Goal: Task Accomplishment & Management: Use online tool/utility

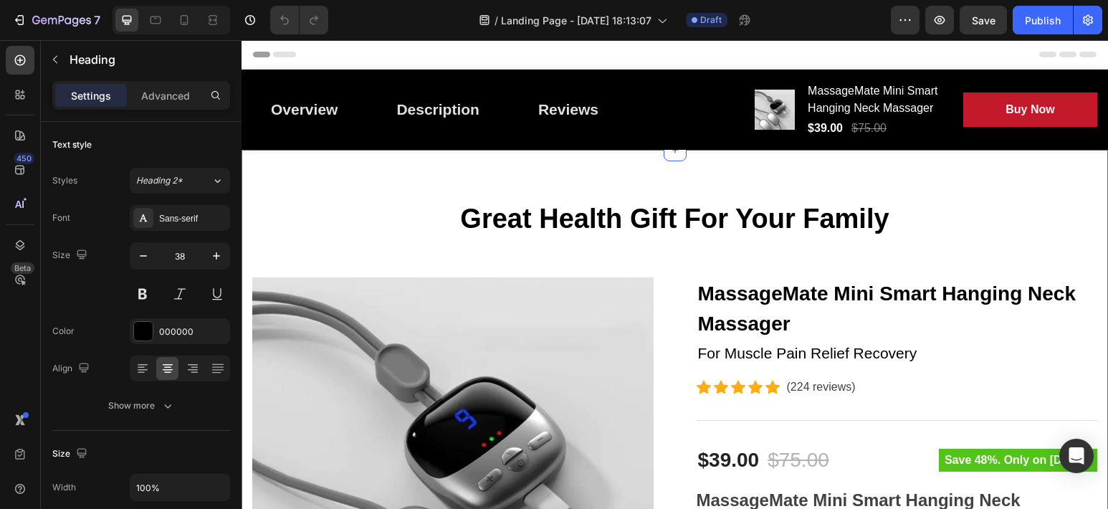
click at [313, 224] on p "Great Health Gift For Your Family" at bounding box center [675, 219] width 842 height 33
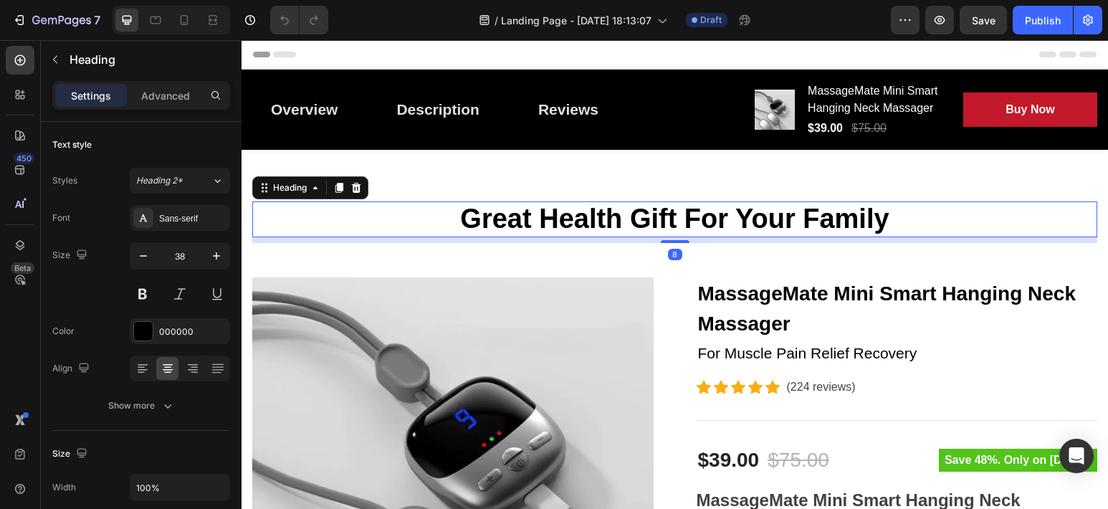
click at [309, 223] on p "Great Health Gift For Your Family" at bounding box center [675, 219] width 842 height 33
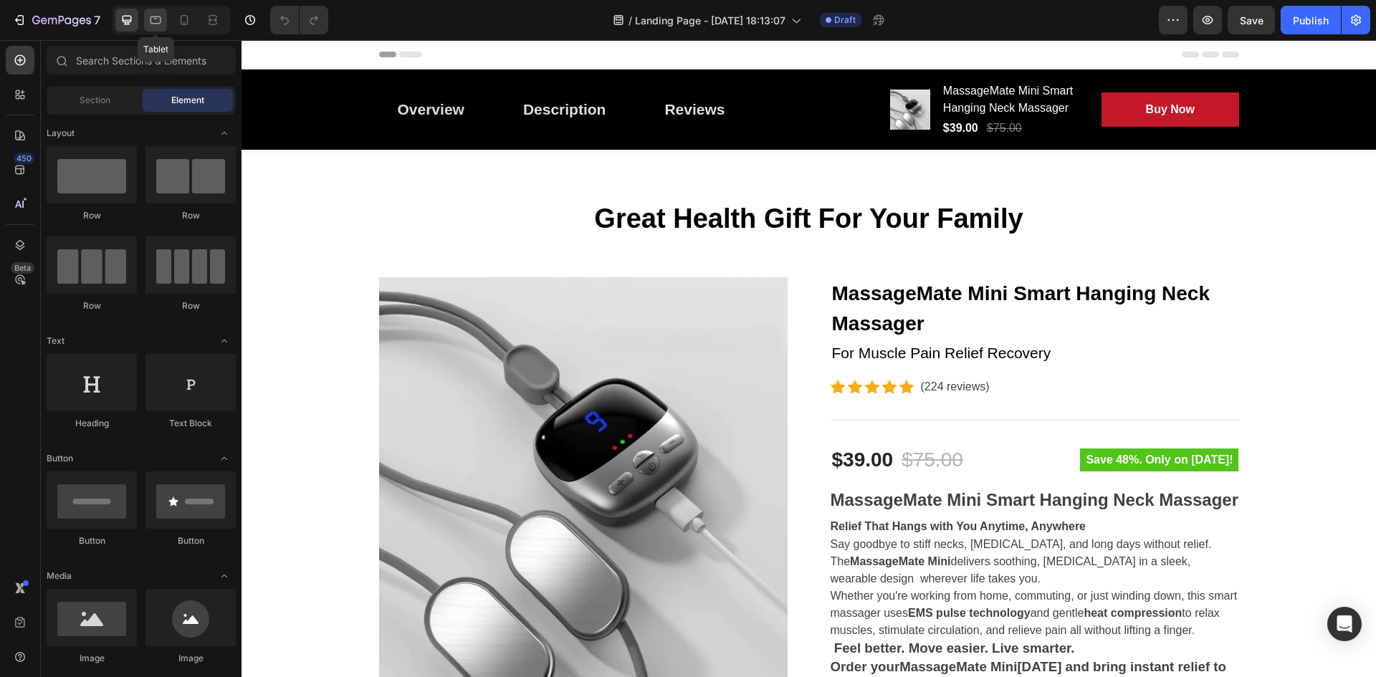
click at [148, 21] on icon at bounding box center [155, 20] width 14 height 14
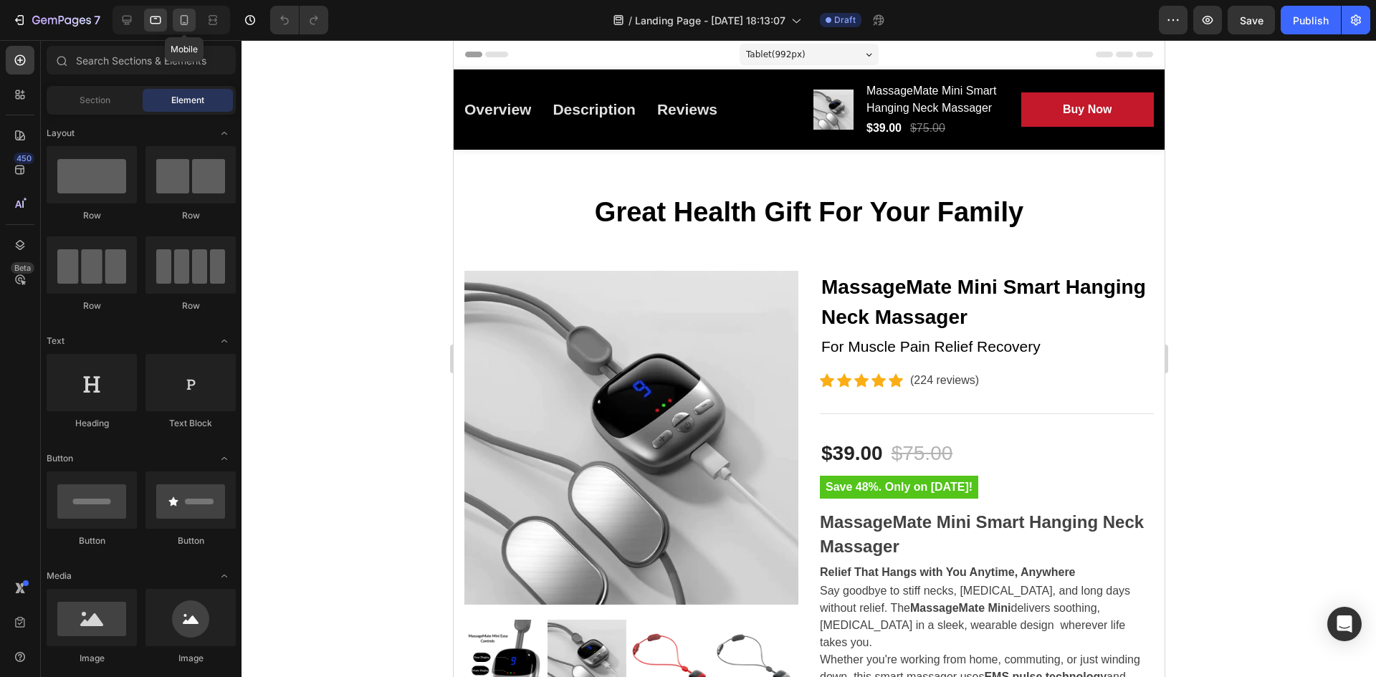
click at [184, 24] on icon at bounding box center [185, 20] width 8 height 10
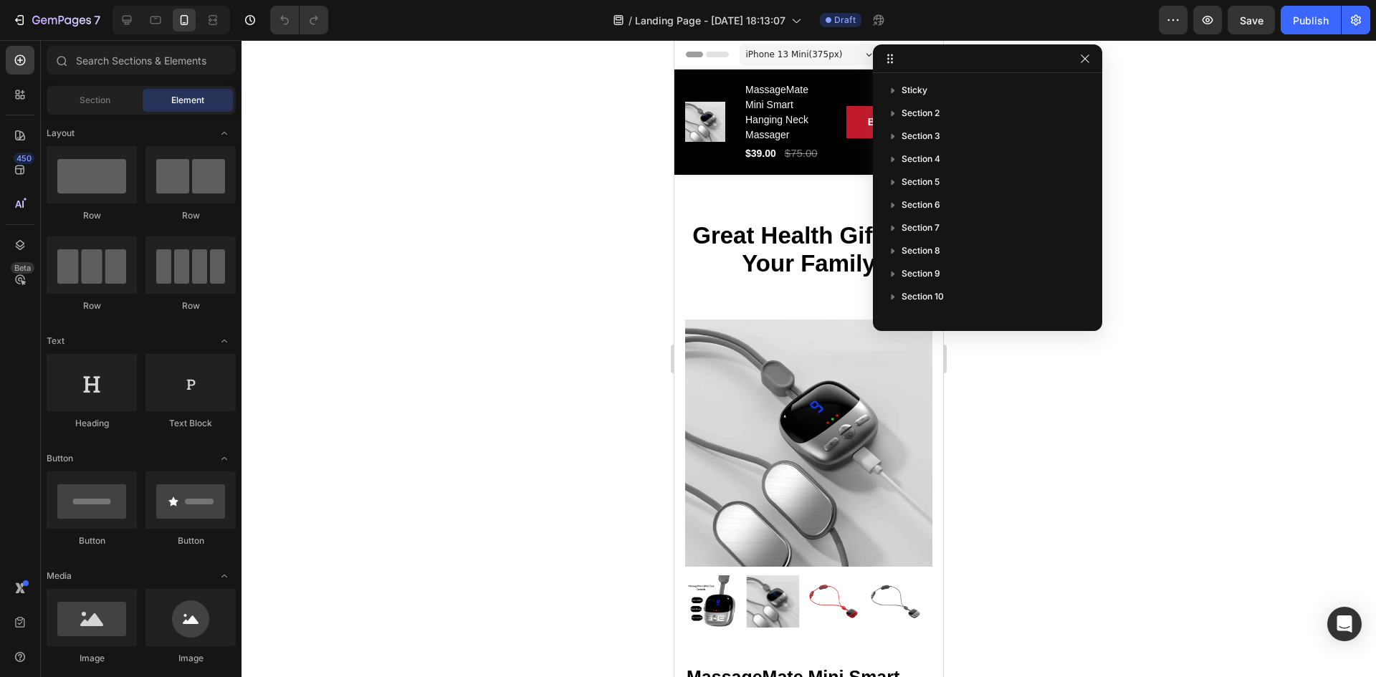
click at [1108, 130] on div at bounding box center [809, 358] width 1135 height 637
click at [567, 282] on div at bounding box center [809, 358] width 1135 height 637
click at [216, 11] on div at bounding box center [212, 20] width 23 height 23
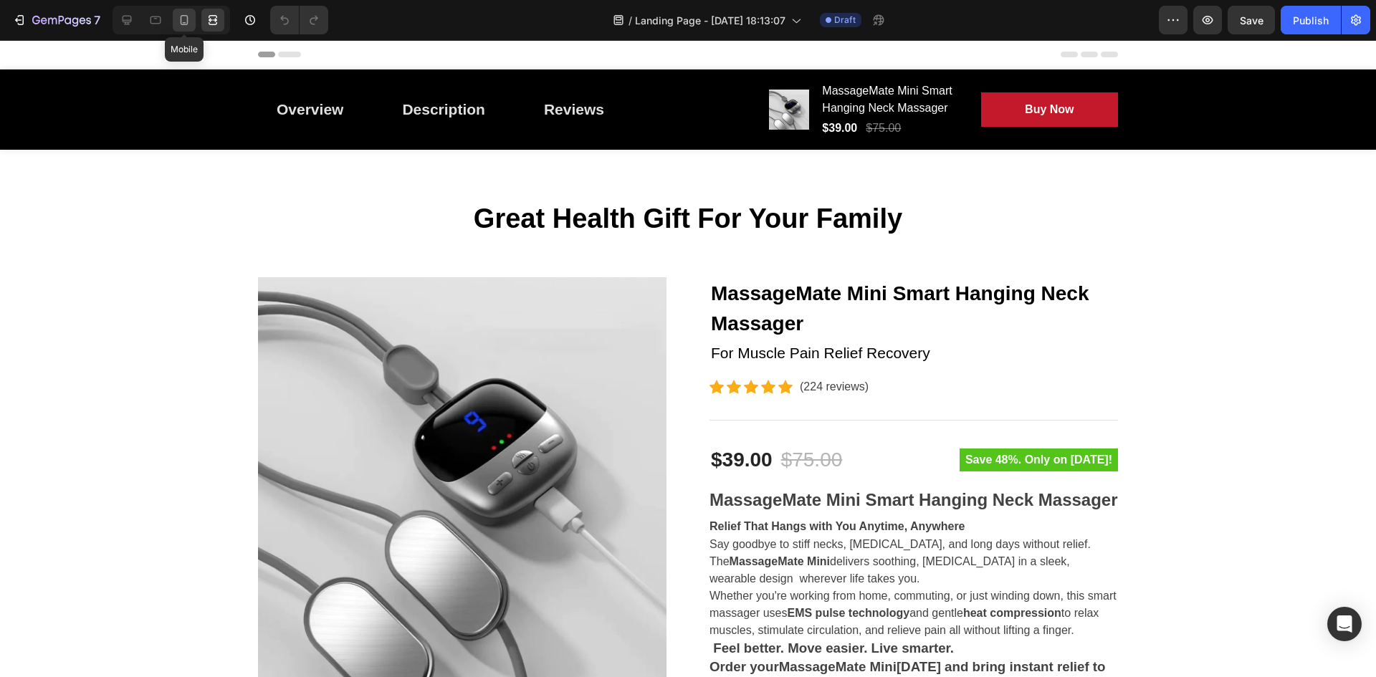
click at [175, 23] on div at bounding box center [184, 20] width 23 height 23
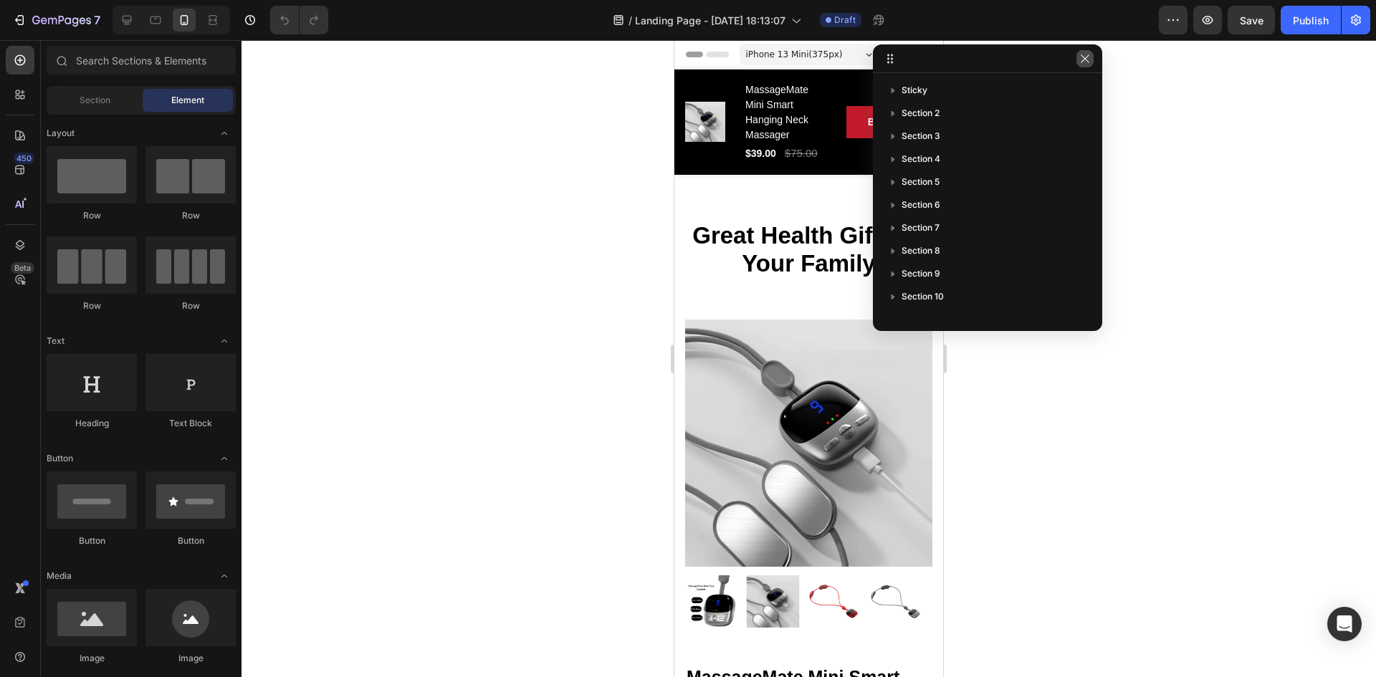
click at [1088, 62] on icon "button" at bounding box center [1085, 58] width 8 height 8
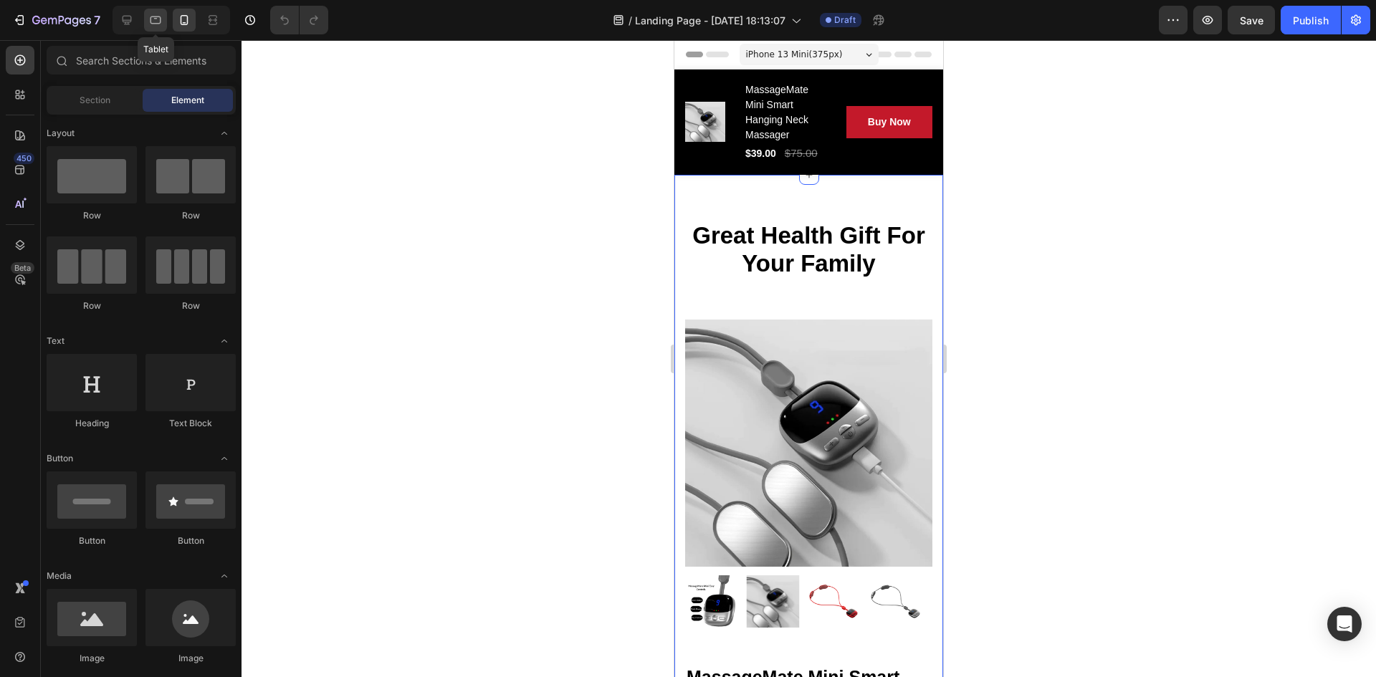
click at [146, 21] on div at bounding box center [155, 20] width 23 height 23
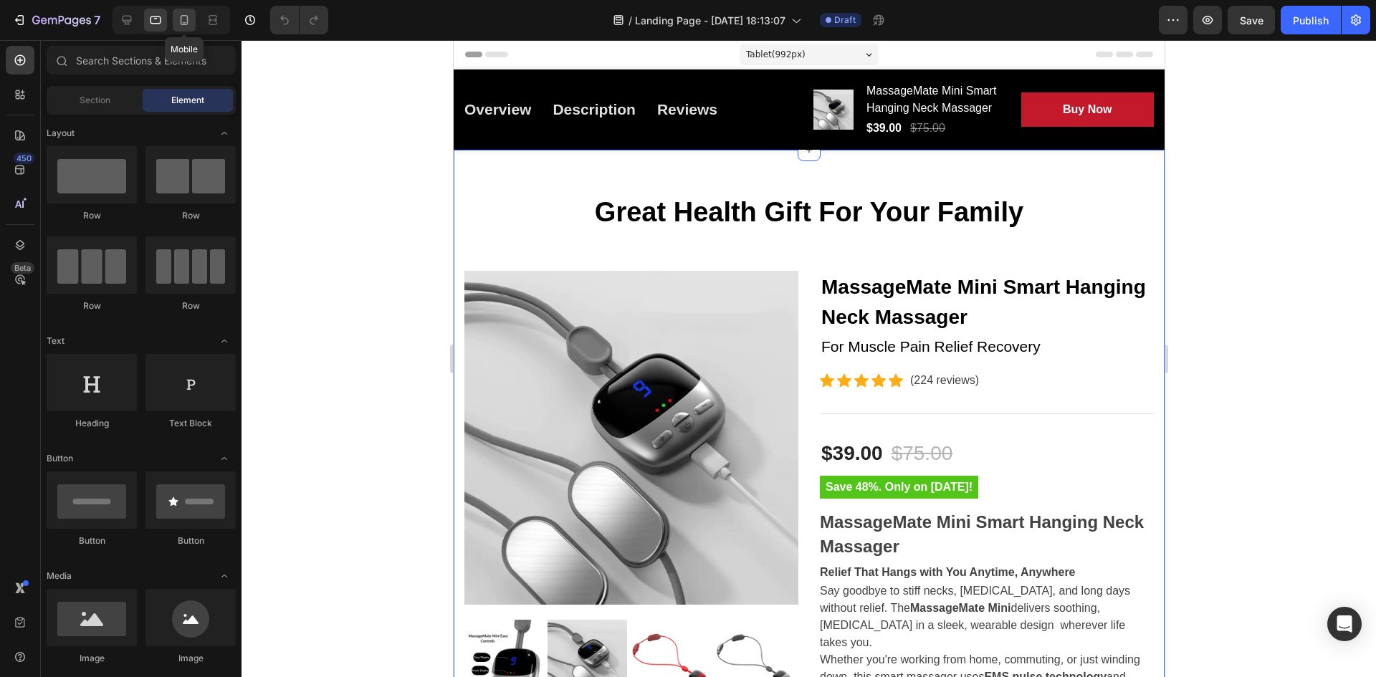
click at [176, 29] on div at bounding box center [184, 20] width 23 height 23
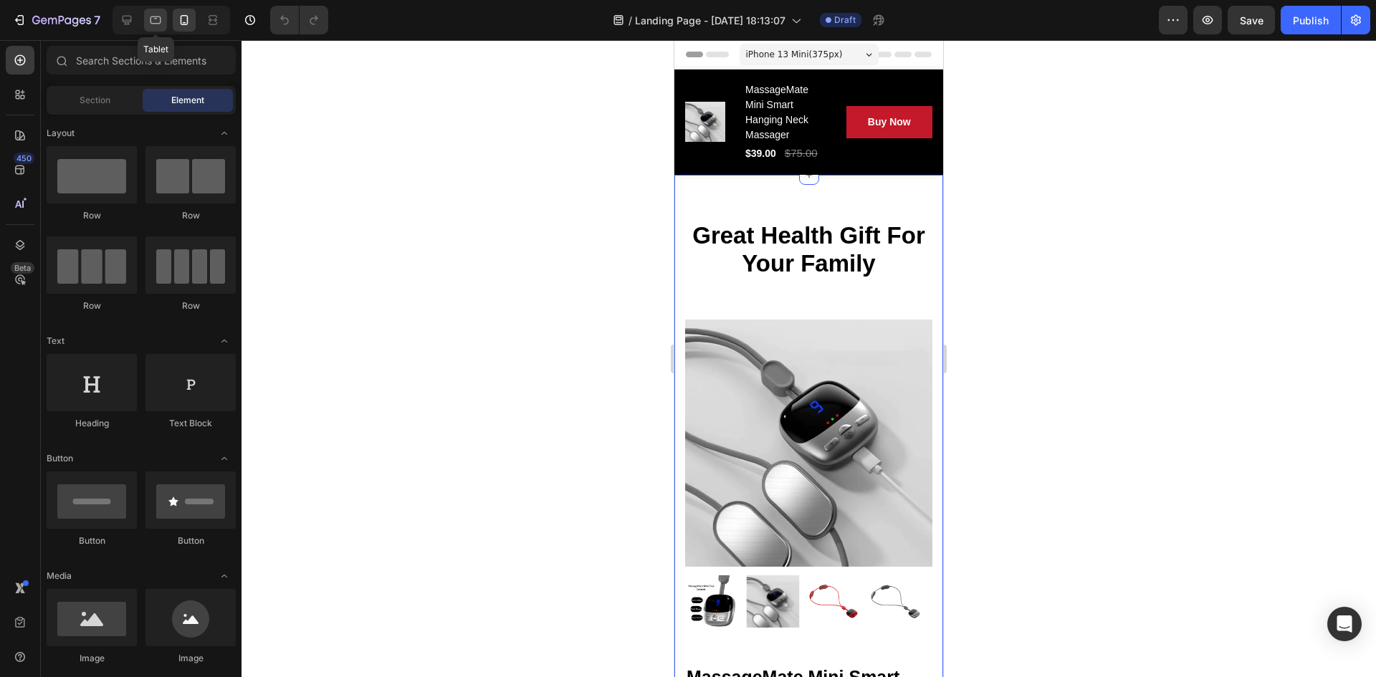
click at [150, 22] on icon at bounding box center [155, 20] width 14 height 14
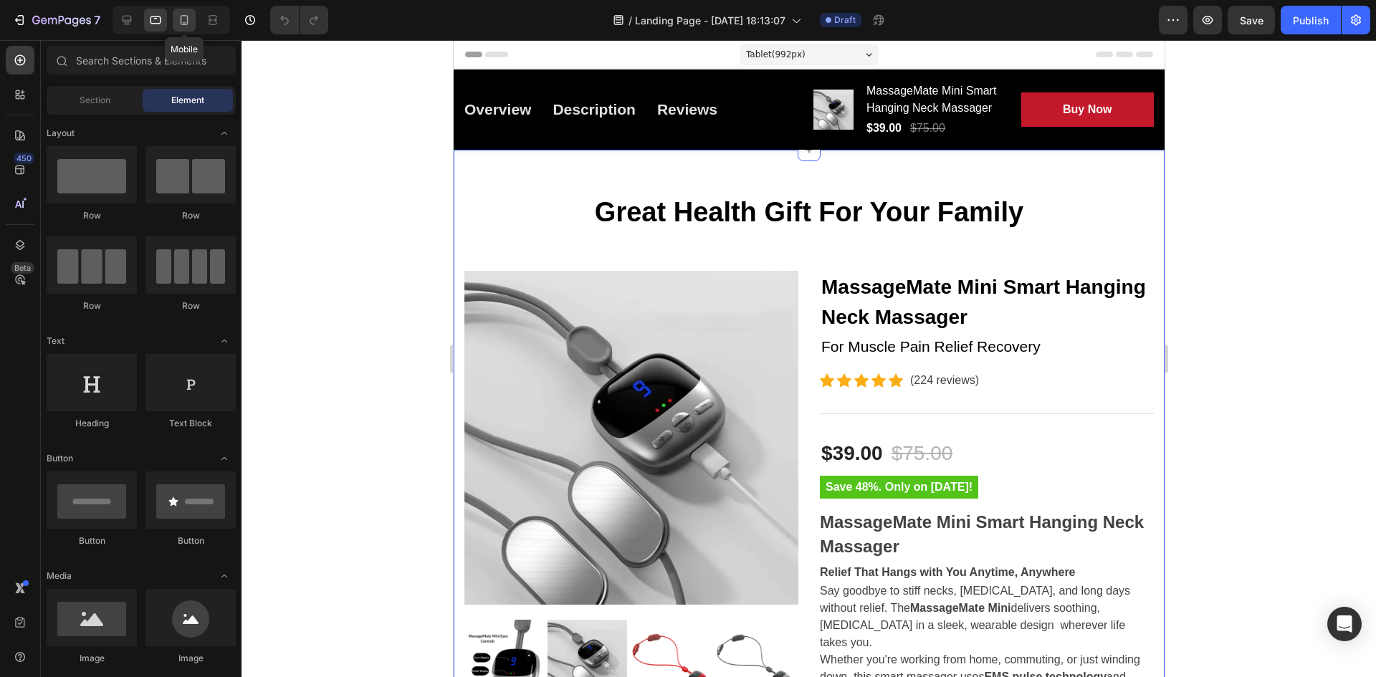
click at [176, 18] on div at bounding box center [184, 20] width 23 height 23
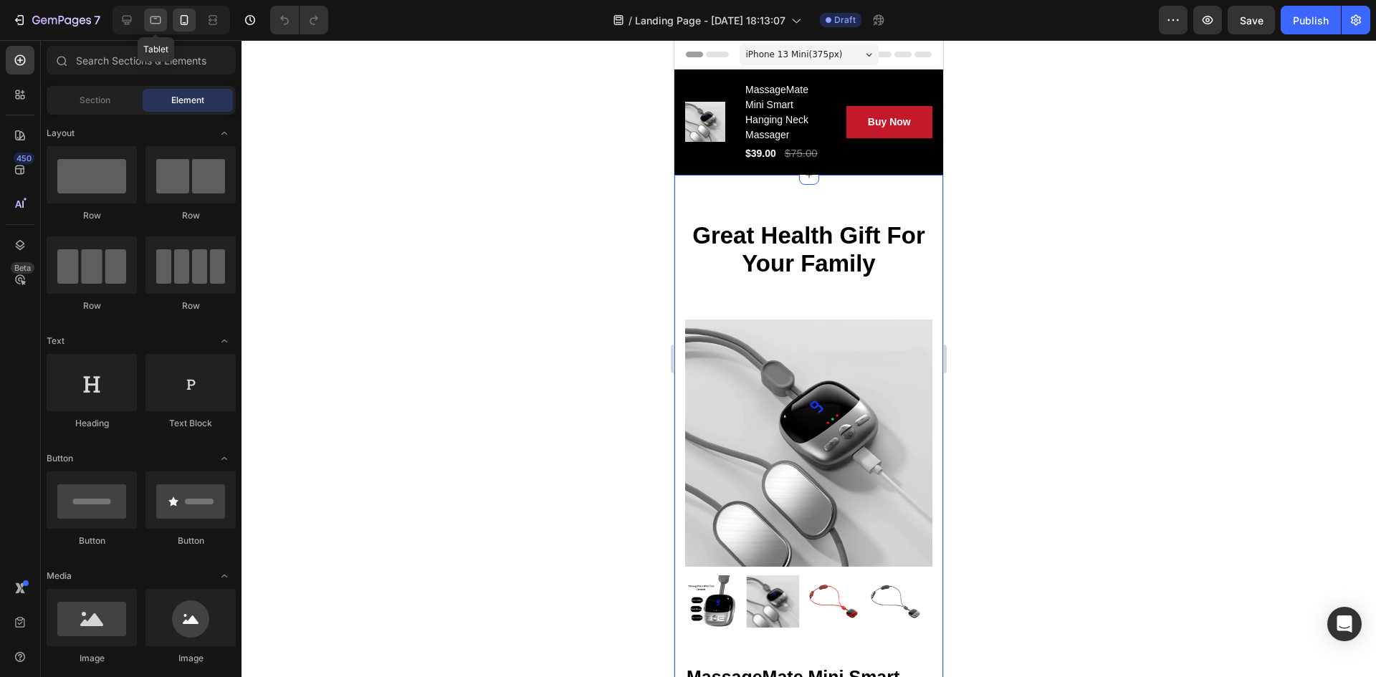
click at [157, 19] on icon at bounding box center [156, 18] width 4 height 1
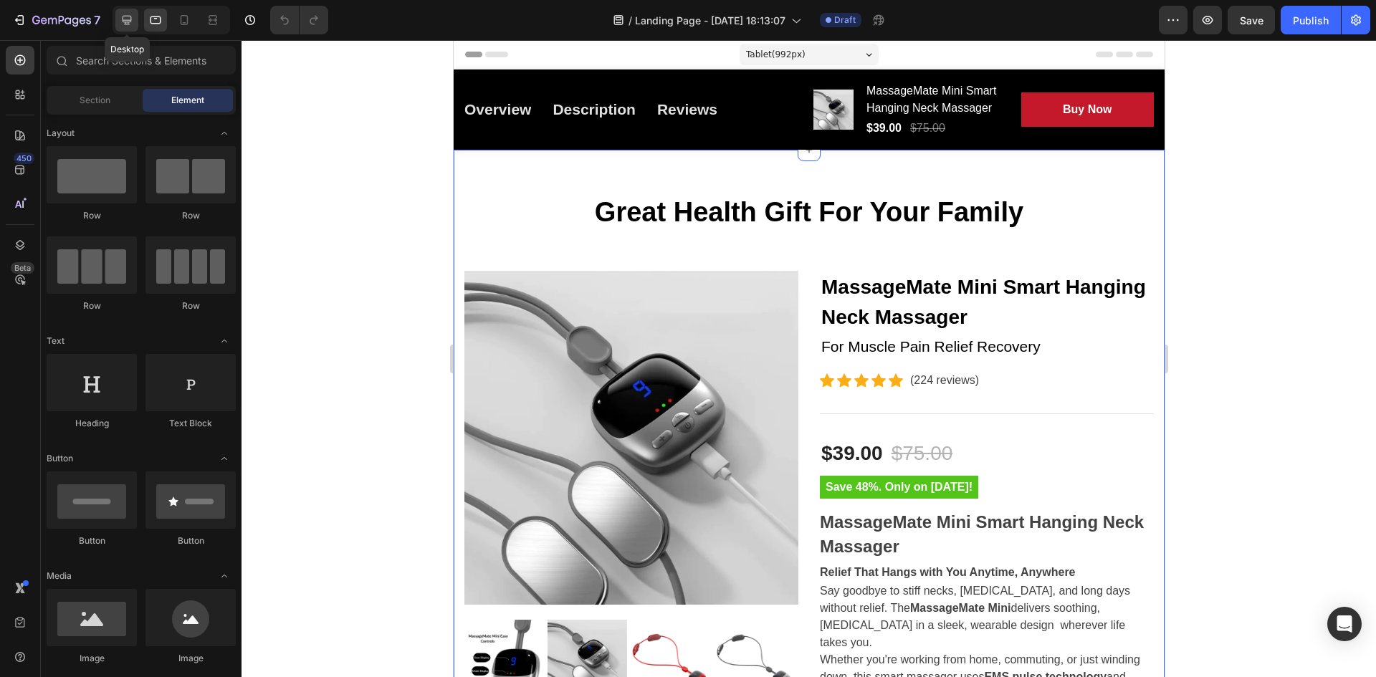
click at [127, 19] on icon at bounding box center [127, 20] width 14 height 14
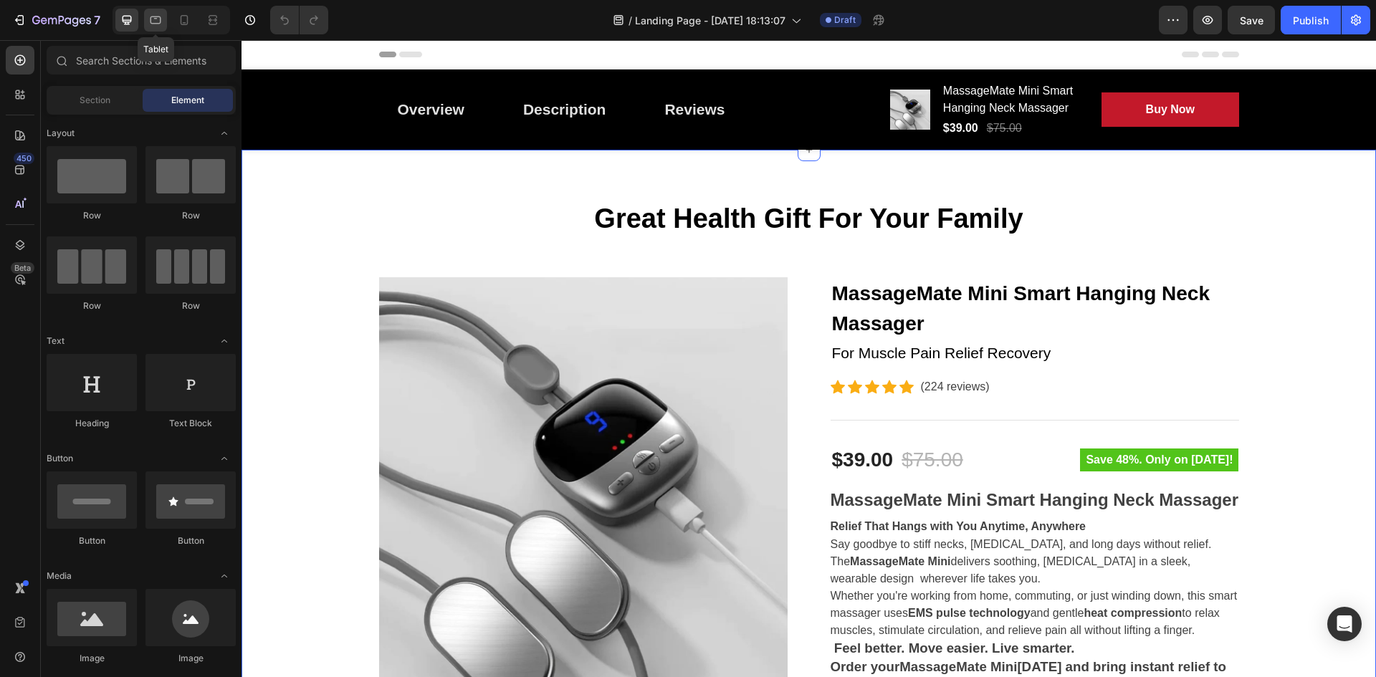
click at [162, 23] on icon at bounding box center [155, 20] width 14 height 14
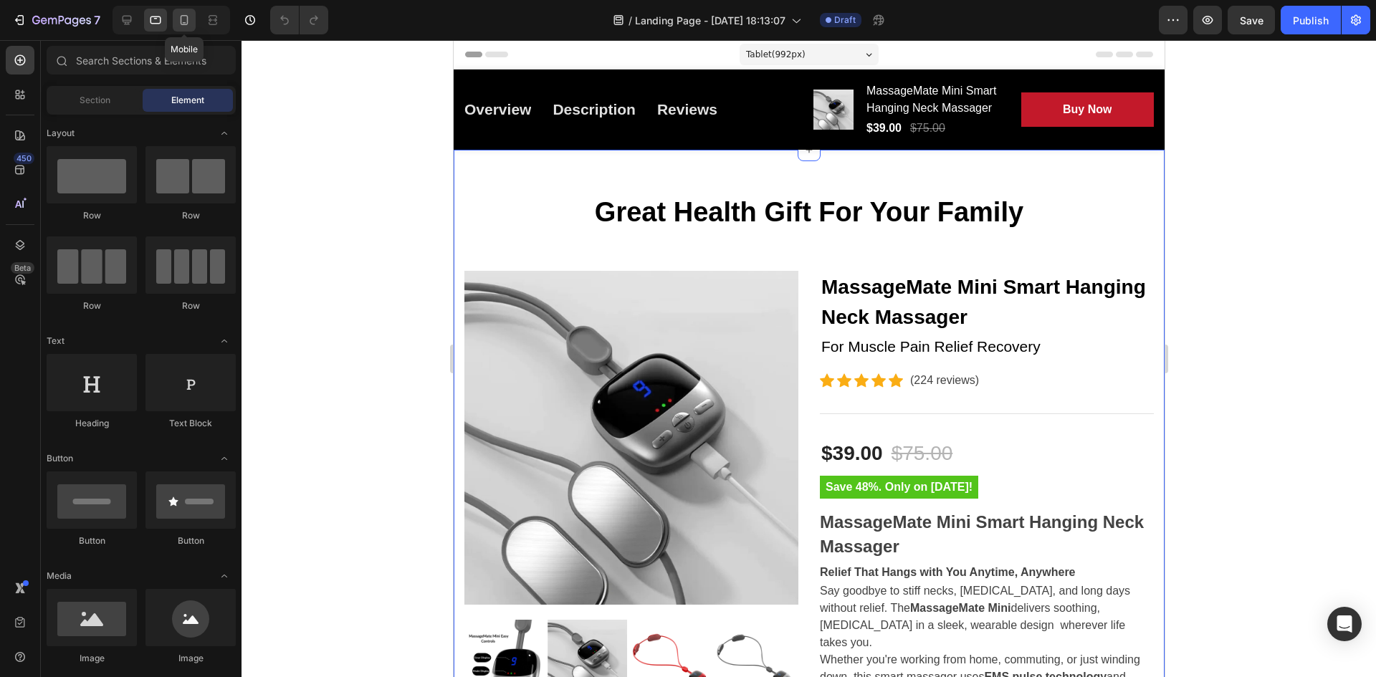
click at [179, 29] on div at bounding box center [184, 20] width 23 height 23
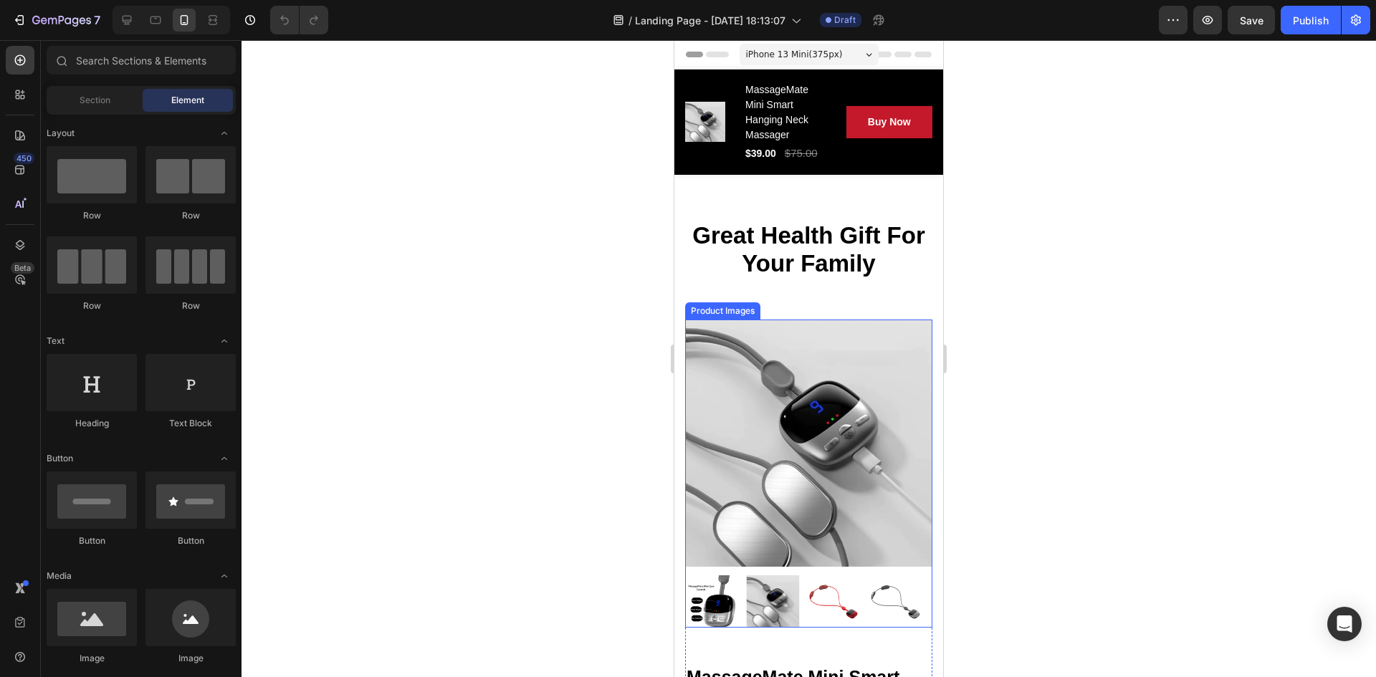
scroll to position [215, 0]
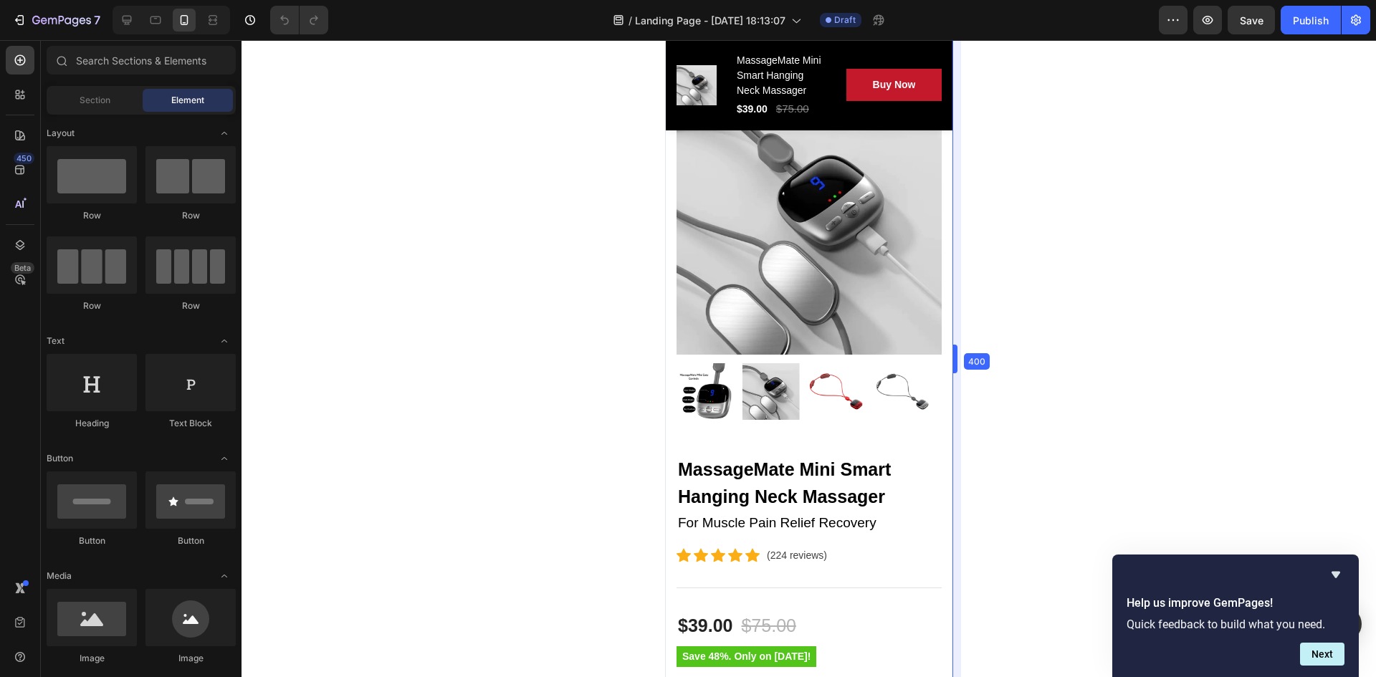
drag, startPoint x: 948, startPoint y: 351, endPoint x: 970, endPoint y: 391, distance: 46.5
drag, startPoint x: 955, startPoint y: 353, endPoint x: 953, endPoint y: 325, distance: 28.0
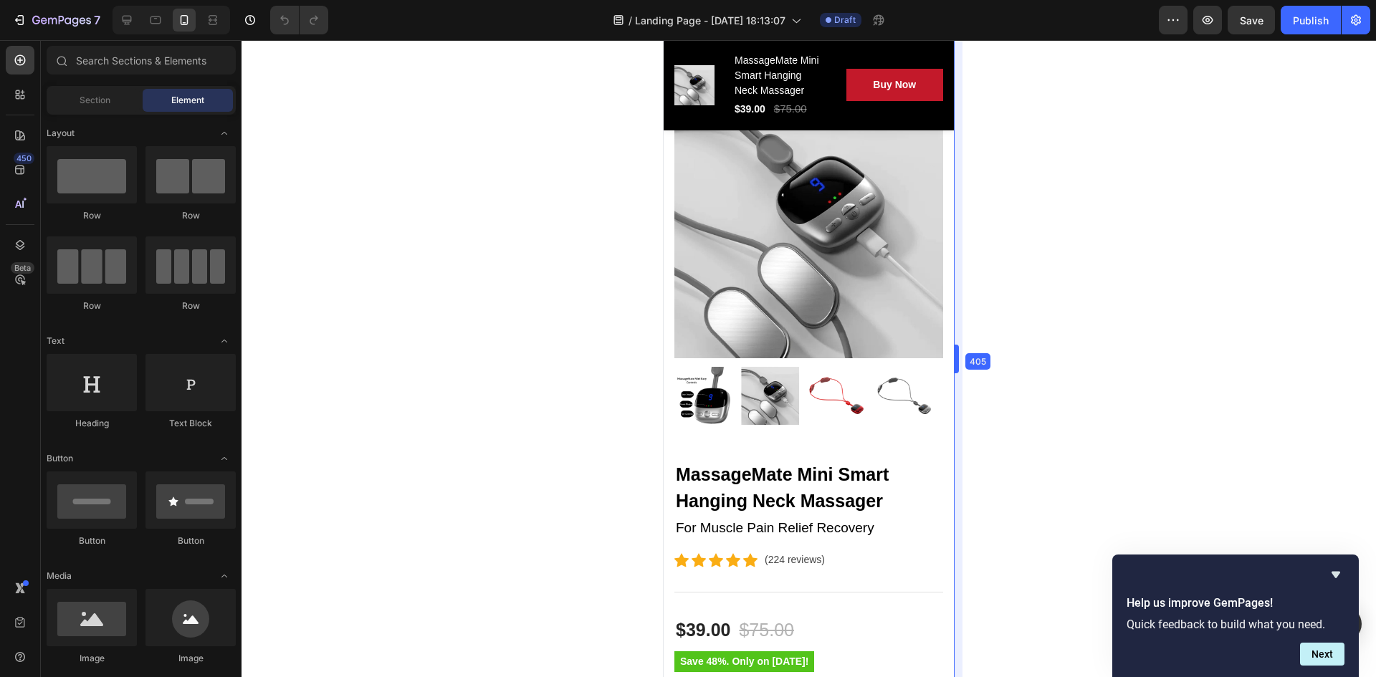
drag, startPoint x: 954, startPoint y: 353, endPoint x: 947, endPoint y: 373, distance: 20.6
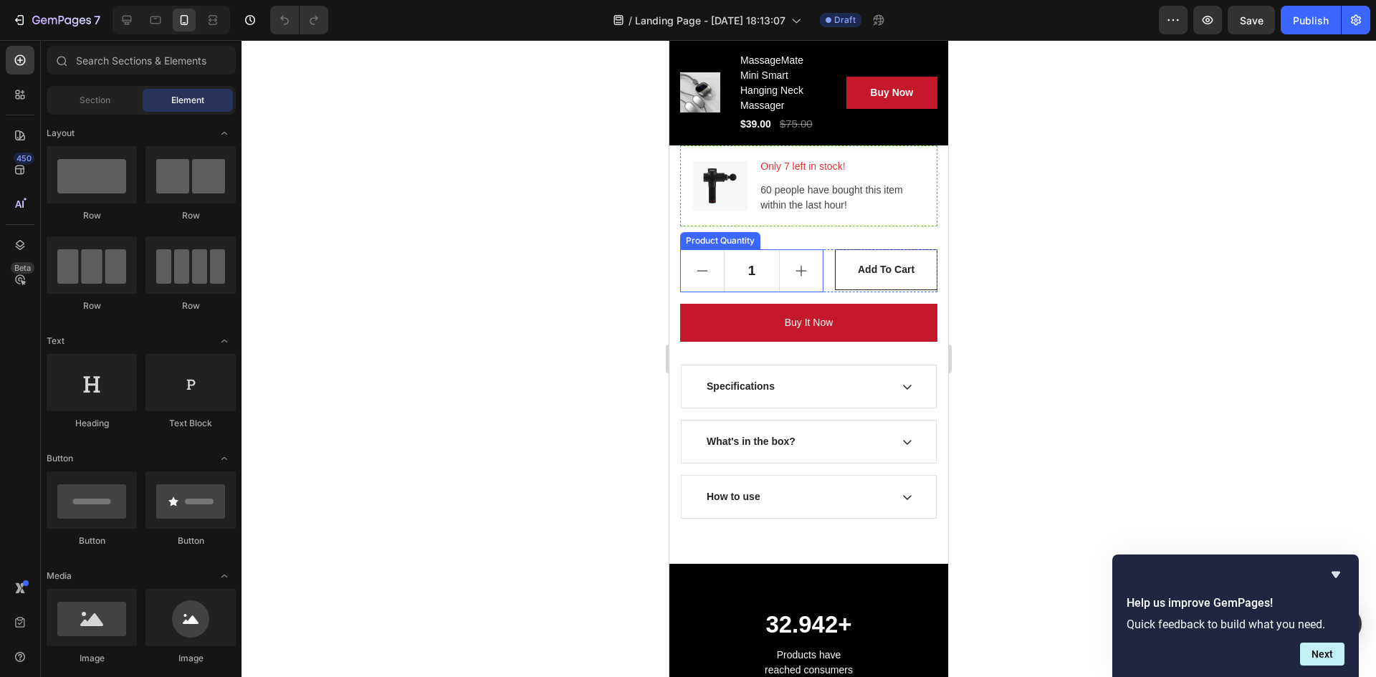
scroll to position [1434, 0]
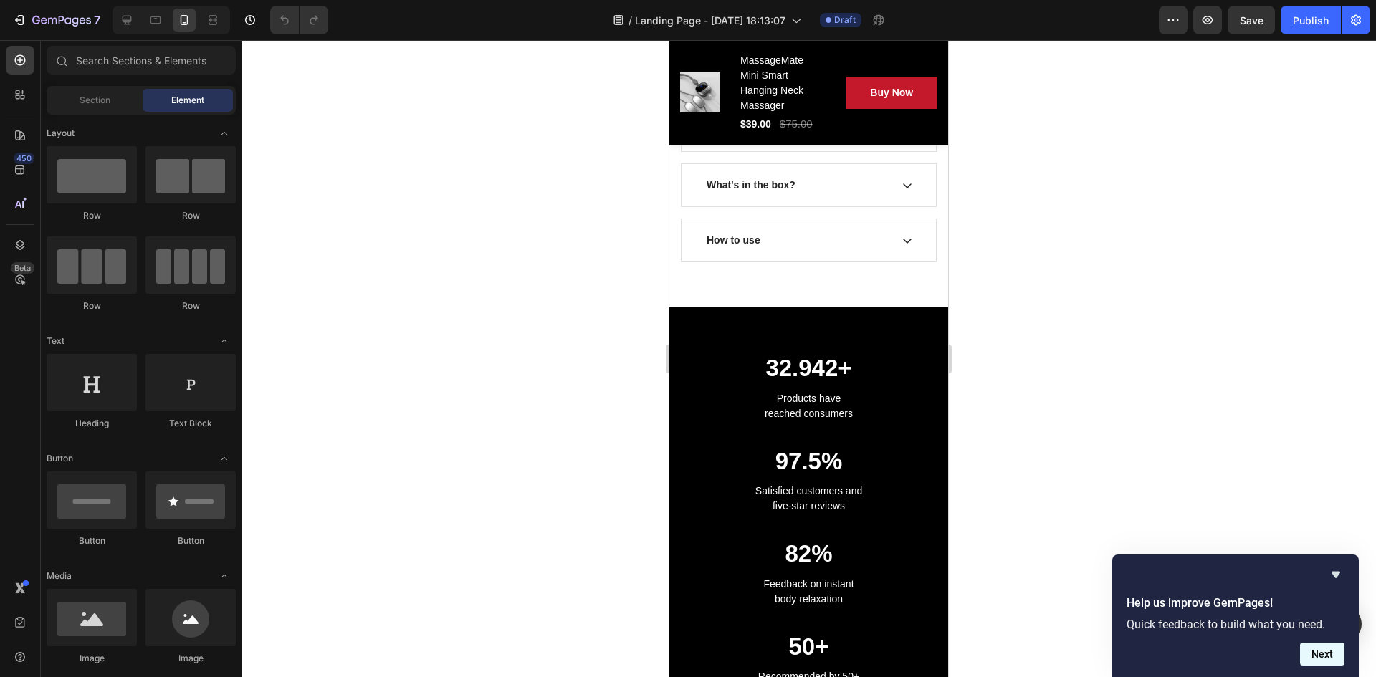
click at [1108, 508] on button "Next" at bounding box center [1322, 654] width 44 height 23
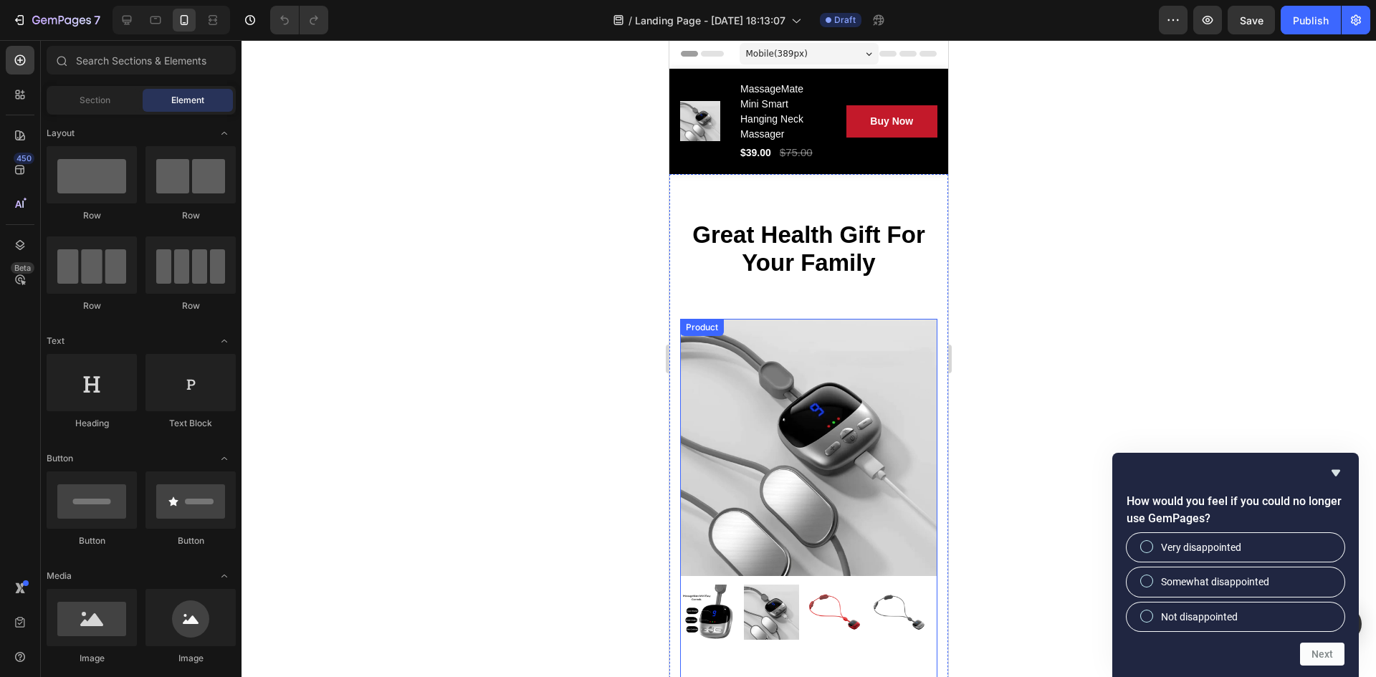
scroll to position [0, 0]
click at [794, 53] on span "Mobile ( 389 px)" at bounding box center [777, 54] width 62 height 14
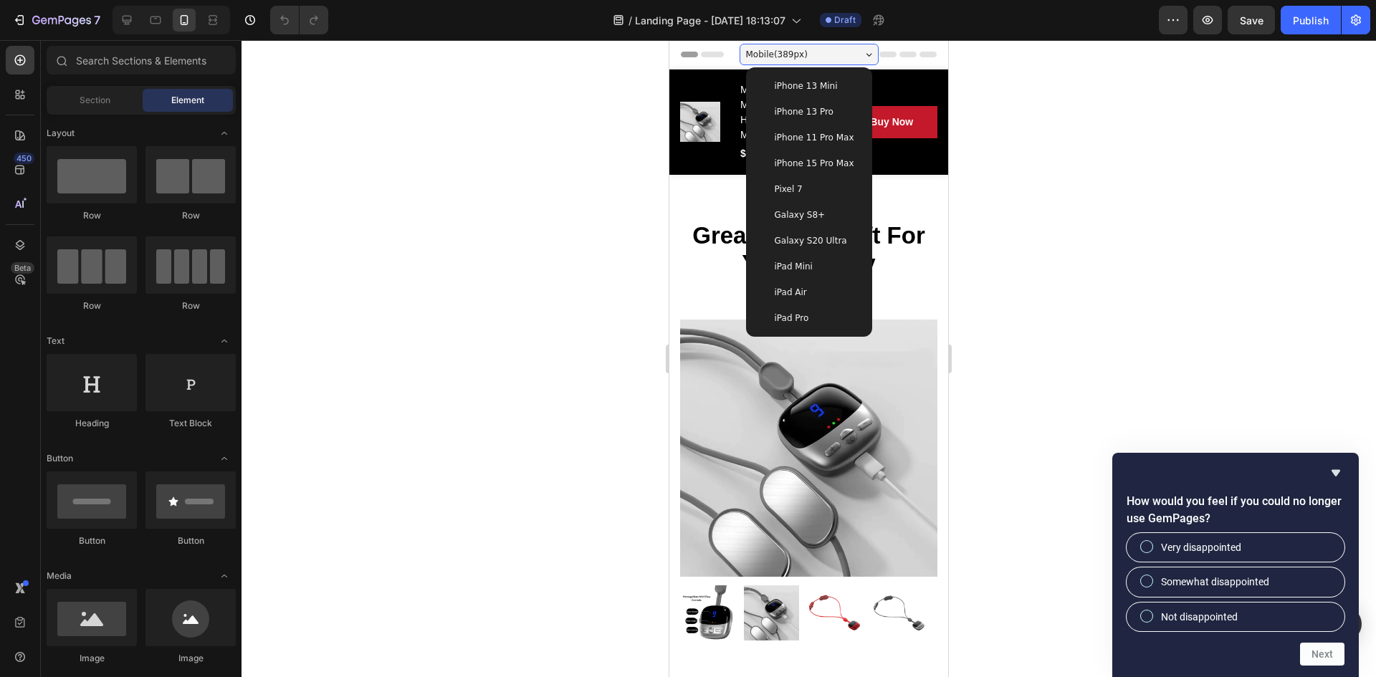
click at [822, 167] on span "iPhone 15 Pro Max" at bounding box center [815, 163] width 80 height 14
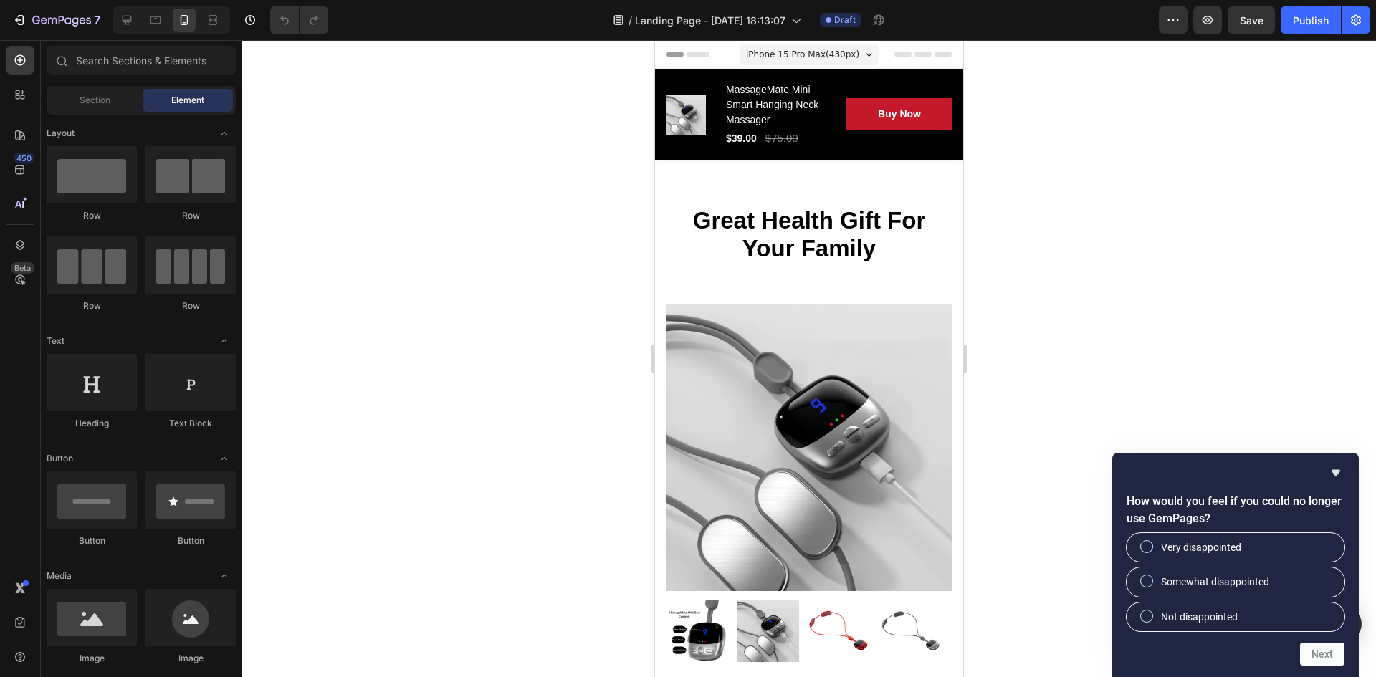
click at [820, 55] on span "iPhone 15 Pro Max ( 430 px)" at bounding box center [802, 54] width 113 height 14
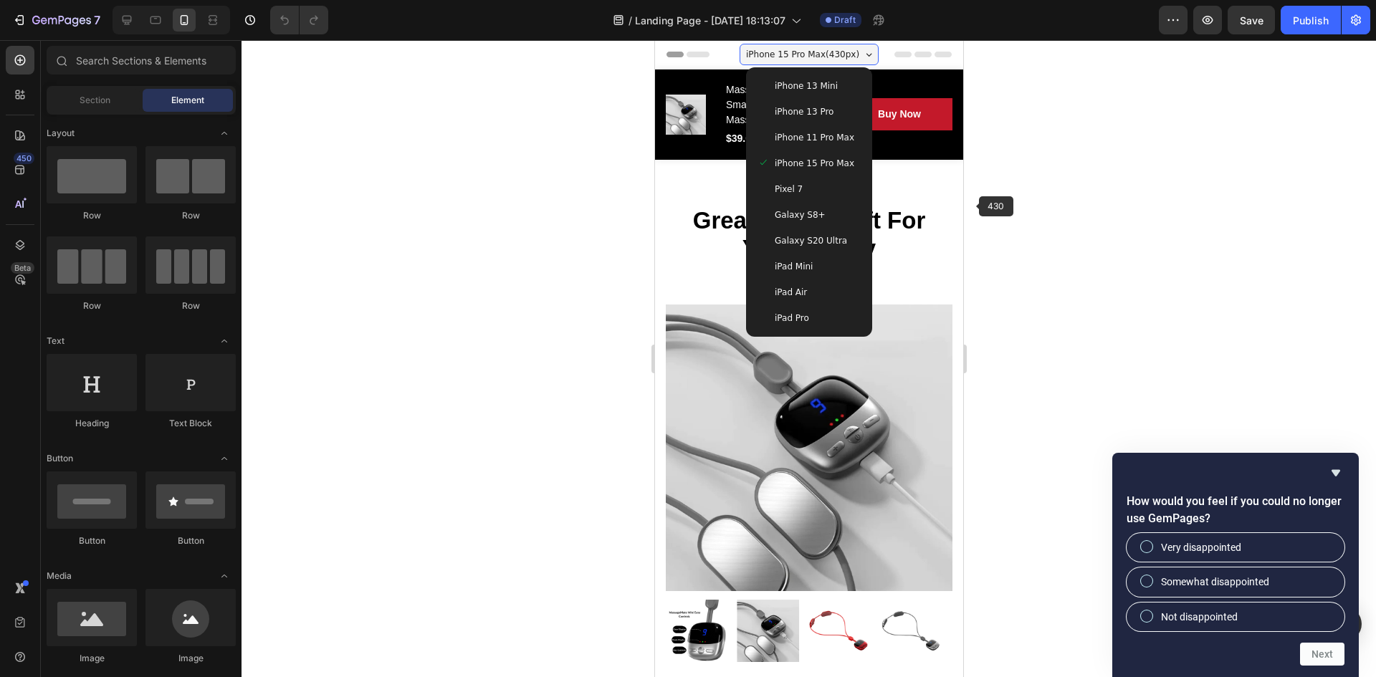
click at [1073, 214] on div at bounding box center [809, 358] width 1135 height 637
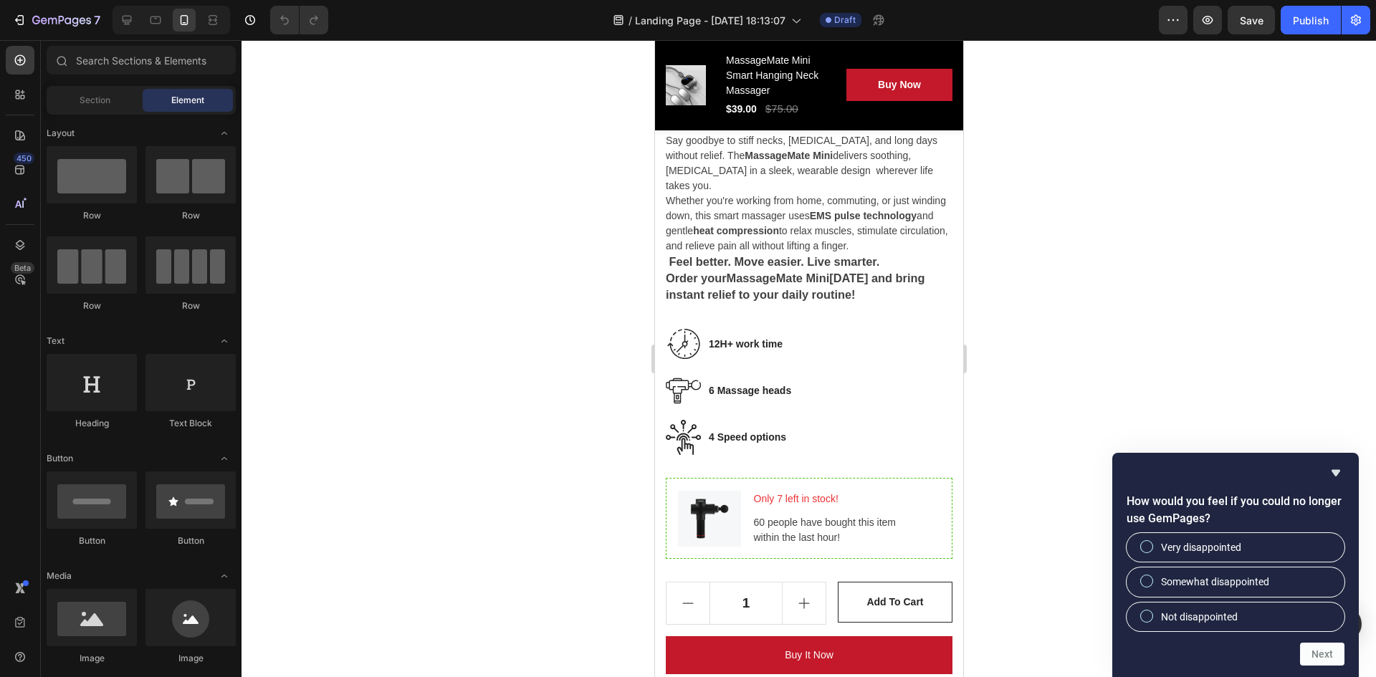
scroll to position [773, 0]
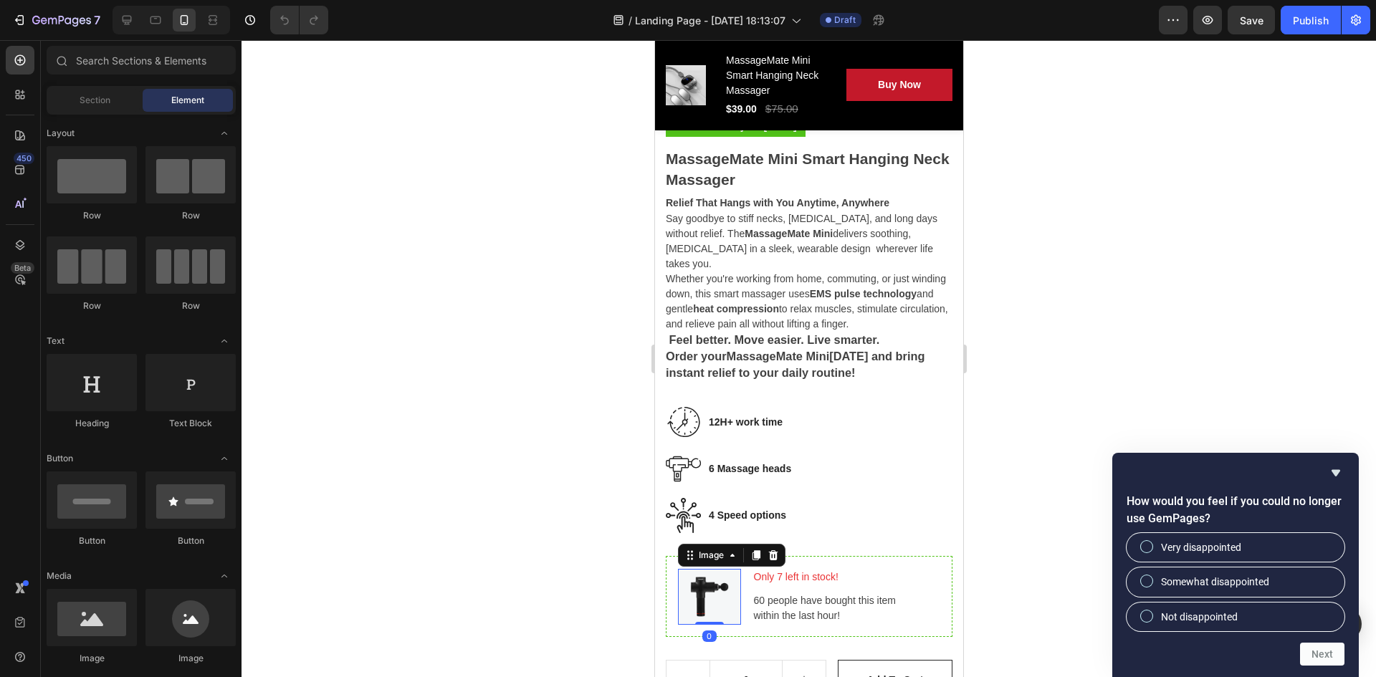
click at [716, 508] on img at bounding box center [708, 597] width 63 height 56
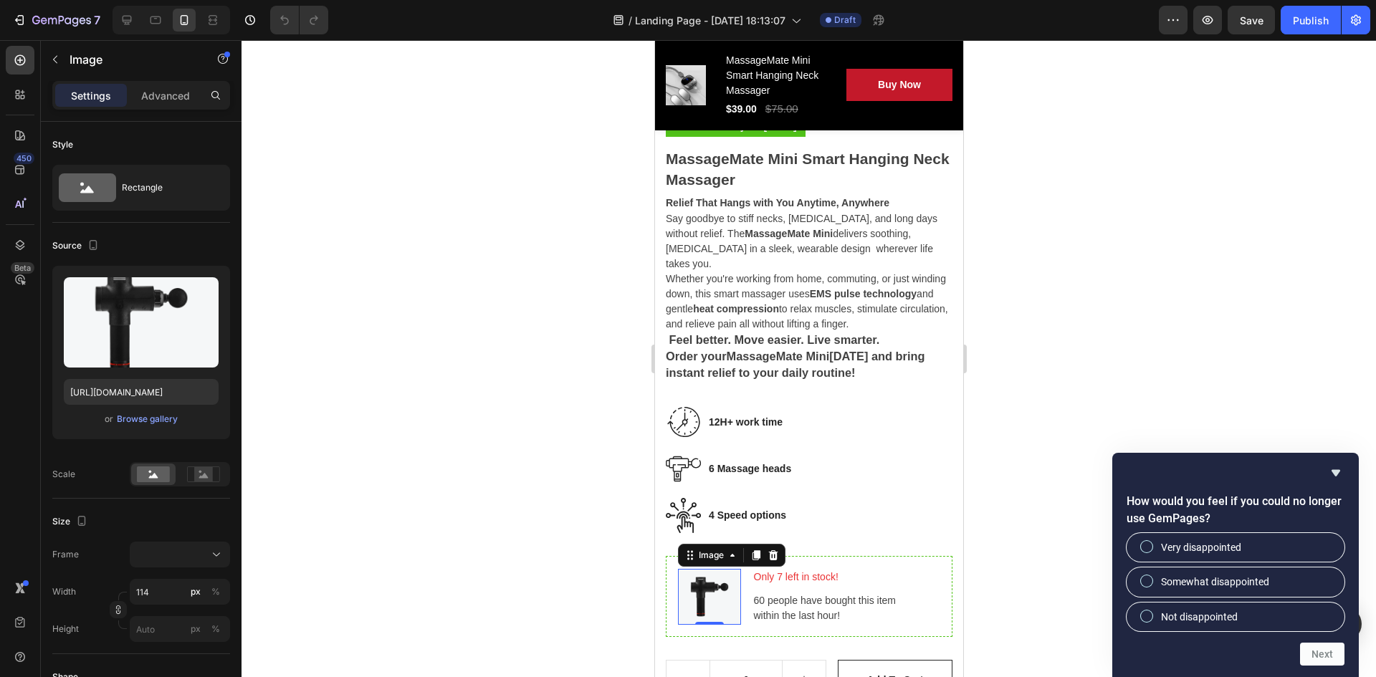
click at [712, 508] on div "Image" at bounding box center [731, 555] width 108 height 23
click at [711, 508] on div "Image" at bounding box center [710, 555] width 31 height 13
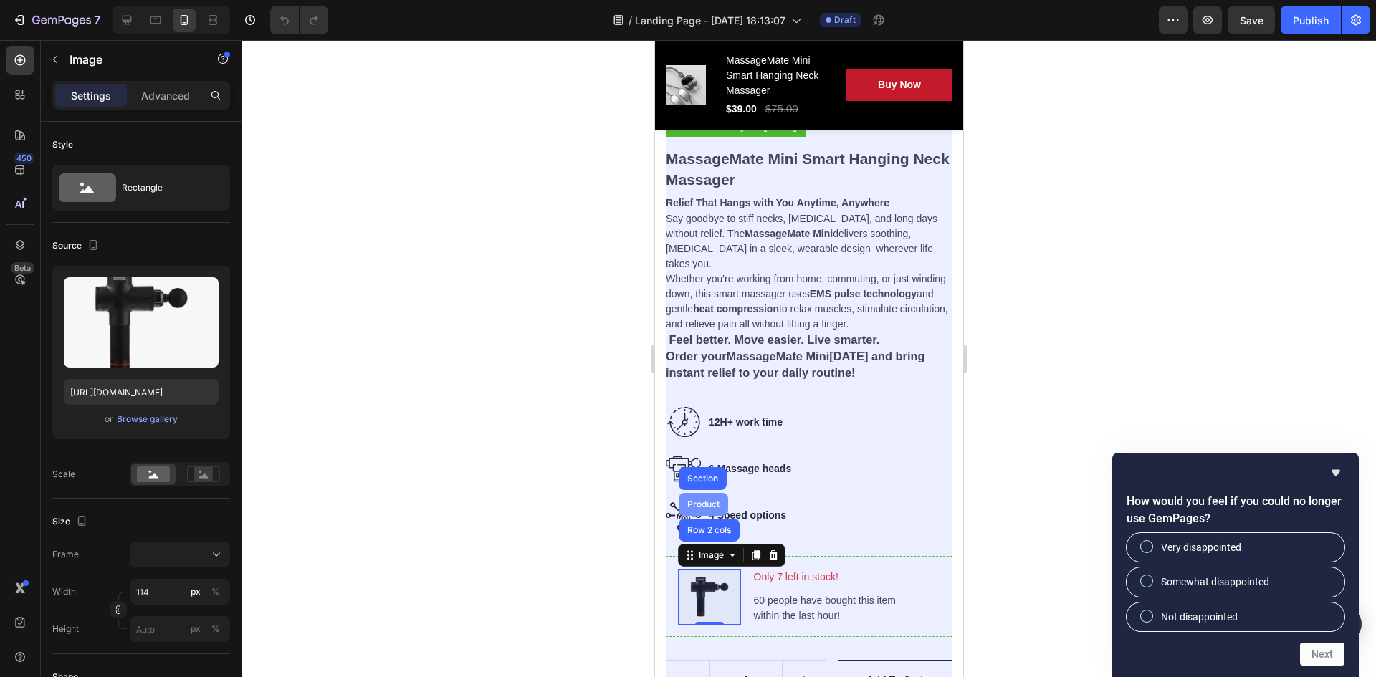
click at [707, 508] on div "Product" at bounding box center [703, 504] width 38 height 9
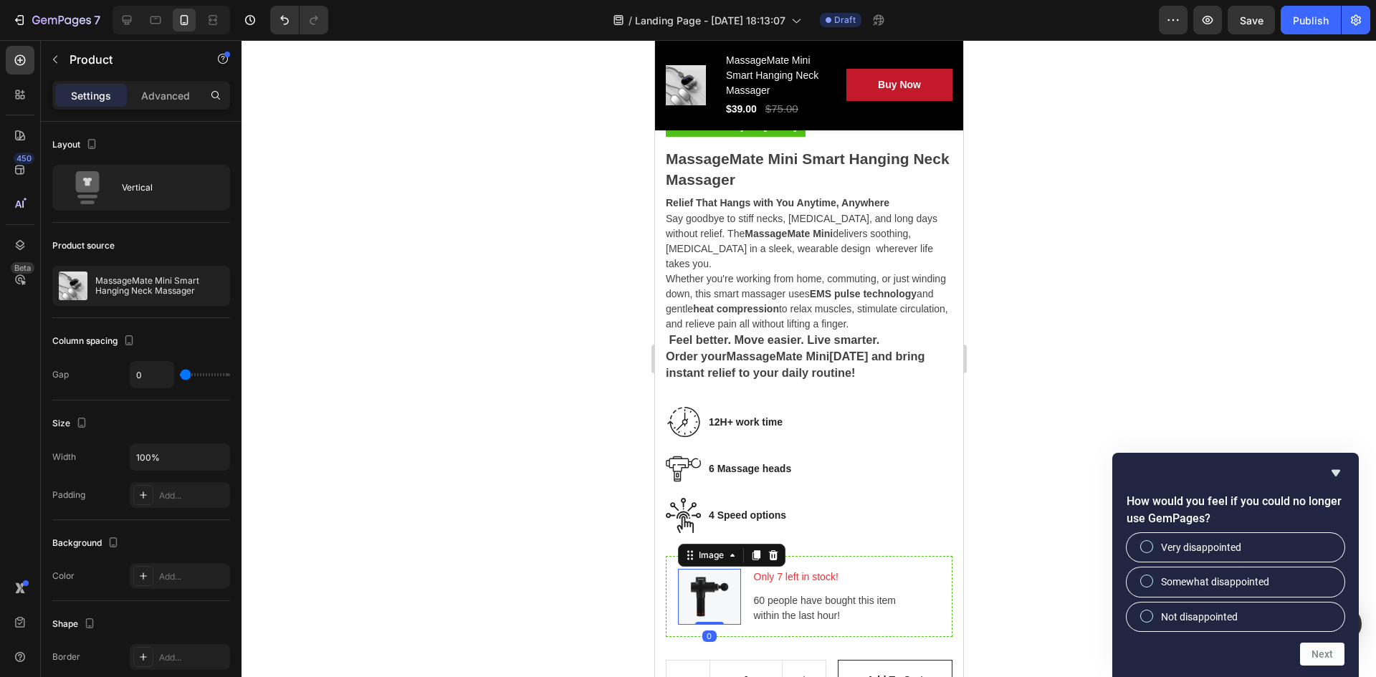
click at [694, 508] on img at bounding box center [708, 597] width 63 height 56
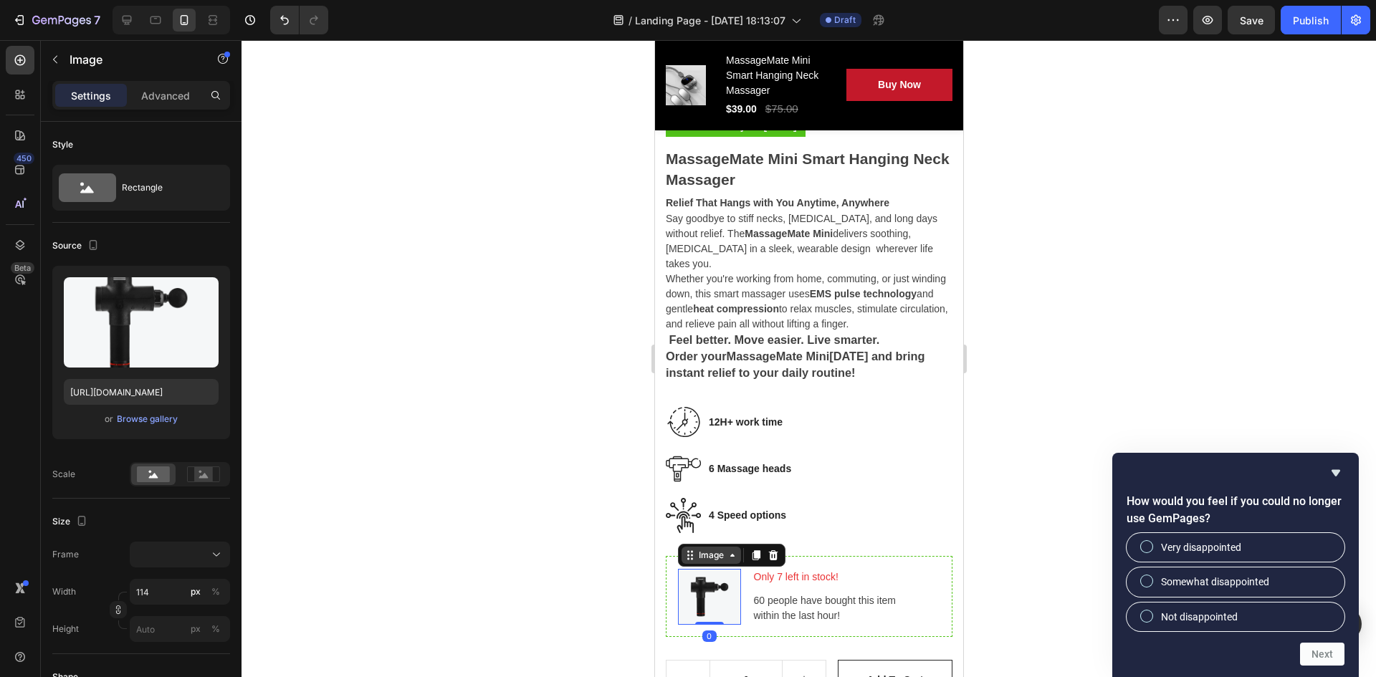
click at [735, 508] on icon at bounding box center [731, 555] width 11 height 11
click at [696, 508] on div "Image" at bounding box center [710, 555] width 31 height 13
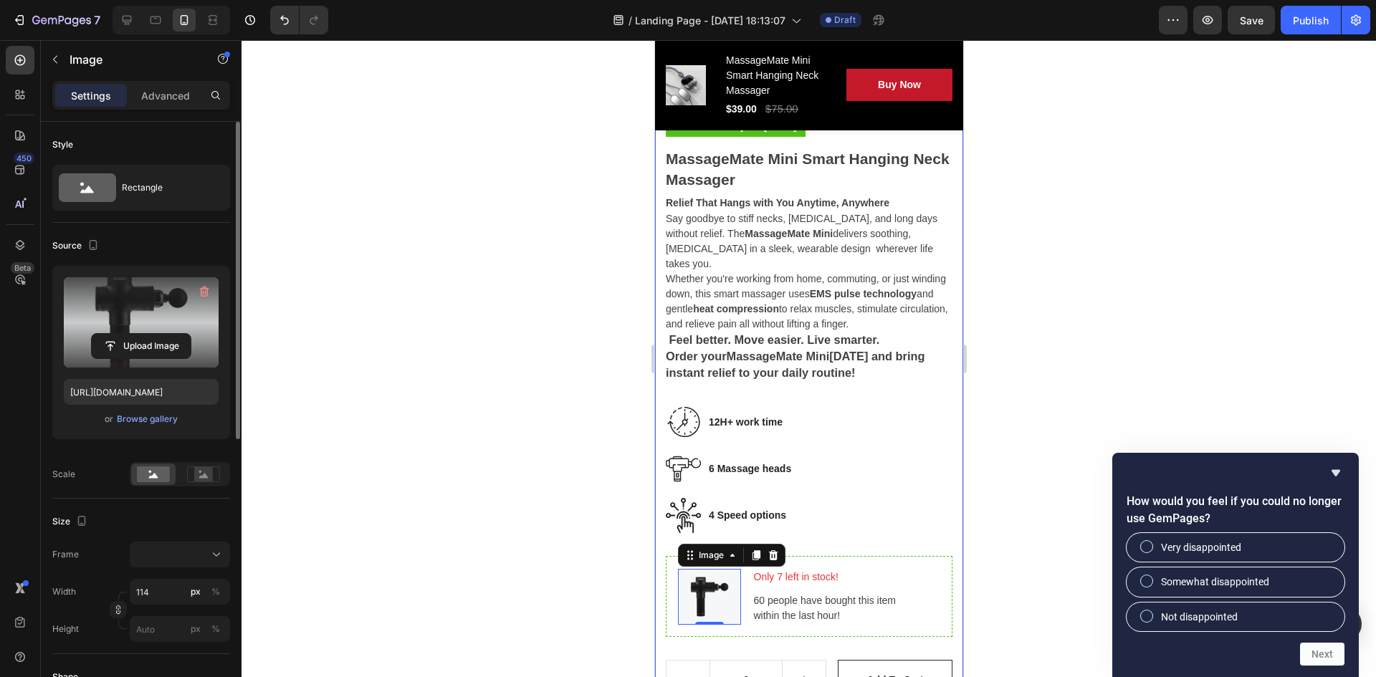
click at [142, 330] on label at bounding box center [141, 322] width 155 height 90
click at [142, 334] on input "file" at bounding box center [141, 346] width 99 height 24
click at [163, 344] on input "file" at bounding box center [141, 346] width 99 height 24
click at [136, 345] on input "file" at bounding box center [141, 346] width 99 height 24
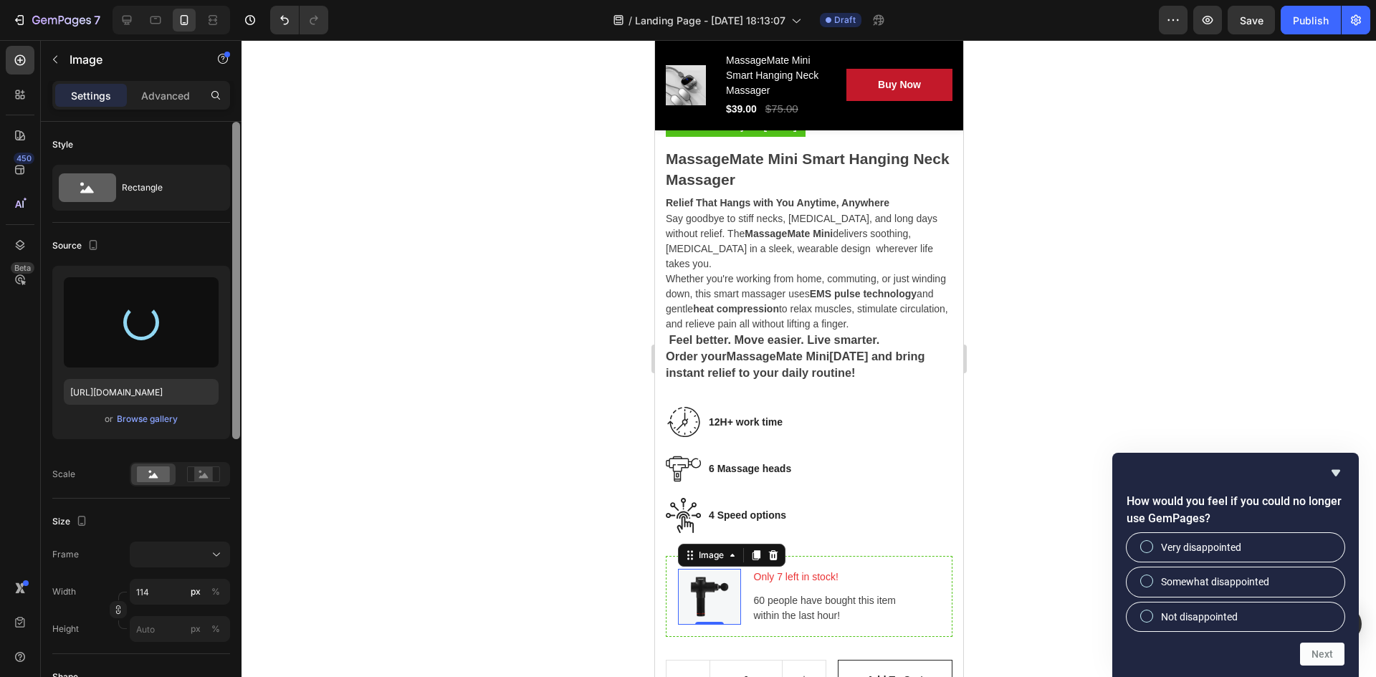
type input "[URL][DOMAIN_NAME]"
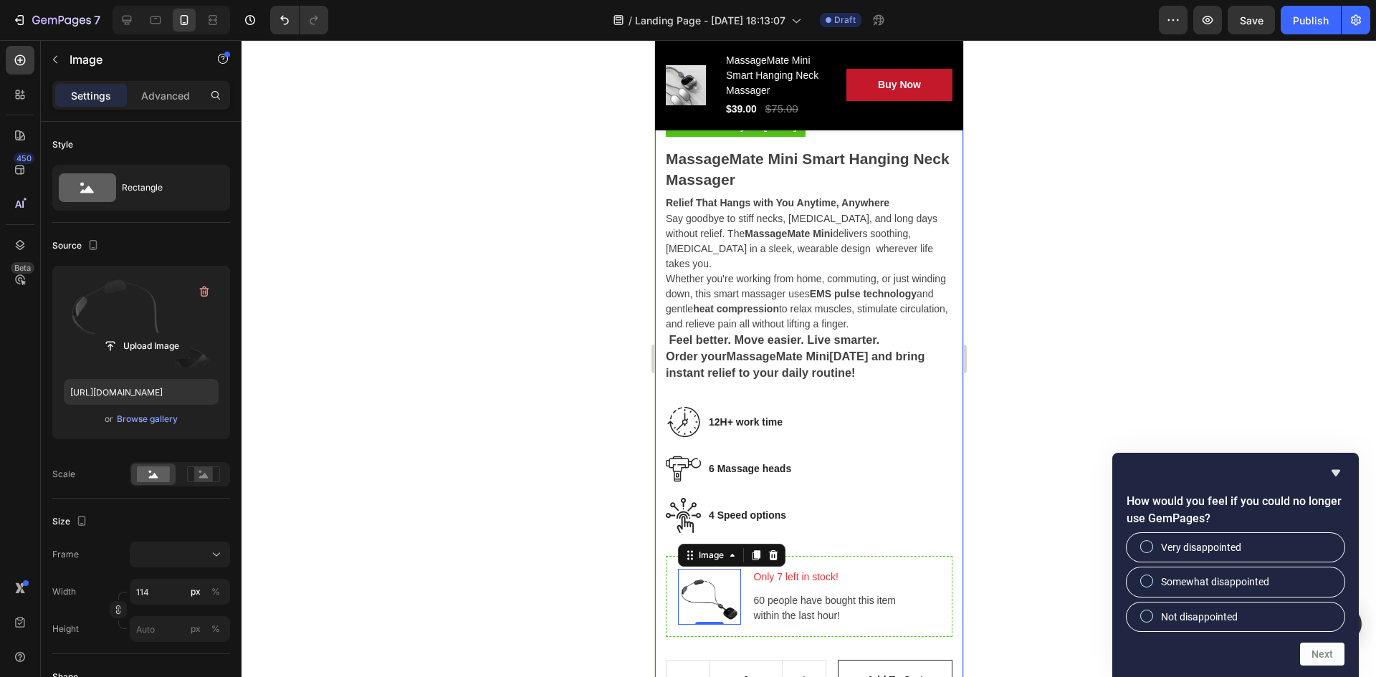
click at [584, 508] on div at bounding box center [809, 358] width 1135 height 637
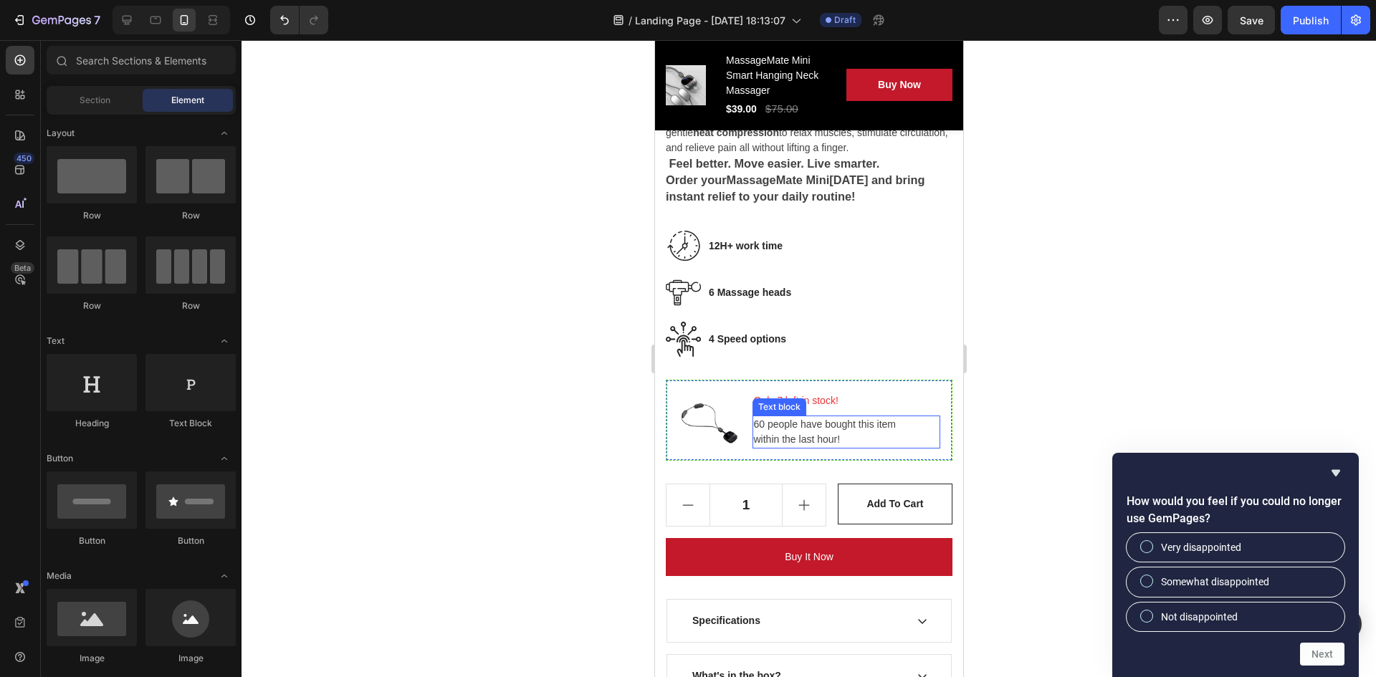
scroll to position [988, 0]
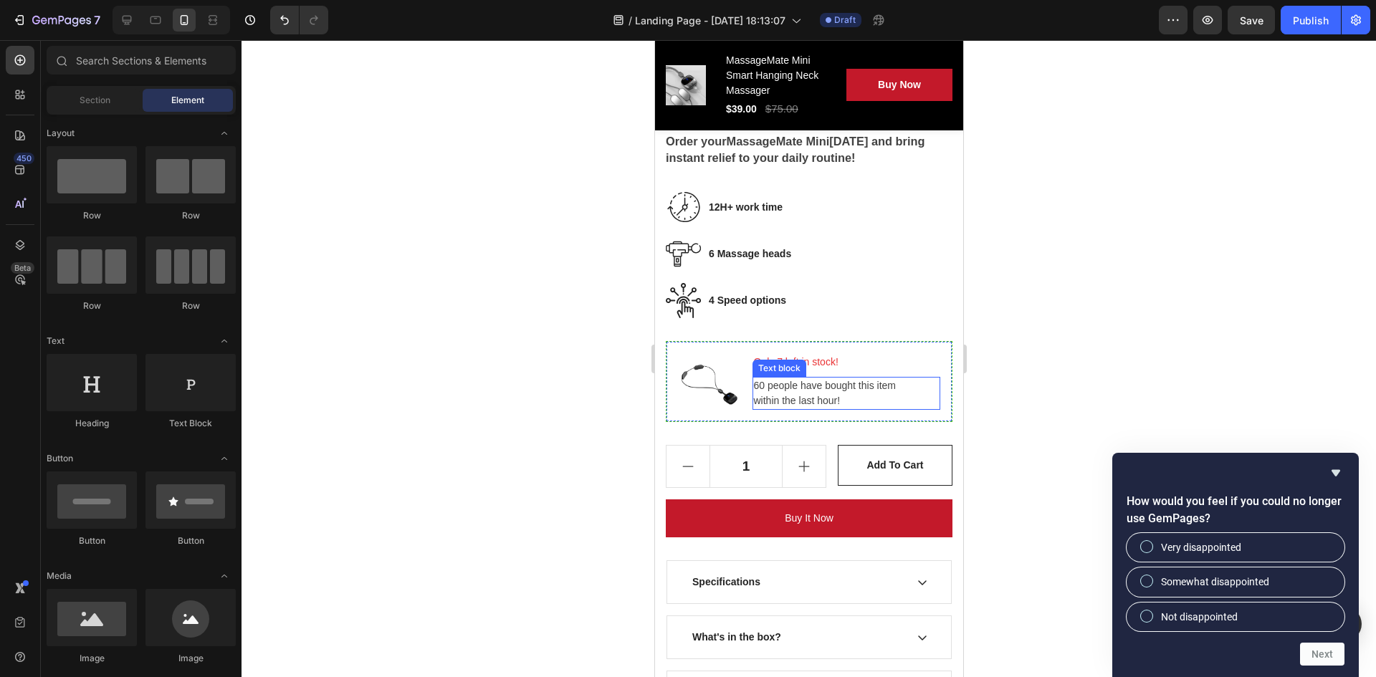
click at [801, 392] on p "60 people have bought this item within the last hour!" at bounding box center [846, 394] width 186 height 30
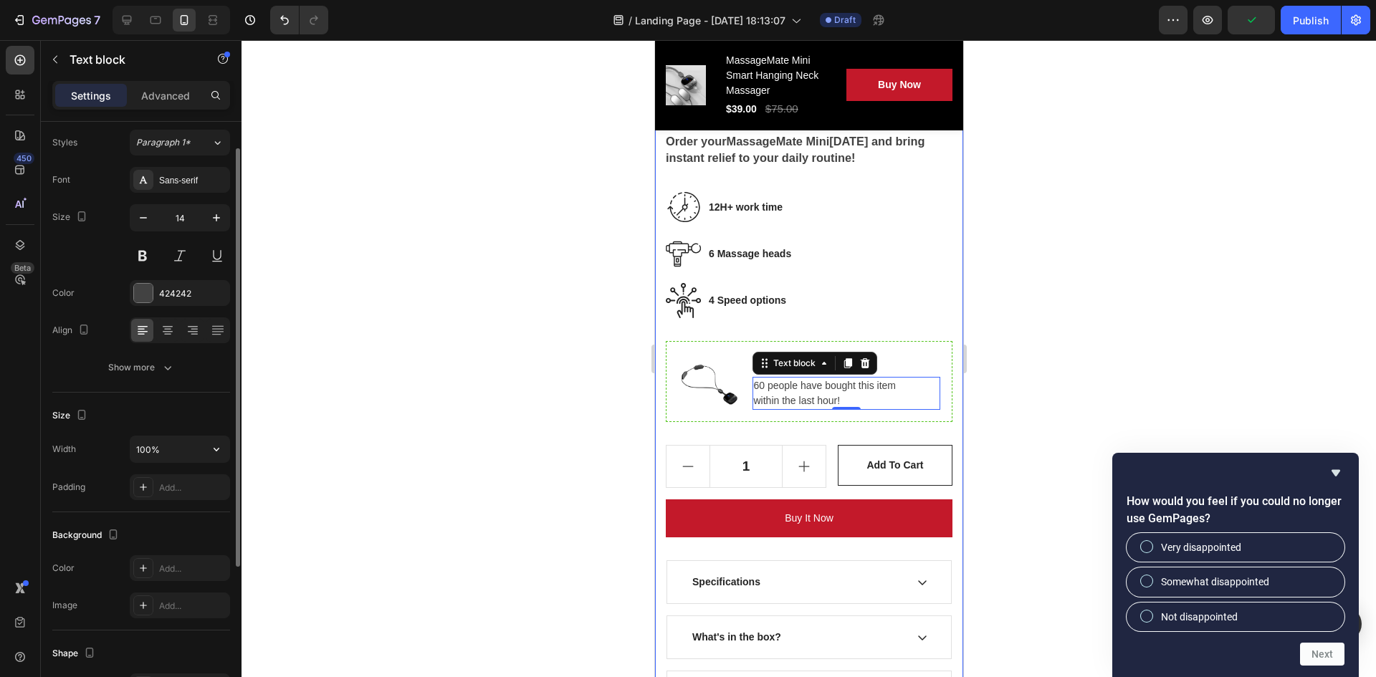
scroll to position [0, 0]
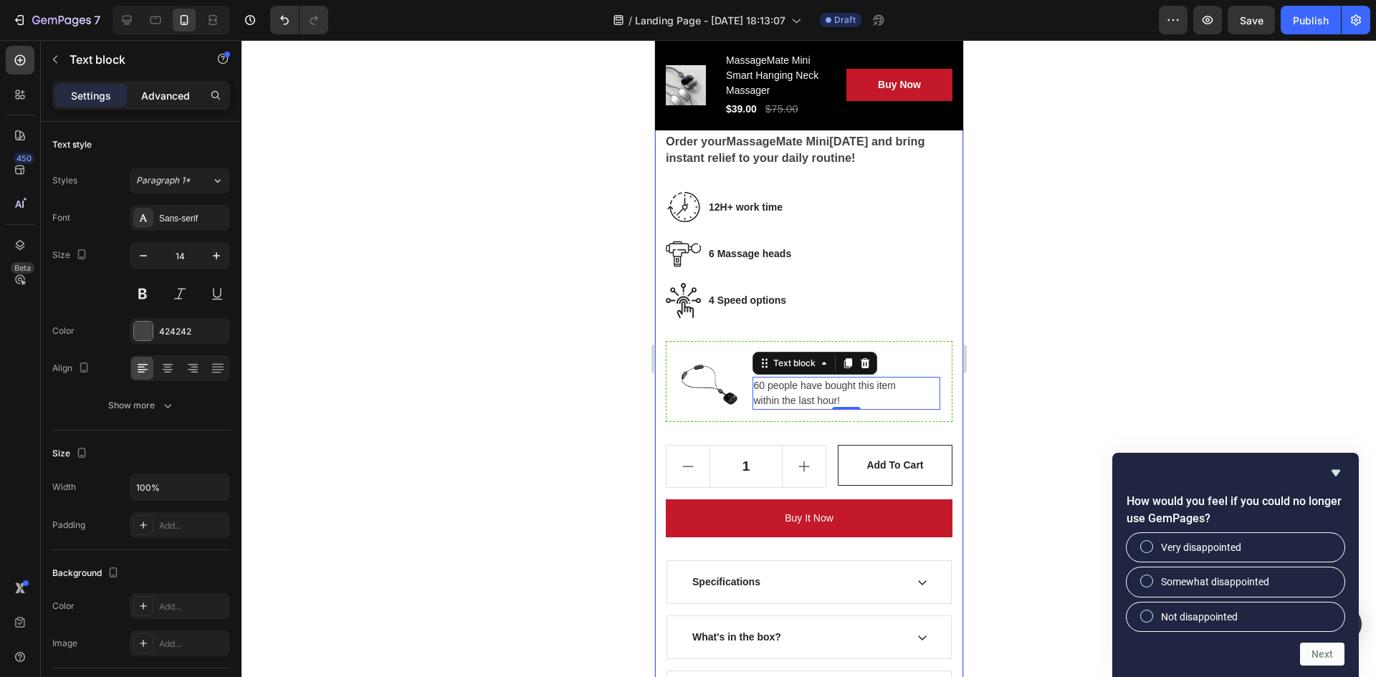
click at [183, 85] on div "Advanced" at bounding box center [166, 95] width 72 height 23
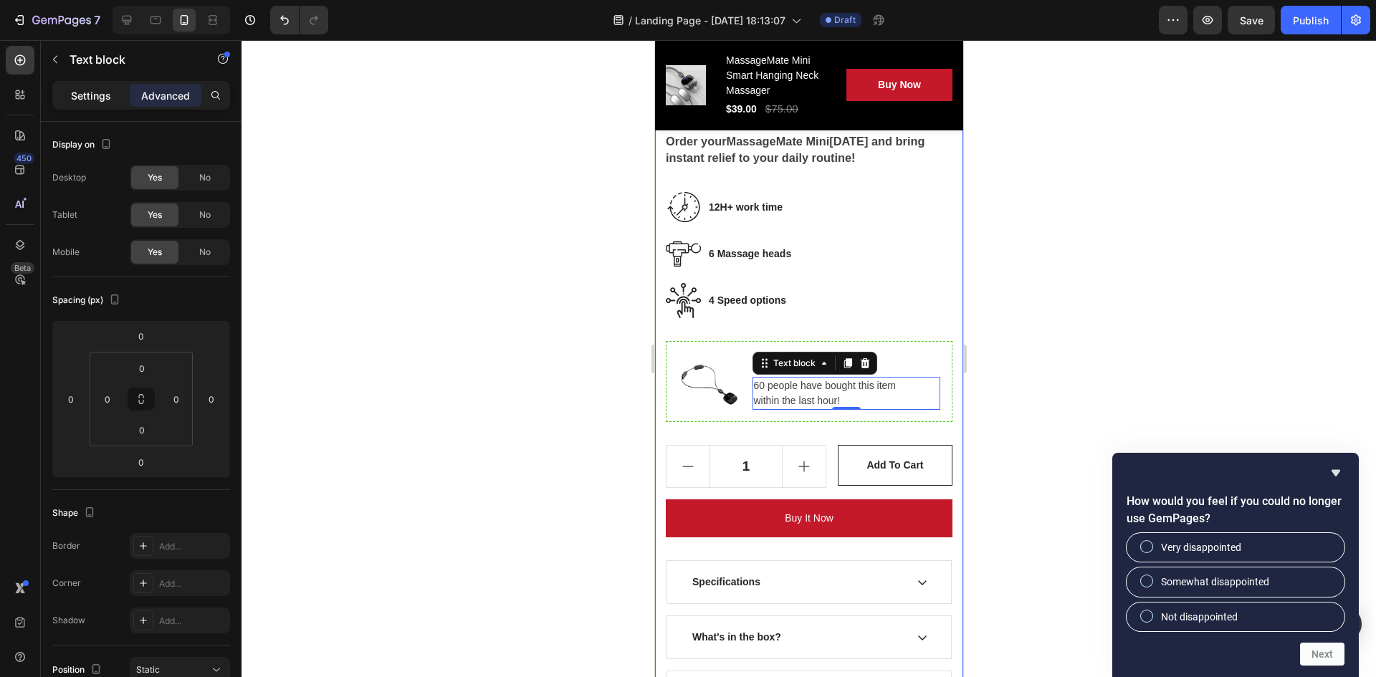
click at [100, 96] on p "Settings" at bounding box center [91, 95] width 40 height 15
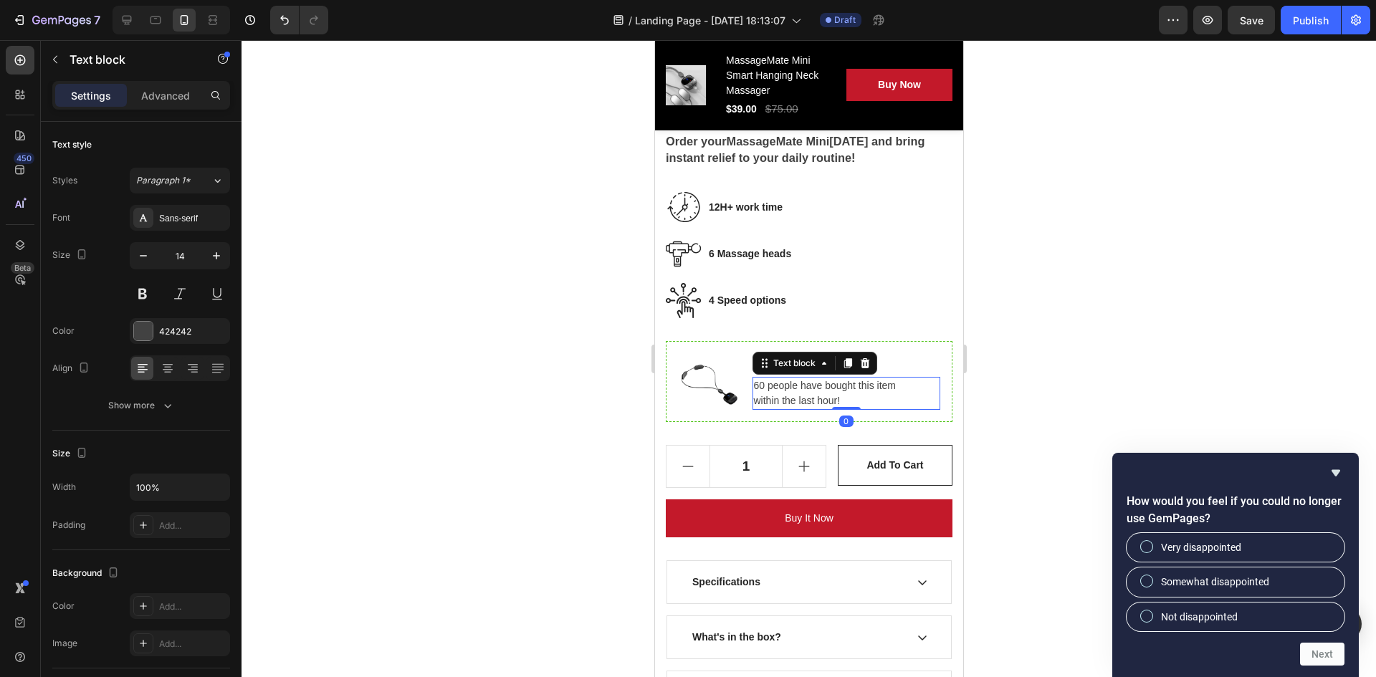
click at [833, 399] on p "60 people have bought this item within the last hour!" at bounding box center [846, 394] width 186 height 30
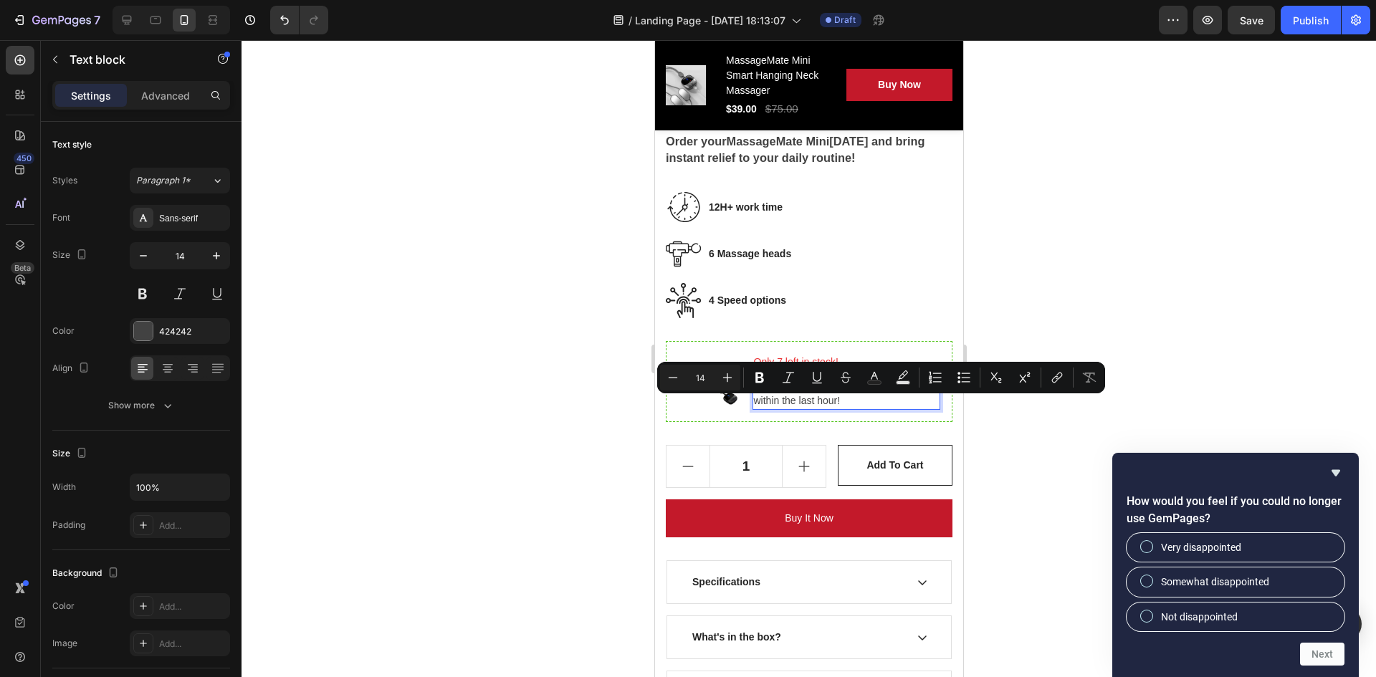
click at [791, 402] on p "60 people have bought this item within the last hour!" at bounding box center [846, 394] width 186 height 30
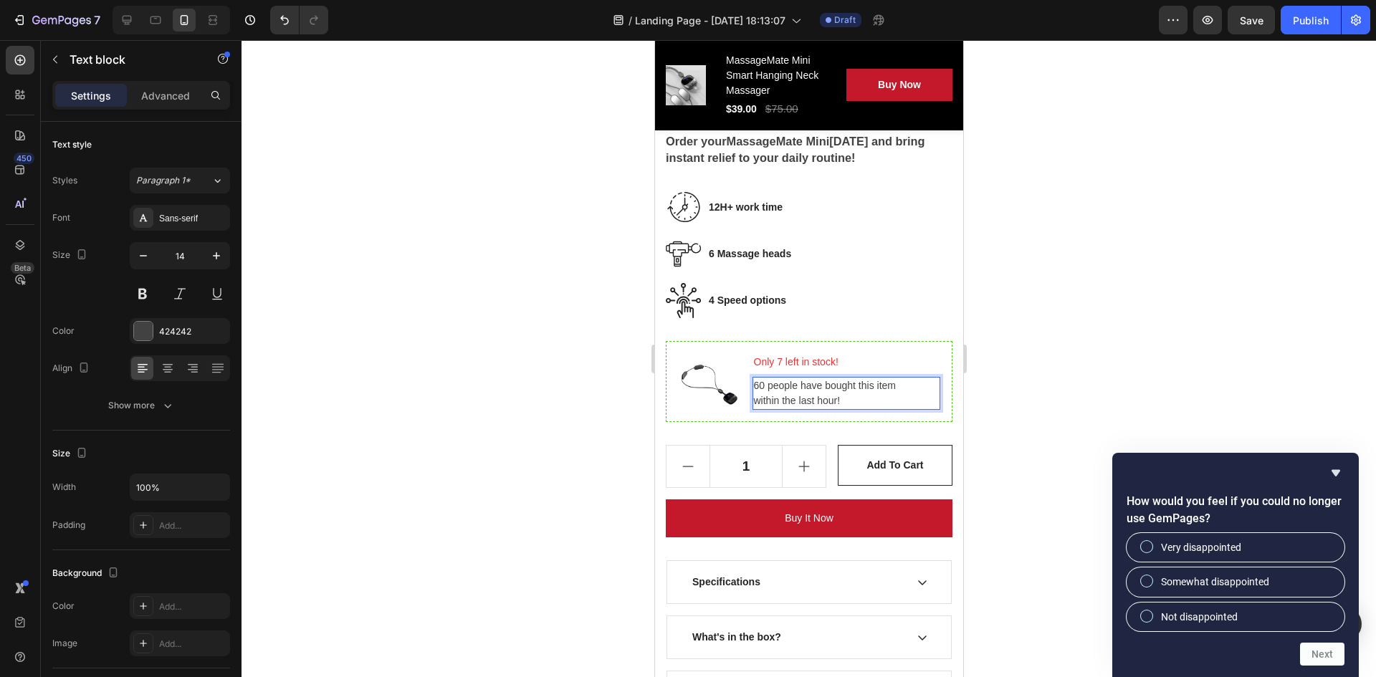
click at [757, 393] on p "60 people have bought this item within the last hour!" at bounding box center [846, 394] width 186 height 30
click at [799, 409] on p "30 people have bought this item within the last hour!" at bounding box center [846, 394] width 186 height 30
click at [1040, 368] on div at bounding box center [809, 358] width 1135 height 637
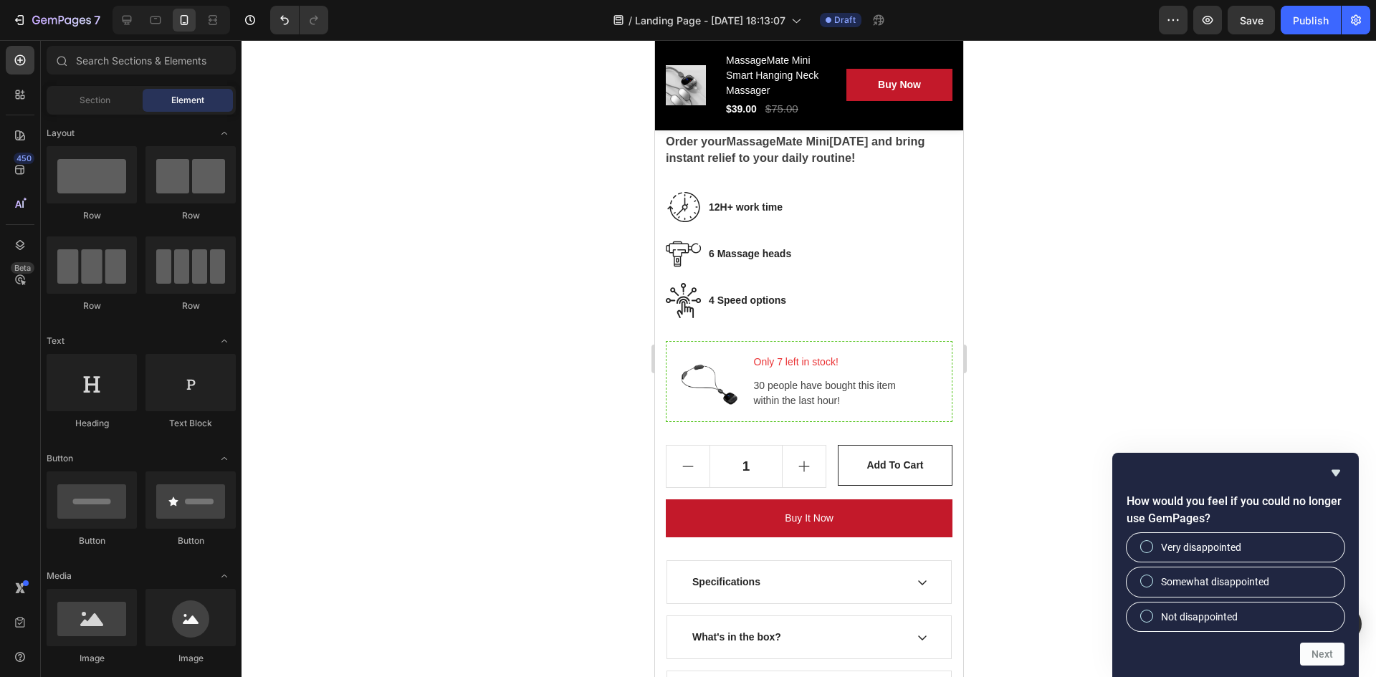
click at [566, 411] on div at bounding box center [809, 358] width 1135 height 637
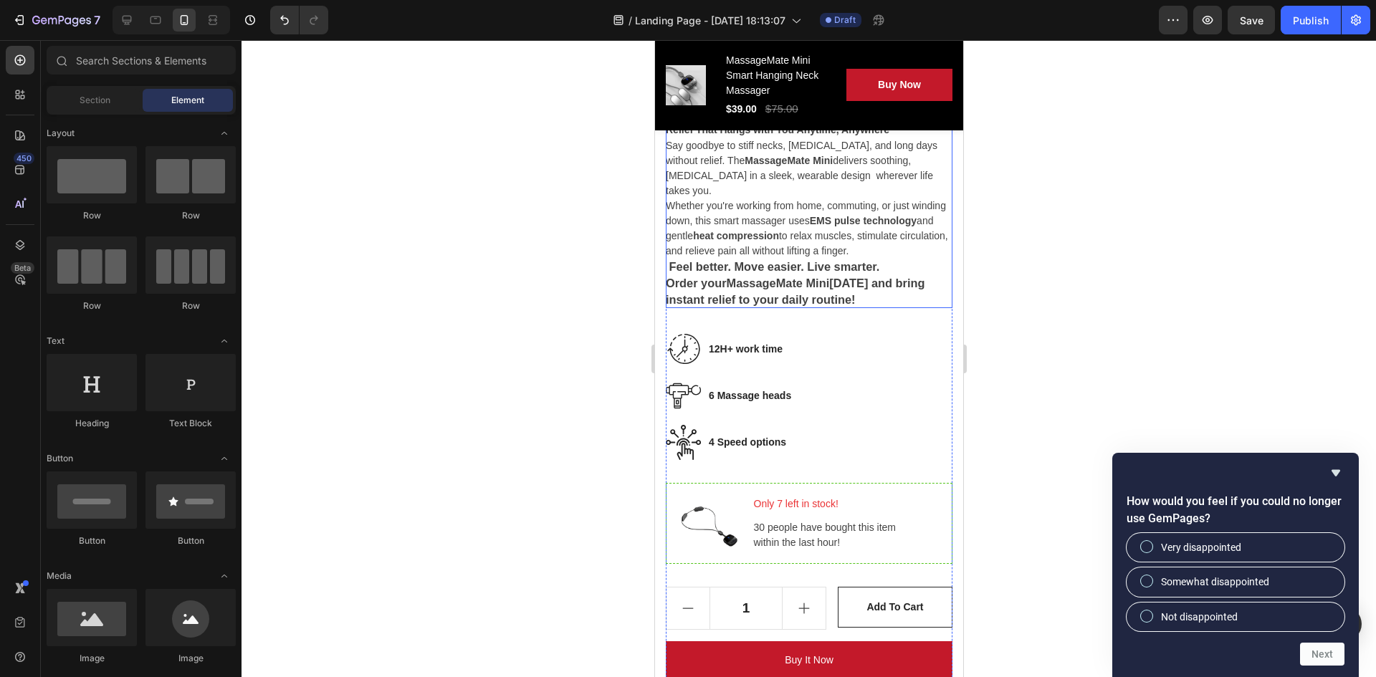
scroll to position [844, 0]
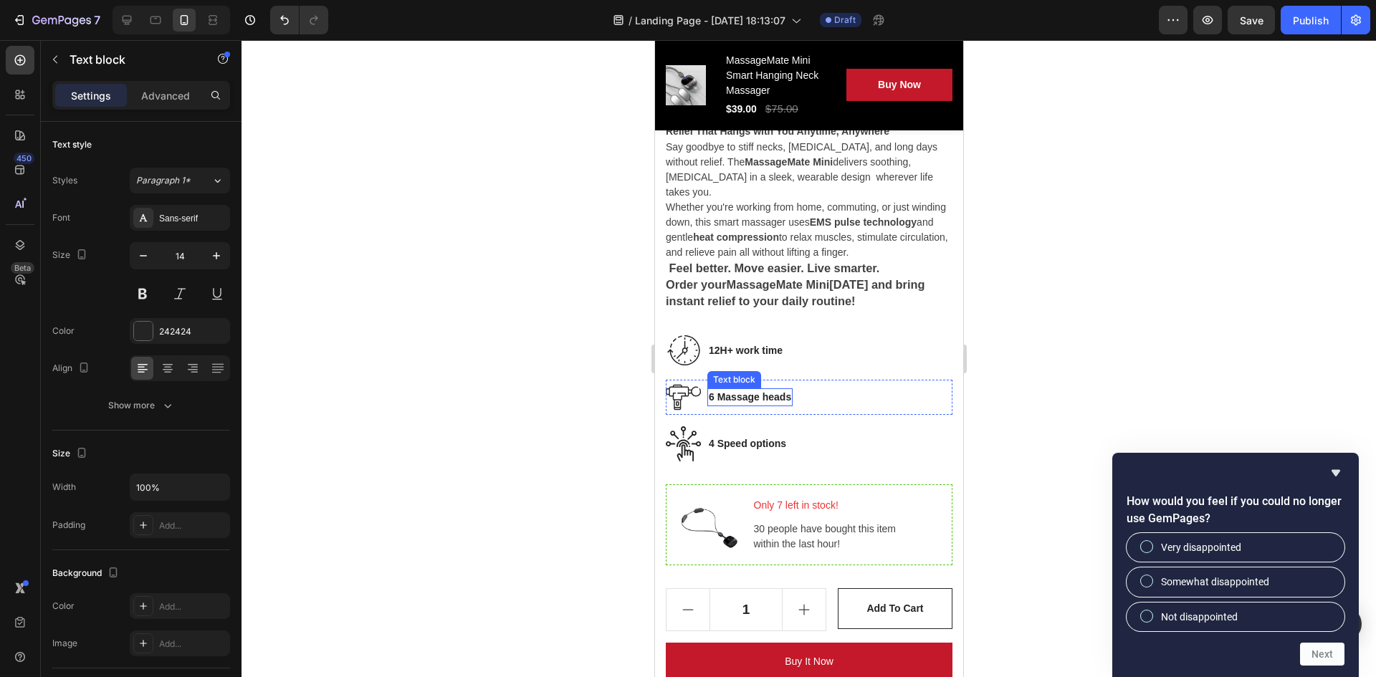
click at [735, 402] on p "6 Massage heads" at bounding box center [749, 397] width 82 height 15
click at [732, 394] on div "6 Massage heads" at bounding box center [749, 398] width 85 height 18
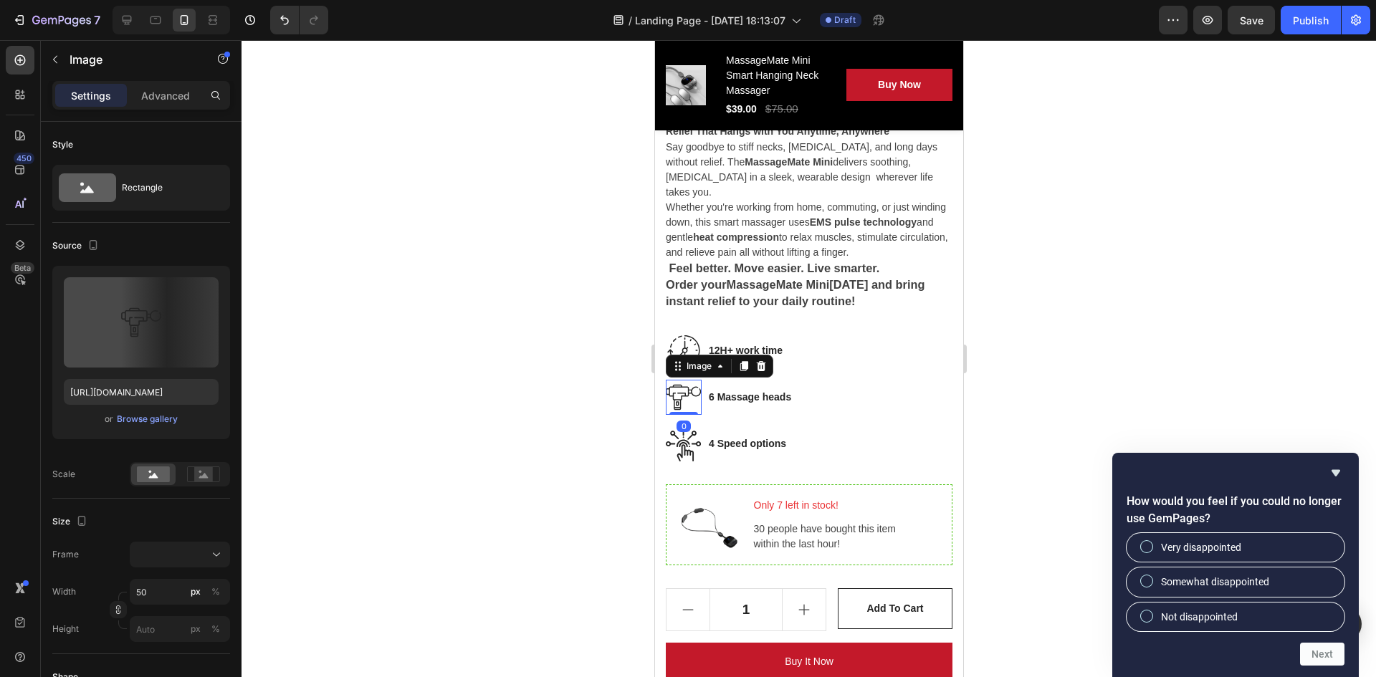
click at [680, 402] on img at bounding box center [683, 397] width 36 height 35
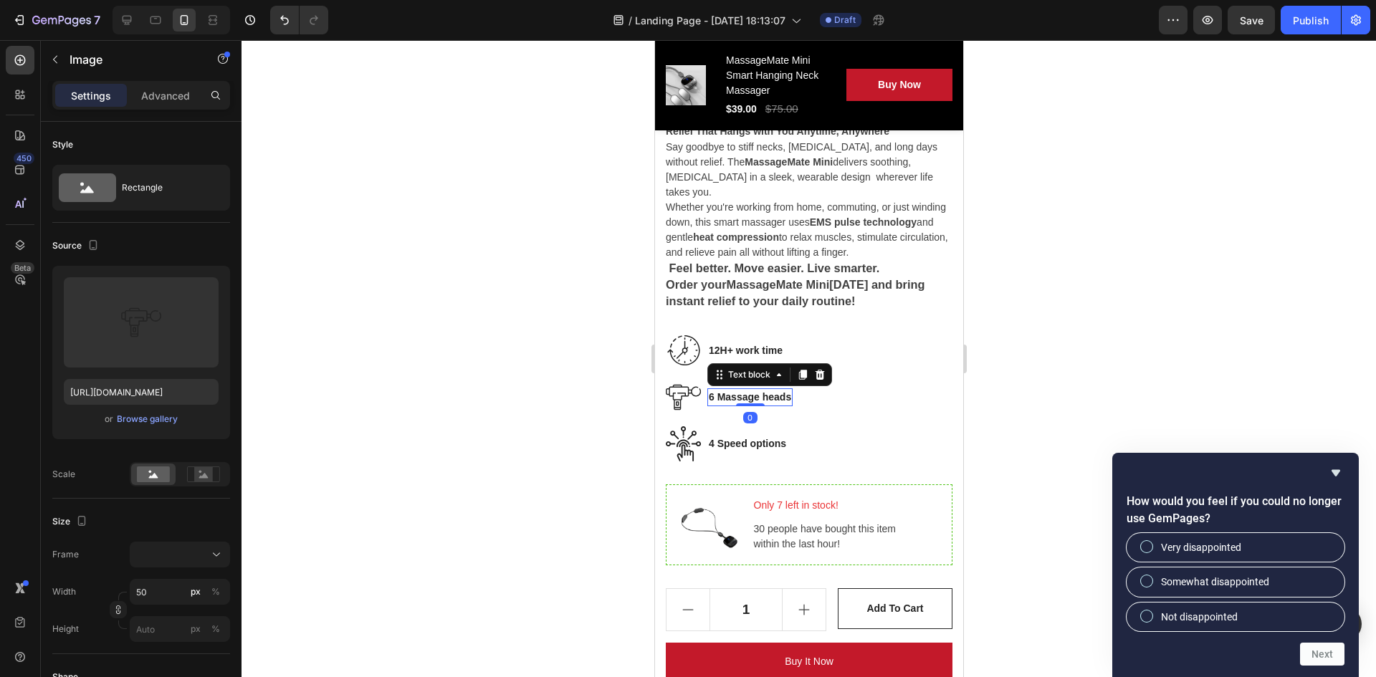
click at [726, 405] on p "6 Massage heads" at bounding box center [749, 397] width 82 height 15
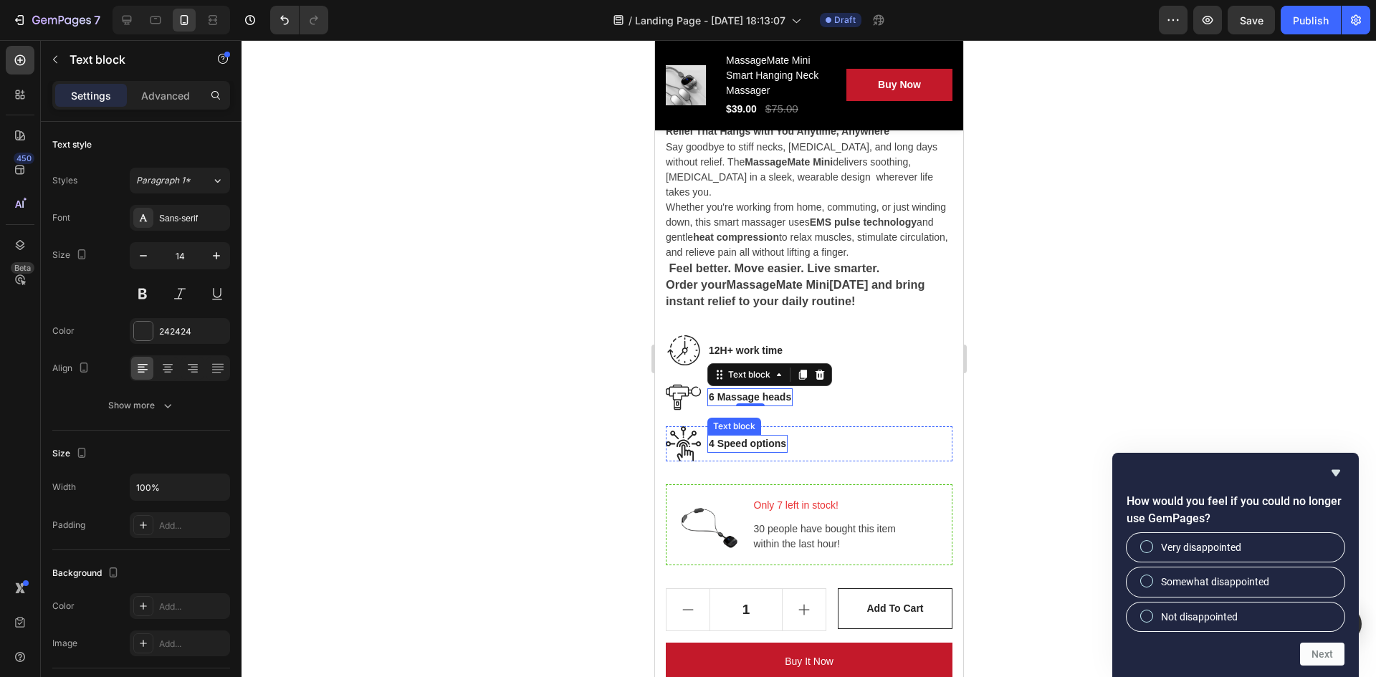
click at [715, 448] on p "4 Speed options" at bounding box center [746, 444] width 77 height 15
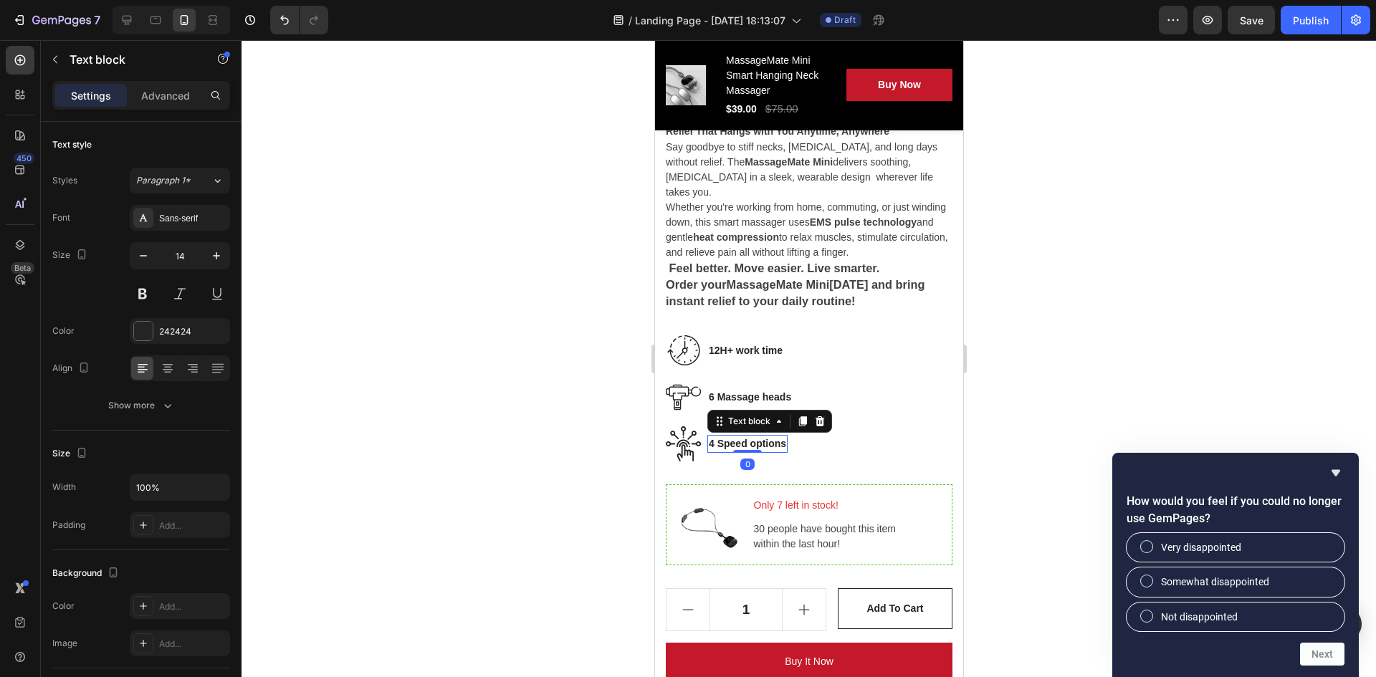
click at [731, 448] on p "4 Speed options" at bounding box center [746, 444] width 77 height 15
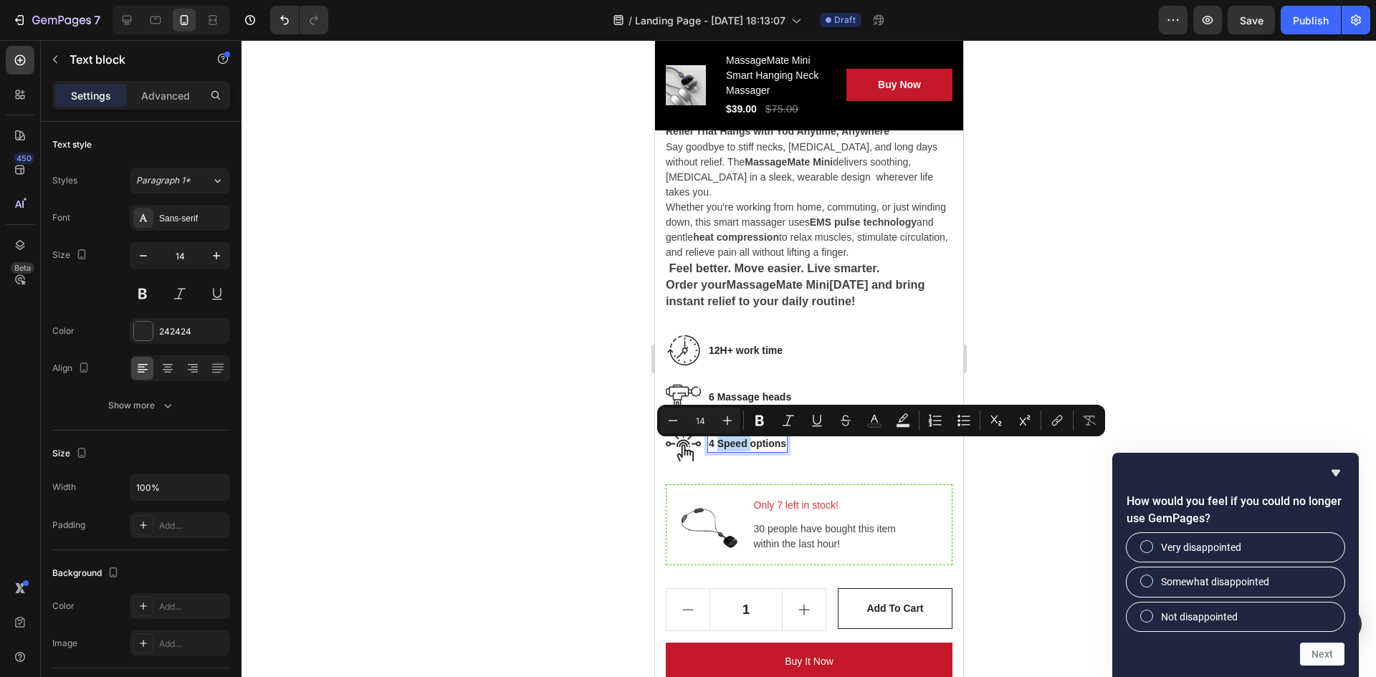
click at [743, 446] on p "4 Speed options" at bounding box center [746, 444] width 77 height 15
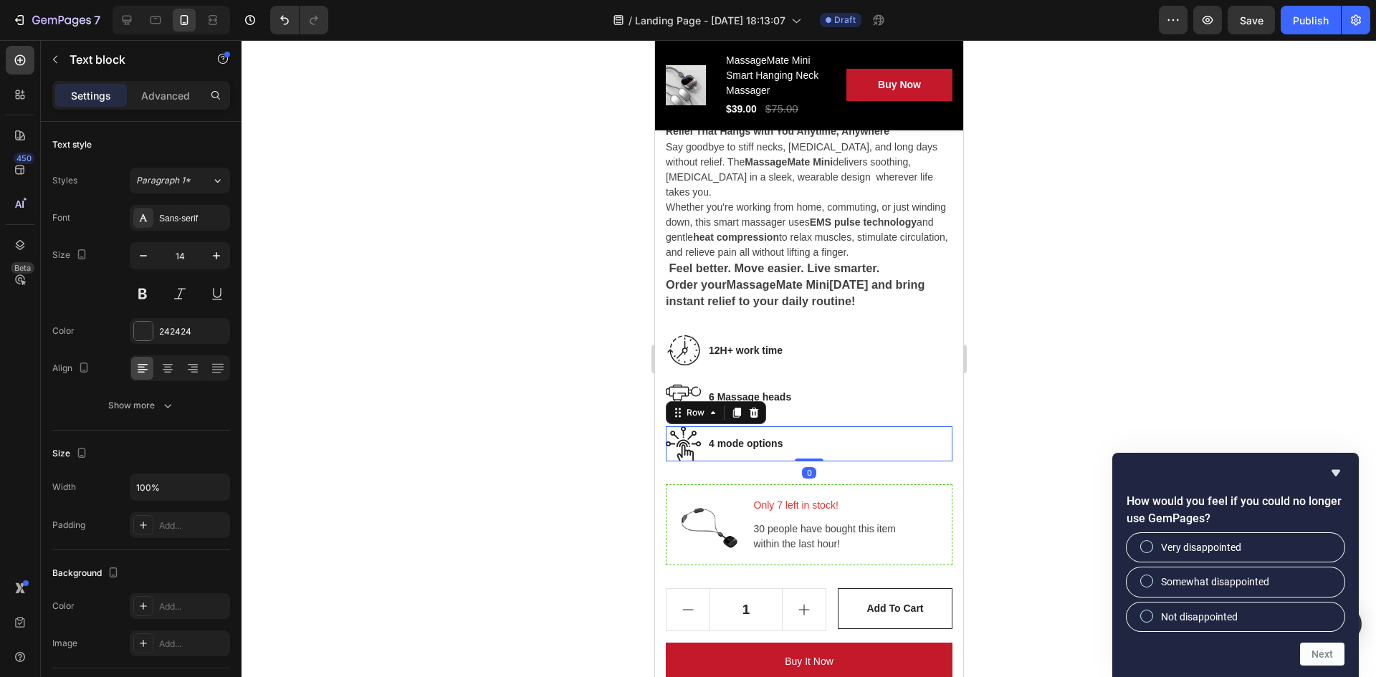
click at [821, 449] on div "Image 4 mode options Text block Row 0" at bounding box center [808, 444] width 287 height 35
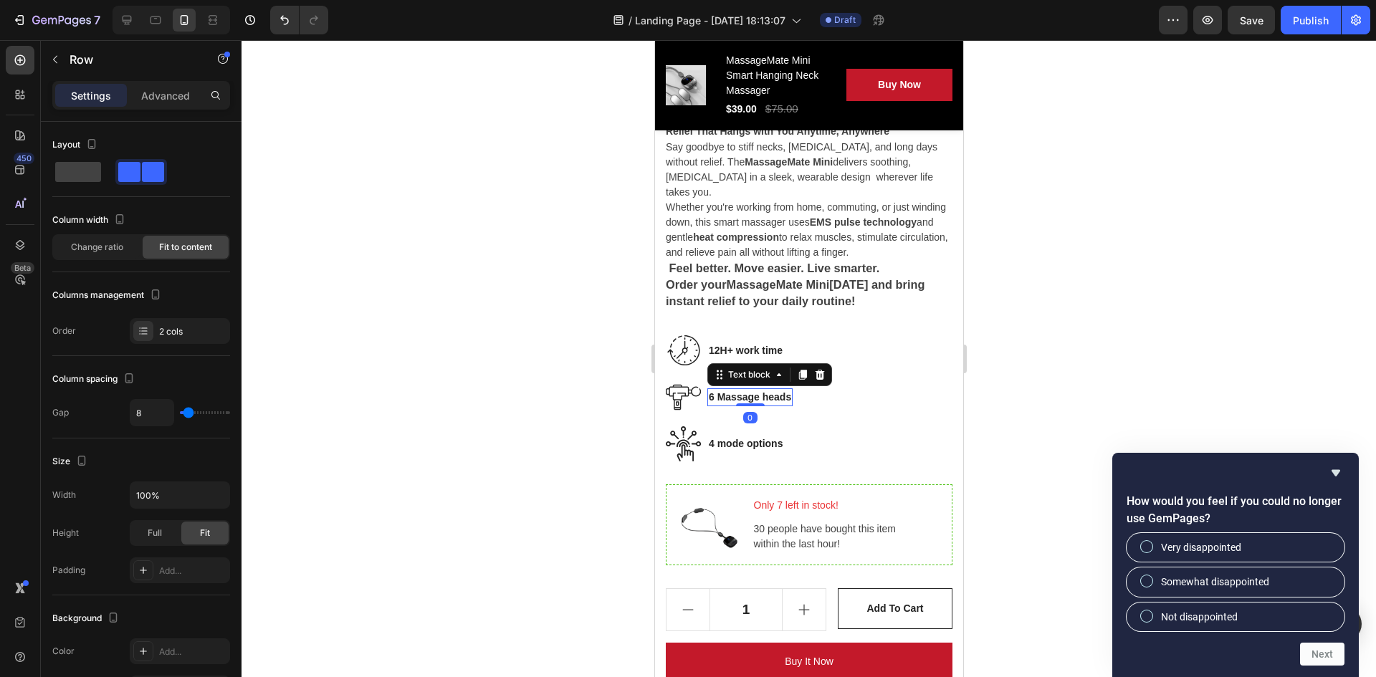
click at [776, 398] on p "6 Massage heads" at bounding box center [749, 397] width 82 height 15
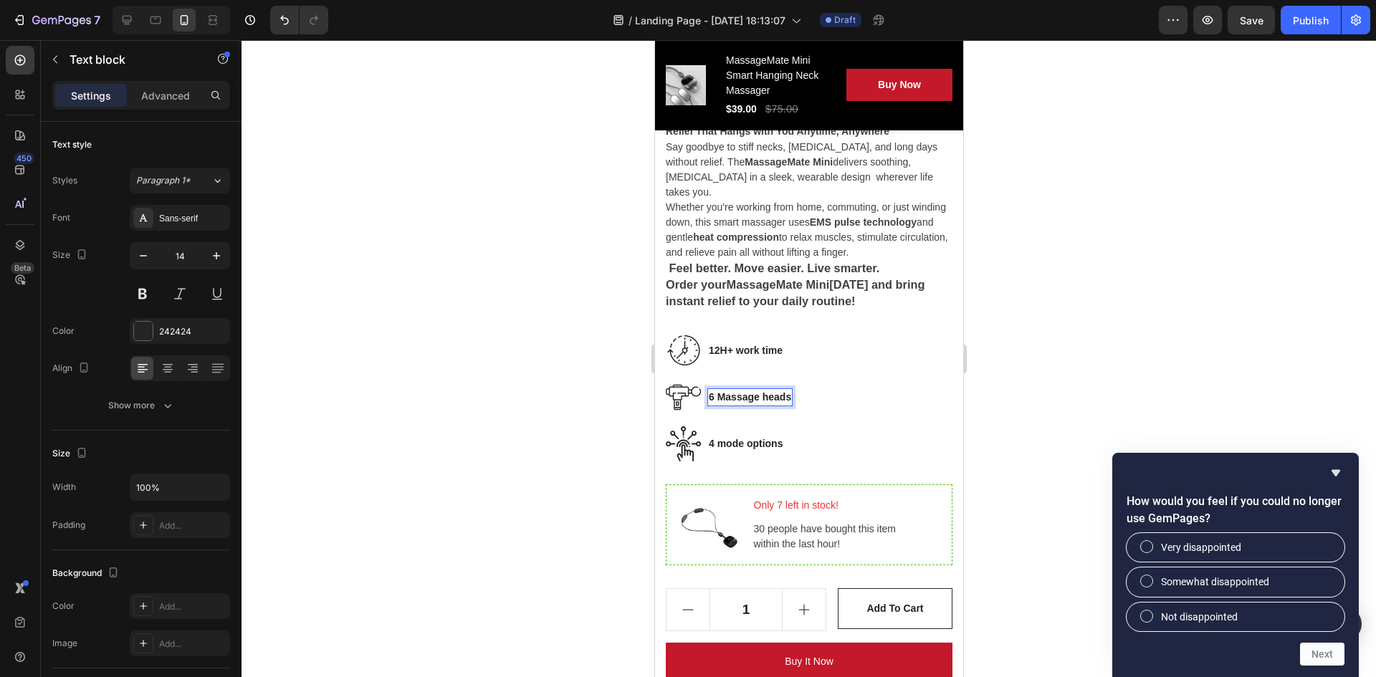
click at [715, 403] on p "6 Massage heads" at bounding box center [749, 397] width 82 height 15
click at [735, 446] on p "4 mode options" at bounding box center [745, 444] width 74 height 15
click at [760, 449] on p "4 mode options" at bounding box center [745, 444] width 74 height 15
click at [730, 444] on p "4 mode options" at bounding box center [745, 444] width 74 height 15
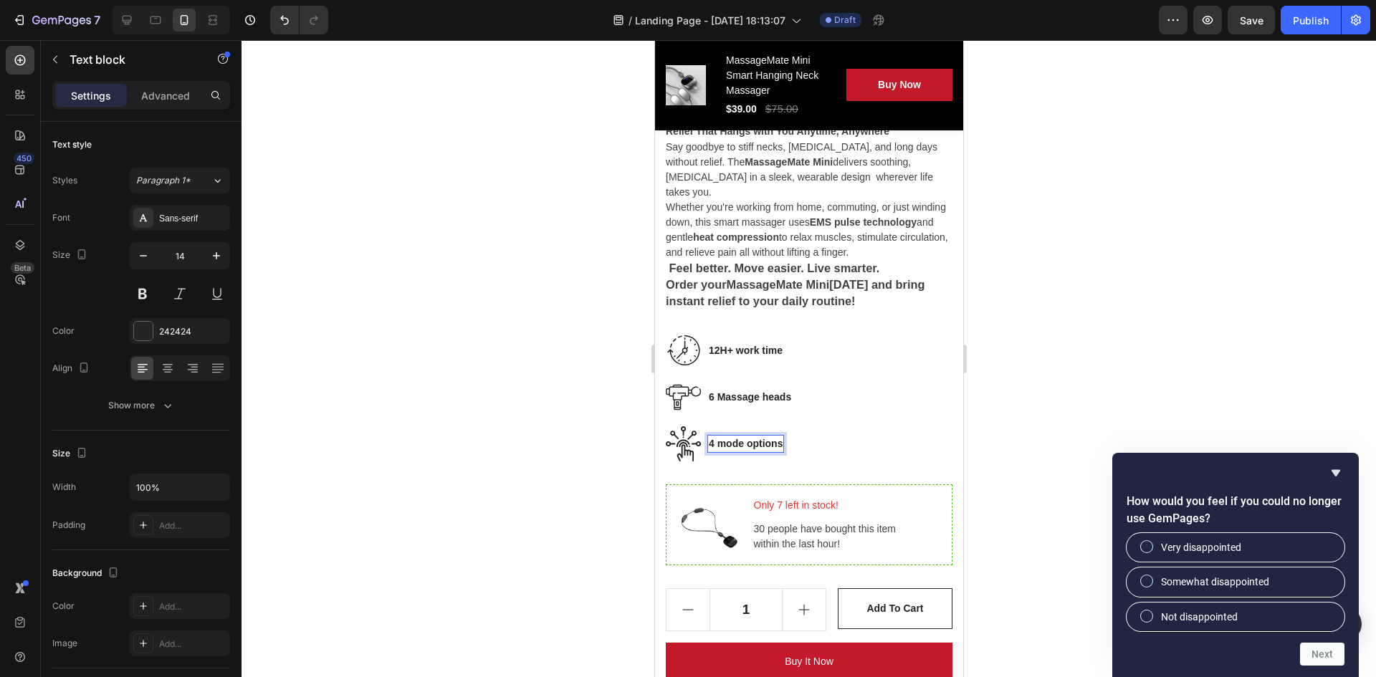
click at [737, 446] on p "4 mode options" at bounding box center [745, 444] width 74 height 15
click at [741, 450] on p "4 mode options" at bounding box center [745, 444] width 74 height 15
click at [282, 12] on button "Undo/Redo" at bounding box center [284, 20] width 29 height 29
click at [282, 13] on icon "Undo/Redo" at bounding box center [284, 20] width 14 height 14
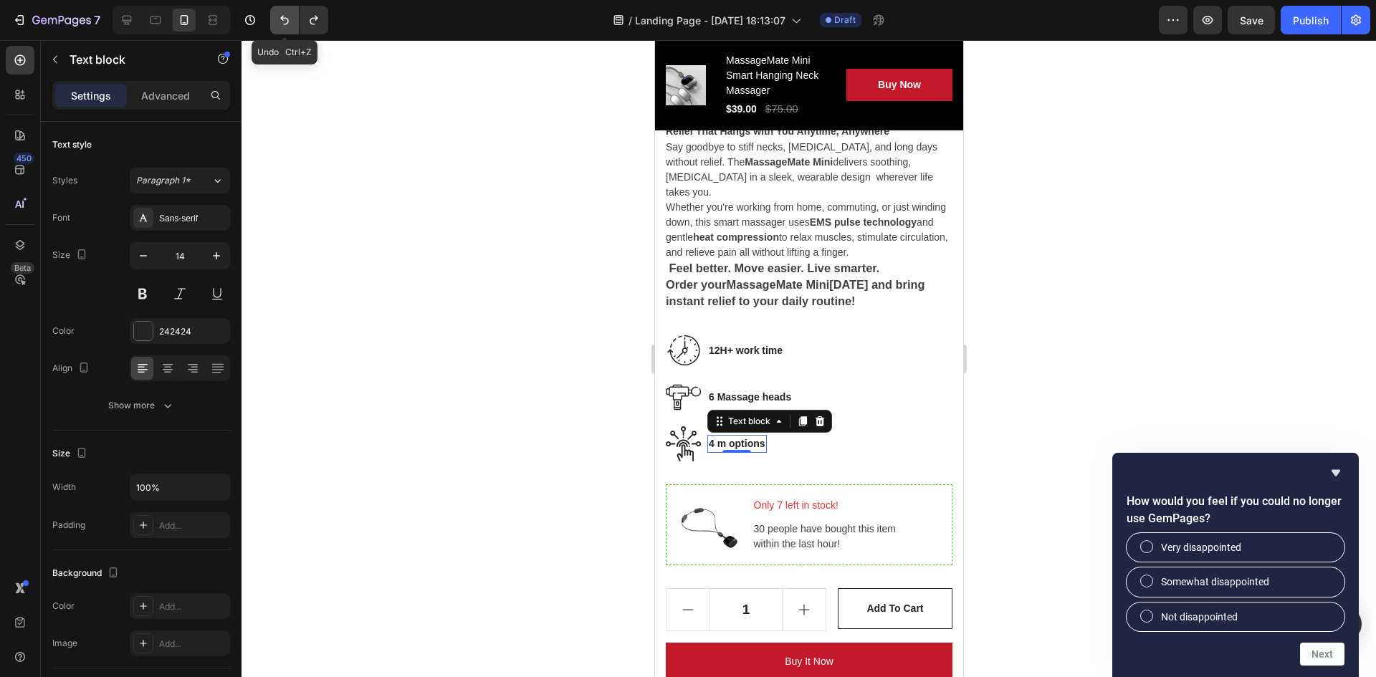
click at [282, 13] on icon "Undo/Redo" at bounding box center [284, 20] width 14 height 14
click at [281, 14] on icon "Undo/Redo" at bounding box center [284, 20] width 14 height 14
click at [736, 398] on p "6 Massage heads" at bounding box center [749, 397] width 82 height 15
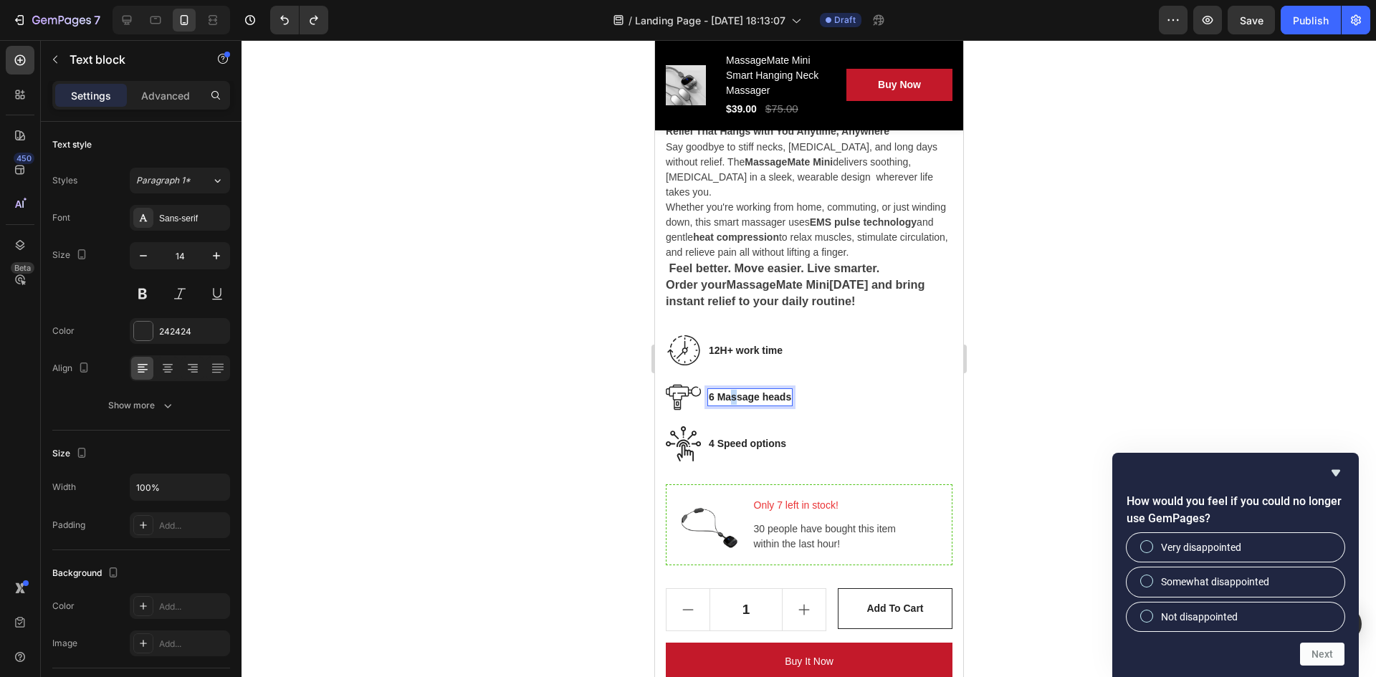
click at [732, 400] on p "6 Massage heads" at bounding box center [749, 397] width 82 height 15
click at [765, 401] on p "6 Massage heads" at bounding box center [749, 397] width 82 height 15
click at [784, 400] on p "6 Massage heads" at bounding box center [749, 397] width 82 height 15
click at [789, 399] on p "6 Massage heads" at bounding box center [749, 397] width 82 height 15
click at [786, 399] on p "6 Massage heads" at bounding box center [749, 397] width 82 height 15
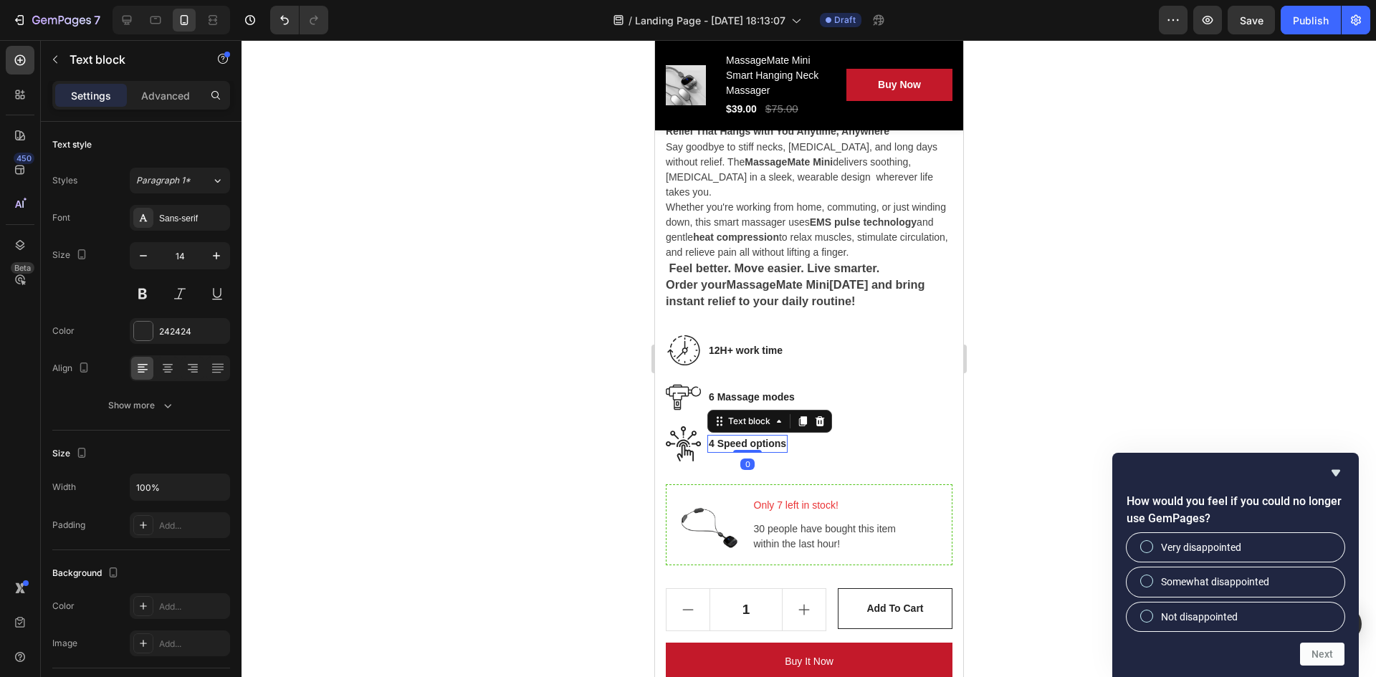
click at [715, 449] on p "4 Speed options" at bounding box center [746, 444] width 77 height 15
click at [725, 405] on p "6 Massage modes" at bounding box center [751, 397] width 86 height 15
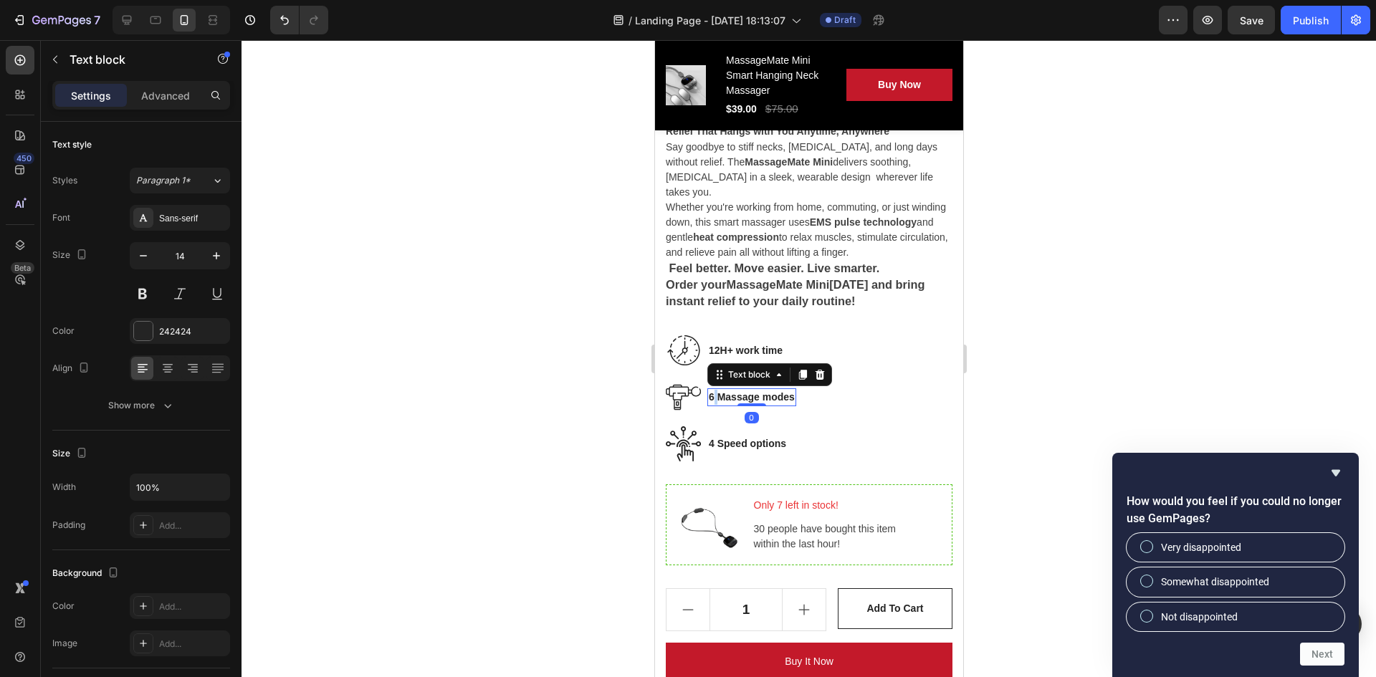
click at [713, 401] on p "6 Massage modes" at bounding box center [751, 397] width 86 height 15
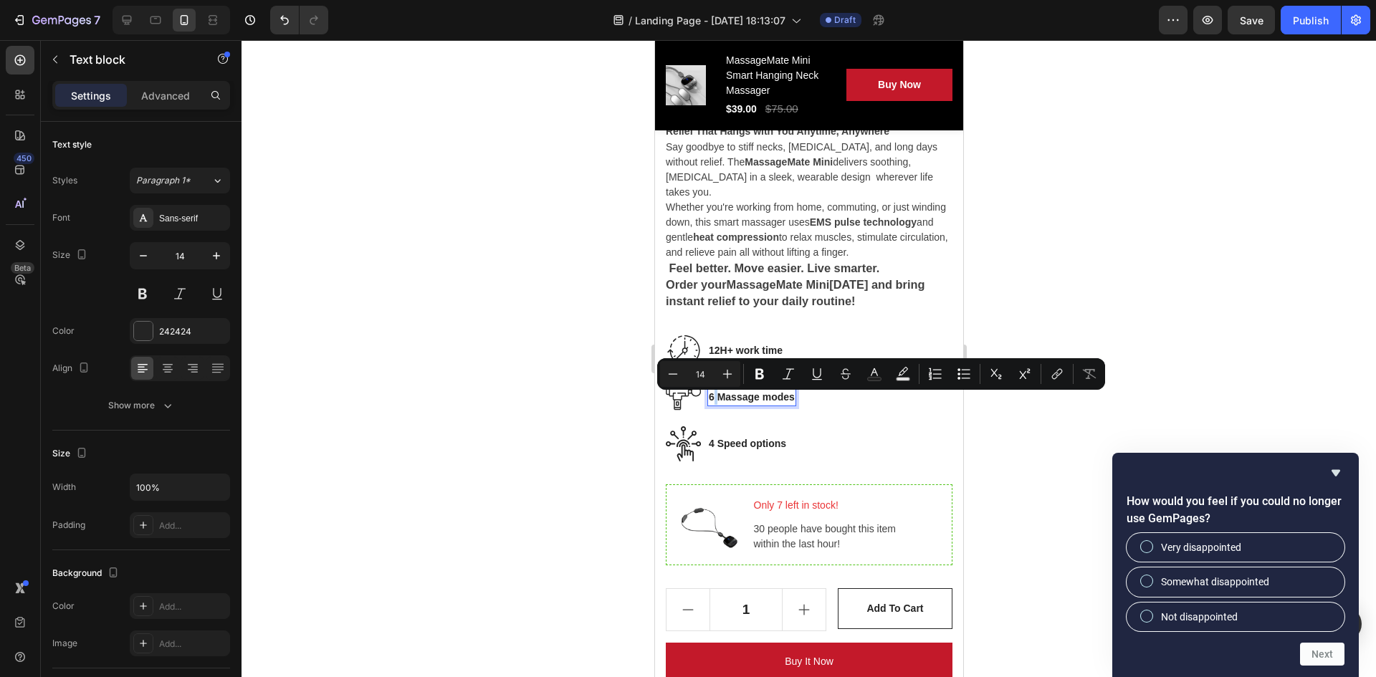
click at [714, 395] on p "6 Massage modes" at bounding box center [751, 397] width 86 height 15
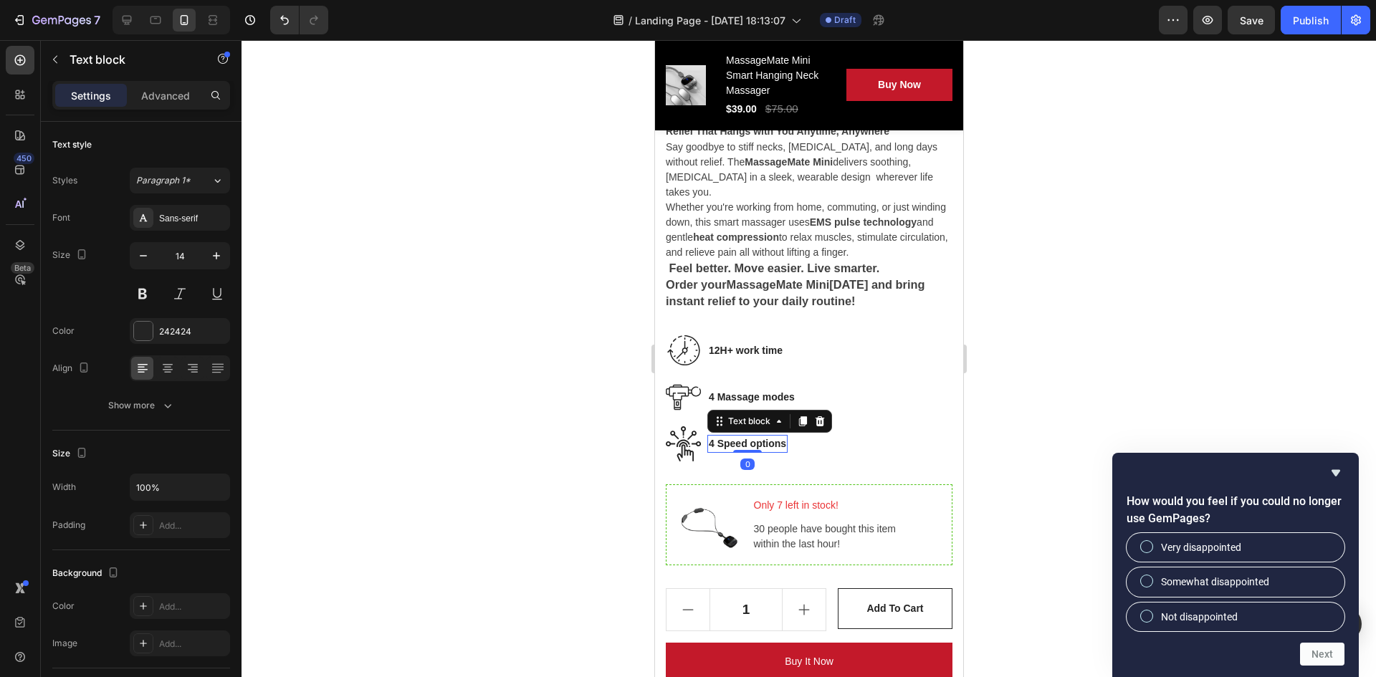
click at [719, 442] on p "4 Speed options" at bounding box center [746, 444] width 77 height 15
click at [718, 448] on p "4 Speed options" at bounding box center [746, 444] width 77 height 15
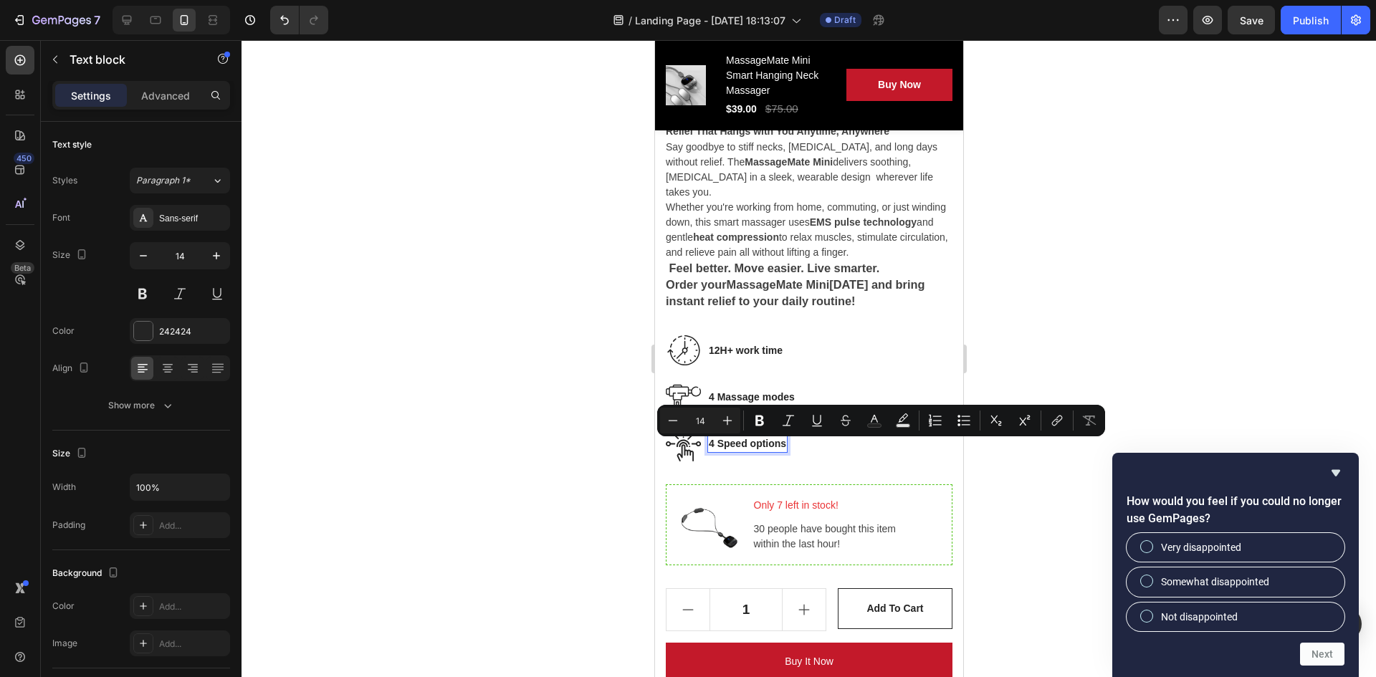
click at [710, 447] on p "4 Speed options" at bounding box center [746, 444] width 77 height 15
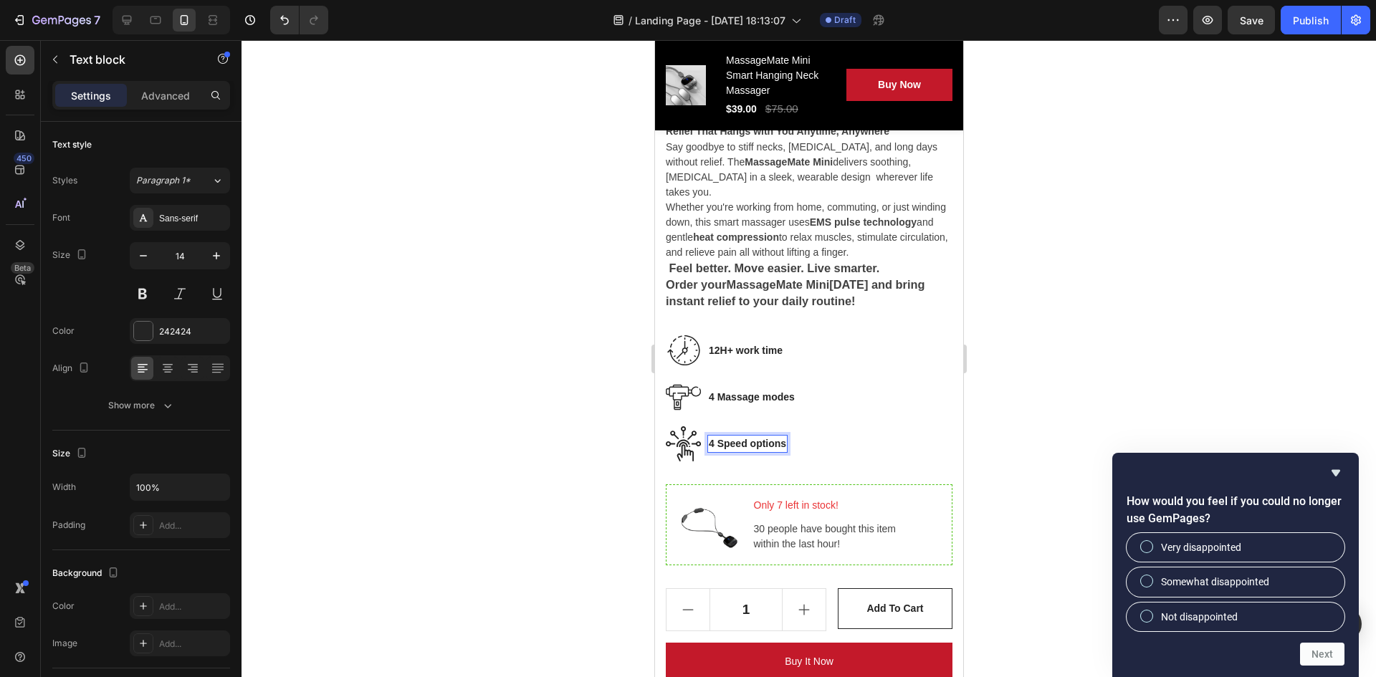
click at [712, 447] on p "4 Speed options" at bounding box center [746, 444] width 77 height 15
click at [741, 449] on p "9 Speed options" at bounding box center [746, 444] width 77 height 15
click at [744, 447] on p "9 Speed options" at bounding box center [746, 444] width 77 height 15
click at [813, 442] on p "9 Force Levels options" at bounding box center [762, 444] width 109 height 15
click at [817, 450] on p "9 Force Levels options" at bounding box center [762, 444] width 109 height 15
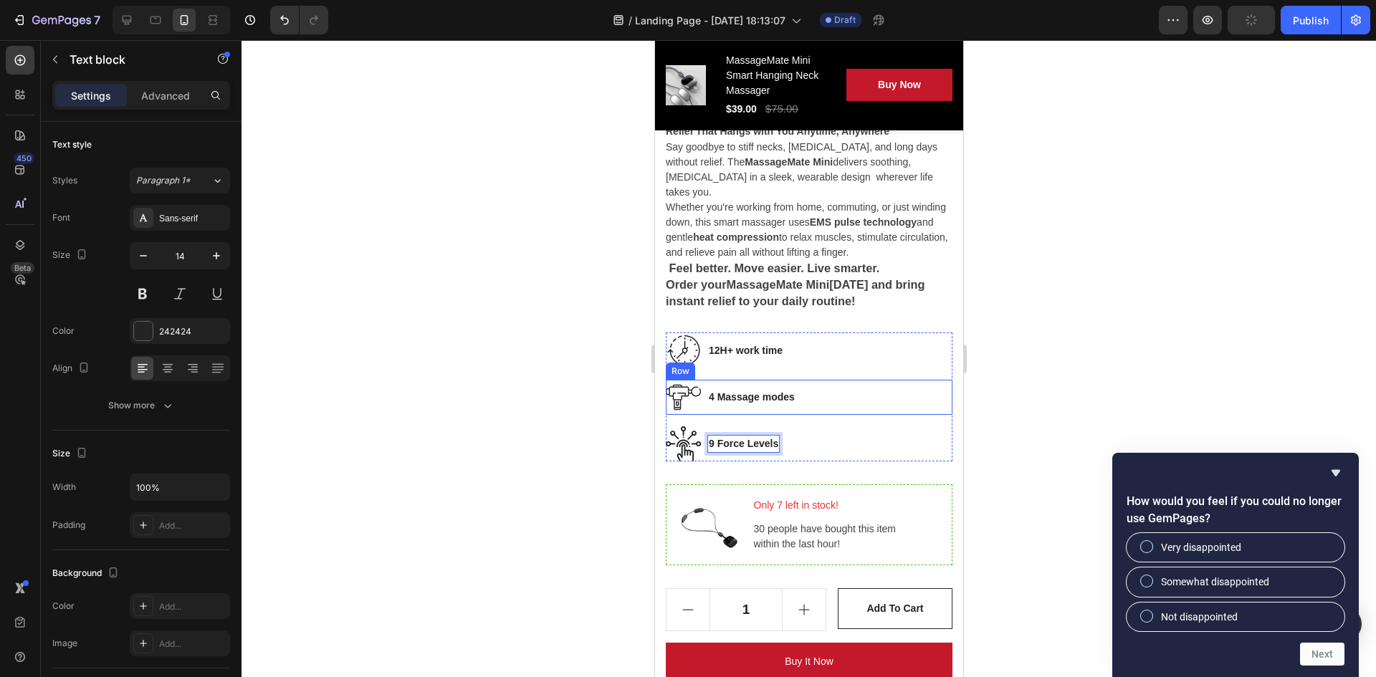
click at [774, 405] on p "4 Massage modes" at bounding box center [751, 397] width 86 height 15
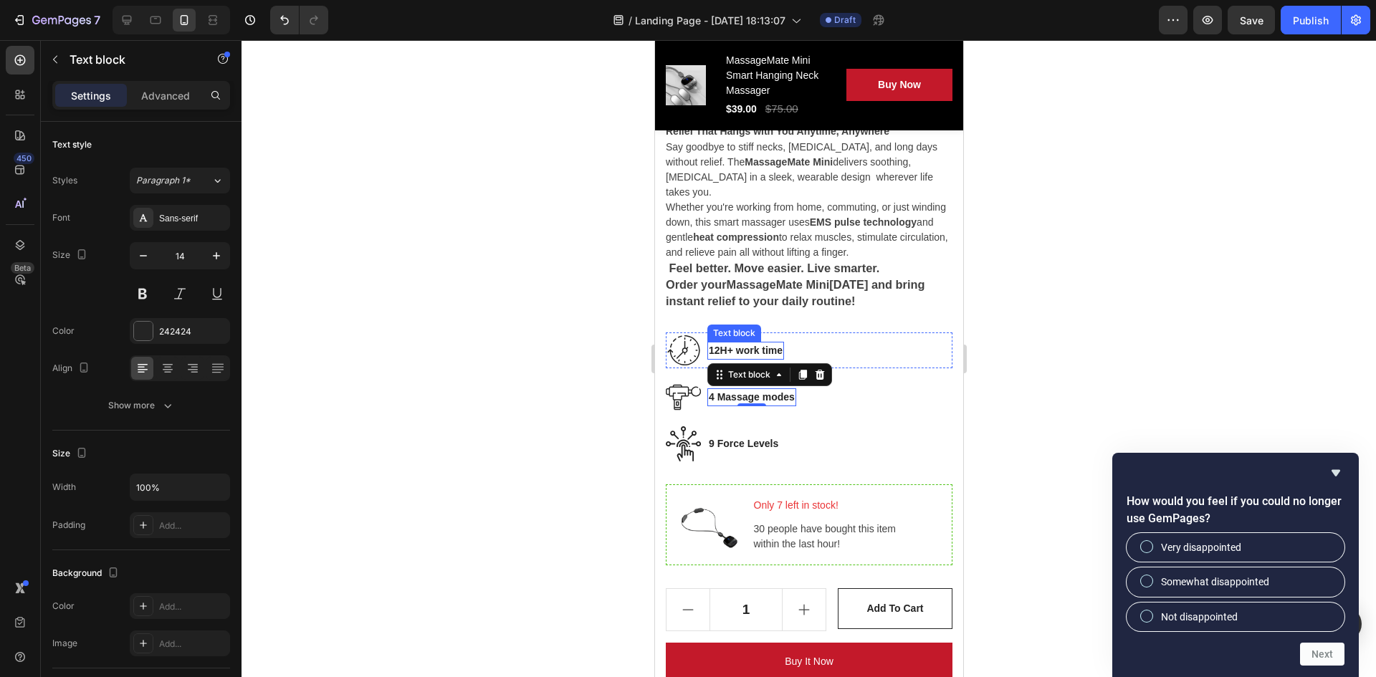
click at [730, 358] on p "12H+ work time" at bounding box center [745, 350] width 74 height 15
click at [715, 353] on p "12H+ work time" at bounding box center [745, 350] width 74 height 15
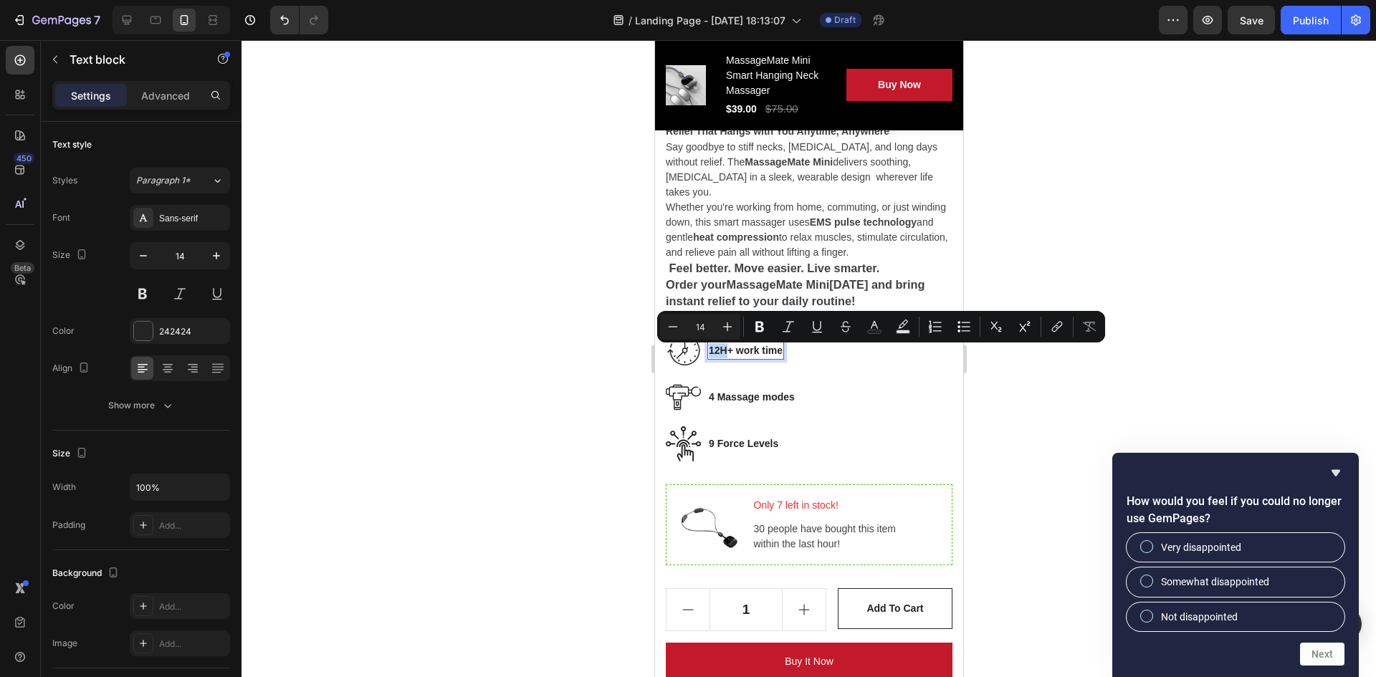
click at [718, 356] on p "12H+ work time" at bounding box center [745, 350] width 74 height 15
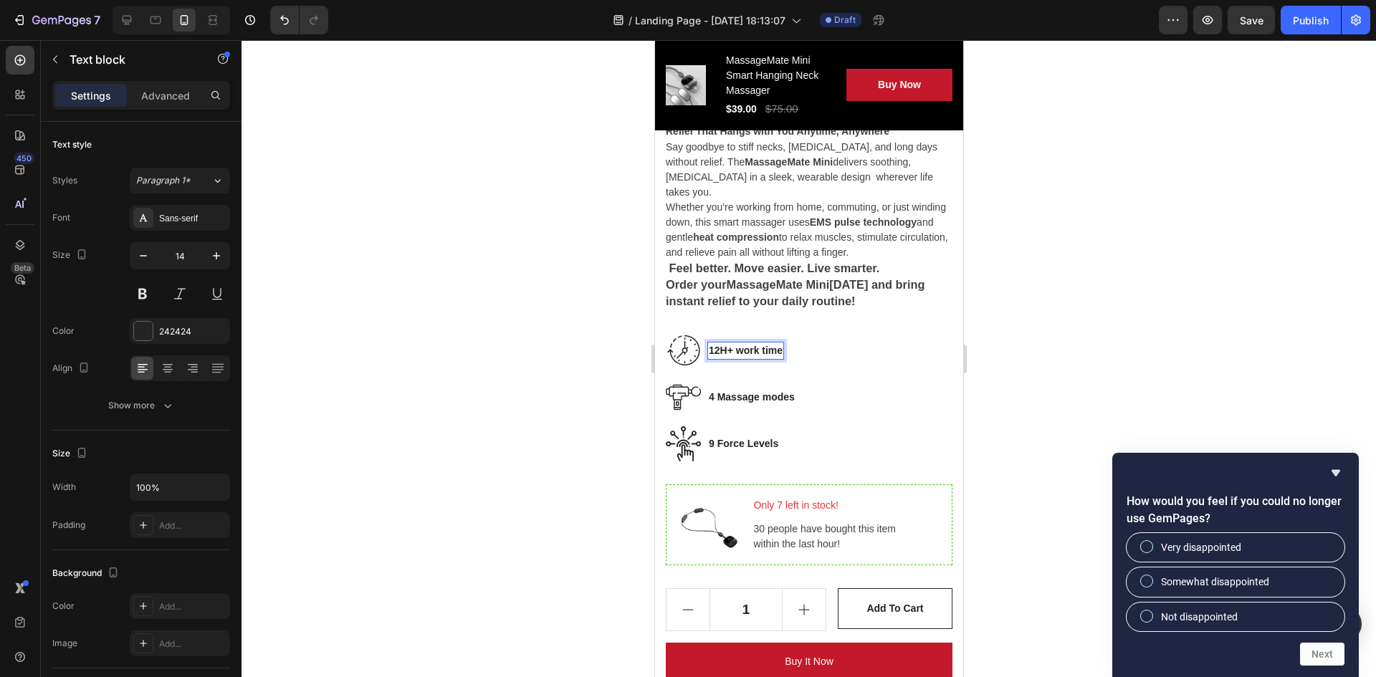
click at [726, 353] on p "12H+ work time" at bounding box center [745, 350] width 74 height 15
click at [720, 357] on p "3+ work time" at bounding box center [738, 350] width 61 height 15
click at [864, 353] on p "3 Levels of hot compressing work time" at bounding box center [800, 350] width 185 height 15
click at [865, 357] on p "3 Levels of hot compressing time" at bounding box center [787, 350] width 159 height 15
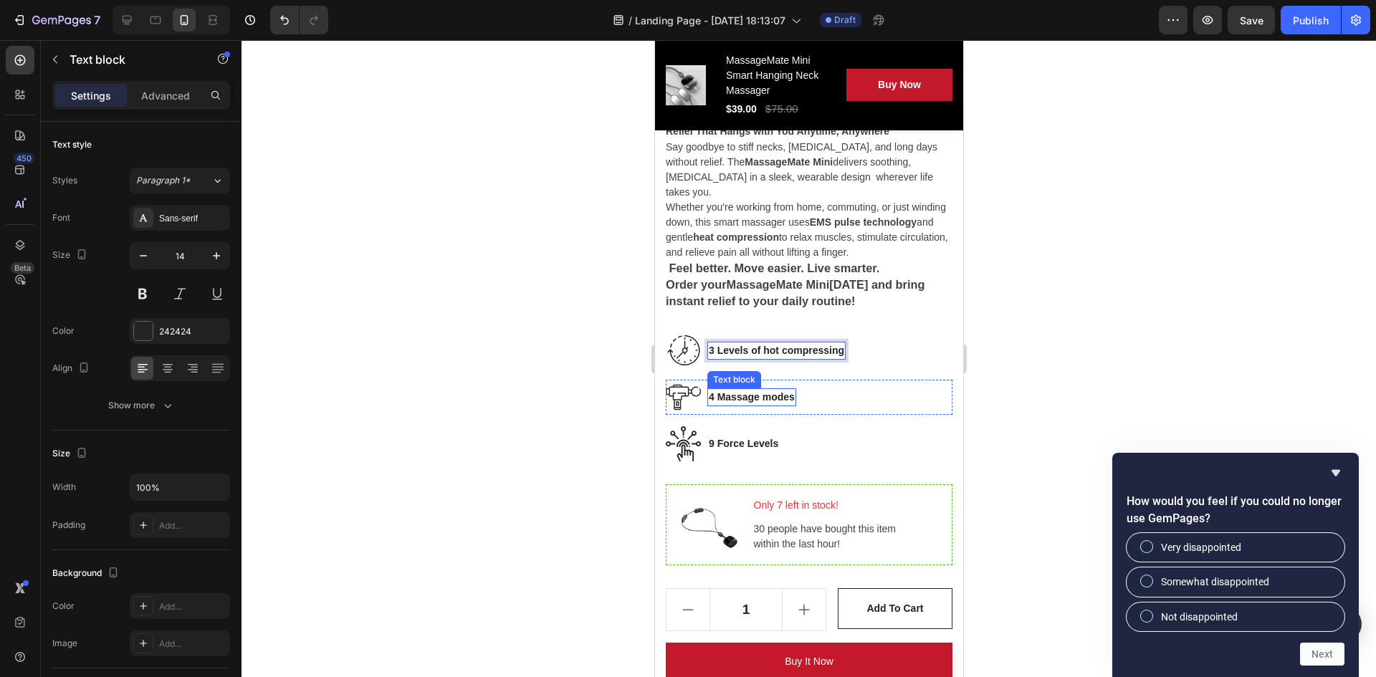
click at [714, 405] on p "4 Massage modes" at bounding box center [751, 397] width 86 height 15
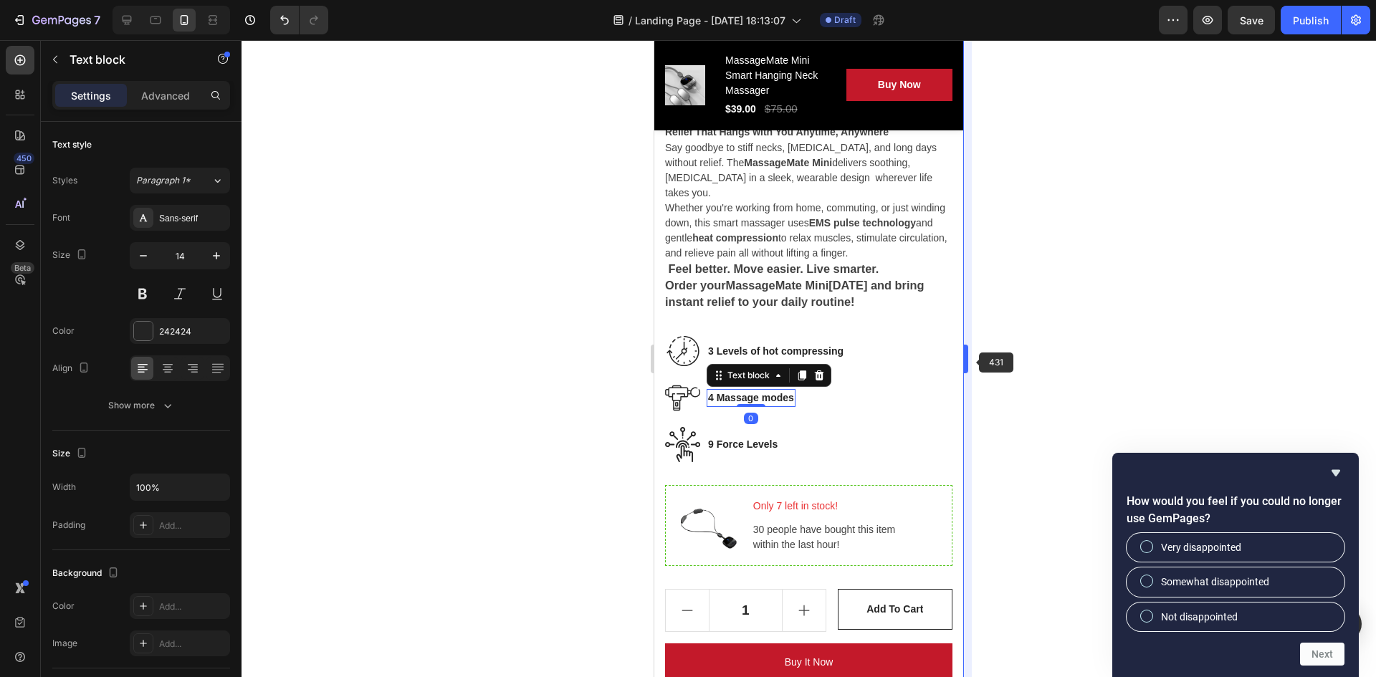
scroll to position [845, 0]
click at [989, 352] on div at bounding box center [809, 358] width 1135 height 637
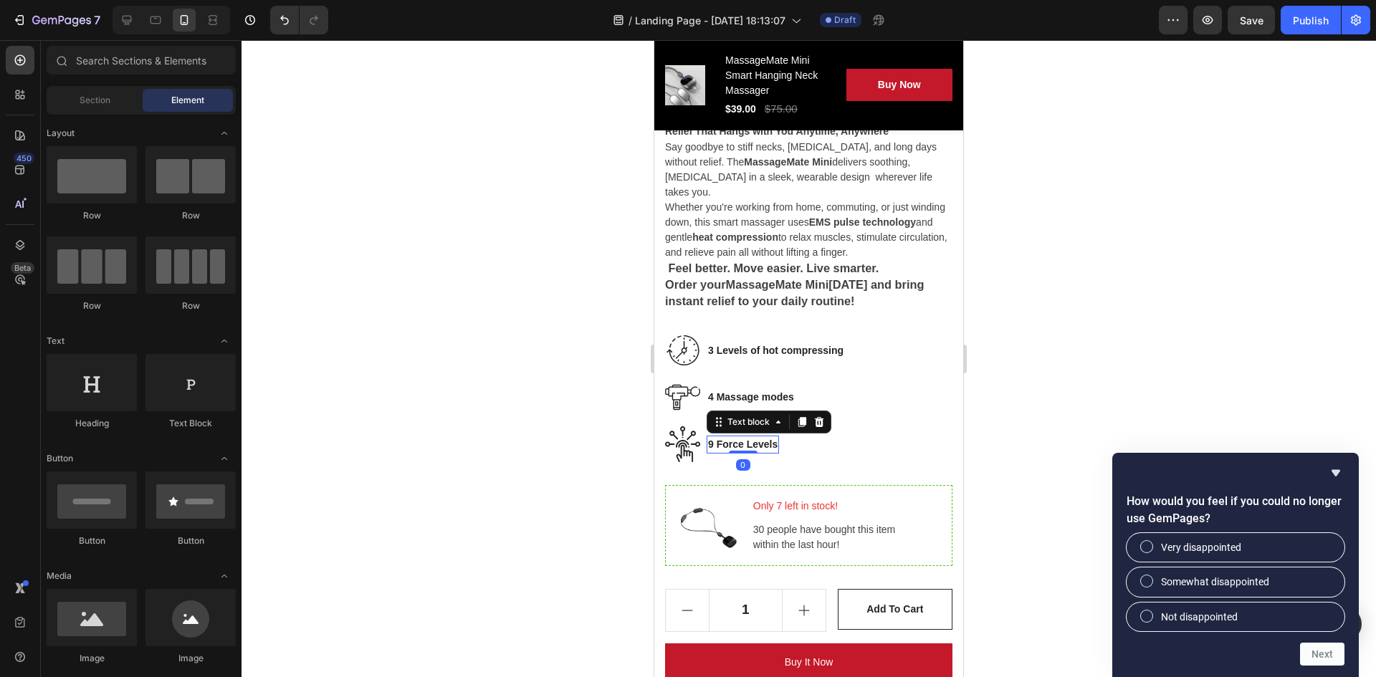
click at [739, 437] on p "9 Force Levels" at bounding box center [743, 444] width 70 height 15
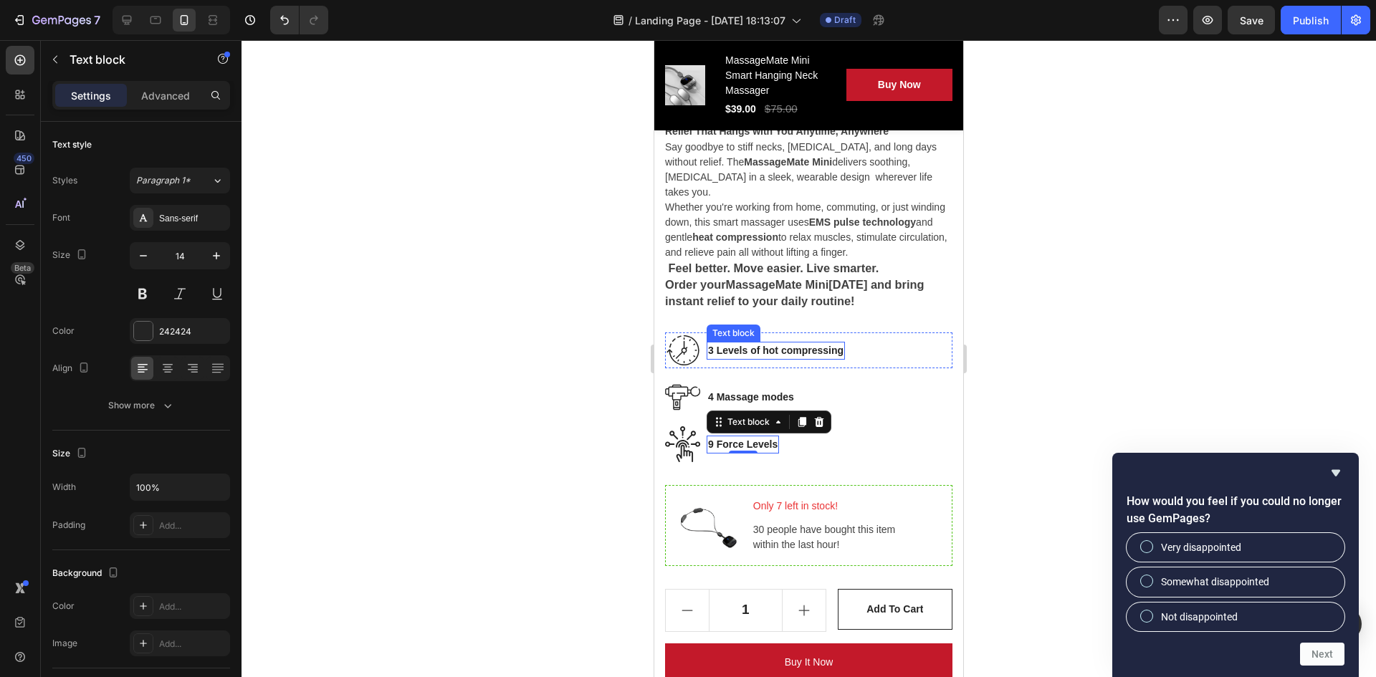
click at [752, 346] on p "3 Levels of hot compressing" at bounding box center [775, 350] width 135 height 15
click at [719, 437] on p "9 Force Levels" at bounding box center [743, 444] width 70 height 15
click at [739, 437] on p "9 Force Levels" at bounding box center [743, 444] width 70 height 15
click at [744, 437] on p "9 Force Levels" at bounding box center [743, 444] width 70 height 15
click at [716, 437] on p "9 Levels" at bounding box center [729, 444] width 42 height 15
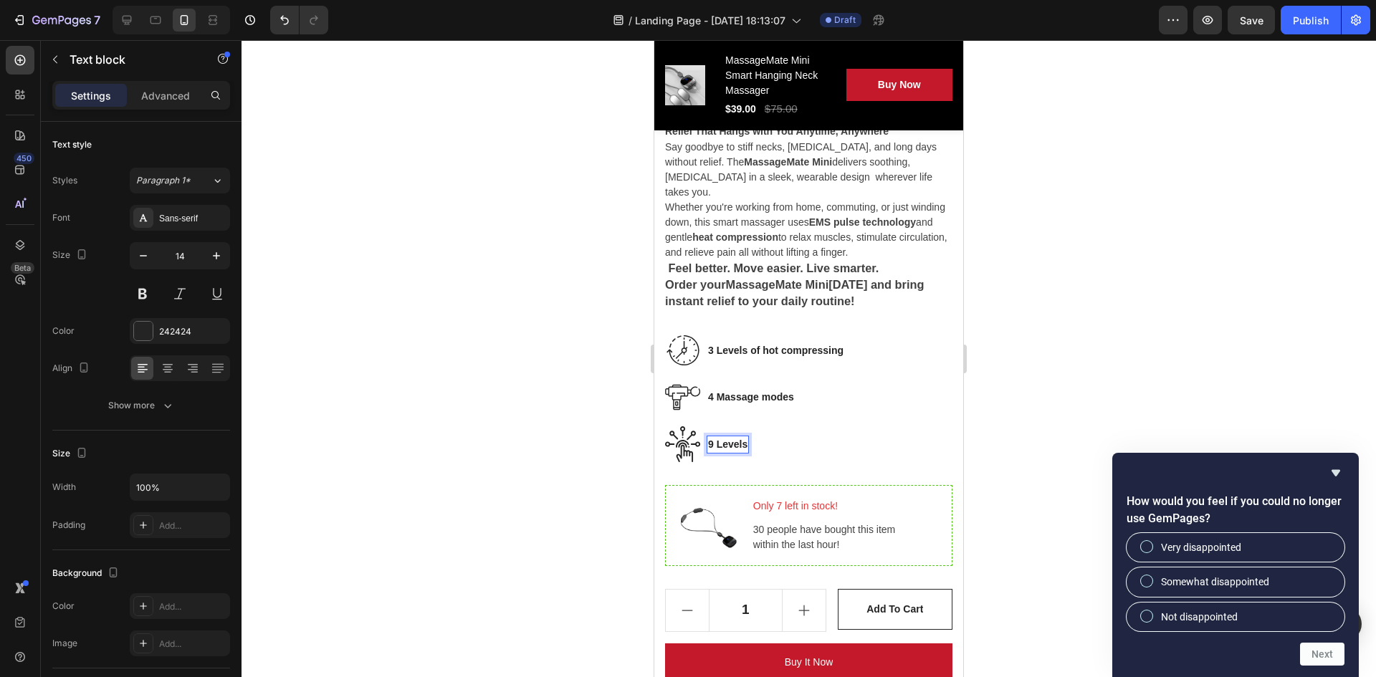
click at [746, 437] on p "9 Levels" at bounding box center [727, 444] width 39 height 15
click at [748, 347] on p "3 Levels of hot compressing" at bounding box center [775, 350] width 135 height 15
click at [832, 343] on p "3 Levels of hot compressing" at bounding box center [775, 350] width 135 height 15
click at [1108, 340] on div at bounding box center [809, 358] width 1135 height 637
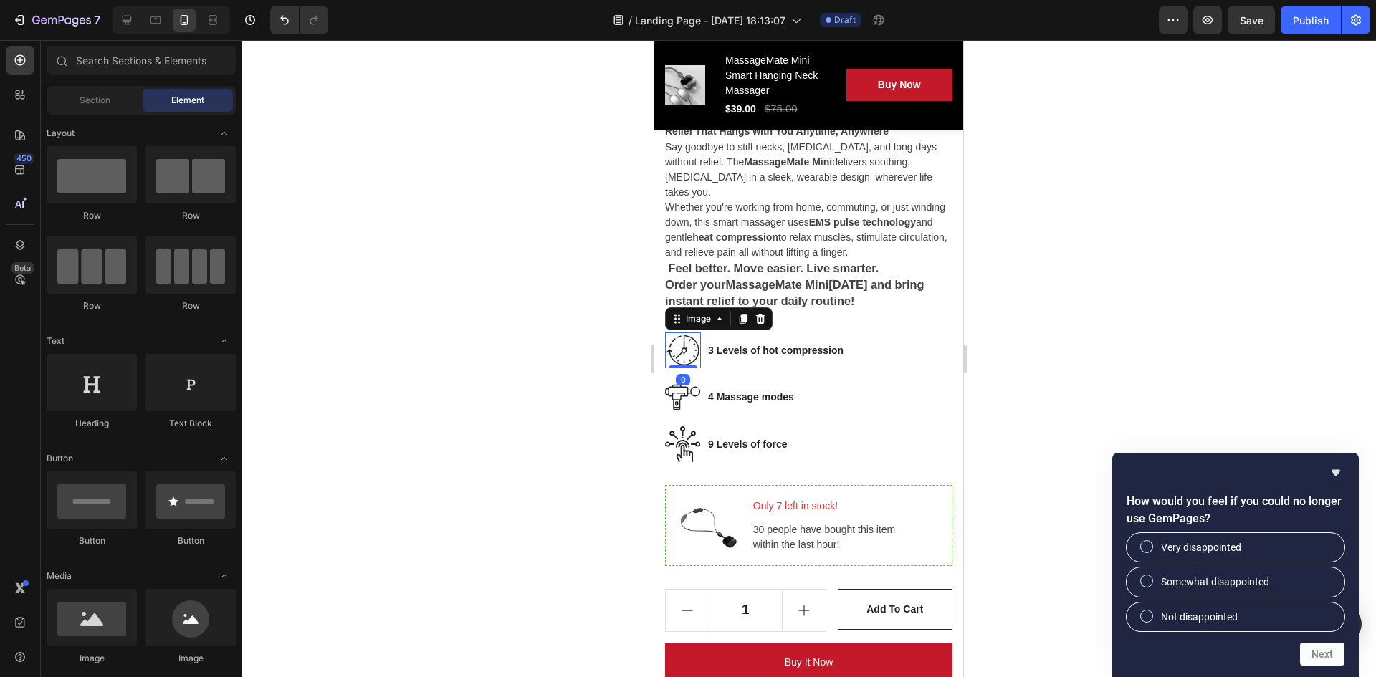
click at [698, 338] on img at bounding box center [683, 351] width 36 height 36
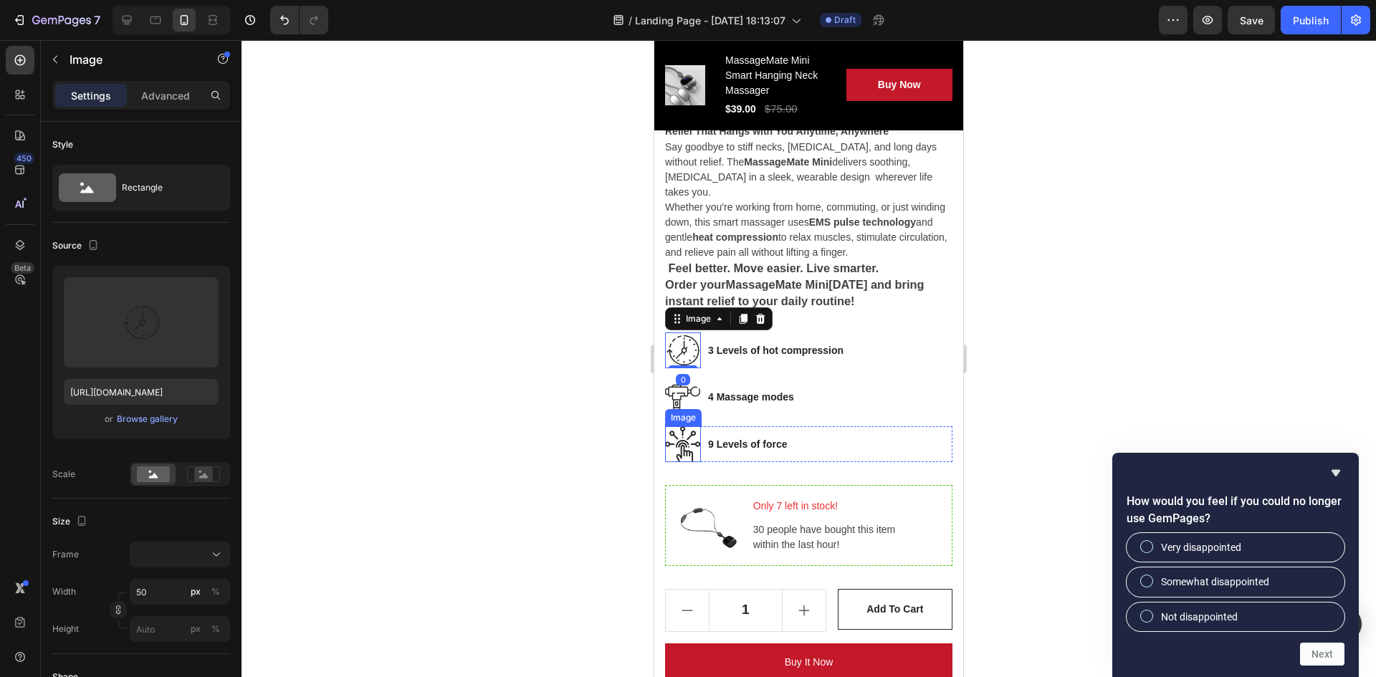
click at [692, 442] on img at bounding box center [683, 444] width 36 height 35
click at [681, 381] on img at bounding box center [683, 397] width 36 height 35
click at [685, 337] on img at bounding box center [683, 351] width 36 height 36
click at [1017, 175] on div at bounding box center [809, 358] width 1135 height 637
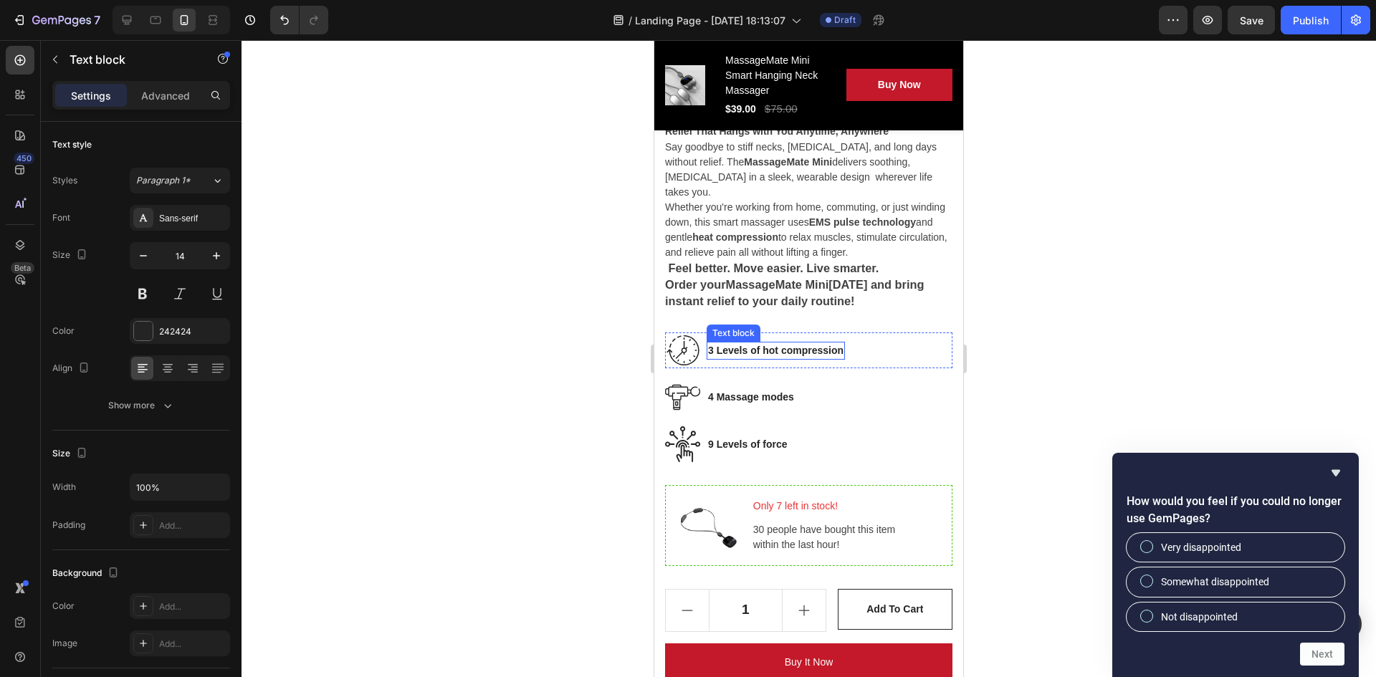
click at [719, 343] on p "3 Levels of hot compression" at bounding box center [775, 350] width 135 height 15
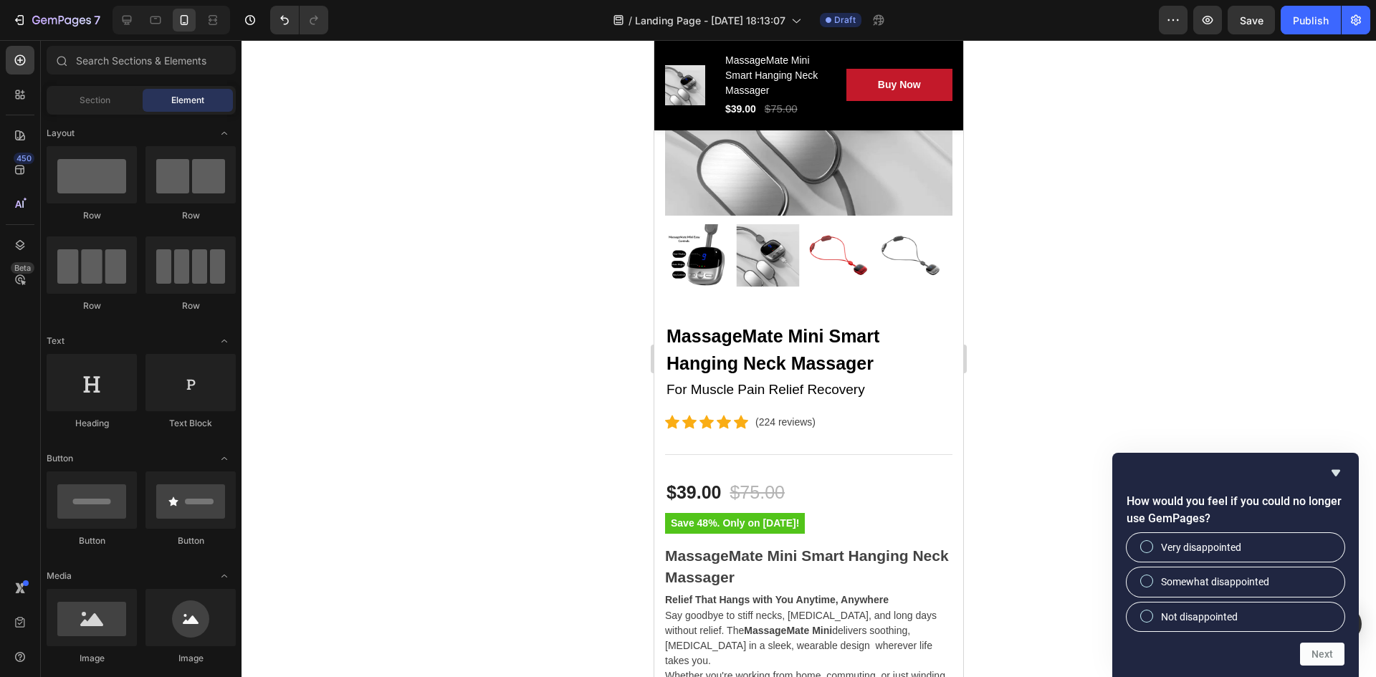
scroll to position [338, 0]
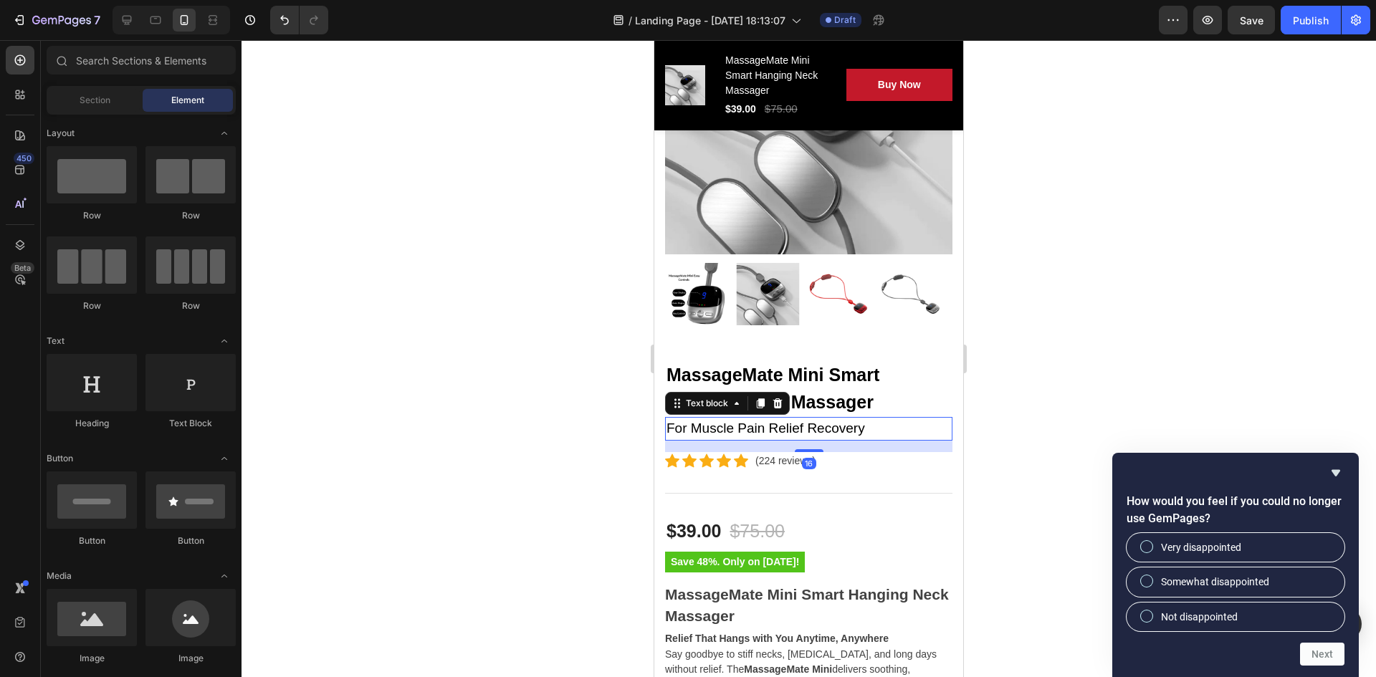
click at [766, 422] on p "For Muscle Pain Relief Recovery" at bounding box center [809, 429] width 285 height 21
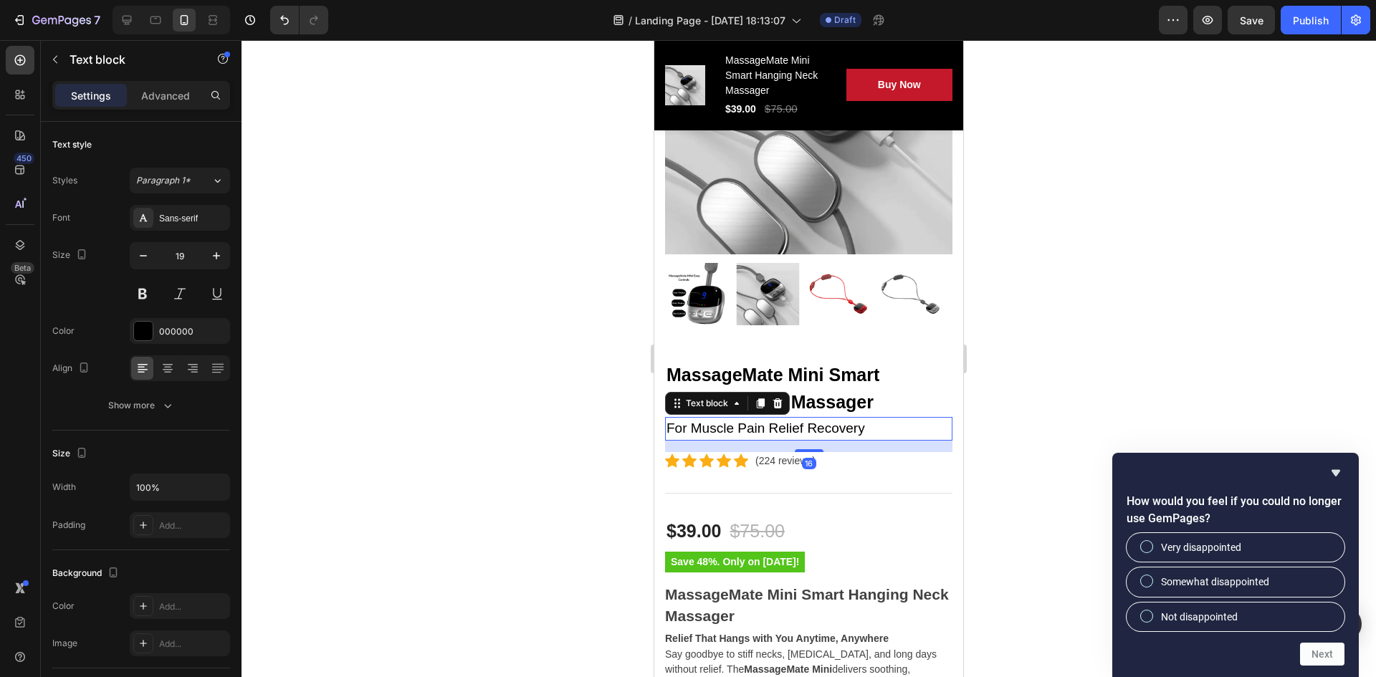
click at [1001, 299] on div at bounding box center [809, 358] width 1135 height 637
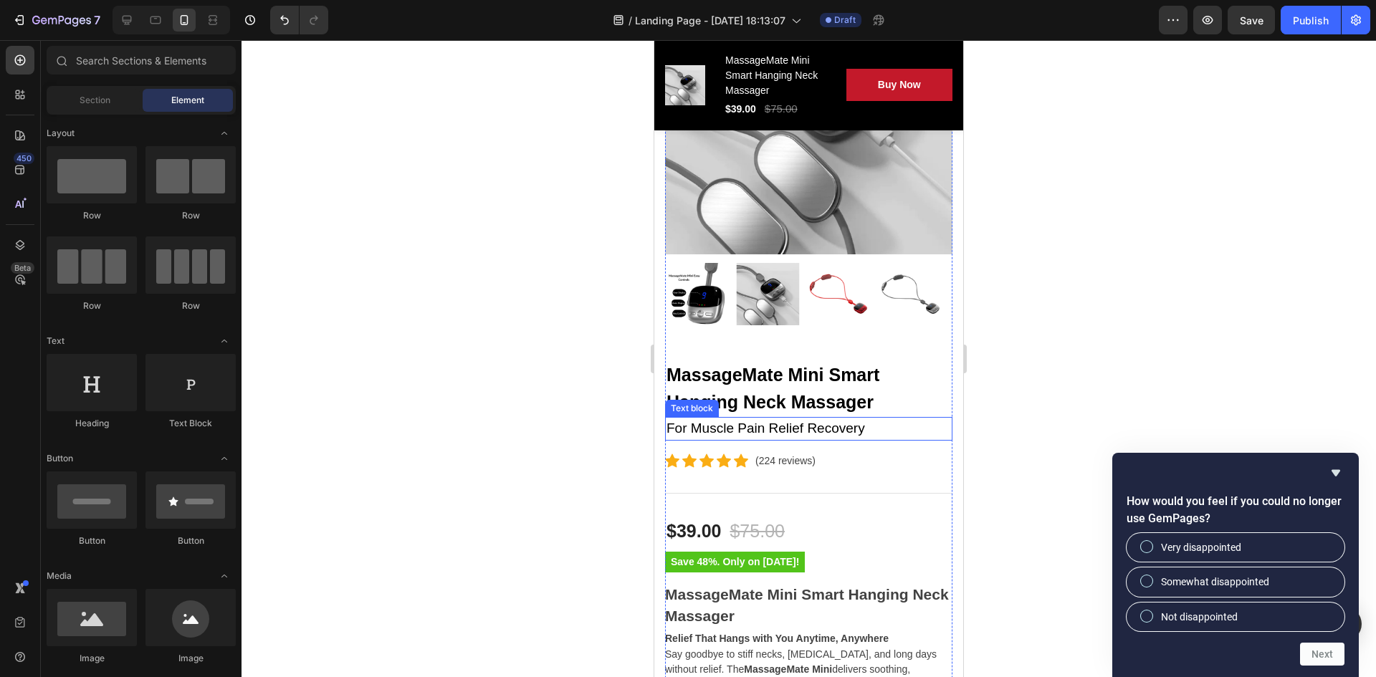
click at [738, 423] on p "For Muscle Pain Relief Recovery" at bounding box center [809, 429] width 285 height 21
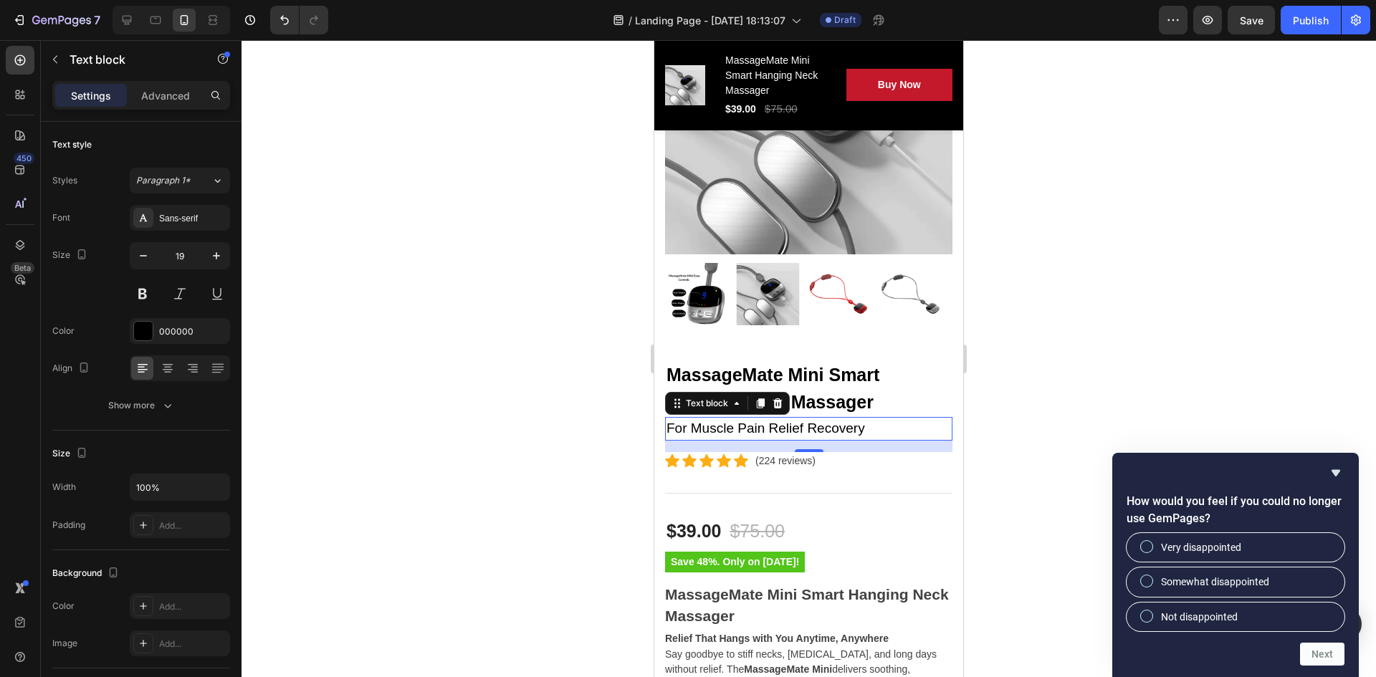
click at [851, 419] on p "For Muscle Pain Relief Recovery" at bounding box center [809, 429] width 285 height 21
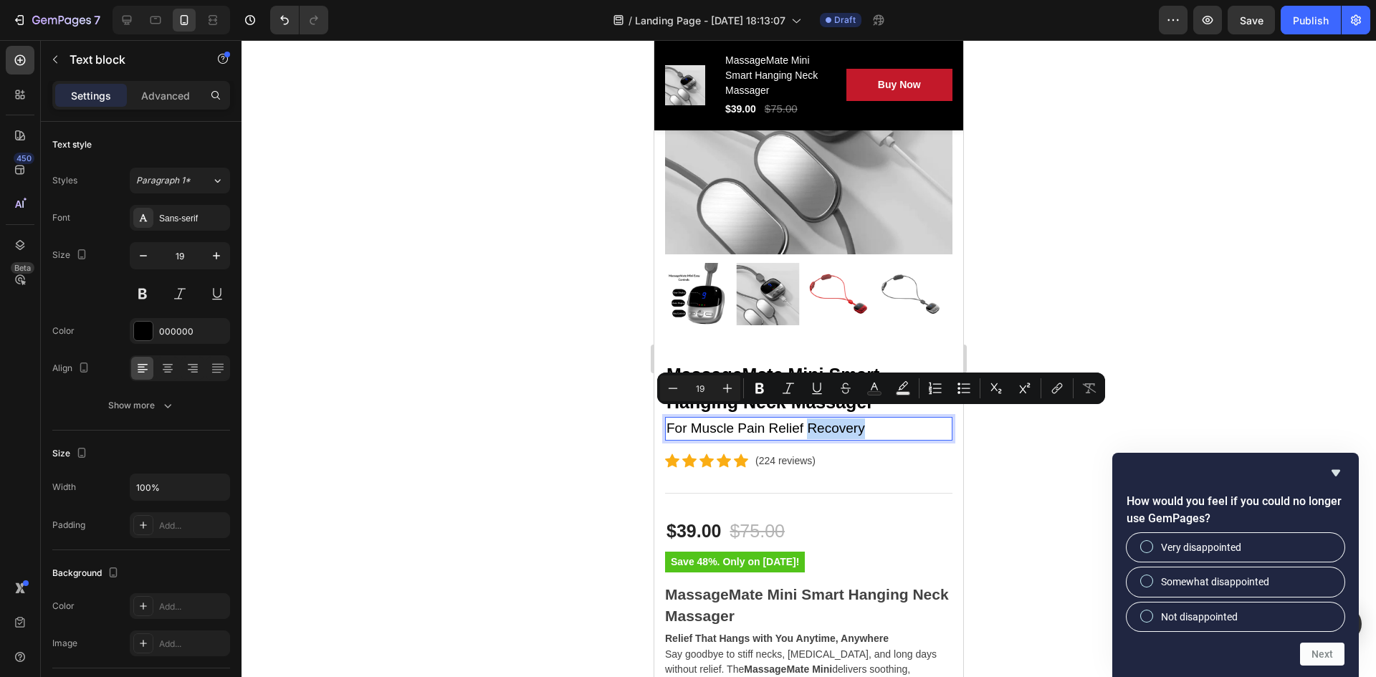
click at [866, 420] on p "For Muscle Pain Relief Recovery" at bounding box center [809, 429] width 285 height 21
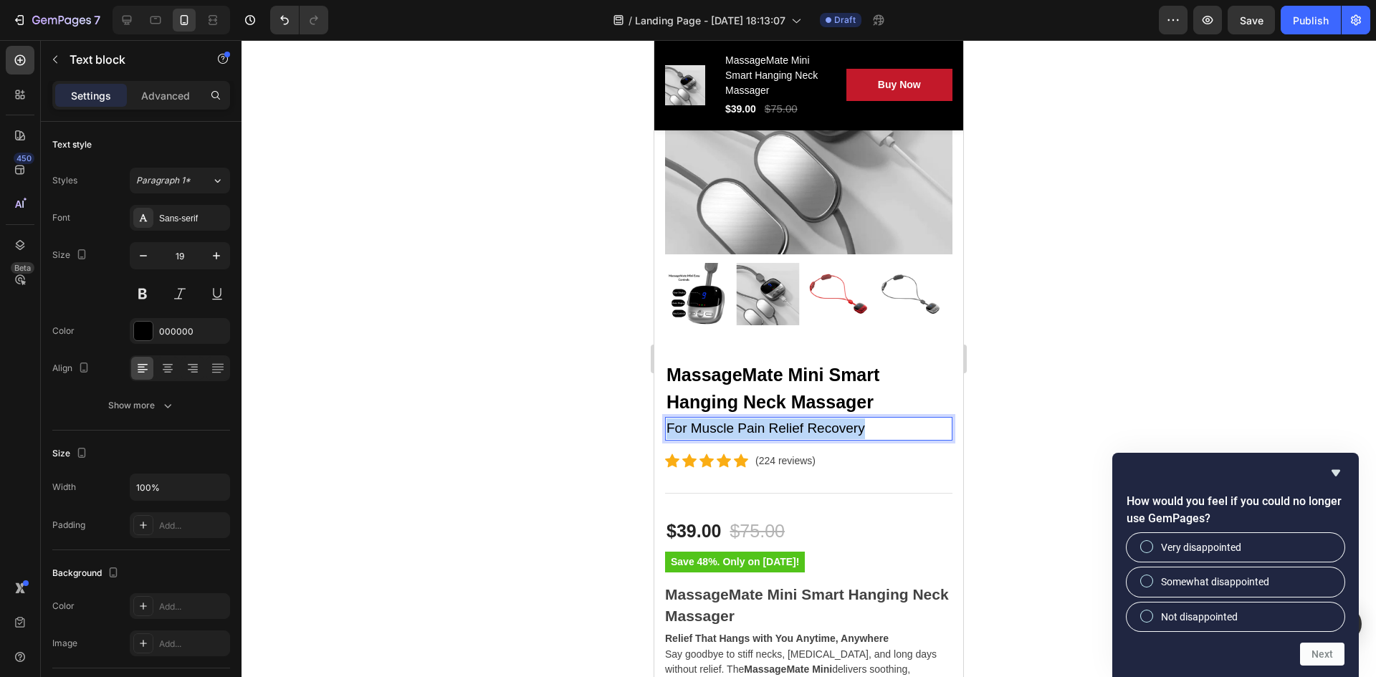
drag, startPoint x: 867, startPoint y: 420, endPoint x: 601, endPoint y: 418, distance: 266.0
click at [1034, 396] on div at bounding box center [809, 358] width 1135 height 637
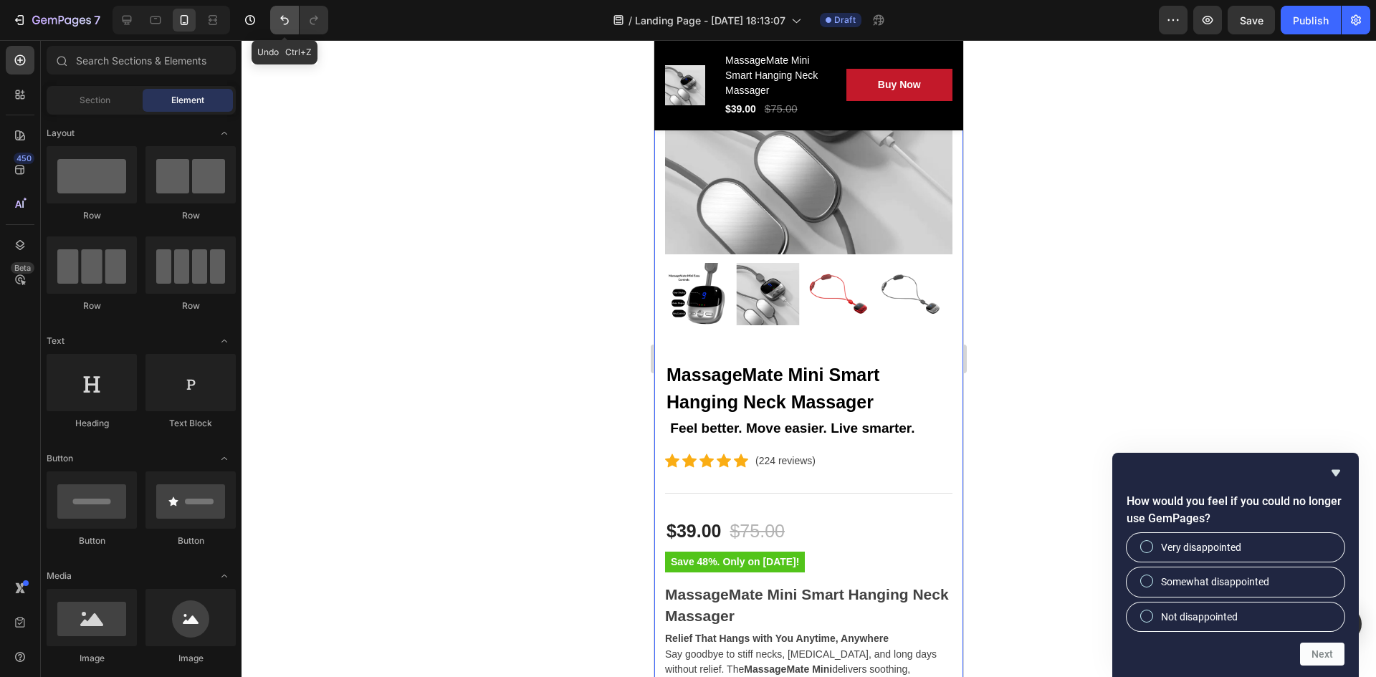
click at [277, 22] on icon "Undo/Redo" at bounding box center [284, 20] width 14 height 14
click at [308, 24] on icon "Undo/Redo" at bounding box center [314, 20] width 14 height 14
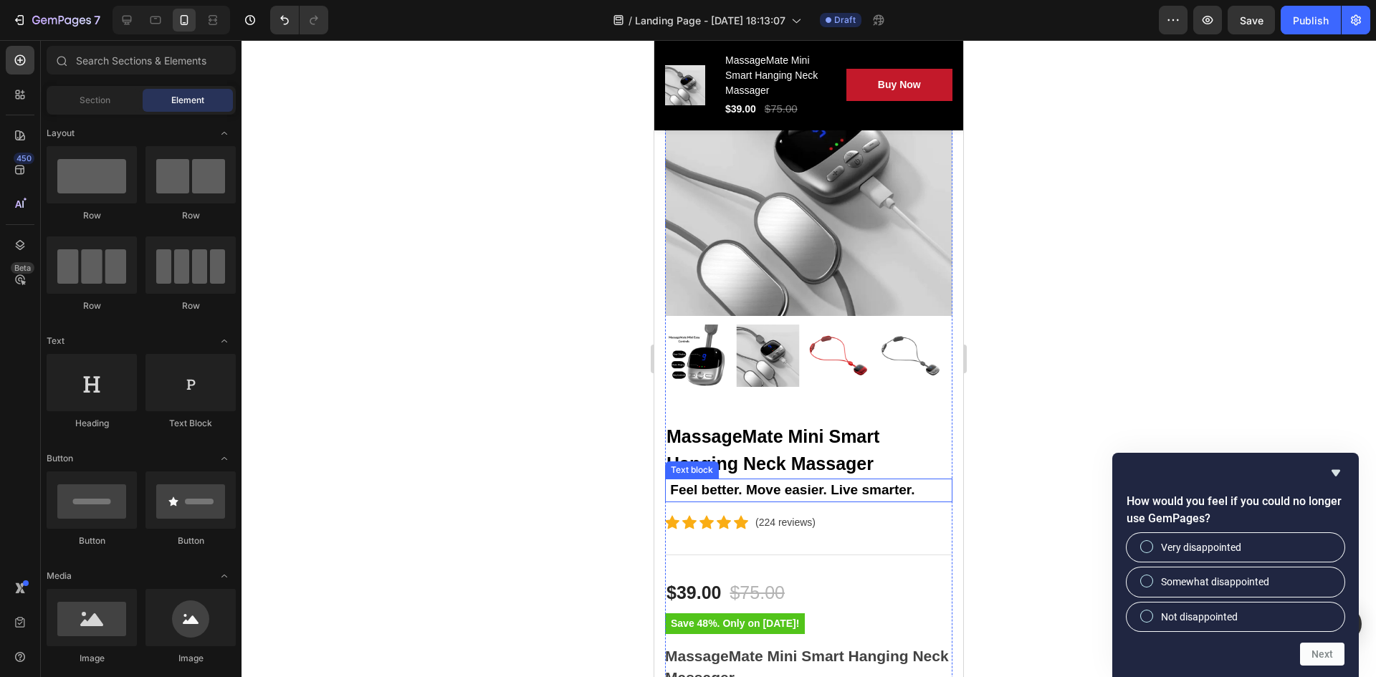
scroll to position [287, 0]
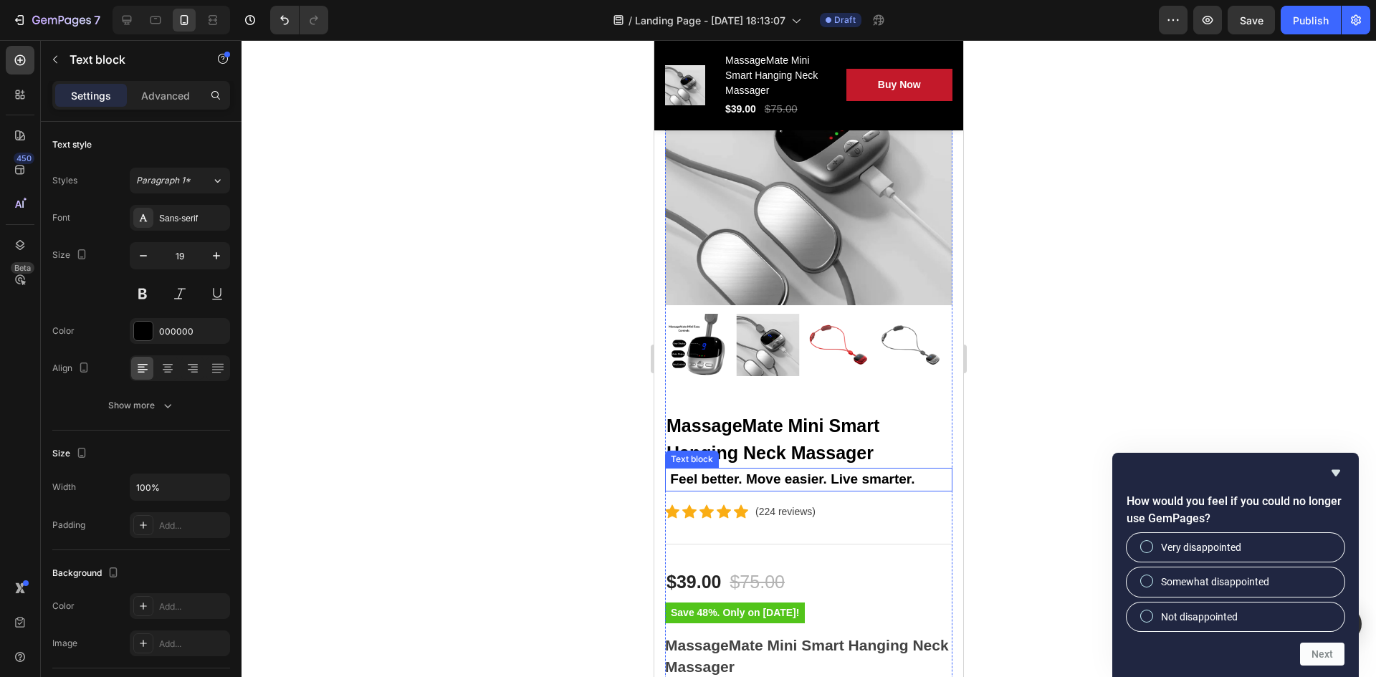
click at [683, 472] on strong "Feel better. Move easier. Live smarter." at bounding box center [792, 479] width 244 height 15
click at [419, 393] on div at bounding box center [809, 358] width 1135 height 637
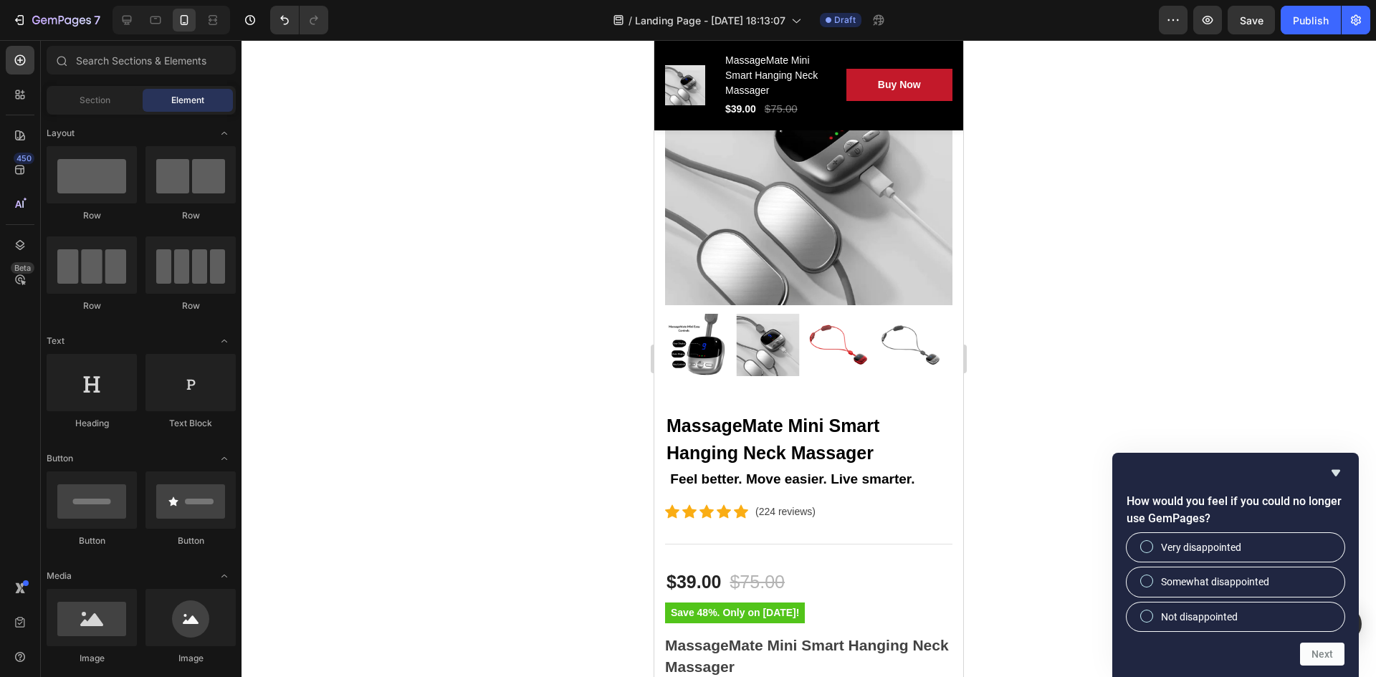
click at [169, 20] on div at bounding box center [172, 20] width 118 height 29
click at [156, 20] on icon at bounding box center [155, 20] width 14 height 14
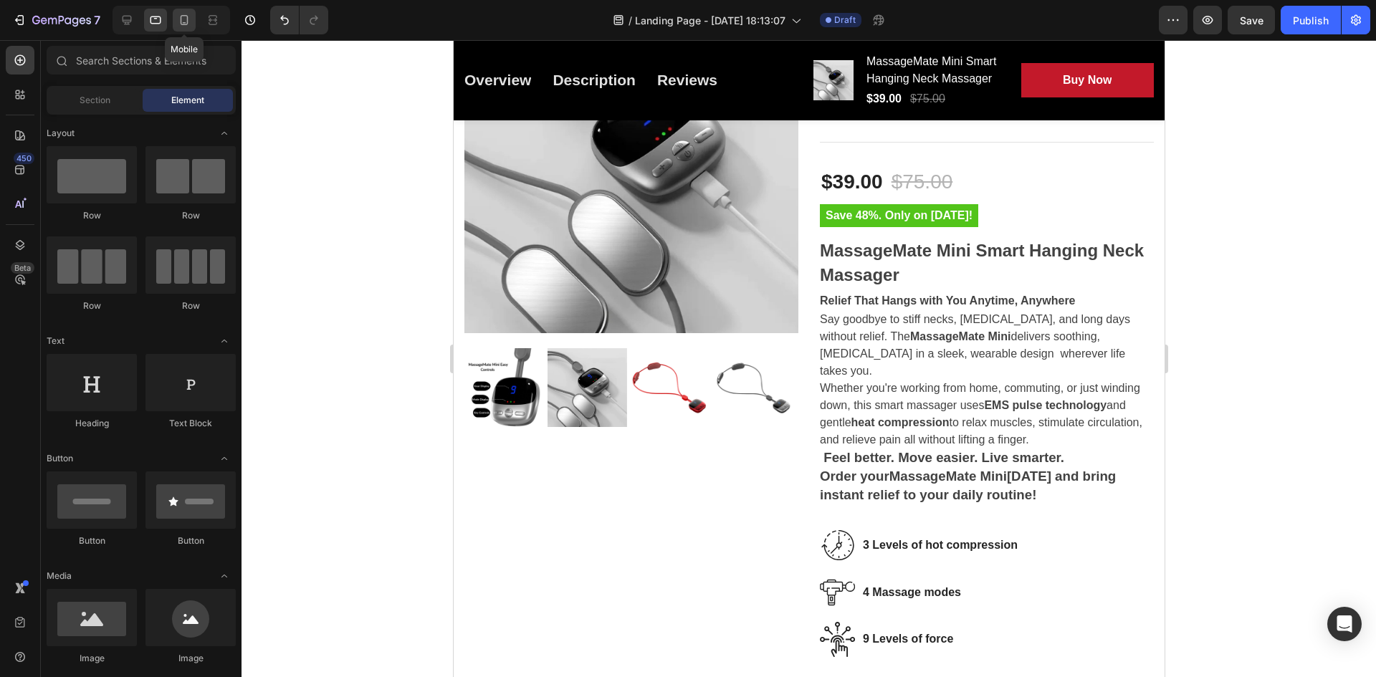
click at [185, 21] on icon at bounding box center [184, 20] width 14 height 14
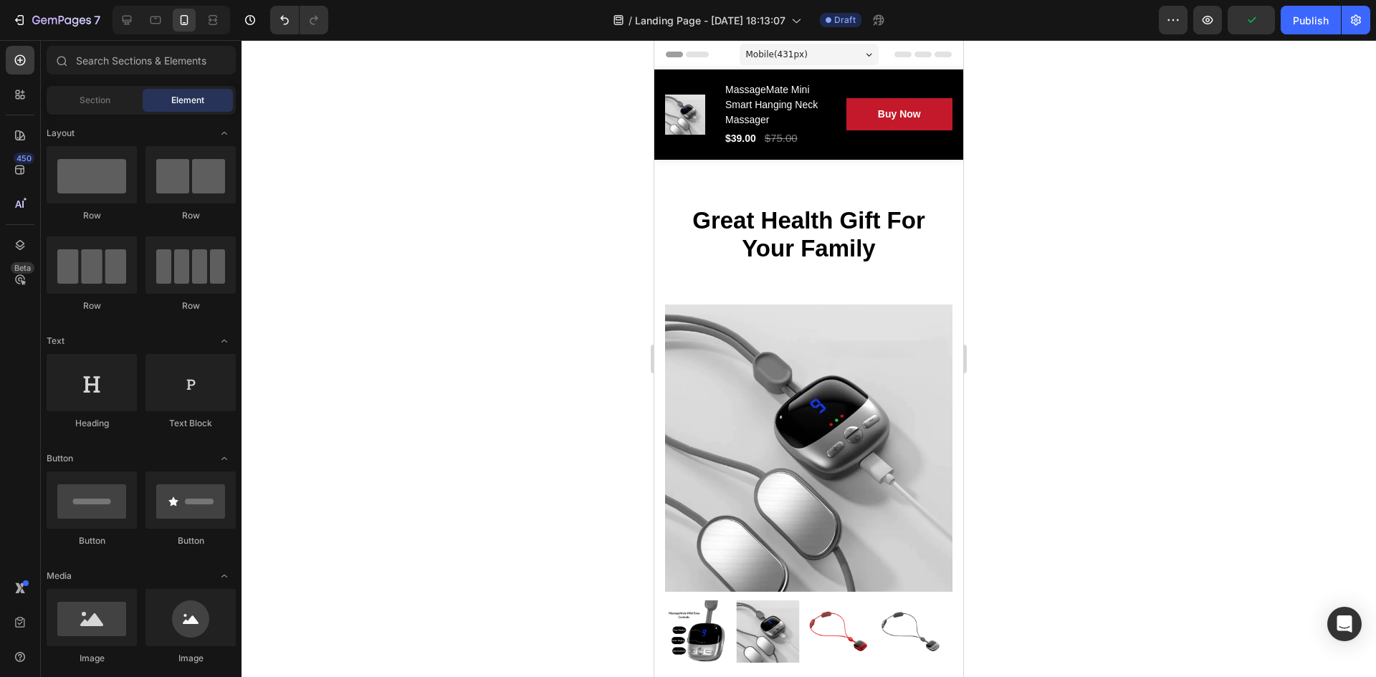
drag, startPoint x: 961, startPoint y: 99, endPoint x: 1631, endPoint y: 94, distance: 670.3
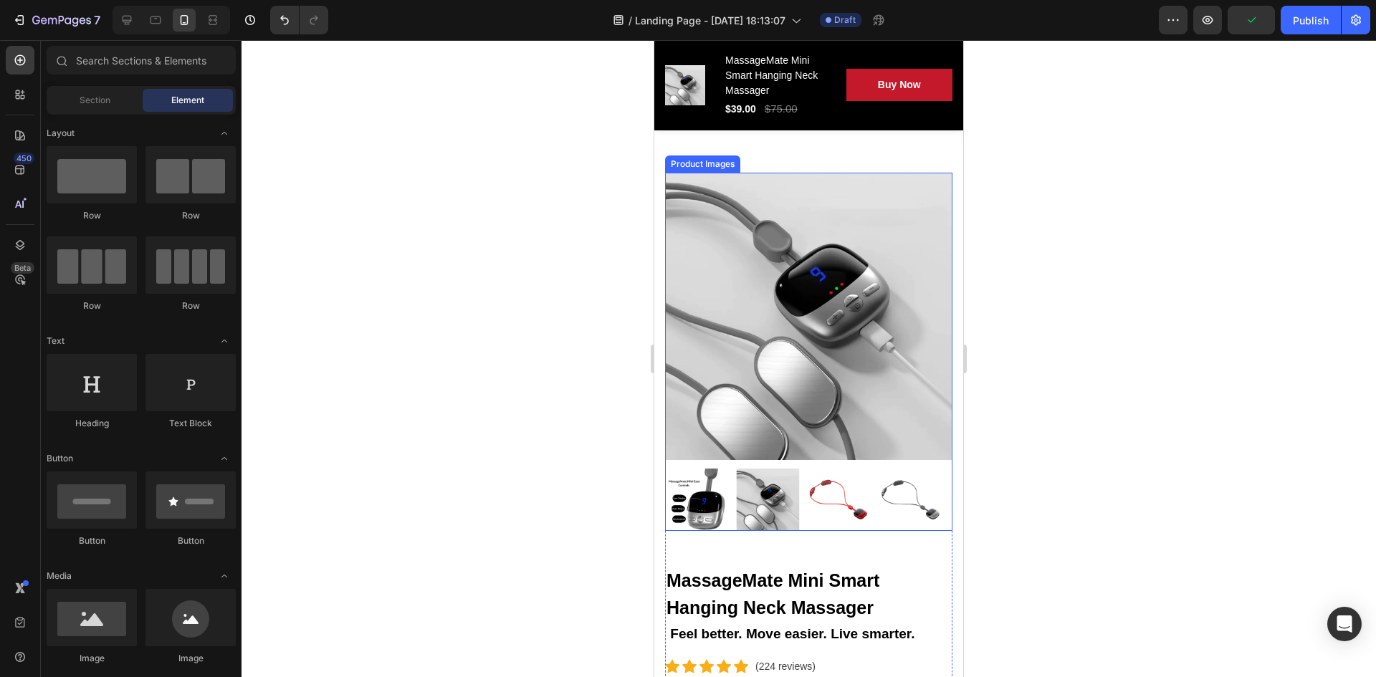
scroll to position [143, 0]
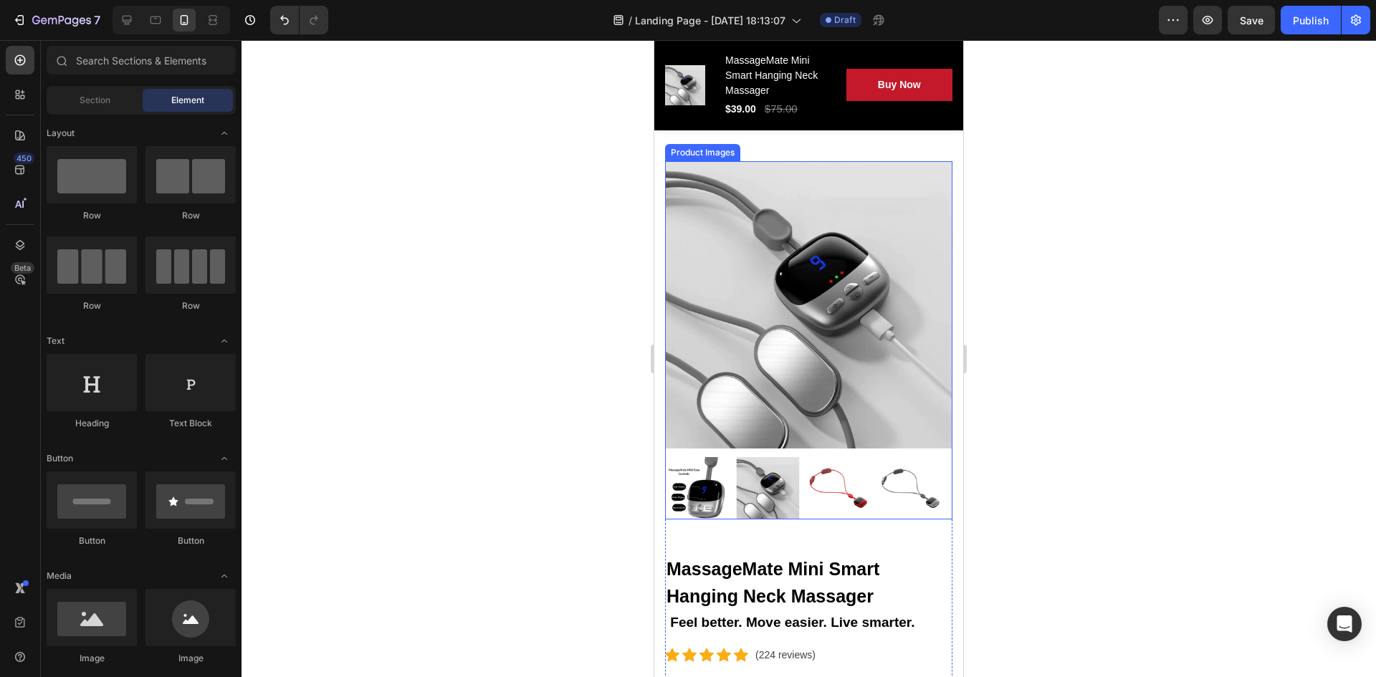
click at [759, 494] on img at bounding box center [768, 488] width 63 height 63
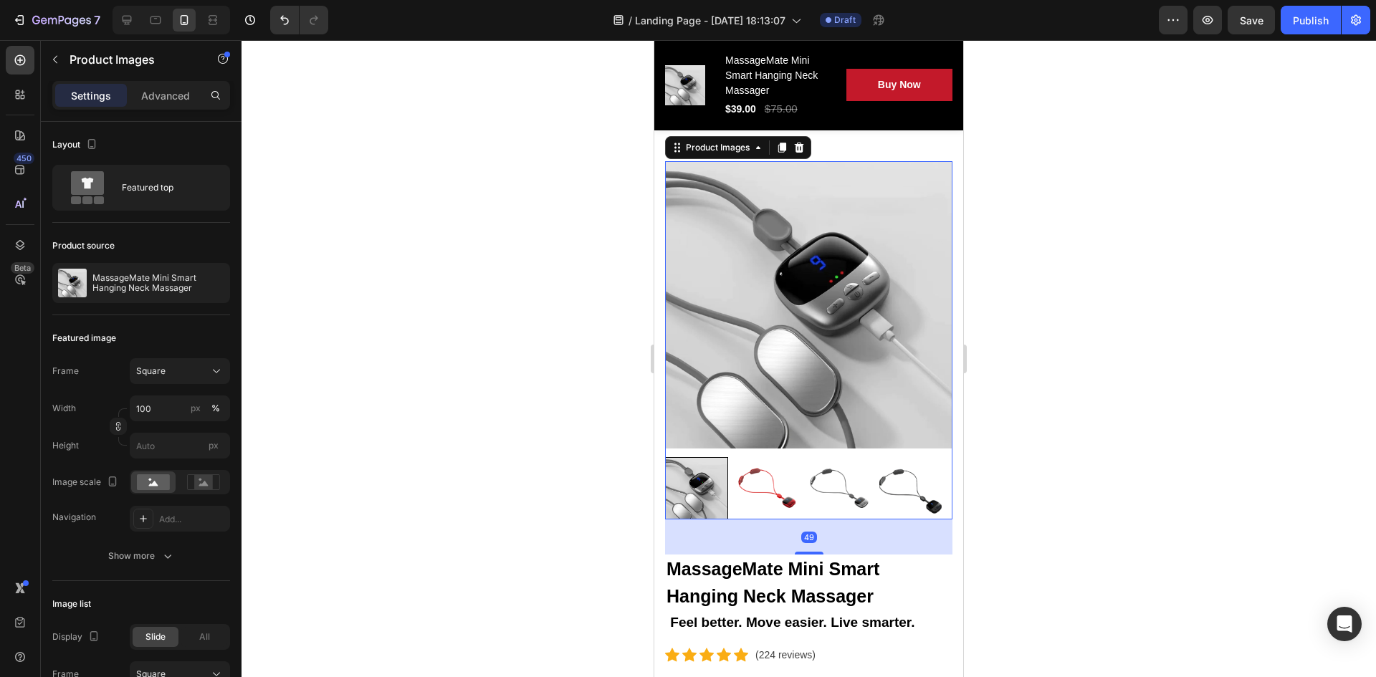
click at [748, 476] on img at bounding box center [768, 488] width 63 height 63
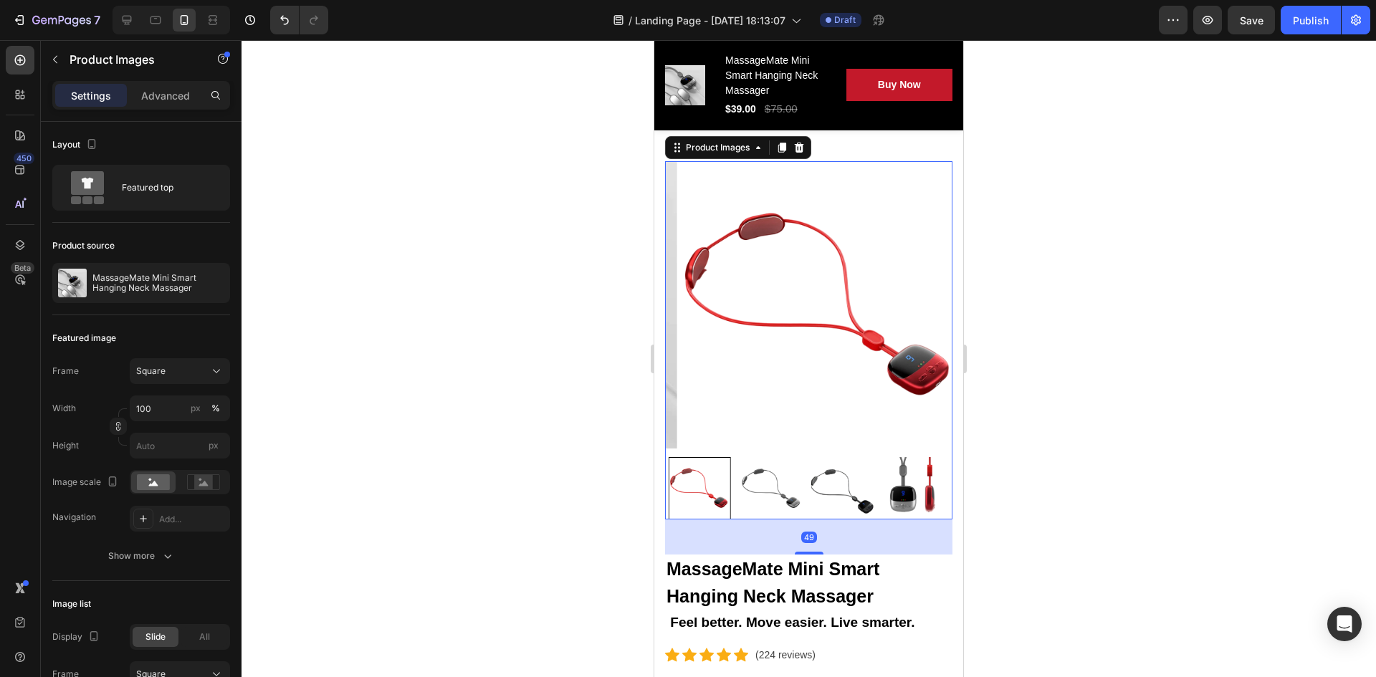
click at [802, 476] on div at bounding box center [808, 488] width 287 height 63
click at [828, 477] on img at bounding box center [839, 488] width 63 height 63
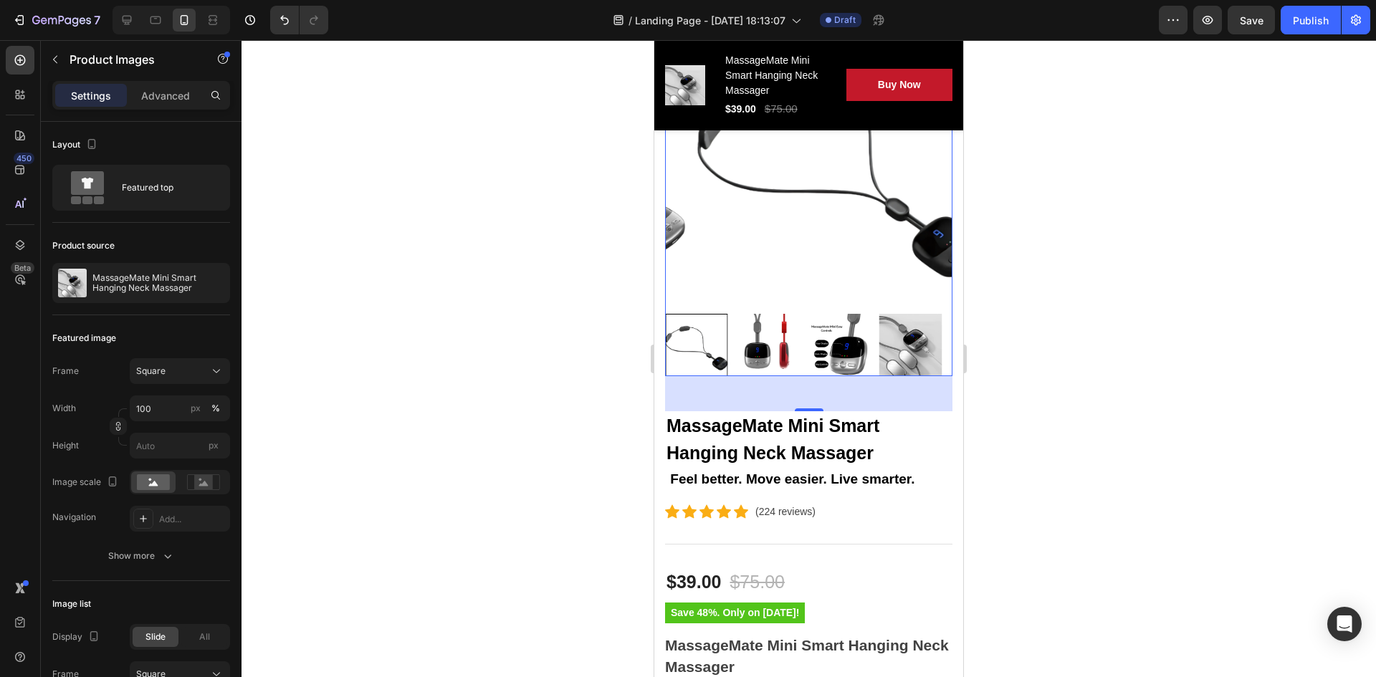
click at [1108, 419] on div at bounding box center [809, 358] width 1135 height 637
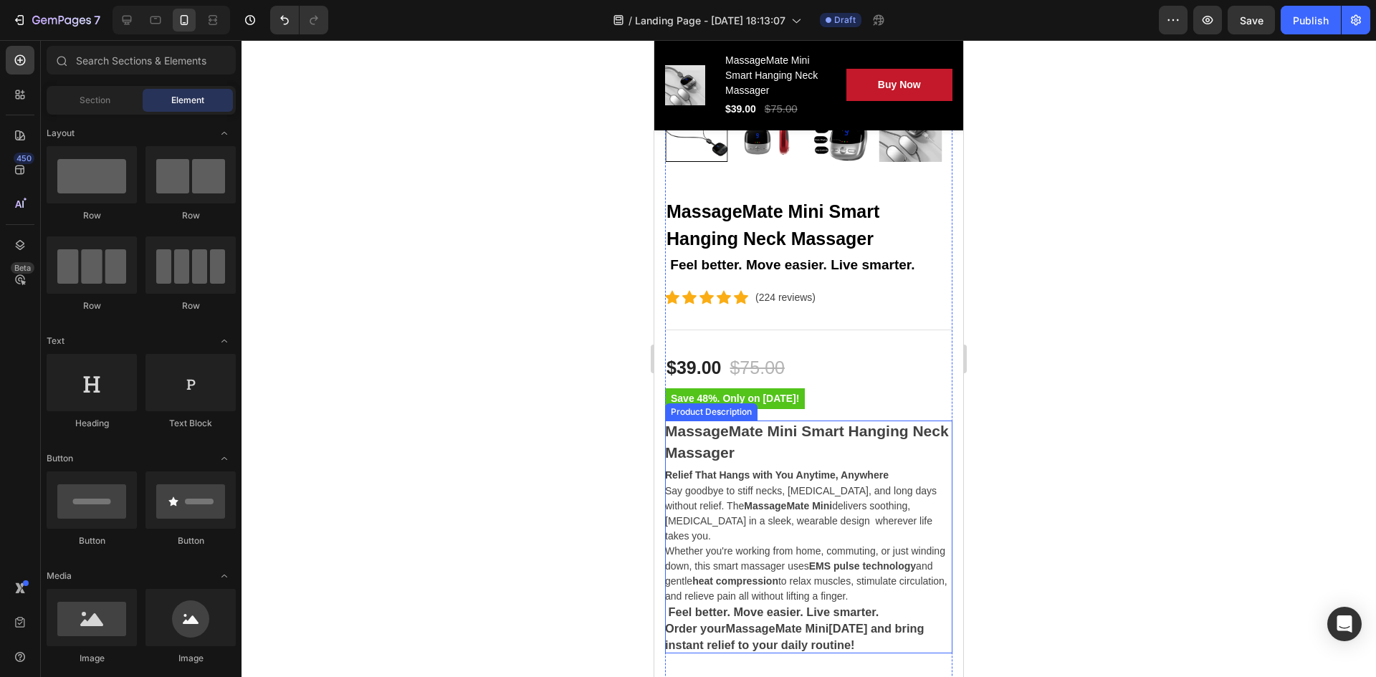
scroll to position [502, 0]
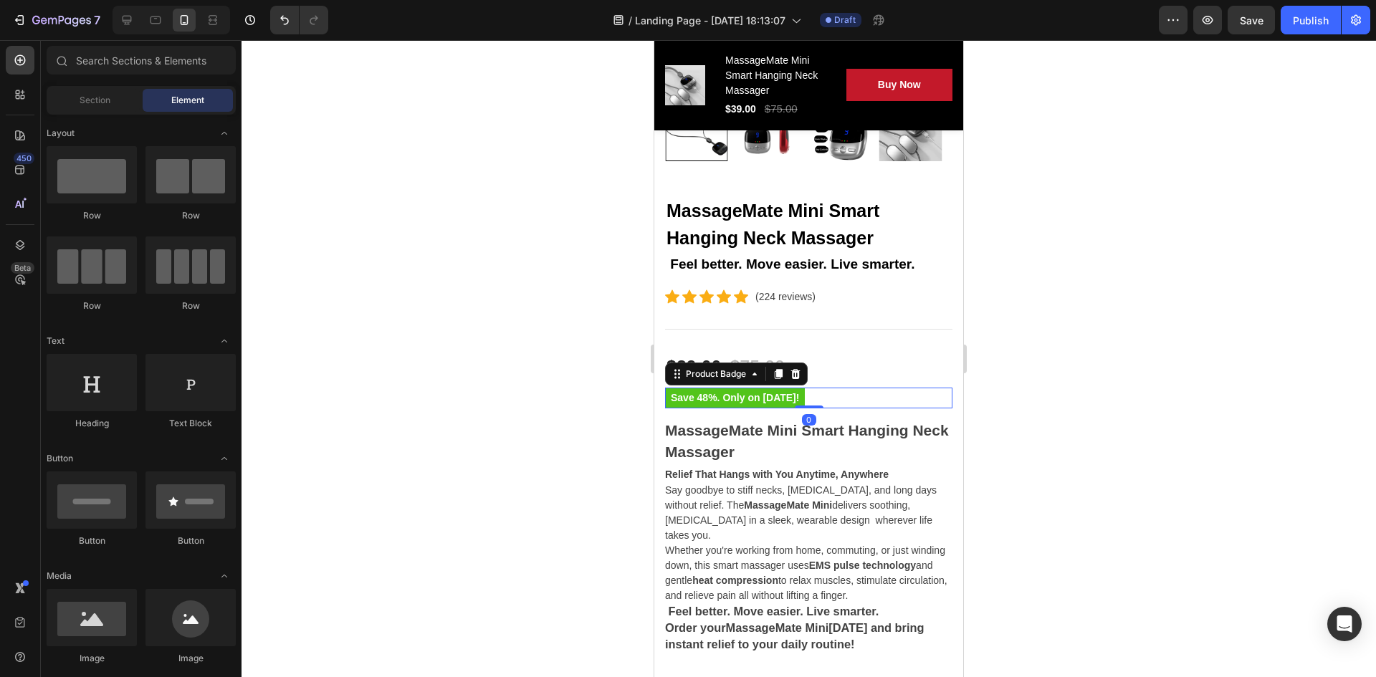
click at [768, 392] on pre "Save 48%. Only on [DATE]!" at bounding box center [735, 398] width 140 height 21
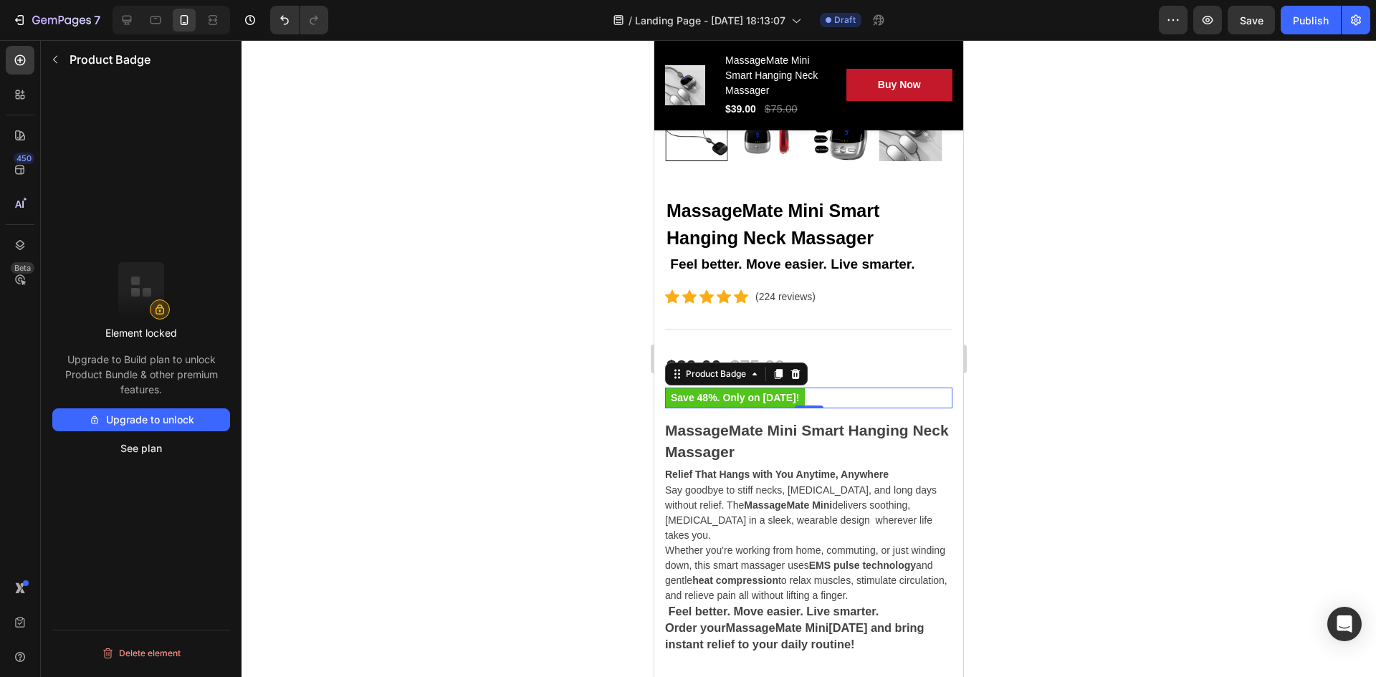
click at [801, 388] on pre "Save 48%. Only on [DATE]!" at bounding box center [735, 398] width 140 height 21
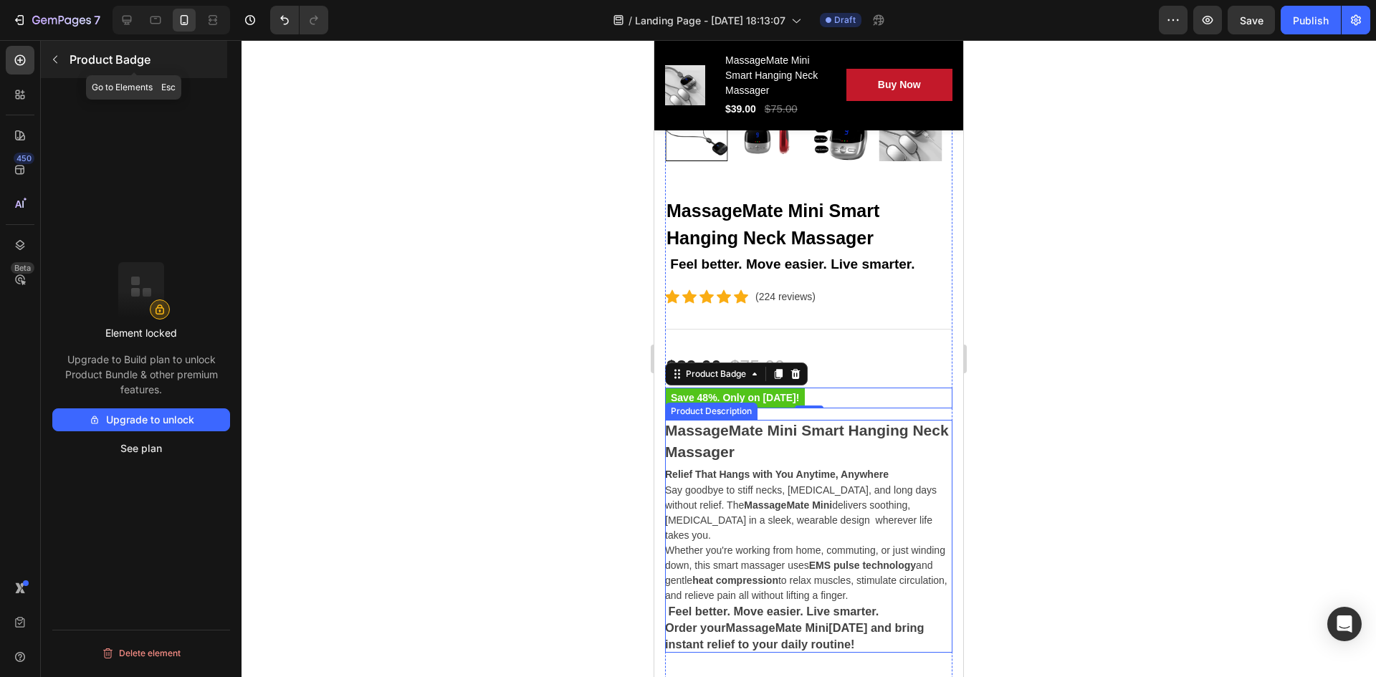
click at [54, 61] on icon "button" at bounding box center [54, 59] width 11 height 11
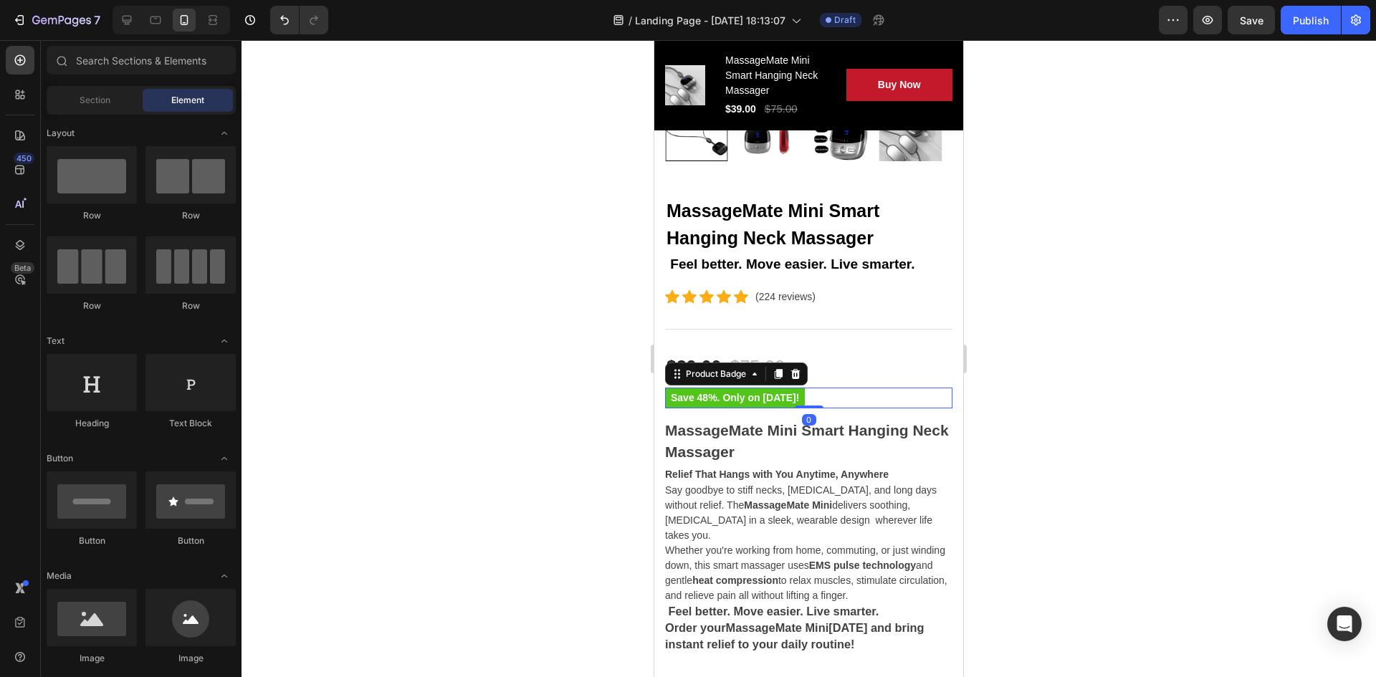
click at [768, 388] on pre "Save 48%. Only on [DATE]!" at bounding box center [735, 398] width 140 height 21
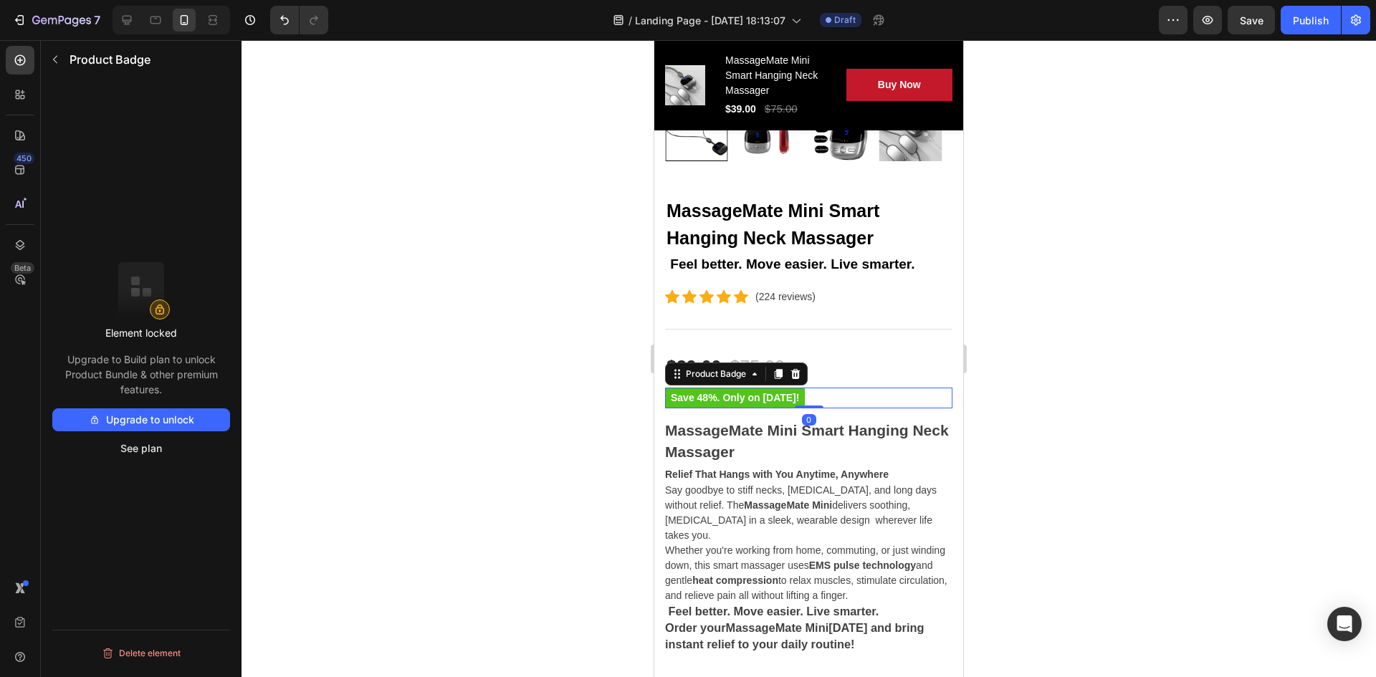
click at [164, 424] on button "Upgrade to unlock" at bounding box center [141, 420] width 178 height 23
click at [759, 388] on pre "Save 48%. Only on [DATE]!" at bounding box center [735, 398] width 140 height 21
click at [156, 450] on button "See plan" at bounding box center [141, 448] width 178 height 23
click at [1050, 421] on div at bounding box center [809, 358] width 1135 height 637
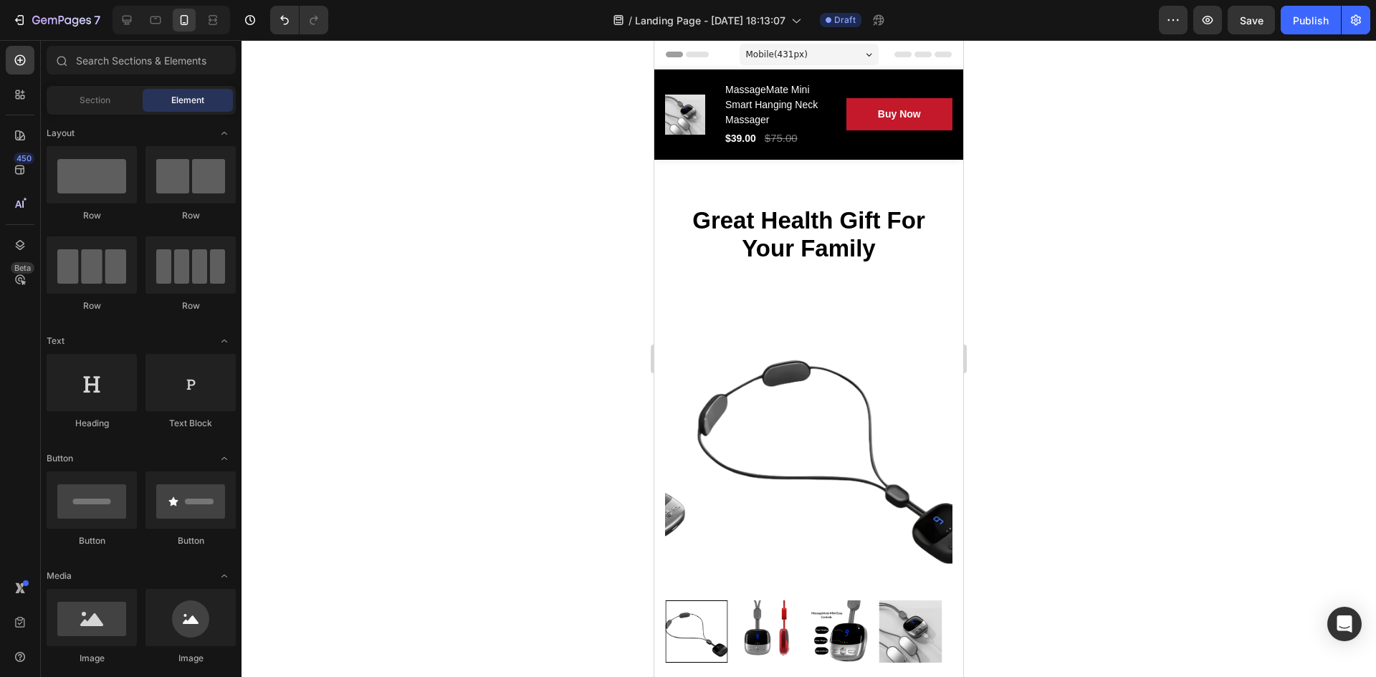
scroll to position [10, 0]
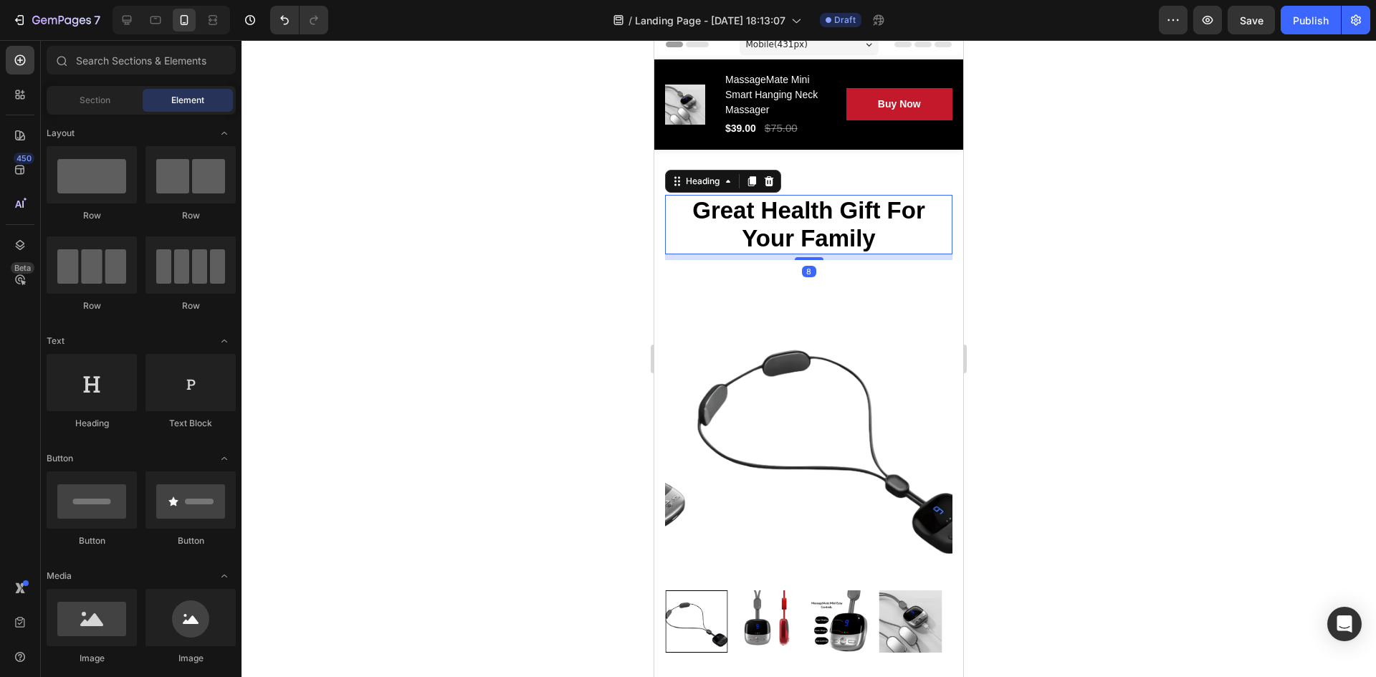
click at [828, 228] on p "Great Health Gift For Your Family" at bounding box center [809, 224] width 285 height 57
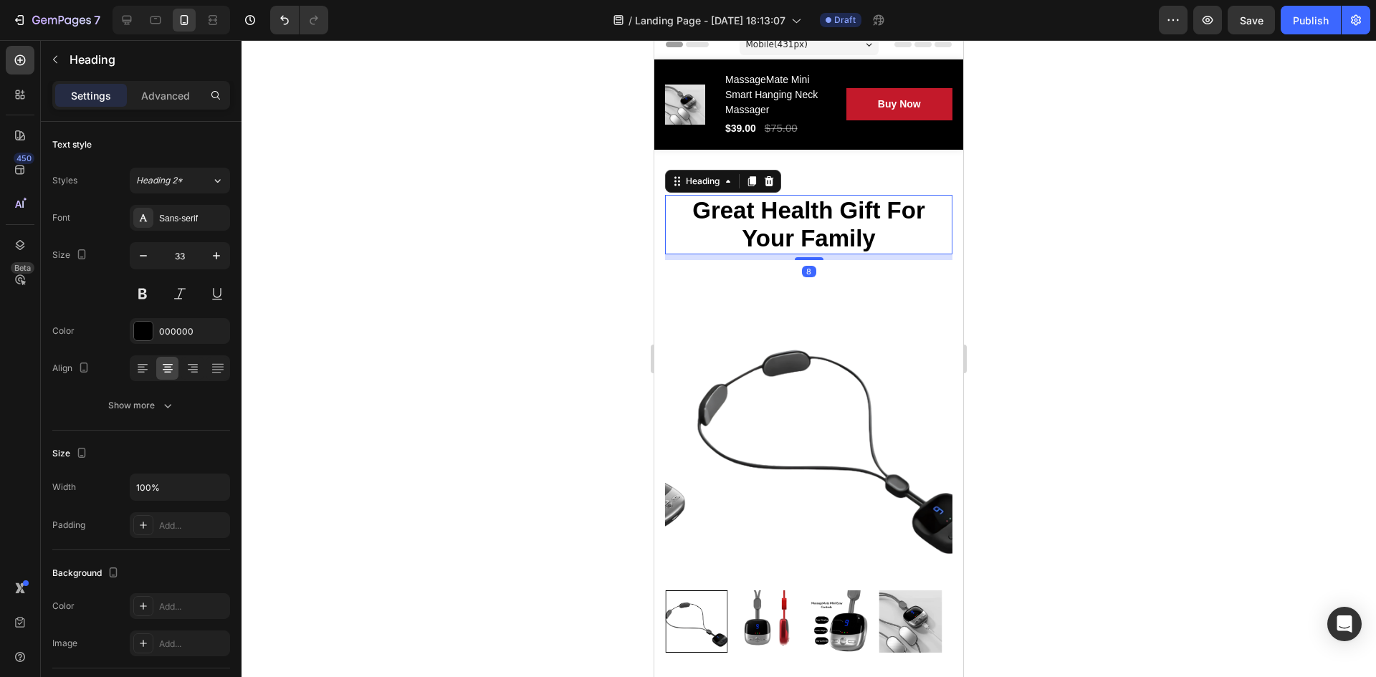
click at [887, 232] on p "Great Health Gift For Your Family" at bounding box center [809, 224] width 285 height 57
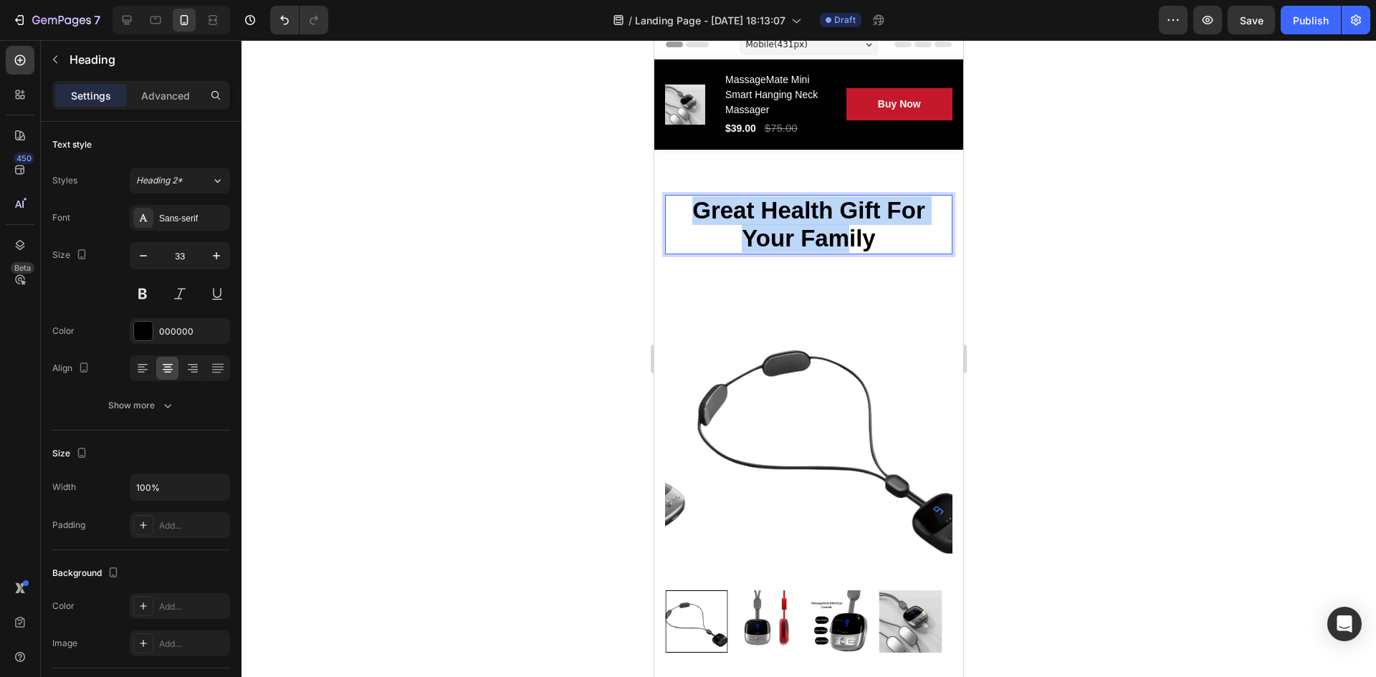
drag, startPoint x: 728, startPoint y: 214, endPoint x: 667, endPoint y: 205, distance: 61.5
click at [667, 205] on p "Great Health Gift For Your Family" at bounding box center [809, 224] width 285 height 57
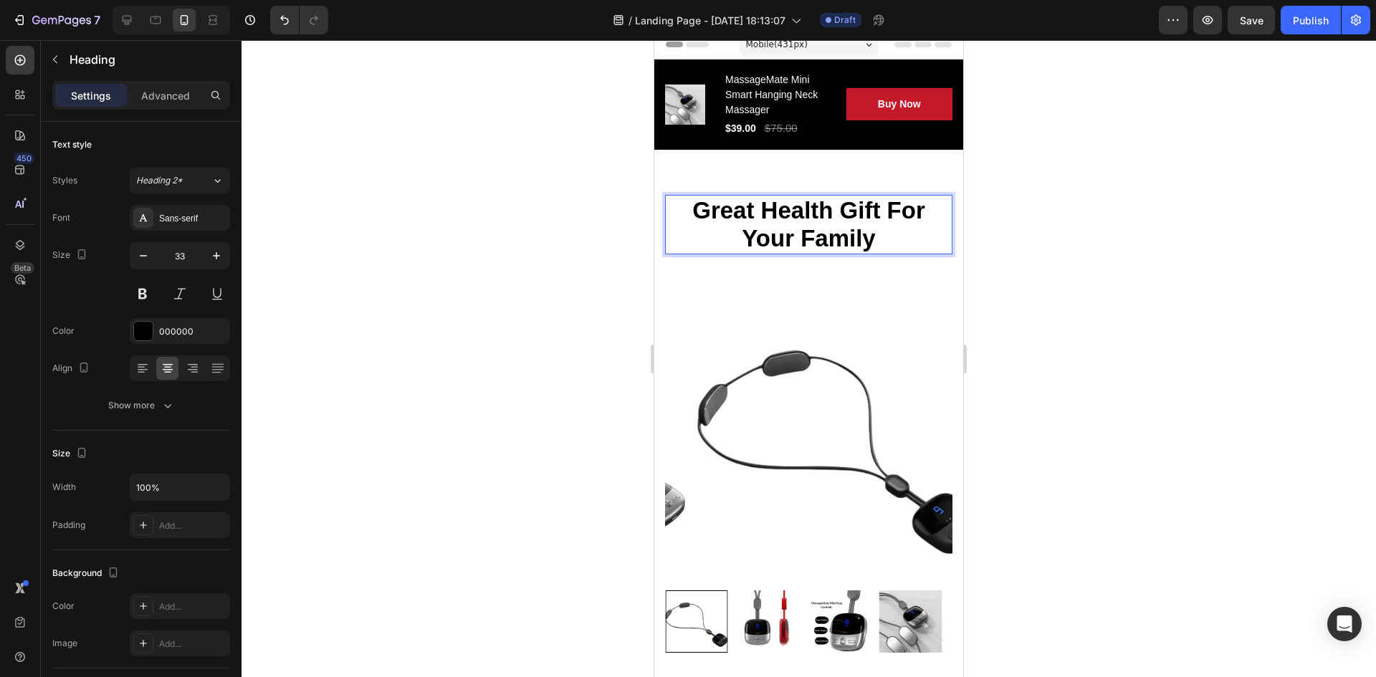
click at [884, 238] on p "Great Health Gift For Your Family" at bounding box center [809, 224] width 285 height 57
click at [1100, 243] on div at bounding box center [809, 358] width 1135 height 637
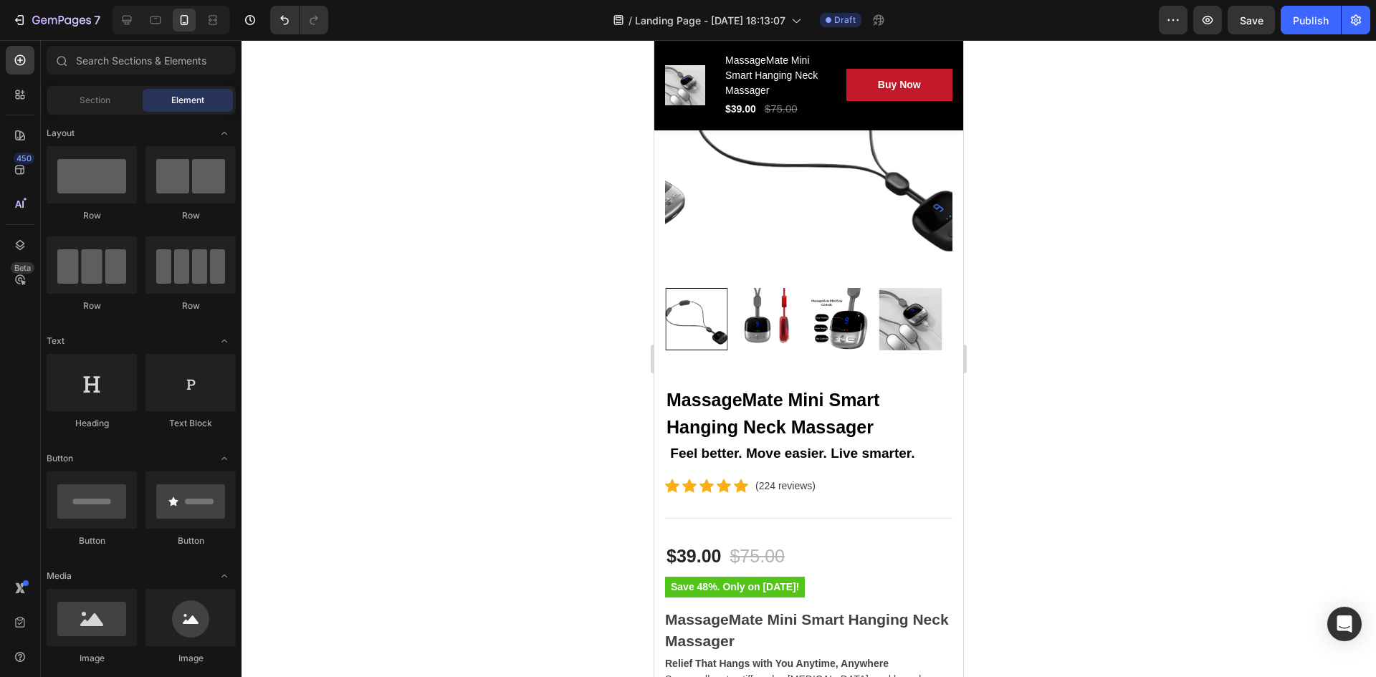
scroll to position [420, 0]
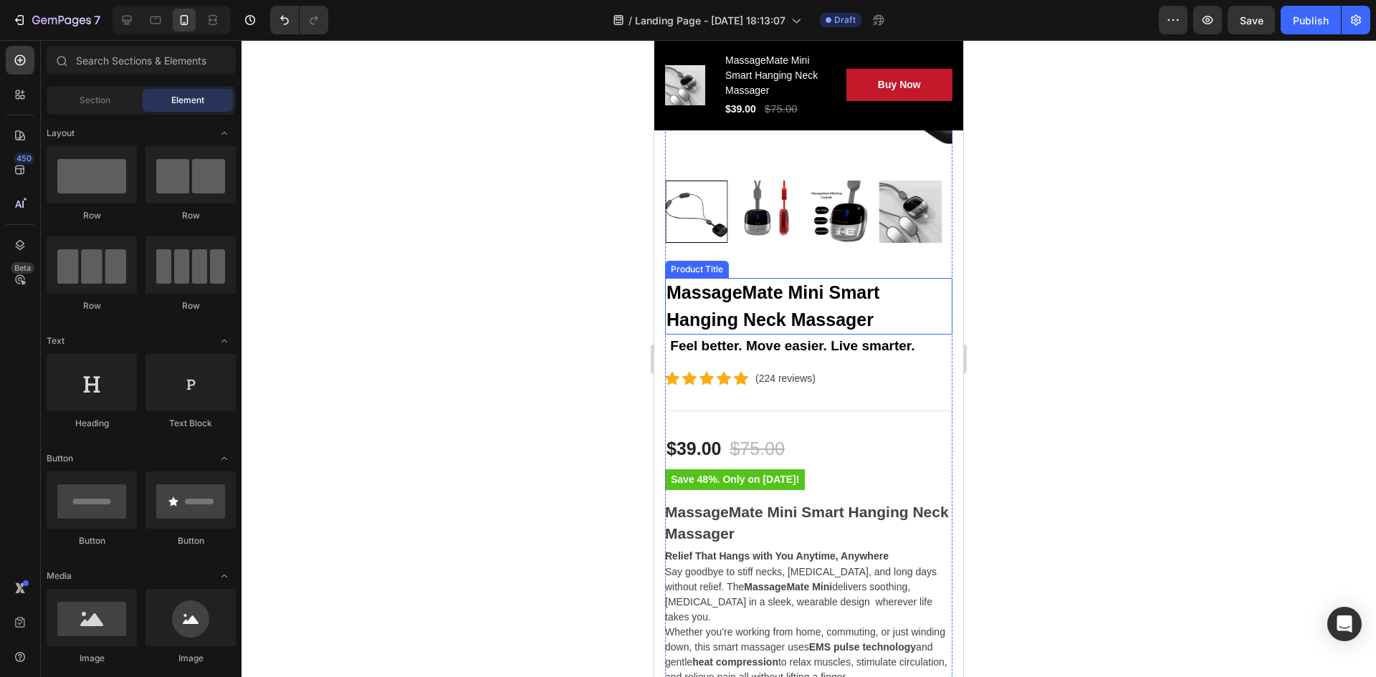
click at [756, 307] on h2 "MassageMate Mini Smart Hanging Neck Massager" at bounding box center [808, 306] width 287 height 57
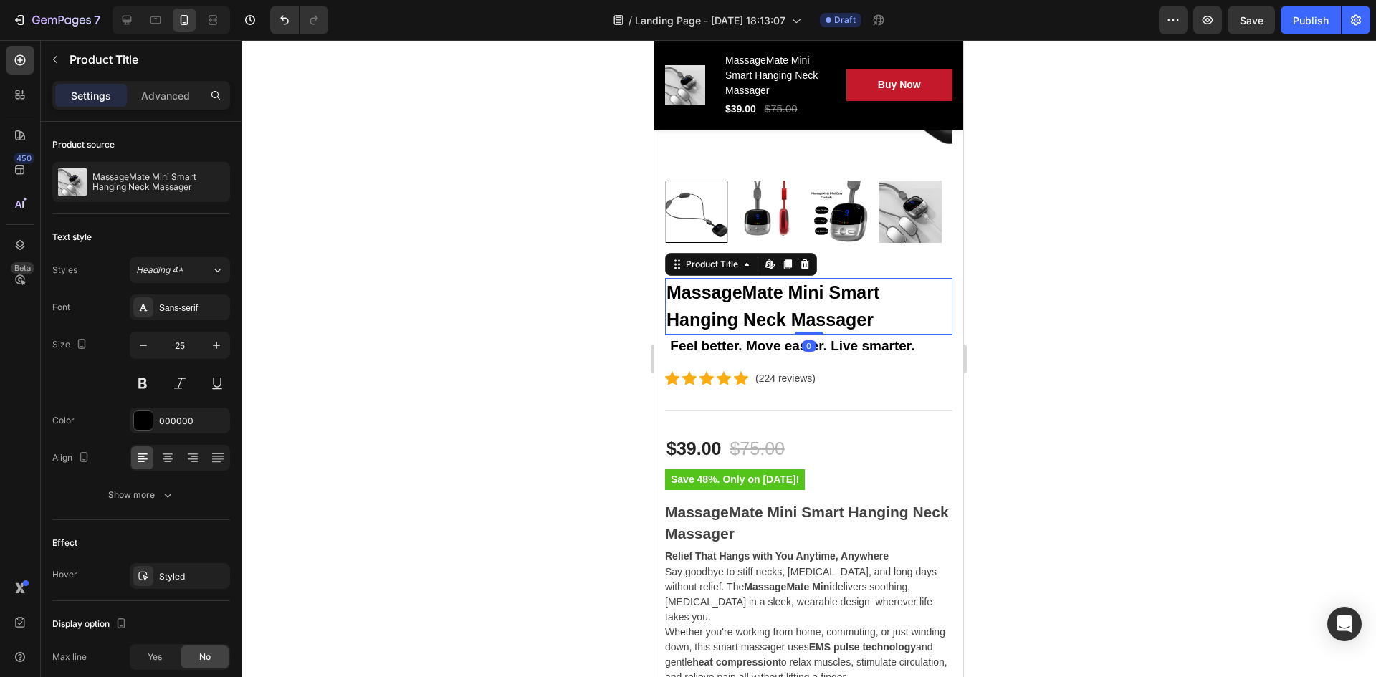
click at [1024, 300] on div at bounding box center [809, 358] width 1135 height 637
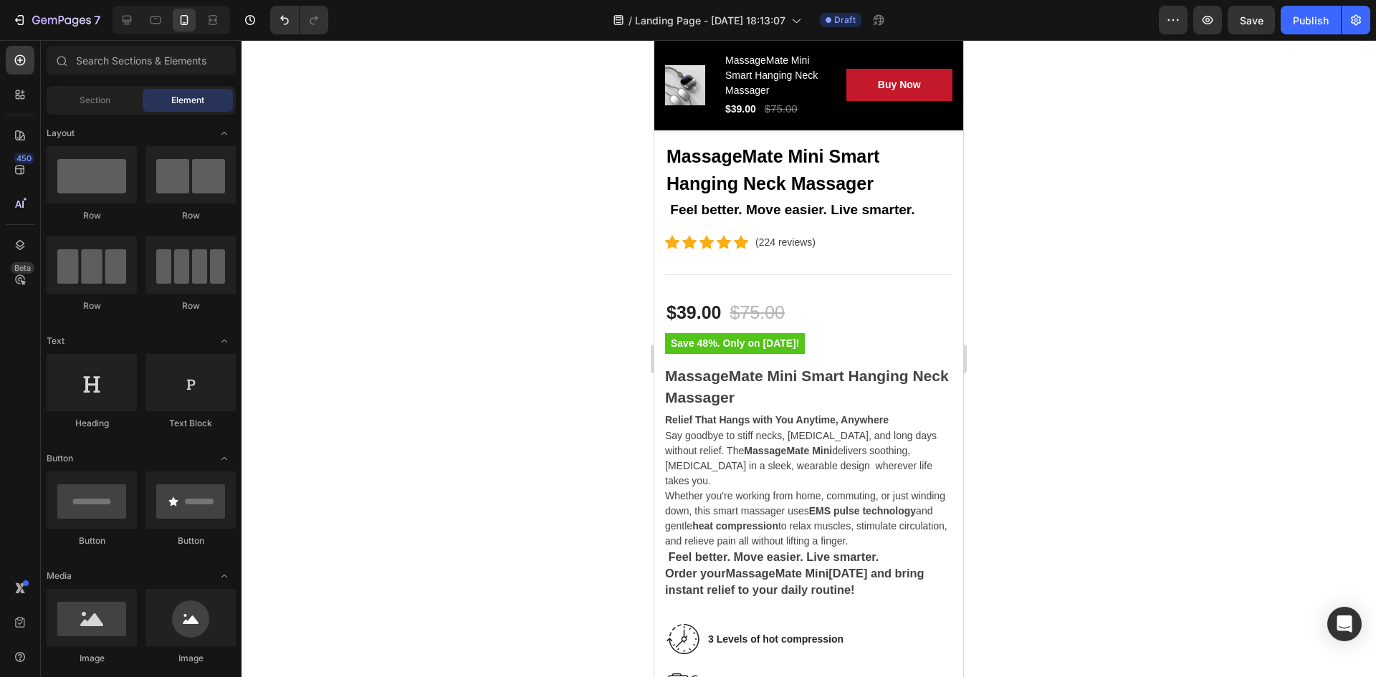
scroll to position [654, 0]
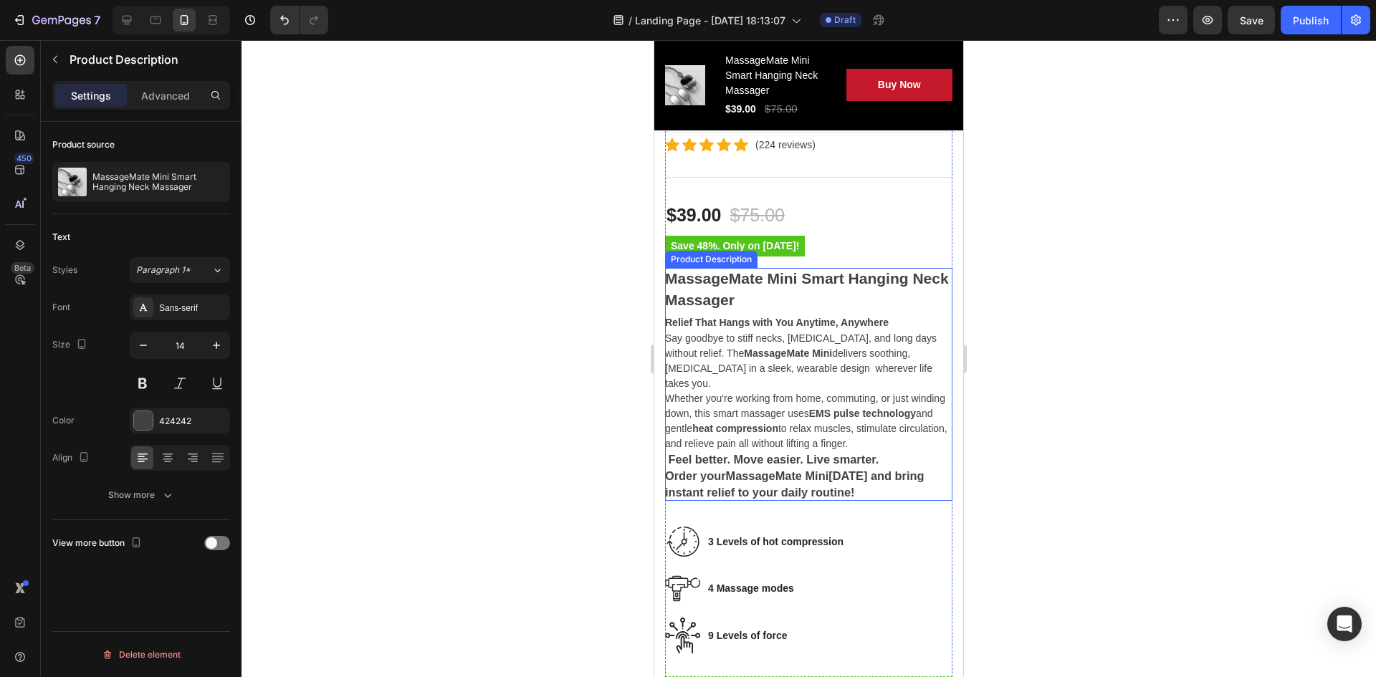
click at [705, 356] on p "Say goodbye to stiff necks, [MEDICAL_DATA], and long days without relief. The M…" at bounding box center [801, 361] width 272 height 57
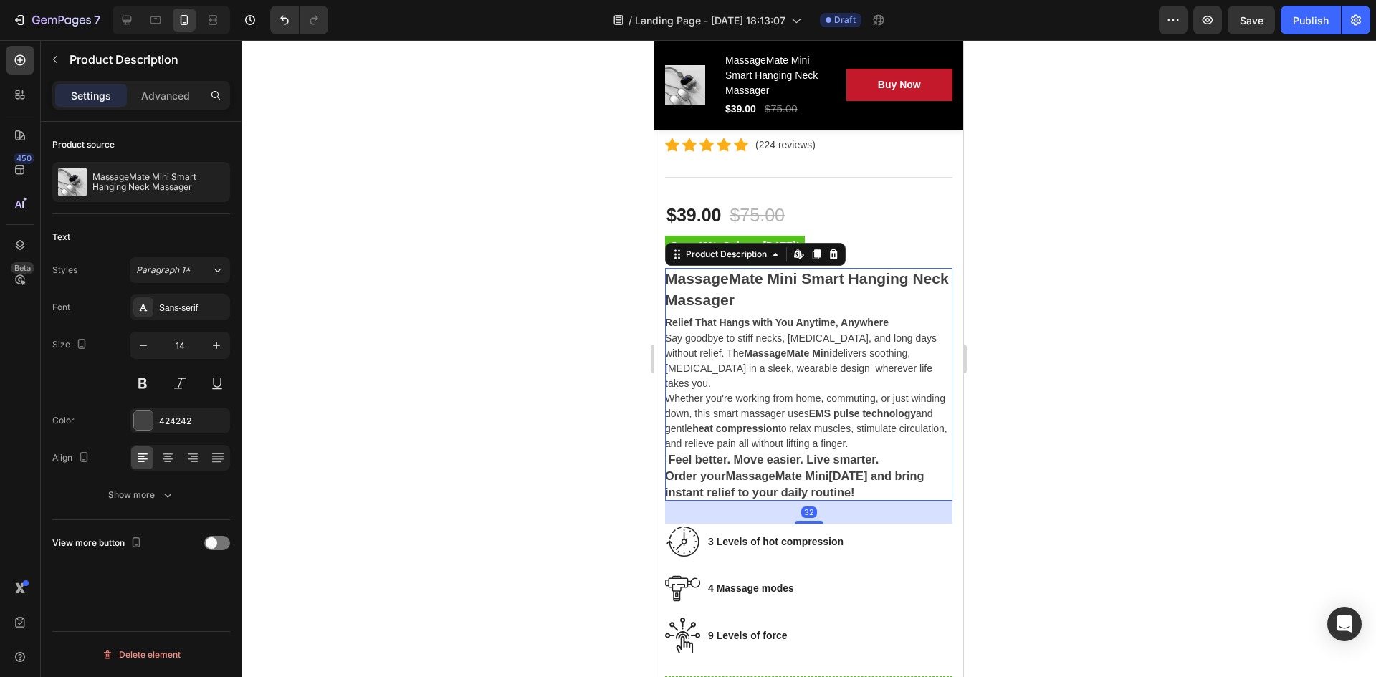
click at [705, 356] on p "Say goodbye to stiff necks, [MEDICAL_DATA], and long days without relief. The M…" at bounding box center [801, 361] width 272 height 57
click at [674, 317] on strong "Relief That Hangs with You Anytime, Anywhere" at bounding box center [777, 322] width 224 height 11
click at [762, 470] on strong "MassageMate Mini" at bounding box center [777, 476] width 103 height 13
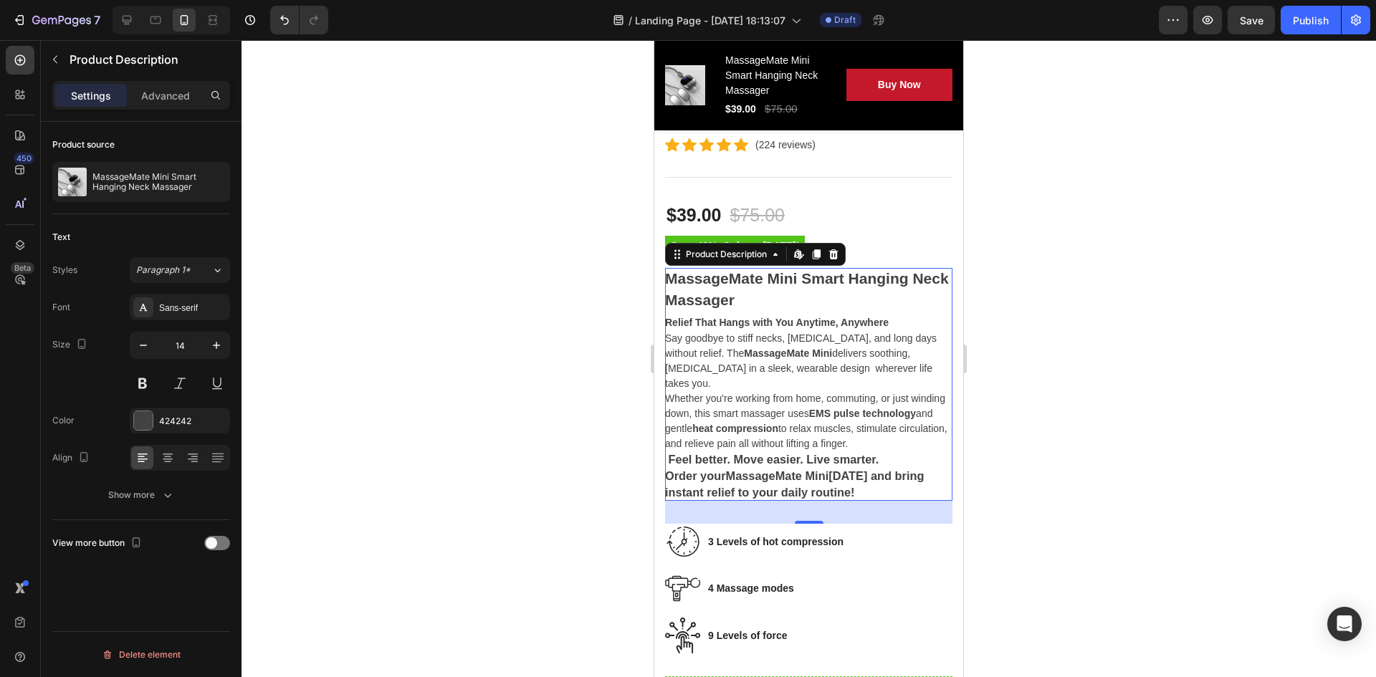
click at [705, 335] on div "MassageMate Mini Smart Hanging Neck Massager Relief That Hangs with You Anytime…" at bounding box center [808, 384] width 287 height 233
click at [735, 363] on p "Say goodbye to stiff necks, [MEDICAL_DATA], and long days without relief. The M…" at bounding box center [801, 361] width 272 height 57
click at [735, 366] on div "MassageMate Mini Smart Hanging Neck Massager Relief That Hangs with You Anytime…" at bounding box center [808, 384] width 287 height 233
click at [779, 423] on strong "heat compression" at bounding box center [736, 428] width 86 height 11
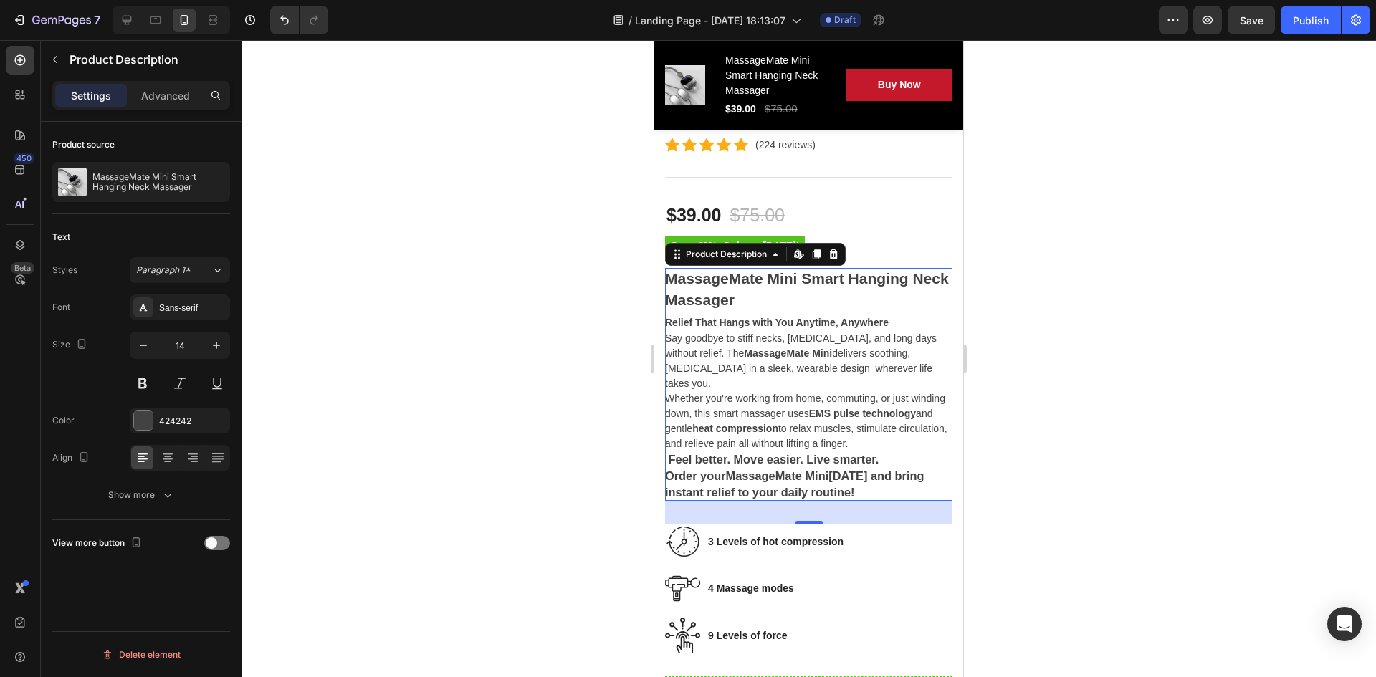
click at [779, 423] on strong "heat compression" at bounding box center [736, 428] width 86 height 11
click at [986, 355] on div at bounding box center [809, 358] width 1135 height 637
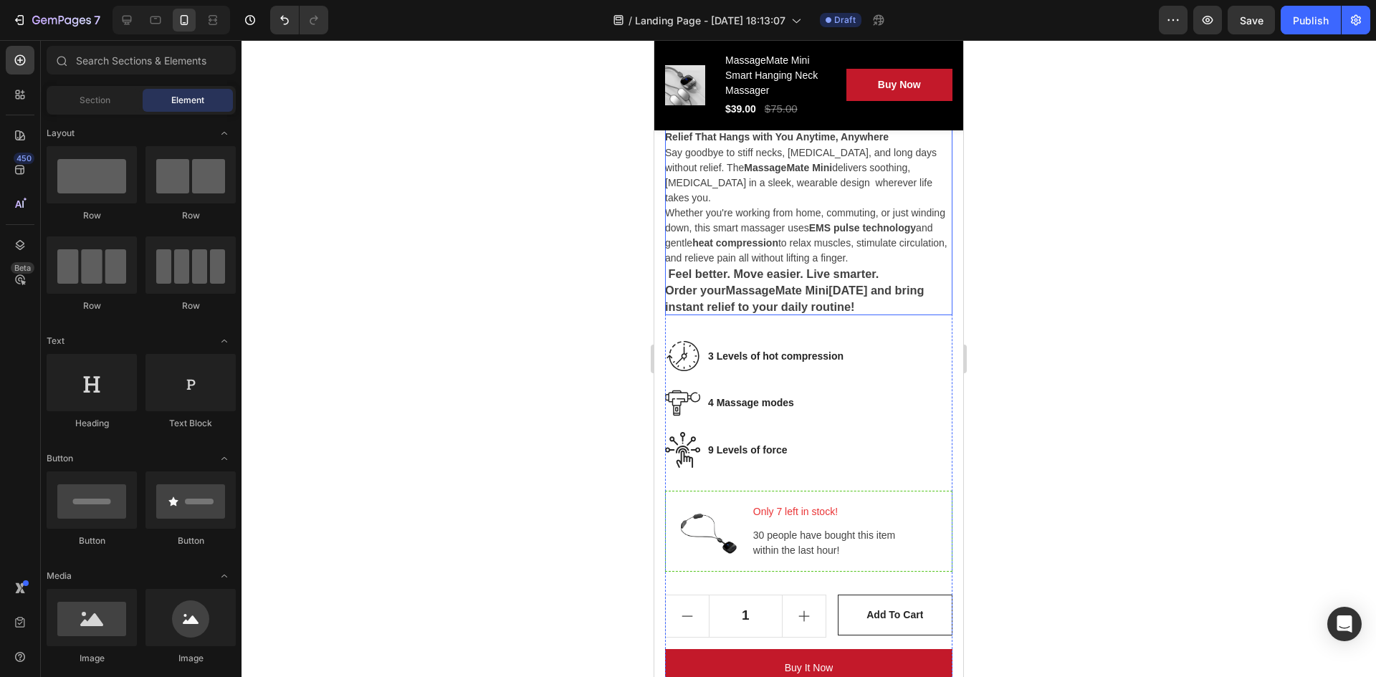
scroll to position [869, 0]
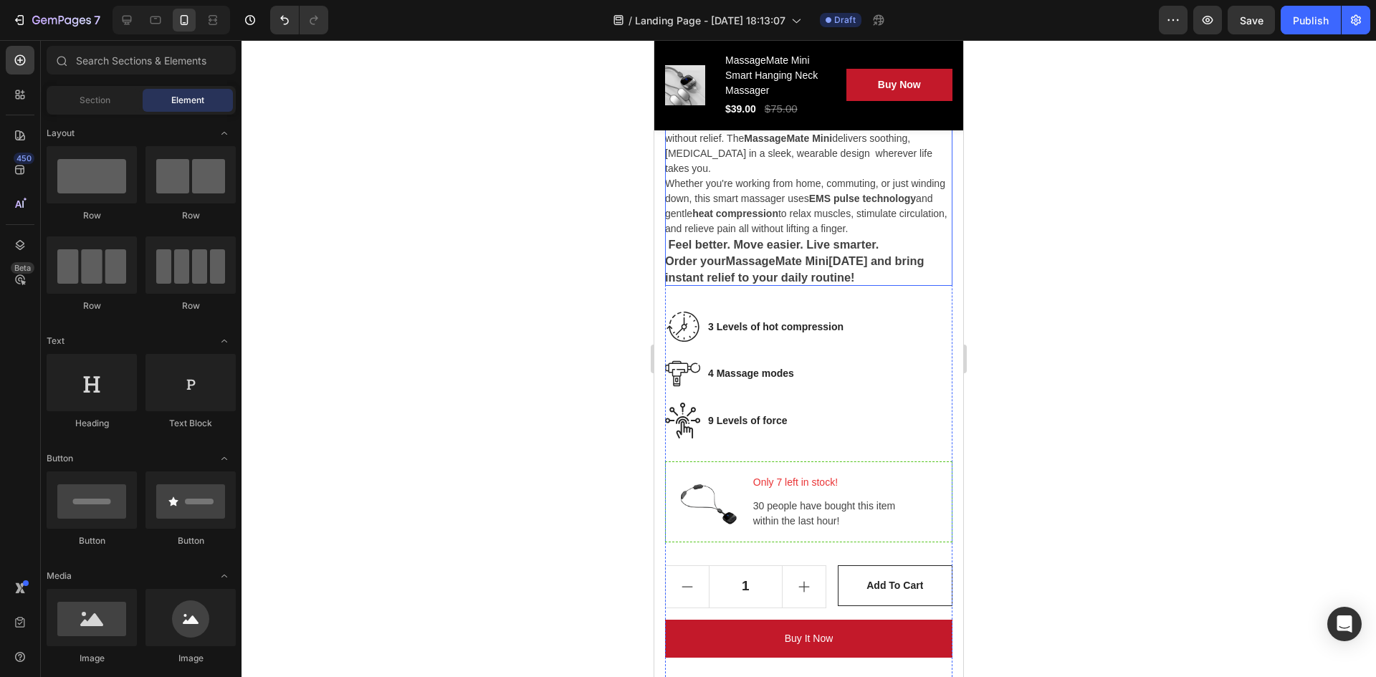
click at [743, 238] on strong "Feel better. Move easier. Live smarter." at bounding box center [774, 244] width 211 height 13
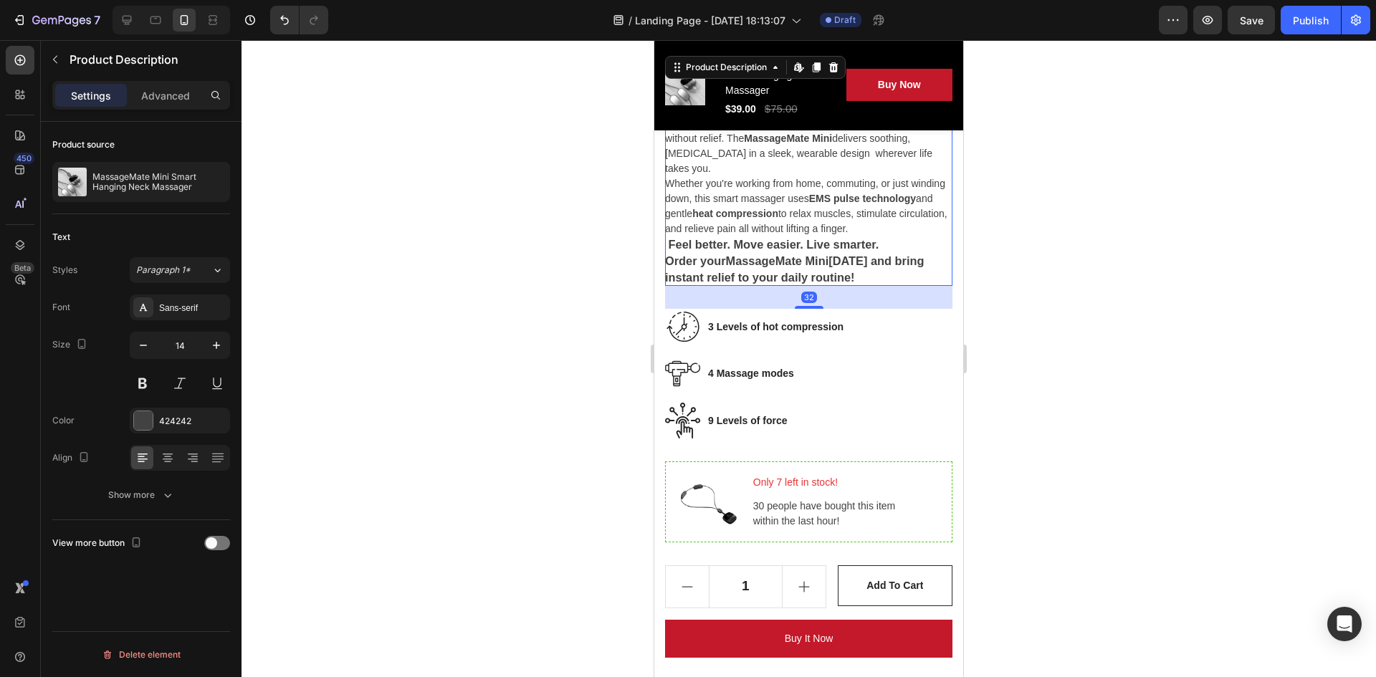
click at [743, 238] on strong "Feel better. Move easier. Live smarter." at bounding box center [774, 244] width 211 height 13
click at [779, 254] on strong "MassageMate Mini" at bounding box center [777, 260] width 103 height 13
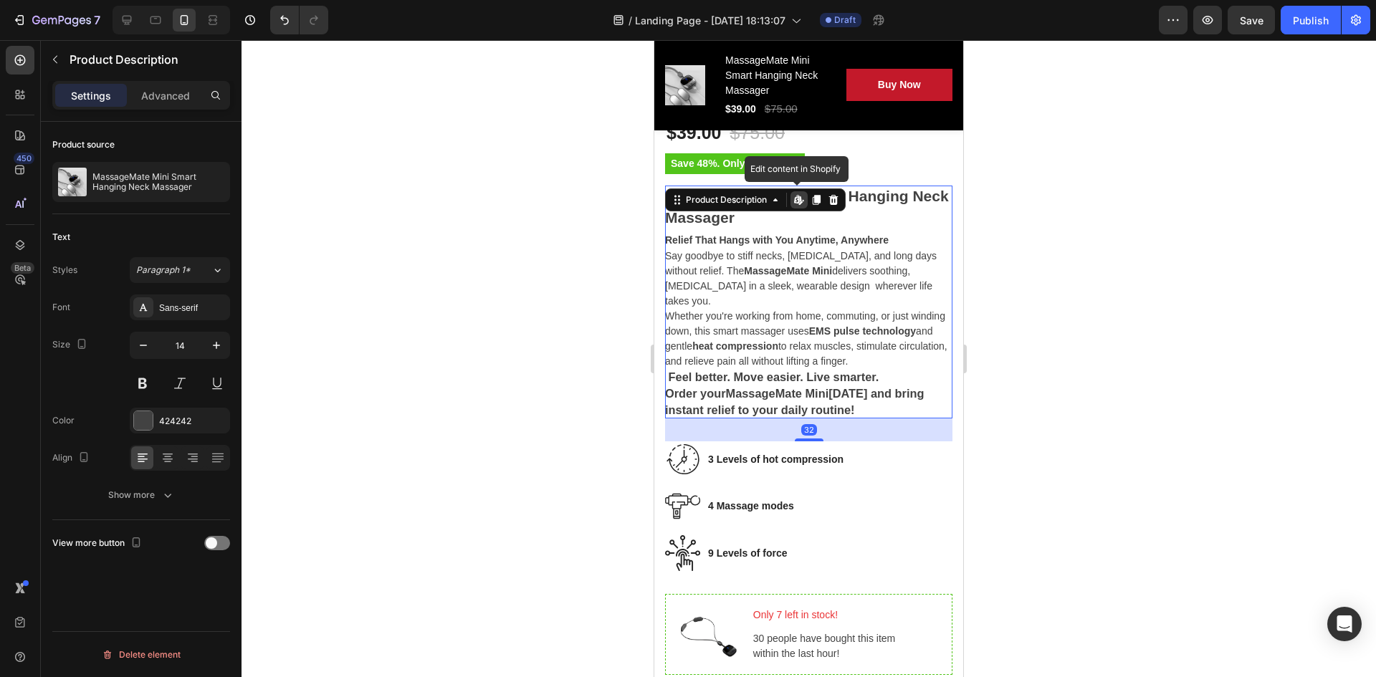
scroll to position [725, 0]
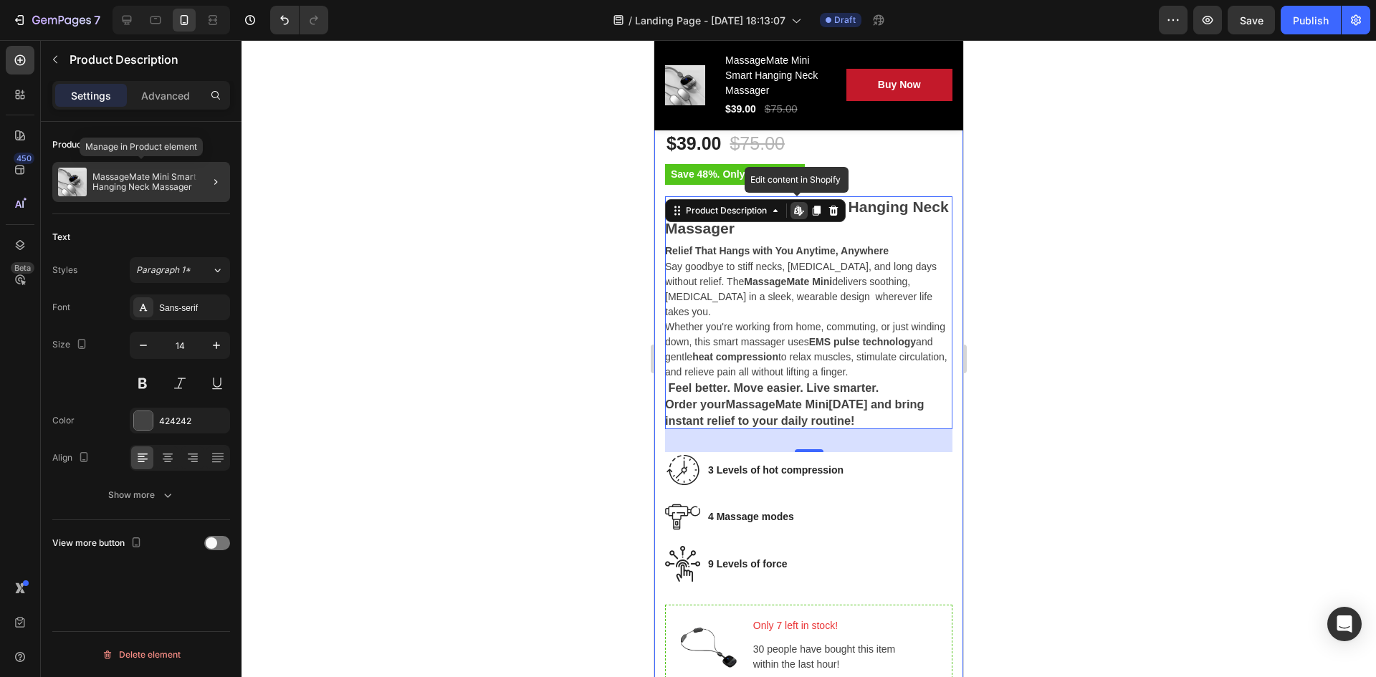
click at [163, 191] on p "MassageMate Mini Smart Hanging Neck Massager" at bounding box center [158, 182] width 132 height 20
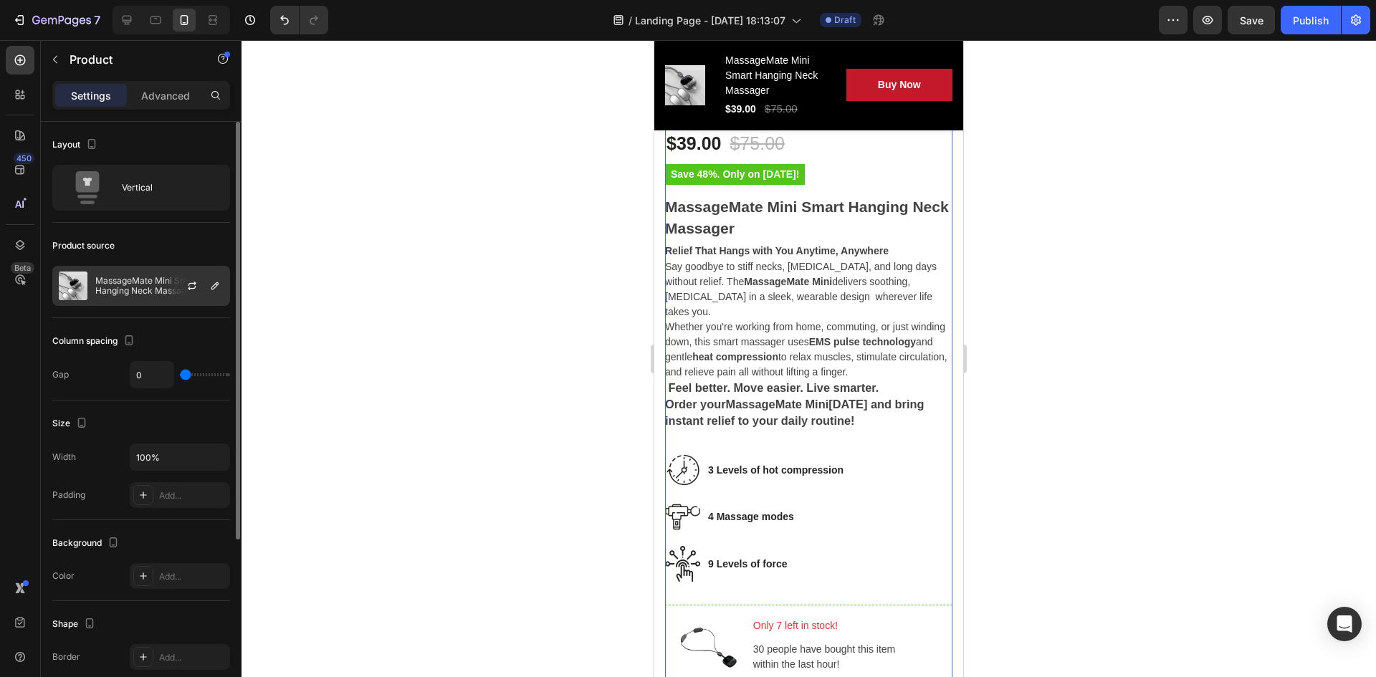
click at [110, 298] on div "MassageMate Mini Smart Hanging Neck Massager" at bounding box center [141, 286] width 178 height 40
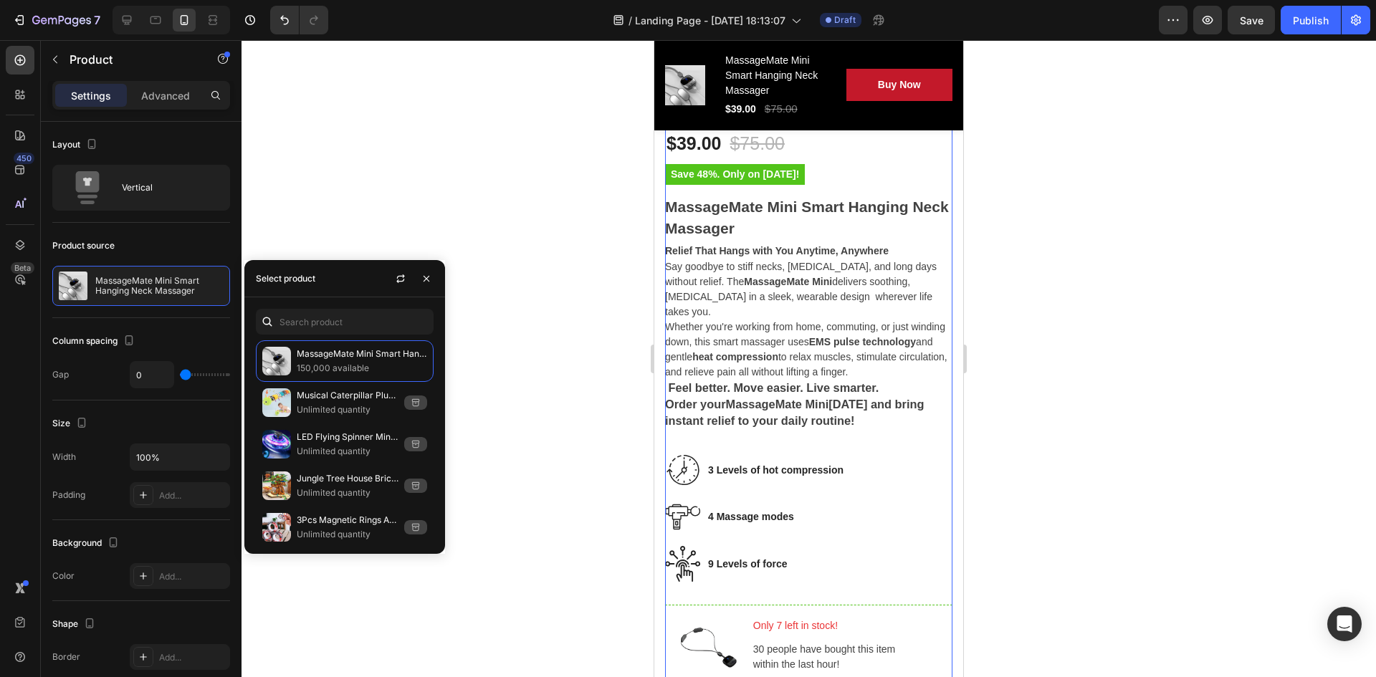
click at [317, 179] on div at bounding box center [809, 358] width 1135 height 637
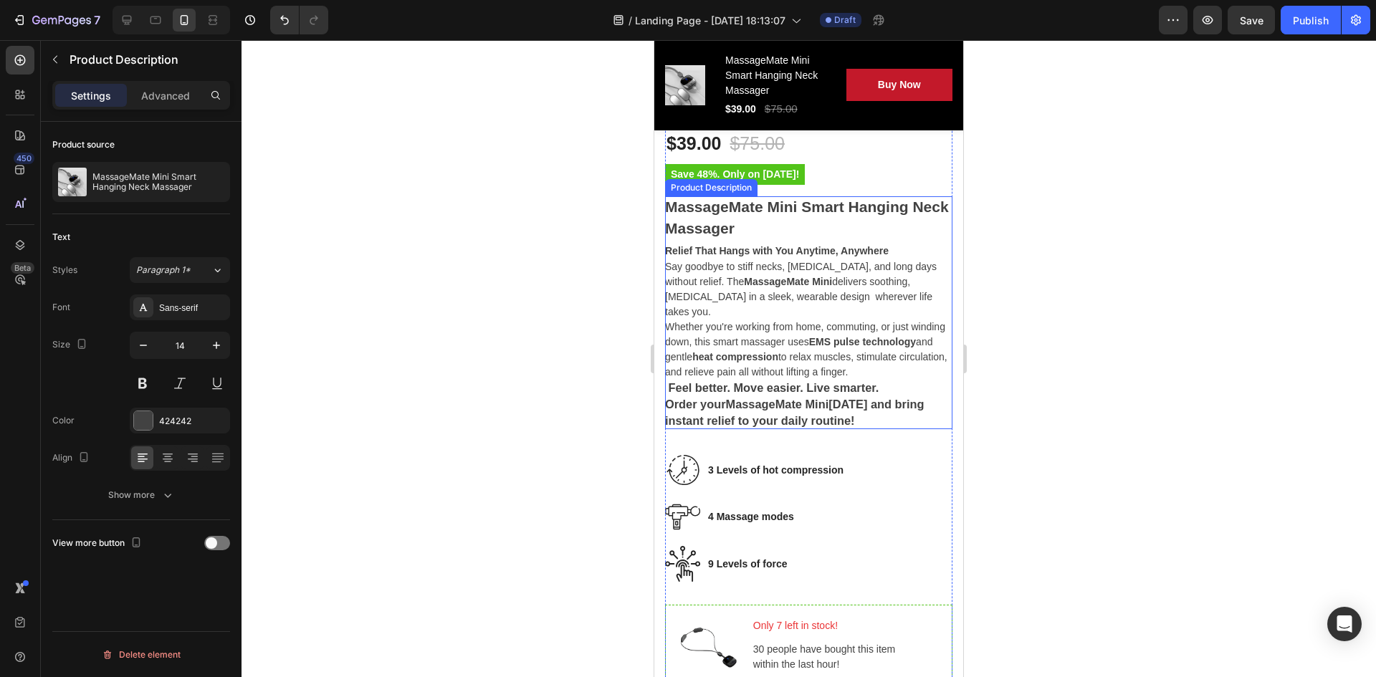
click at [784, 327] on p "Whether you're working from home, commuting, or just winding down, this smart m…" at bounding box center [806, 349] width 282 height 57
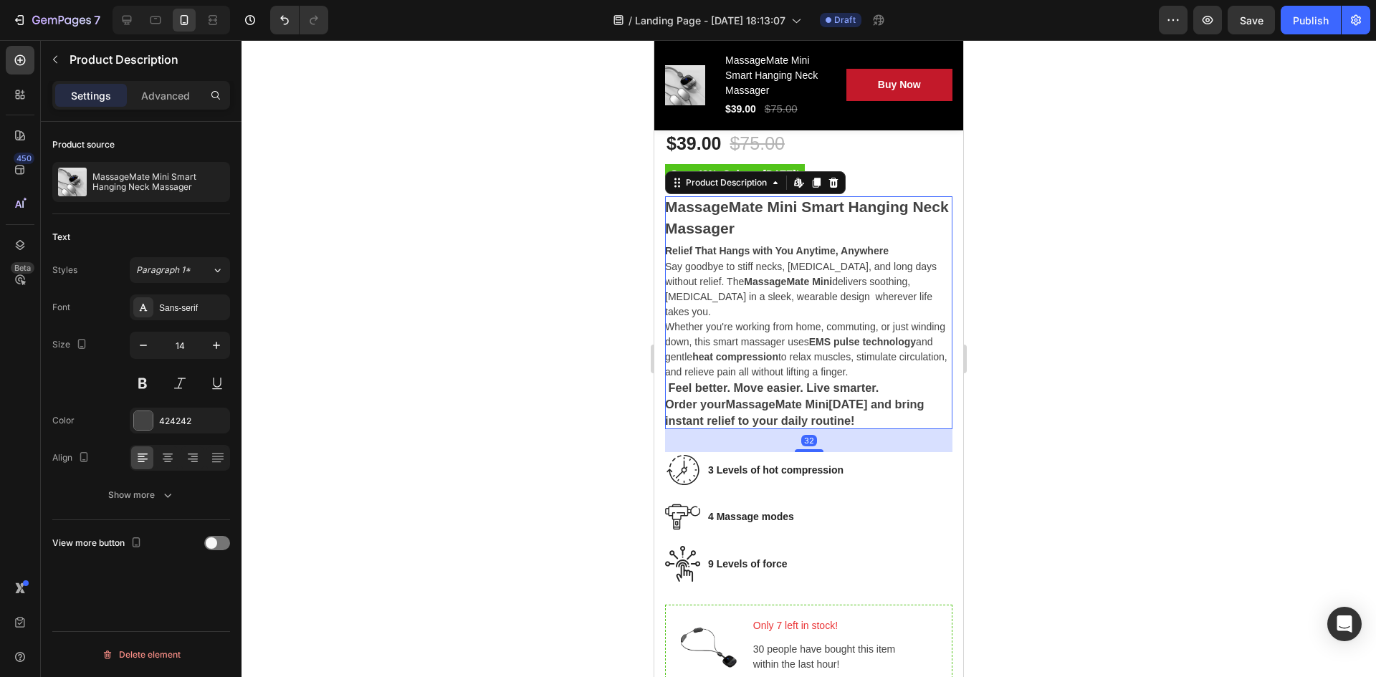
click at [785, 326] on p "Whether you're working from home, commuting, or just winding down, this smart m…" at bounding box center [806, 349] width 282 height 57
click at [975, 321] on div at bounding box center [809, 358] width 1135 height 637
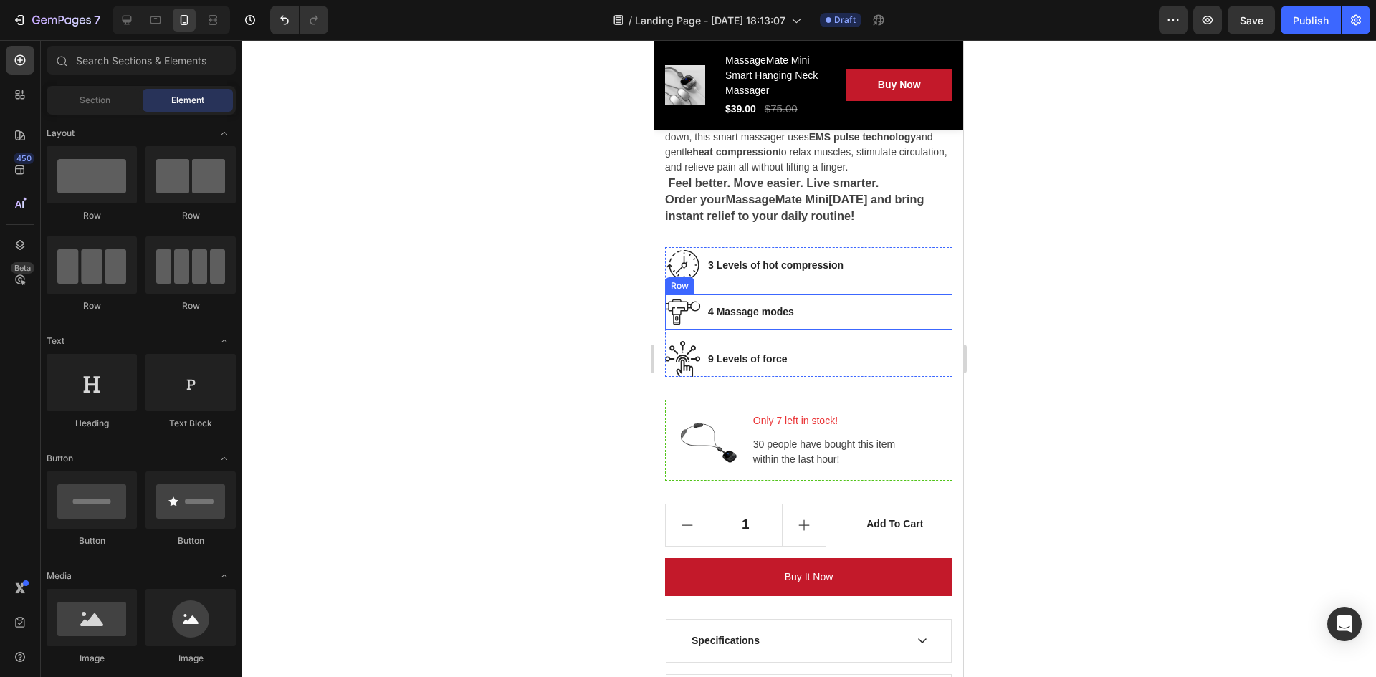
scroll to position [1012, 0]
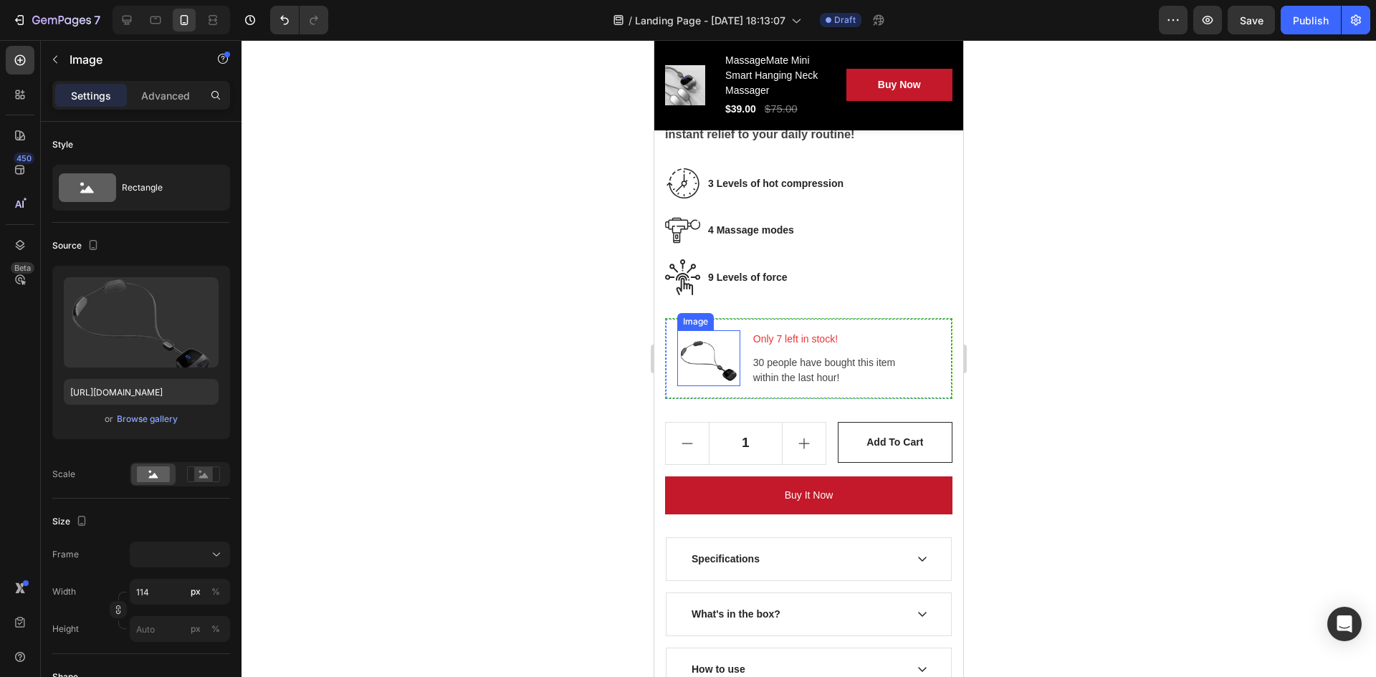
click at [711, 348] on img at bounding box center [708, 358] width 63 height 56
click at [1021, 299] on div at bounding box center [809, 358] width 1135 height 637
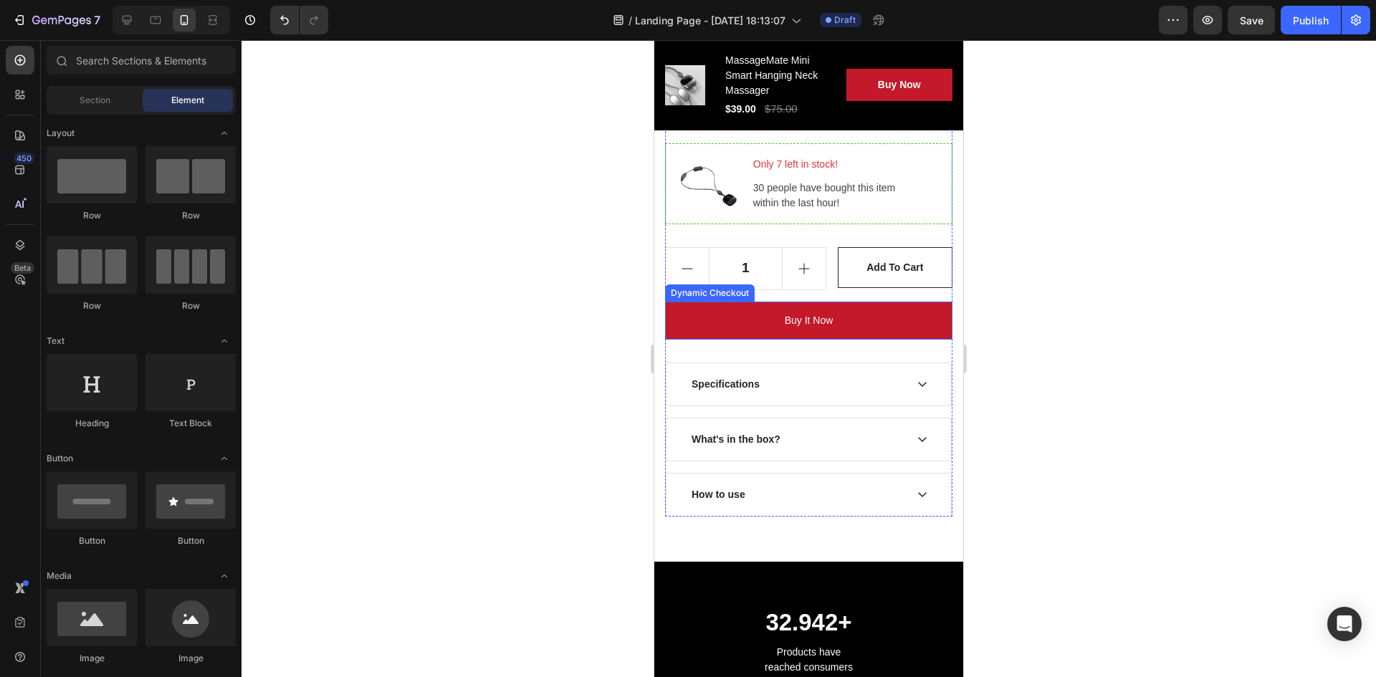
scroll to position [1227, 0]
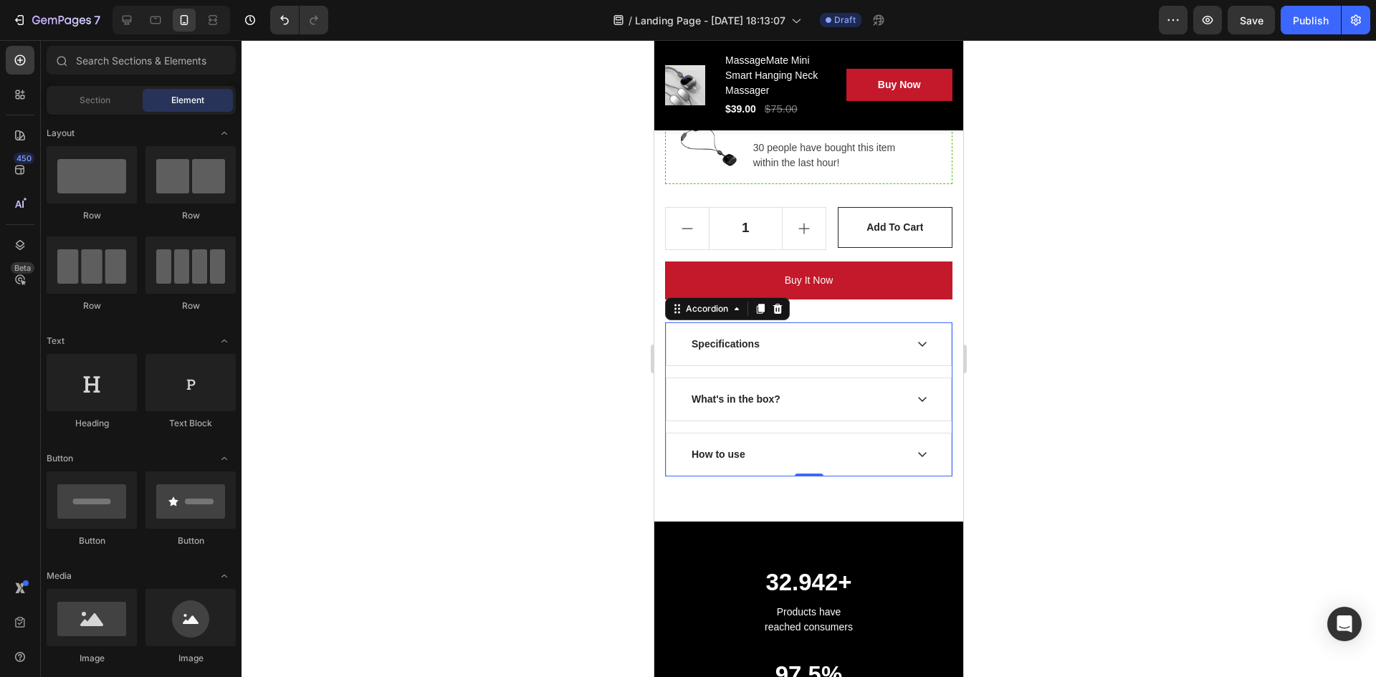
click at [804, 335] on div "Specifications" at bounding box center [798, 344] width 216 height 19
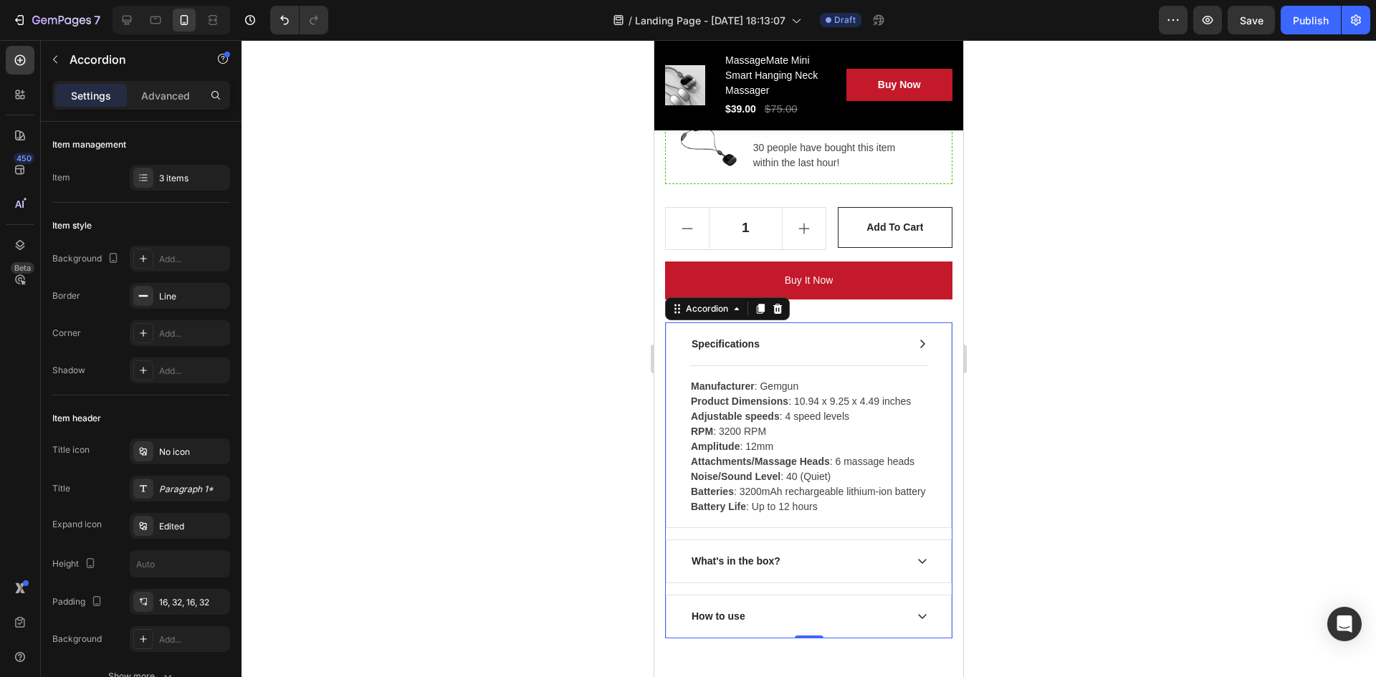
click at [801, 335] on div "Specifications" at bounding box center [798, 344] width 216 height 19
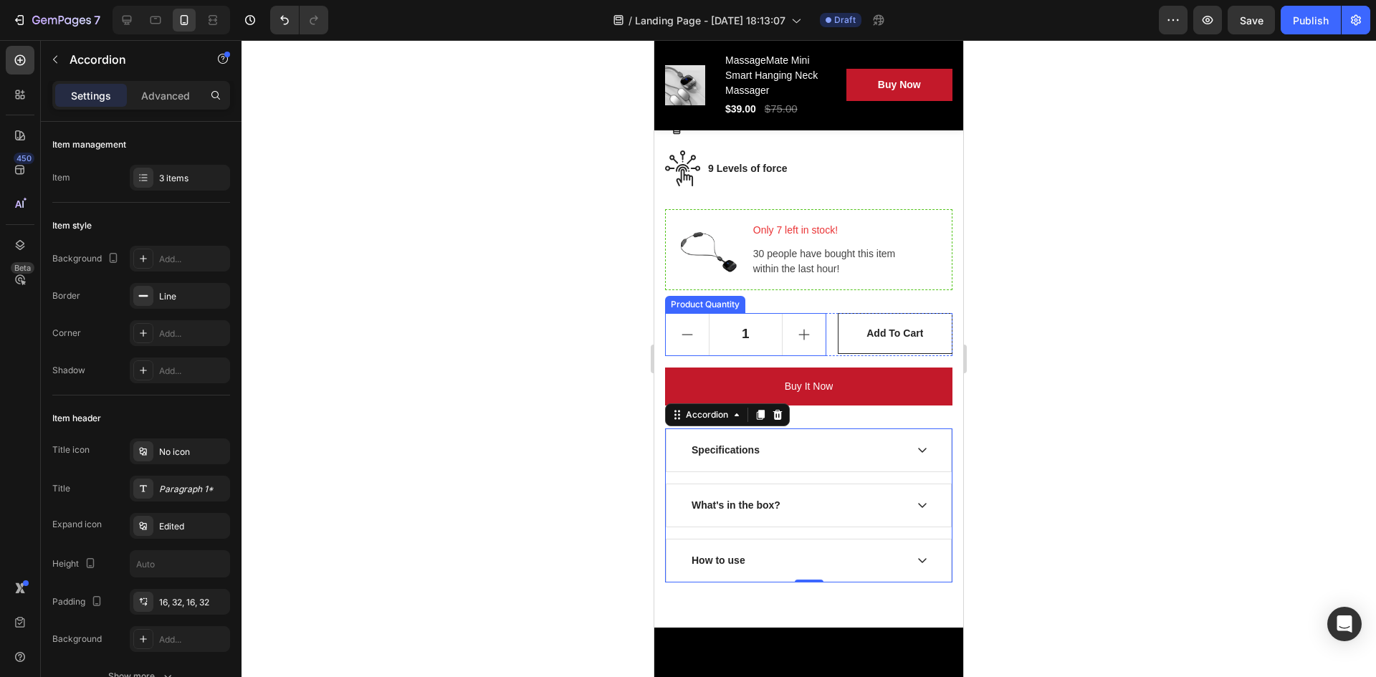
scroll to position [1219, 0]
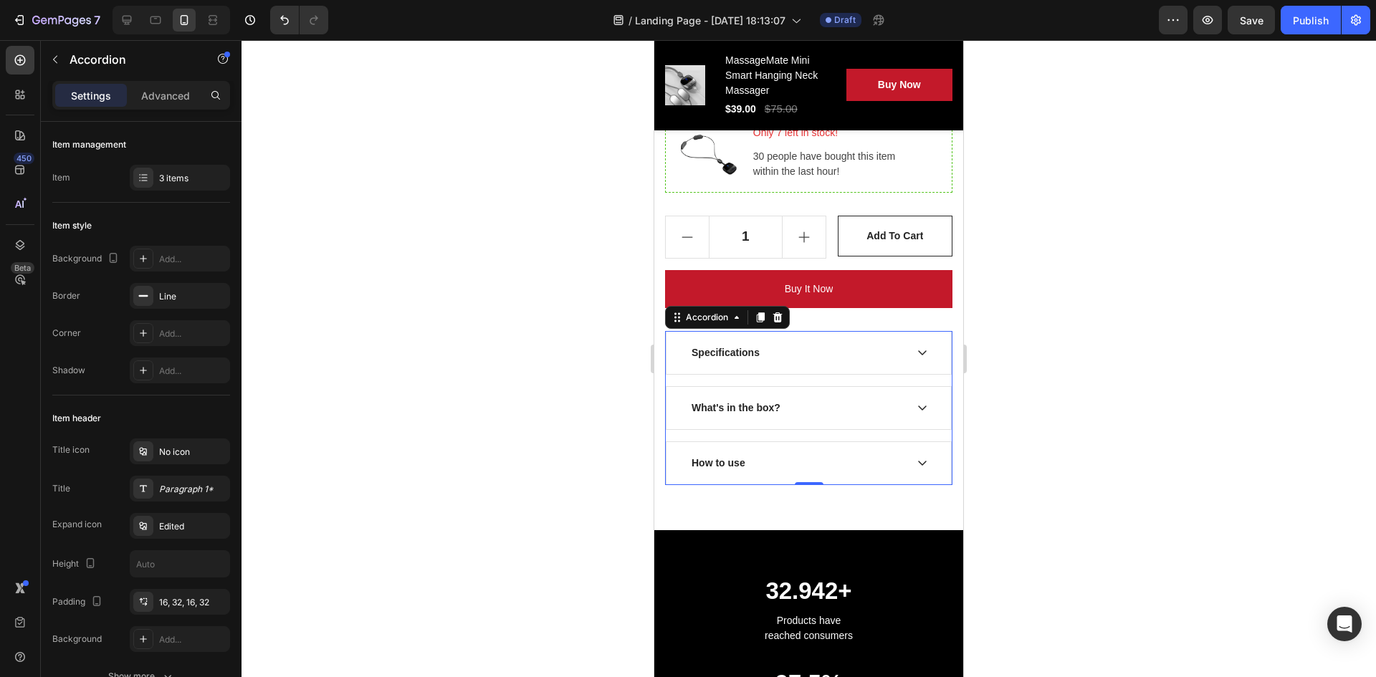
click at [759, 356] on div "Specifications" at bounding box center [809, 353] width 285 height 42
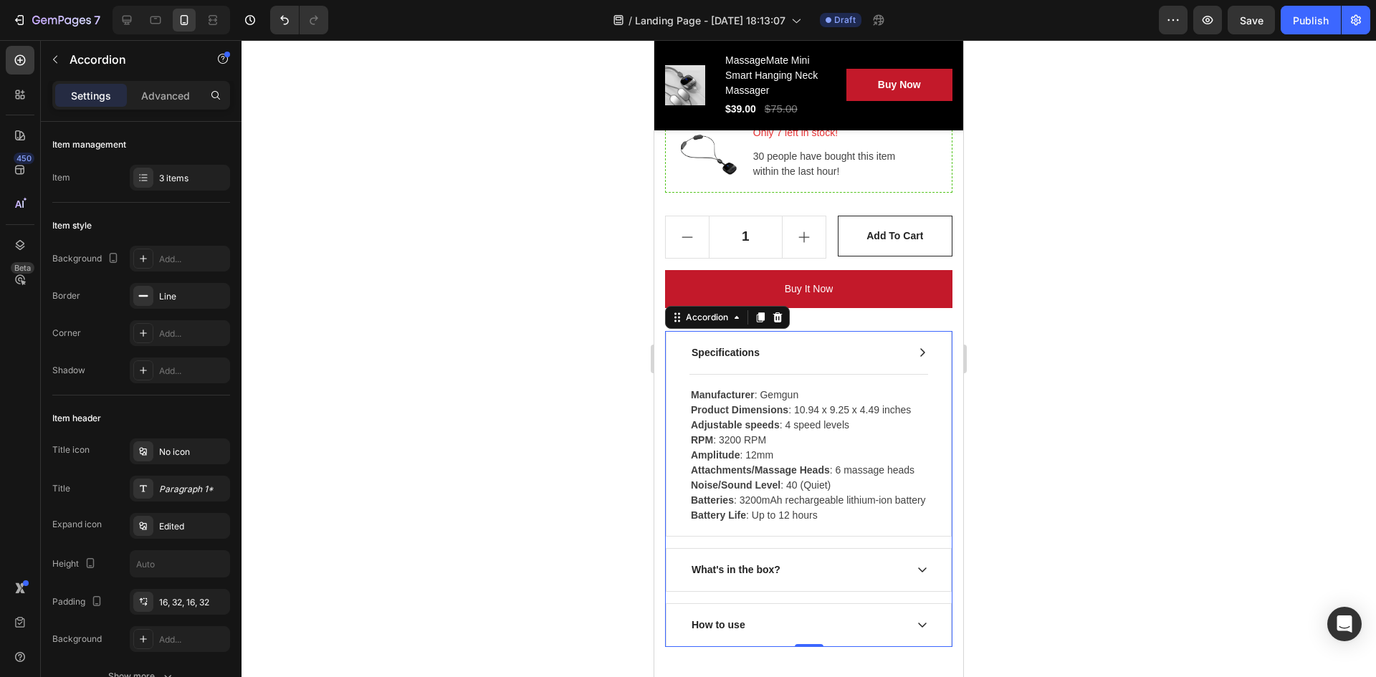
click at [764, 356] on div "Specifications" at bounding box center [809, 353] width 285 height 42
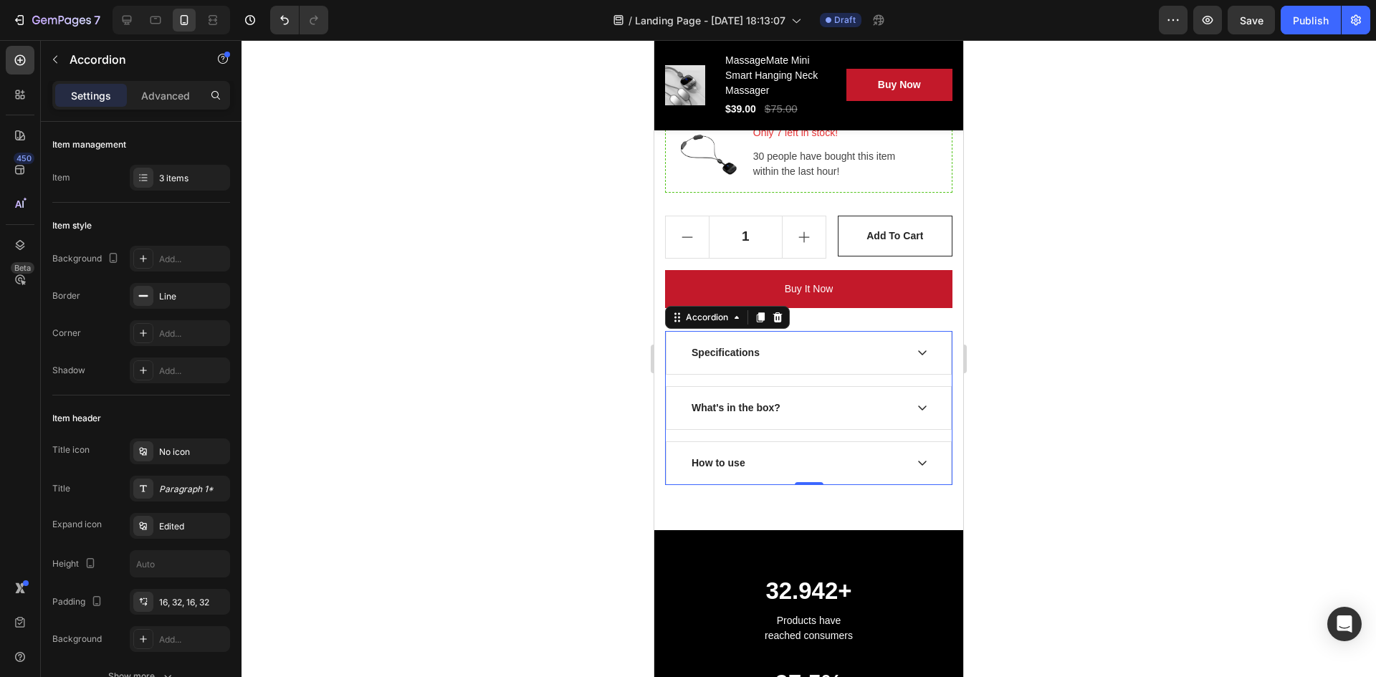
click at [745, 399] on div "What's in the box?" at bounding box center [736, 408] width 93 height 19
click at [847, 408] on div "What's in the box?" at bounding box center [809, 408] width 285 height 42
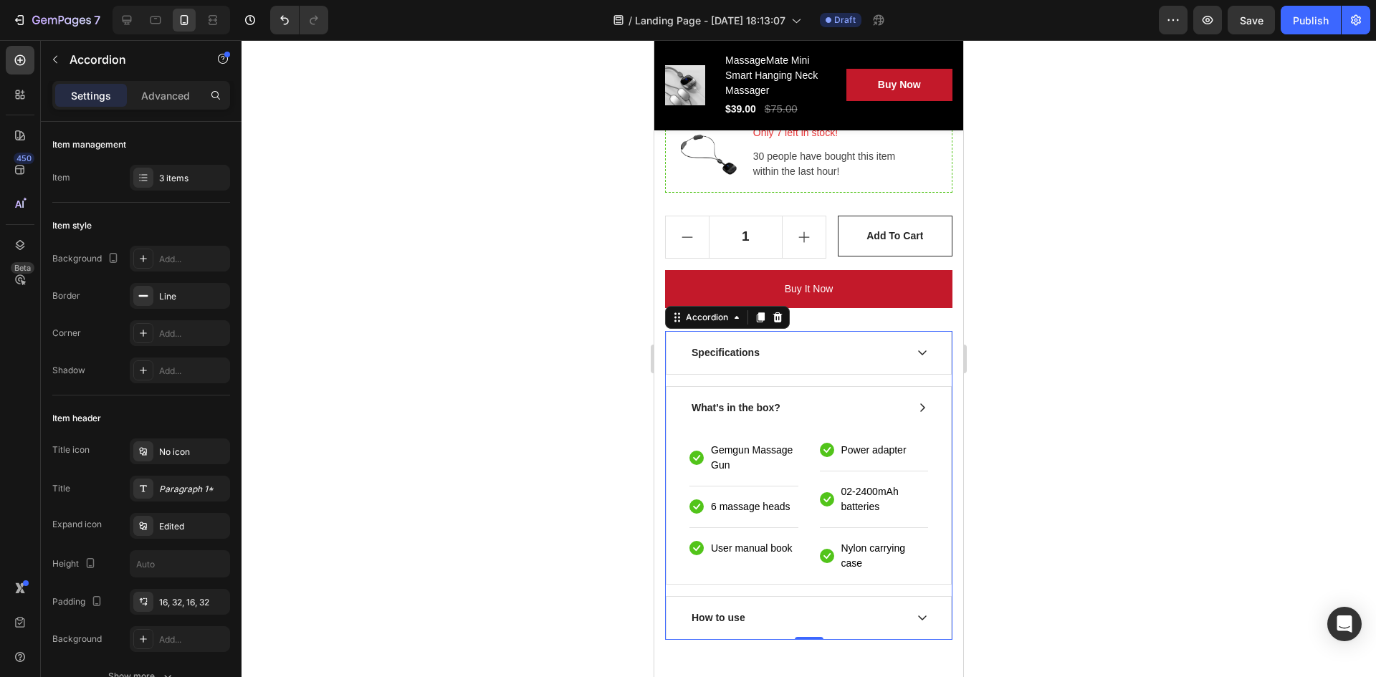
click at [838, 399] on div "What's in the box?" at bounding box center [798, 408] width 216 height 19
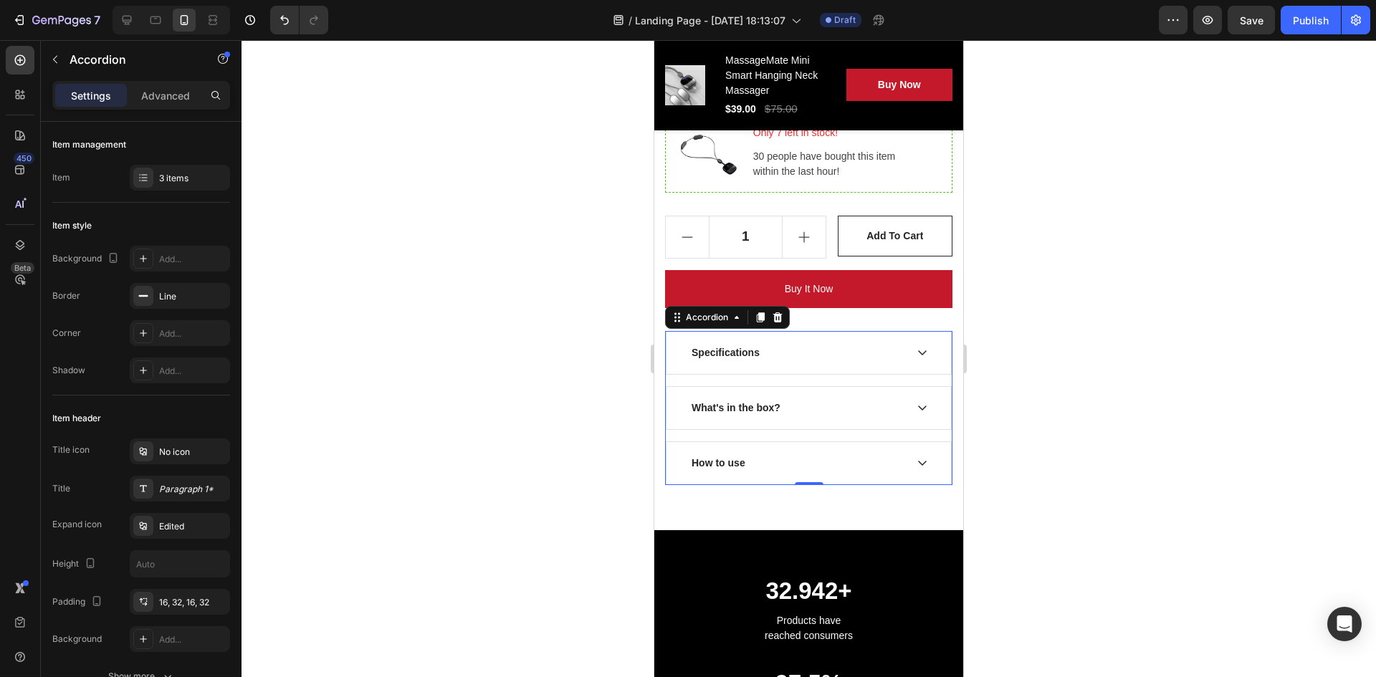
click at [839, 345] on div "Specifications" at bounding box center [798, 352] width 216 height 19
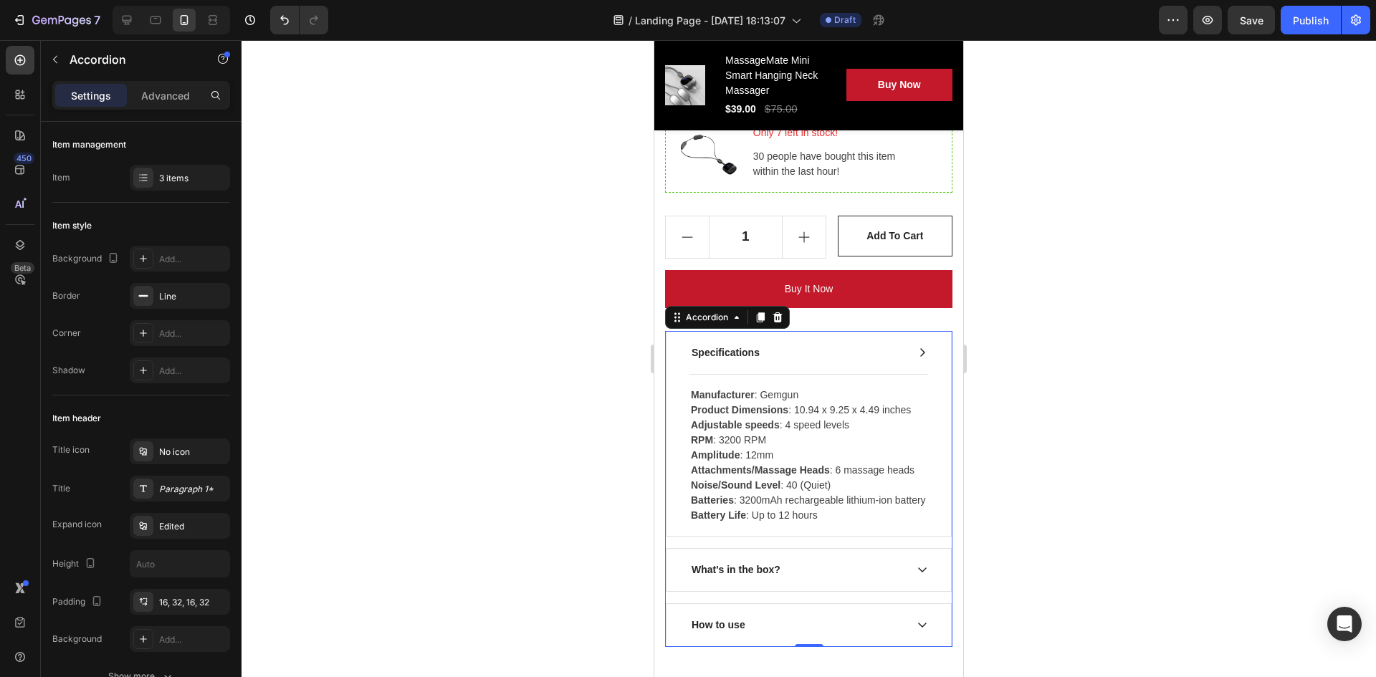
click at [839, 345] on div "Specifications" at bounding box center [798, 352] width 216 height 19
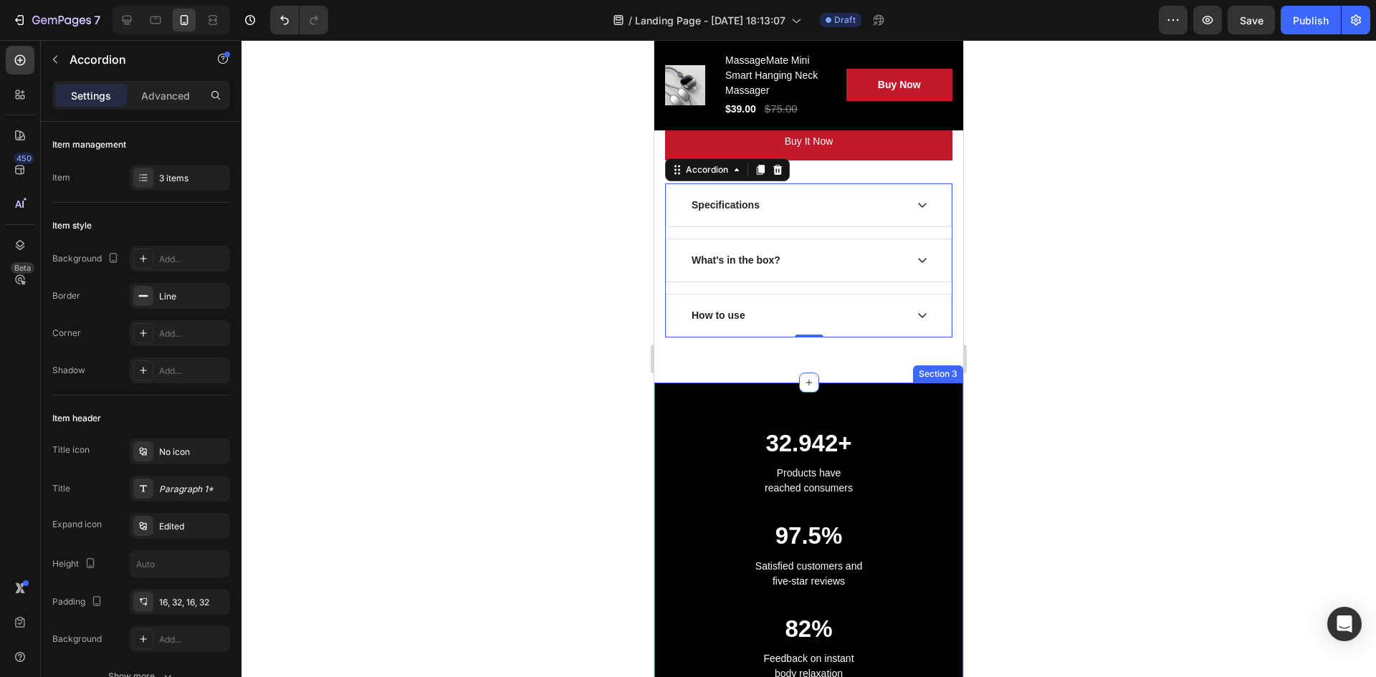
scroll to position [1362, 0]
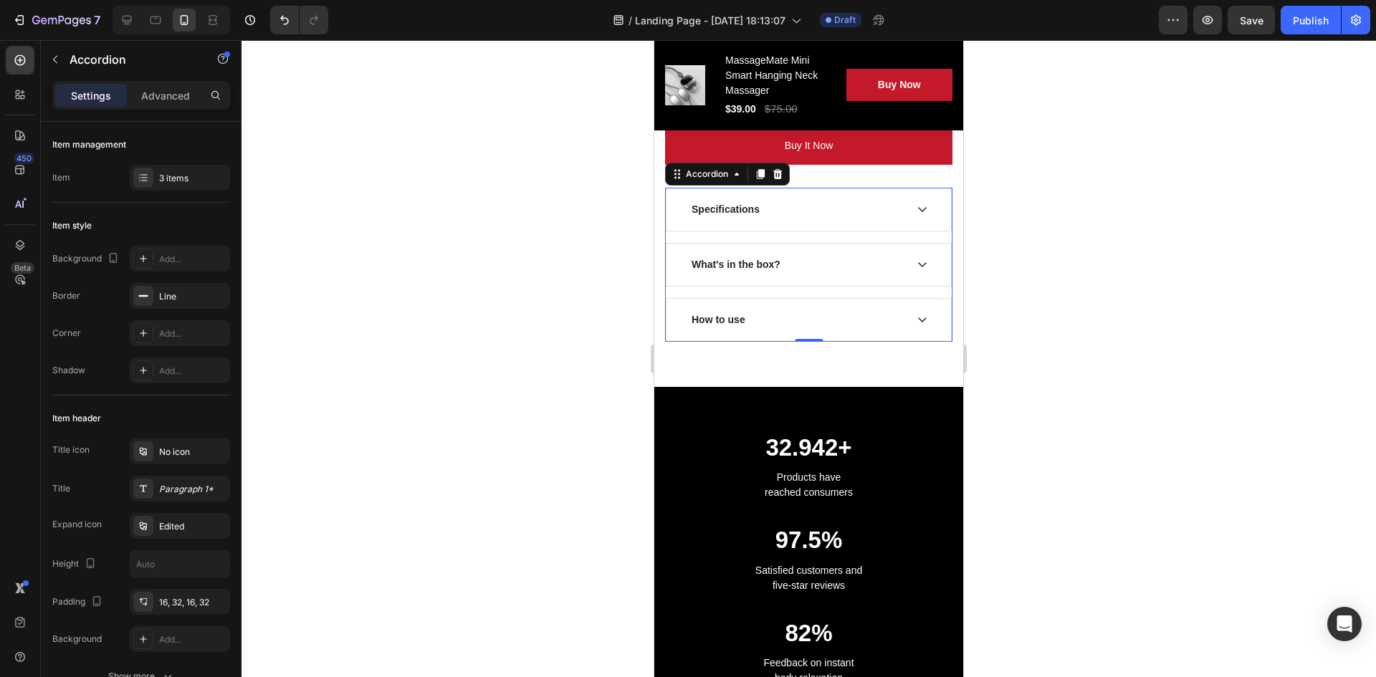
click at [768, 299] on div "How to use" at bounding box center [809, 320] width 285 height 42
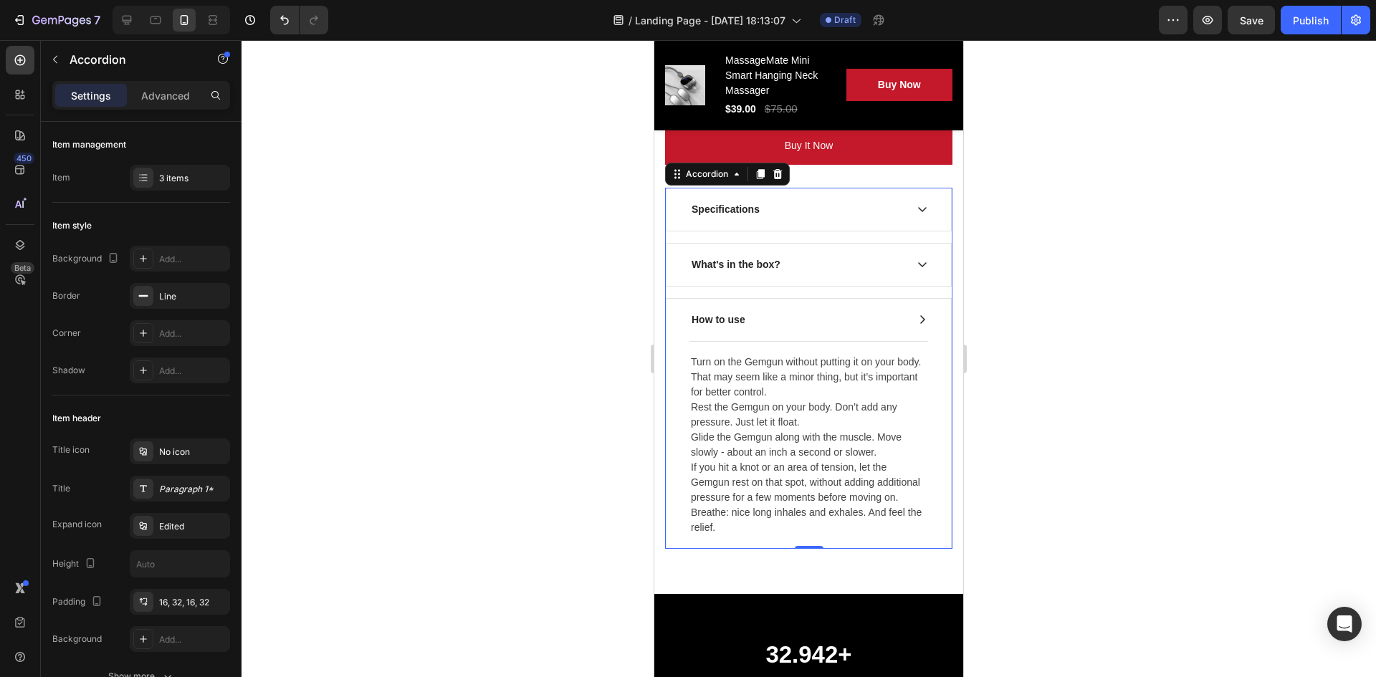
click at [797, 317] on div "How to use" at bounding box center [798, 319] width 216 height 19
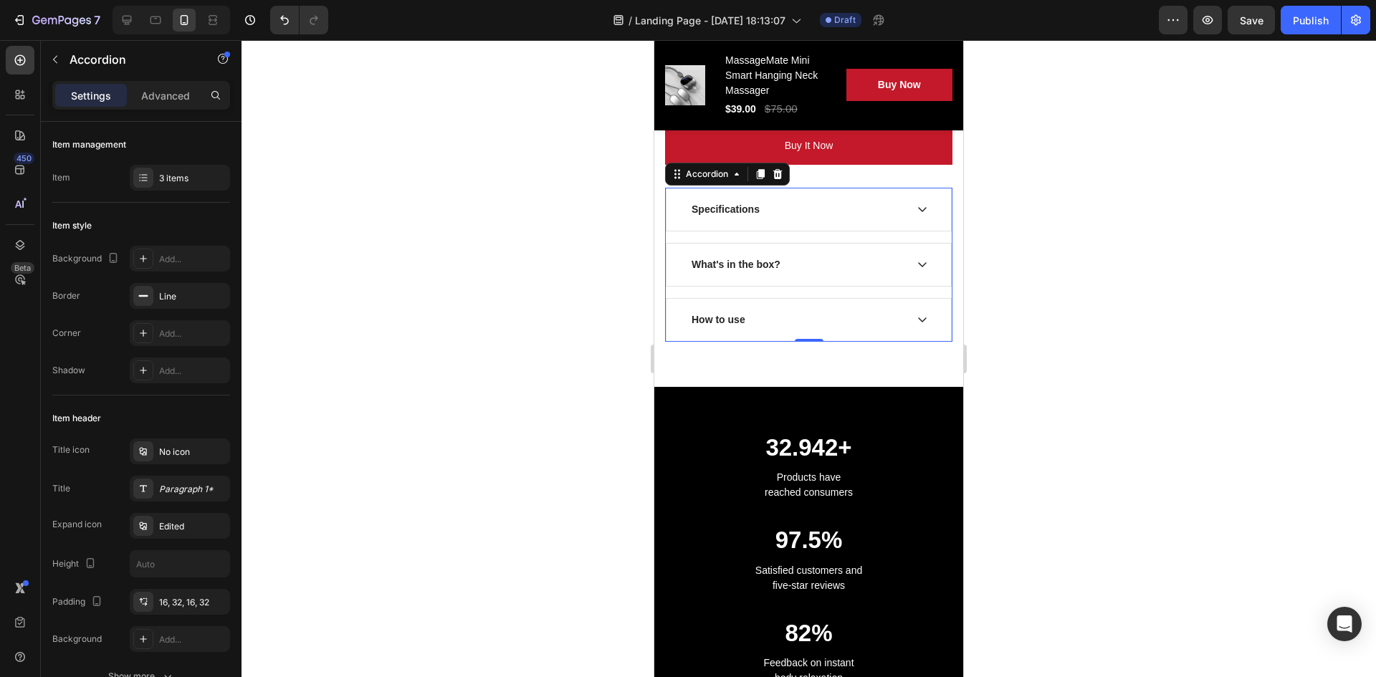
click at [794, 312] on div "How to use" at bounding box center [798, 319] width 216 height 19
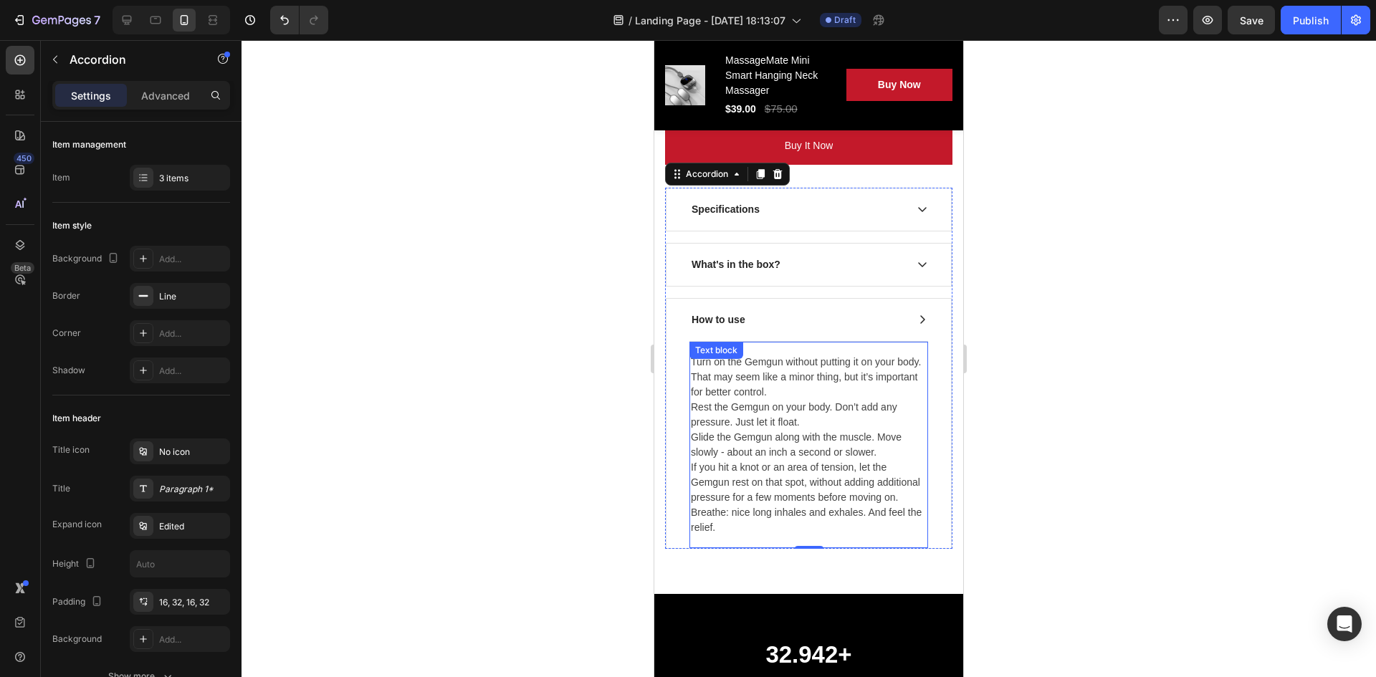
click at [799, 344] on div "Turn on the Gemgun without putting it on your body. That may seem like a minor …" at bounding box center [809, 444] width 239 height 207
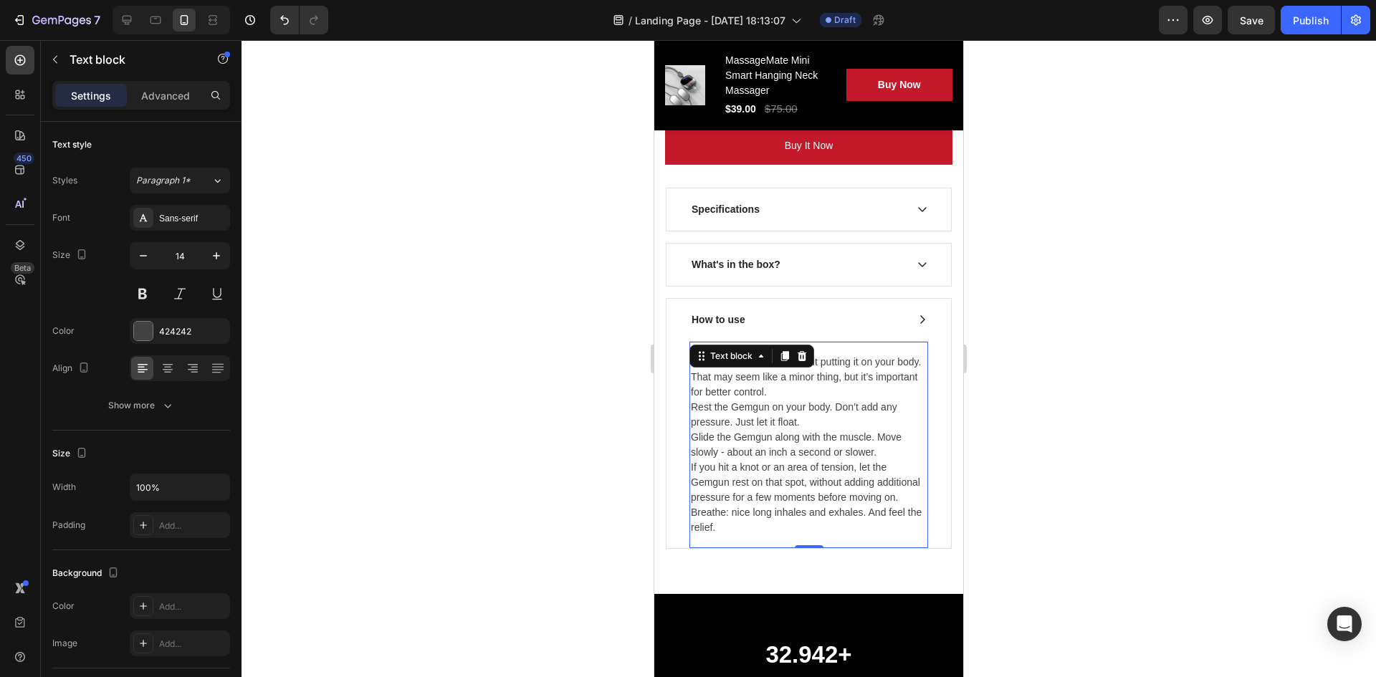
click at [747, 508] on p "Turn on the Gemgun without putting it on your body. That may seem like a minor …" at bounding box center [809, 445] width 236 height 181
click at [748, 508] on p "Turn on the Gemgun without putting it on your body. That may seem like a minor …" at bounding box center [809, 445] width 236 height 181
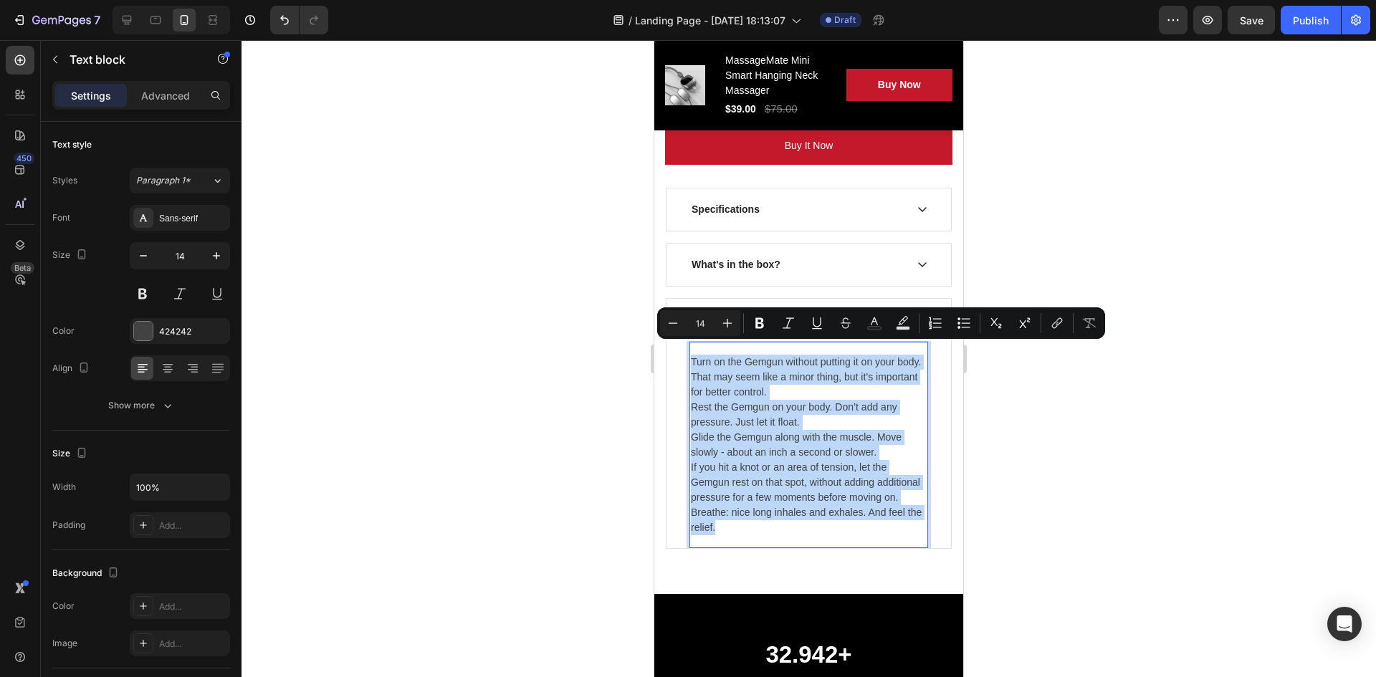
drag, startPoint x: 693, startPoint y: 350, endPoint x: 813, endPoint y: 535, distance: 220.3
click at [813, 508] on p "Turn on the Gemgun without putting it on your body. That may seem like a minor …" at bounding box center [809, 445] width 236 height 181
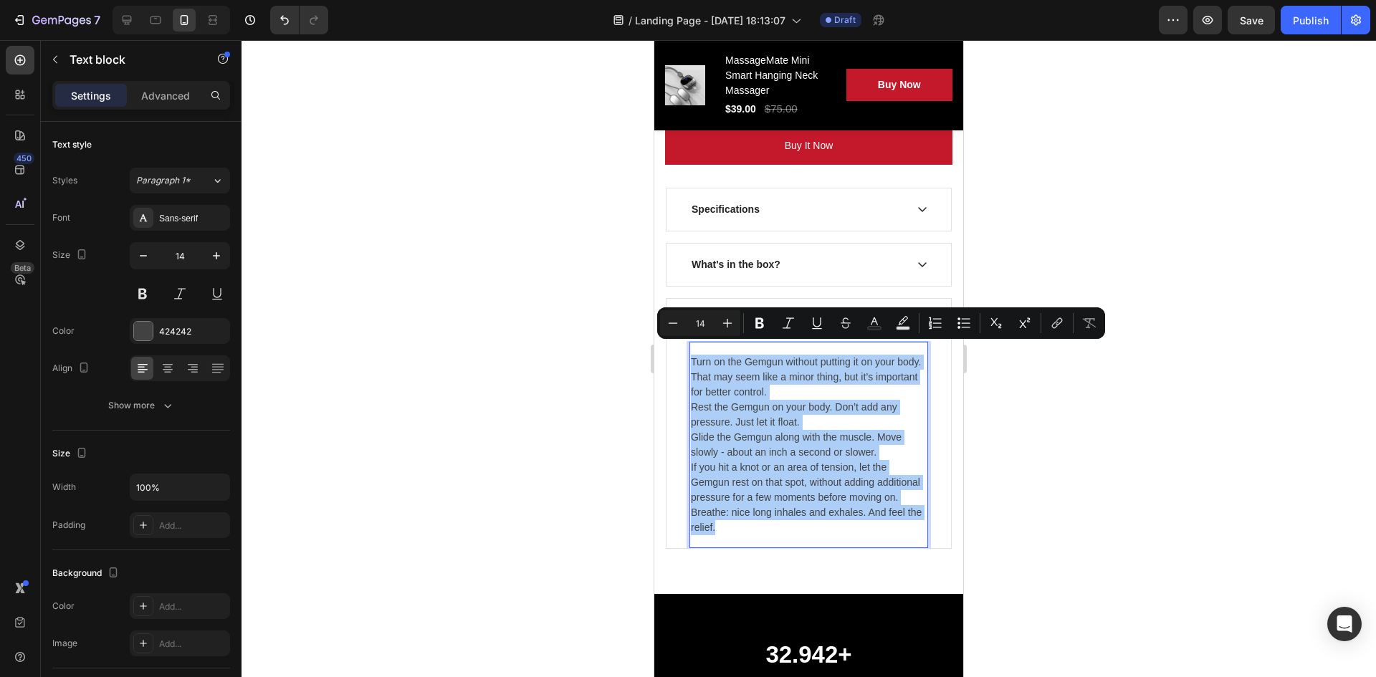
click at [1078, 414] on div at bounding box center [809, 358] width 1135 height 637
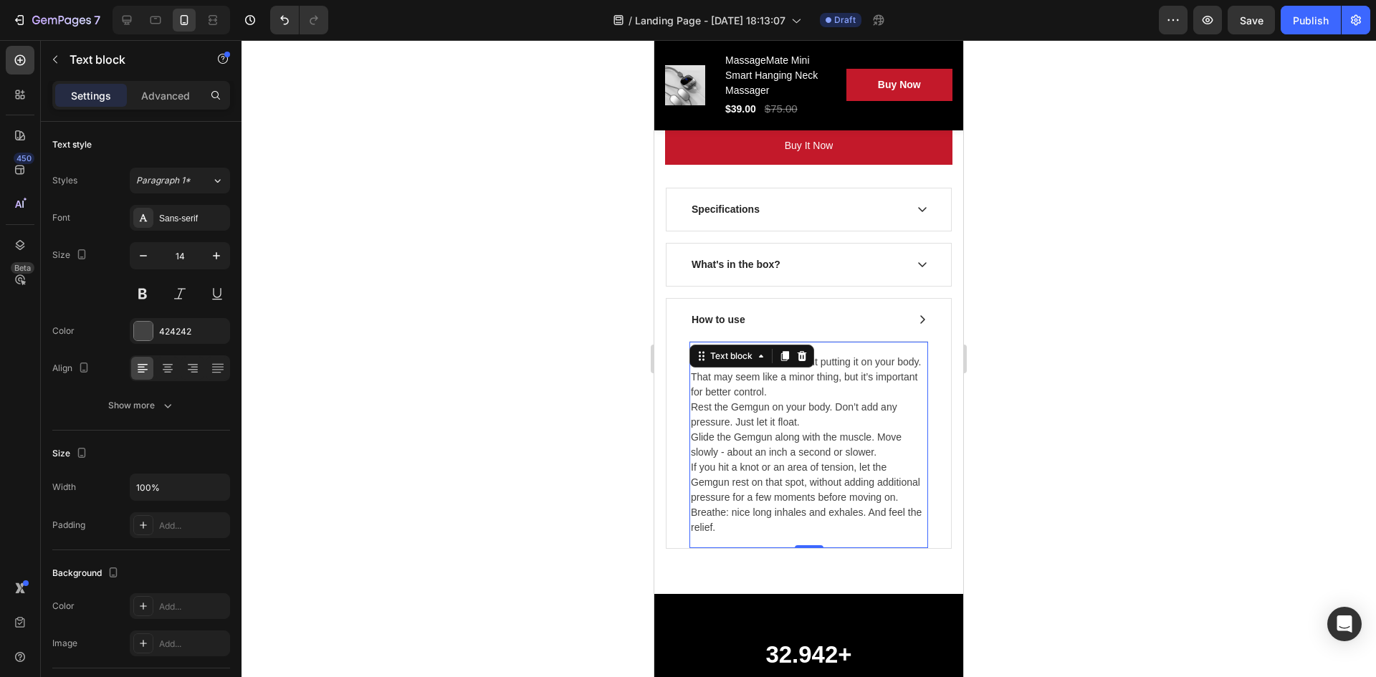
click at [792, 373] on p "Turn on the Gemgun without putting it on your body. That may seem like a minor …" at bounding box center [809, 445] width 236 height 181
drag, startPoint x: 733, startPoint y: 368, endPoint x: 753, endPoint y: 455, distance: 88.3
click at [733, 370] on p "Turn on the Gemgun without putting it on your body. That may seem like a minor …" at bounding box center [809, 445] width 236 height 181
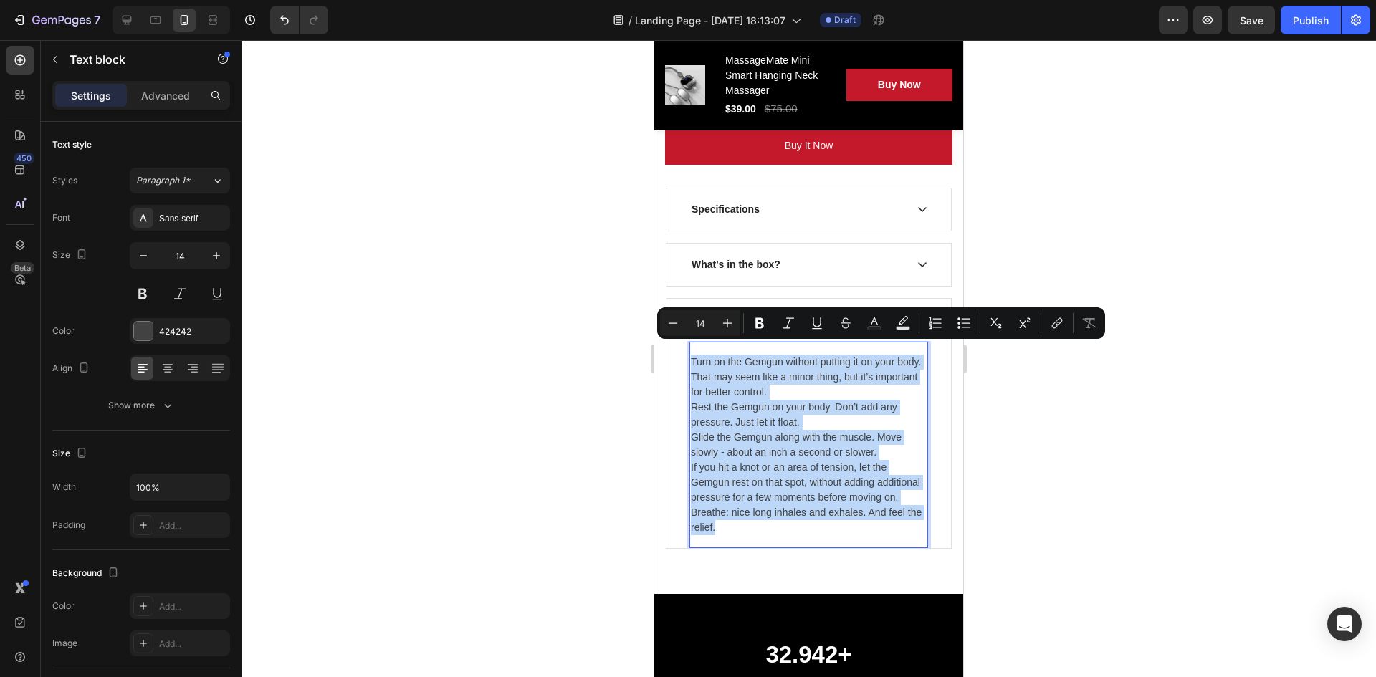
drag, startPoint x: 754, startPoint y: 528, endPoint x: 691, endPoint y: 344, distance: 194.1
click at [691, 355] on p "Turn on the Gemgun without putting it on your body. That may seem like a minor …" at bounding box center [809, 445] width 236 height 181
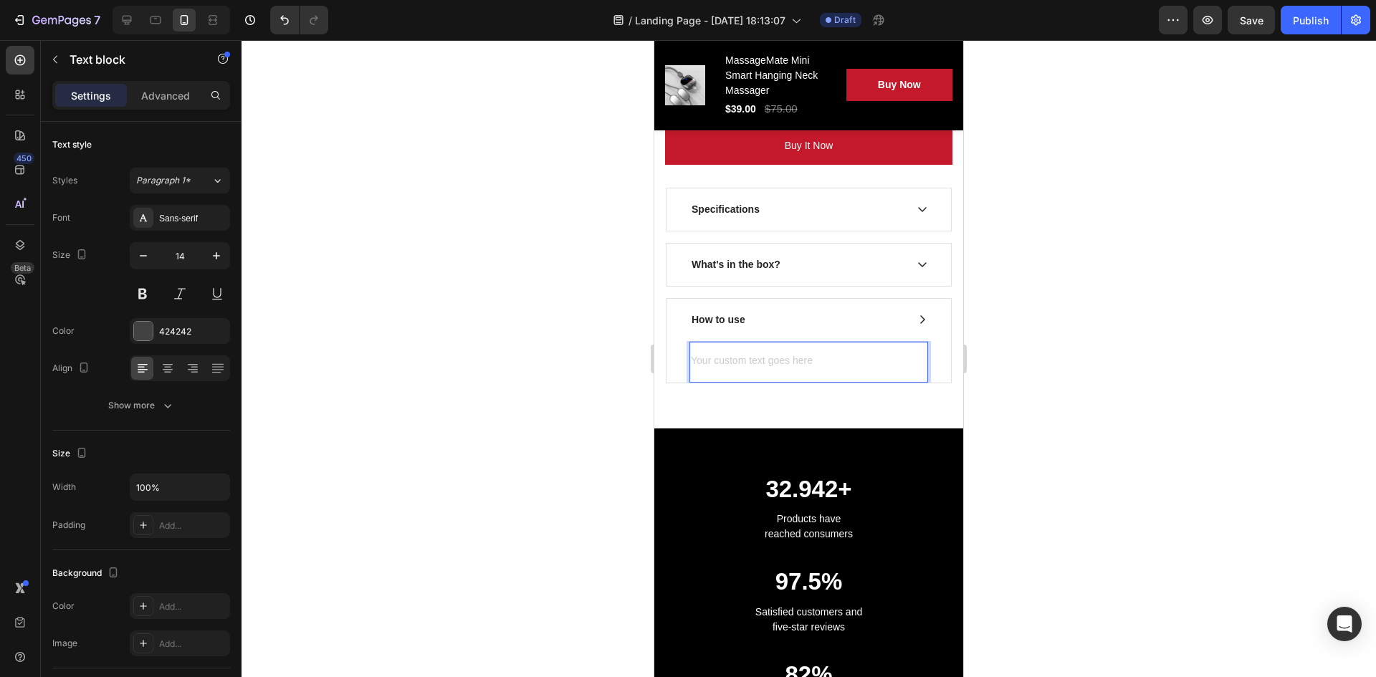
click at [1094, 303] on div at bounding box center [809, 358] width 1135 height 637
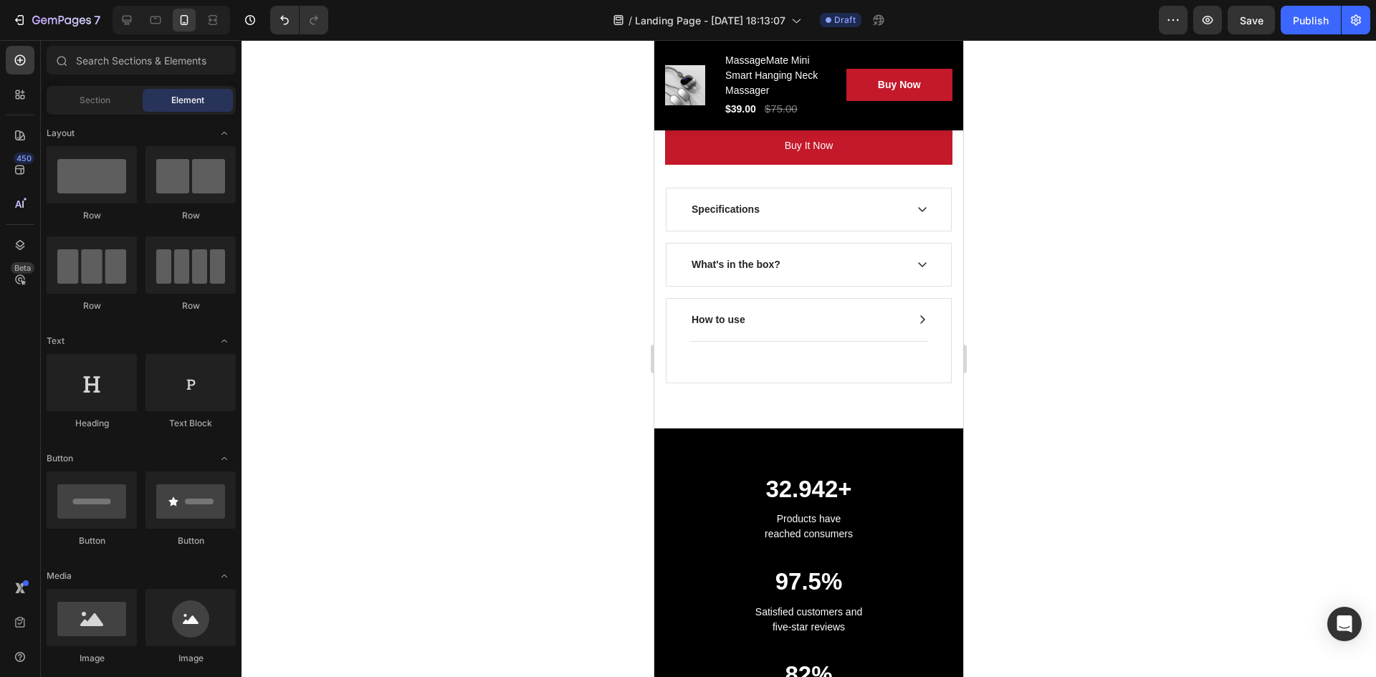
scroll to position [2844, 0]
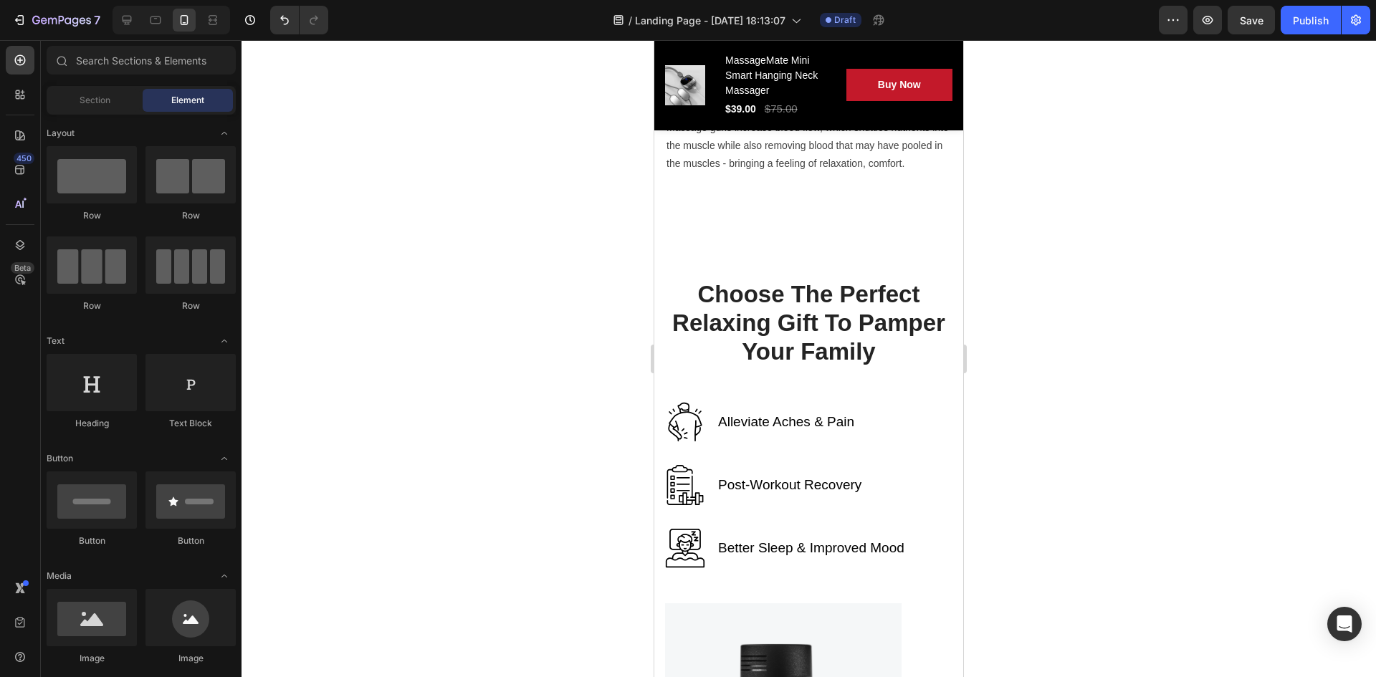
drag, startPoint x: 956, startPoint y: 178, endPoint x: 1618, endPoint y: 329, distance: 678.7
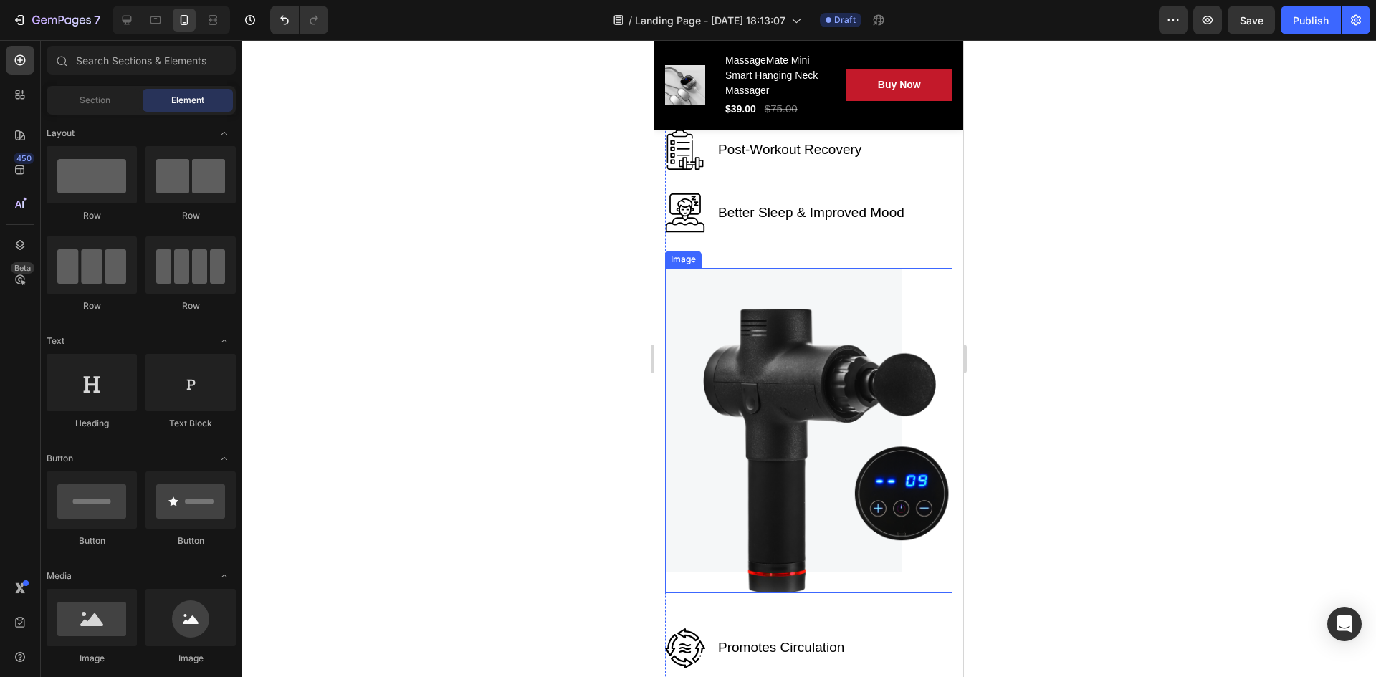
scroll to position [3274, 0]
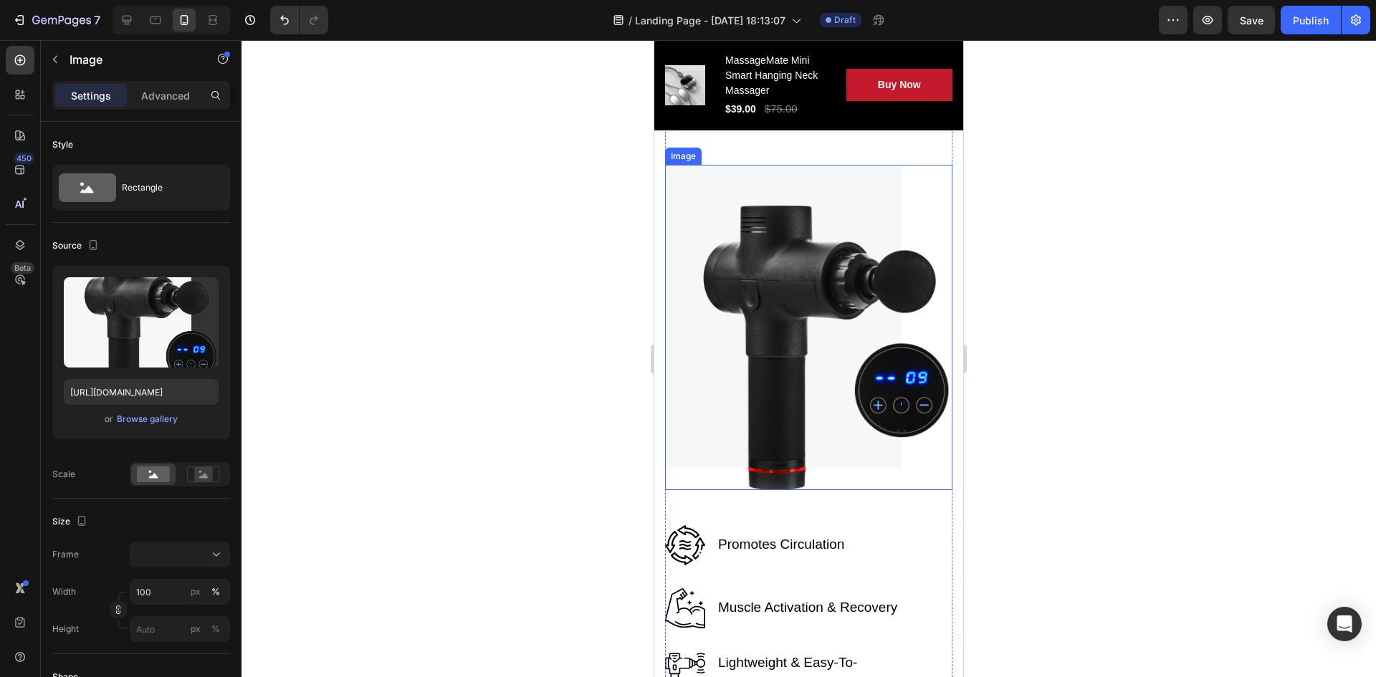
click at [794, 328] on img at bounding box center [808, 327] width 287 height 325
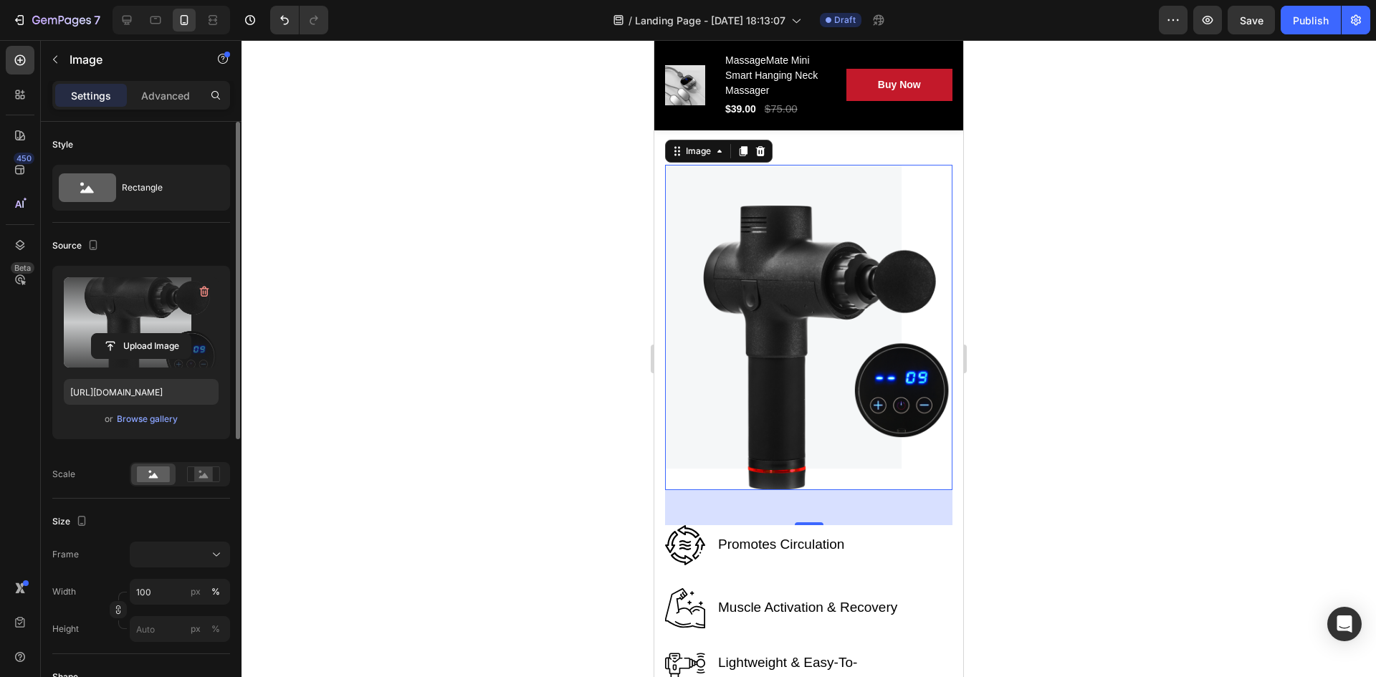
click at [155, 332] on label at bounding box center [141, 322] width 155 height 90
click at [155, 334] on input "file" at bounding box center [141, 346] width 99 height 24
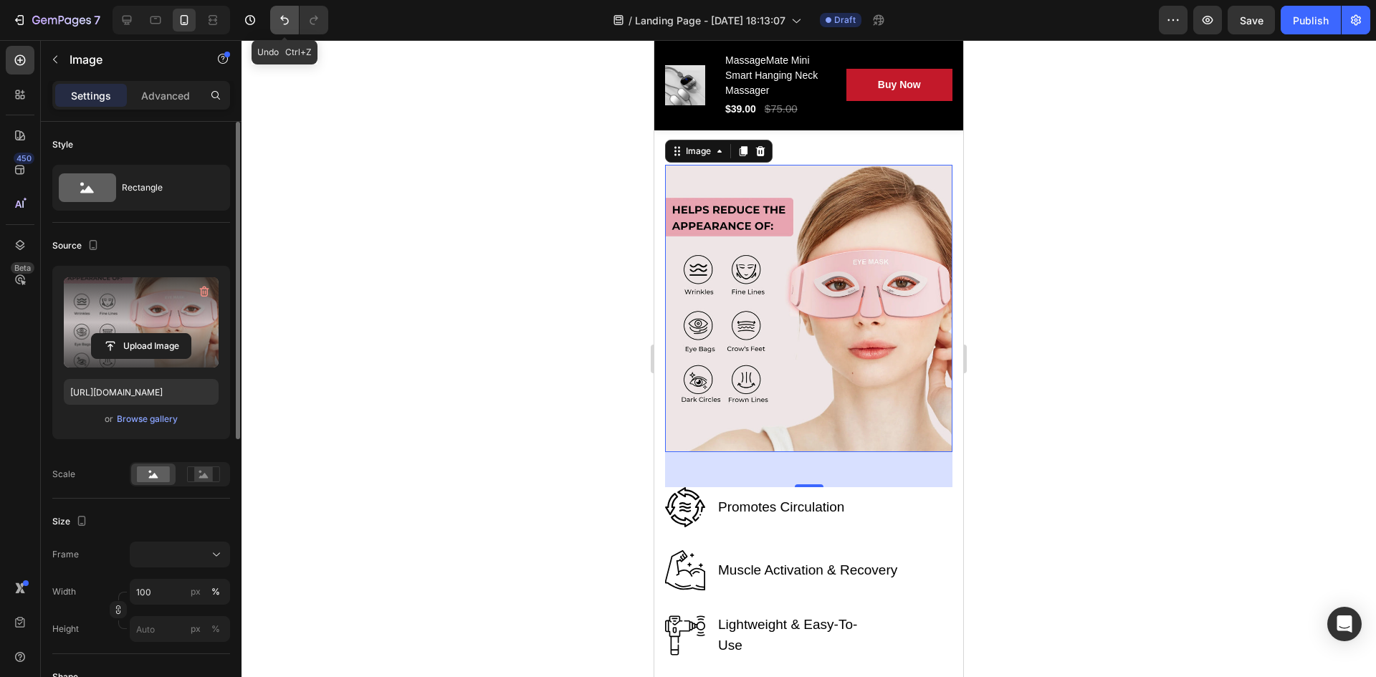
click at [281, 18] on icon "Undo/Redo" at bounding box center [284, 20] width 9 height 9
click at [288, 29] on button "Undo/Redo" at bounding box center [284, 20] width 29 height 29
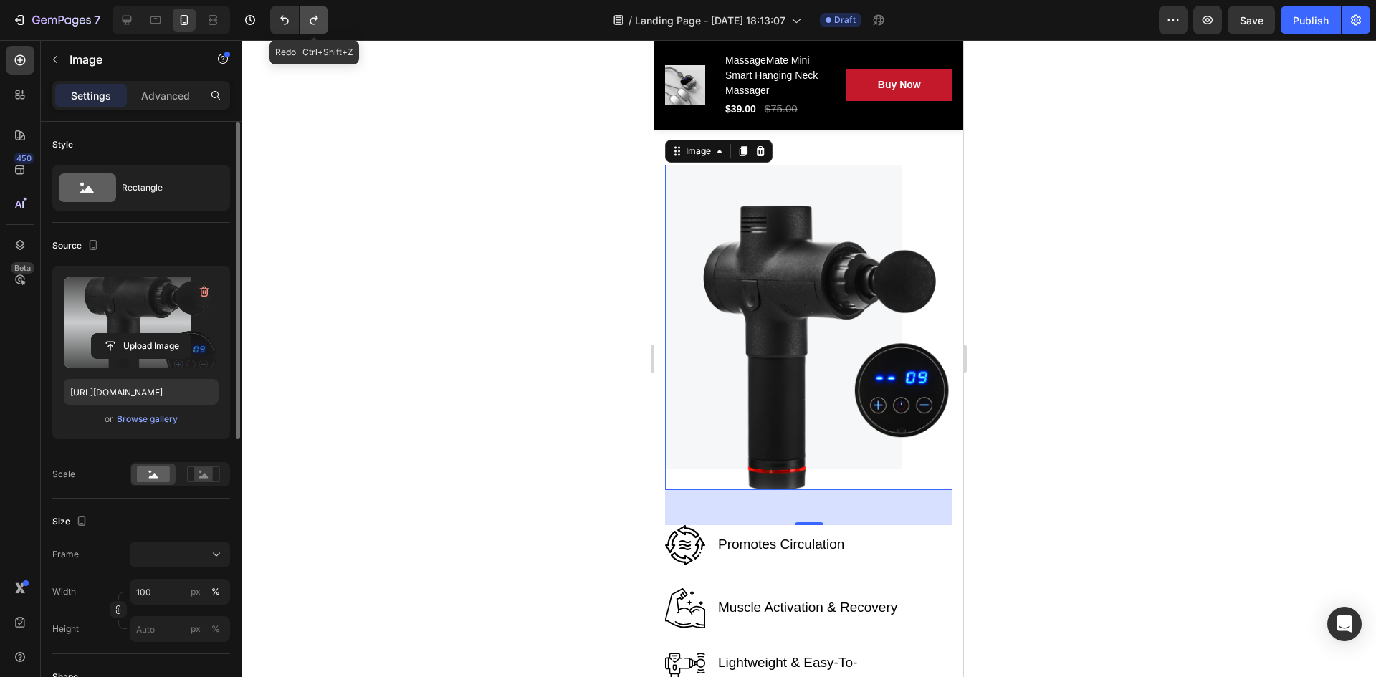
click at [320, 23] on icon "Undo/Redo" at bounding box center [314, 20] width 14 height 14
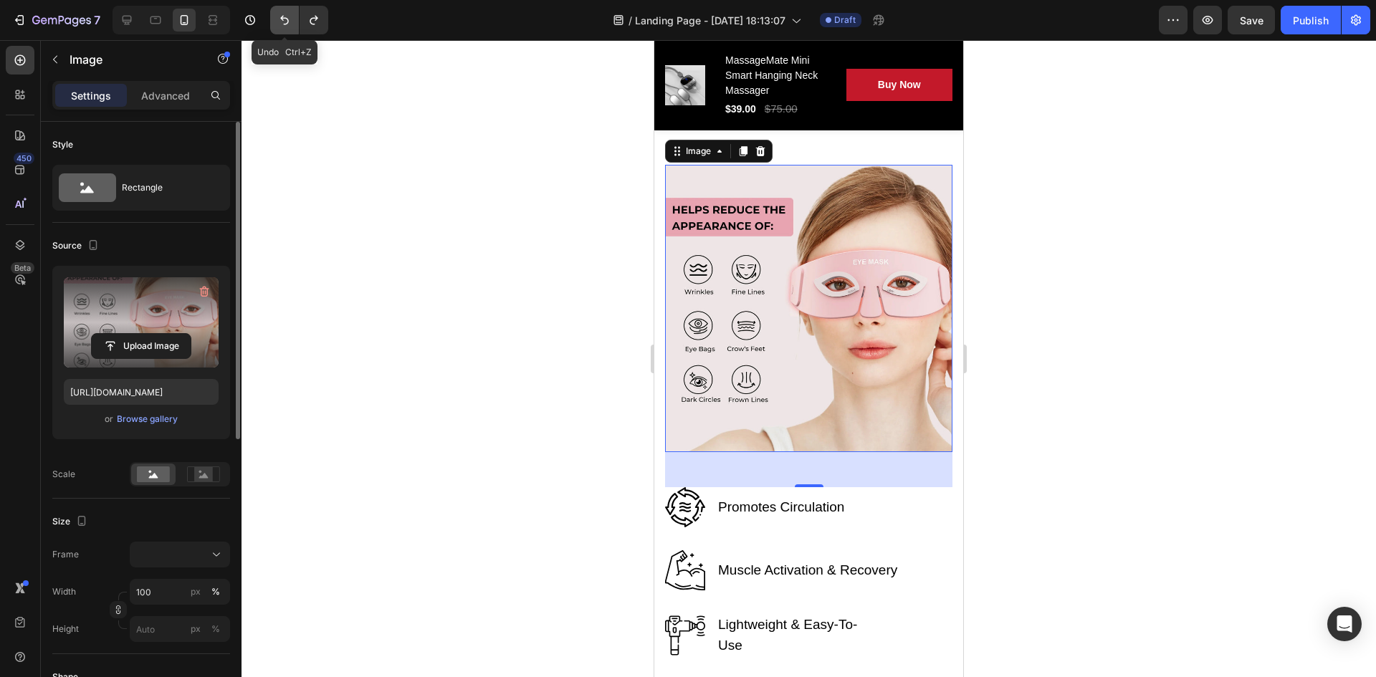
click at [281, 18] on icon "Undo/Redo" at bounding box center [284, 20] width 9 height 9
type input "[URL][DOMAIN_NAME]"
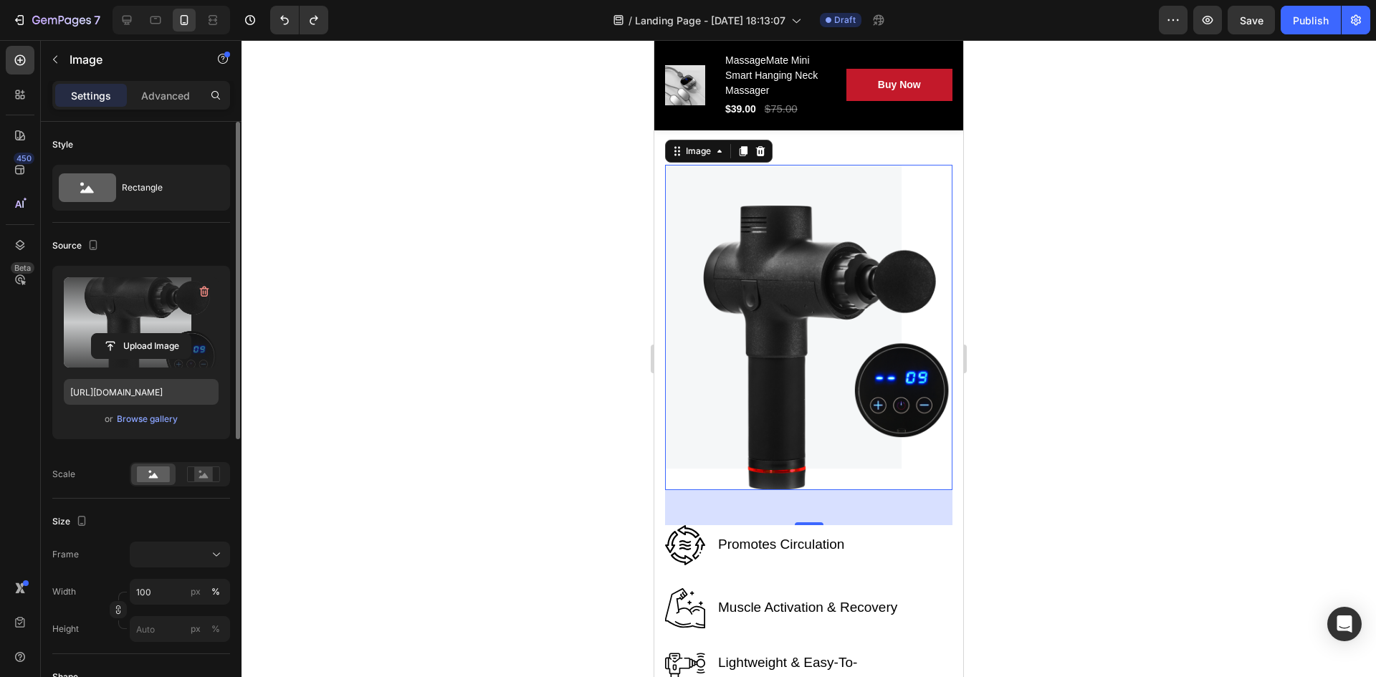
drag, startPoint x: 144, startPoint y: 419, endPoint x: 153, endPoint y: 394, distance: 26.1
click at [153, 394] on div "Upload Image [URL][DOMAIN_NAME] or Browse gallery" at bounding box center [141, 352] width 178 height 173
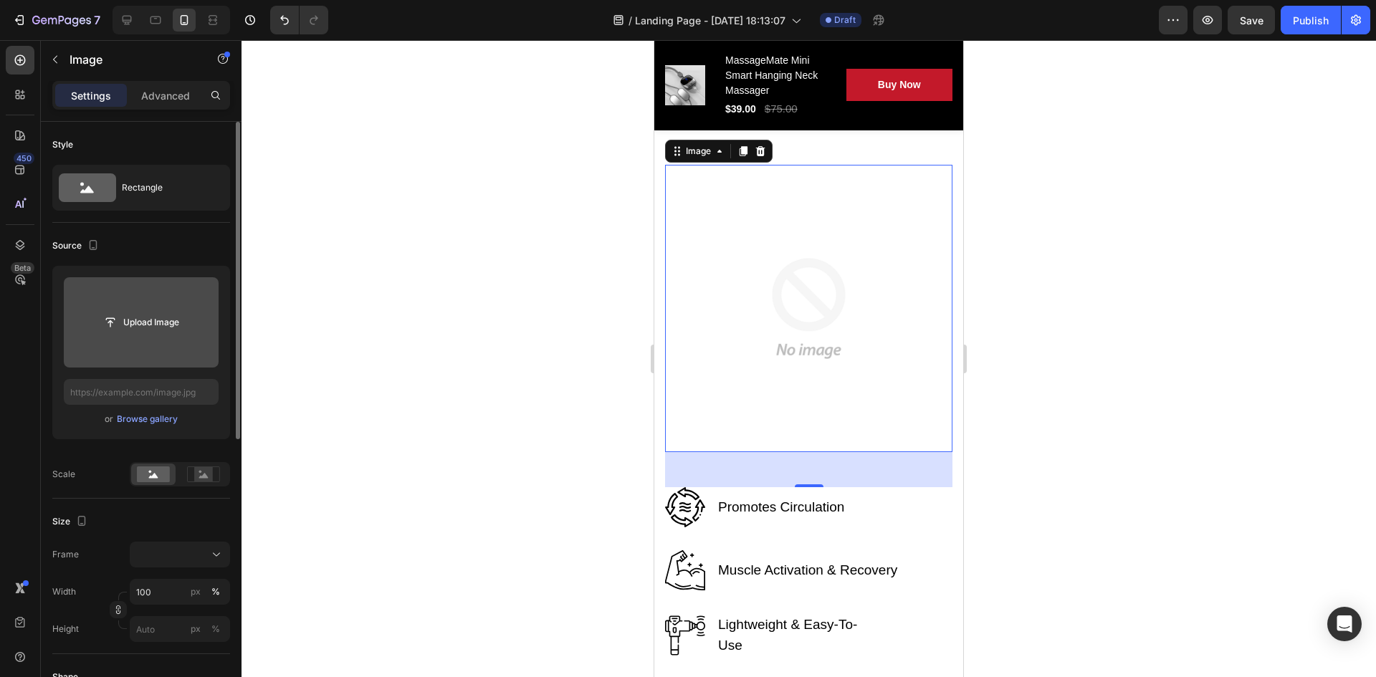
click at [135, 335] on input "file" at bounding box center [141, 322] width 155 height 90
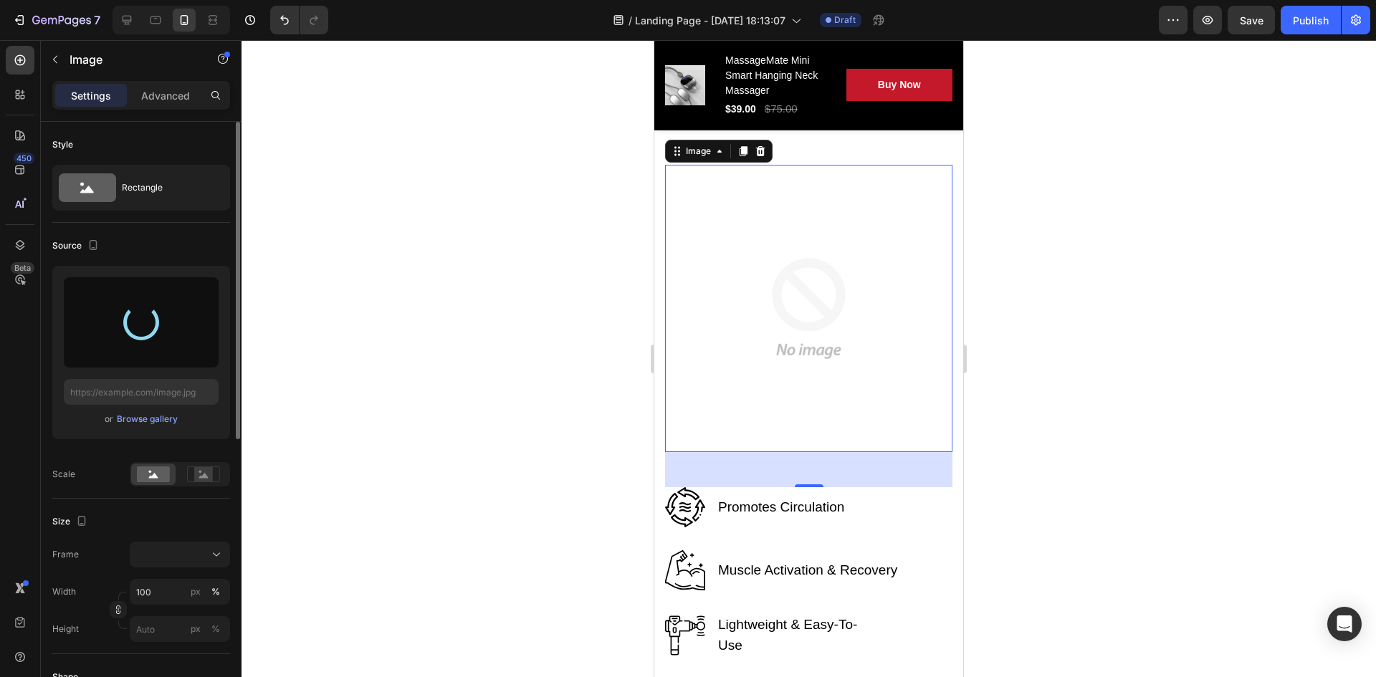
type input "[URL][DOMAIN_NAME]"
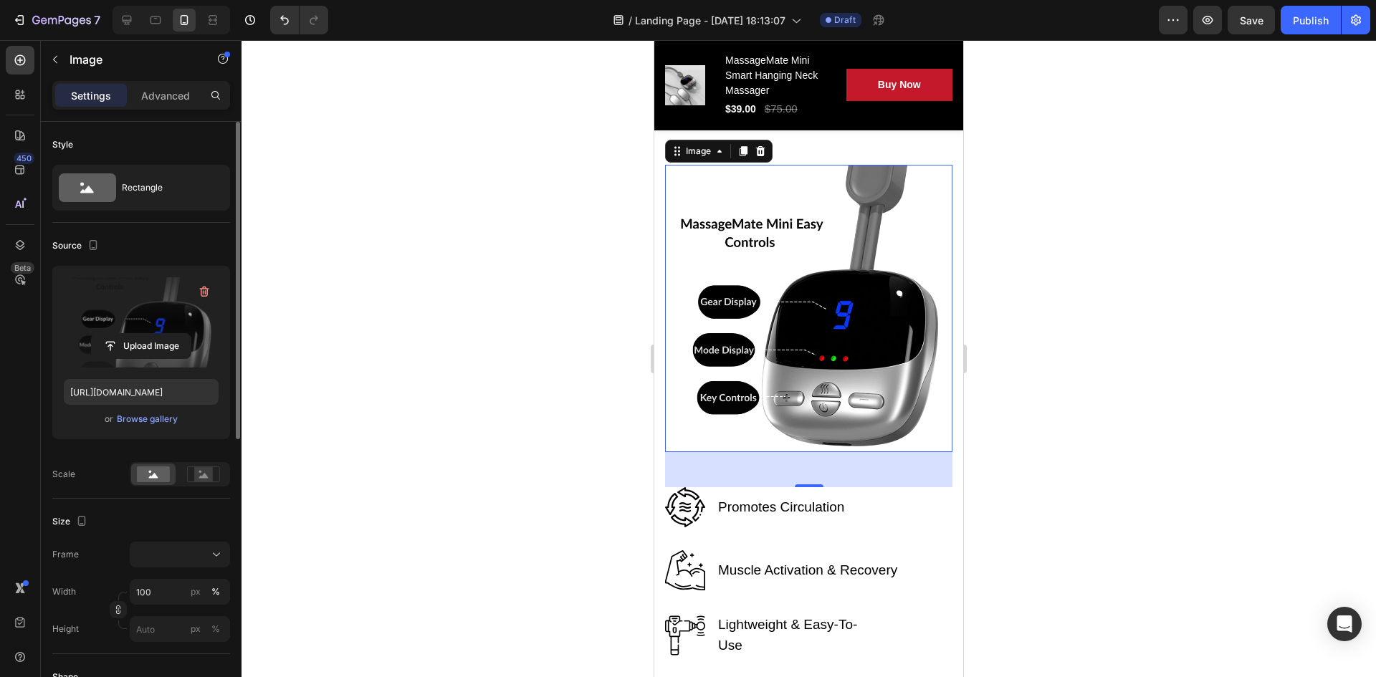
click at [1108, 307] on div at bounding box center [809, 358] width 1135 height 637
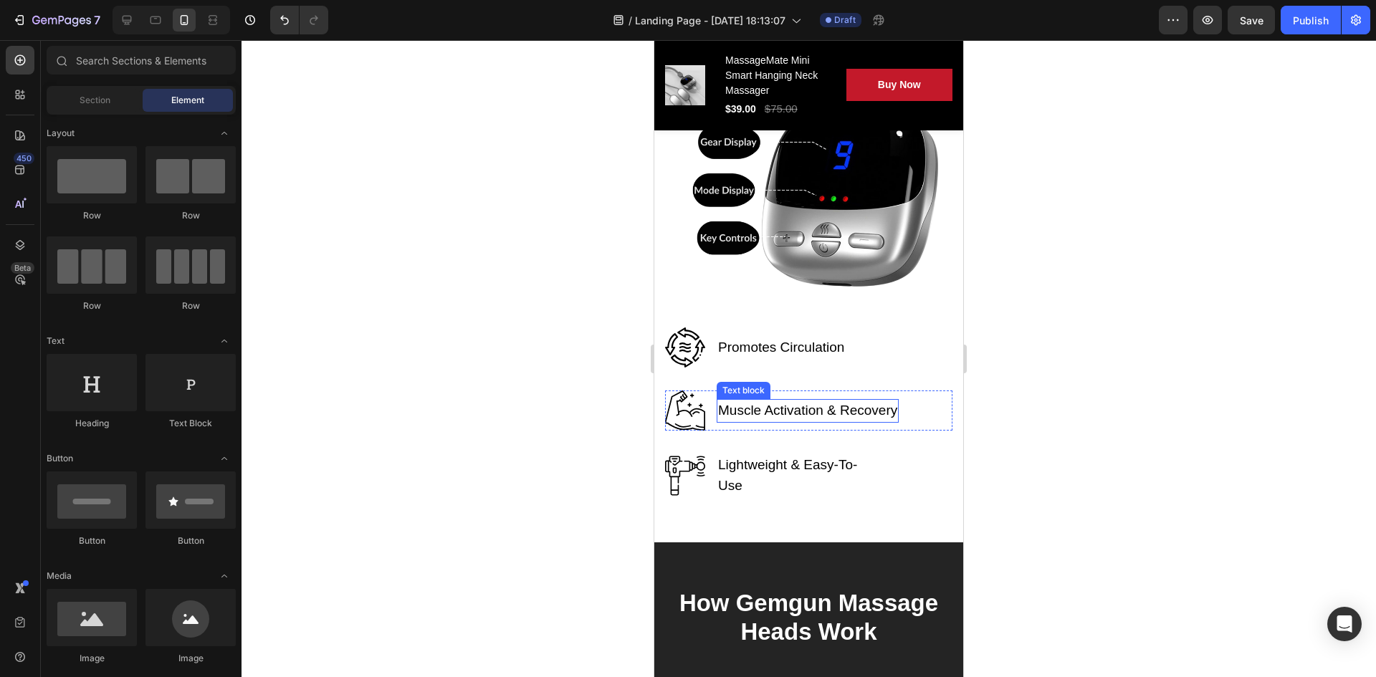
scroll to position [3438, 0]
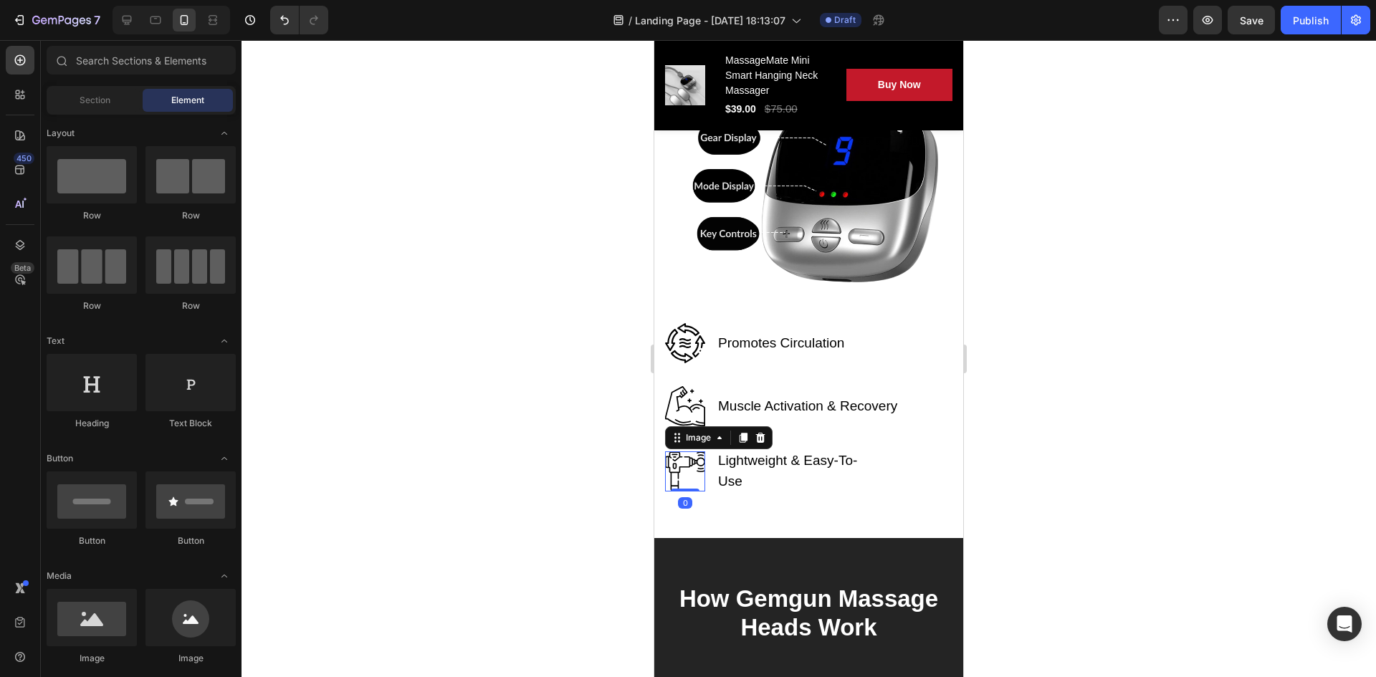
click at [676, 460] on img at bounding box center [685, 472] width 40 height 40
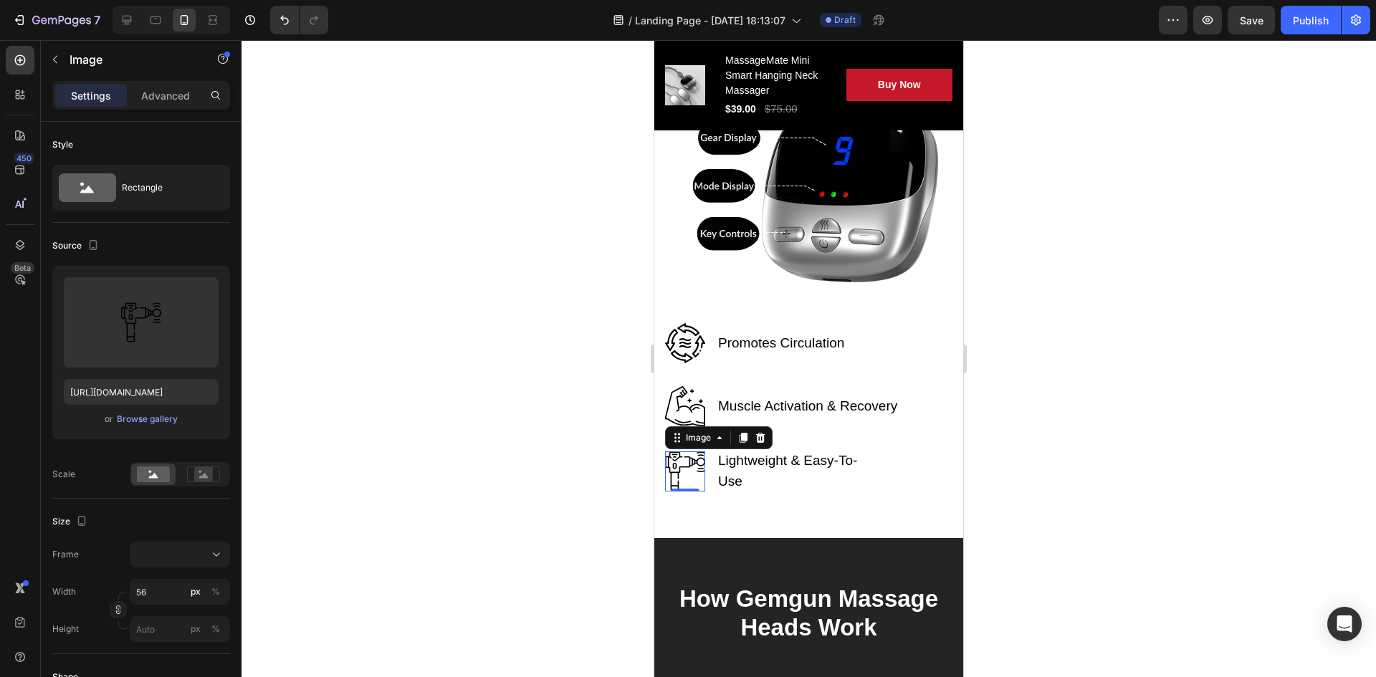
click at [998, 449] on div at bounding box center [809, 358] width 1135 height 637
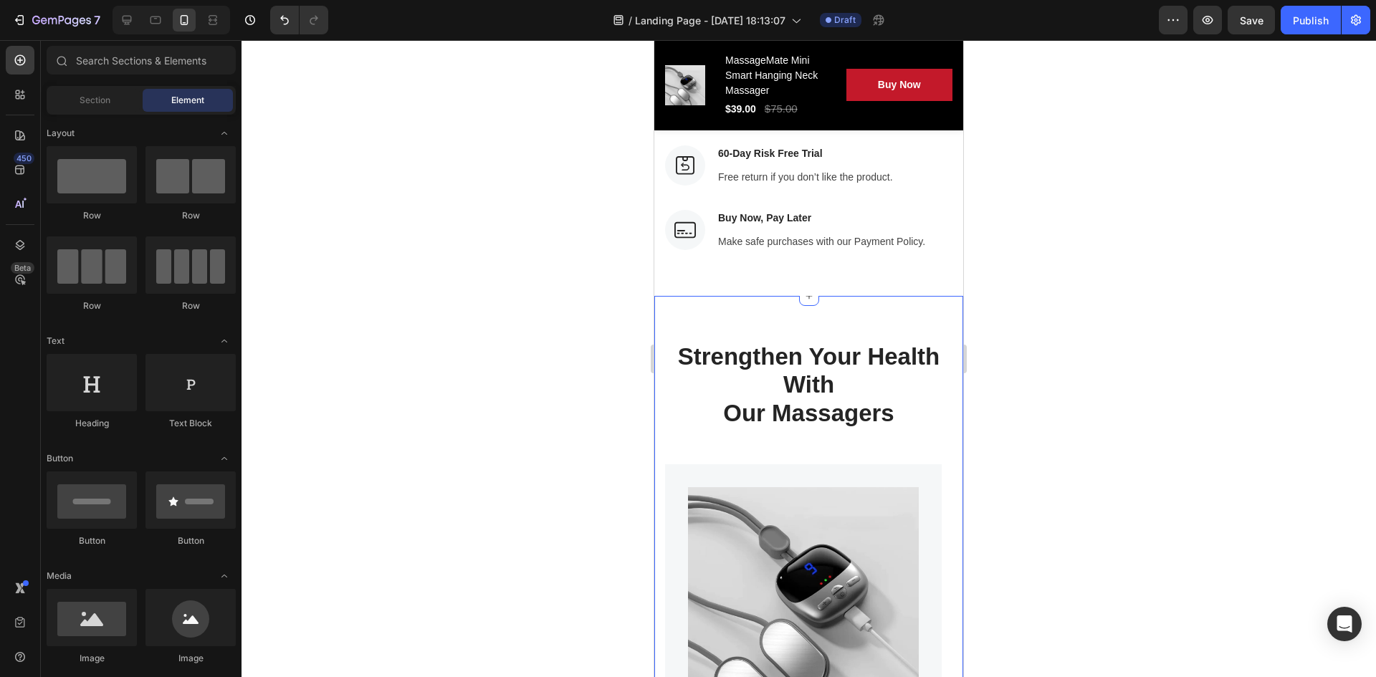
scroll to position [5709, 0]
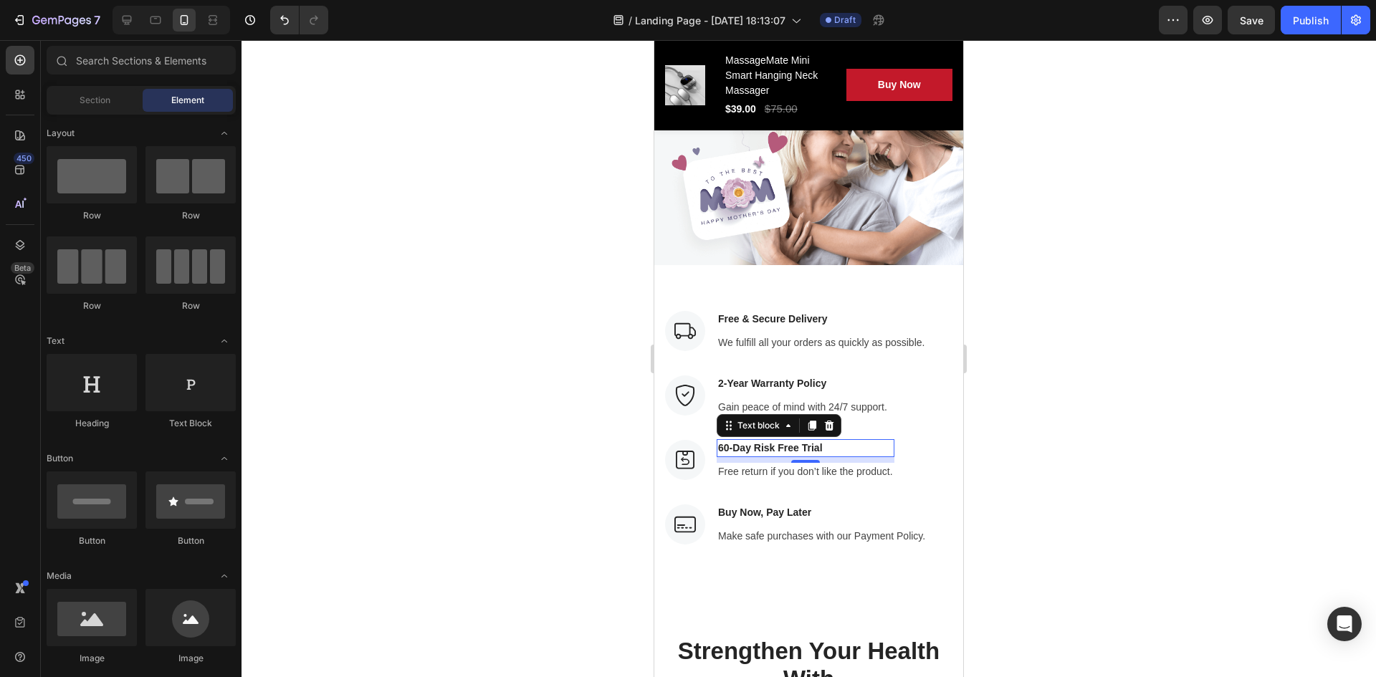
click at [787, 441] on p "60-Day Risk Free Trial" at bounding box center [805, 448] width 175 height 15
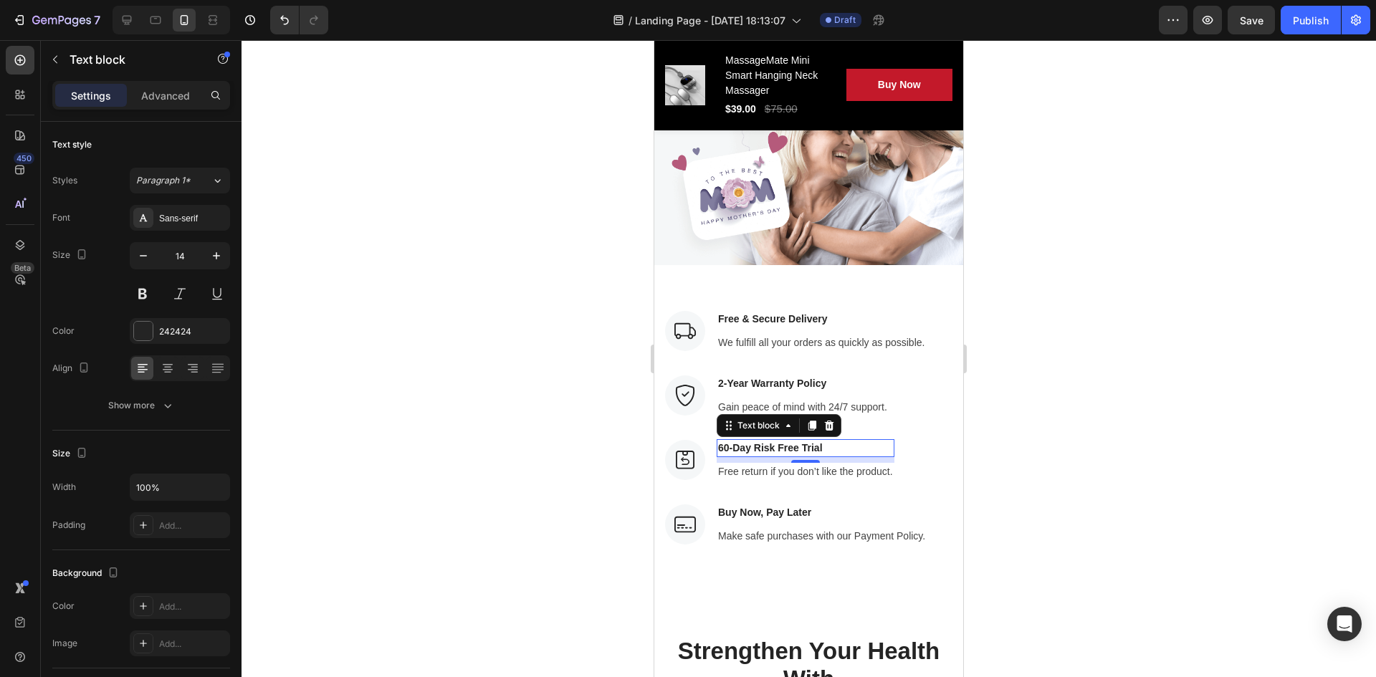
click at [737, 441] on p "60-Day Risk Free Trial" at bounding box center [805, 448] width 175 height 15
click at [728, 441] on p "60-Day Risk Free Trial" at bounding box center [805, 448] width 175 height 15
click at [1012, 414] on div at bounding box center [809, 358] width 1135 height 637
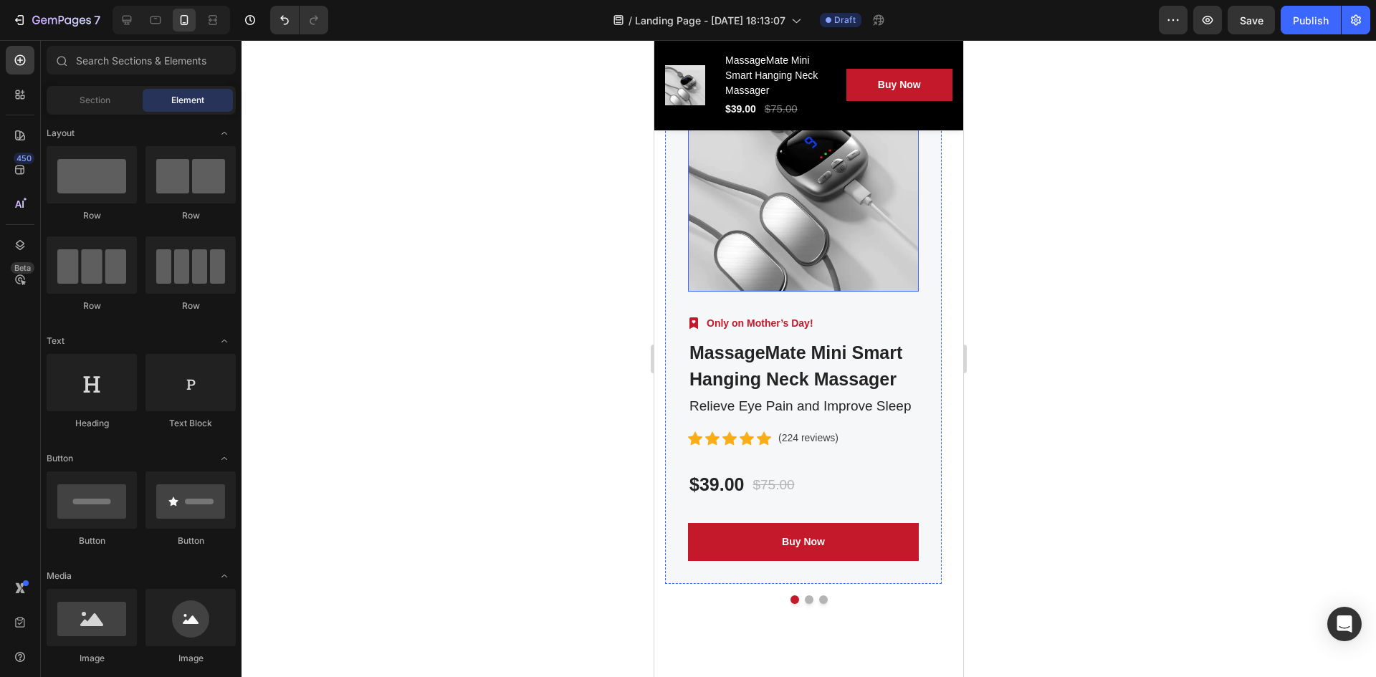
scroll to position [6426, 0]
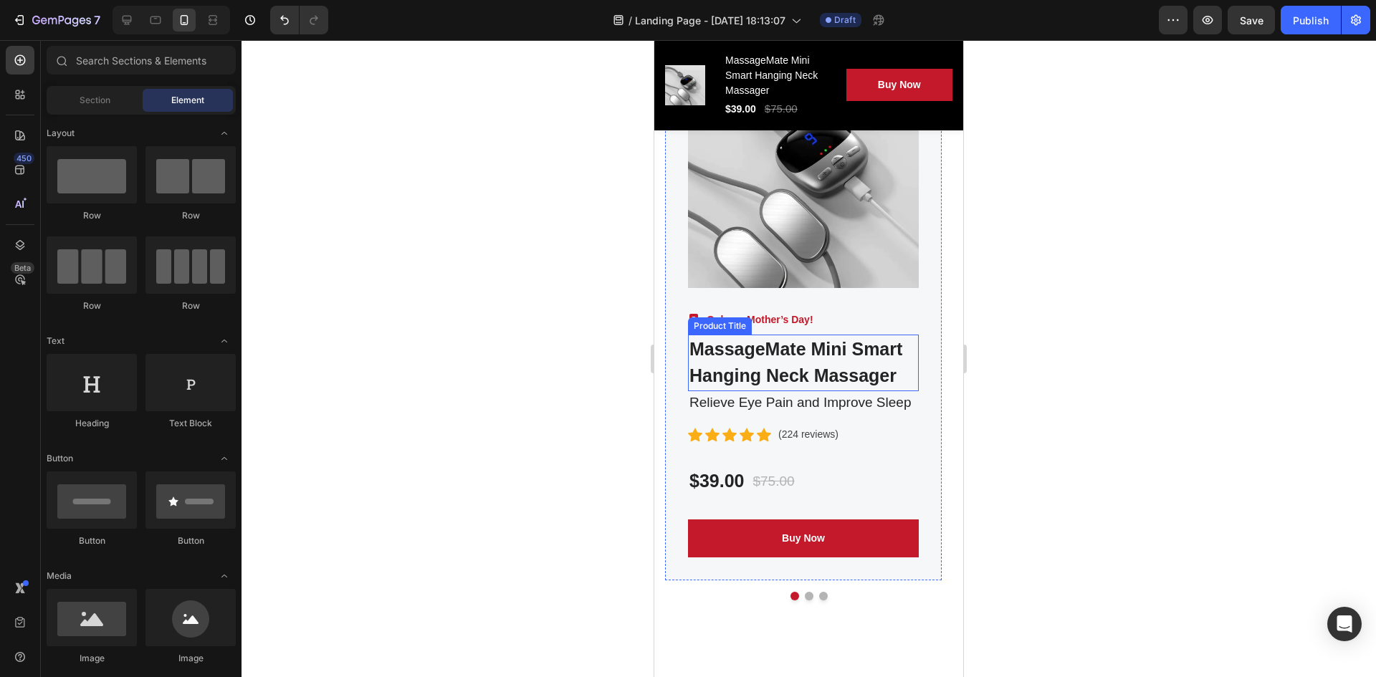
click at [825, 360] on h2 "MassageMate Mini Smart Hanging Neck Massager" at bounding box center [803, 363] width 231 height 57
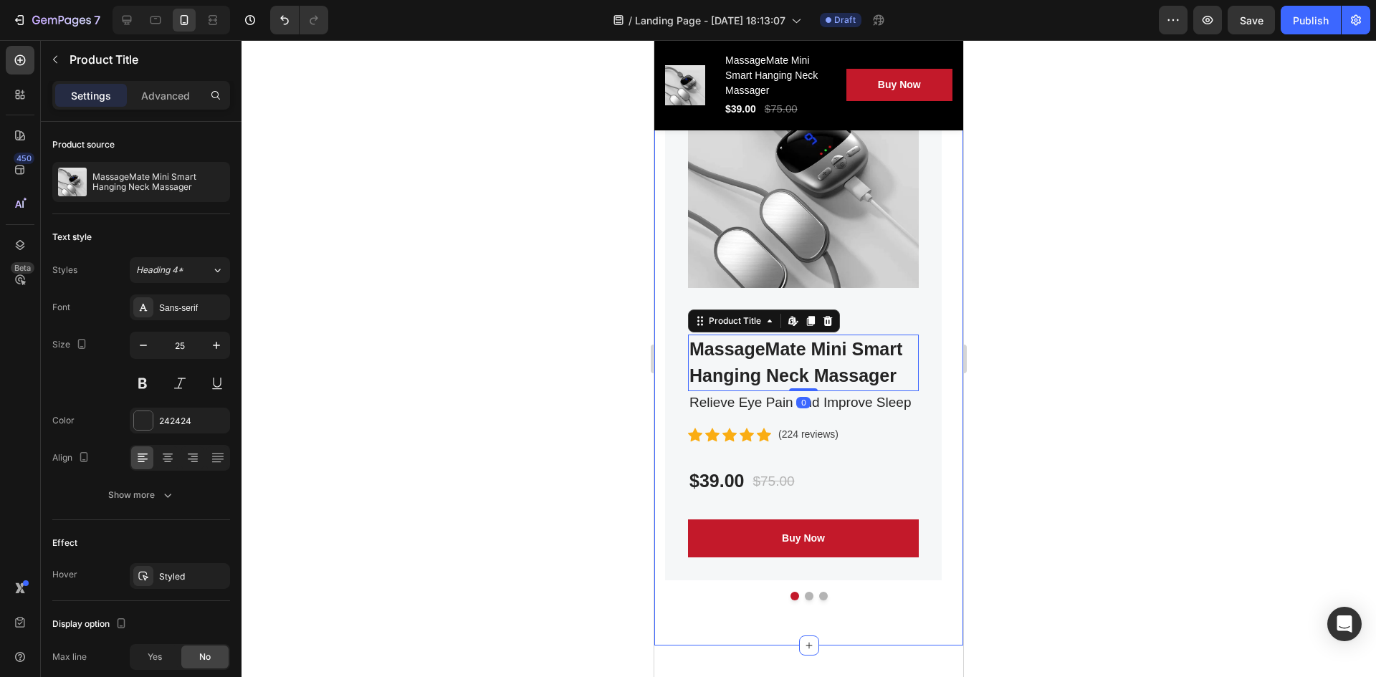
click at [606, 370] on div at bounding box center [809, 358] width 1135 height 637
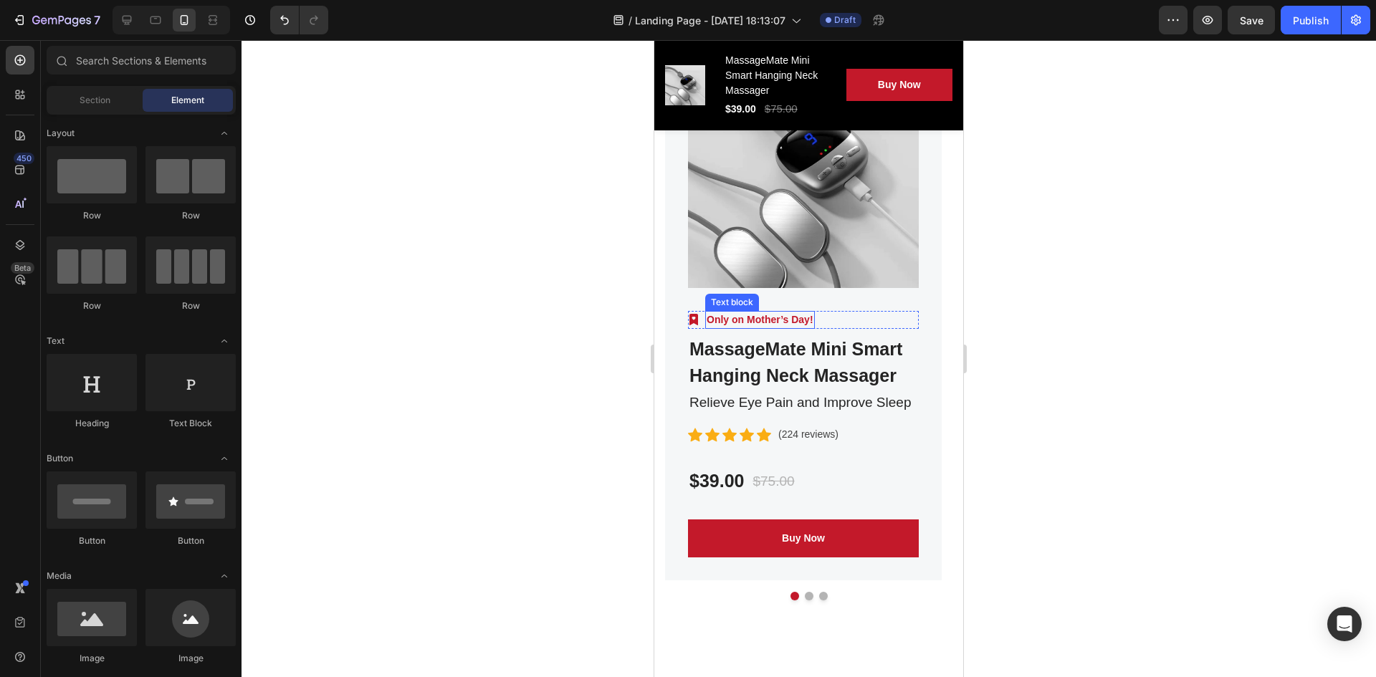
click at [796, 318] on p "Only on Mother’s Day!" at bounding box center [760, 320] width 107 height 15
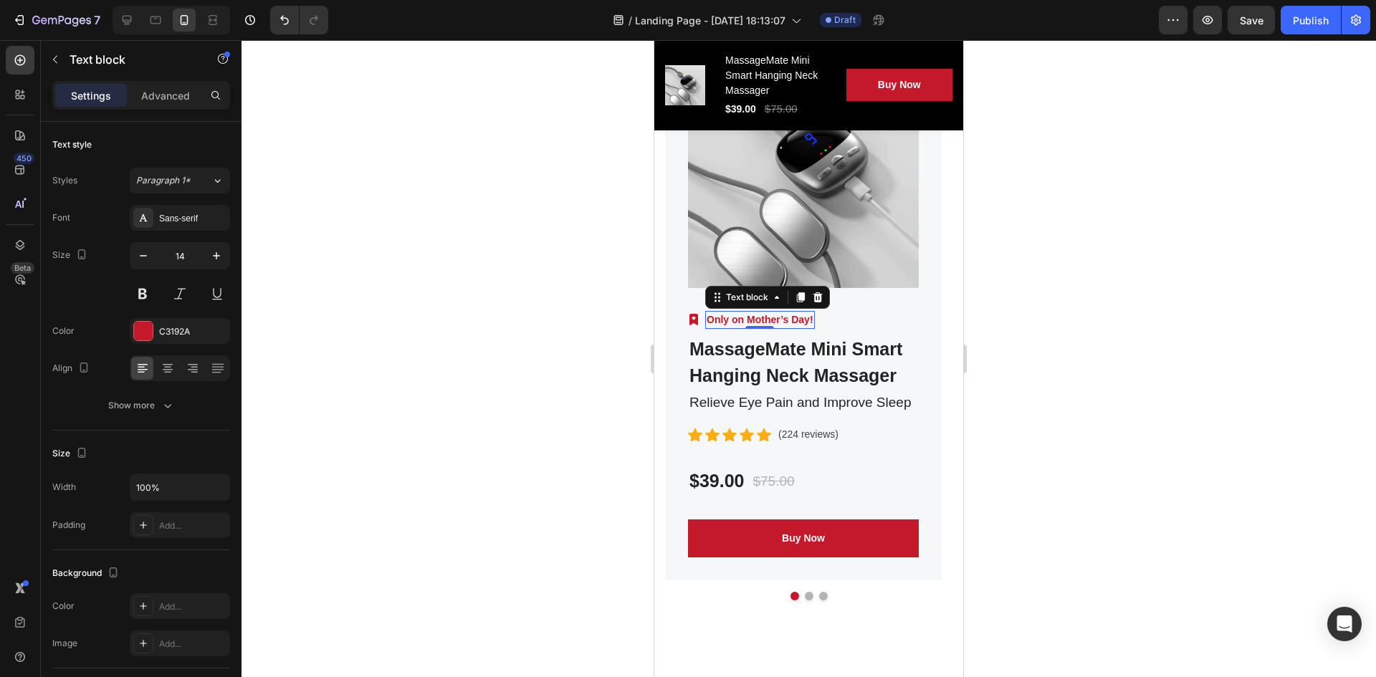
click at [801, 320] on p "Only on Mother’s Day!" at bounding box center [760, 320] width 107 height 15
click at [740, 321] on p "Only on Mother’s Day!" at bounding box center [760, 320] width 107 height 15
click at [569, 325] on div at bounding box center [809, 358] width 1135 height 637
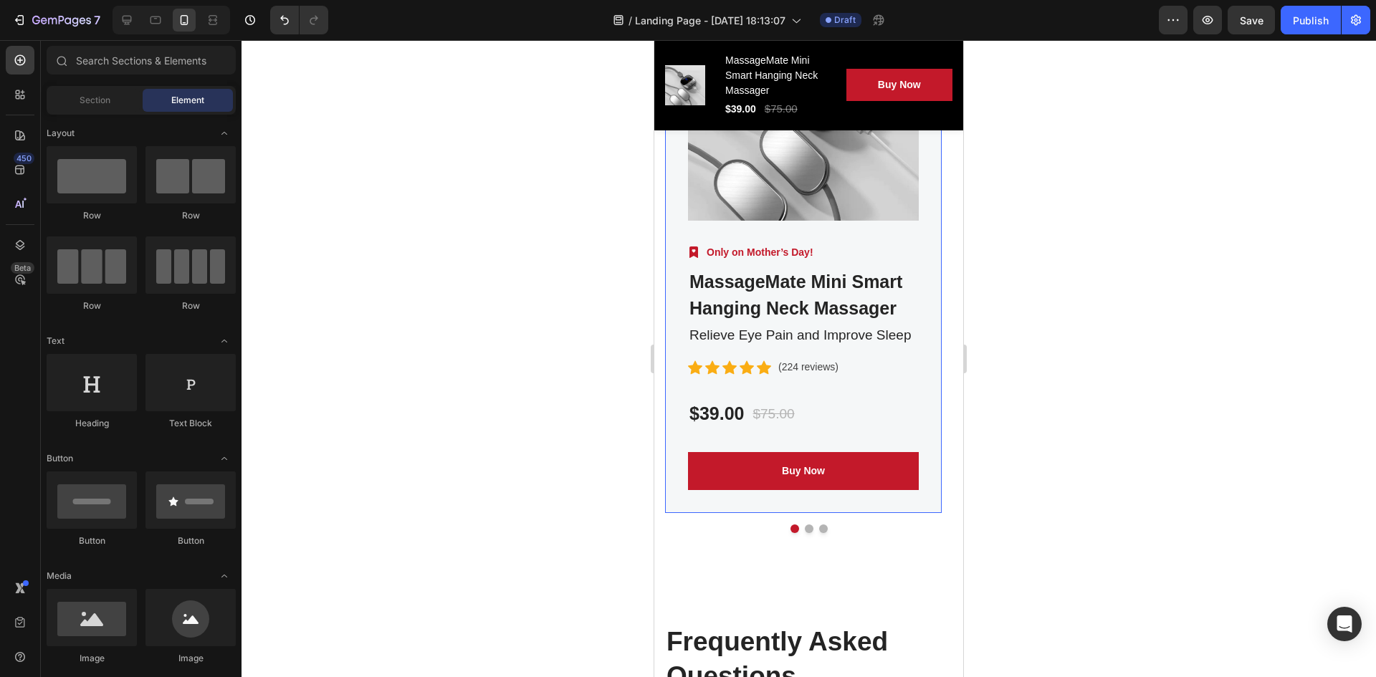
scroll to position [6498, 0]
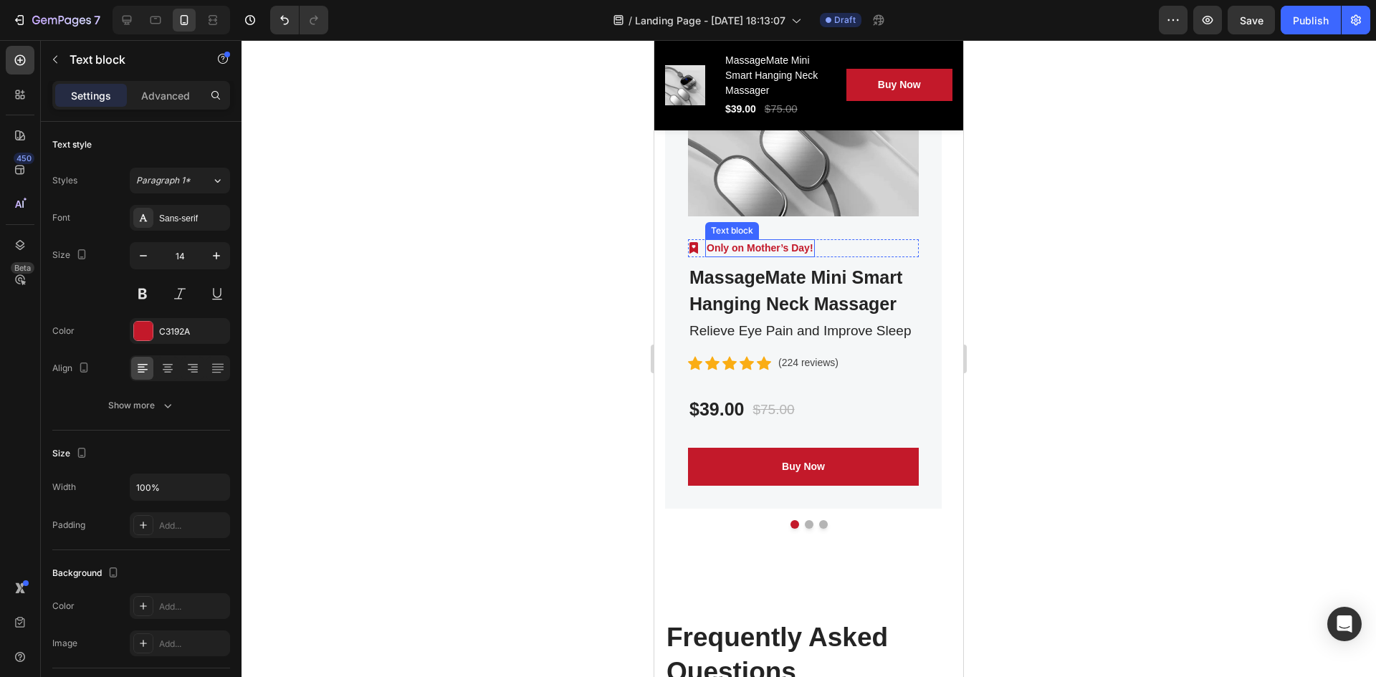
click at [784, 252] on p "Only on Mother’s Day!" at bounding box center [760, 248] width 107 height 15
click at [538, 282] on div at bounding box center [809, 358] width 1135 height 637
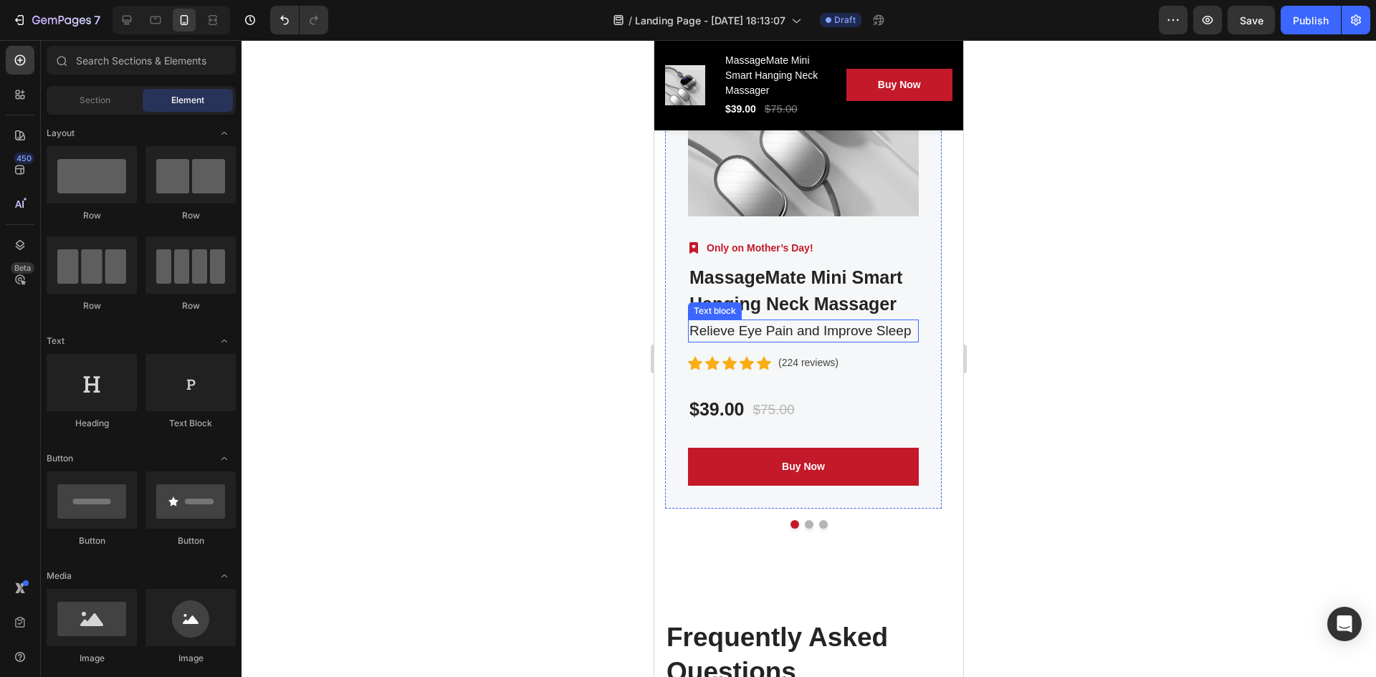
click at [791, 330] on p "Relieve Eye Pain and Improve Sleep" at bounding box center [804, 331] width 228 height 21
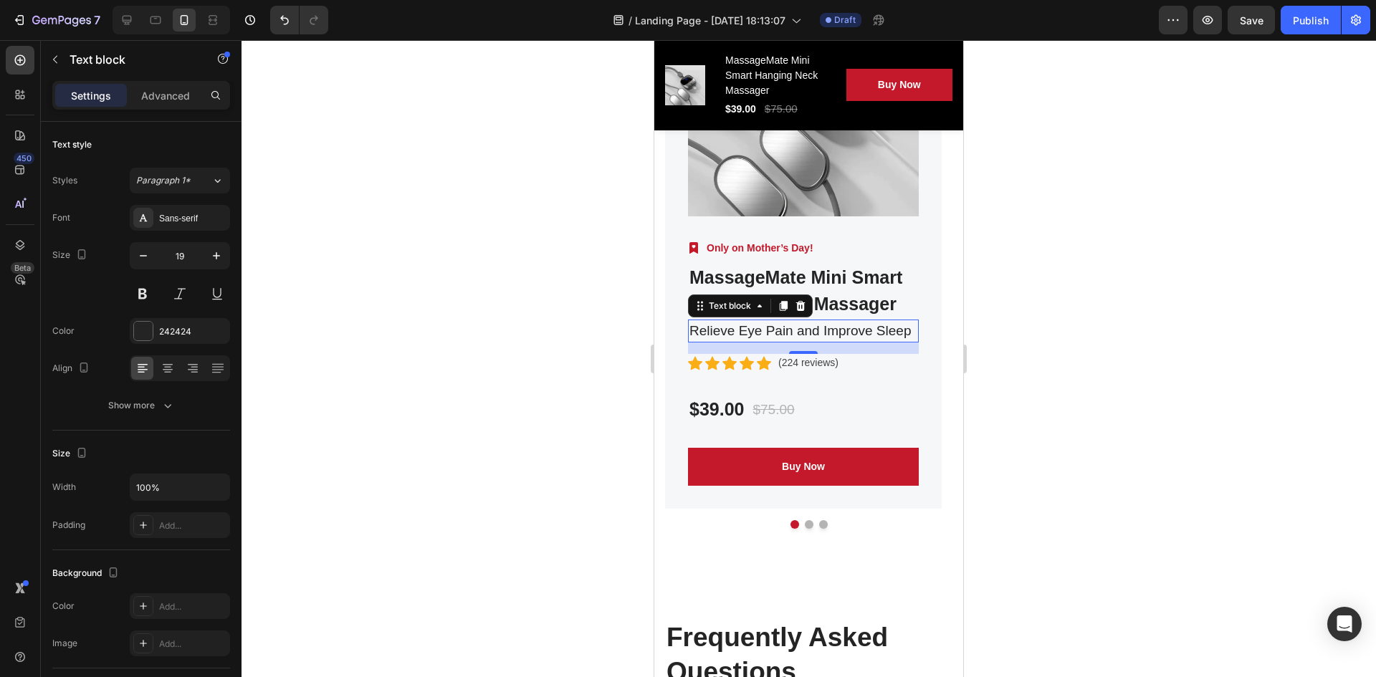
click at [784, 333] on p "Relieve Eye Pain and Improve Sleep" at bounding box center [804, 331] width 228 height 21
click at [784, 331] on p "Relieve Eye Pain and Improve Sleep" at bounding box center [804, 331] width 228 height 21
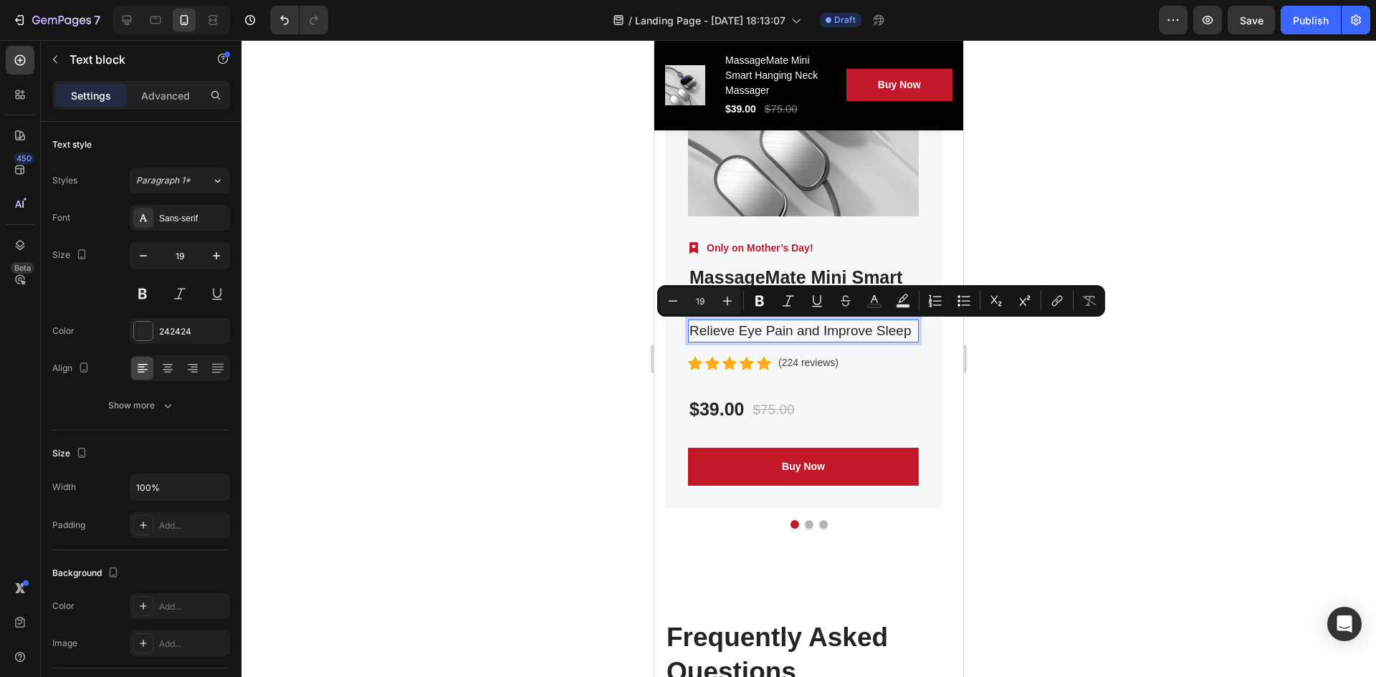
drag, startPoint x: 885, startPoint y: 332, endPoint x: 898, endPoint y: 333, distance: 13.6
click at [885, 332] on p "Relieve Eye Pain and Improve Sleep" at bounding box center [804, 331] width 228 height 21
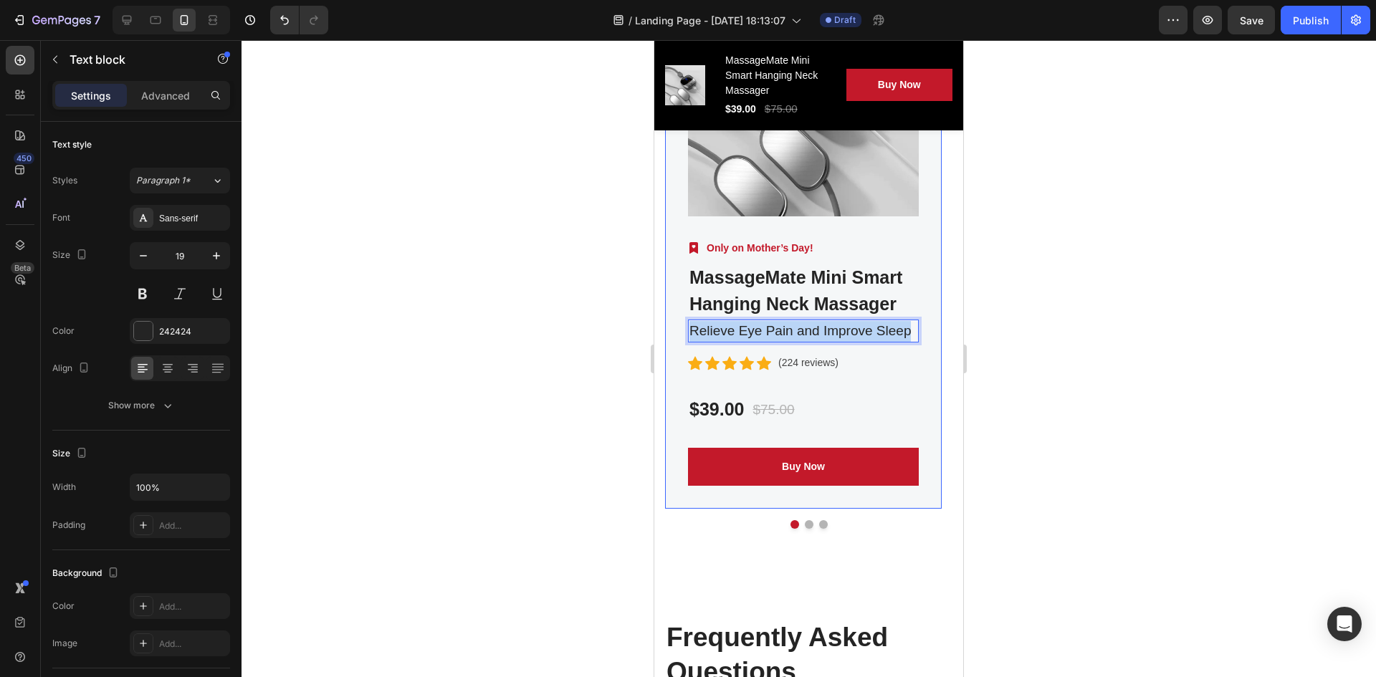
drag, startPoint x: 911, startPoint y: 333, endPoint x: 575, endPoint y: 353, distance: 336.9
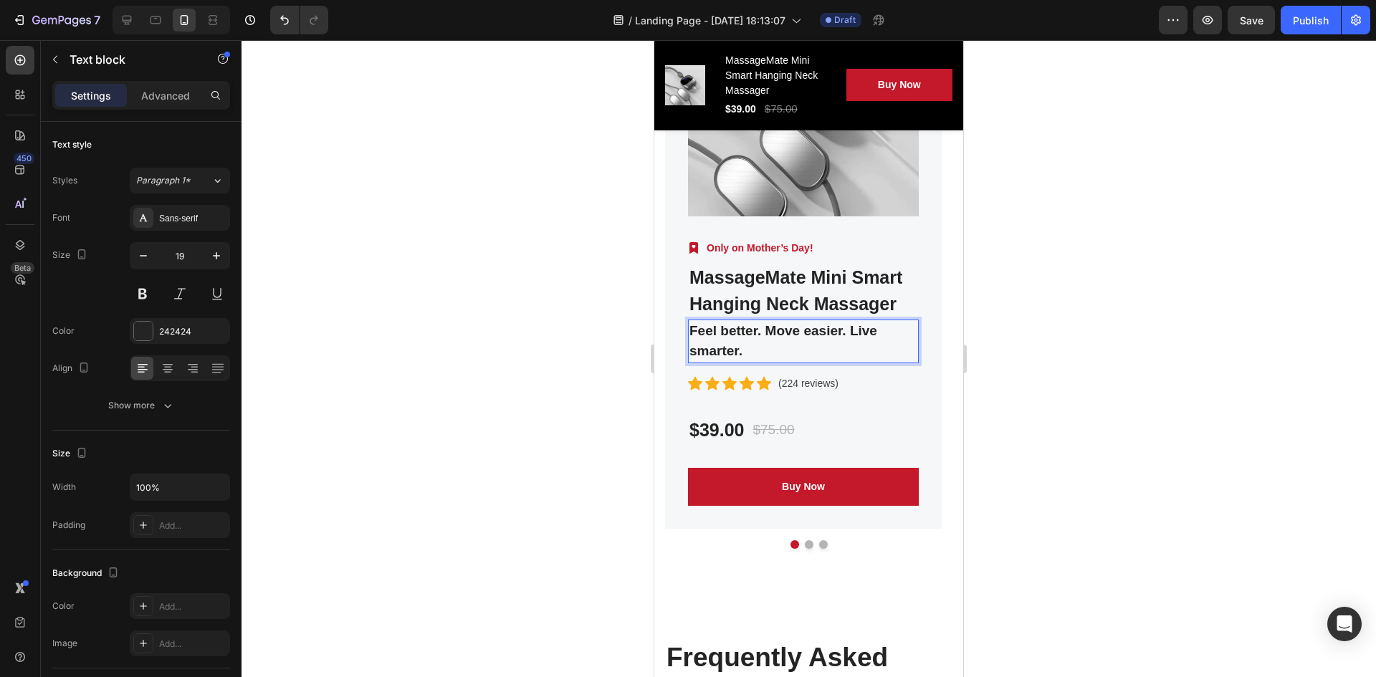
click at [762, 346] on p "Feel better. Move easier. Live smarter." at bounding box center [804, 341] width 228 height 41
click at [499, 369] on div at bounding box center [809, 358] width 1135 height 637
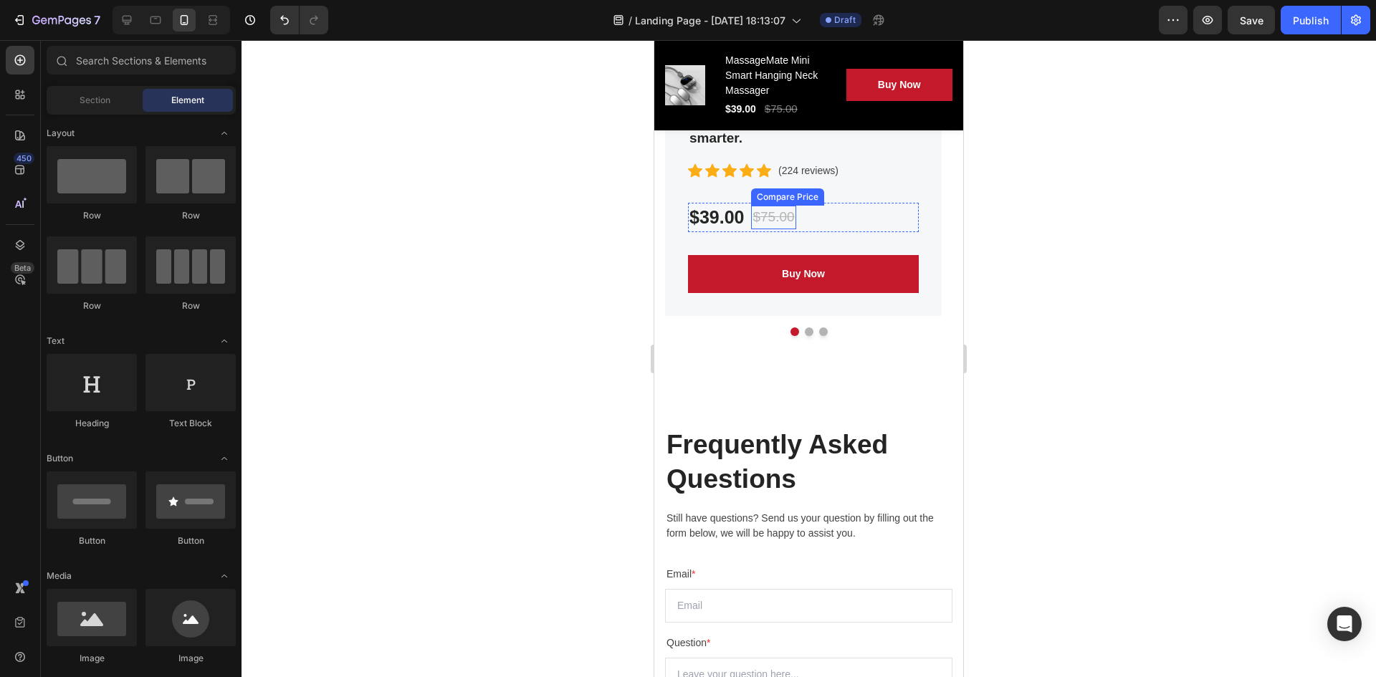
scroll to position [6713, 0]
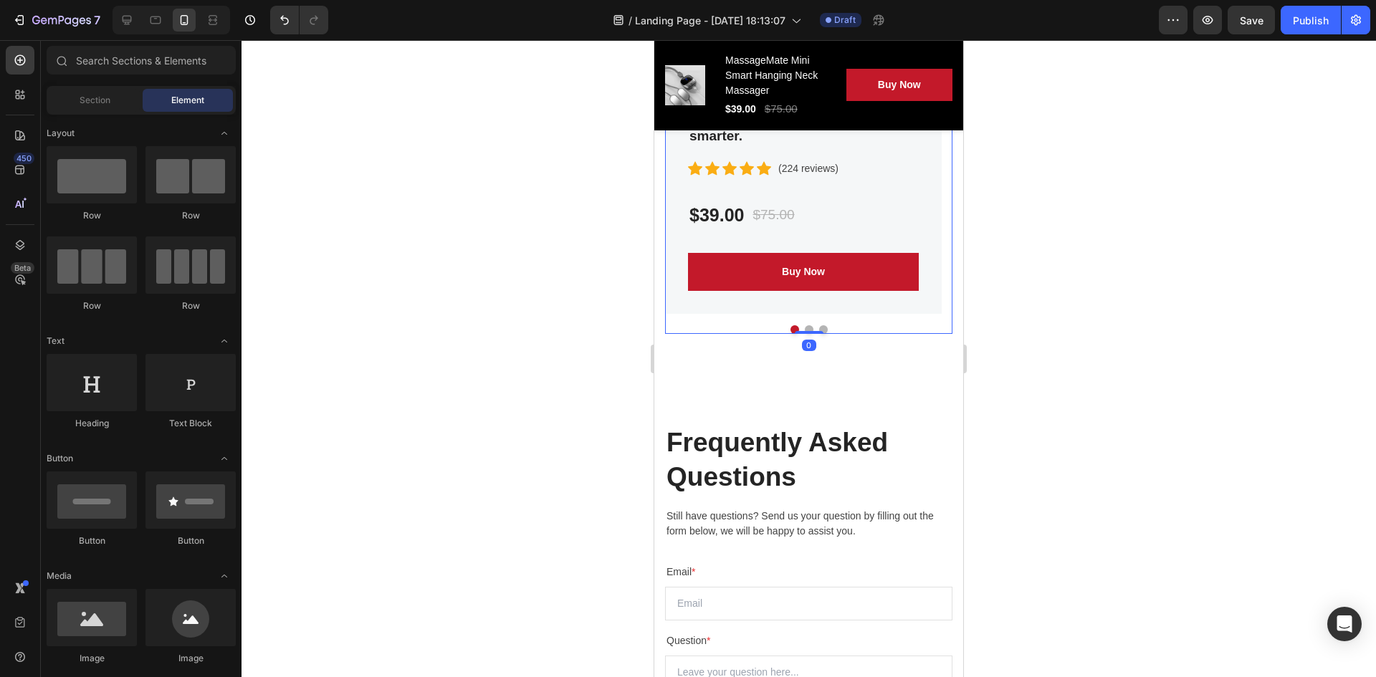
click at [799, 333] on div "Product Images Image Only on Mother’s Day! Text block Row MassageMate Mini Smar…" at bounding box center [808, 41] width 287 height 587
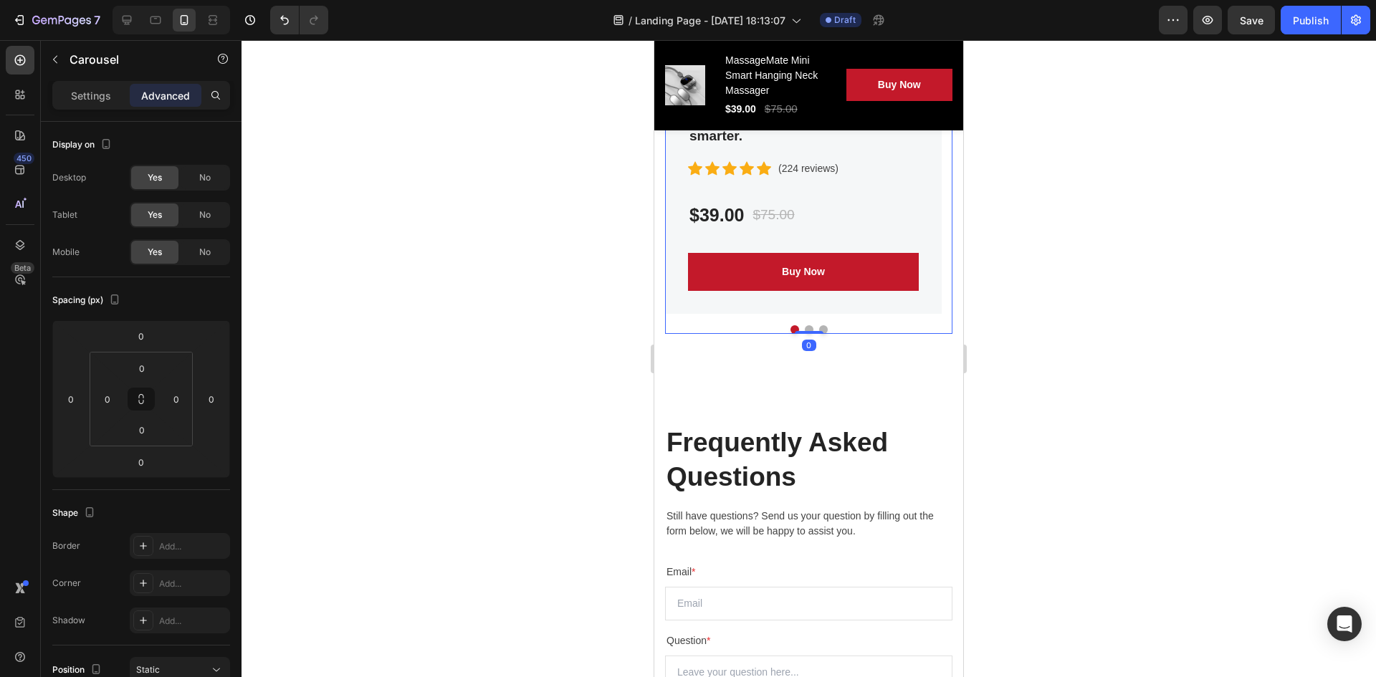
click at [805, 330] on button "Dot" at bounding box center [809, 329] width 9 height 9
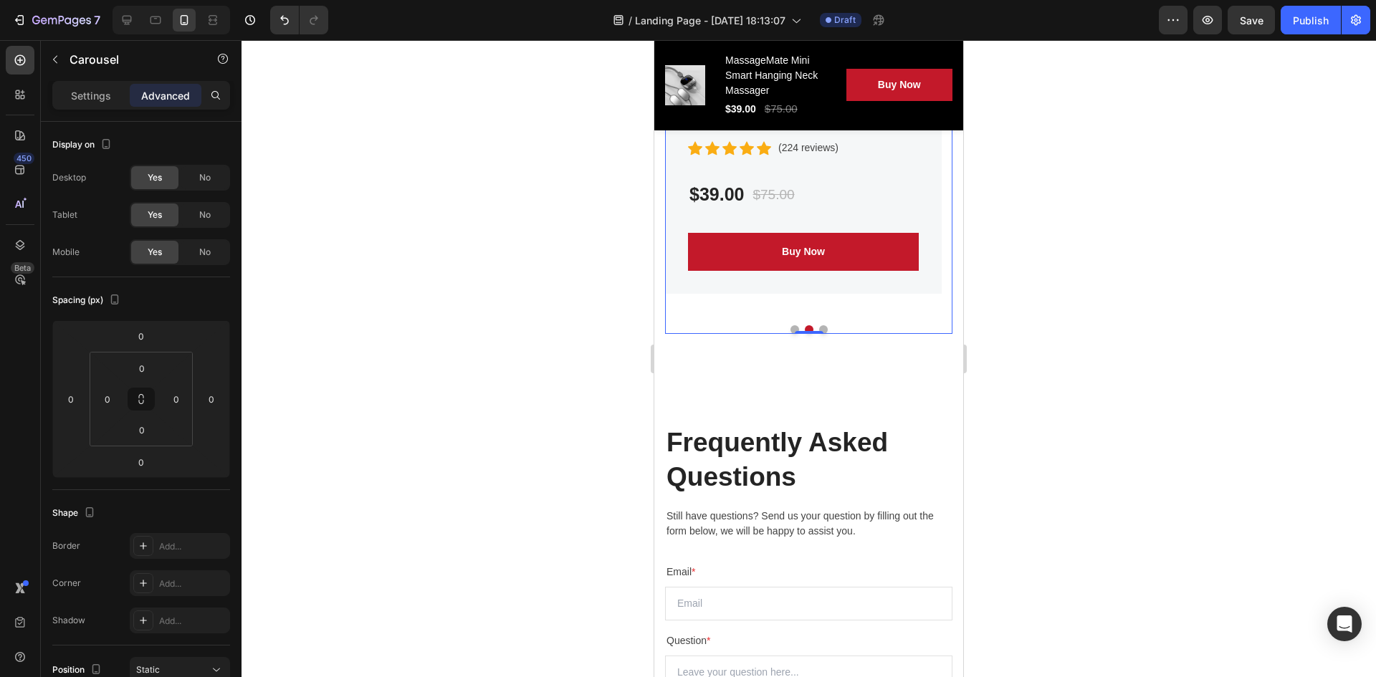
click at [431, 326] on div at bounding box center [809, 358] width 1135 height 637
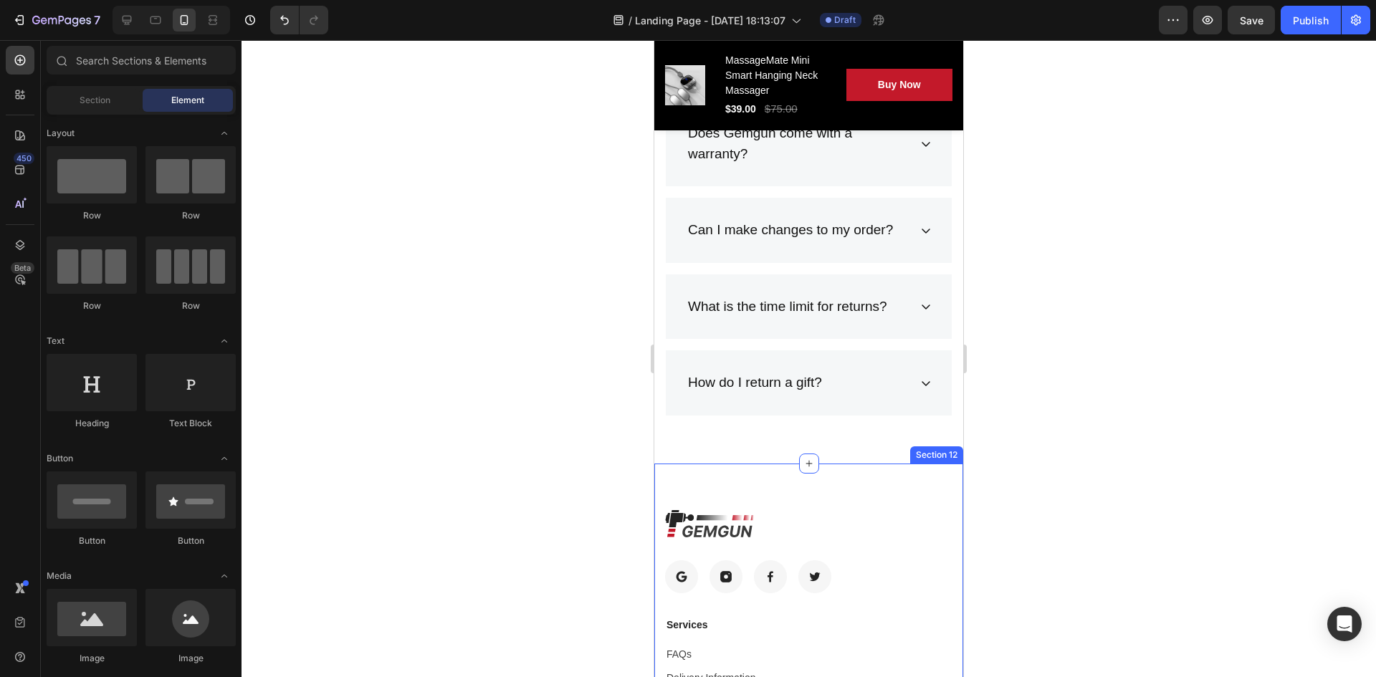
scroll to position [7765, 0]
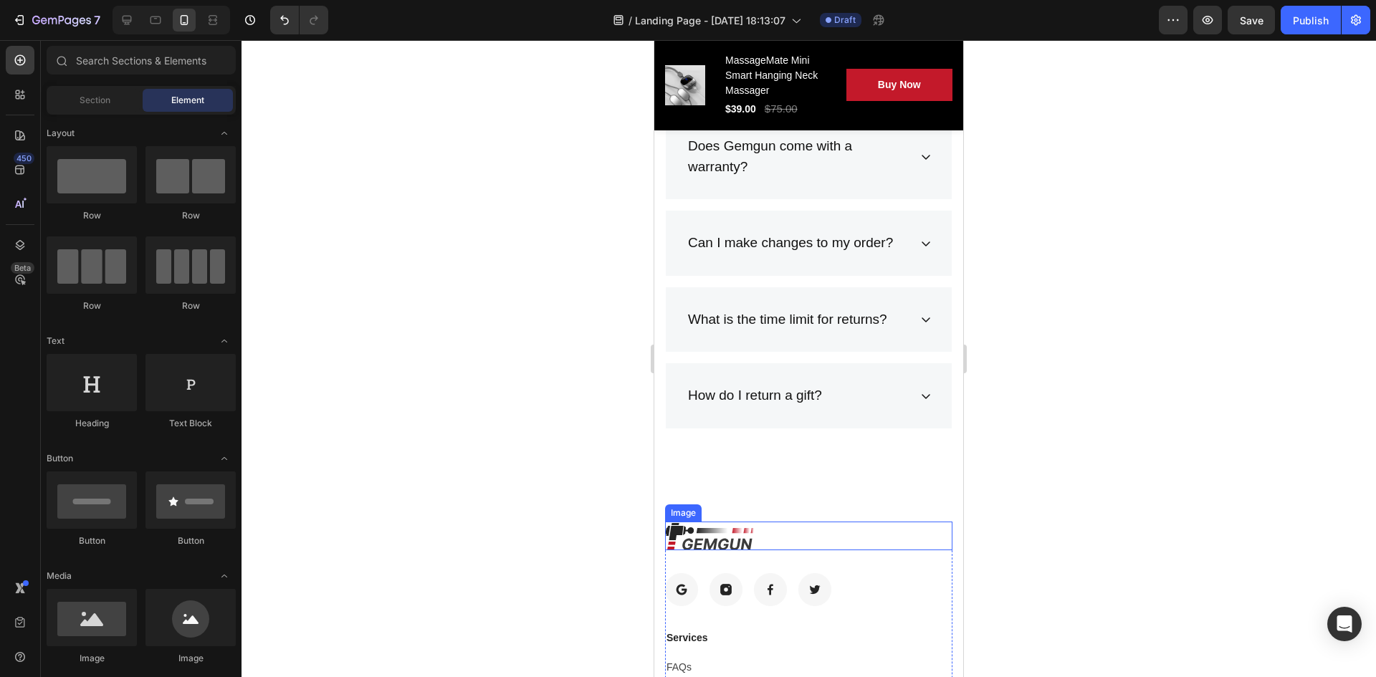
click at [733, 508] on img at bounding box center [709, 536] width 89 height 29
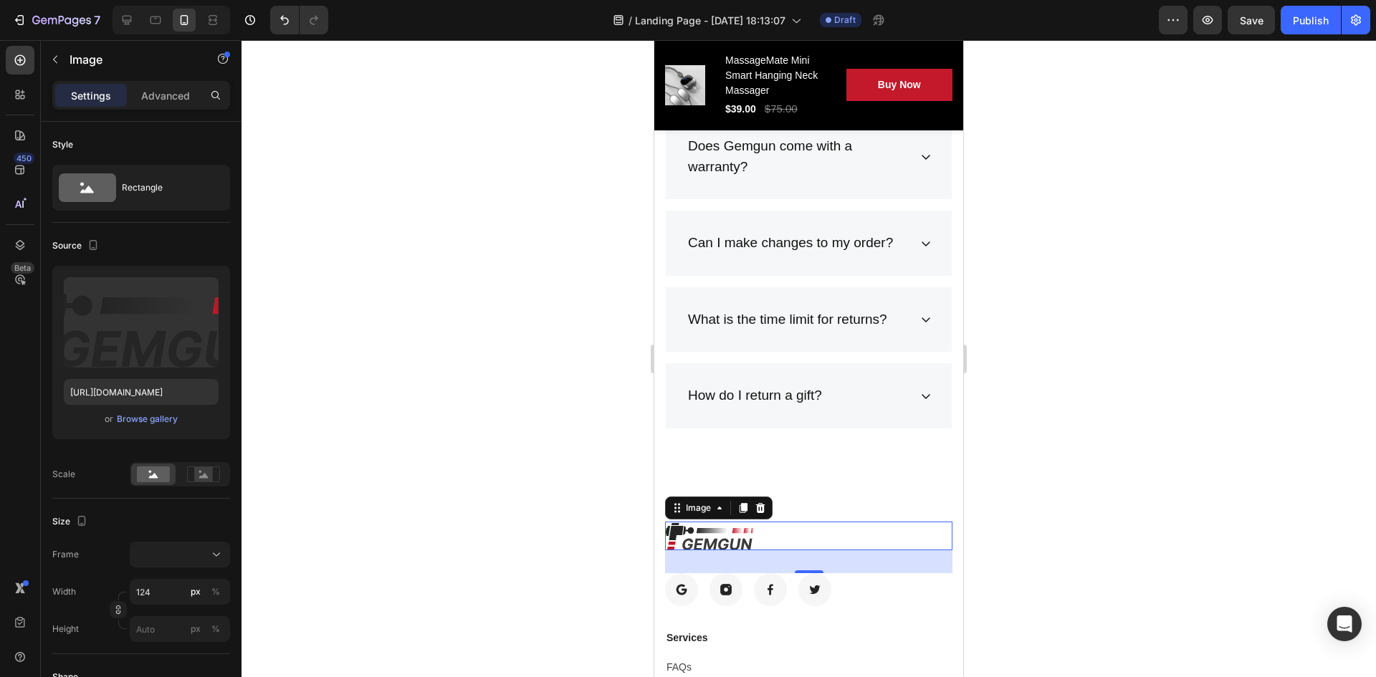
click at [713, 508] on img at bounding box center [709, 536] width 89 height 29
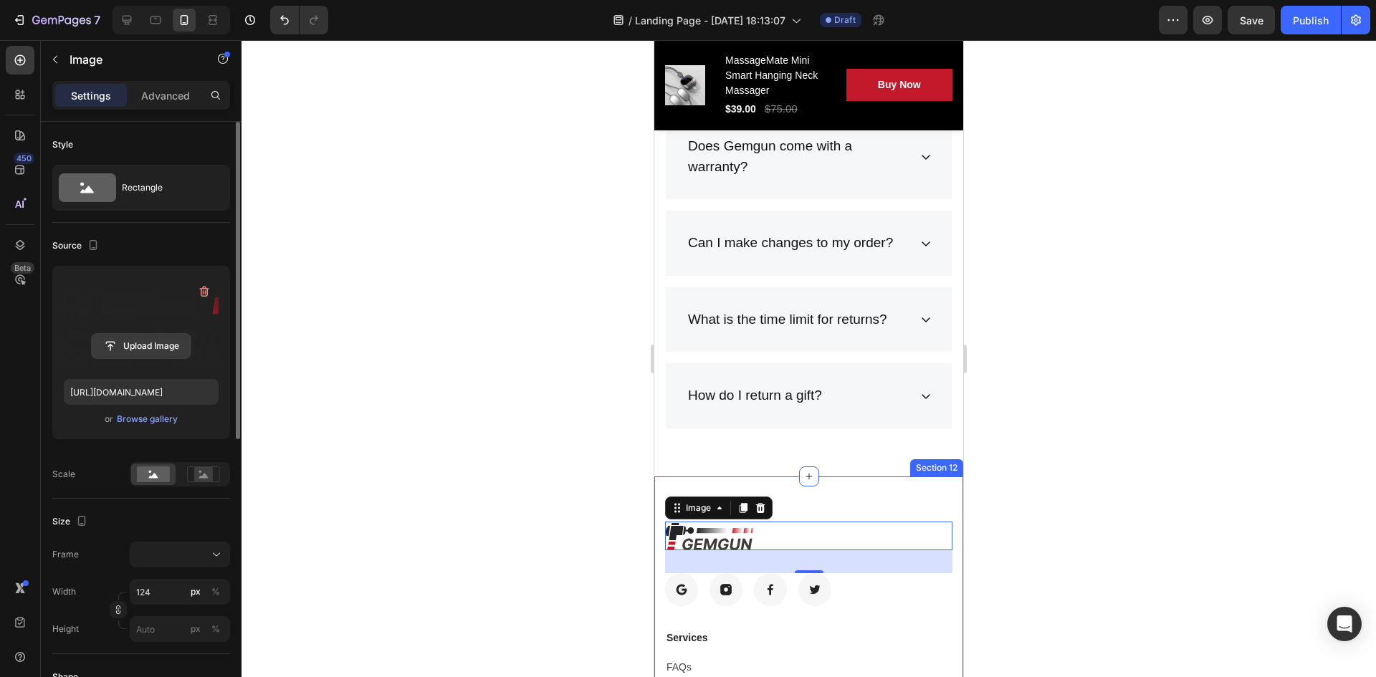
click at [131, 339] on input "file" at bounding box center [141, 346] width 99 height 24
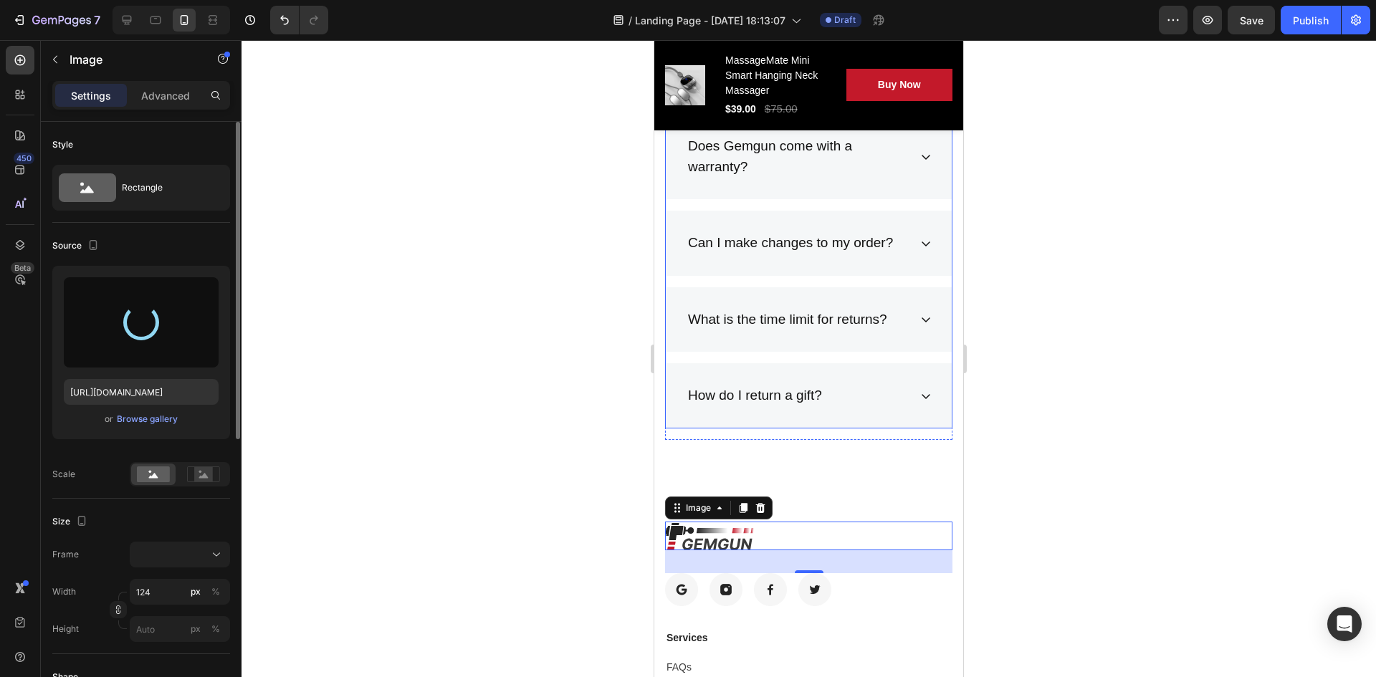
type input "[URL][DOMAIN_NAME]"
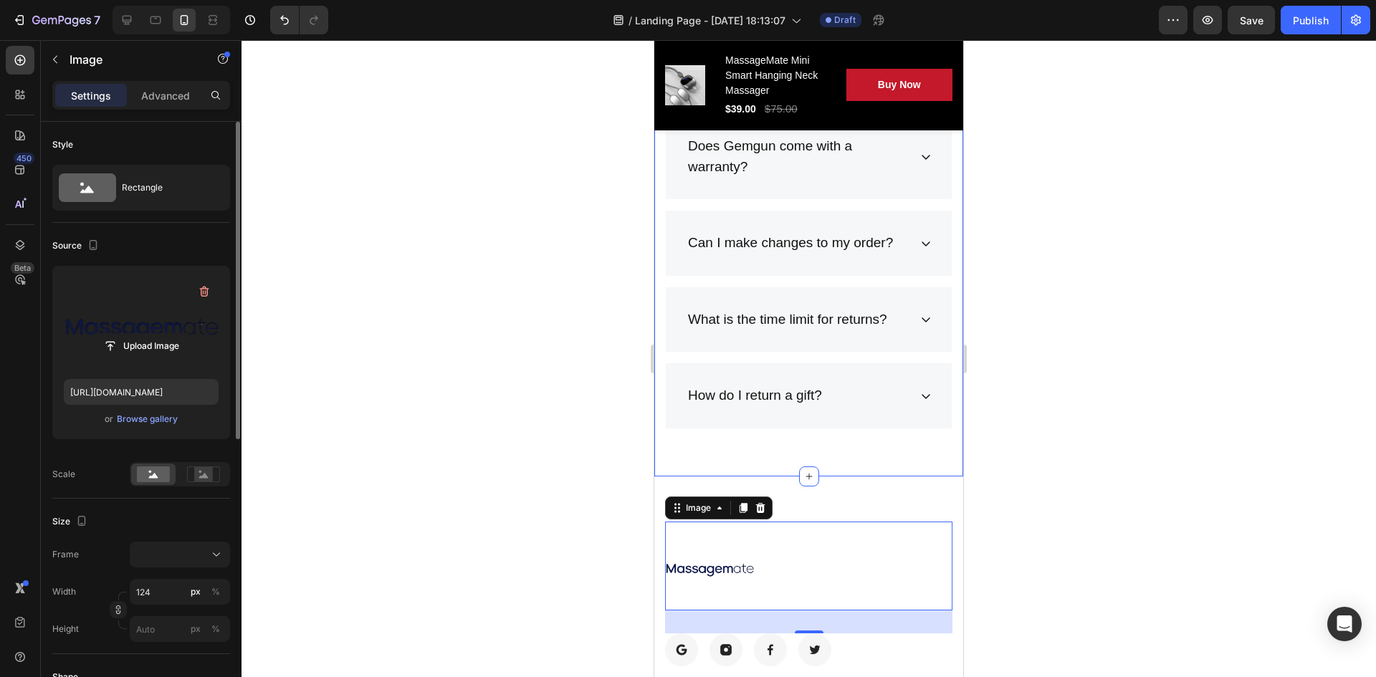
click at [355, 389] on div at bounding box center [809, 358] width 1135 height 637
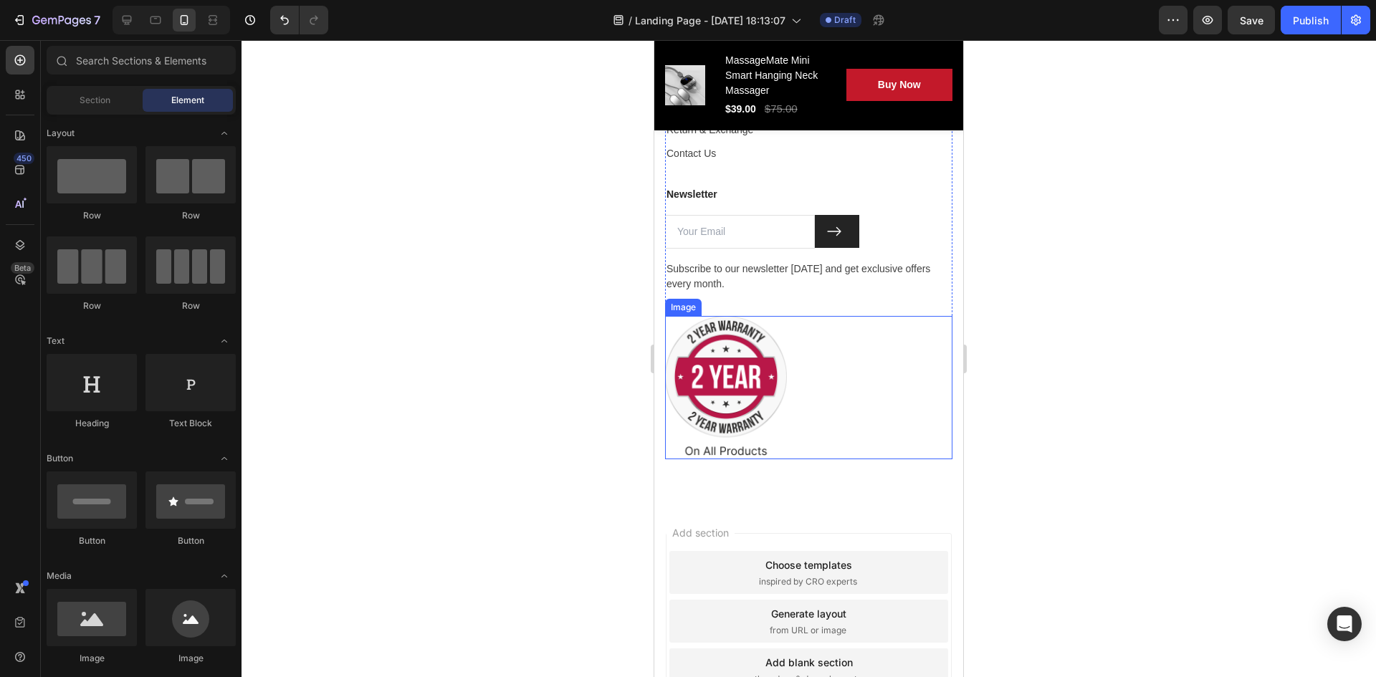
scroll to position [8124, 0]
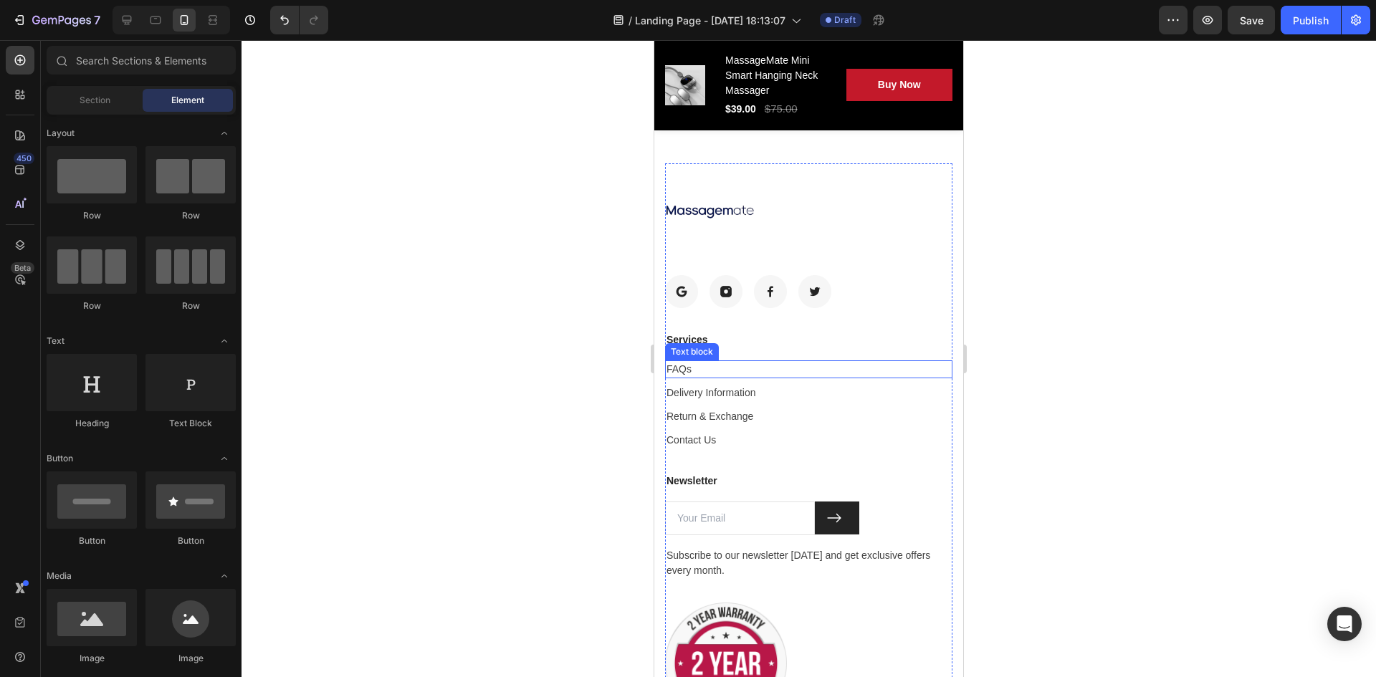
click at [666, 364] on div "FAQs" at bounding box center [808, 370] width 287 height 18
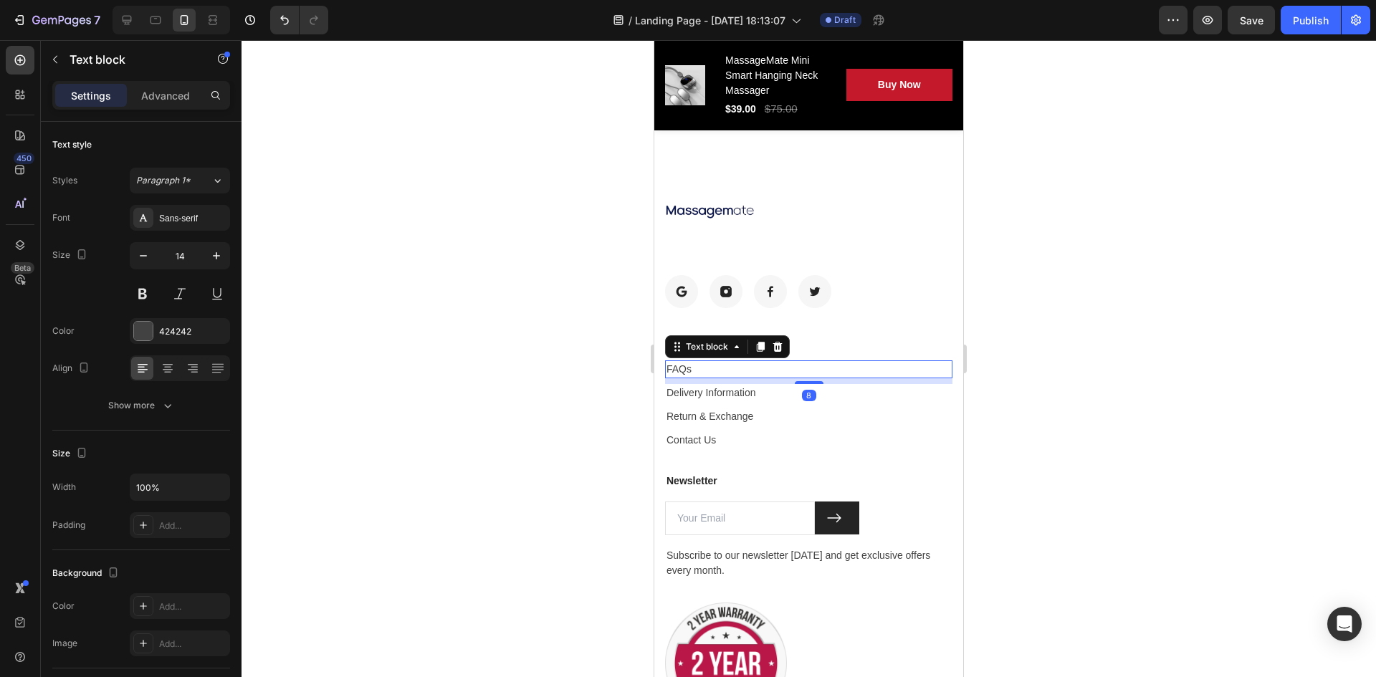
click at [562, 344] on div at bounding box center [809, 358] width 1135 height 637
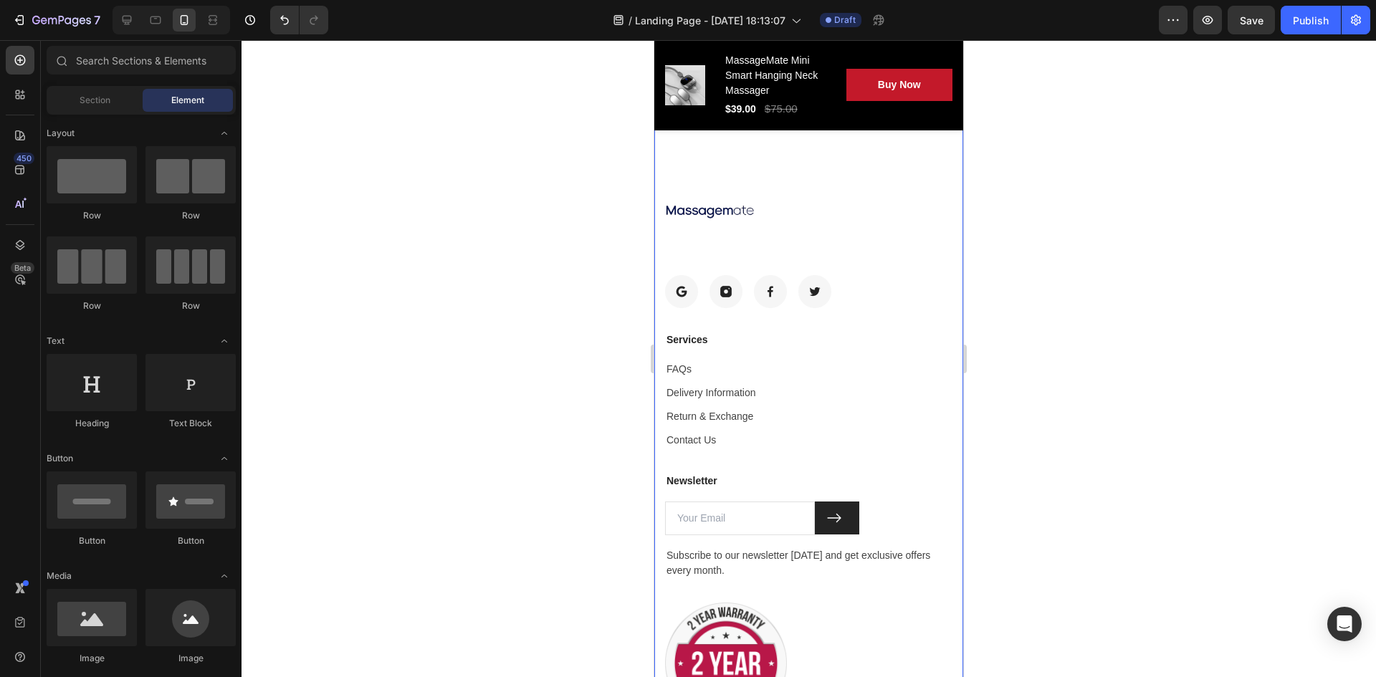
click at [457, 460] on div at bounding box center [809, 358] width 1135 height 637
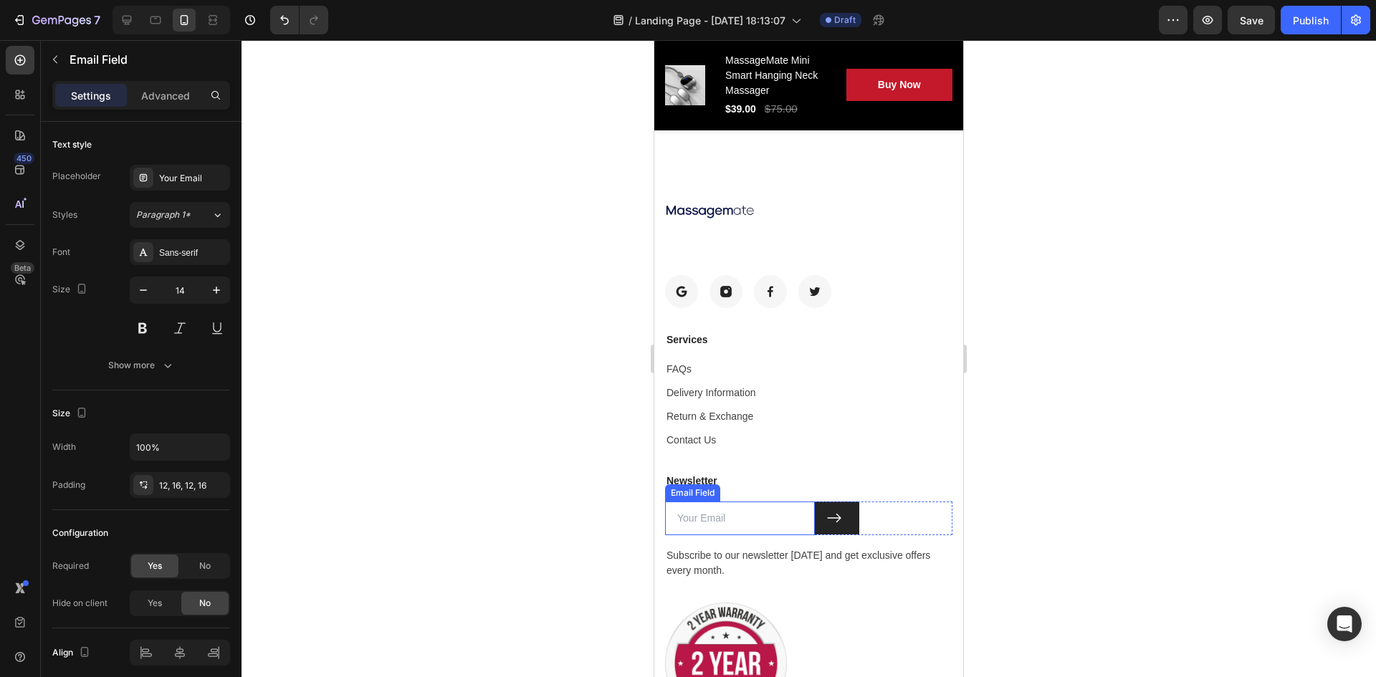
click at [718, 508] on input "email" at bounding box center [740, 519] width 150 height 34
click at [519, 505] on div at bounding box center [809, 358] width 1135 height 637
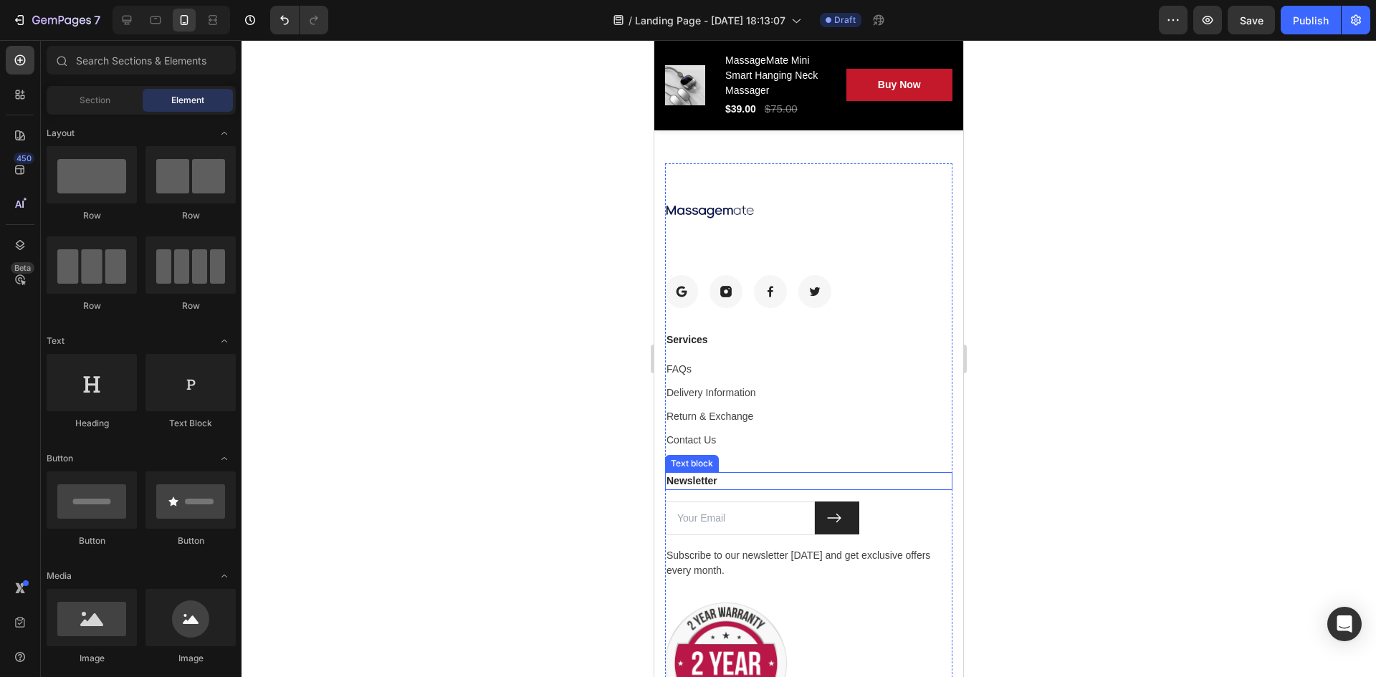
click at [698, 480] on p "Newsletter" at bounding box center [809, 481] width 285 height 15
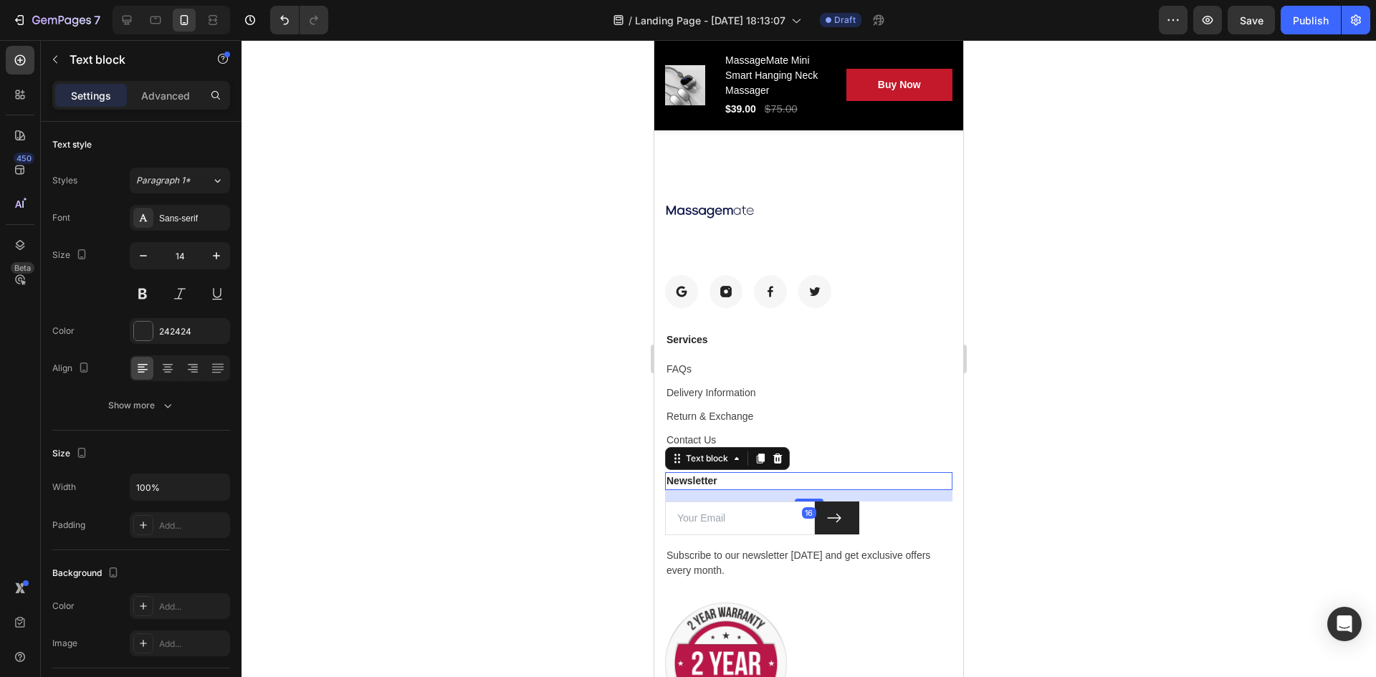
click at [567, 472] on div at bounding box center [809, 358] width 1135 height 637
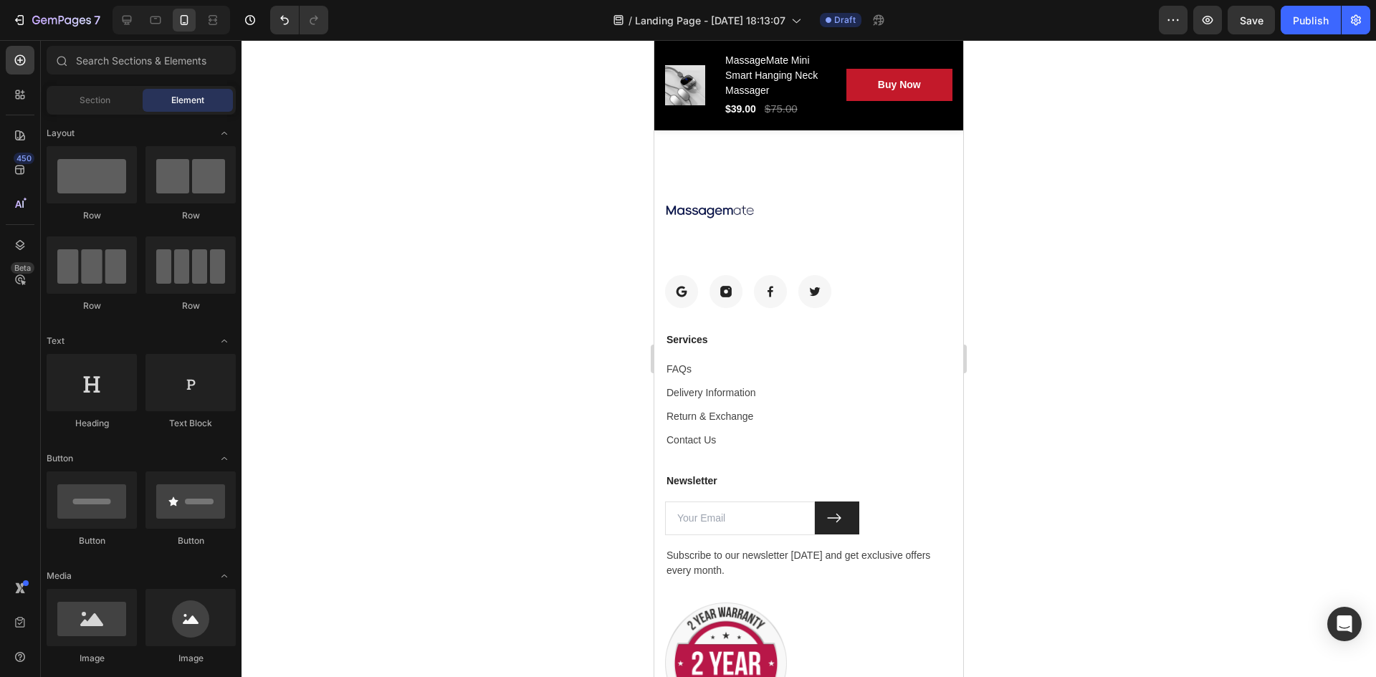
click at [567, 455] on div at bounding box center [809, 358] width 1135 height 637
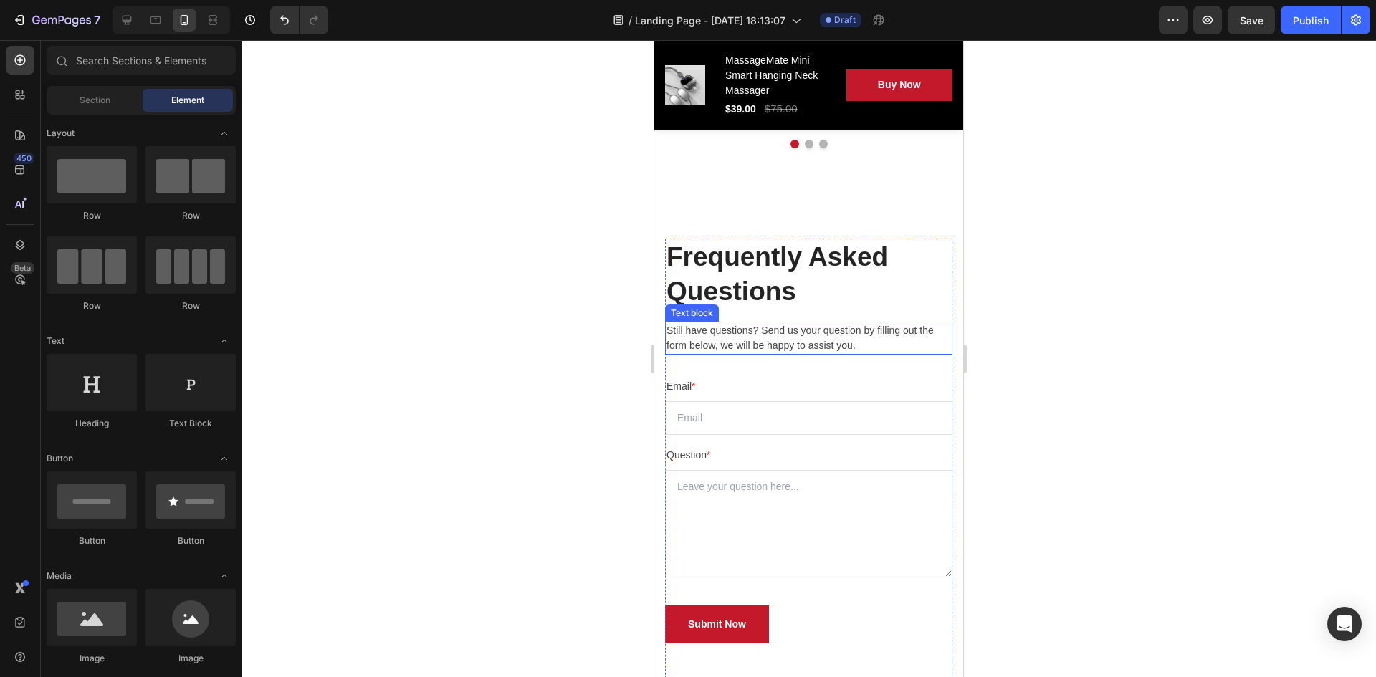
scroll to position [6893, 0]
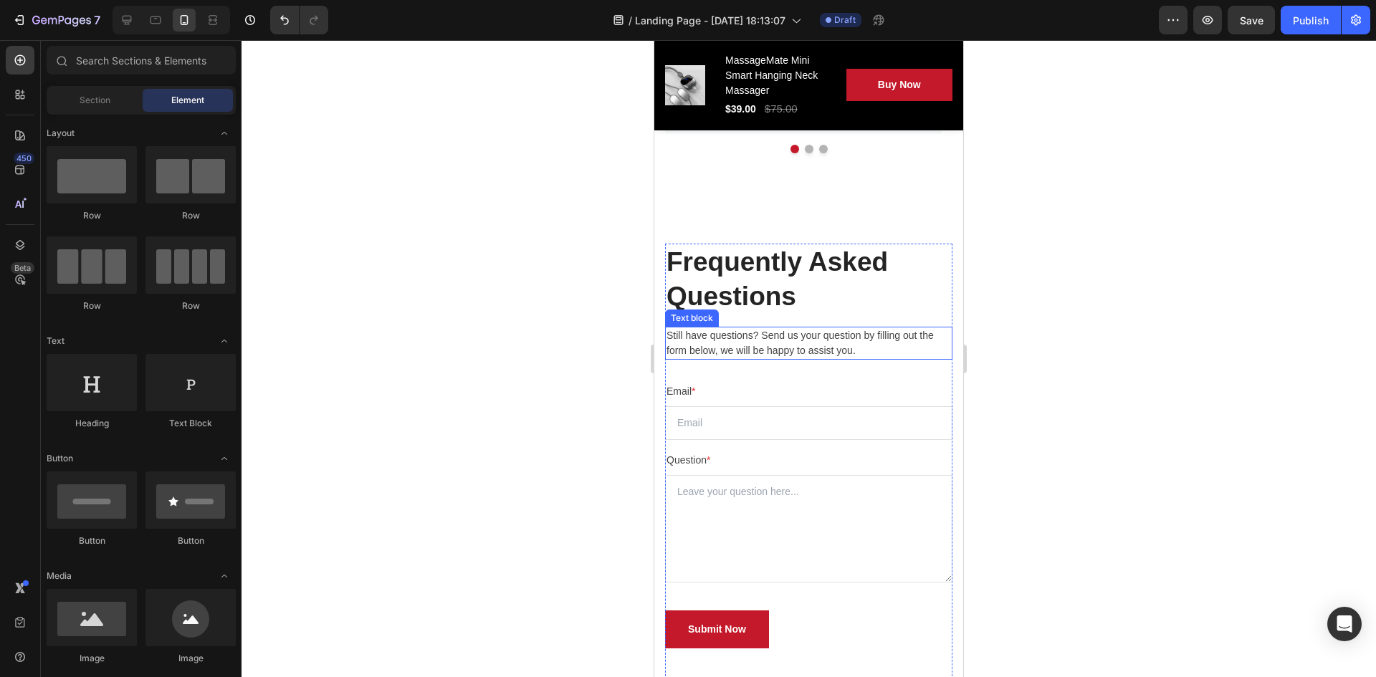
click at [748, 348] on p "Still have questions? Send us your question by filling out the form below, we w…" at bounding box center [809, 343] width 285 height 30
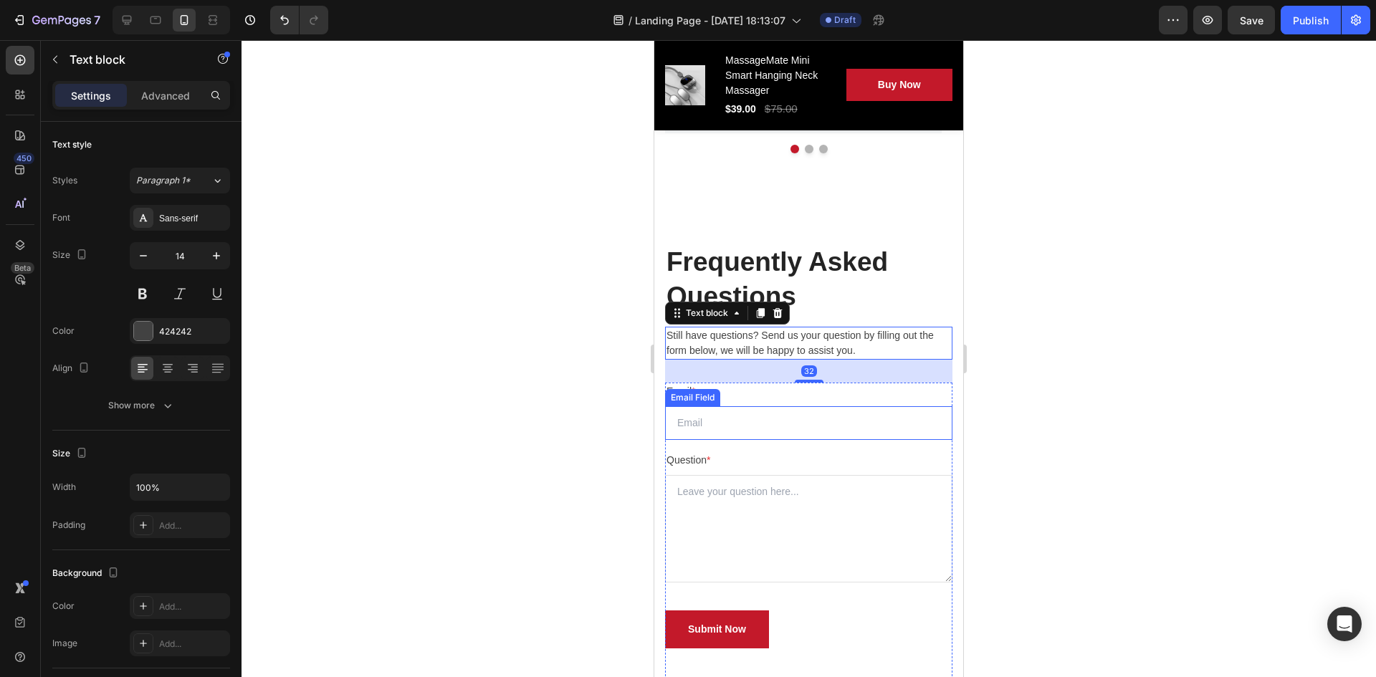
click at [714, 420] on input "email" at bounding box center [808, 423] width 287 height 34
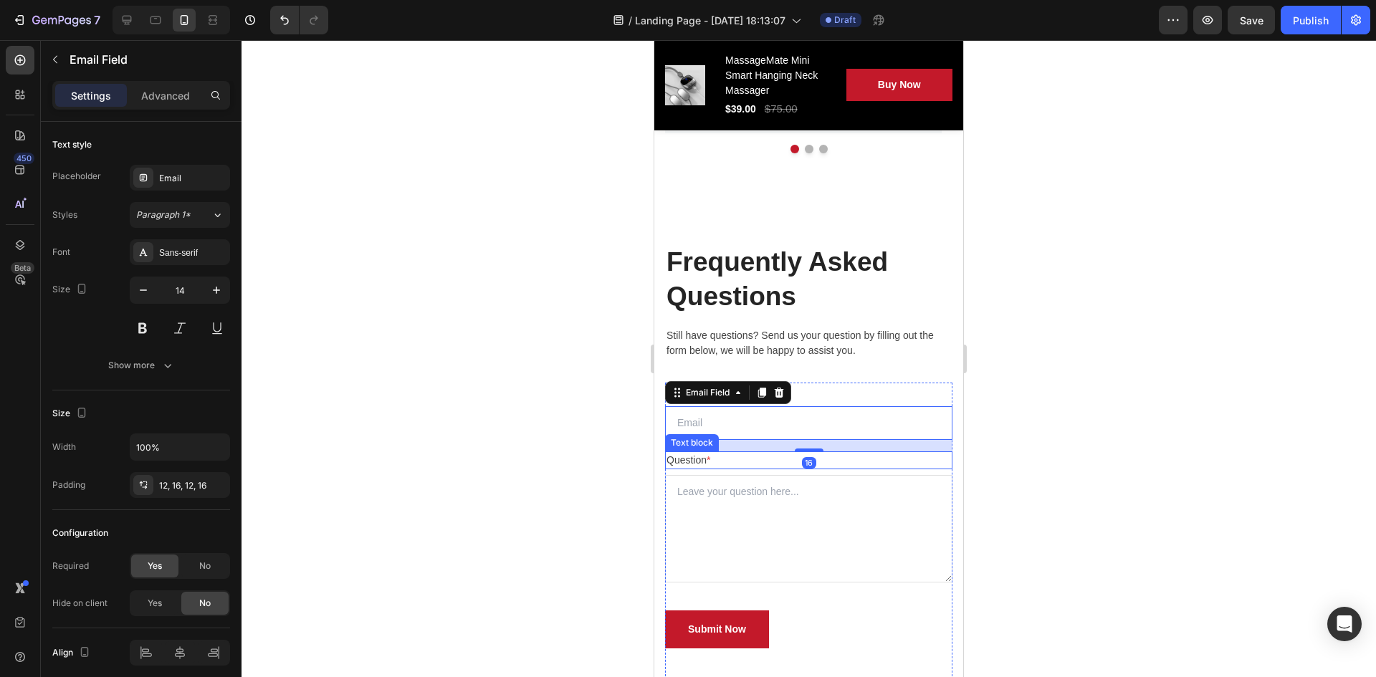
click at [717, 470] on div "Question * Text block" at bounding box center [808, 461] width 287 height 18
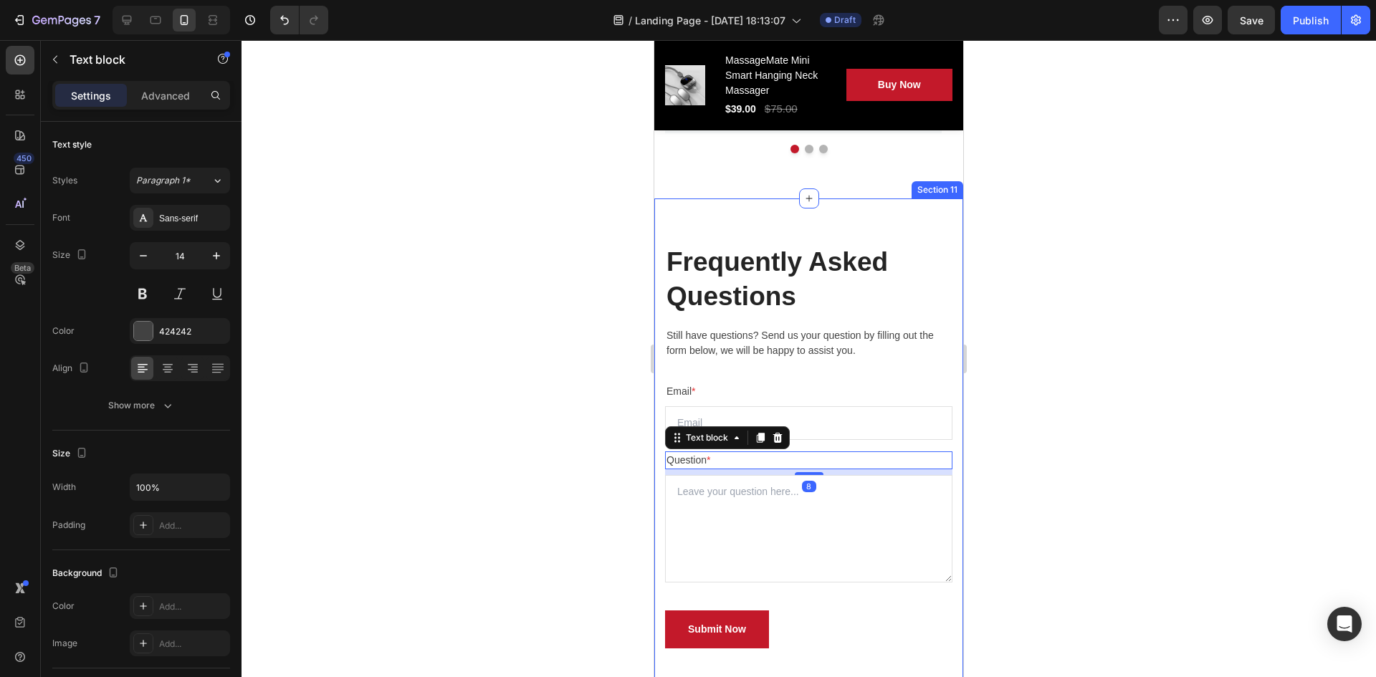
click at [518, 477] on div at bounding box center [809, 358] width 1135 height 637
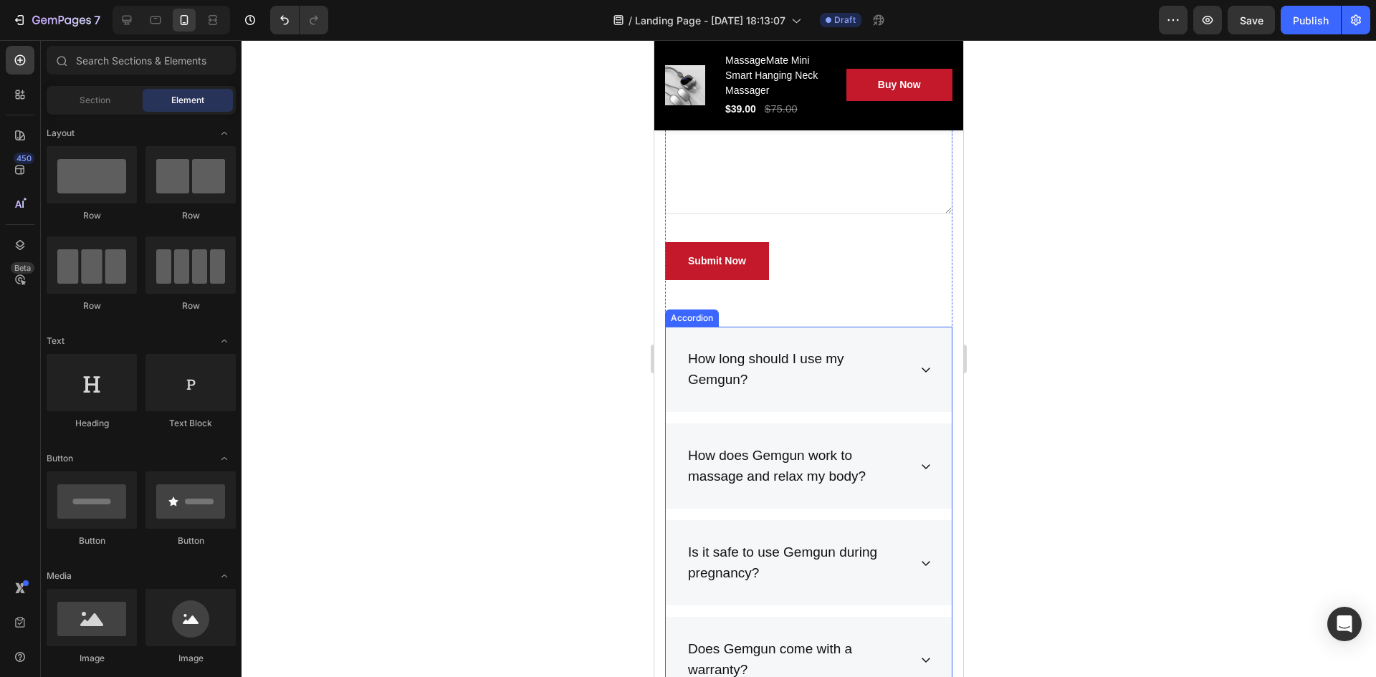
scroll to position [7324, 0]
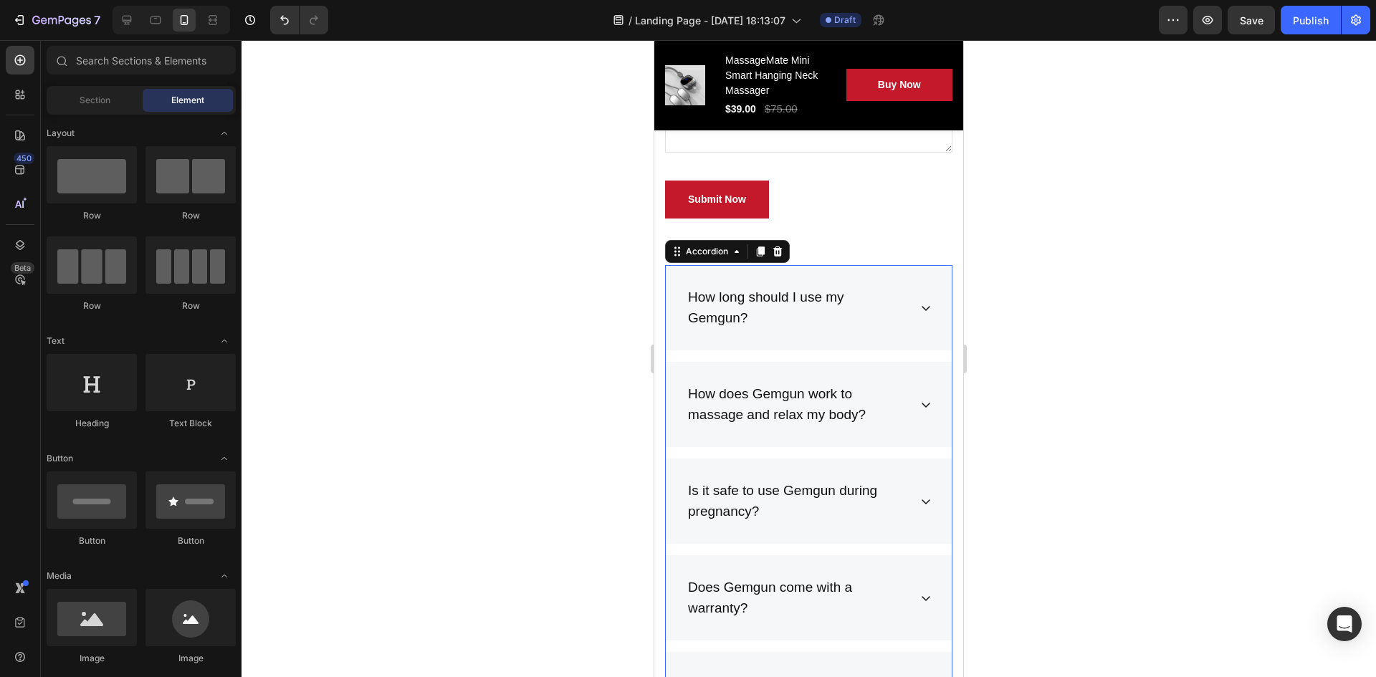
click at [771, 306] on div "How long should I use my Gemgun?" at bounding box center [797, 307] width 223 height 45
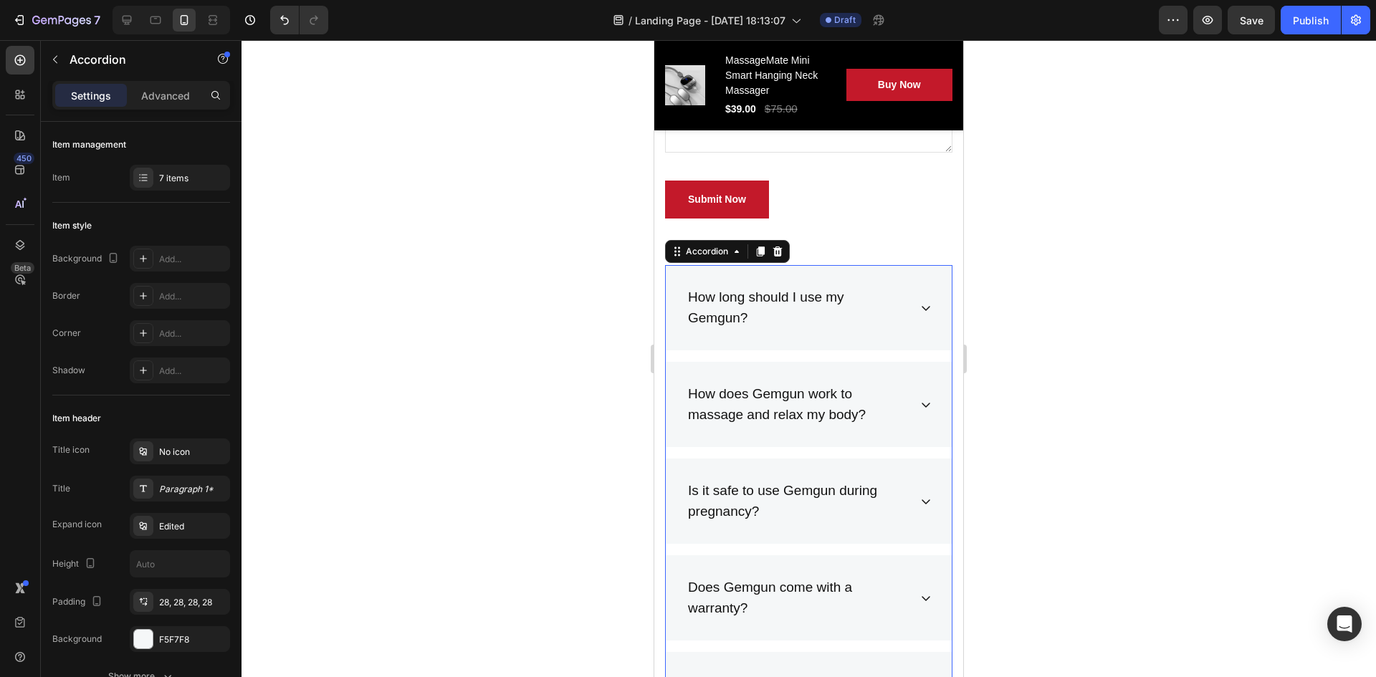
click at [924, 306] on div "How long should I use my Gemgun?" at bounding box center [809, 307] width 286 height 85
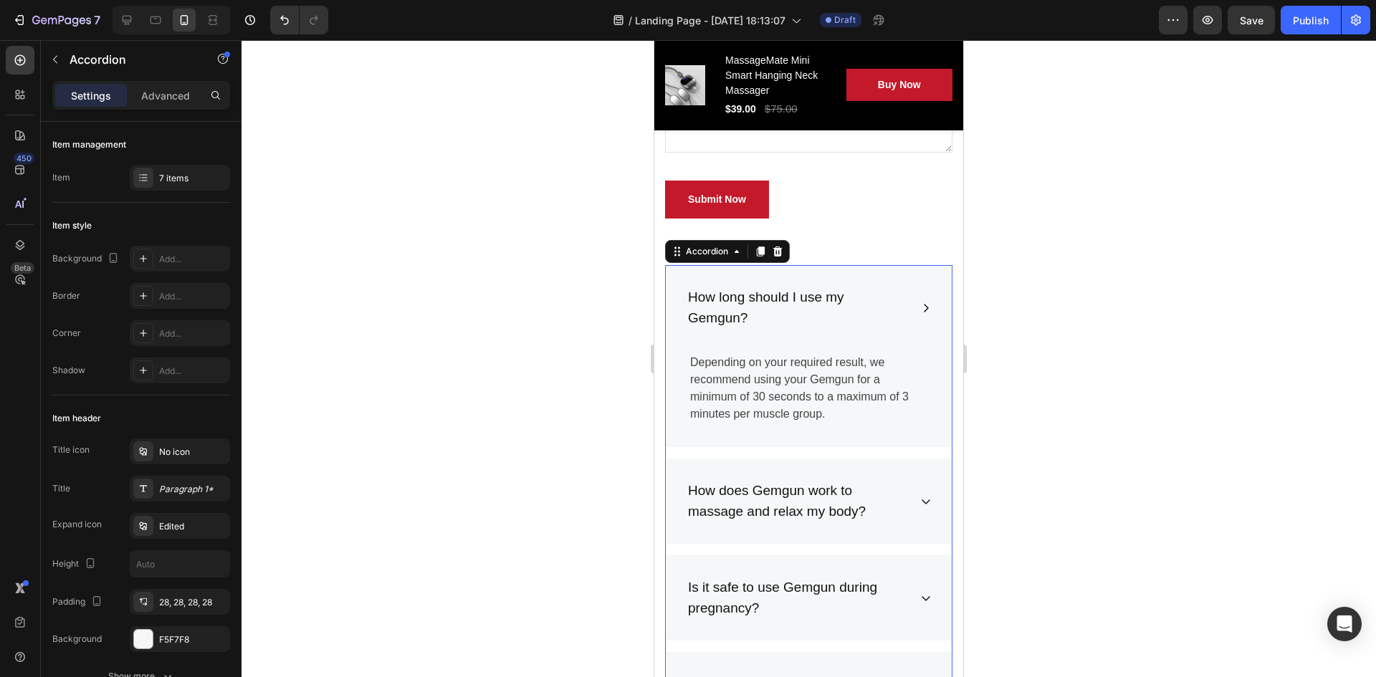
click at [924, 306] on div "How long should I use my Gemgun?" at bounding box center [809, 307] width 286 height 85
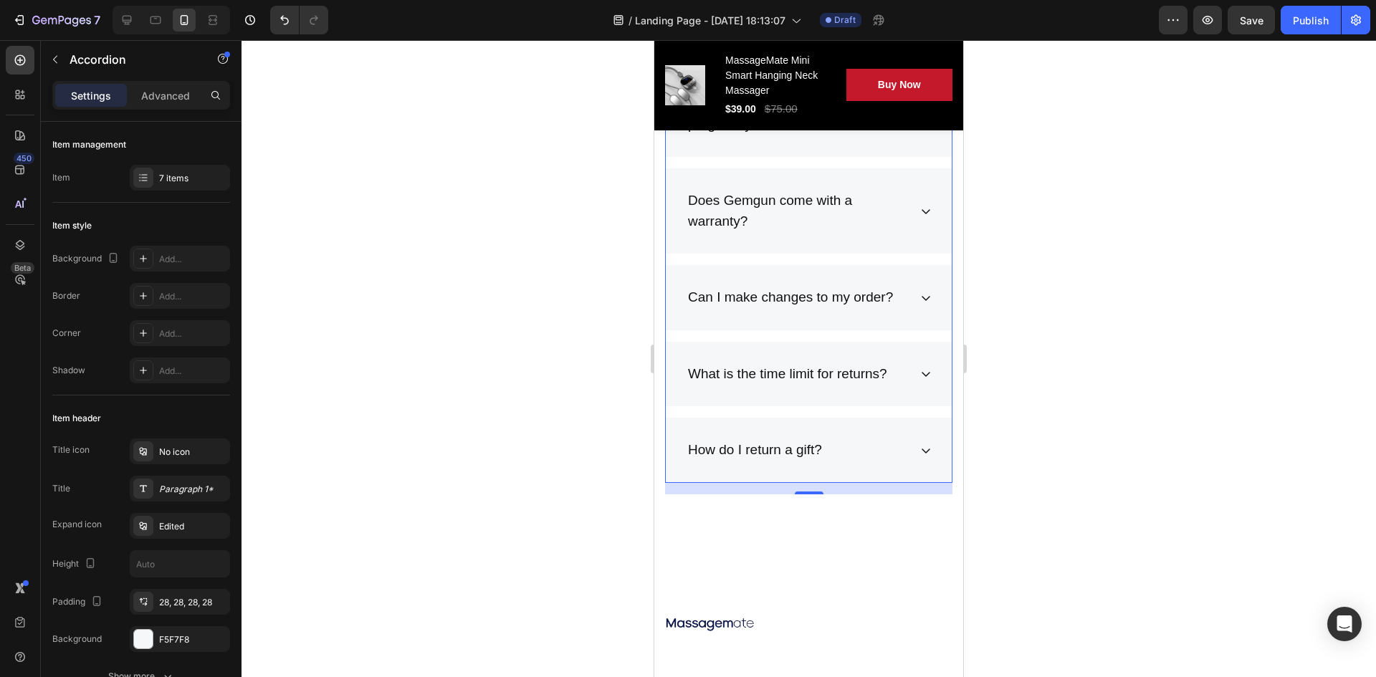
scroll to position [7754, 0]
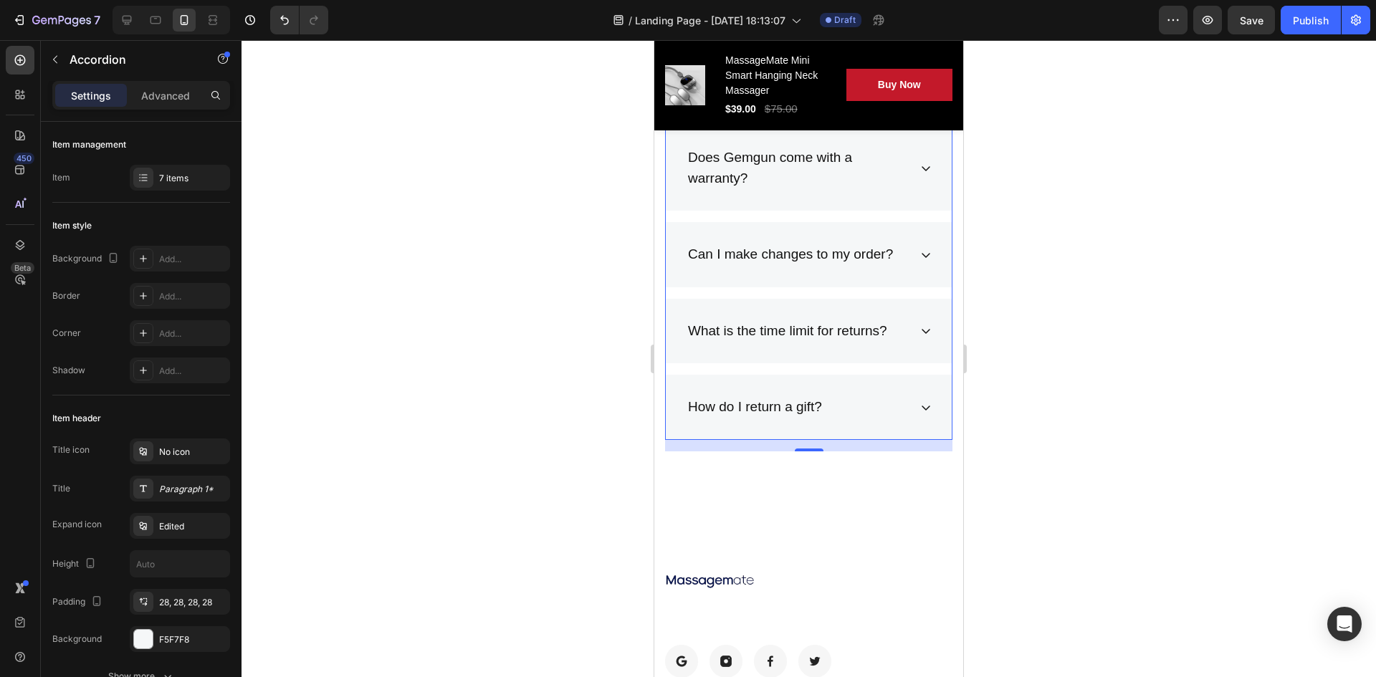
click at [866, 401] on div "How do I return a gift?" at bounding box center [797, 407] width 223 height 25
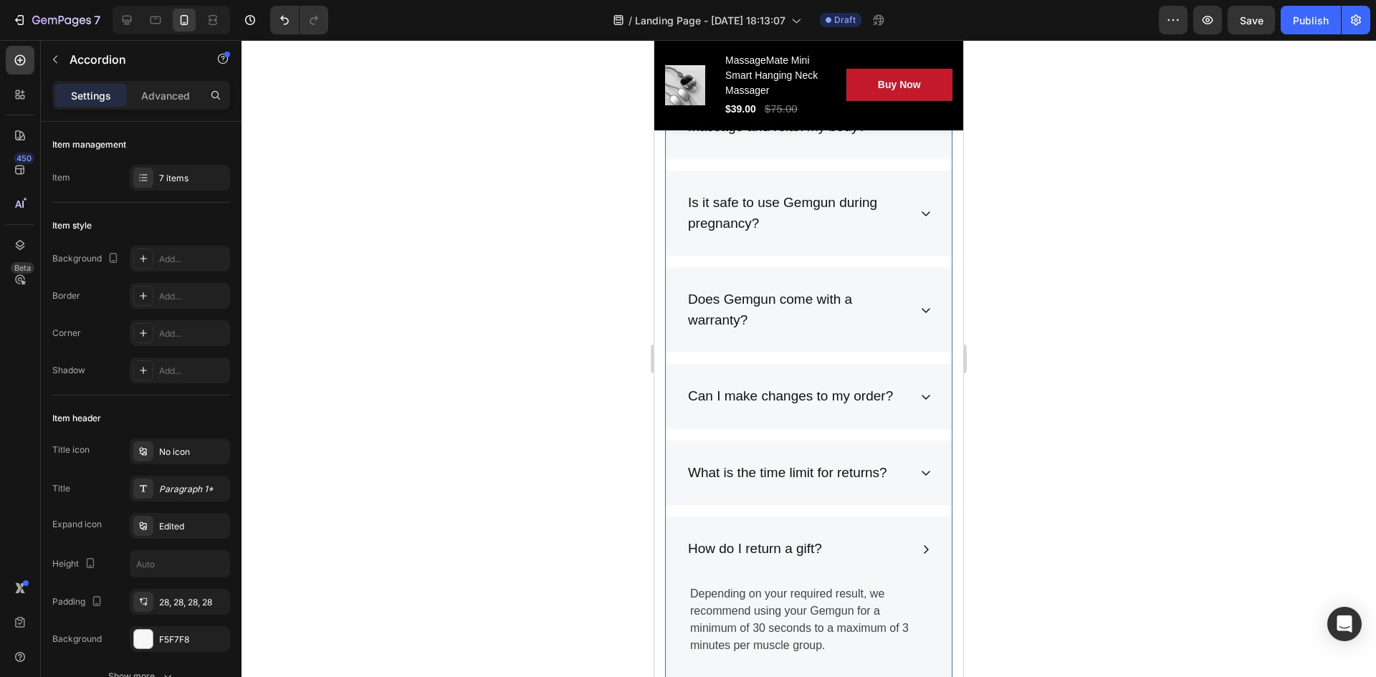
scroll to position [7610, 0]
click at [877, 508] on div "How do I return a gift?" at bounding box center [797, 550] width 223 height 25
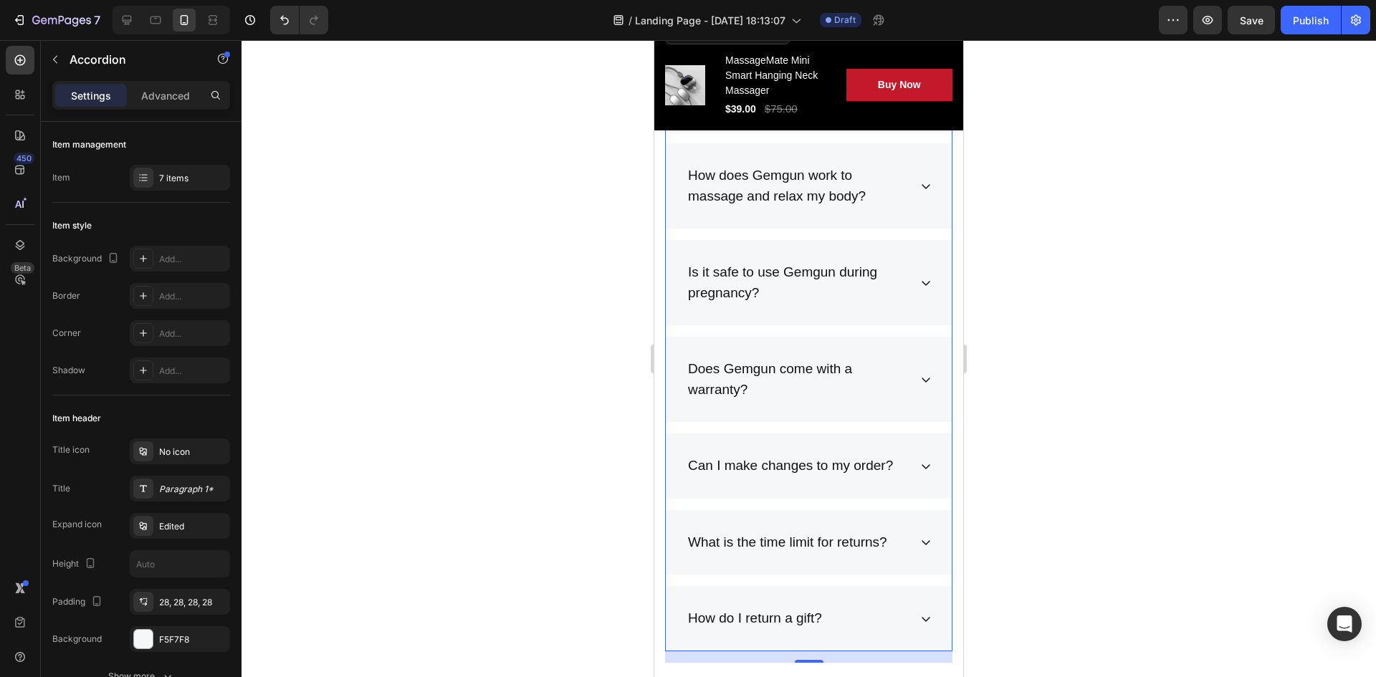
scroll to position [7539, 0]
click at [895, 508] on div "What is the time limit for returns?" at bounding box center [797, 546] width 223 height 25
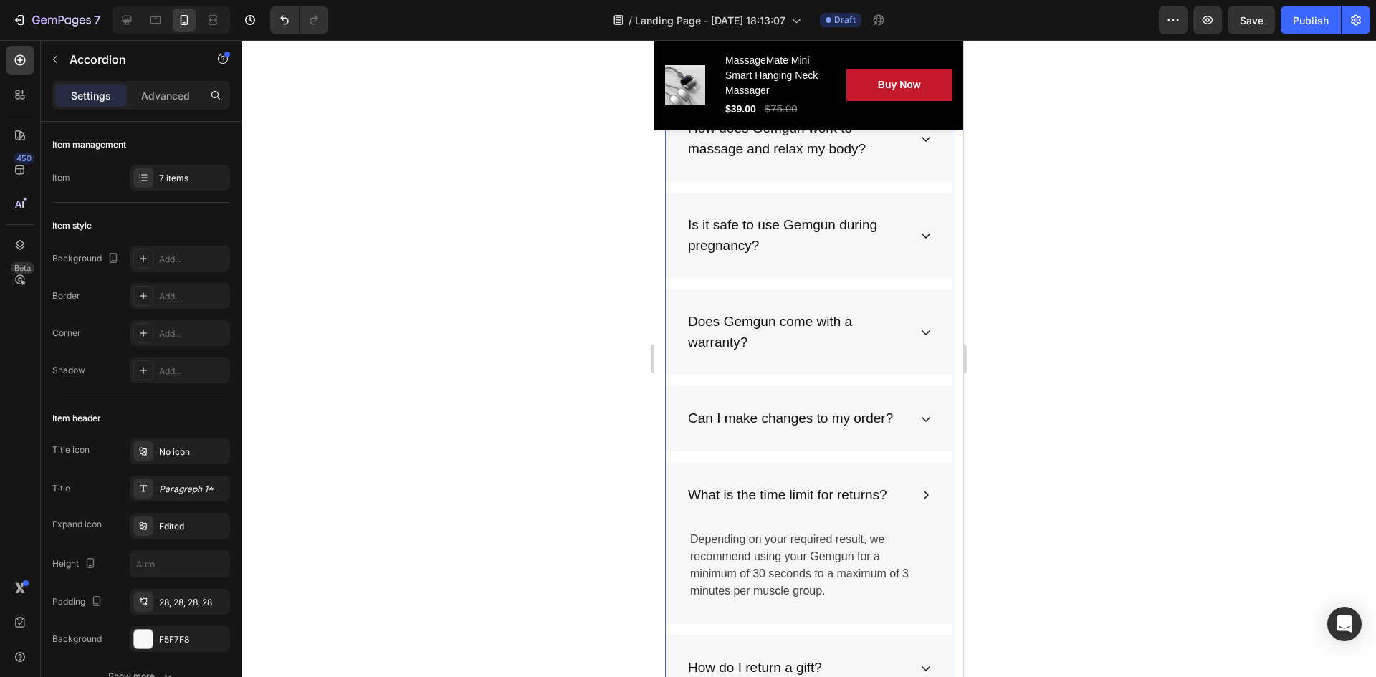
scroll to position [7682, 0]
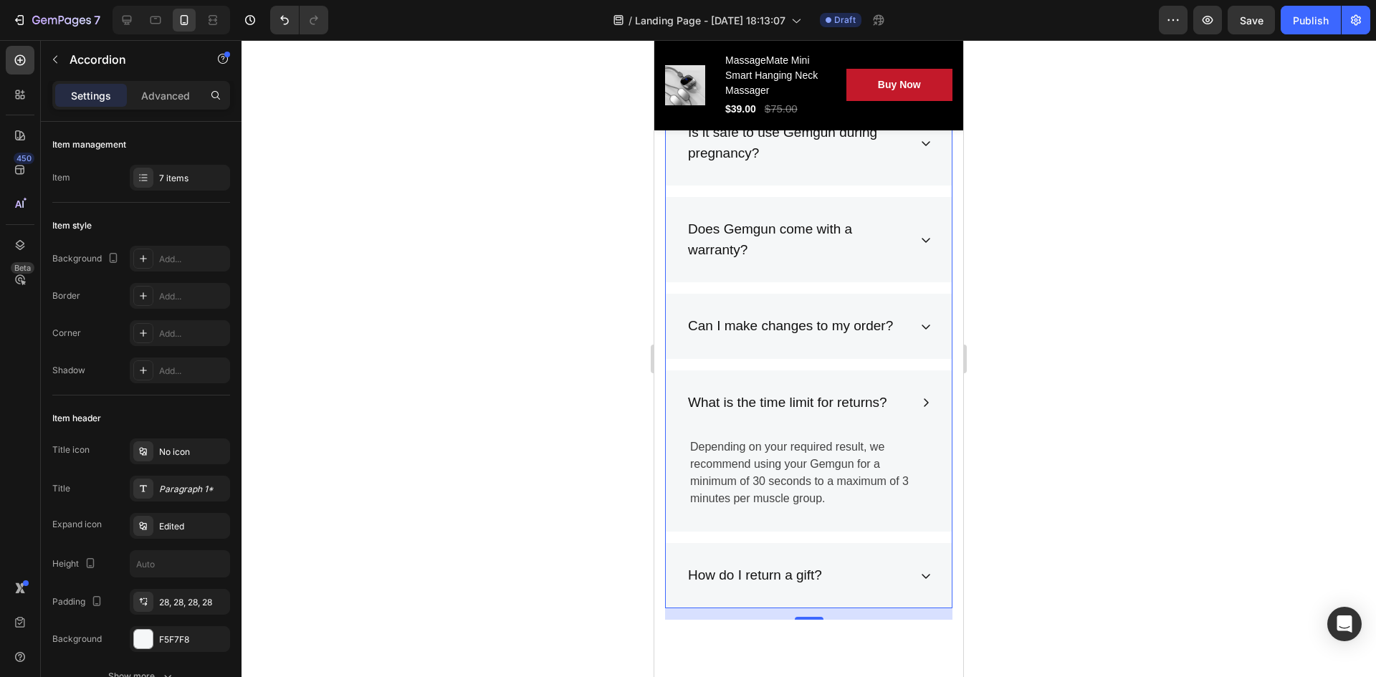
click at [920, 404] on icon at bounding box center [925, 402] width 11 height 11
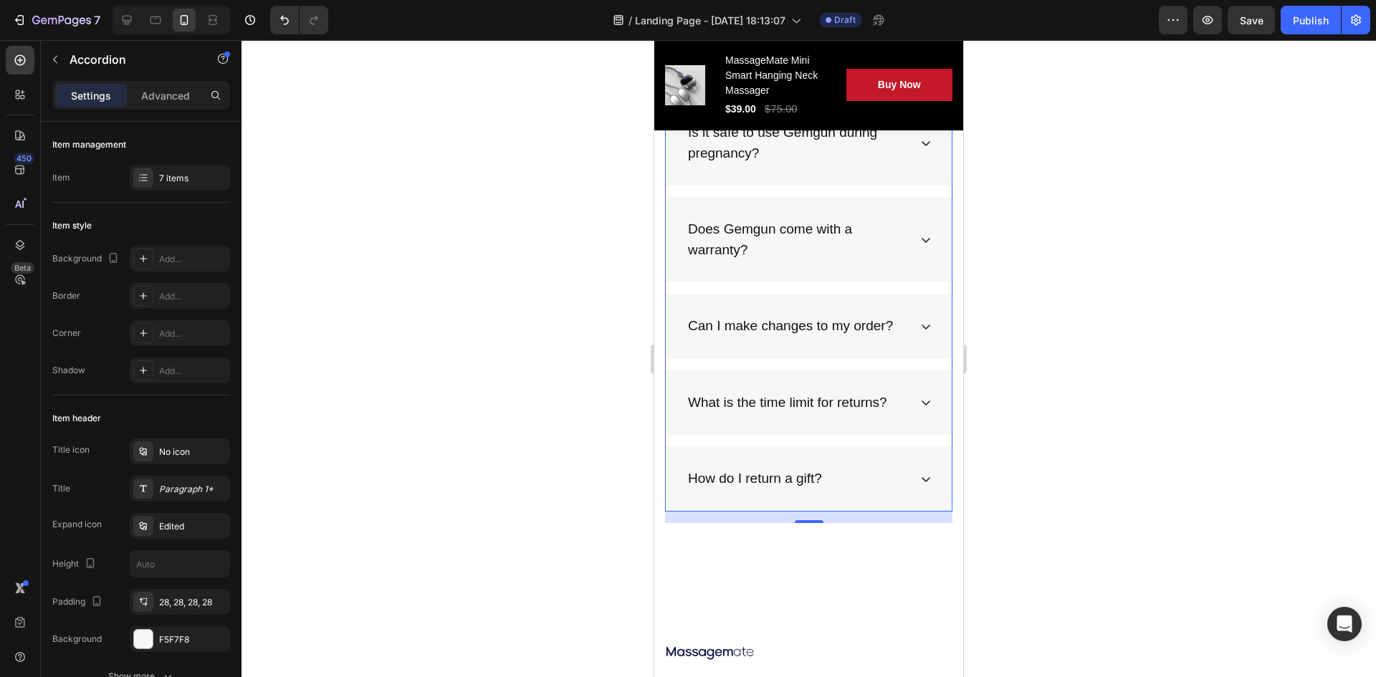
click at [901, 397] on div "What is the time limit for returns?" at bounding box center [809, 403] width 286 height 65
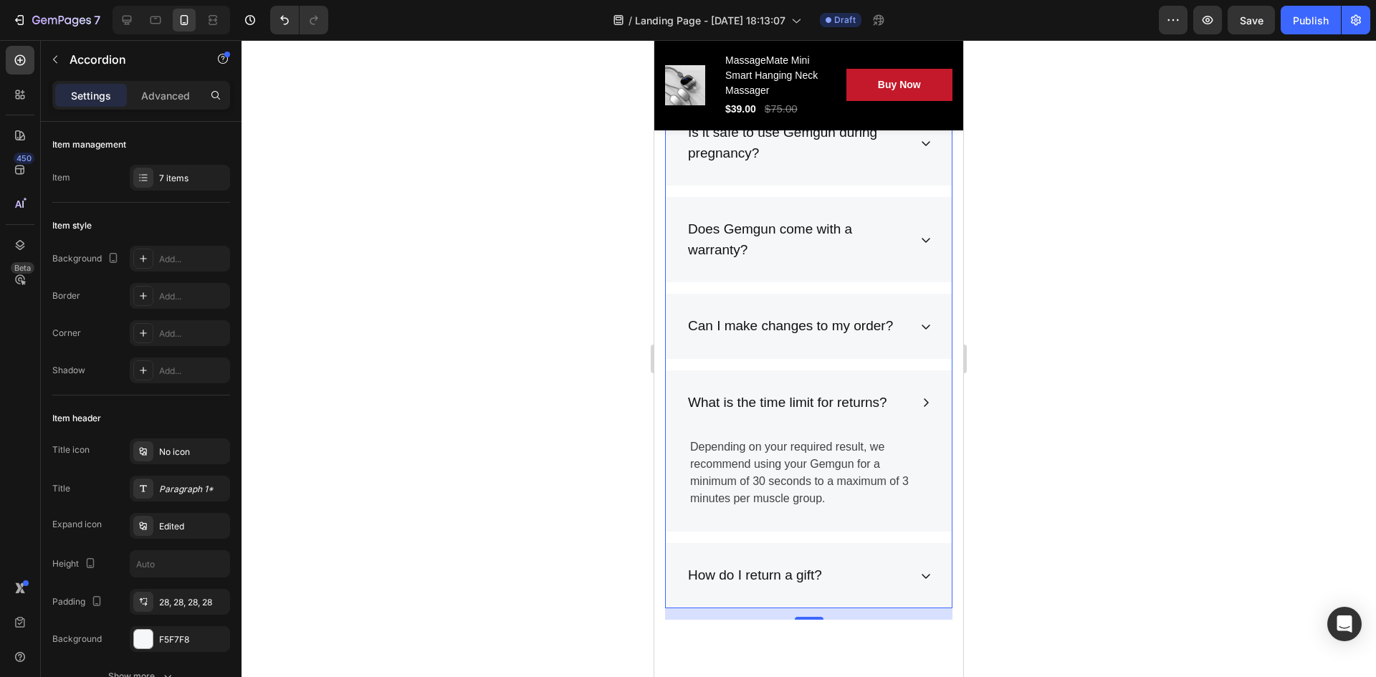
click at [903, 397] on div "What is the time limit for returns?" at bounding box center [809, 403] width 286 height 65
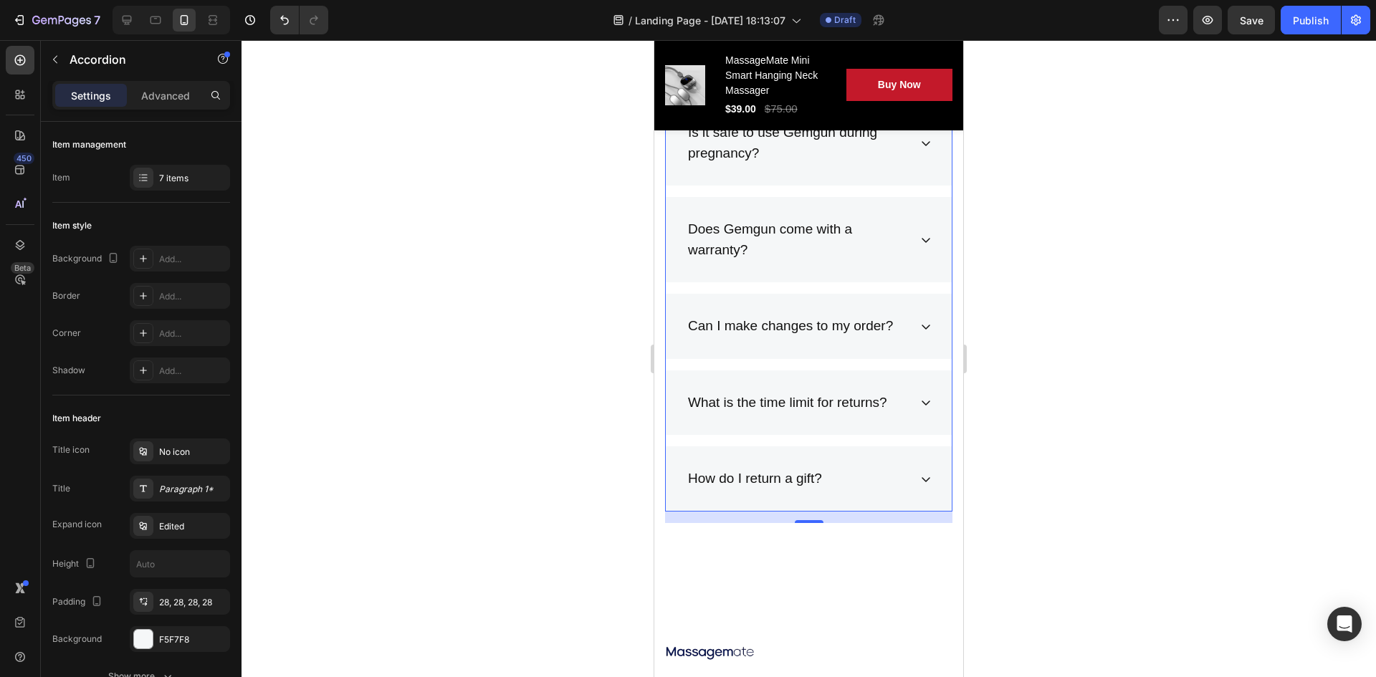
click at [920, 401] on icon at bounding box center [925, 402] width 11 height 11
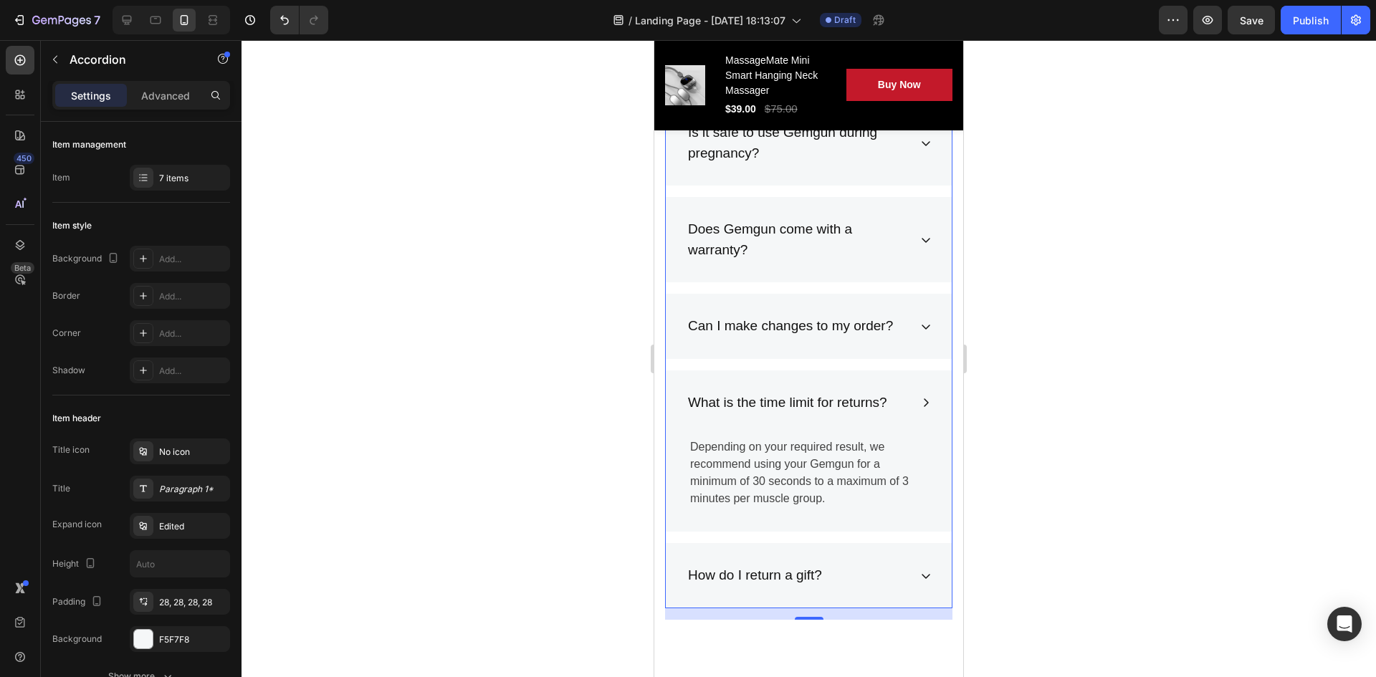
click at [778, 411] on div "What is the time limit for returns?" at bounding box center [788, 403] width 204 height 25
click at [920, 406] on icon at bounding box center [925, 402] width 11 height 11
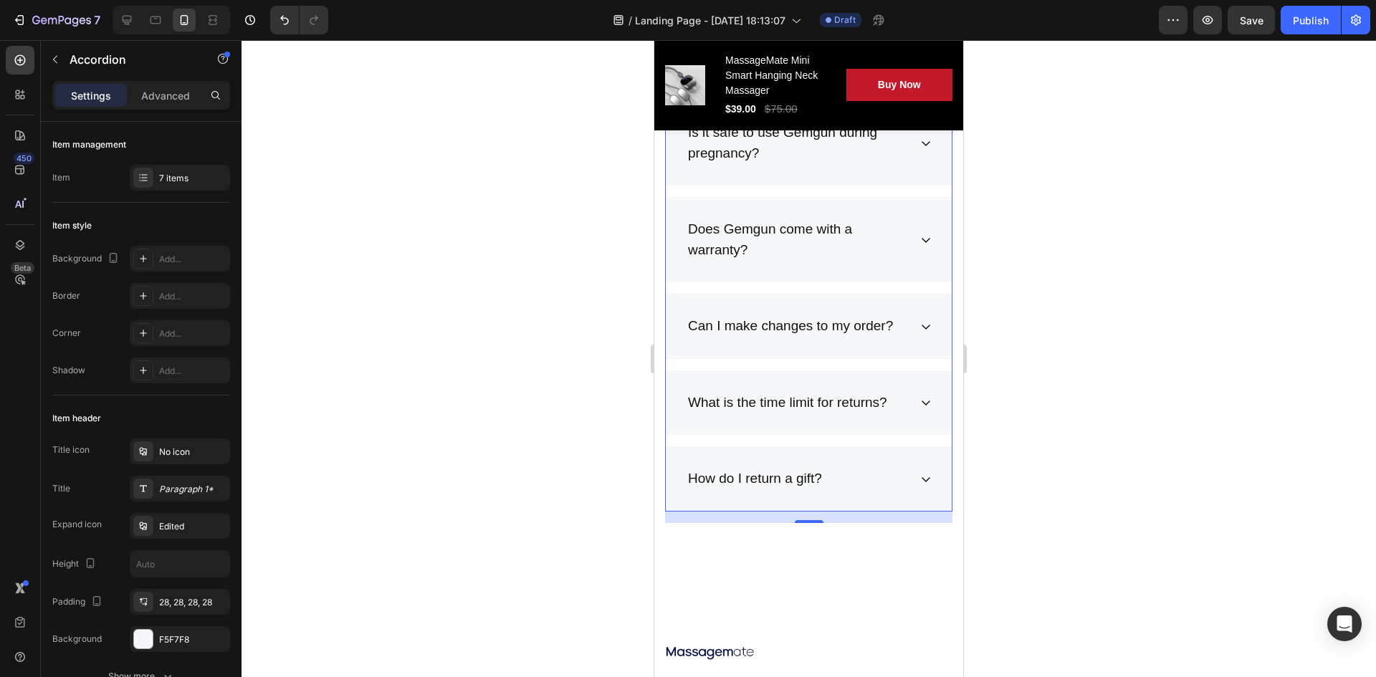
click at [920, 406] on icon at bounding box center [925, 402] width 11 height 11
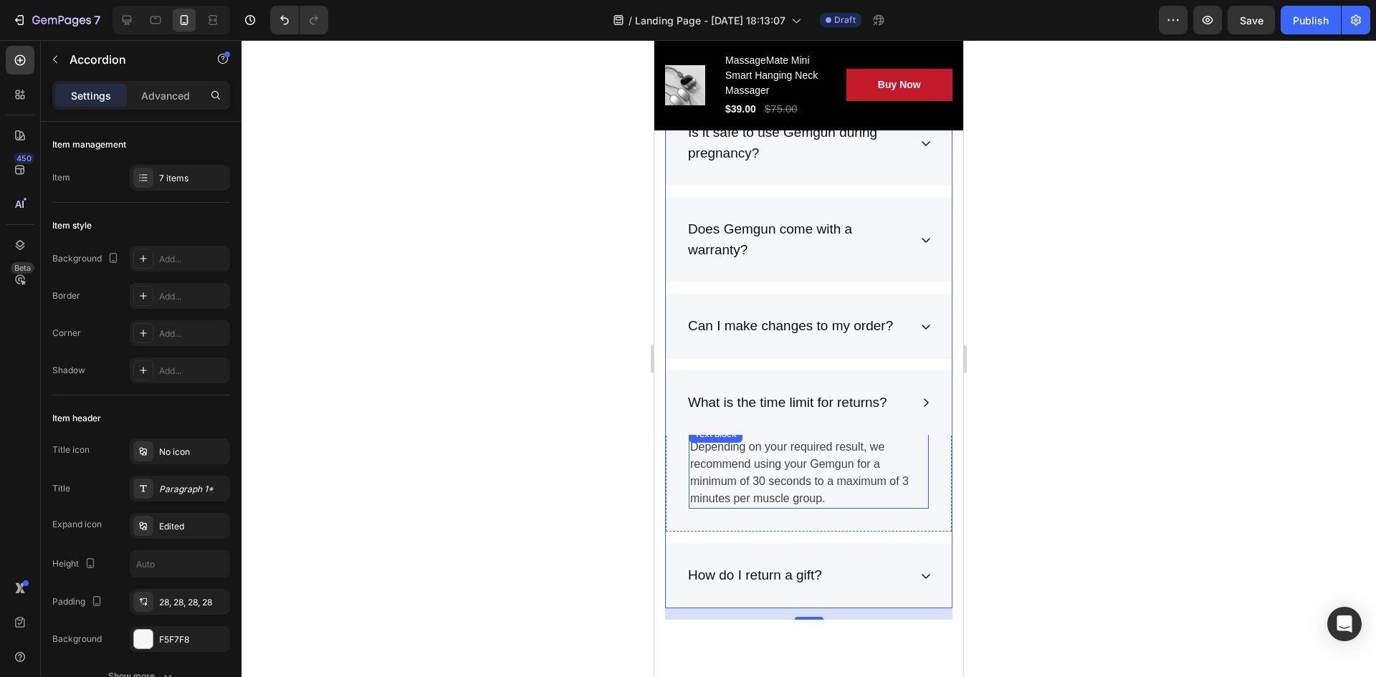
click at [819, 448] on p "Depending on your required result, we recommend using your Gemgun for a minimum…" at bounding box center [808, 473] width 237 height 69
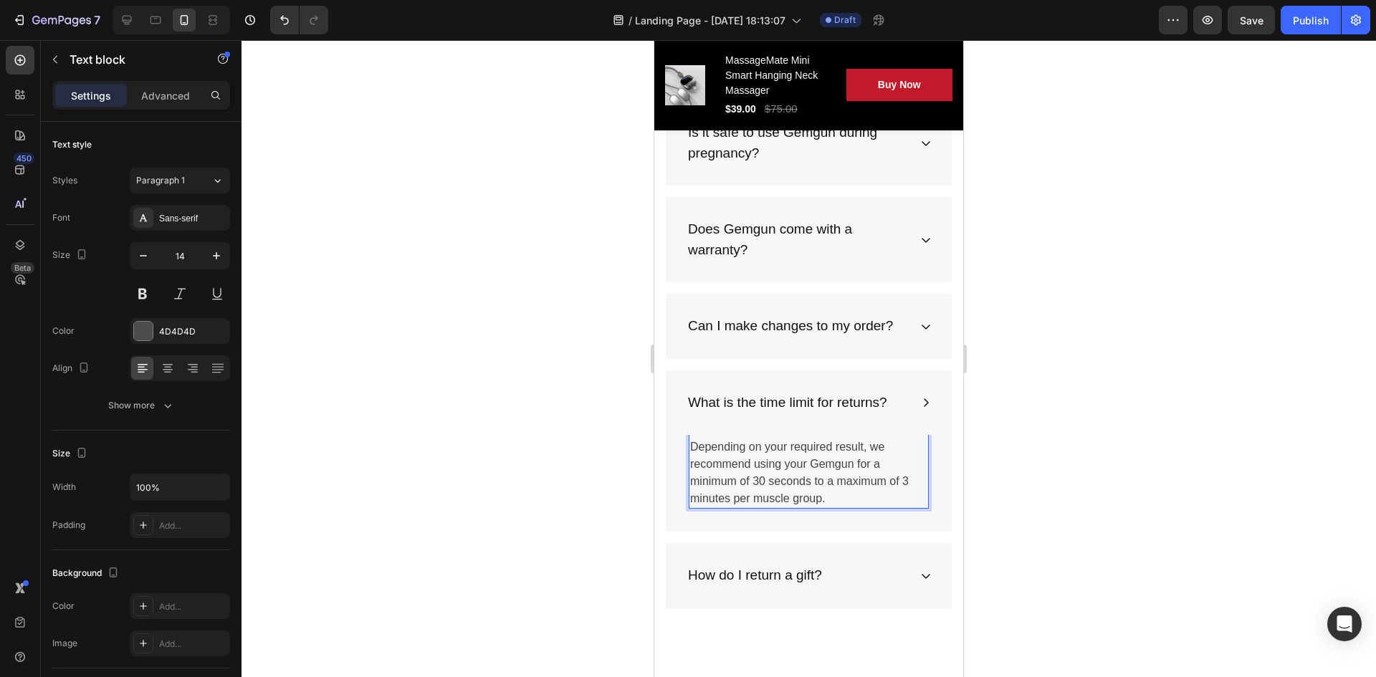
click at [825, 488] on p "Depending on your required result, we recommend using your Gemgun for a minimum…" at bounding box center [808, 473] width 237 height 69
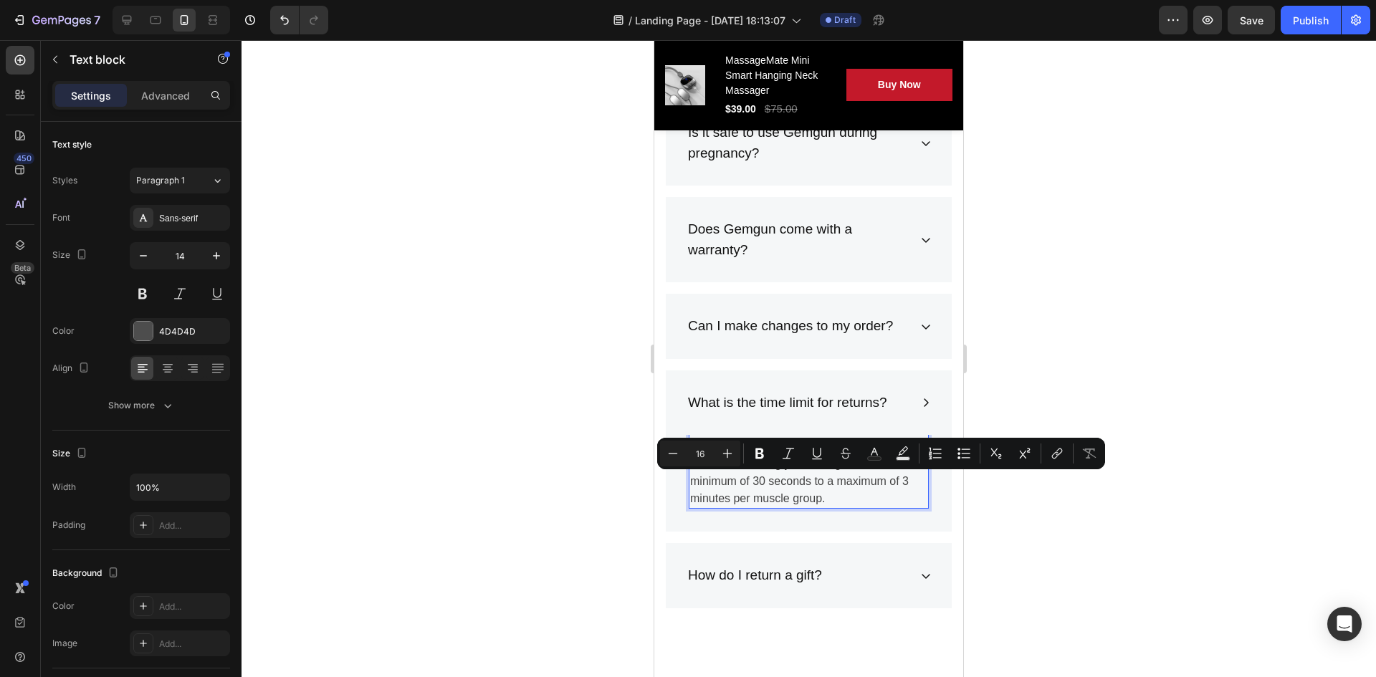
click at [827, 506] on p "Depending on your required result, we recommend using your Gemgun for a minimum…" at bounding box center [808, 473] width 237 height 69
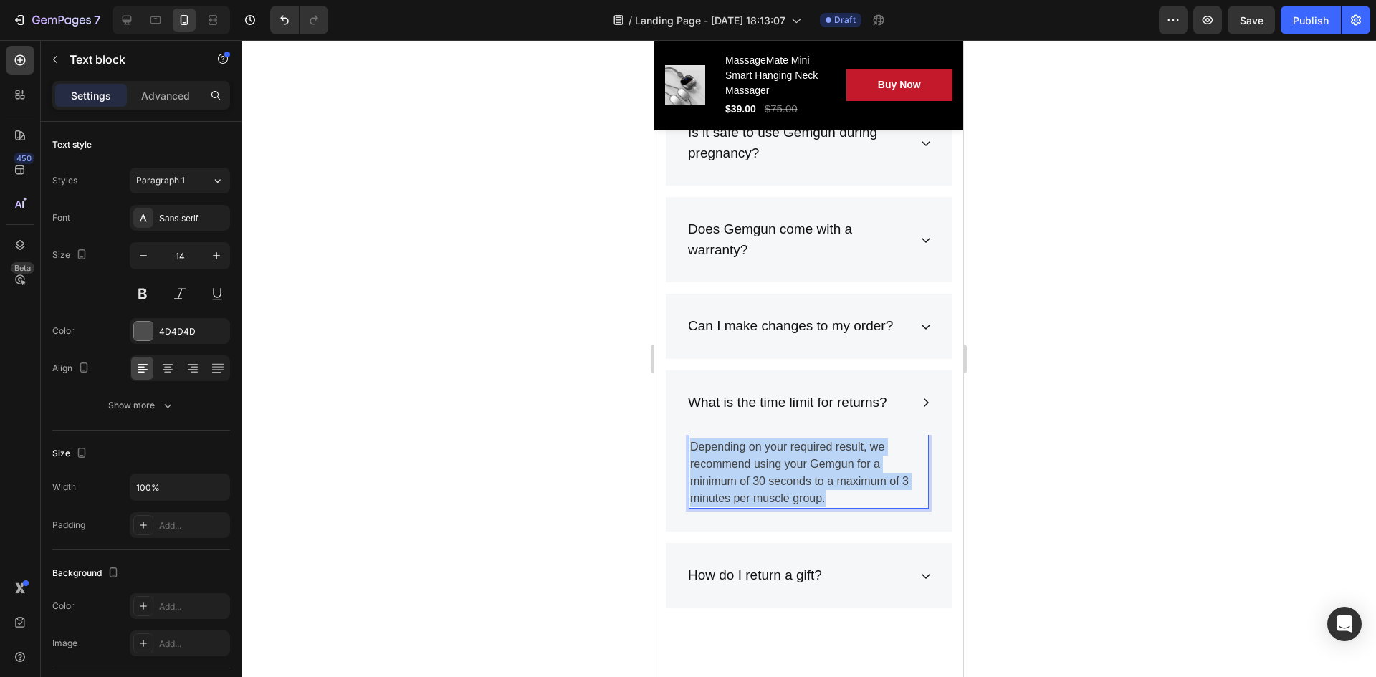
drag, startPoint x: 825, startPoint y: 500, endPoint x: 1308, endPoint y: 472, distance: 483.3
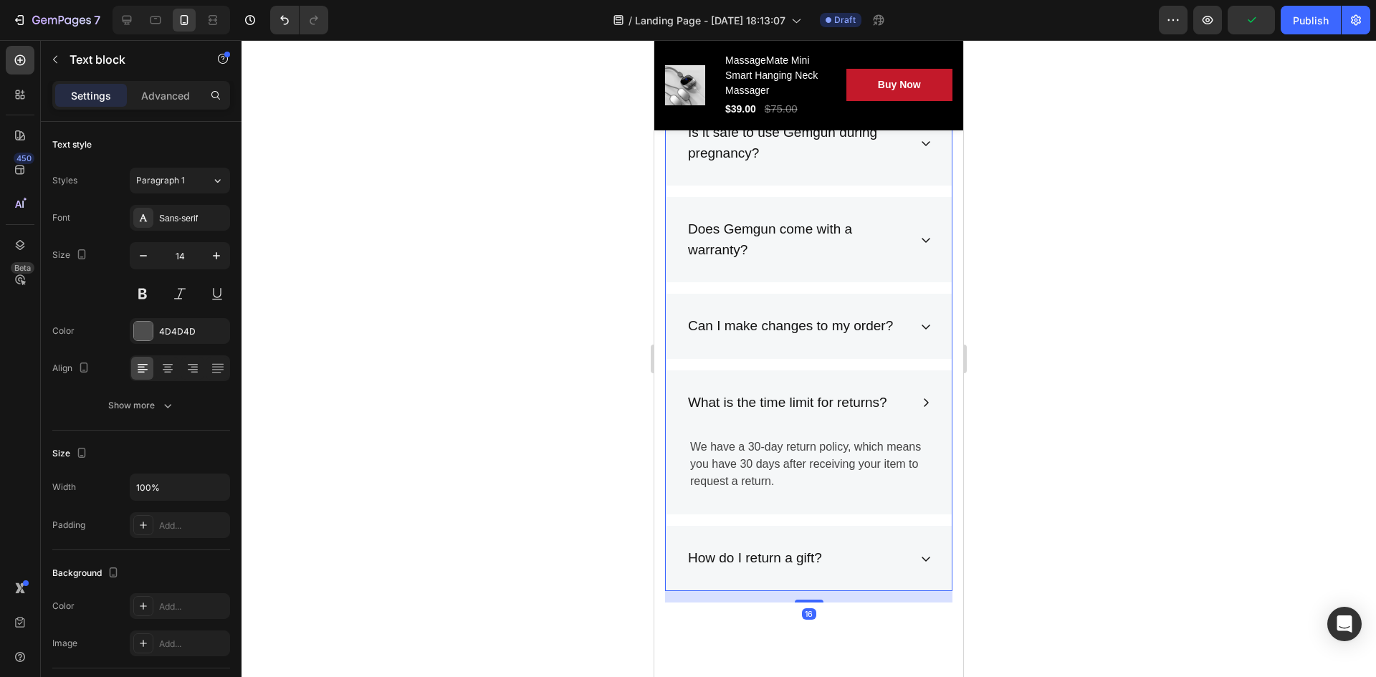
click at [887, 508] on div "How long should I use my Gemgun? How does Gemgun work to massage and relax my b…" at bounding box center [808, 249] width 287 height 685
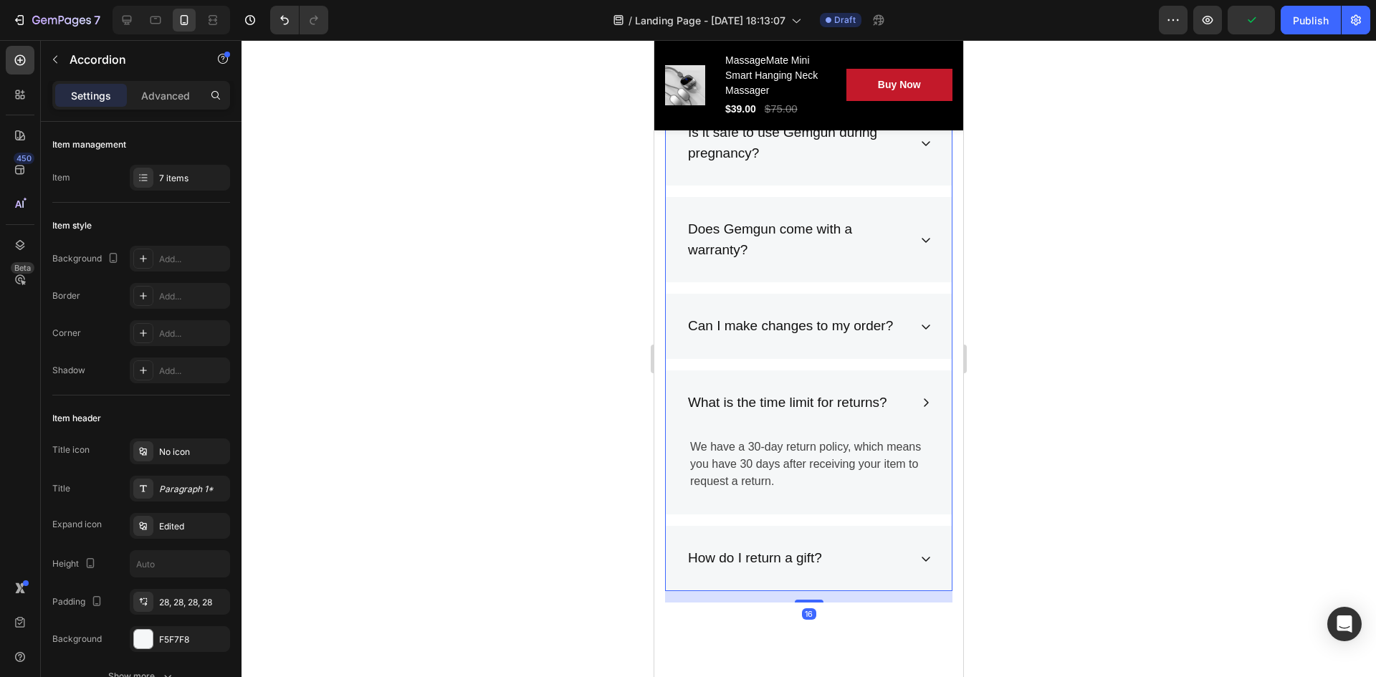
click at [900, 508] on div "How do I return a gift?" at bounding box center [809, 558] width 286 height 65
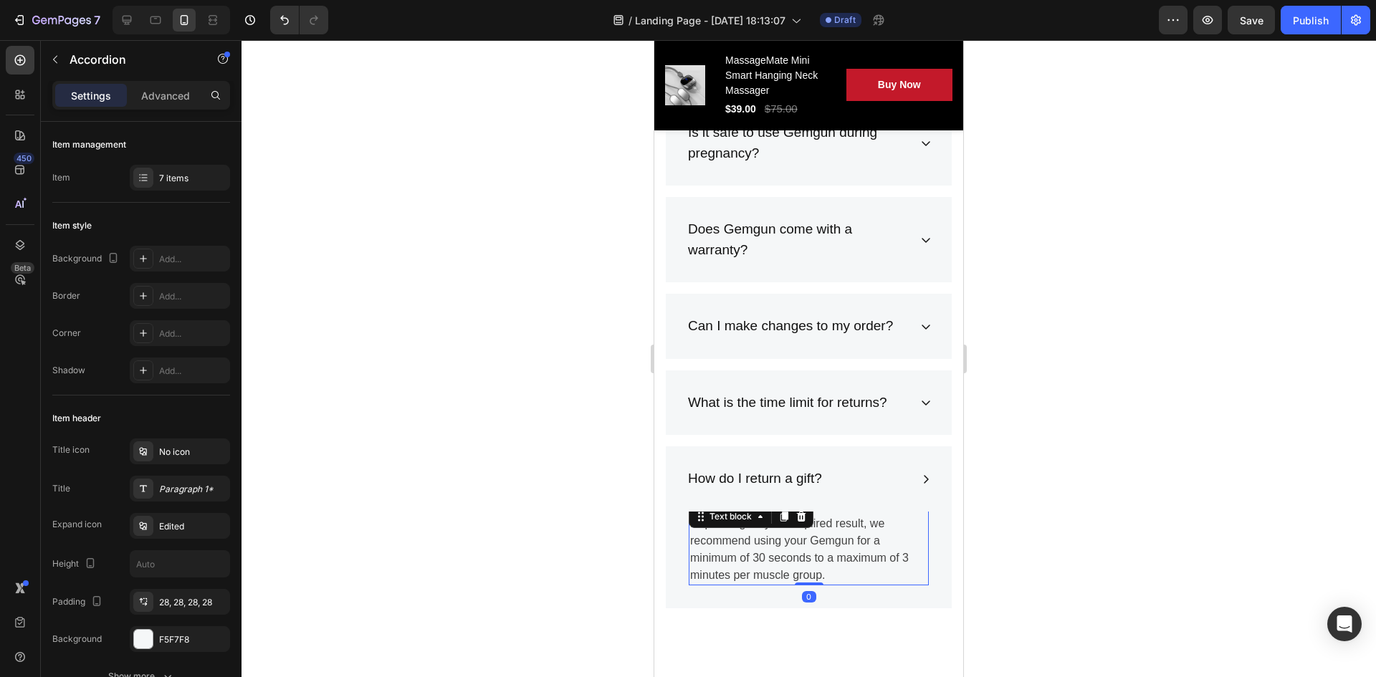
click at [822, 508] on p "Depending on your required result, we recommend using your Gemgun for a minimum…" at bounding box center [808, 549] width 237 height 69
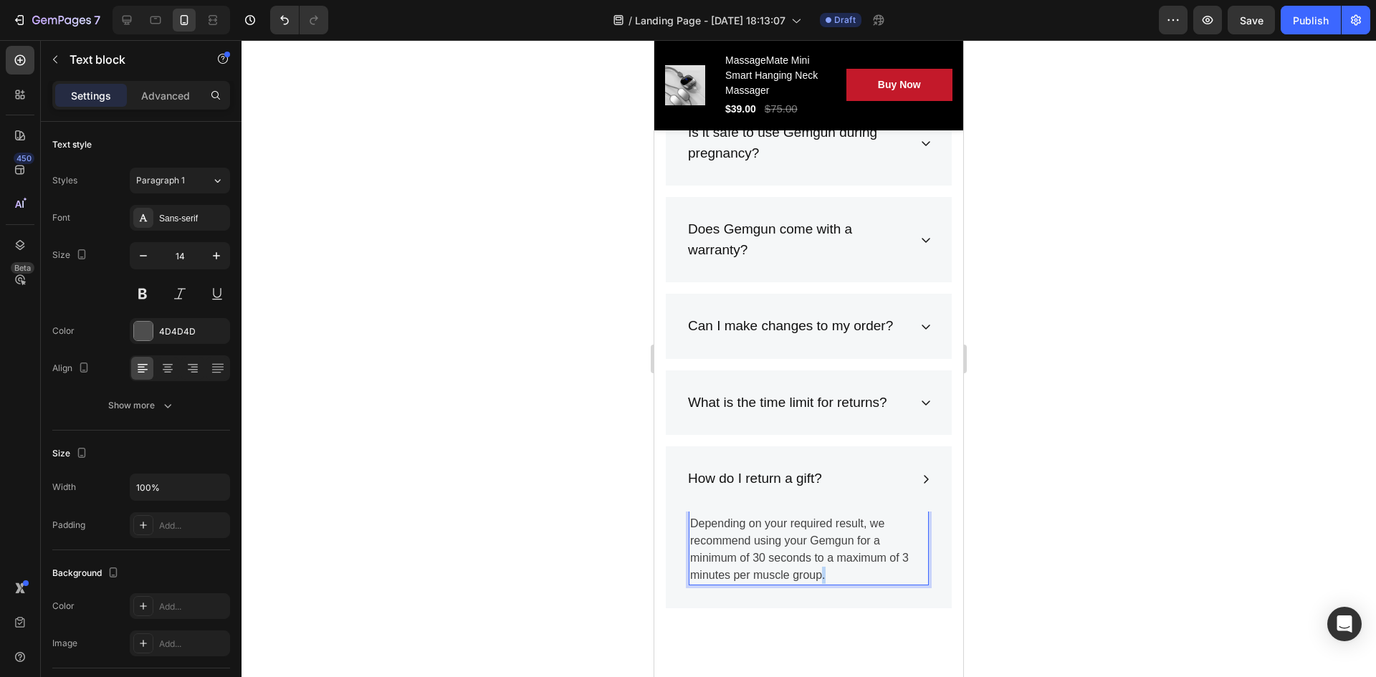
click at [823, 508] on p "Depending on your required result, we recommend using your Gemgun for a minimum…" at bounding box center [808, 549] width 237 height 69
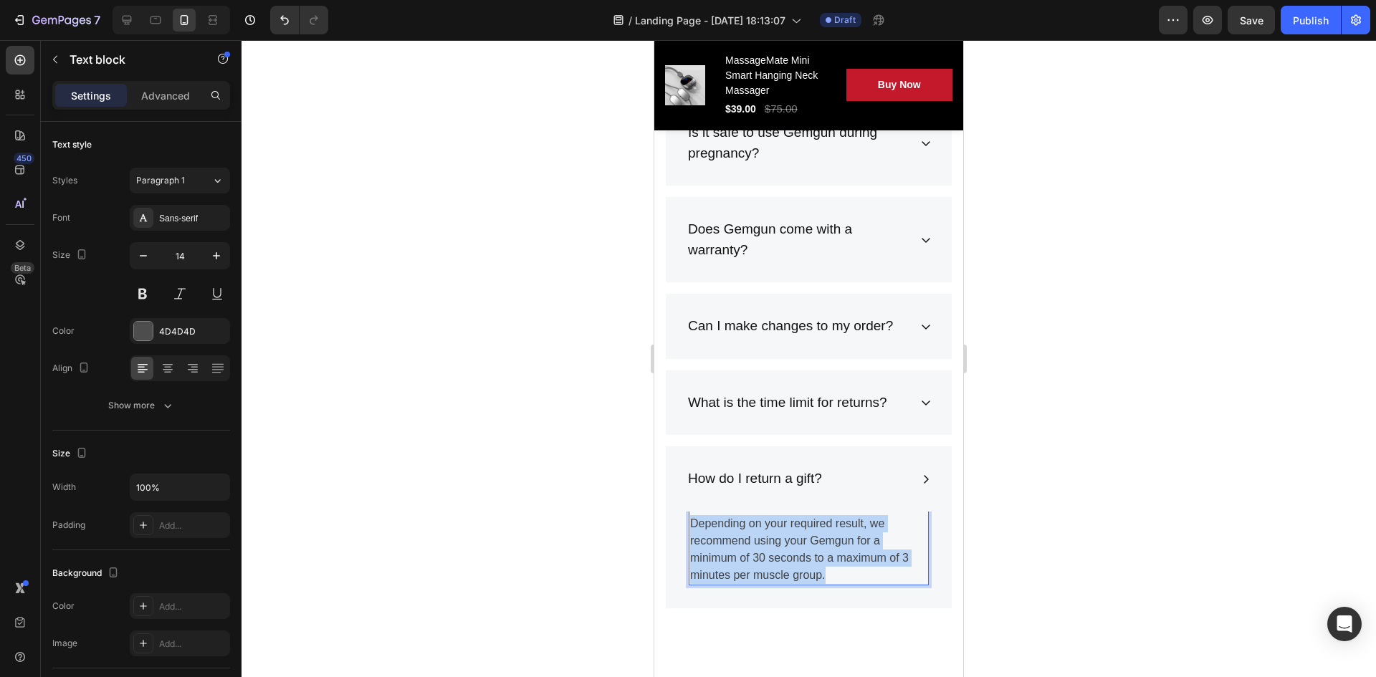
click at [823, 508] on p "Depending on your required result, we recommend using your Gemgun for a minimum…" at bounding box center [808, 549] width 237 height 69
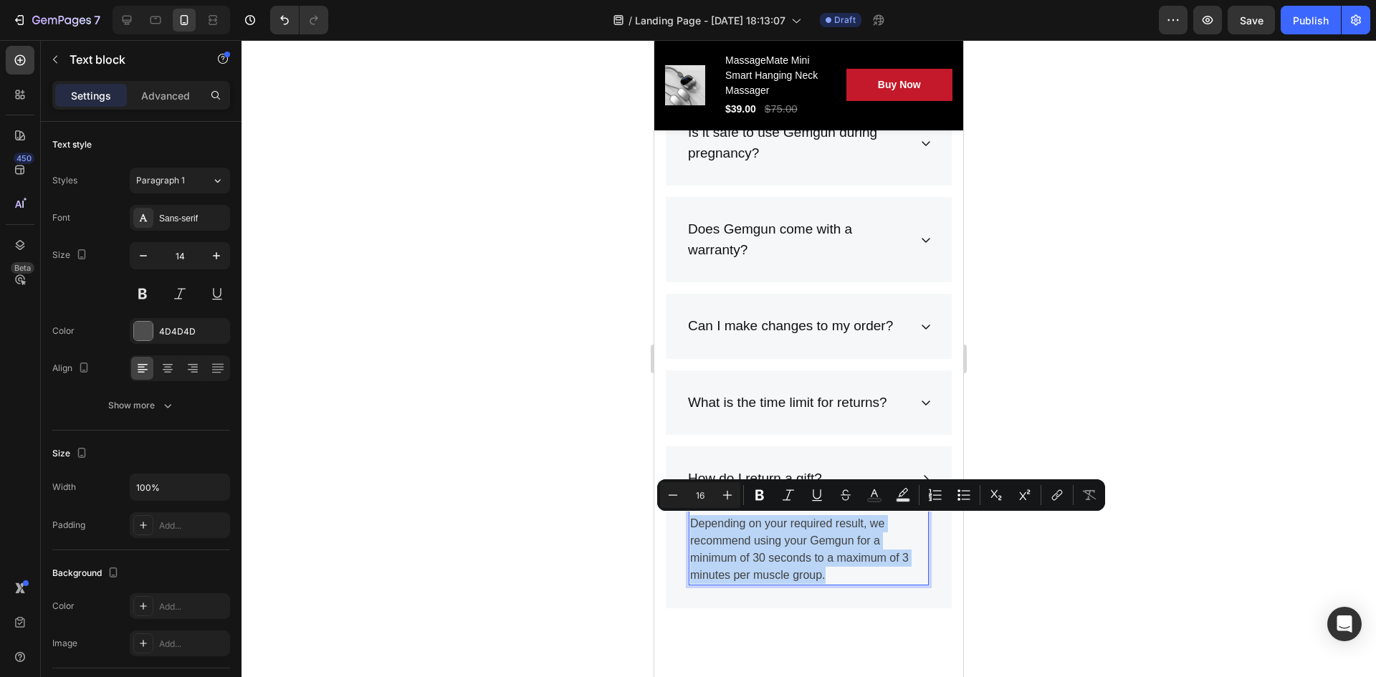
click at [809, 508] on p "Depending on your required result, we recommend using your Gemgun for a minimum…" at bounding box center [808, 549] width 237 height 69
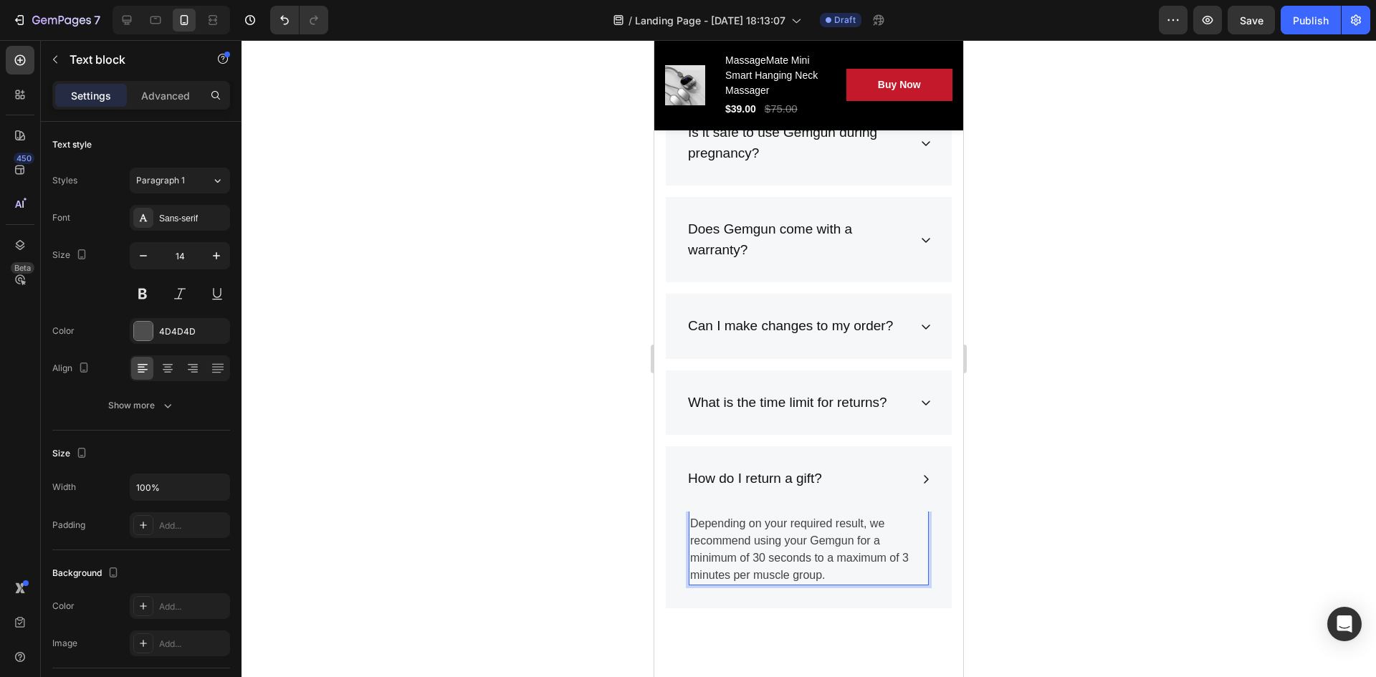
click at [817, 508] on p "Depending on your required result, we recommend using your Gemgun for a minimum…" at bounding box center [808, 549] width 237 height 69
click at [837, 508] on p "Depending on your required result, we recommend using your Gemgun for a minimum…" at bounding box center [808, 549] width 237 height 69
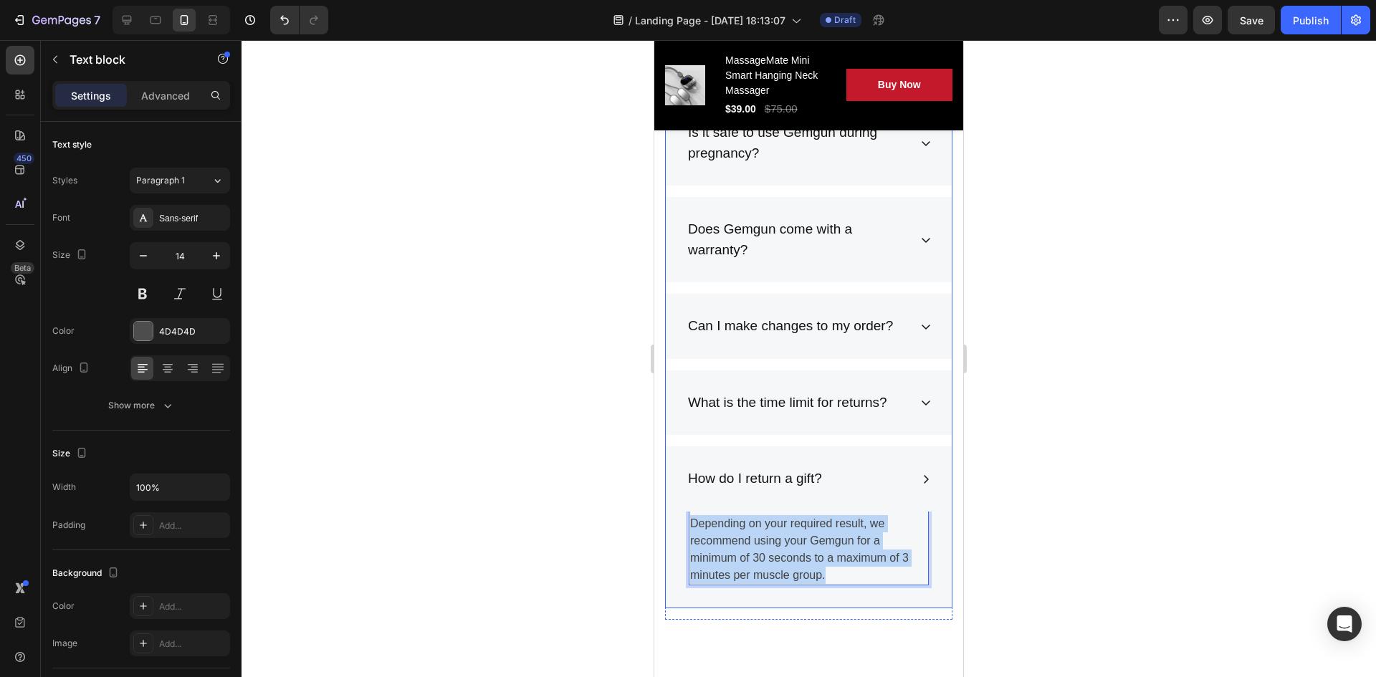
drag, startPoint x: 829, startPoint y: 571, endPoint x: 673, endPoint y: 508, distance: 167.6
click at [673, 508] on div "How do I return a gift? Depending on your required result, we recommend using y…" at bounding box center [809, 528] width 286 height 162
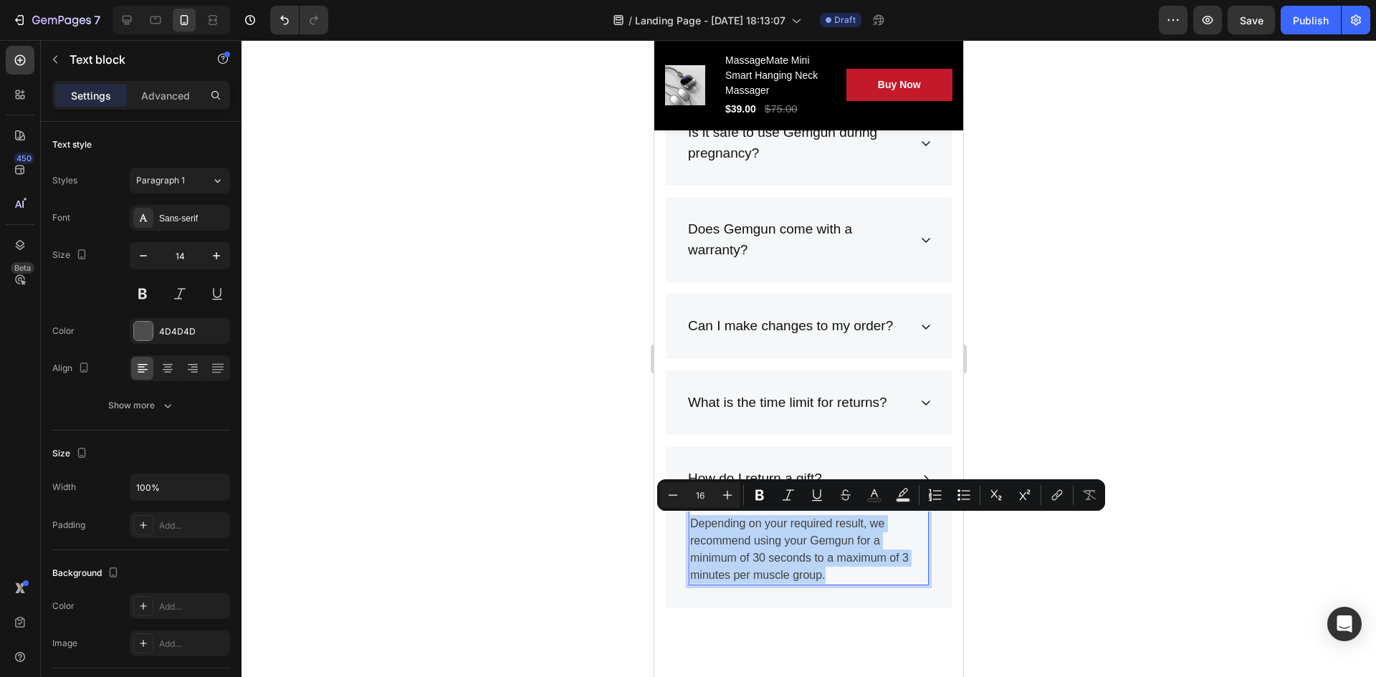
click at [844, 508] on p "Depending on your required result, we recommend using your Gemgun for a minimum…" at bounding box center [808, 549] width 237 height 69
drag, startPoint x: 844, startPoint y: 570, endPoint x: 652, endPoint y: 508, distance: 201.8
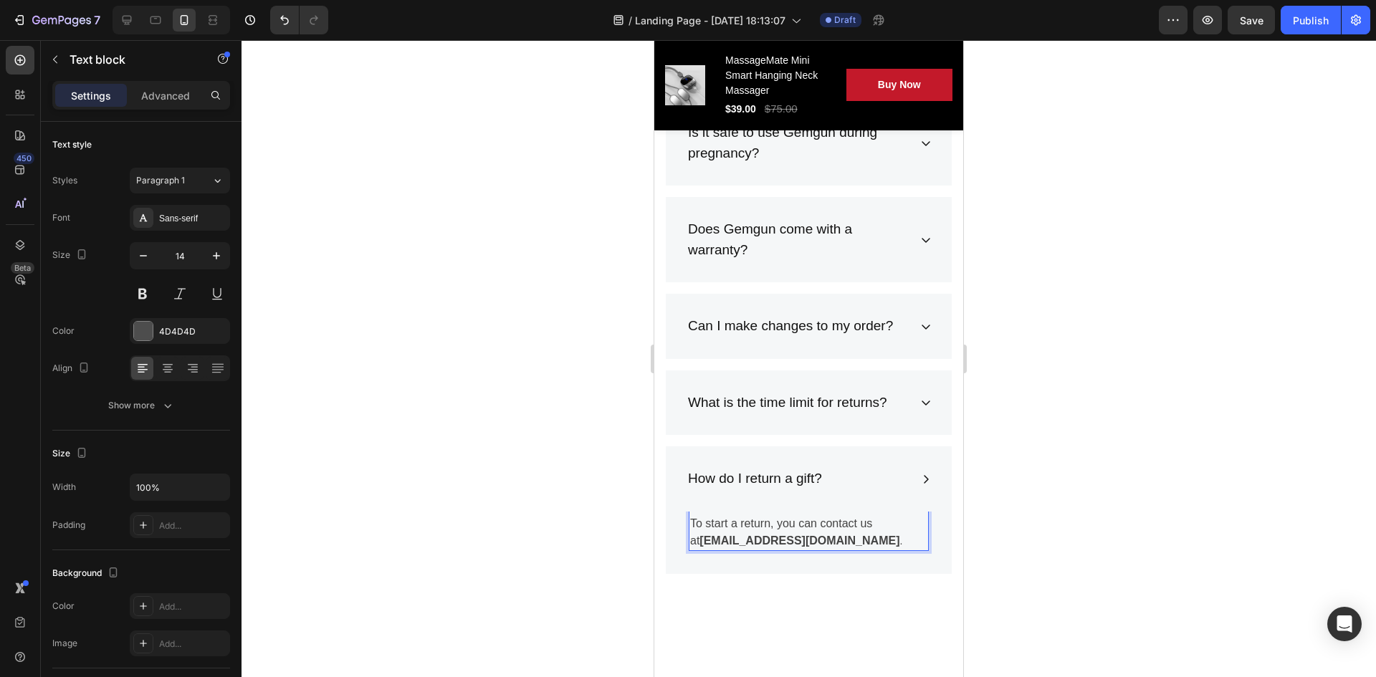
click at [801, 508] on p "To start a return, you can contact us at [EMAIL_ADDRESS][DOMAIN_NAME] ." at bounding box center [808, 532] width 237 height 34
click at [845, 508] on p "To start a return, you can contact us at [EMAIL_ADDRESS][DOMAIN_NAME] ." at bounding box center [808, 532] width 237 height 34
click at [860, 508] on strong "[EMAIL_ADDRESS][DOMAIN_NAME]" at bounding box center [800, 541] width 200 height 12
click at [580, 508] on div at bounding box center [809, 358] width 1135 height 637
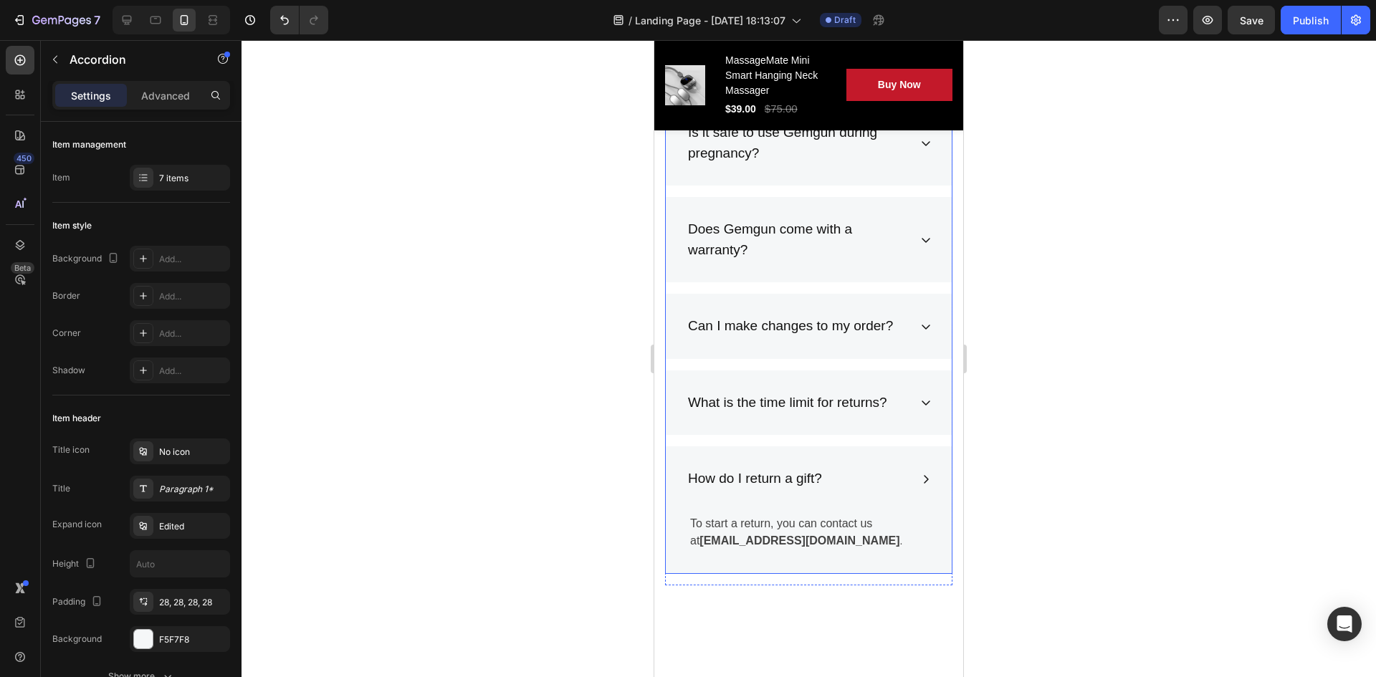
click at [865, 498] on div "How do I return a gift?" at bounding box center [809, 479] width 286 height 65
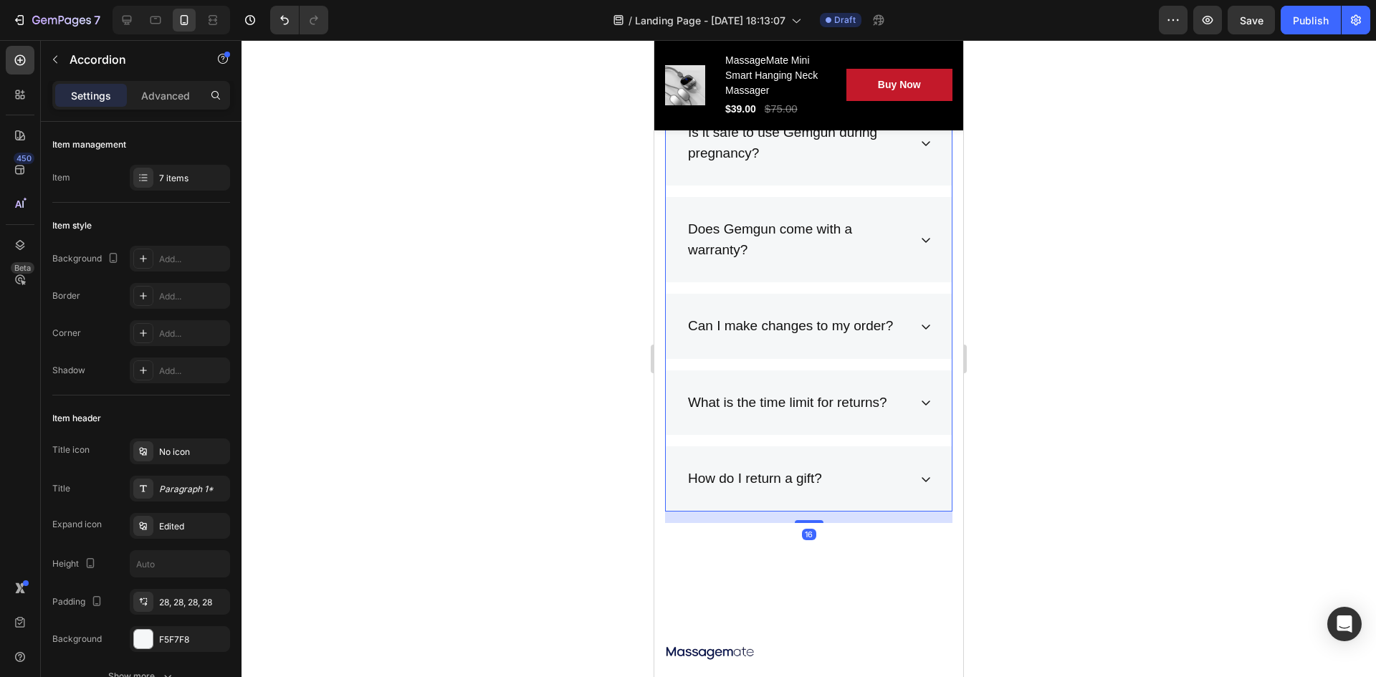
click at [865, 498] on div "How do I return a gift?" at bounding box center [809, 479] width 286 height 65
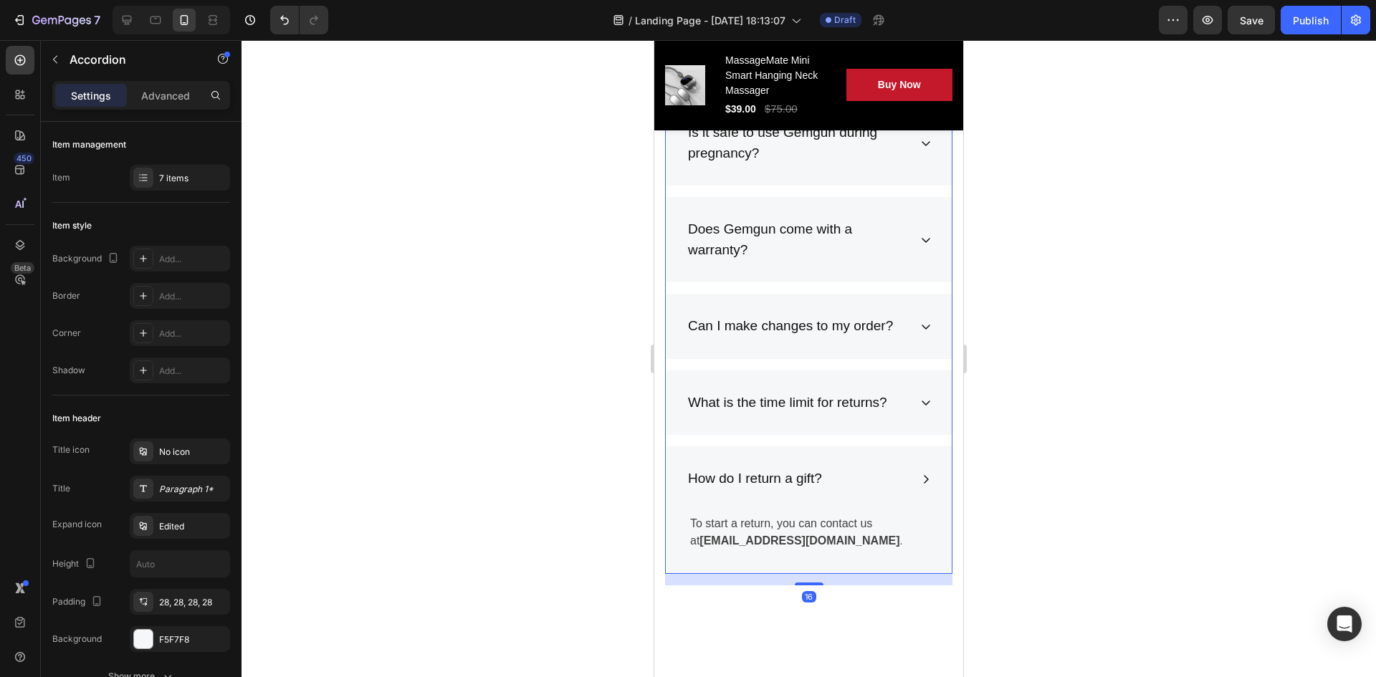
click at [862, 485] on div "How do I return a gift?" at bounding box center [797, 479] width 223 height 25
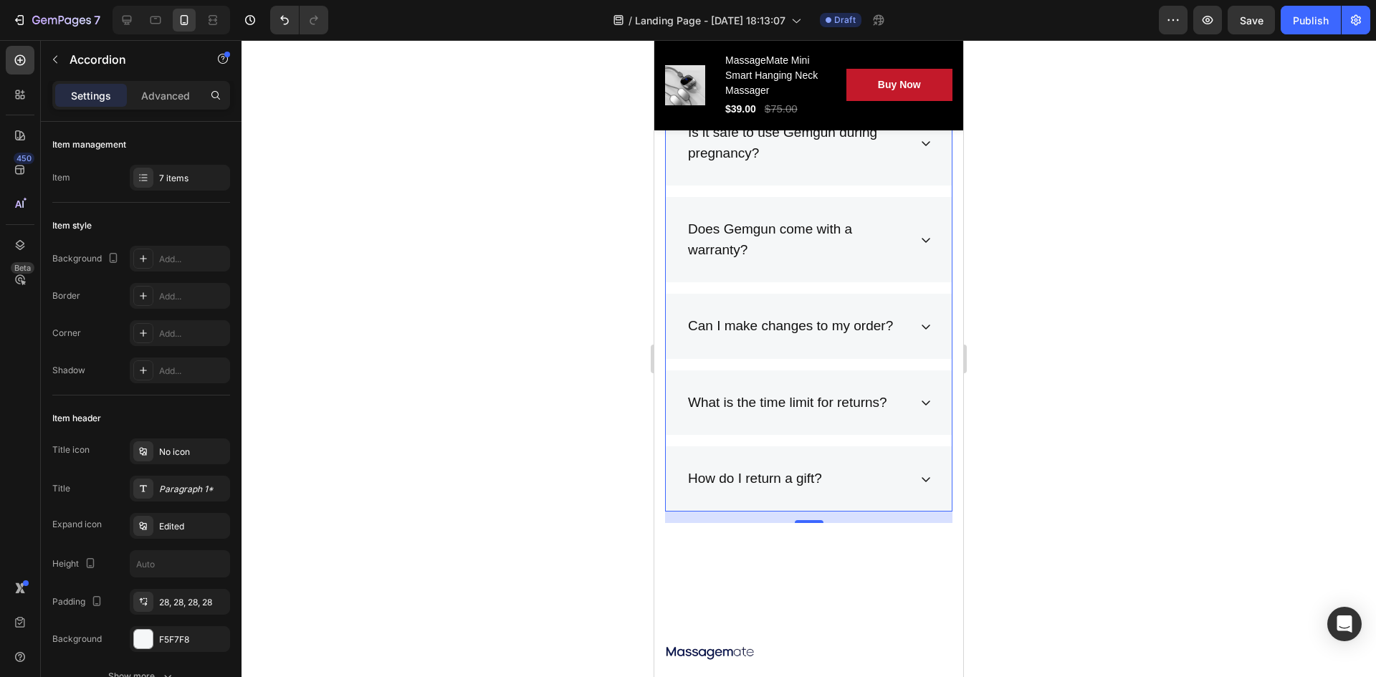
click at [905, 467] on div "How do I return a gift?" at bounding box center [809, 479] width 286 height 65
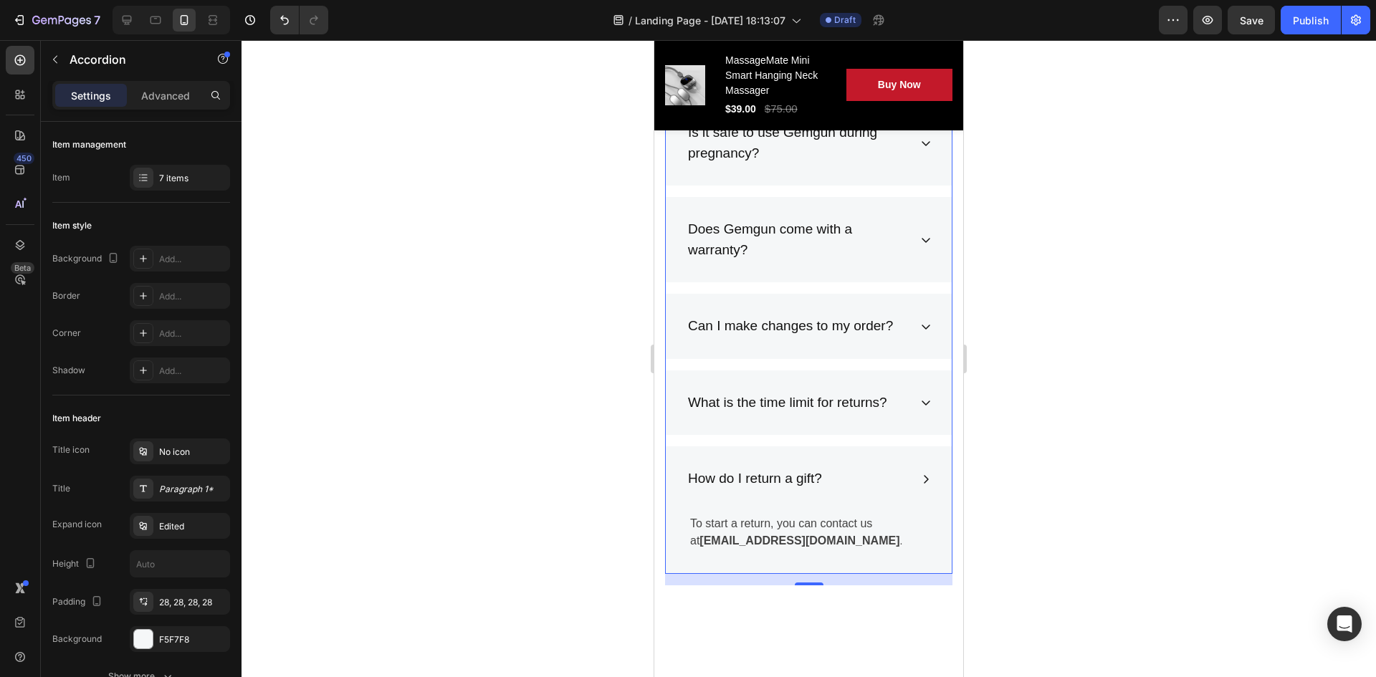
click at [904, 470] on div "How do I return a gift?" at bounding box center [809, 479] width 286 height 65
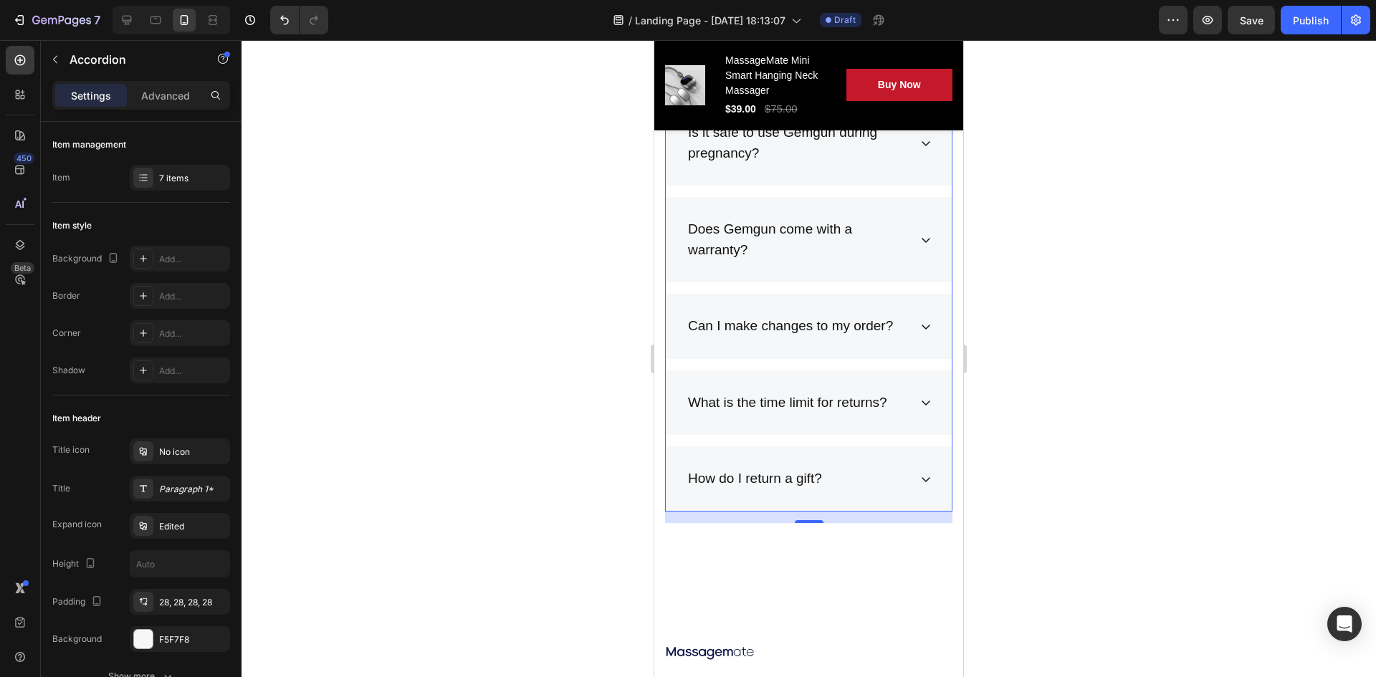
click at [904, 470] on div "How do I return a gift?" at bounding box center [809, 479] width 286 height 65
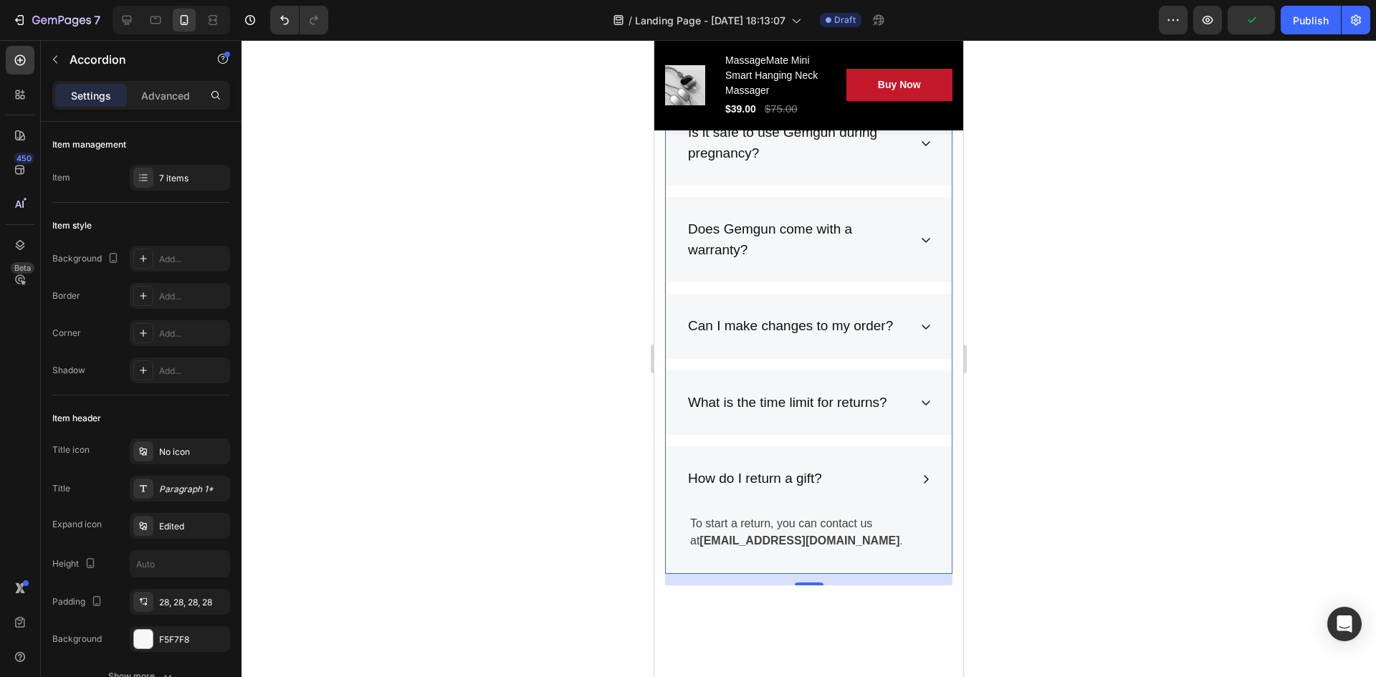
click at [920, 406] on icon at bounding box center [925, 402] width 11 height 11
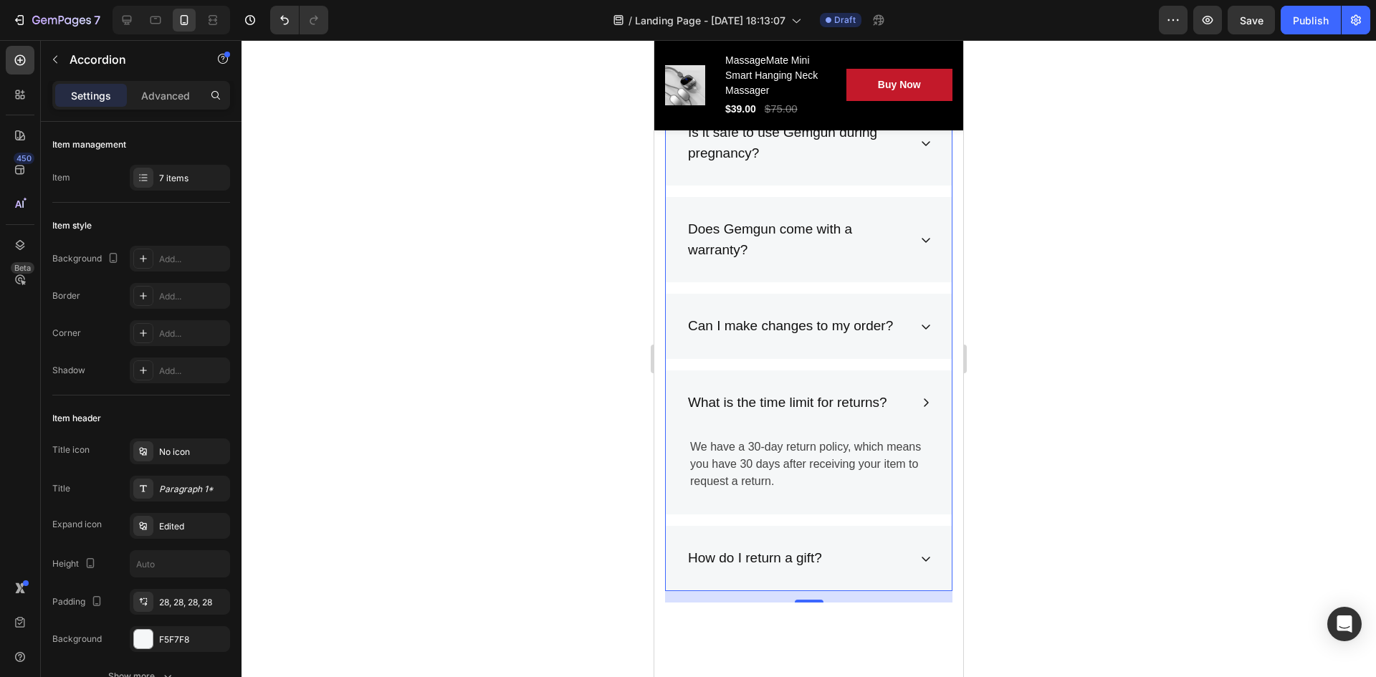
click at [882, 508] on div "How do I return a gift?" at bounding box center [797, 558] width 223 height 25
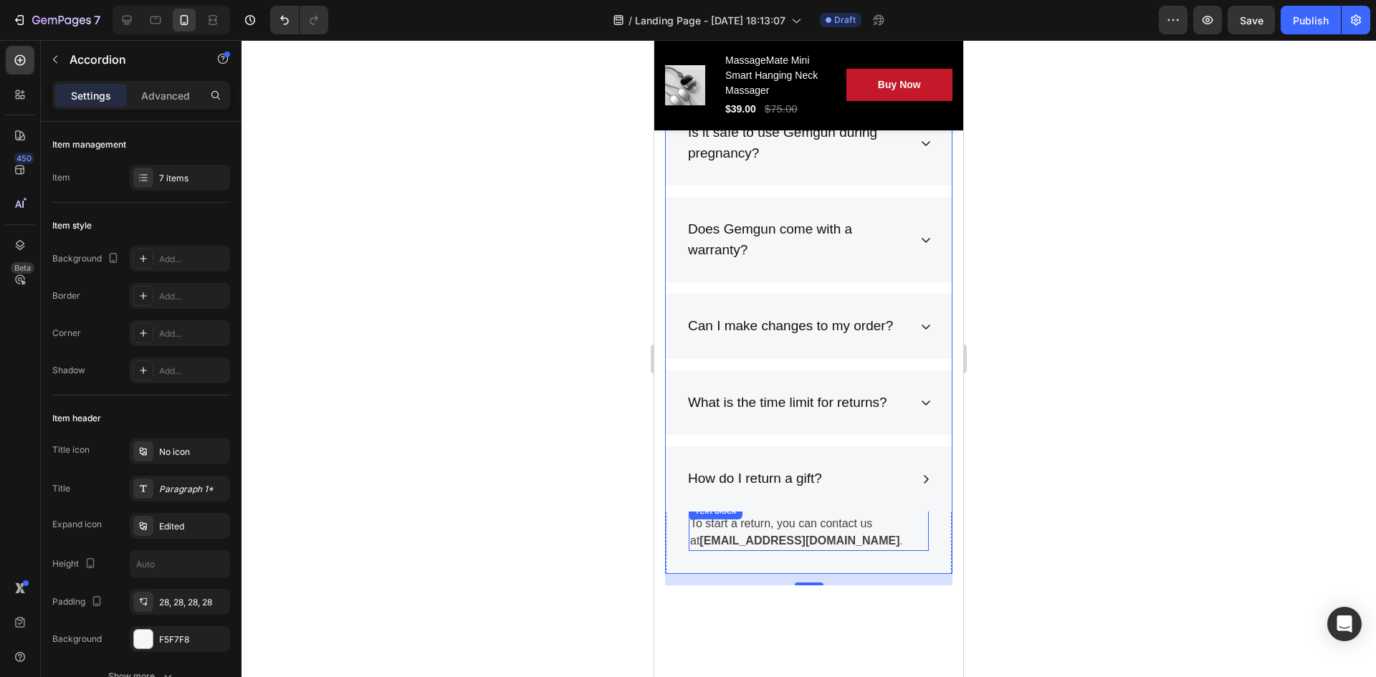
click at [849, 508] on strong "[EMAIL_ADDRESS][DOMAIN_NAME]" at bounding box center [800, 541] width 200 height 12
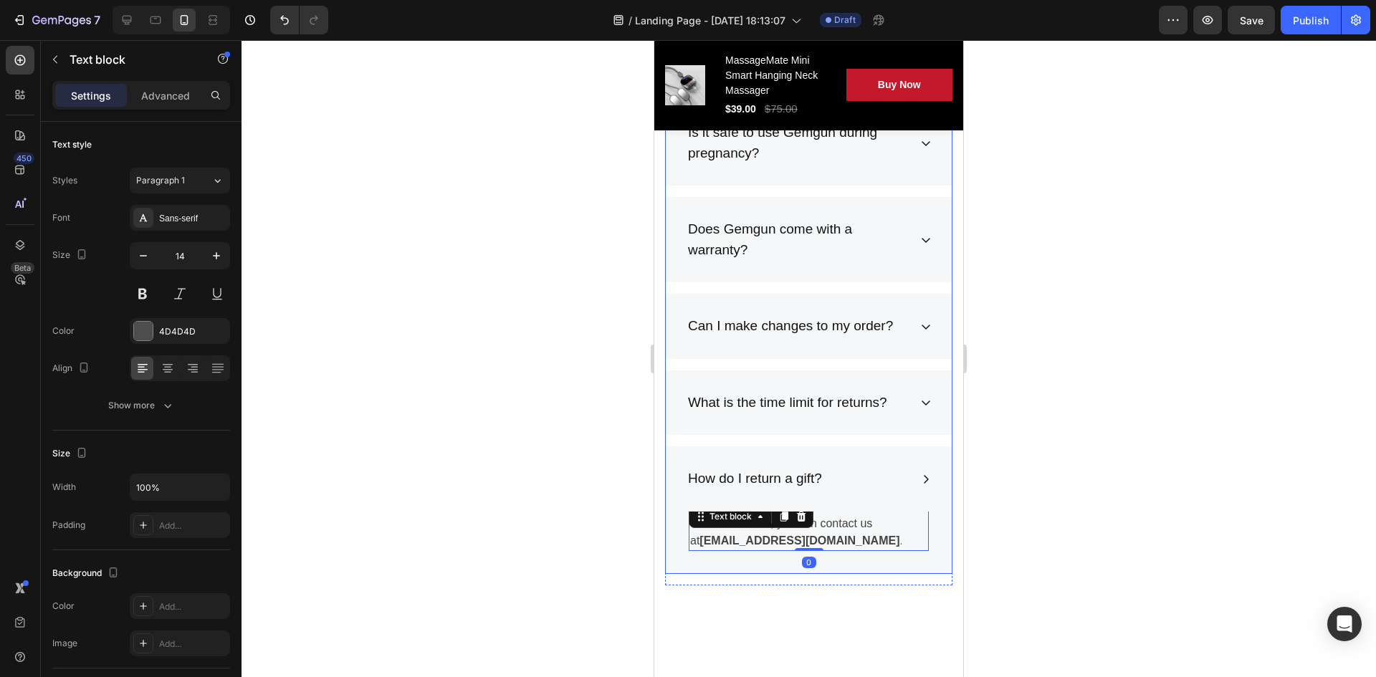
click at [896, 341] on div "Can I make changes to my order?" at bounding box center [809, 326] width 286 height 65
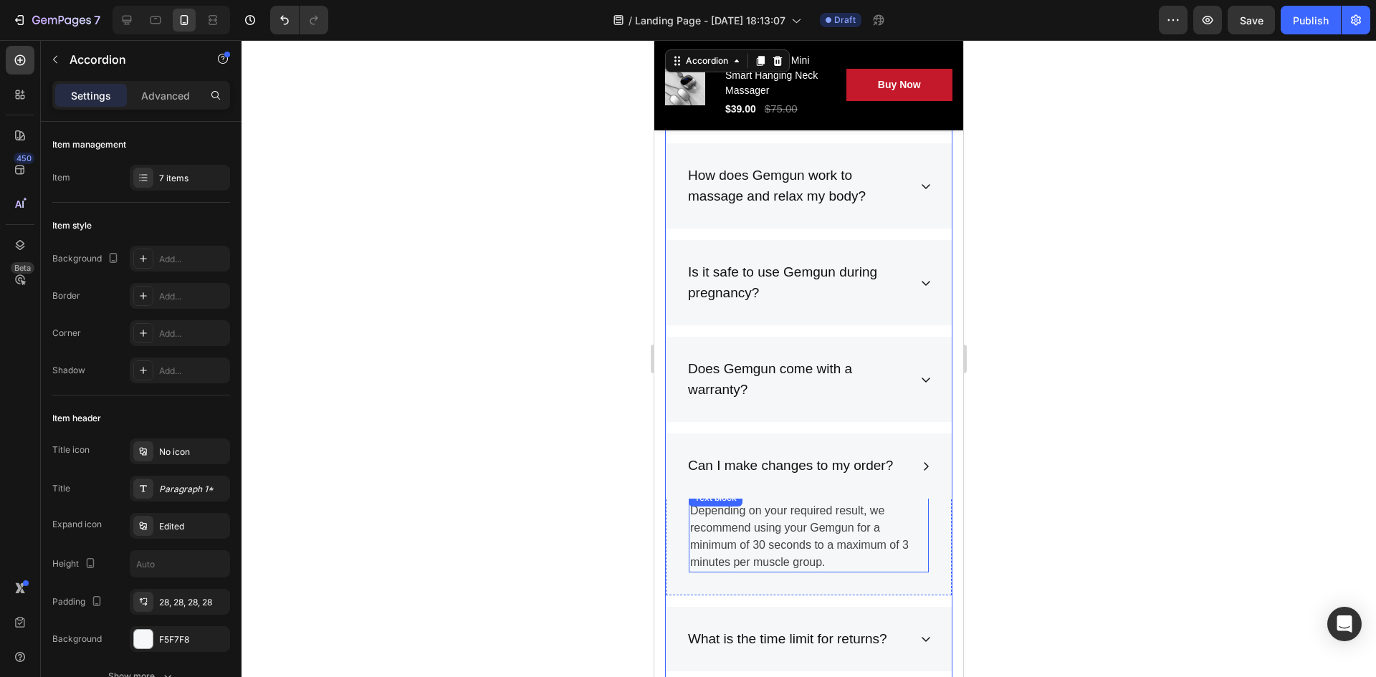
scroll to position [7539, 0]
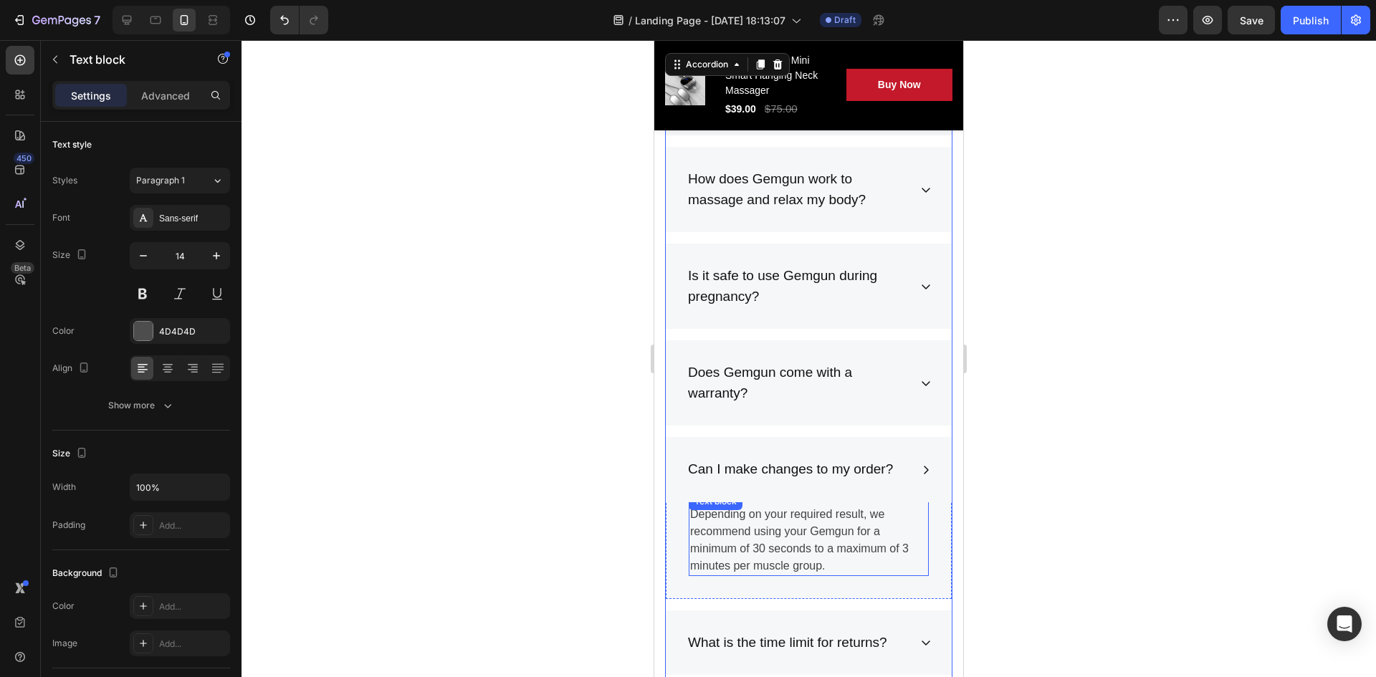
click at [789, 508] on p "Depending on your required result, we recommend using your Gemgun for a minimum…" at bounding box center [808, 540] width 237 height 69
click at [804, 508] on p "Depending on your required result, we recommend using your Gemgun for a minimum…" at bounding box center [808, 540] width 237 height 69
click at [823, 508] on p "Depending on your required result, we recommend using your Gemgun for a minimum…" at bounding box center [808, 540] width 237 height 69
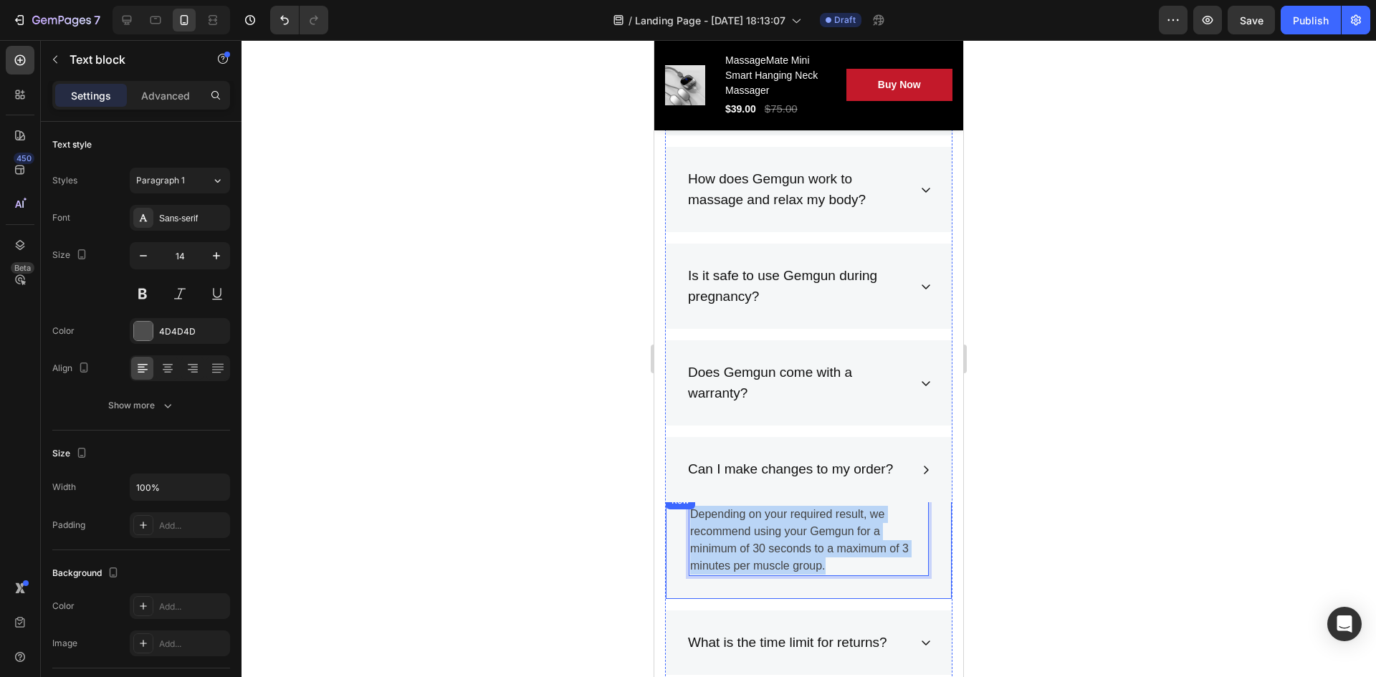
drag, startPoint x: 836, startPoint y: 563, endPoint x: 653, endPoint y: 496, distance: 194.8
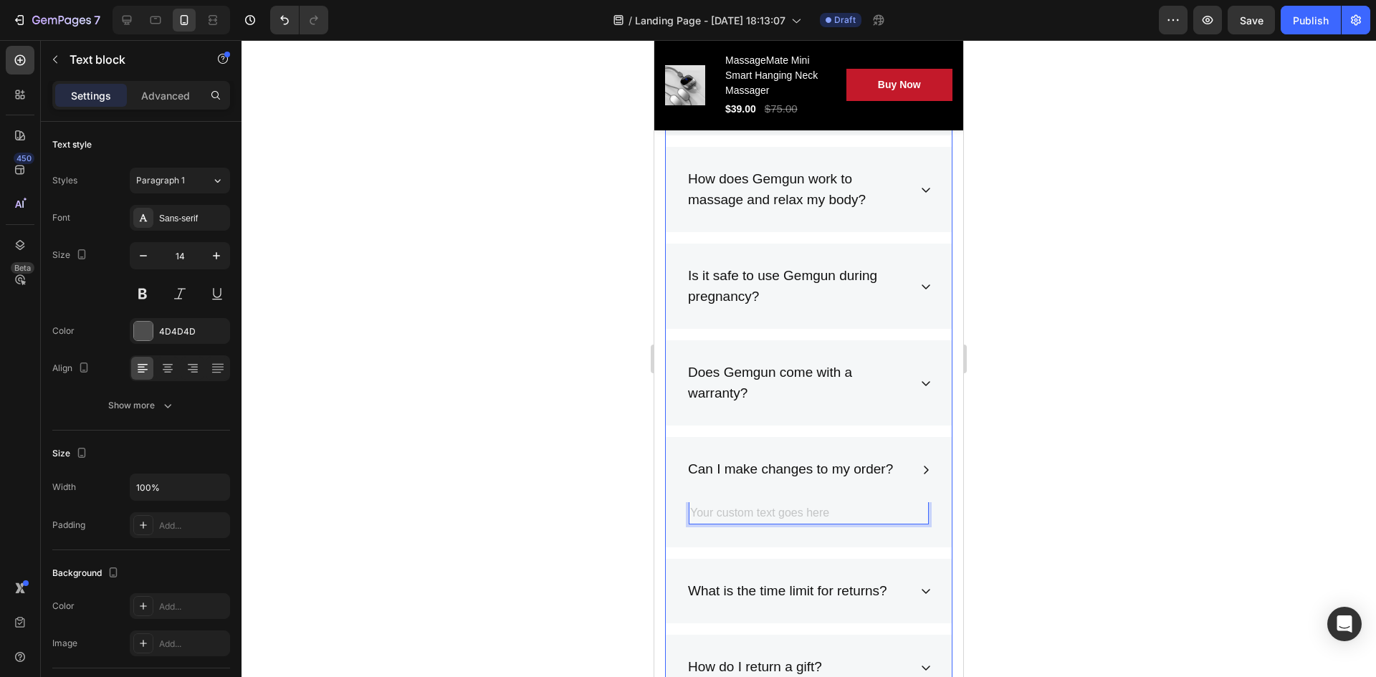
click at [920, 472] on icon at bounding box center [925, 470] width 11 height 11
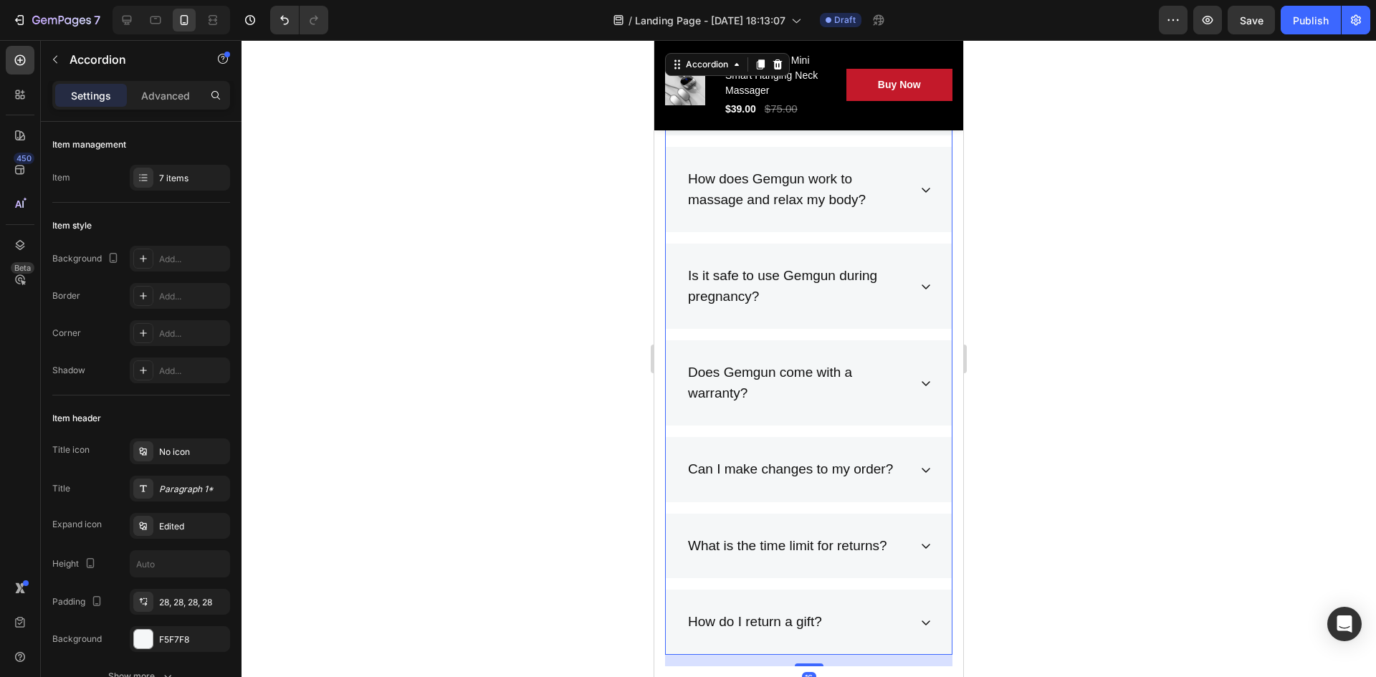
click at [920, 472] on icon at bounding box center [925, 470] width 11 height 11
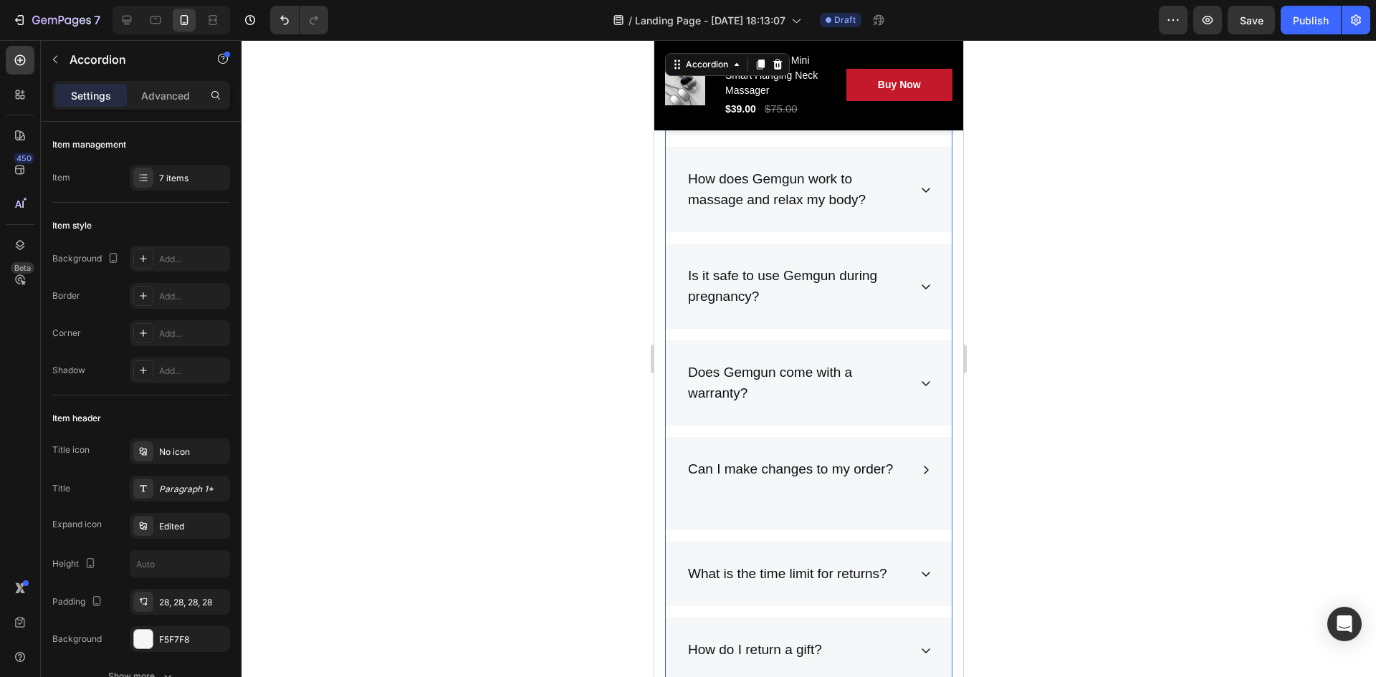
click at [839, 500] on div "Can I make changes to my order?" at bounding box center [809, 469] width 286 height 65
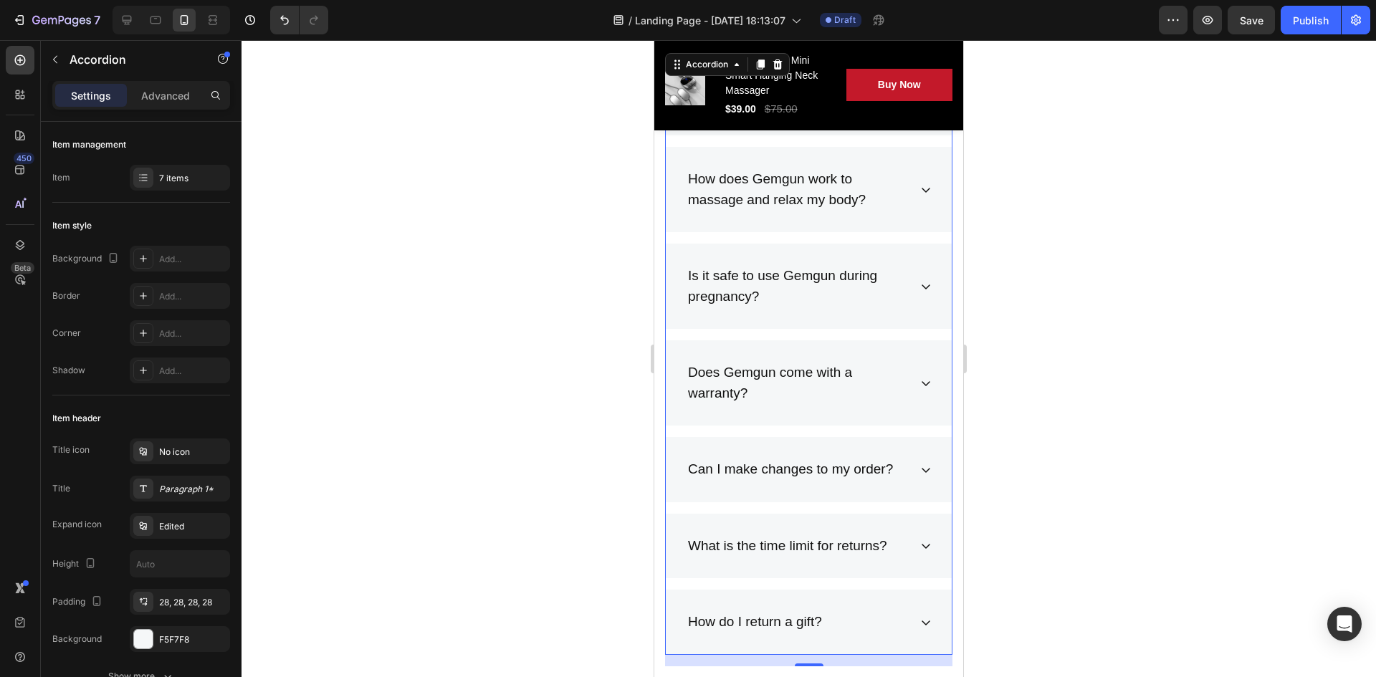
click at [857, 492] on div "Can I make changes to my order?" at bounding box center [809, 469] width 286 height 65
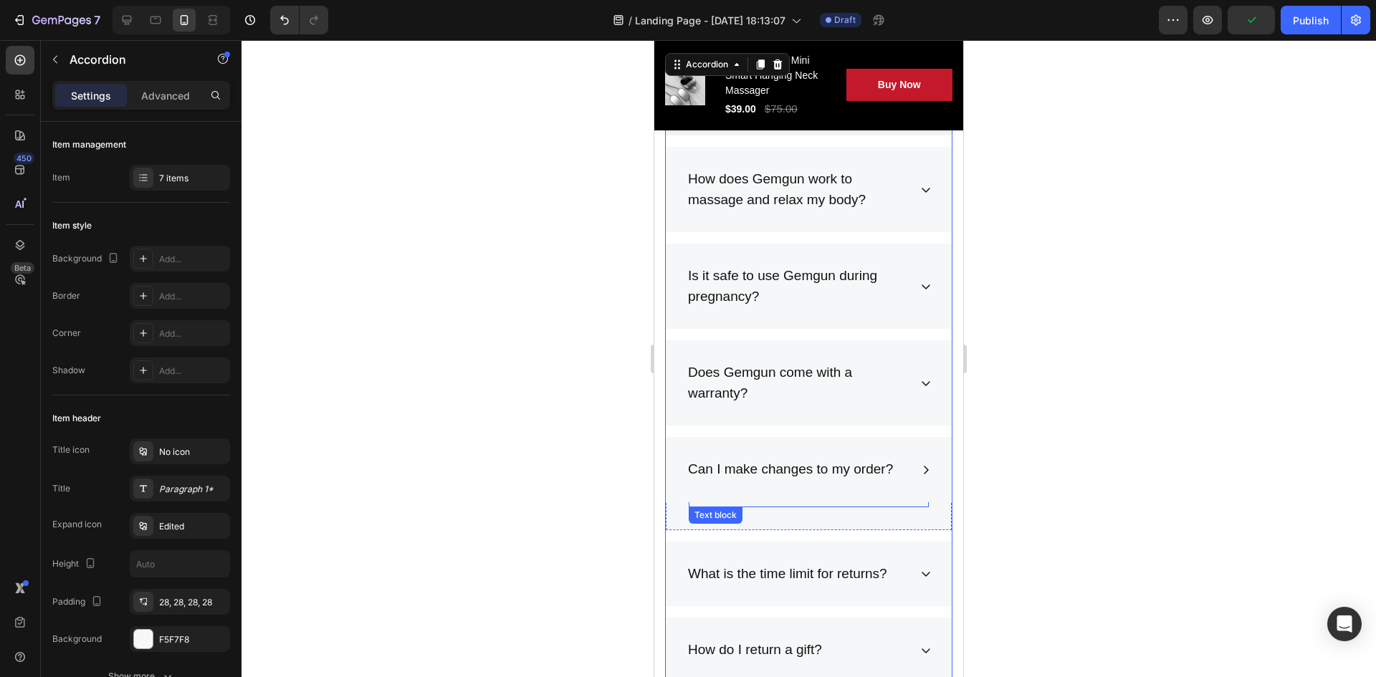
click at [853, 505] on div at bounding box center [809, 506] width 240 height 3
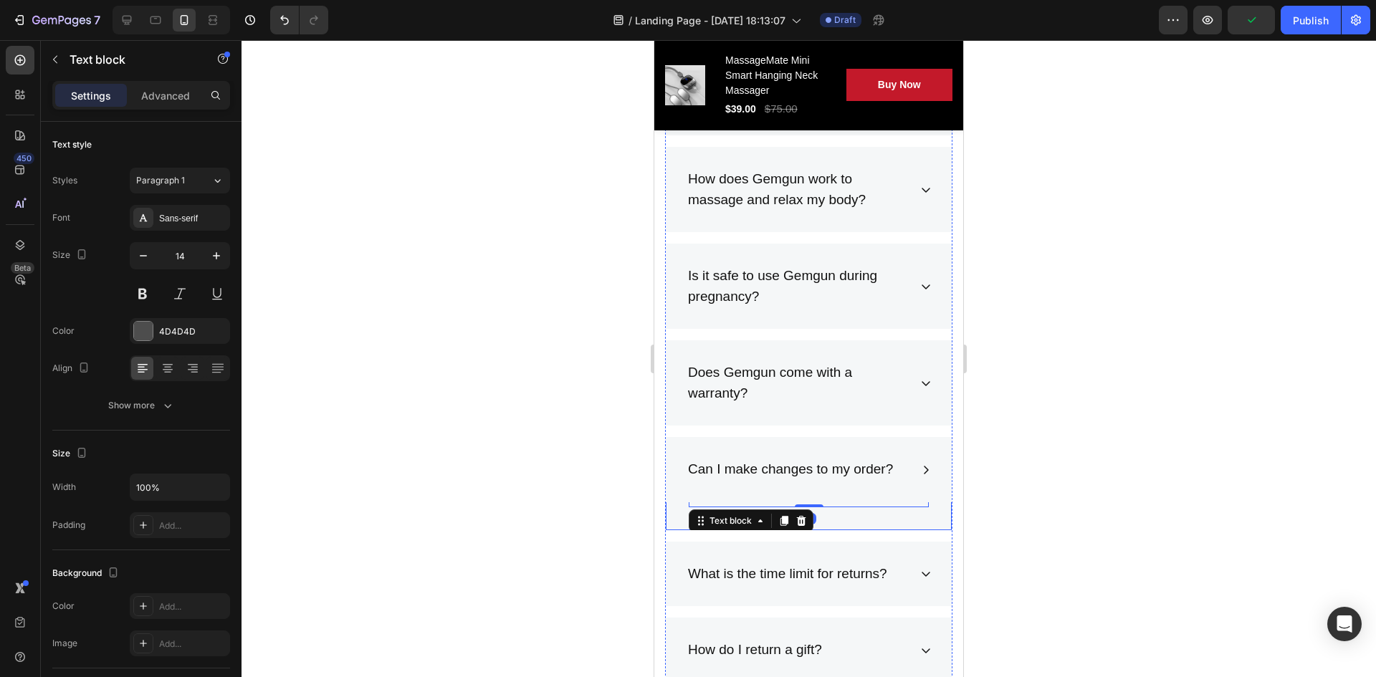
click at [842, 523] on div "Text block 0 Row" at bounding box center [809, 511] width 286 height 38
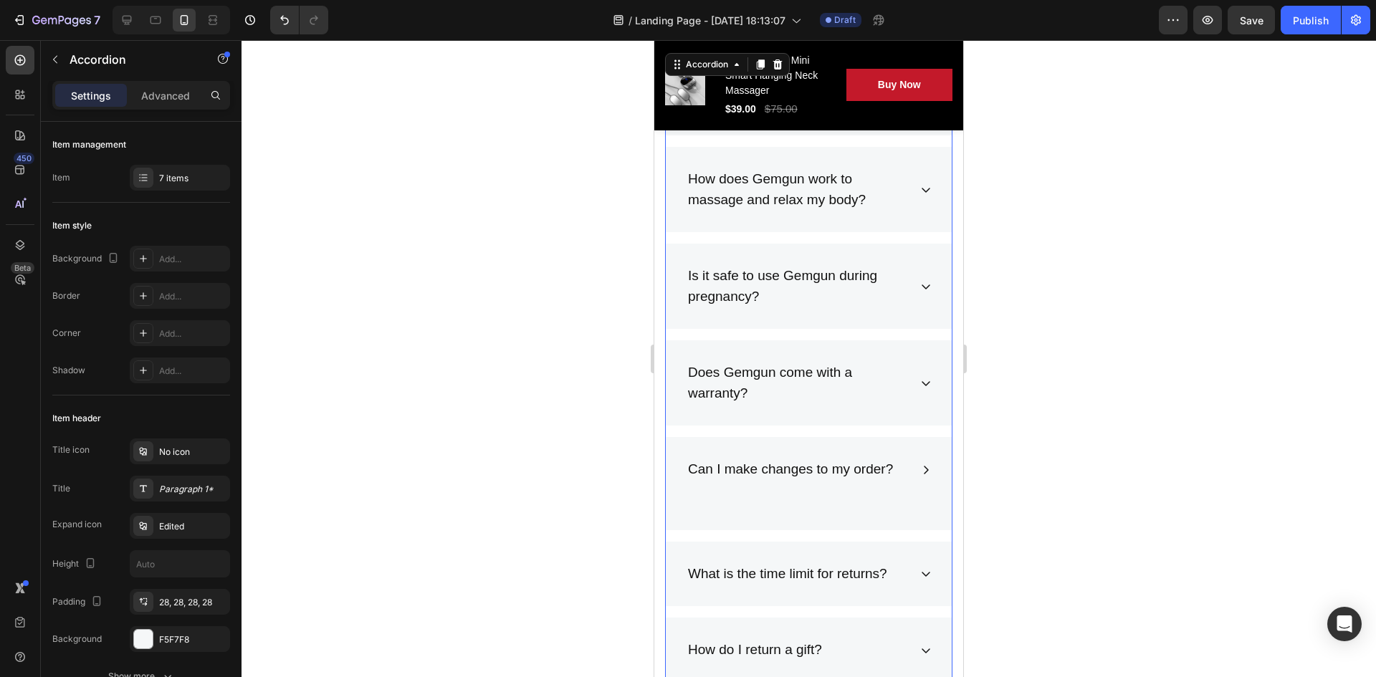
click at [898, 456] on div "Can I make changes to my order?" at bounding box center [809, 469] width 286 height 65
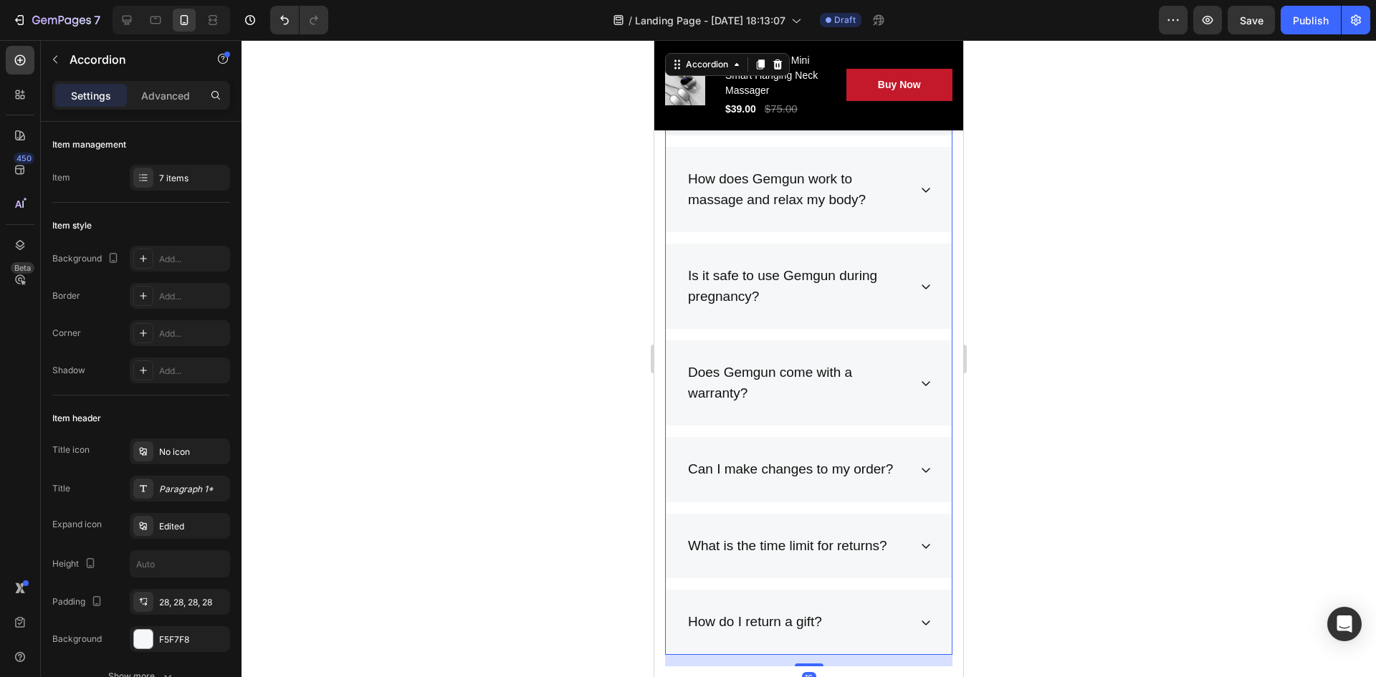
click at [922, 450] on div "Can I make changes to my order?" at bounding box center [809, 469] width 286 height 65
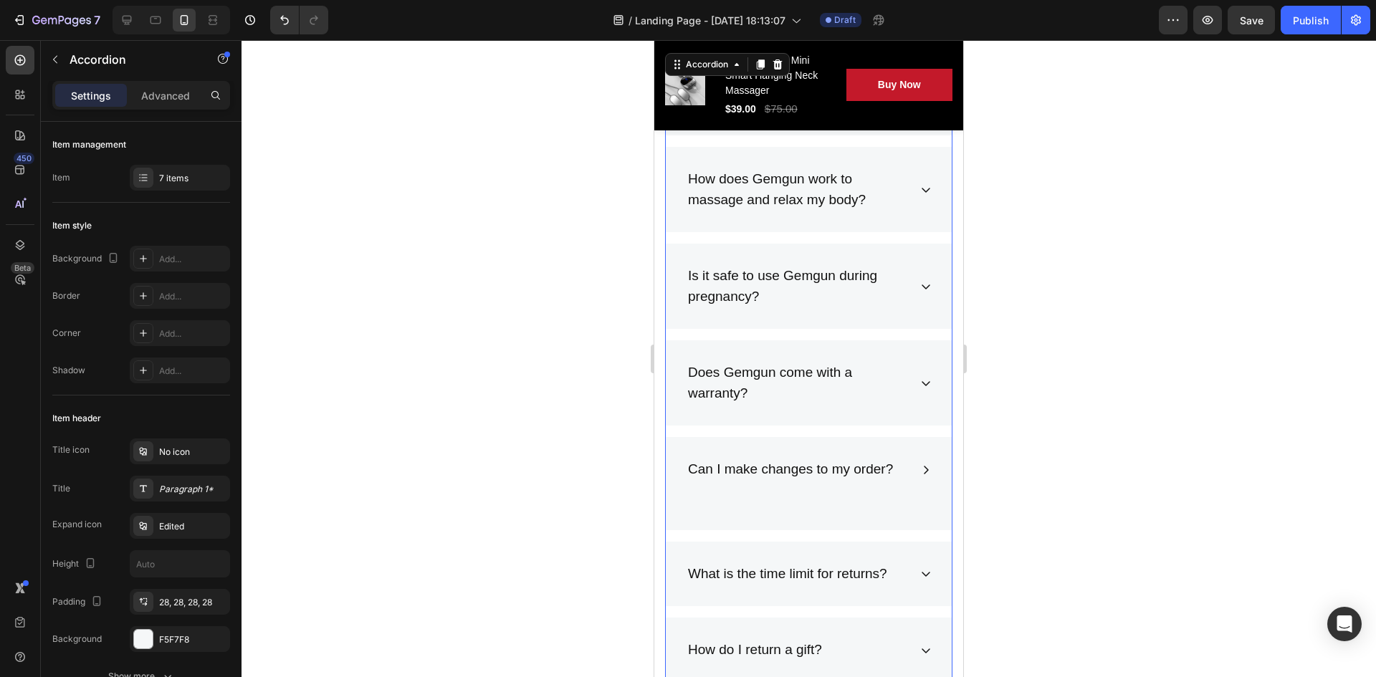
click at [922, 450] on div "Can I make changes to my order?" at bounding box center [809, 469] width 286 height 65
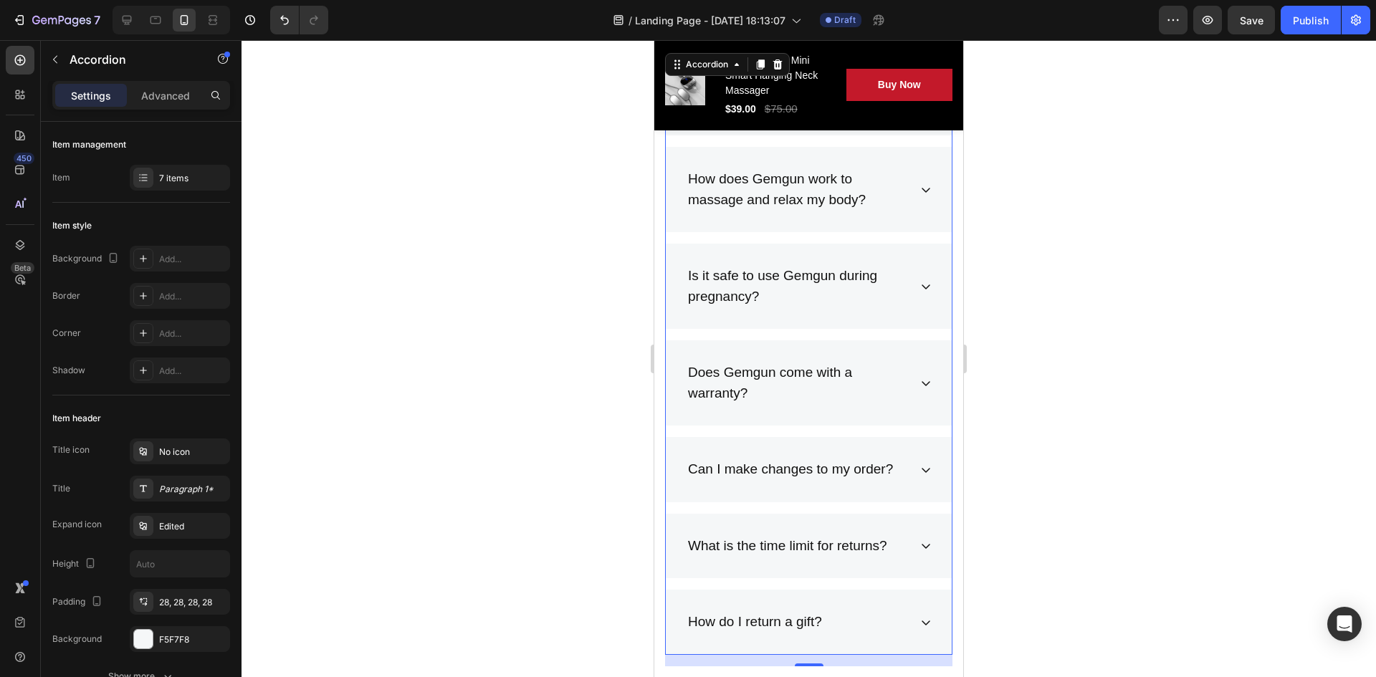
click at [848, 453] on div "Can I make changes to my order?" at bounding box center [809, 469] width 286 height 65
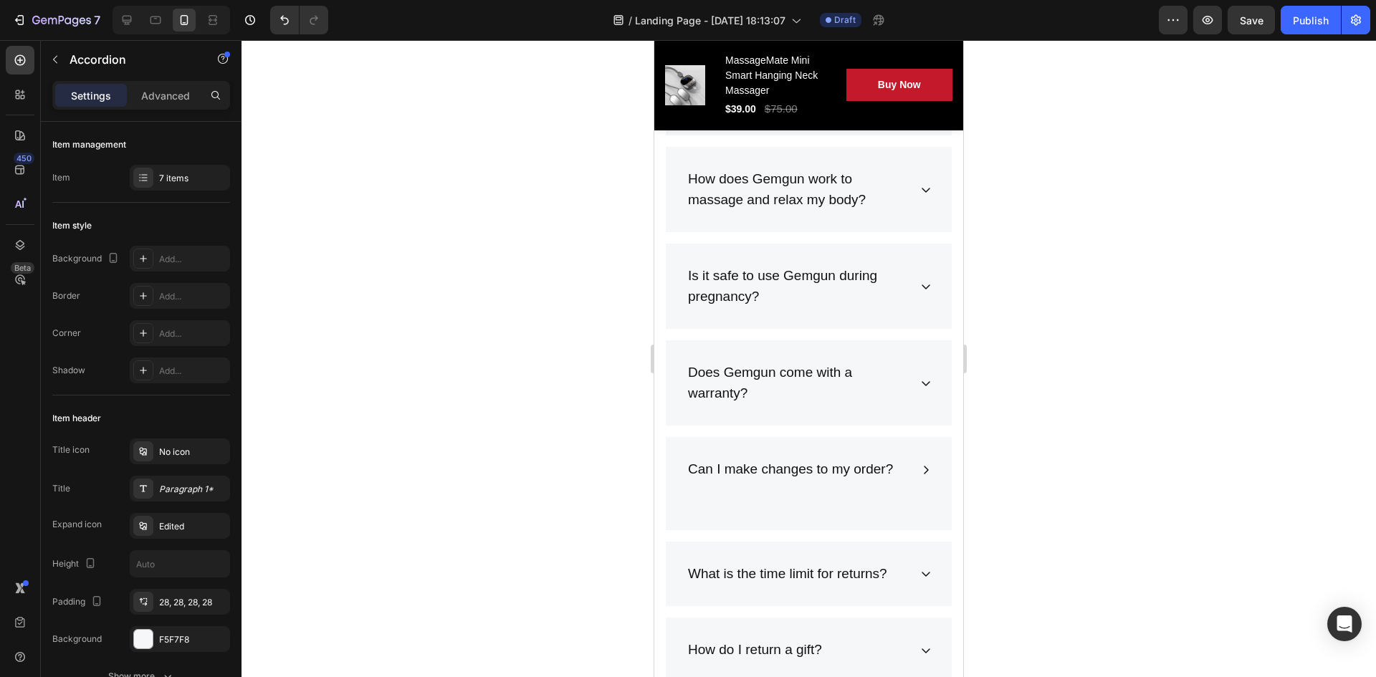
click at [814, 488] on div "Can I make changes to my order?" at bounding box center [809, 469] width 286 height 65
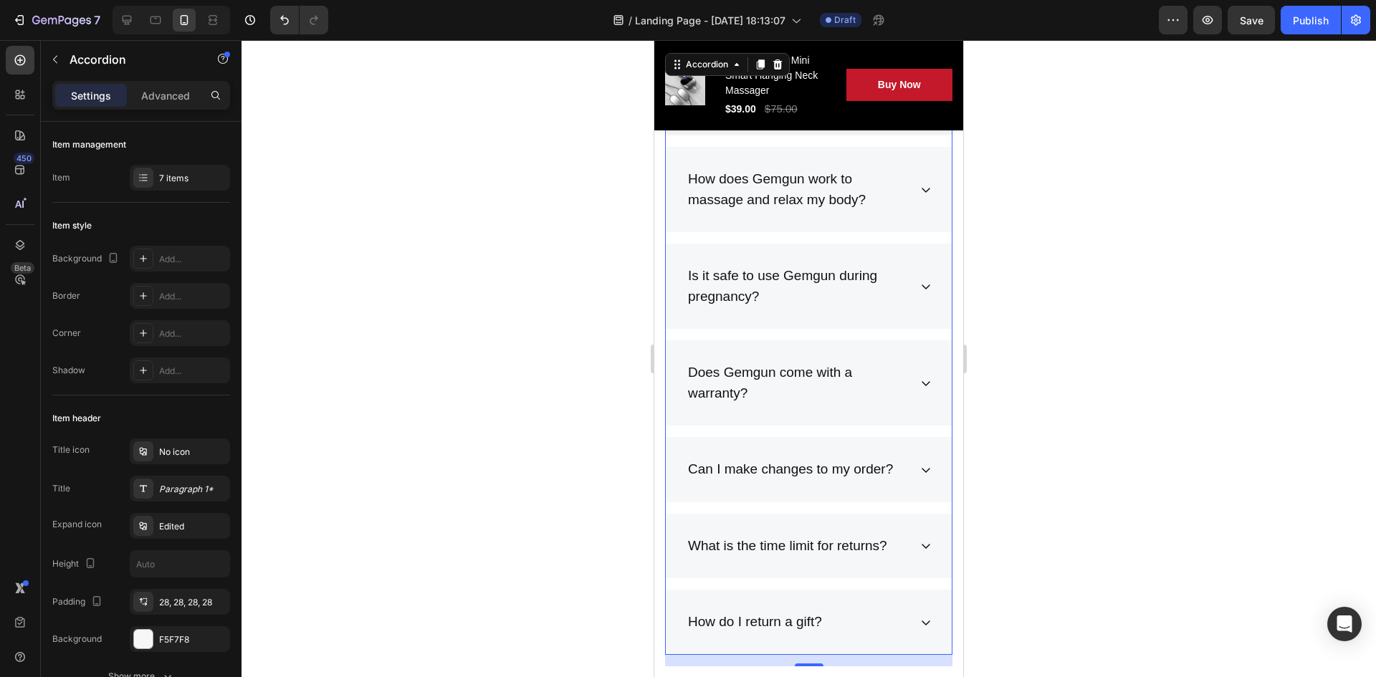
click at [812, 504] on div "Text block" at bounding box center [809, 499] width 240 height 15
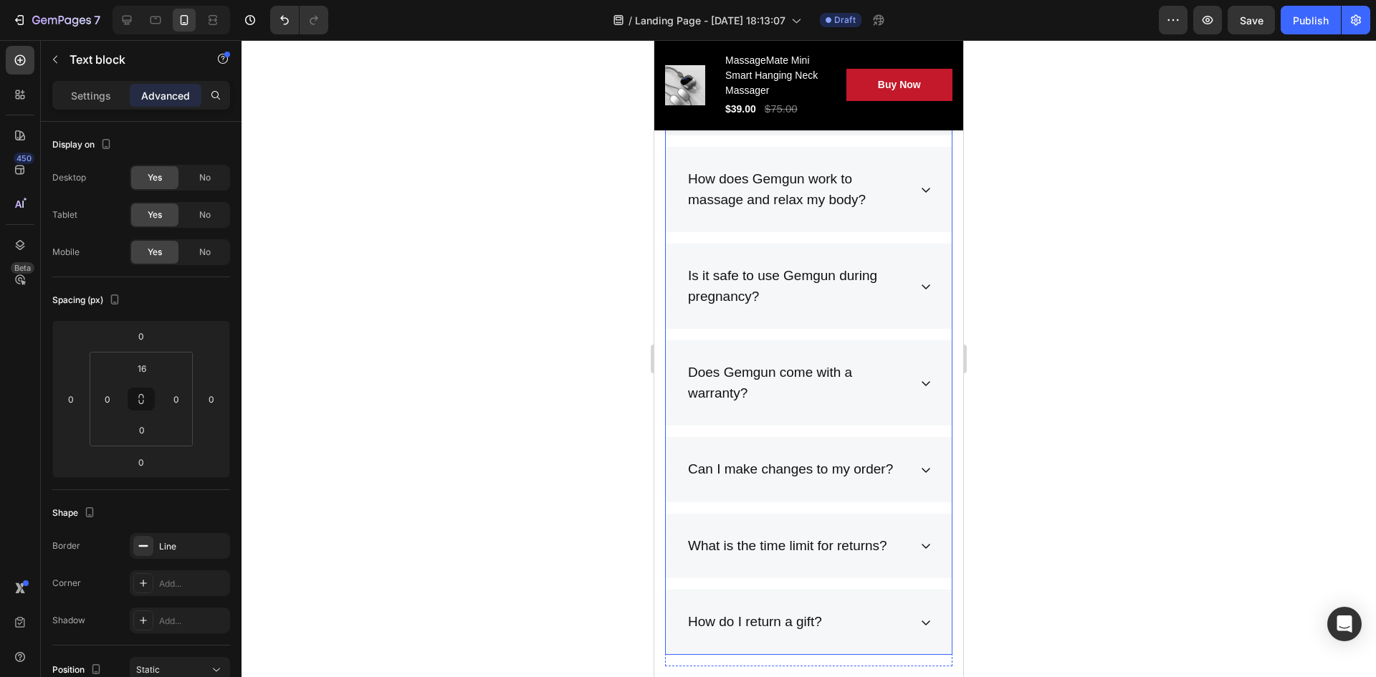
click at [761, 387] on p "Does Gemgun come with a warranty?" at bounding box center [797, 383] width 219 height 41
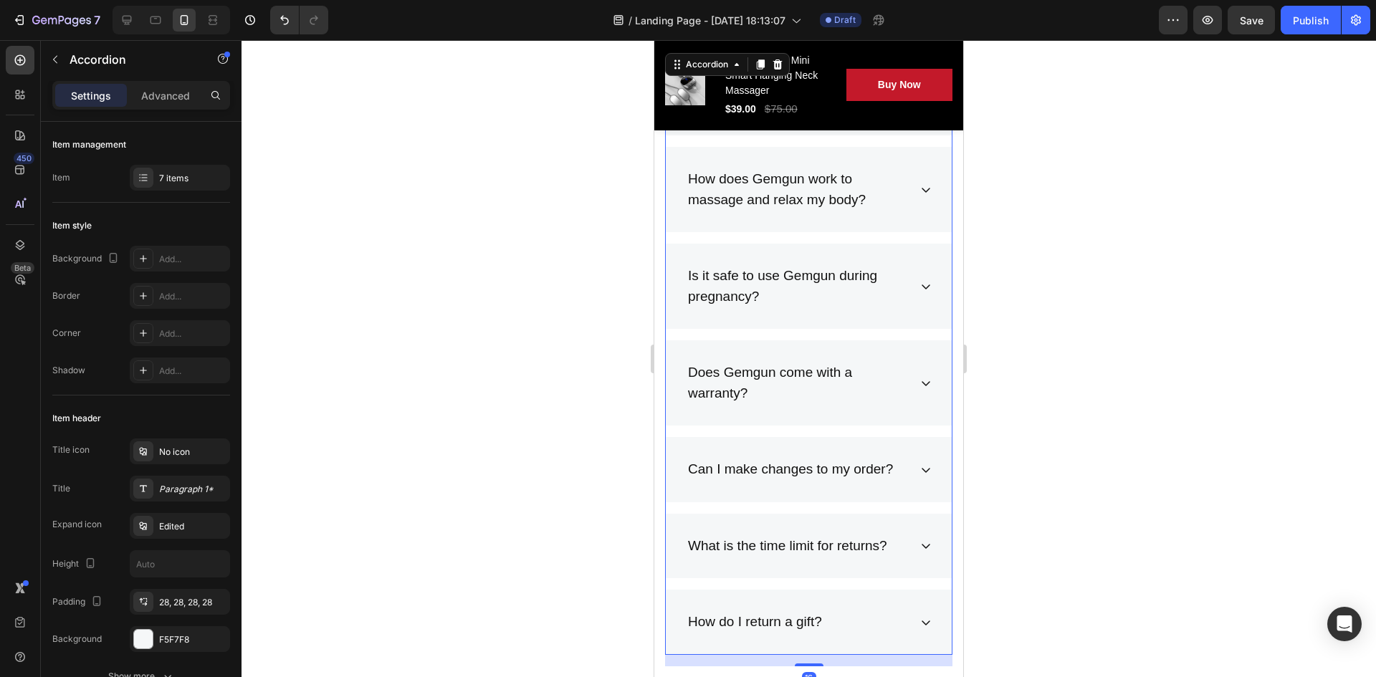
click at [920, 381] on icon at bounding box center [925, 383] width 11 height 11
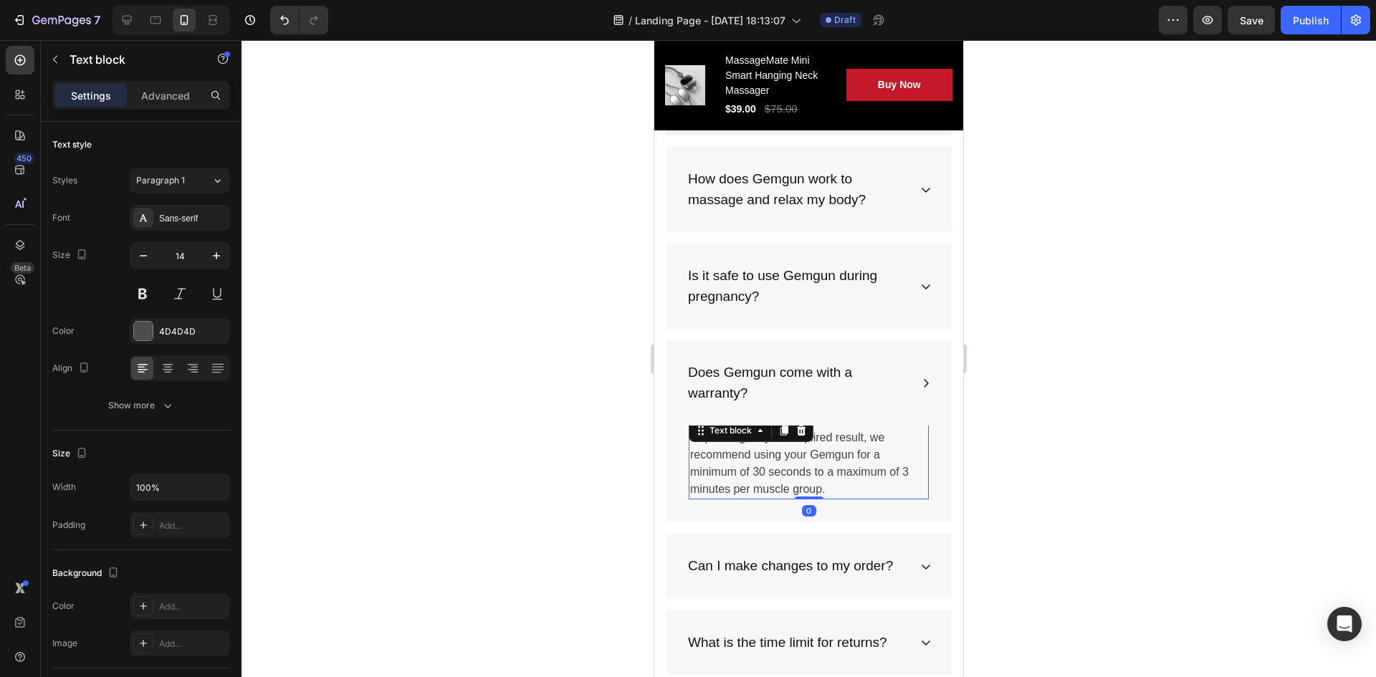
click at [793, 454] on p "Depending on your required result, we recommend using your Gemgun for a minimum…" at bounding box center [808, 463] width 237 height 69
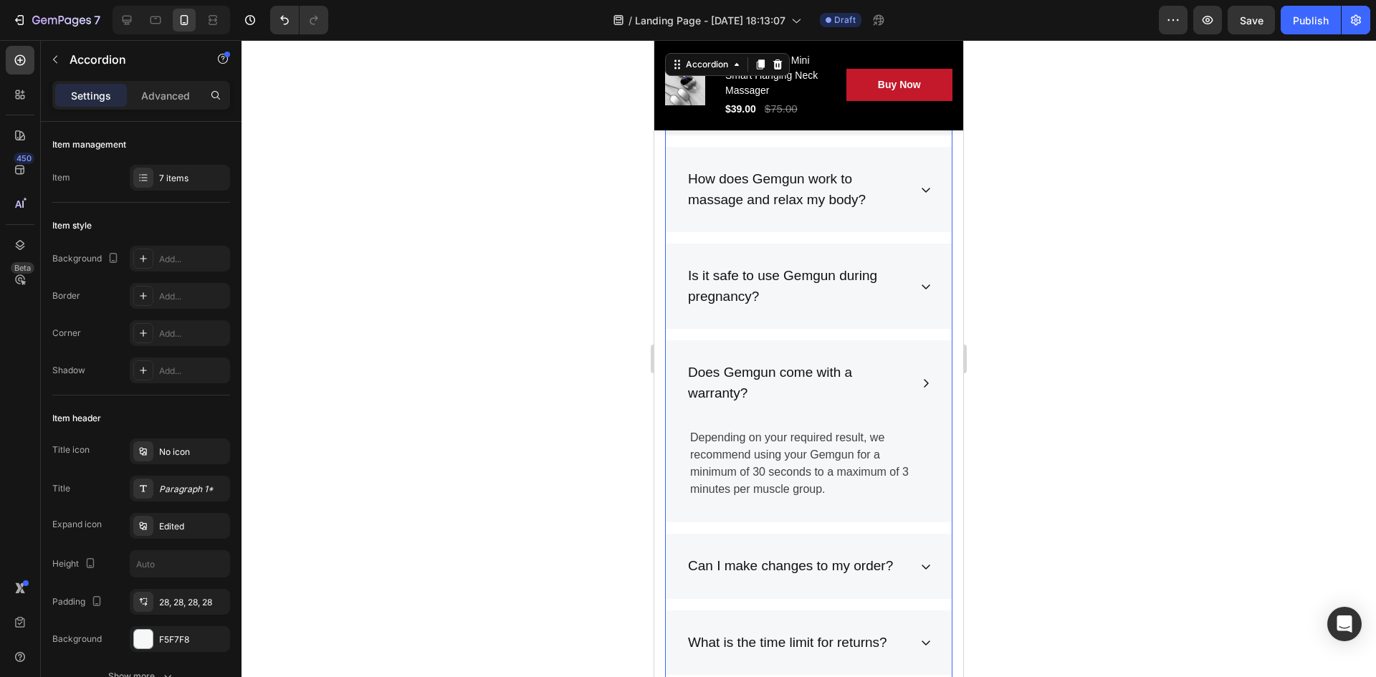
click at [766, 370] on p "Does Gemgun come with a warranty?" at bounding box center [797, 383] width 219 height 41
click at [774, 376] on p "Does Gemgun come with a warranty?" at bounding box center [797, 383] width 219 height 41
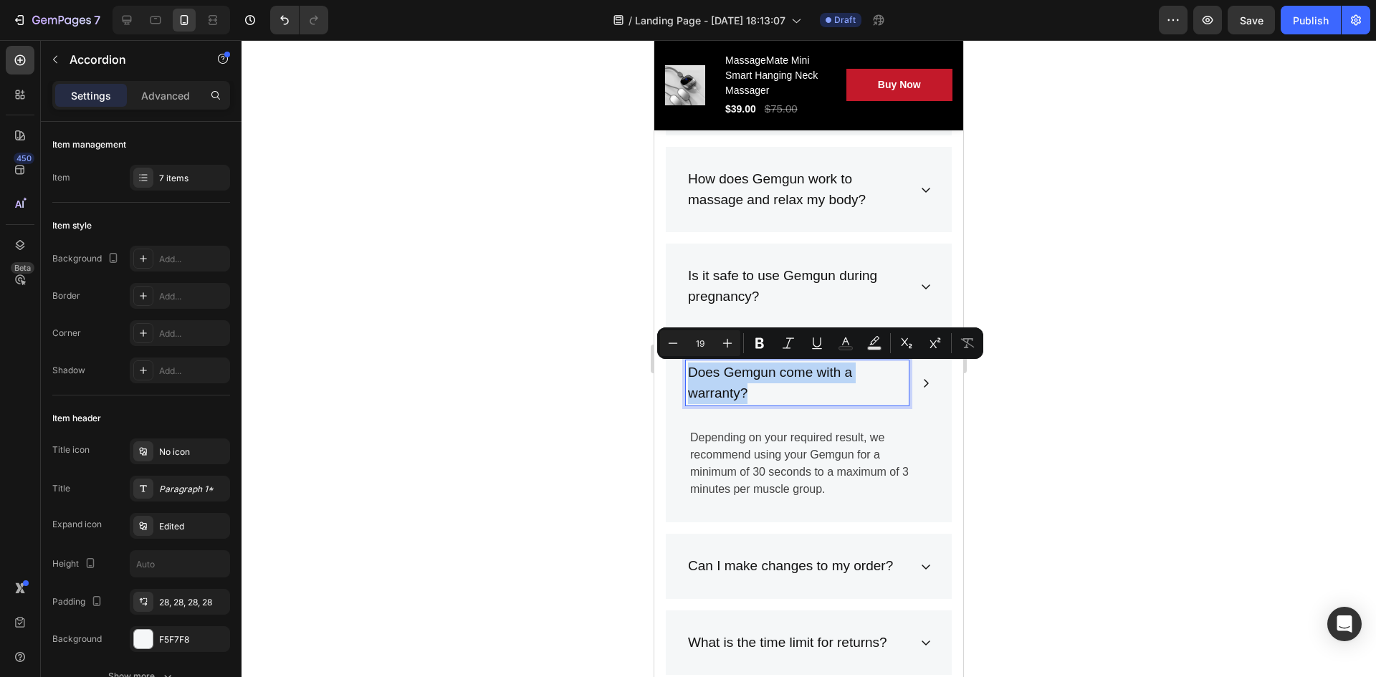
click at [774, 376] on p "Does Gemgun come with a warranty?" at bounding box center [797, 383] width 219 height 41
click at [771, 373] on p "Does Gemgun come with a warranty?" at bounding box center [797, 383] width 219 height 41
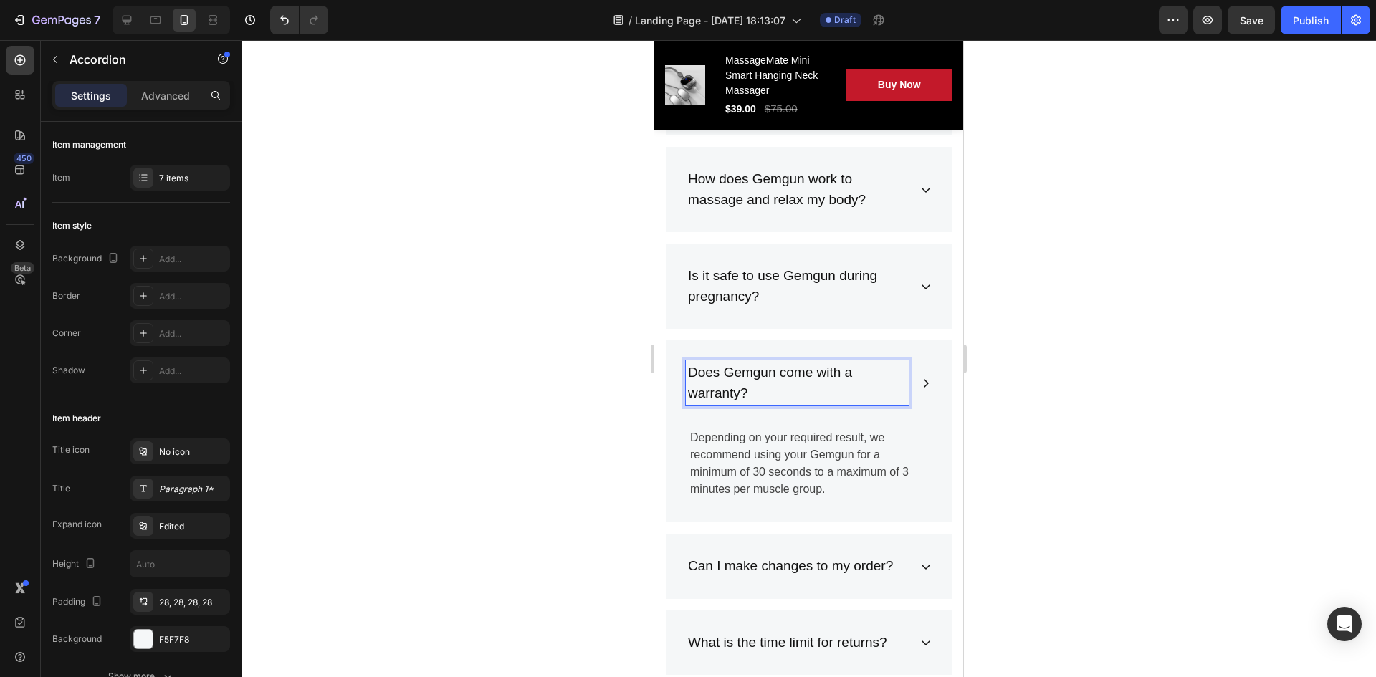
click at [774, 373] on p "Does Gemgun come with a warranty?" at bounding box center [797, 383] width 219 height 41
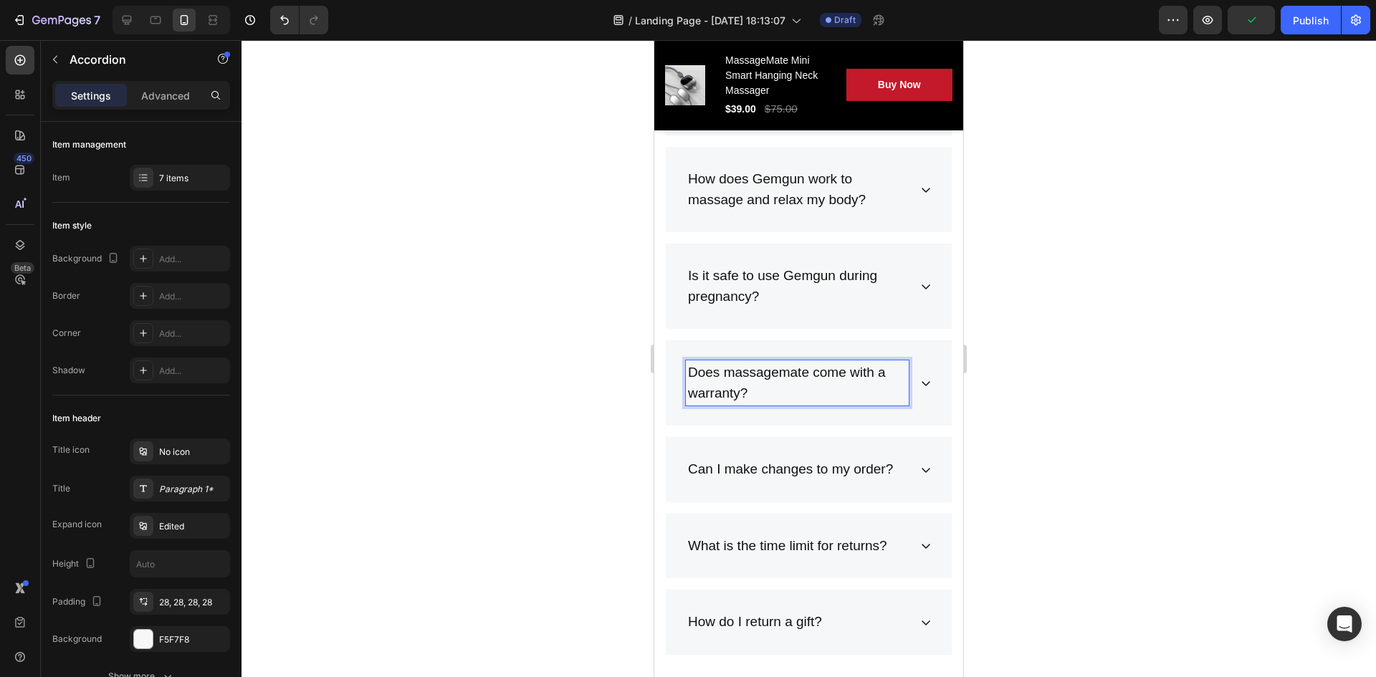
click at [794, 375] on p "Does massagemate come with a warranty?" at bounding box center [797, 383] width 219 height 41
click at [788, 371] on p "Does massagemate come with a warranty?" at bounding box center [797, 383] width 219 height 41
click at [900, 389] on div "Does massagemate come with a warranty?" at bounding box center [809, 383] width 286 height 85
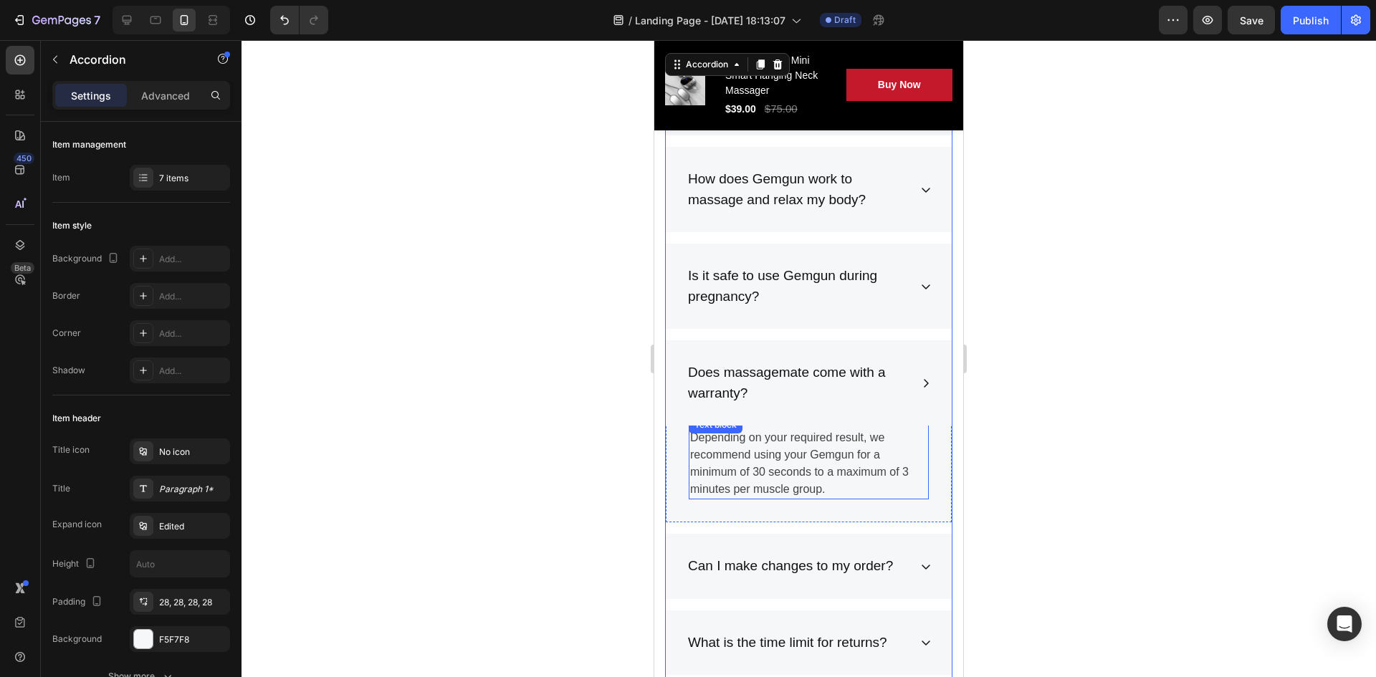
click at [811, 438] on div "Depending on your required result, we recommend using your Gemgun for a minimum…" at bounding box center [809, 458] width 240 height 84
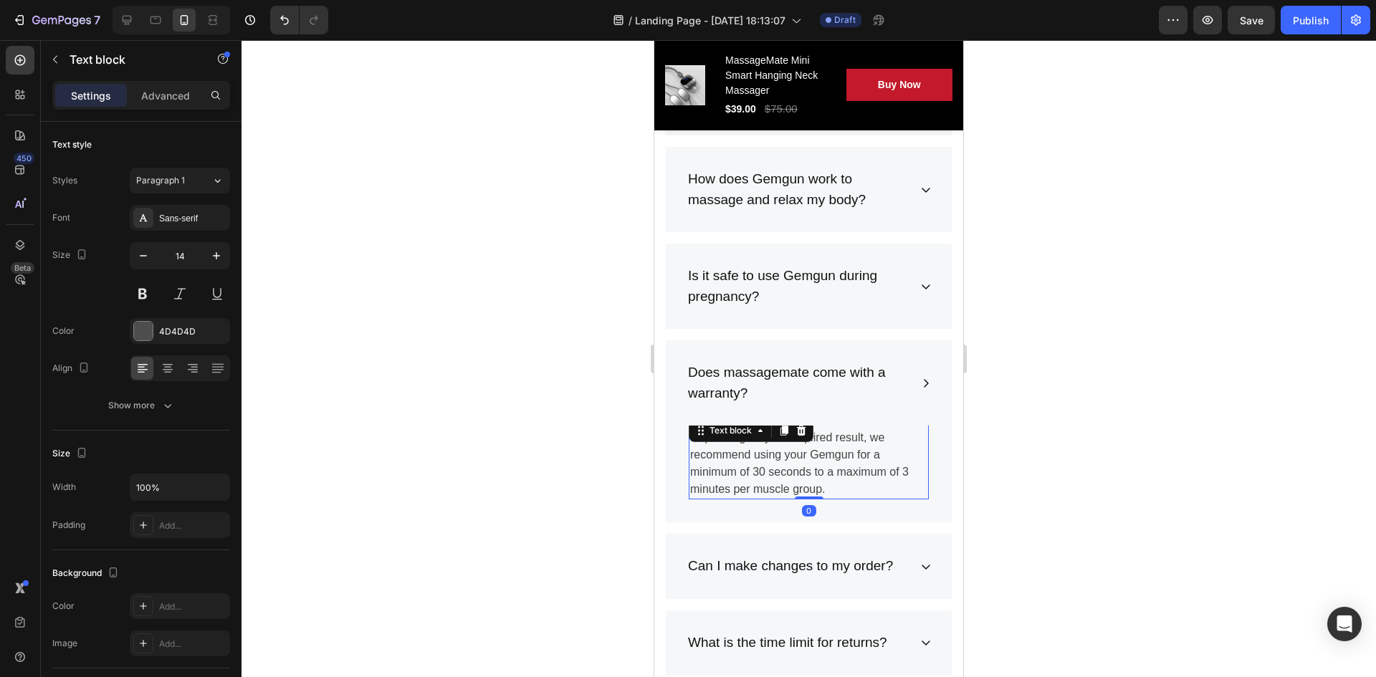
click at [849, 449] on p "Depending on your required result, we recommend using your Gemgun for a minimum…" at bounding box center [808, 463] width 237 height 69
click at [829, 477] on p "Depending on your required result, we recommend using your Gemgun for a minimum…" at bounding box center [808, 463] width 237 height 69
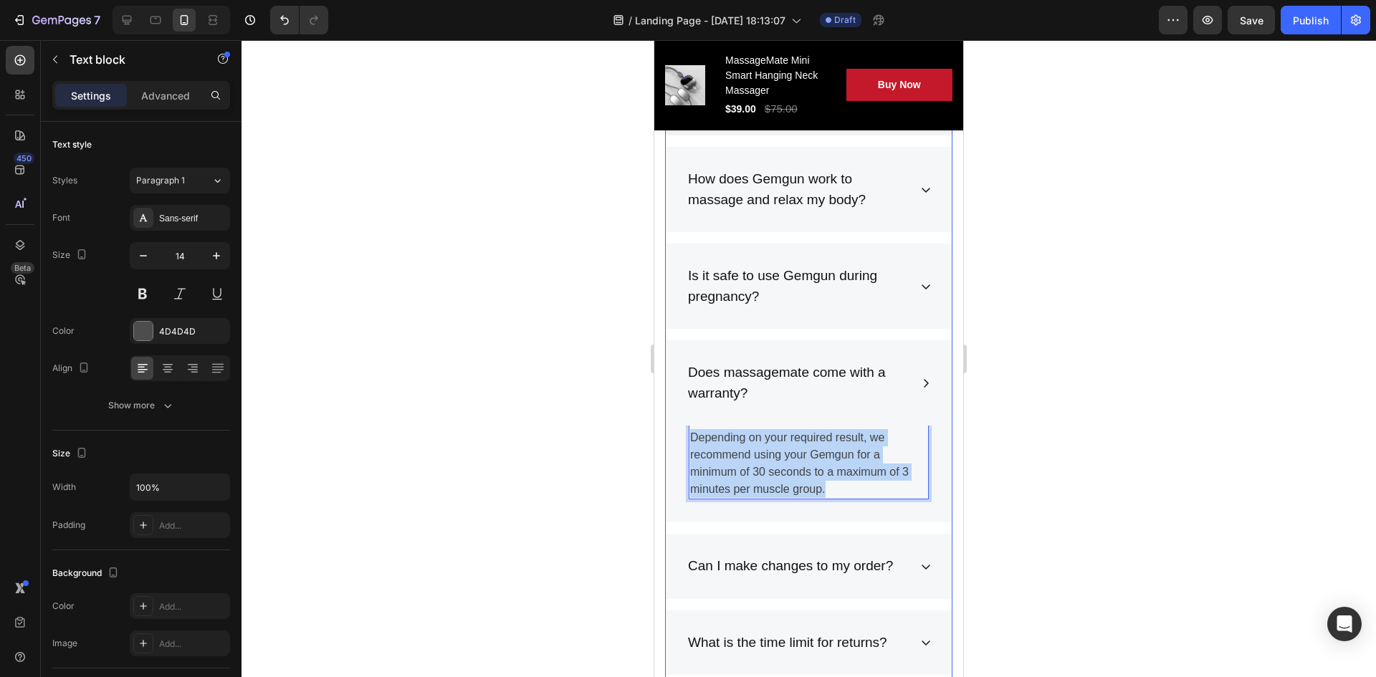
drag, startPoint x: 837, startPoint y: 486, endPoint x: 667, endPoint y: 410, distance: 186.8
click at [667, 410] on div "Does massagemate come with a warranty? Depending on your required result, we re…" at bounding box center [809, 432] width 286 height 182
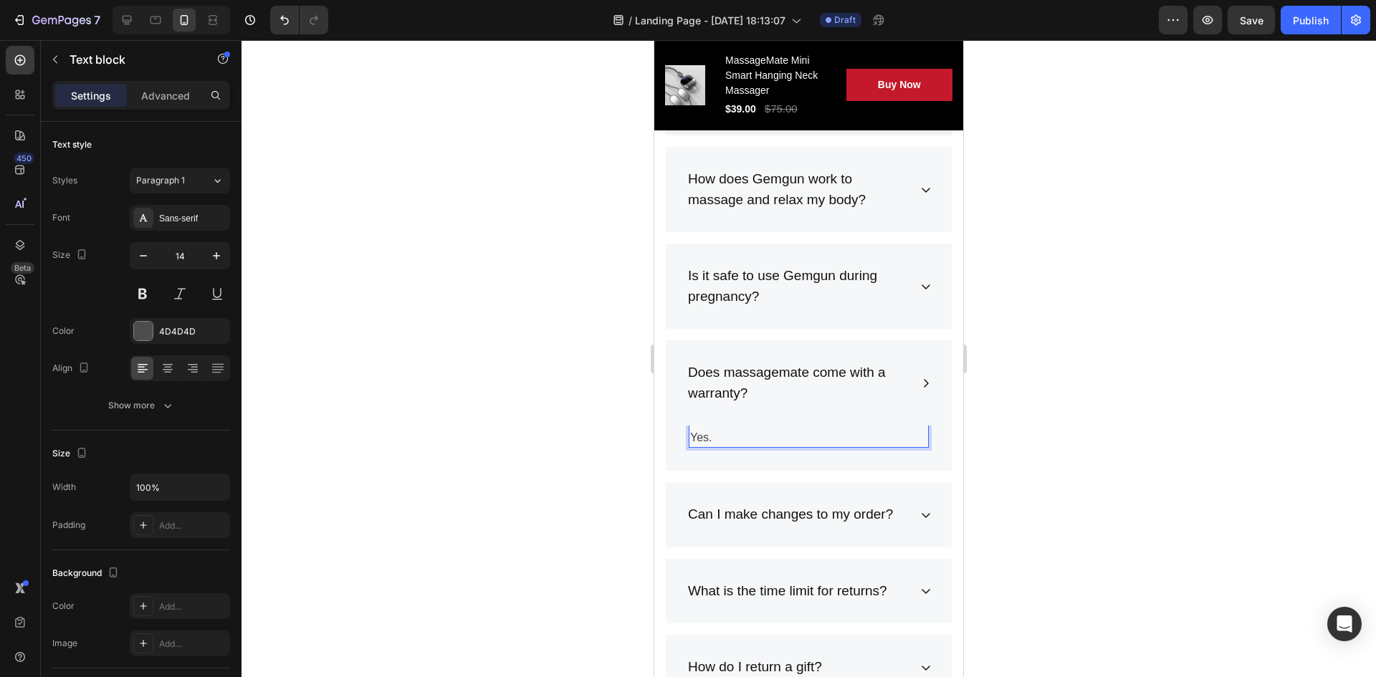
click at [756, 435] on p "Yes." at bounding box center [808, 437] width 237 height 17
click at [745, 429] on p "Yes." at bounding box center [808, 437] width 237 height 17
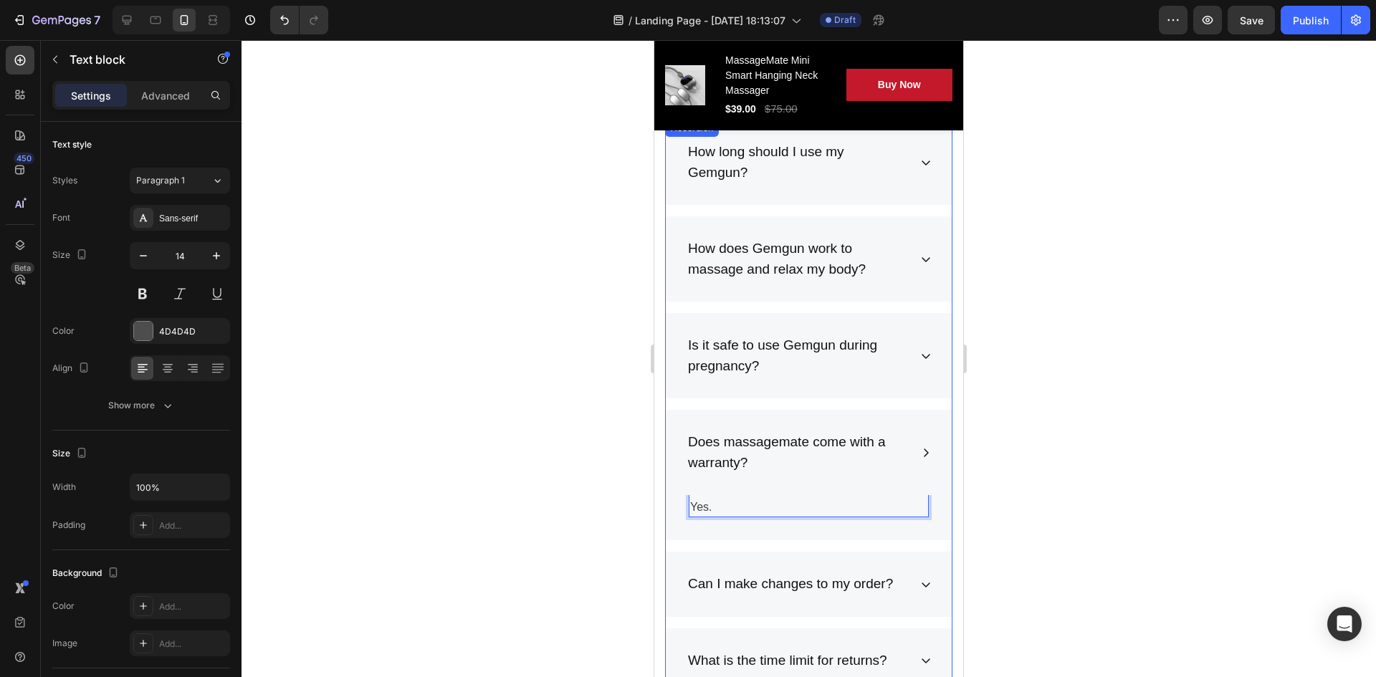
scroll to position [7467, 0]
click at [733, 503] on p "Yes." at bounding box center [808, 509] width 237 height 17
click at [723, 510] on p "Yes." at bounding box center [808, 509] width 237 height 17
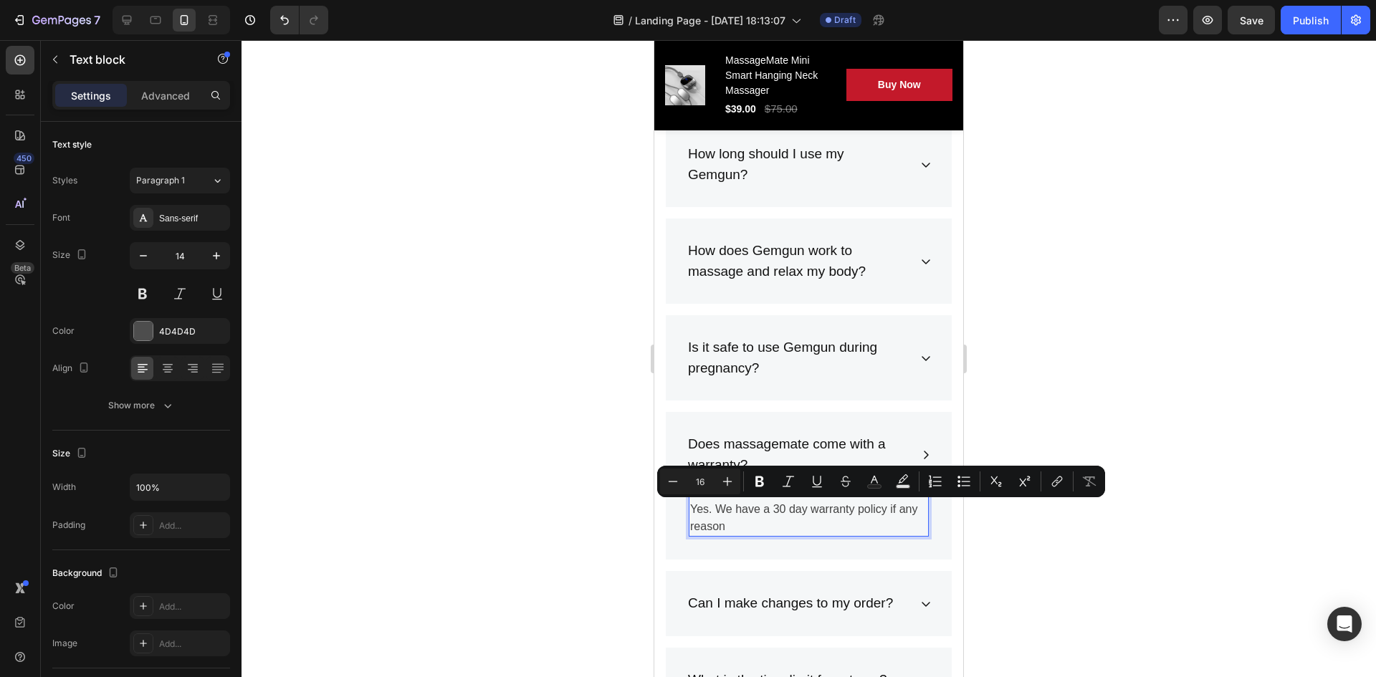
scroll to position [7474, 0]
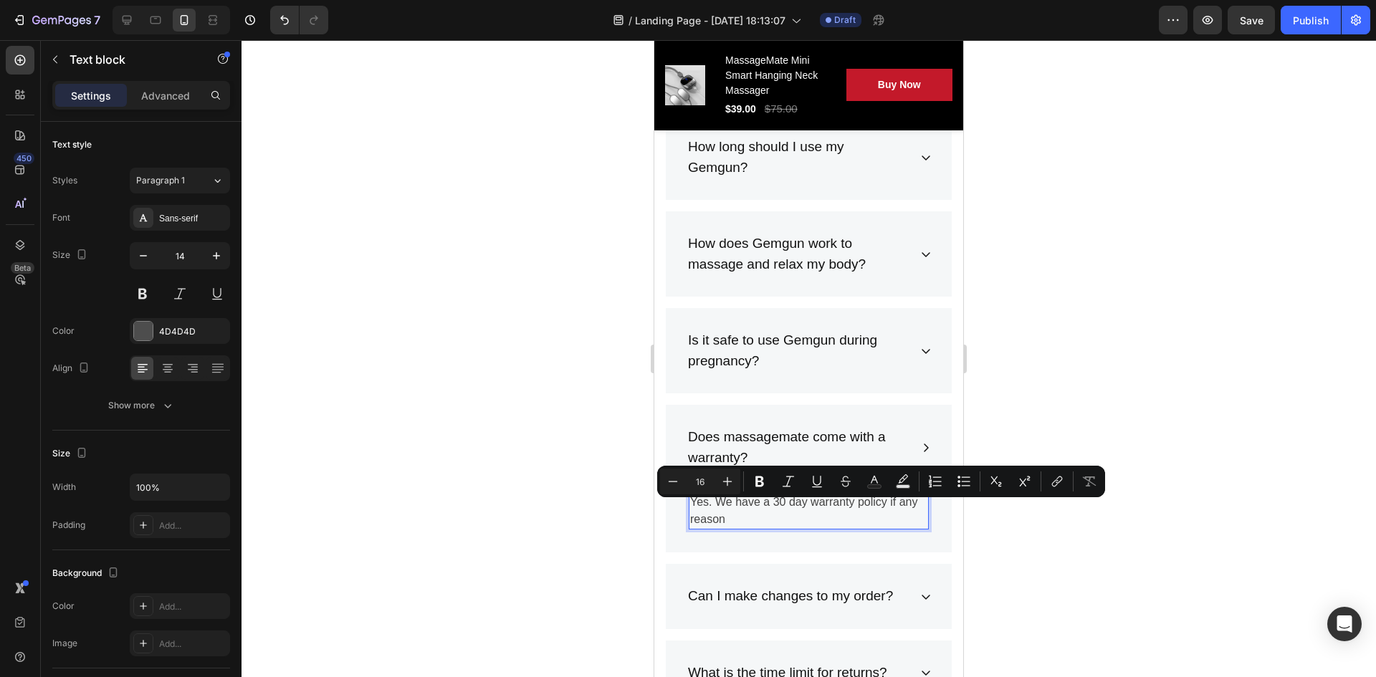
drag, startPoint x: 768, startPoint y: 532, endPoint x: 717, endPoint y: 510, distance: 56.2
click at [717, 510] on p "Yes. We have a 30 day warranty policy if any reason" at bounding box center [808, 511] width 237 height 34
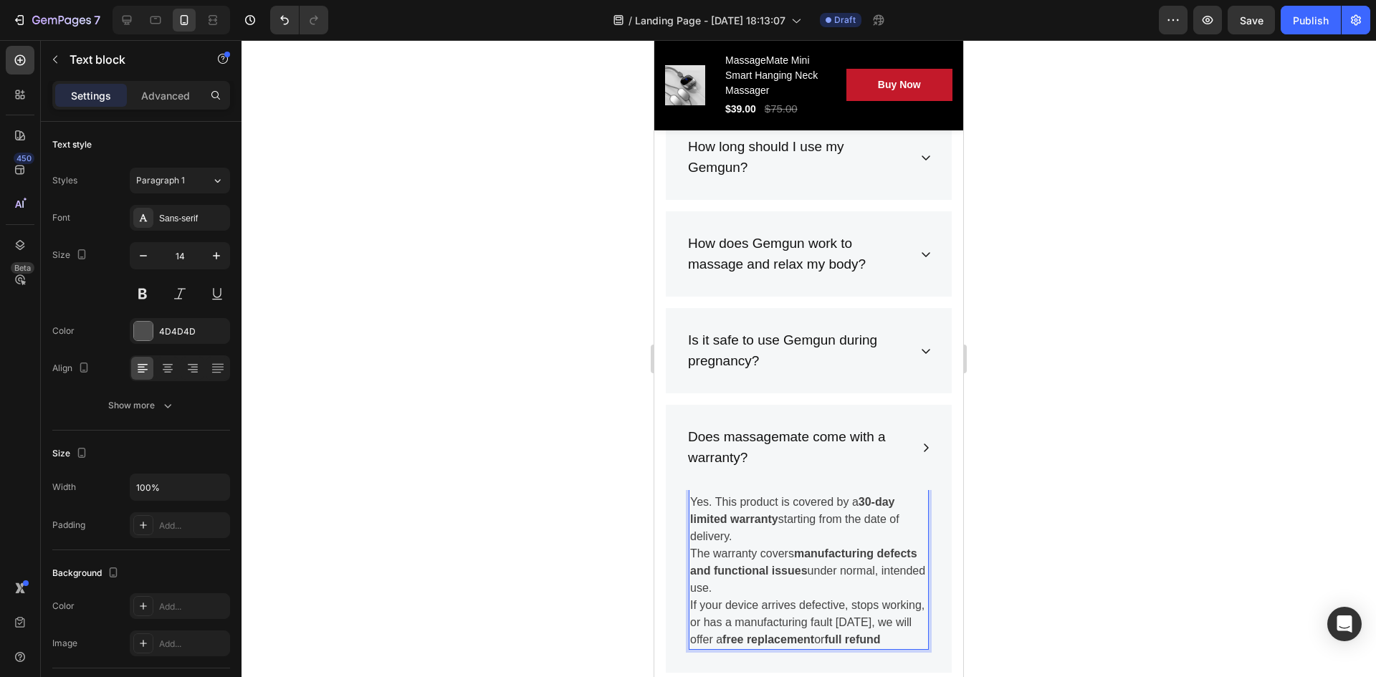
click at [727, 518] on strong "30-day limited warranty" at bounding box center [792, 510] width 205 height 29
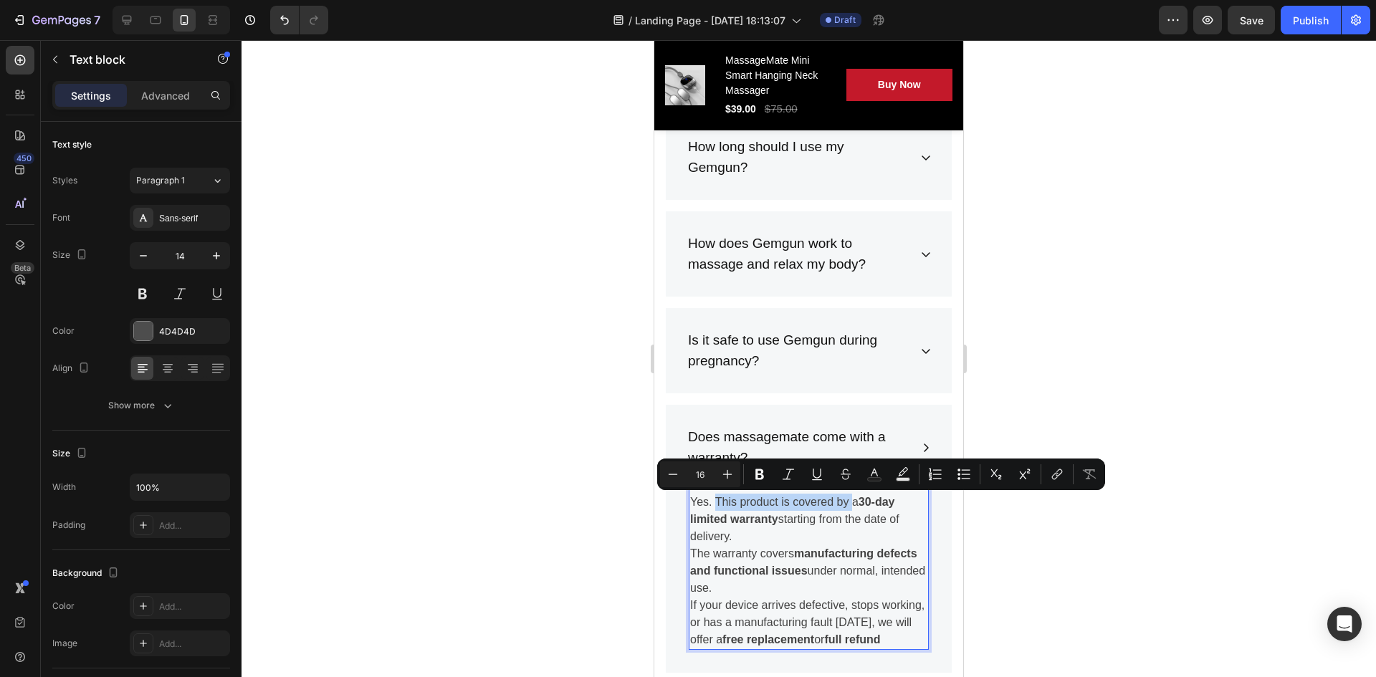
drag, startPoint x: 715, startPoint y: 495, endPoint x: 852, endPoint y: 507, distance: 136.8
click at [852, 507] on p "Yes. This product is covered by a 30-day limited warranty starting from the dat…" at bounding box center [808, 520] width 237 height 52
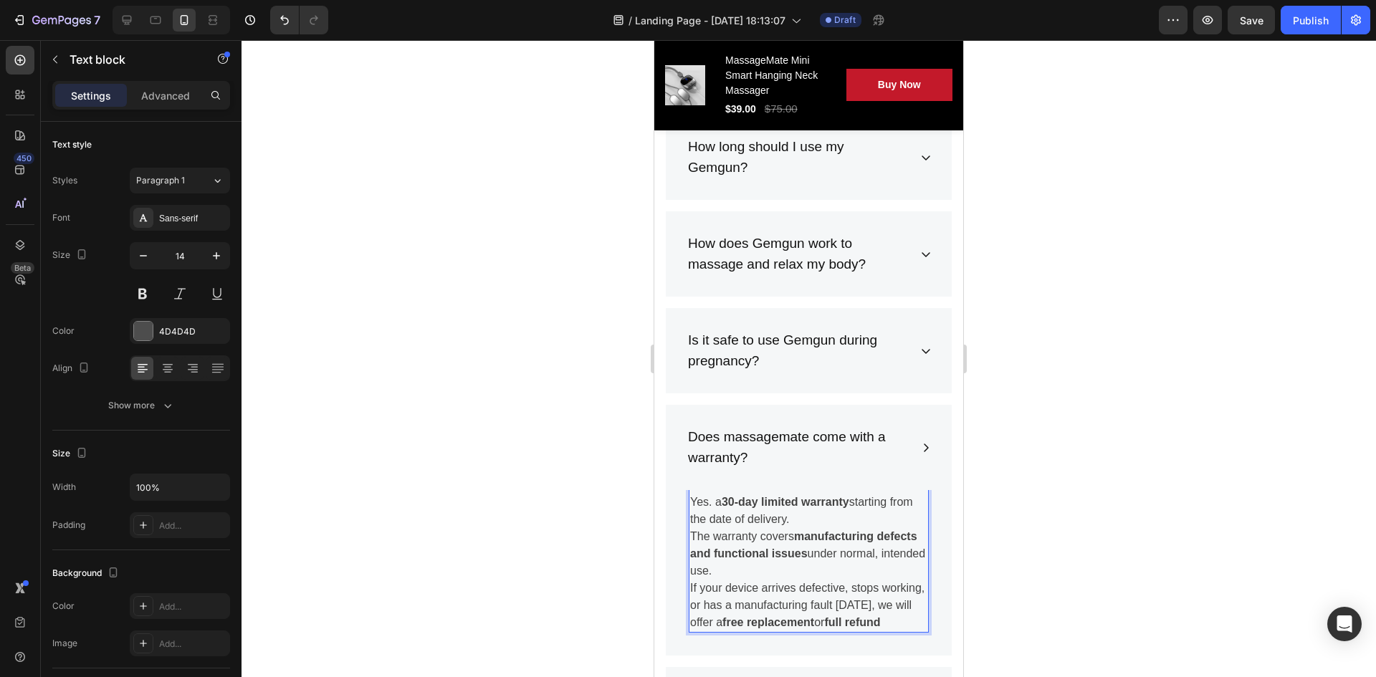
click at [723, 498] on p "Yes. a 30-day limited warranty starting from the date of delivery." at bounding box center [808, 511] width 237 height 34
click at [769, 503] on p "Yes. We offer a 30-day limited warranty starting from the date of delivery." at bounding box center [808, 511] width 237 height 34
click at [801, 510] on p "Yes. We offer a 30-day limited warranty starting from the date of delivery." at bounding box center [808, 511] width 237 height 34
click at [860, 514] on p "Yes. We offer a 30-day limited warranty starting from the date of delivery." at bounding box center [808, 511] width 237 height 34
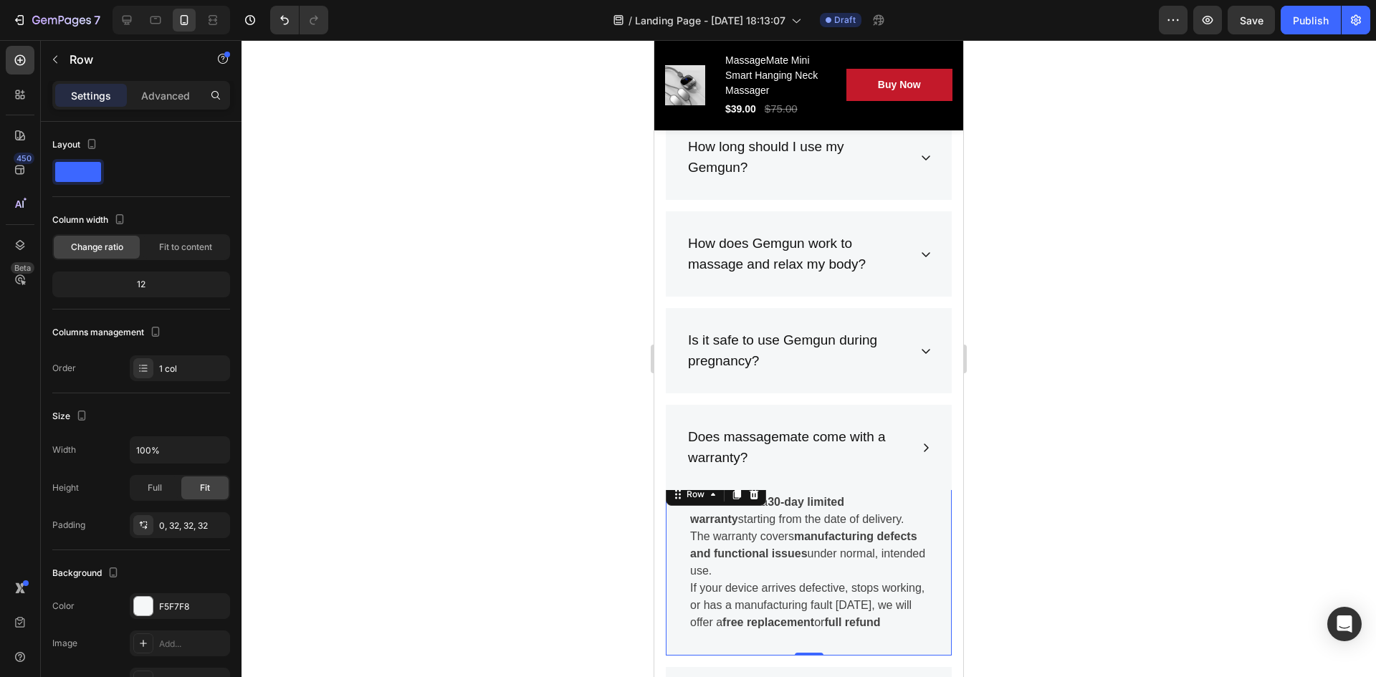
click at [683, 536] on div "Yes. We offer a 30-day limited warranty starting from the date of delivery. The…" at bounding box center [809, 568] width 286 height 176
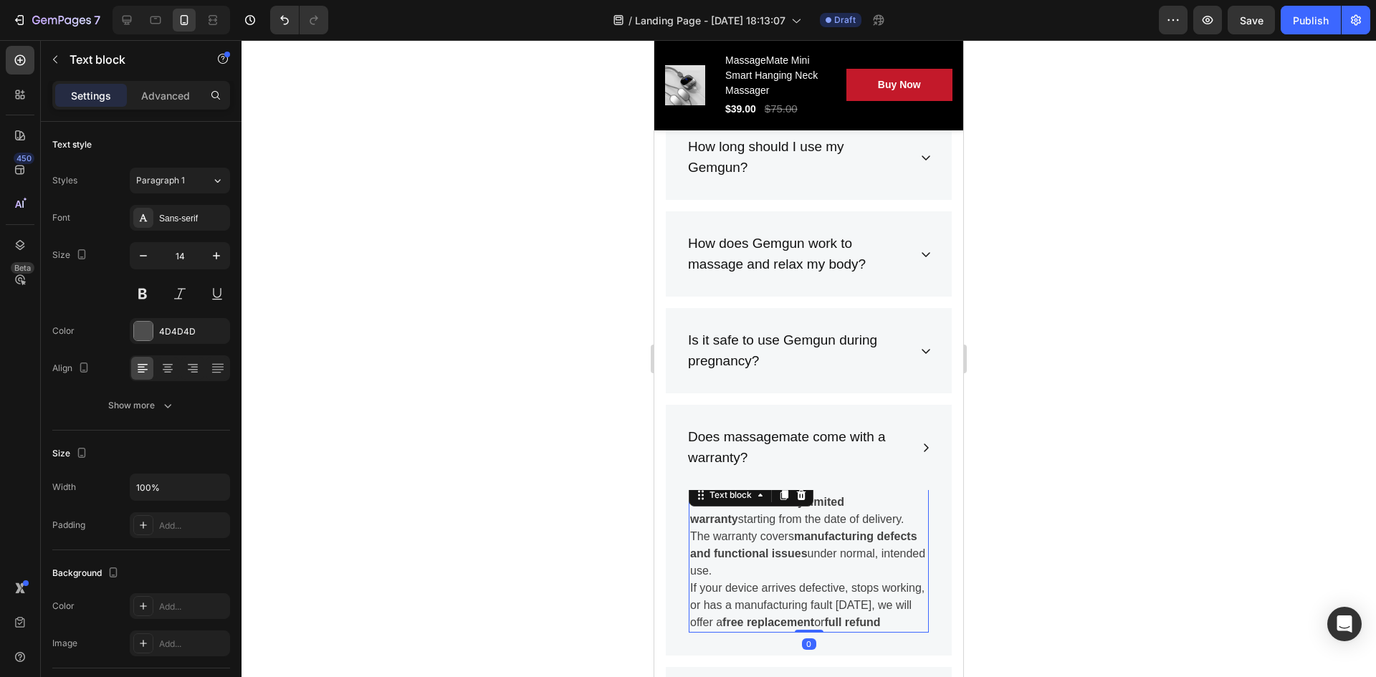
click at [700, 537] on p "The warranty covers manufacturing defects and functional issues under normal, i…" at bounding box center [808, 554] width 237 height 52
click at [806, 568] on p "The warranty covers manufacturing defects and functional issues under normal, i…" at bounding box center [808, 554] width 237 height 52
click at [749, 591] on p "If your device arrives defective, stops working, or has a manufacturing fault w…" at bounding box center [808, 606] width 237 height 52
click at [759, 589] on p "If your device arrives defective, stops working, or has a manufacturing fault w…" at bounding box center [808, 606] width 237 height 52
click at [781, 632] on p "If your device arrives defective, stops working, or has a manufacturing fault w…" at bounding box center [808, 606] width 237 height 52
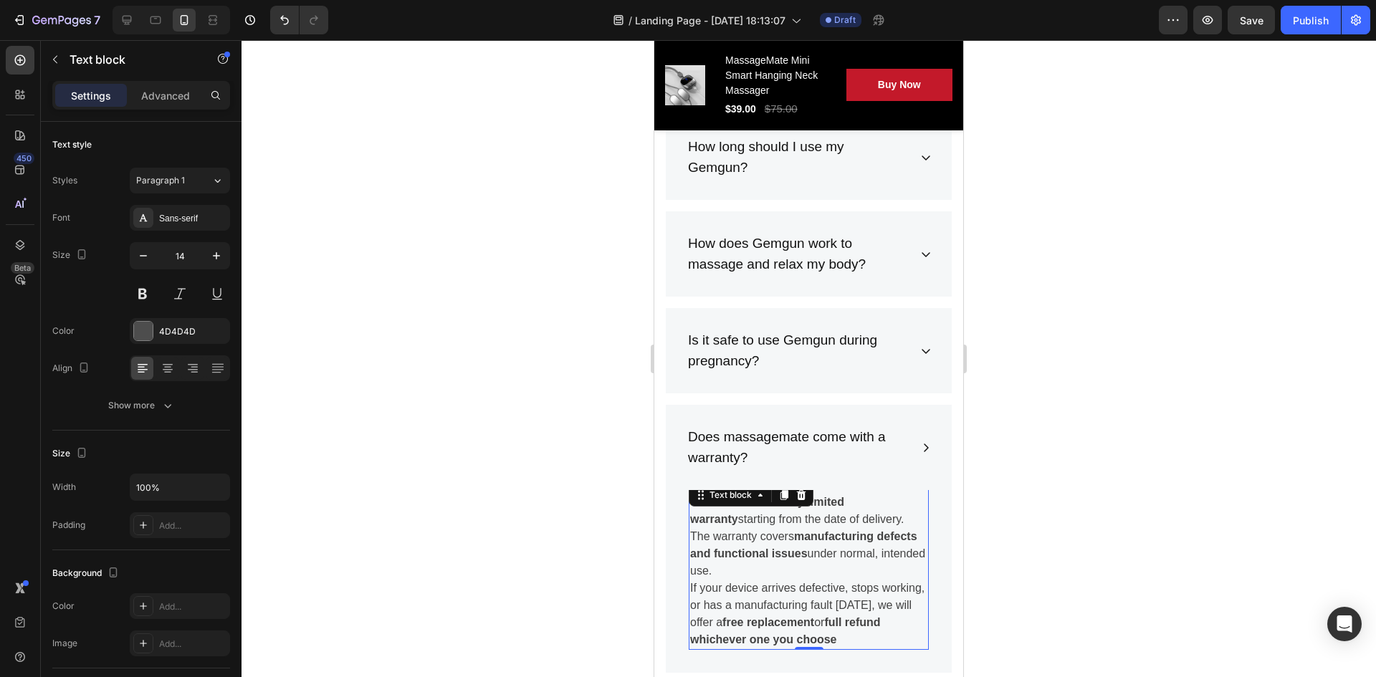
click at [1376, 464] on div at bounding box center [809, 358] width 1135 height 637
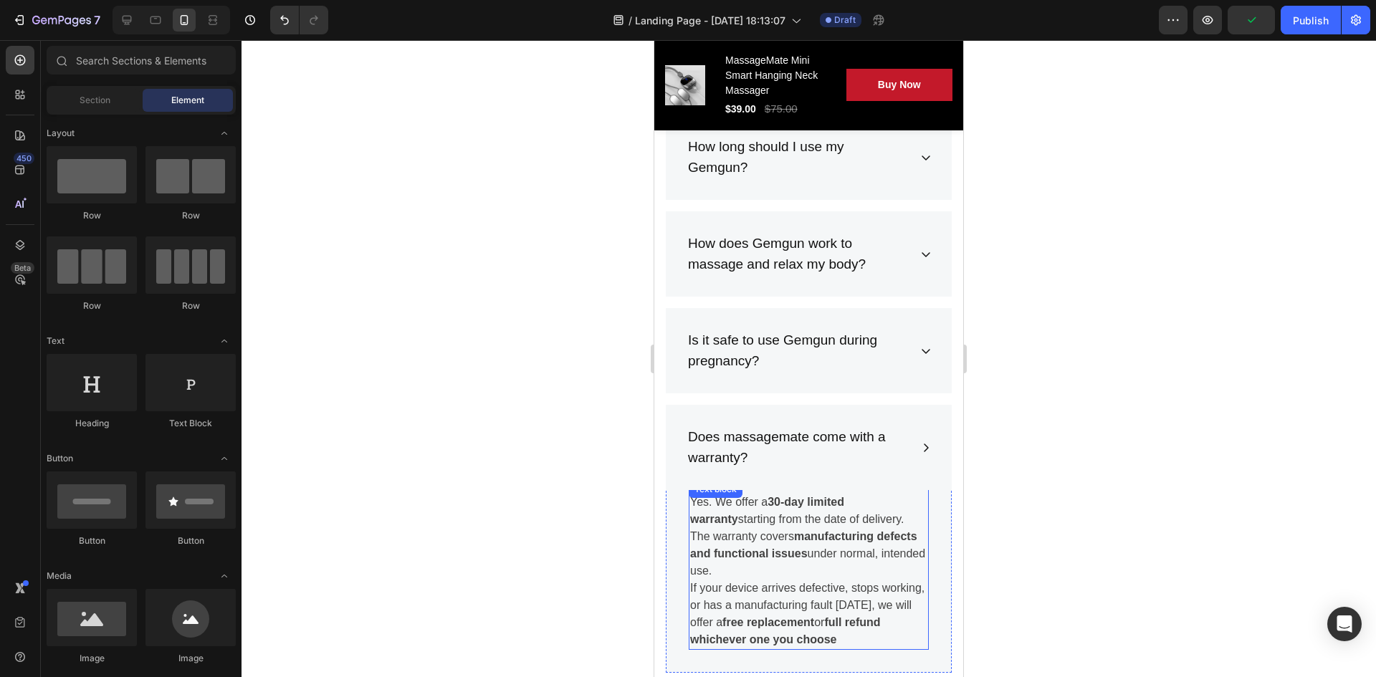
click at [809, 649] on div "Yes. We offer a 30-day limited warranty starting from the date of delivery. The…" at bounding box center [809, 565] width 240 height 170
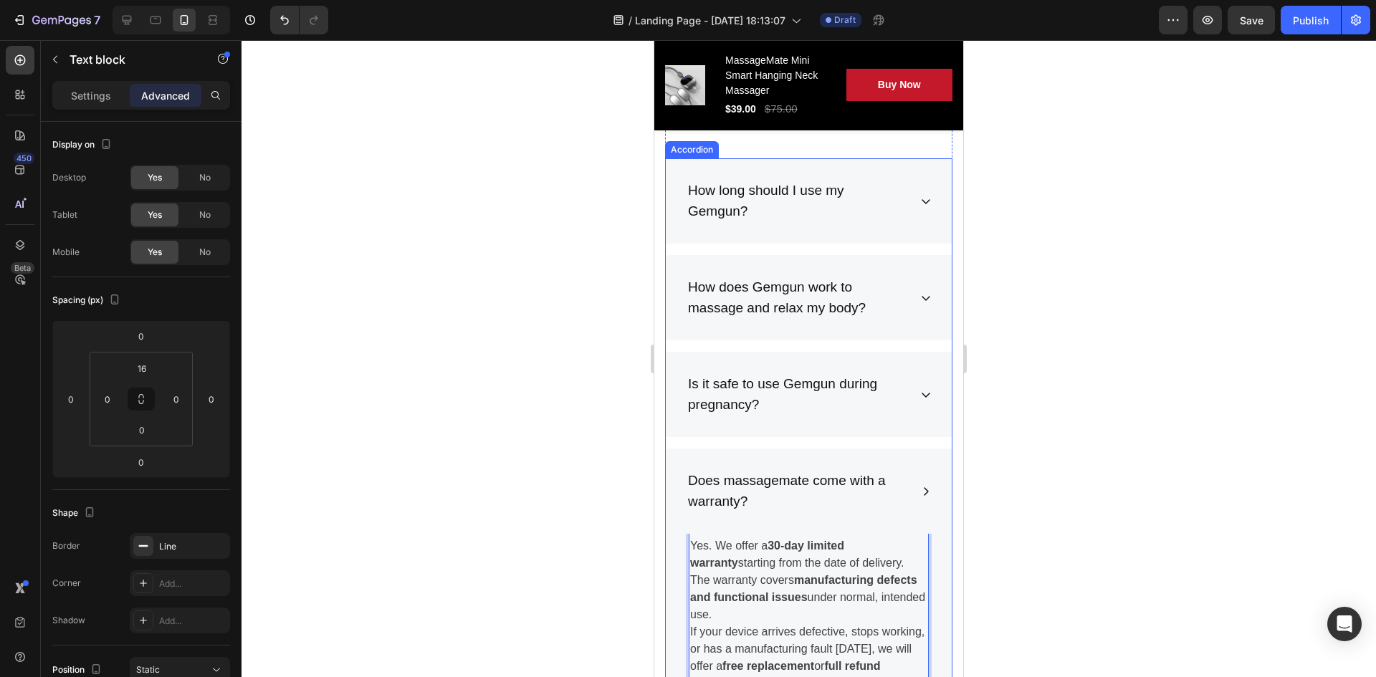
scroll to position [7546, 0]
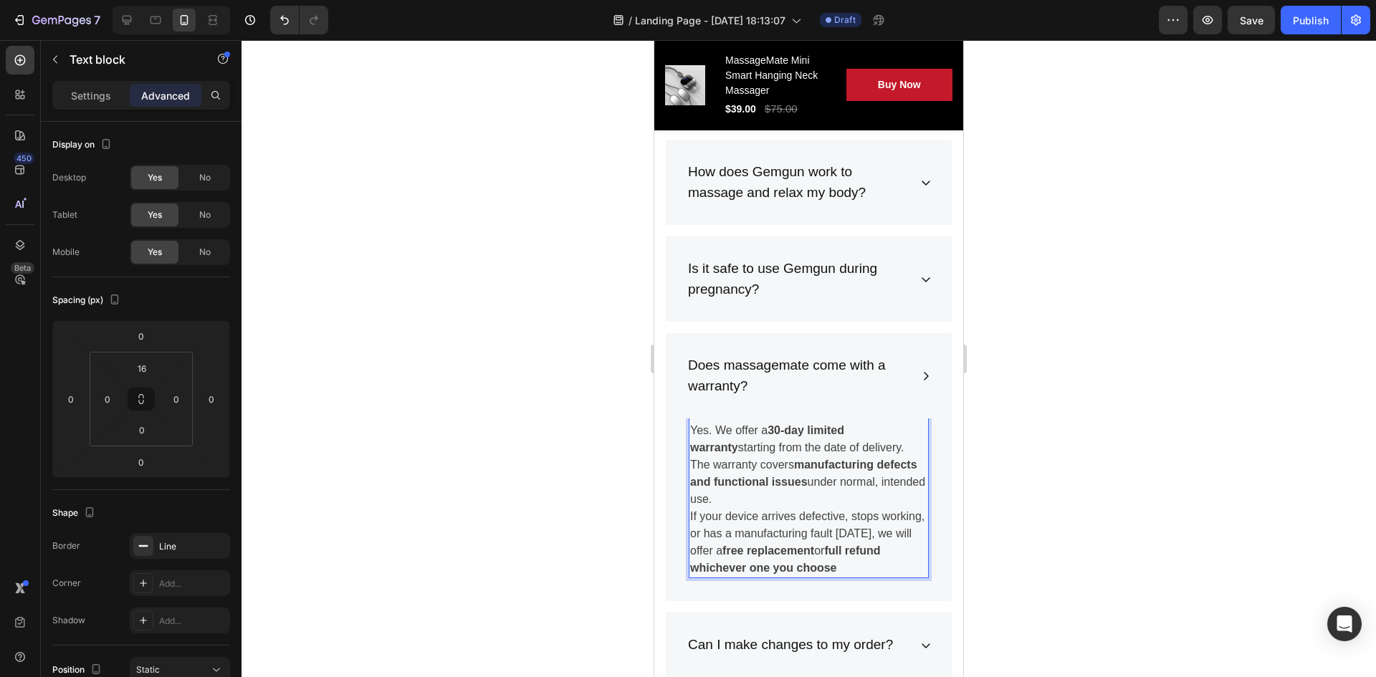
click at [872, 459] on strong "manufacturing defects and functional issues" at bounding box center [803, 473] width 227 height 29
click at [842, 500] on p "The warranty covers manufacturing defects and functional issues under normal, i…" at bounding box center [808, 483] width 237 height 52
click at [713, 427] on p "Yes. We offer a 30-day limited warranty starting from the date of delivery." at bounding box center [808, 439] width 237 height 34
drag, startPoint x: 708, startPoint y: 431, endPoint x: 672, endPoint y: 427, distance: 36.1
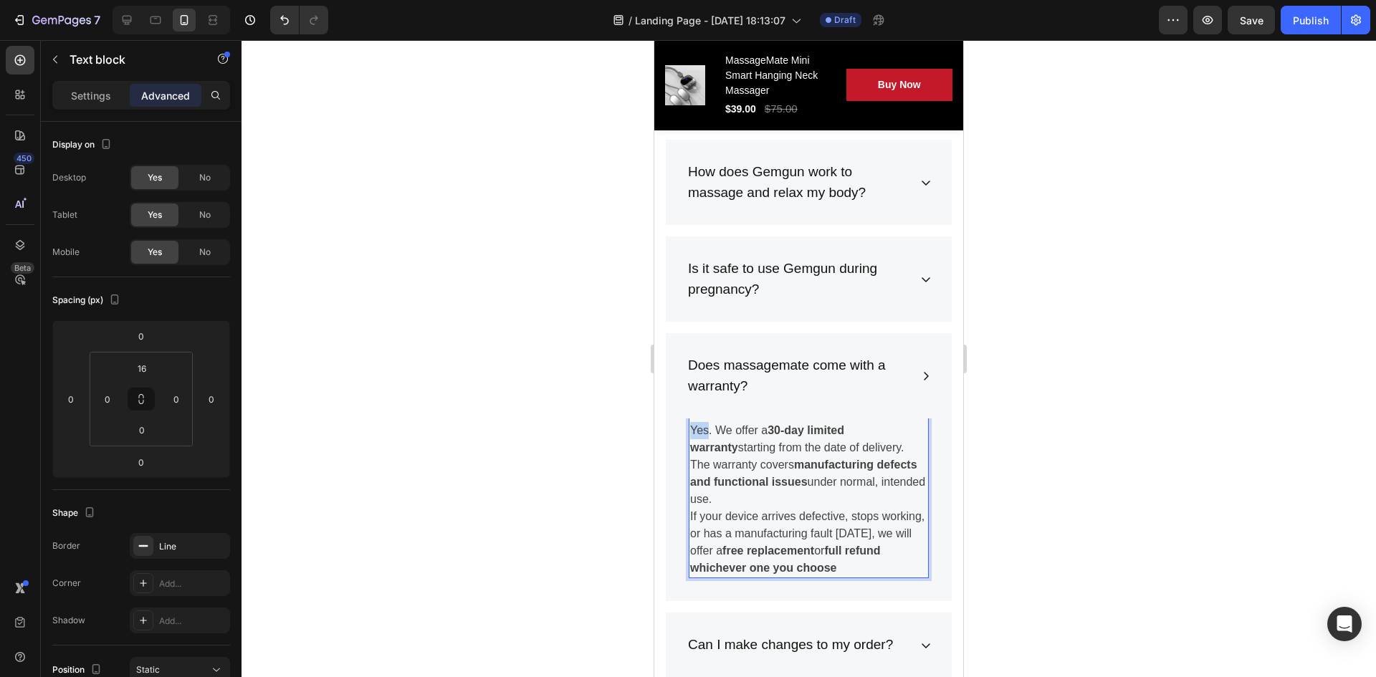
click at [672, 427] on div "Yes. We offer a 30-day limited warranty starting from the date of delivery. The…" at bounding box center [809, 505] width 286 height 193
click at [93, 90] on p "Settings" at bounding box center [91, 95] width 40 height 15
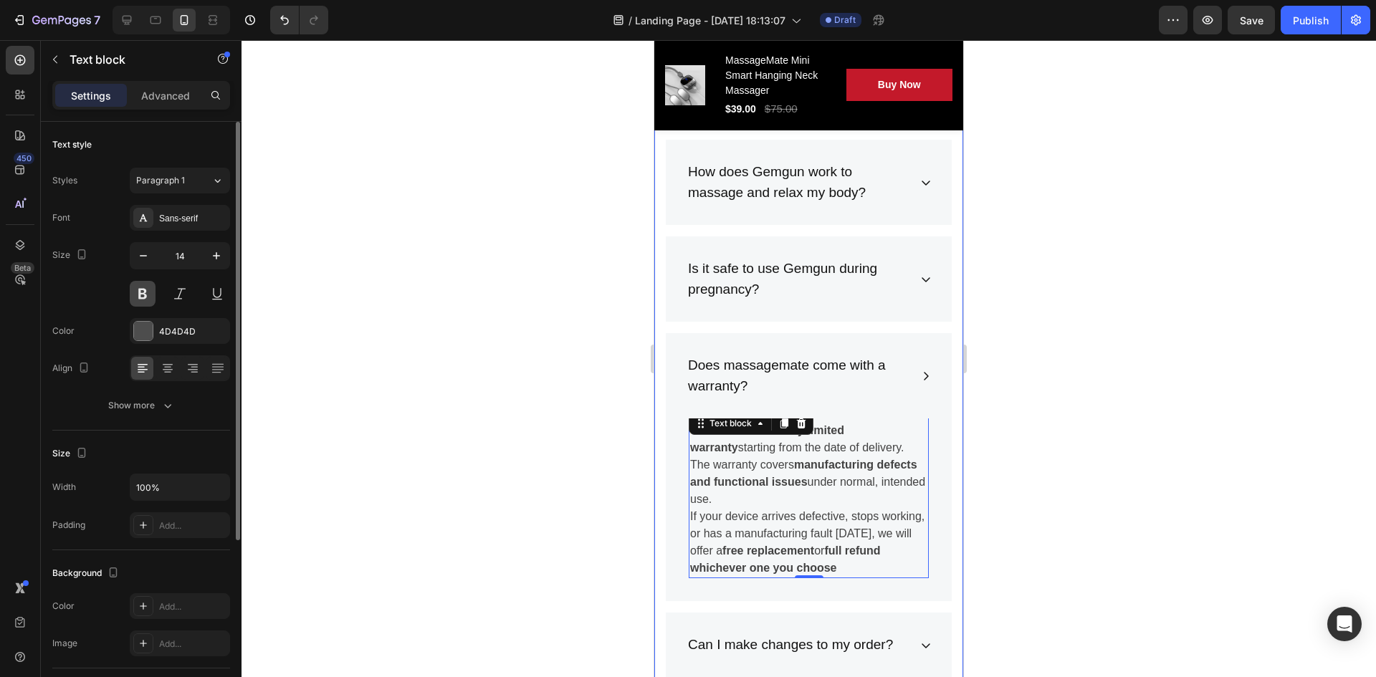
click at [146, 297] on button at bounding box center [143, 294] width 26 height 26
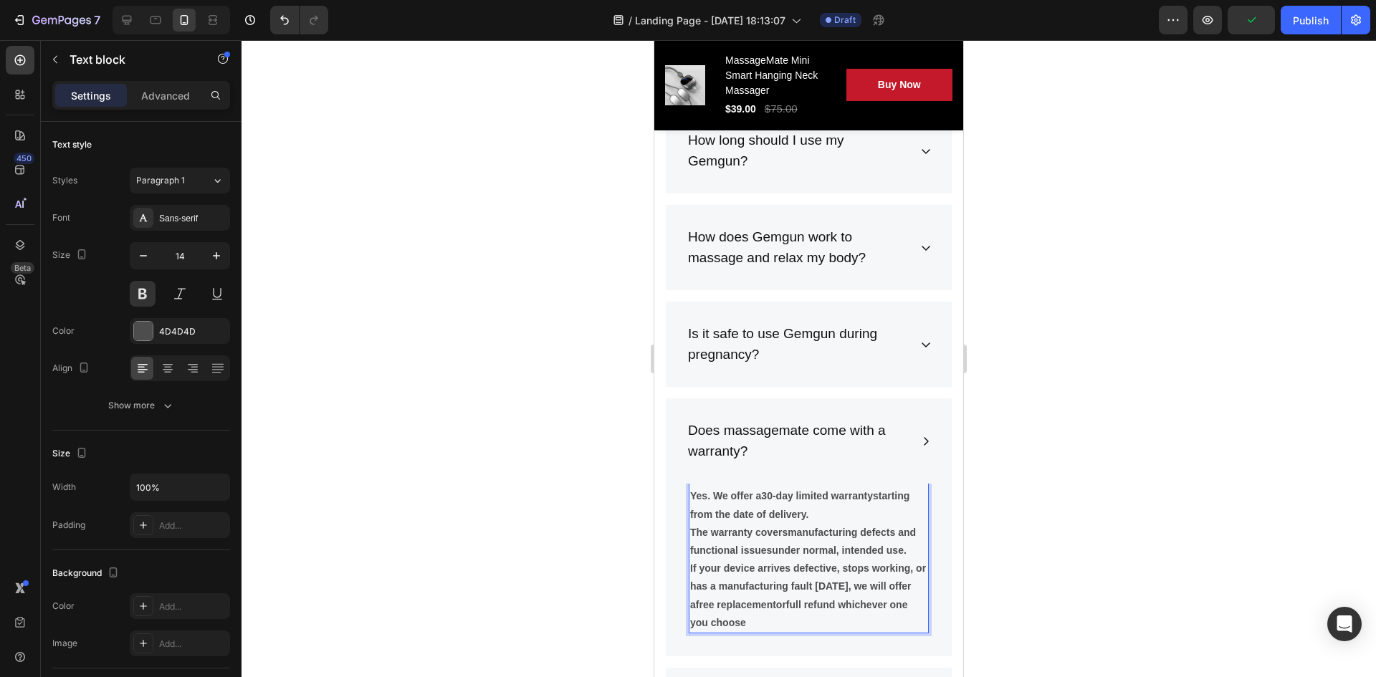
scroll to position [7474, 0]
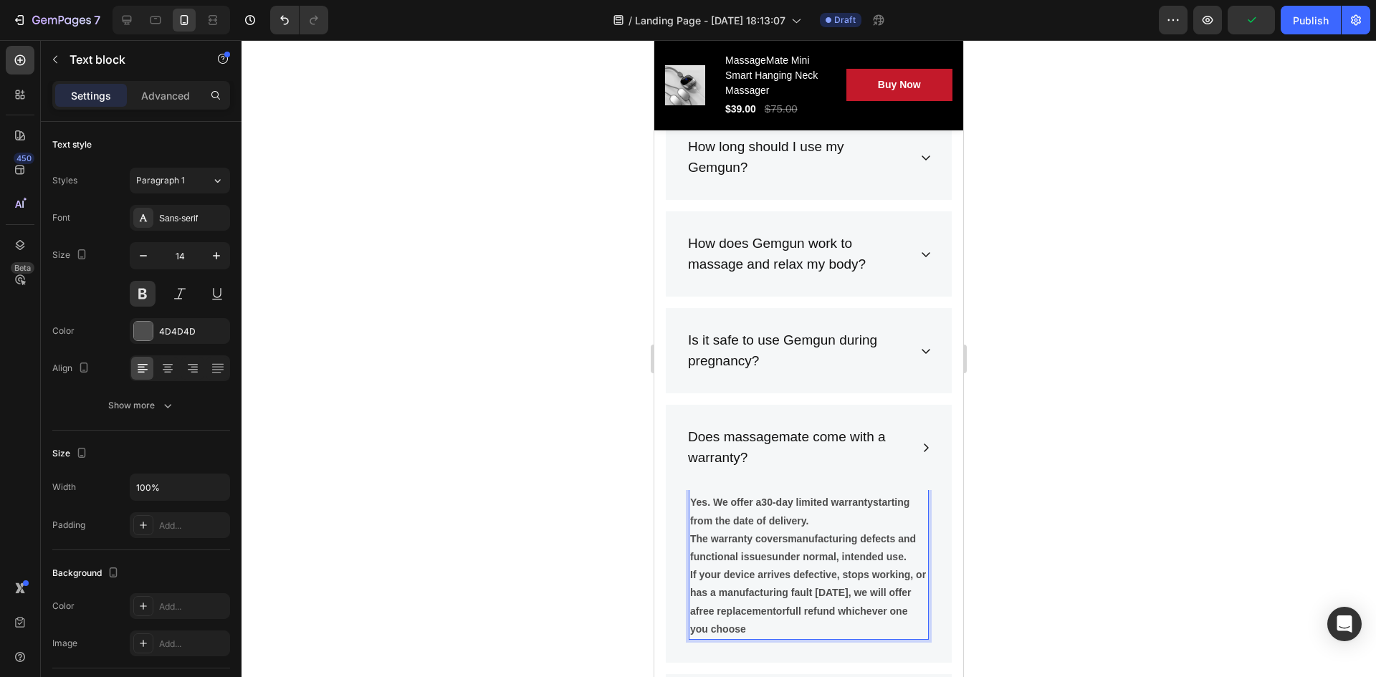
click at [724, 515] on p "Yes. We offer a 30-day limited warranty starting from the date of delivery." at bounding box center [808, 512] width 237 height 36
click at [720, 504] on p "Yes. We offer a 30-day limited warranty starting from the date of delivery." at bounding box center [808, 512] width 237 height 36
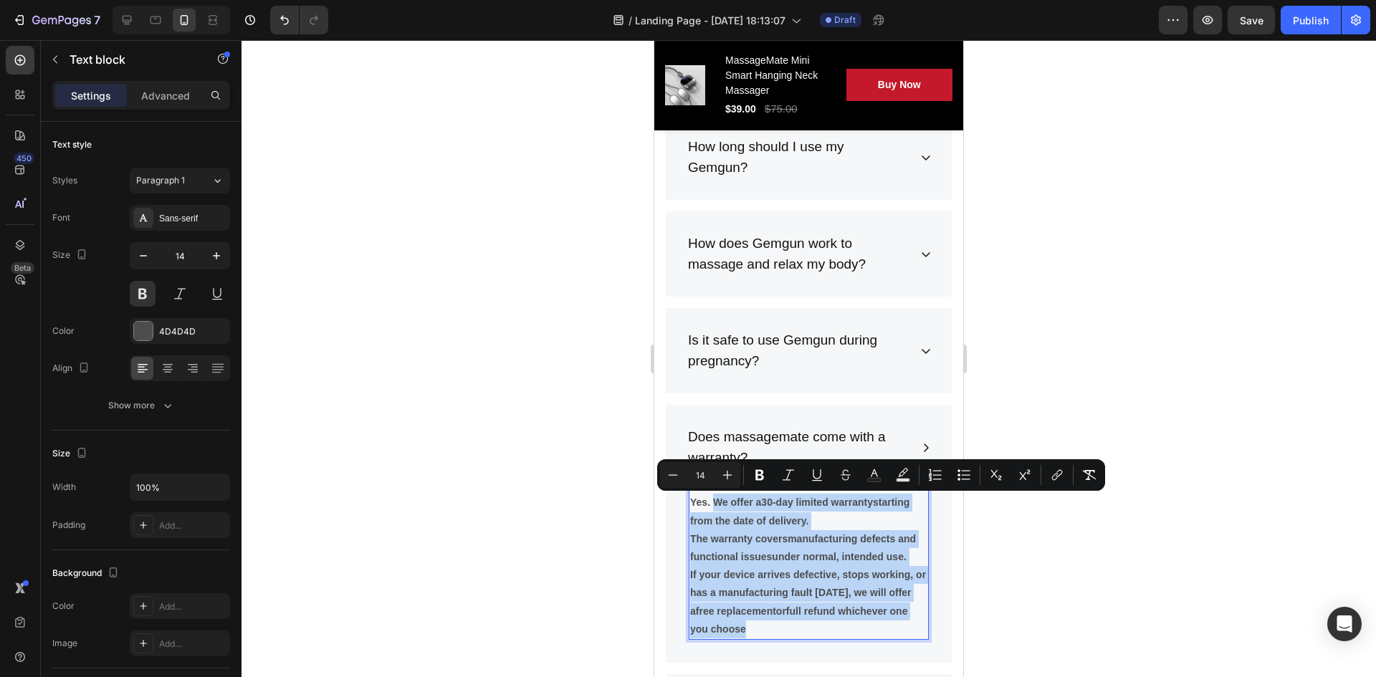
drag, startPoint x: 714, startPoint y: 500, endPoint x: 881, endPoint y: 651, distance: 224.9
click at [881, 640] on div "Yes. We offer a 30-day limited warranty starting from the date of delivery. The…" at bounding box center [809, 566] width 240 height 148
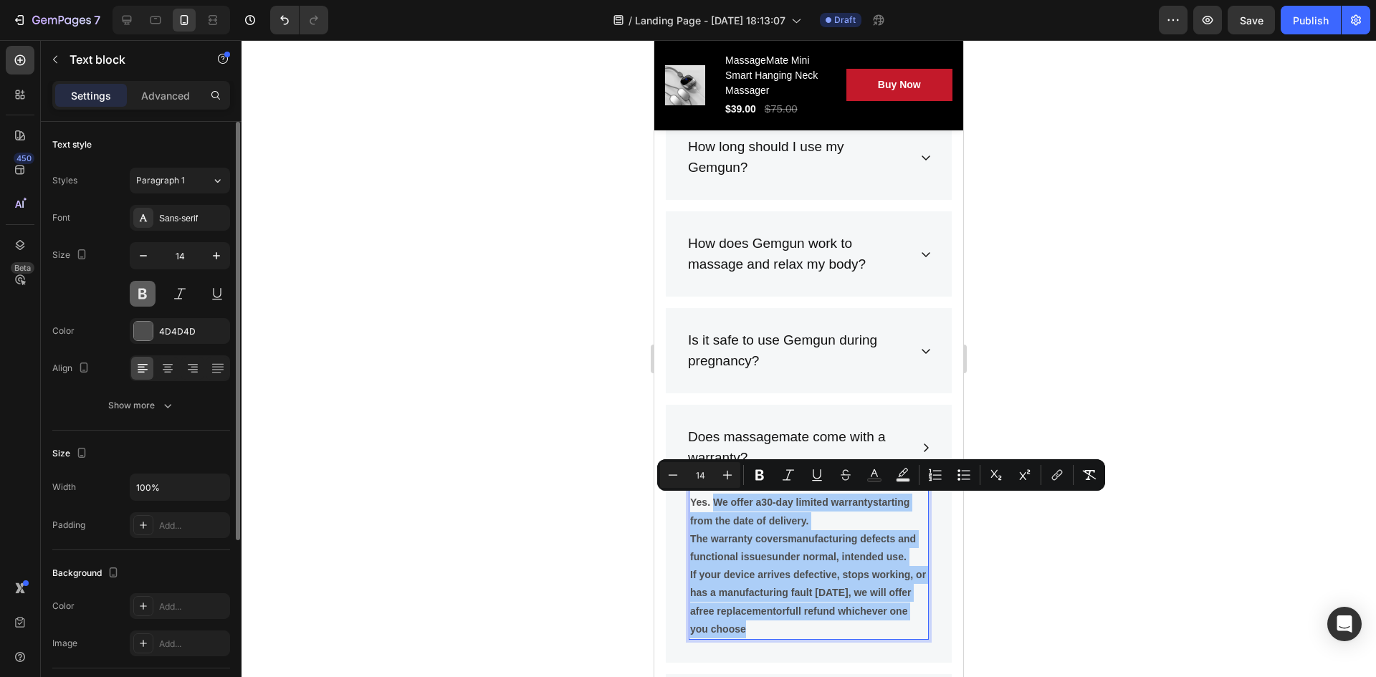
click at [148, 297] on button at bounding box center [143, 294] width 26 height 26
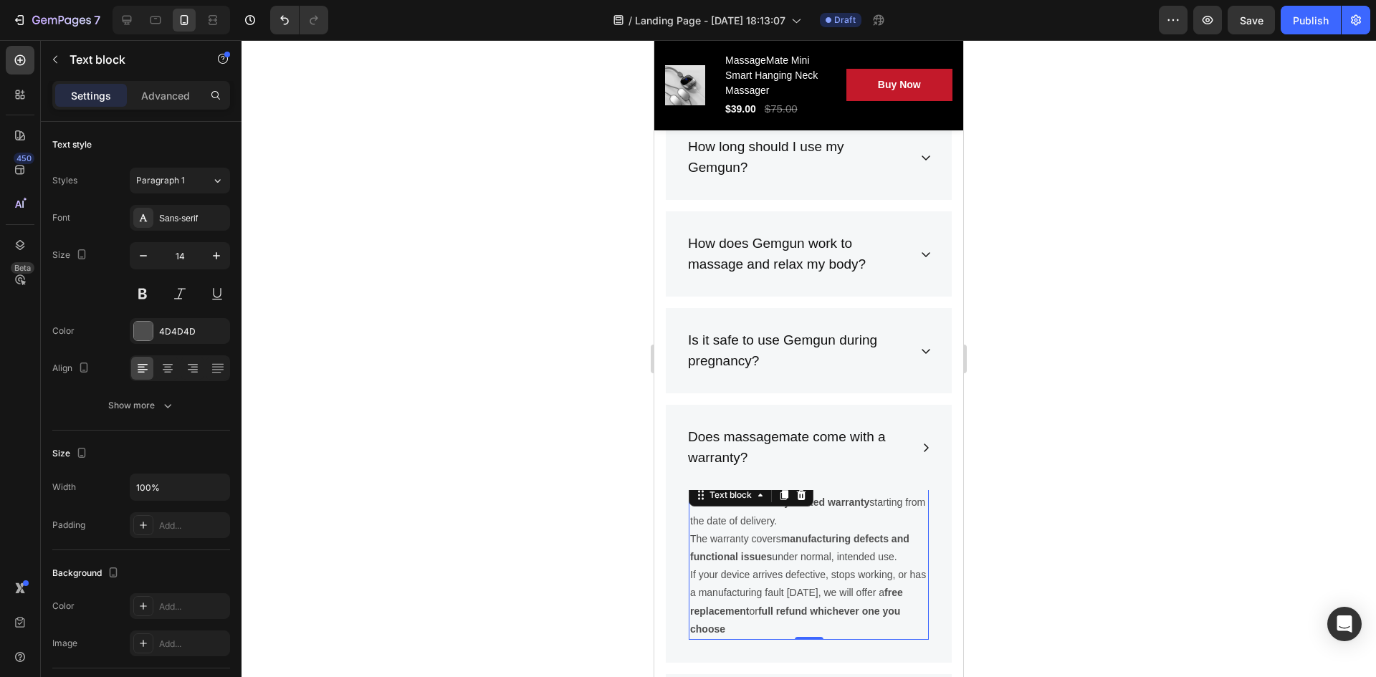
click at [753, 552] on strong "manufacturing defects and functional issues" at bounding box center [799, 547] width 219 height 29
click at [707, 555] on strong "manufacturing defects and functional issues" at bounding box center [799, 547] width 219 height 29
click at [705, 503] on p "Yes. We offer a 30-day limited warranty starting from the date of delivery." at bounding box center [808, 512] width 237 height 36
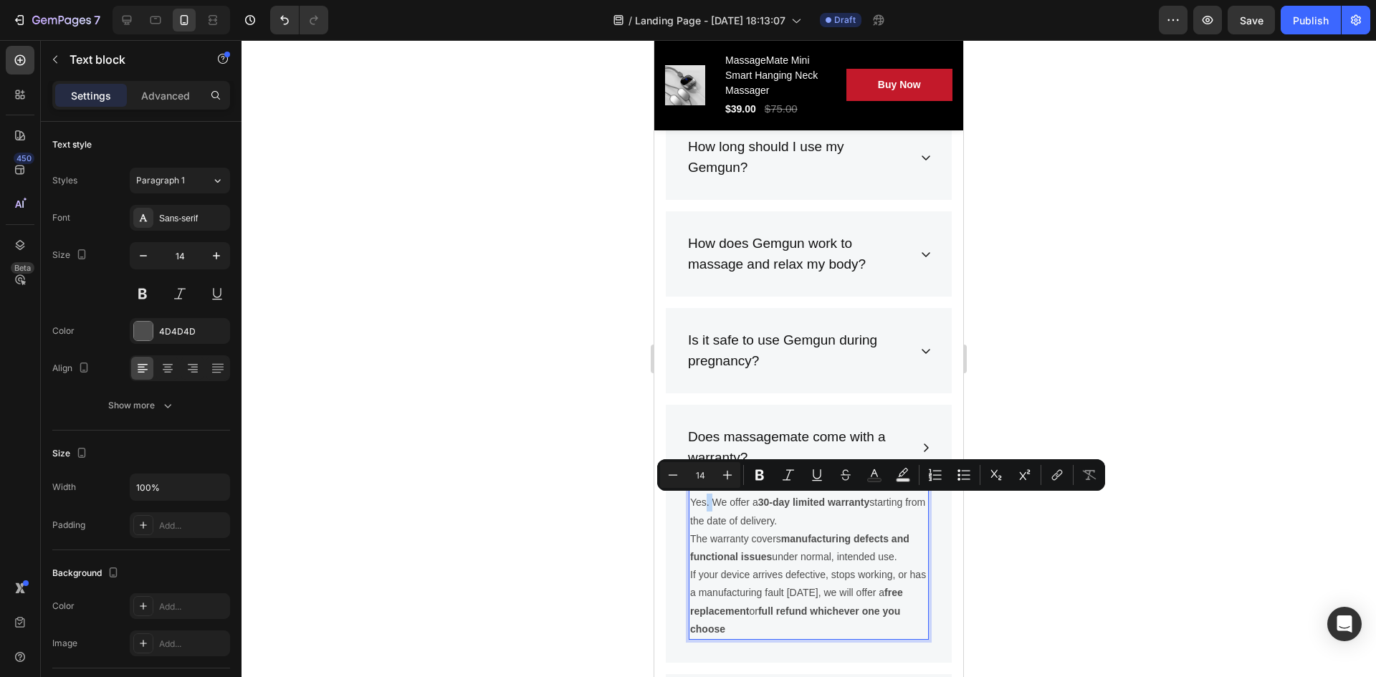
click at [705, 506] on p "Yes. We offer a 30-day limited warranty starting from the date of delivery." at bounding box center [808, 512] width 237 height 36
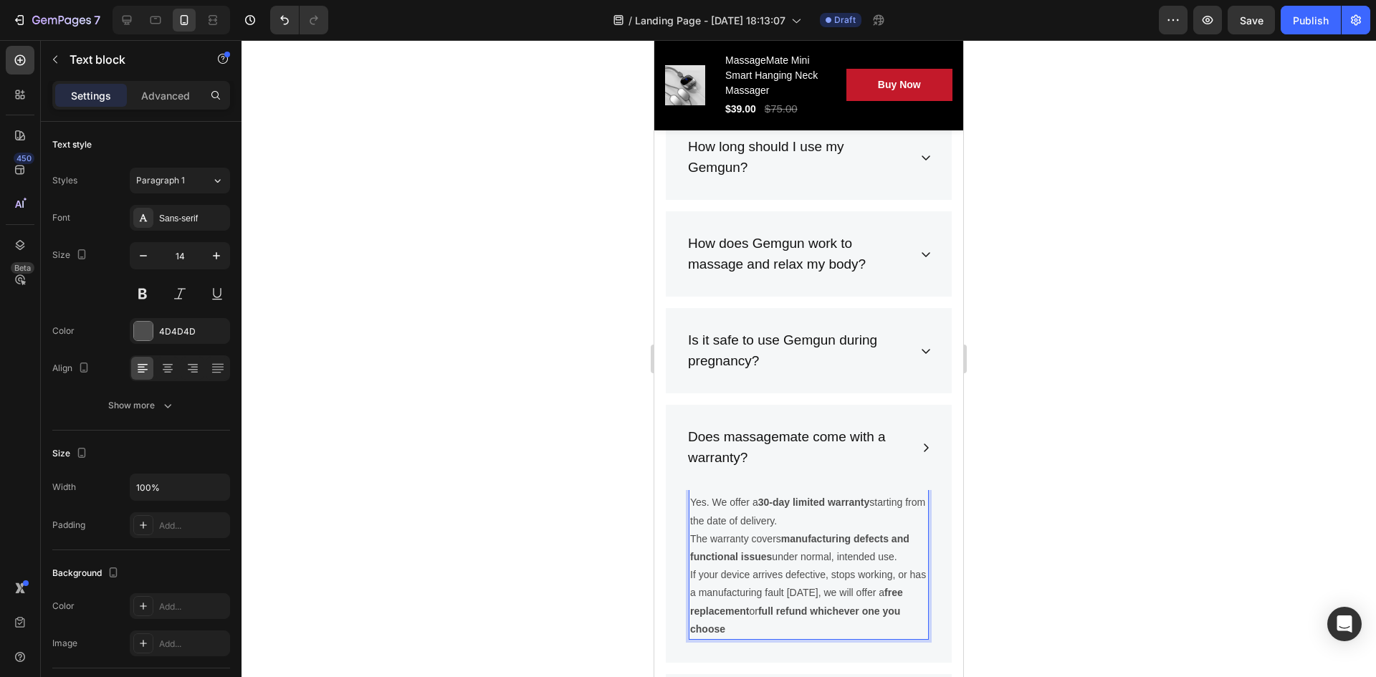
click at [703, 500] on p "Yes. We offer a 30-day limited warranty starting from the date of delivery." at bounding box center [808, 512] width 237 height 36
click at [700, 500] on p "Yes. We offer a 30-day limited warranty starting from the date of delivery." at bounding box center [808, 512] width 237 height 36
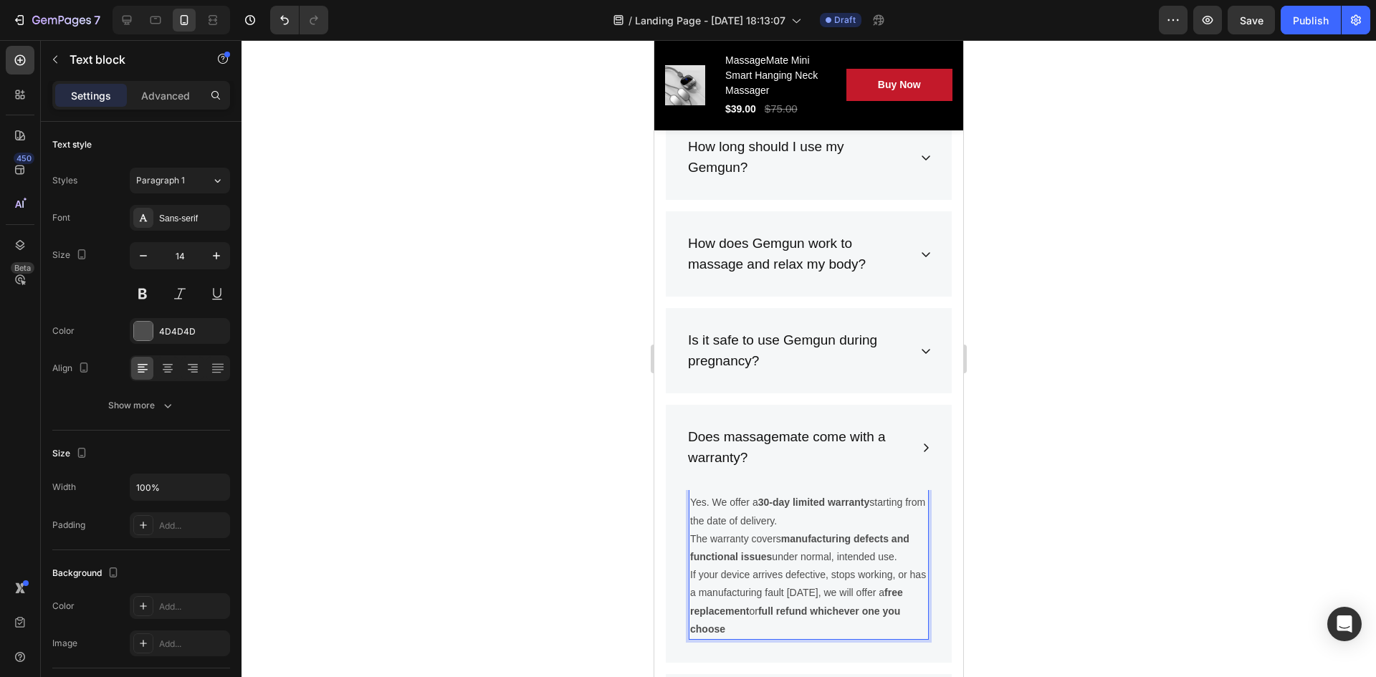
click at [700, 501] on p "Yes. We offer a 30-day limited warranty starting from the date of delivery." at bounding box center [808, 512] width 237 height 36
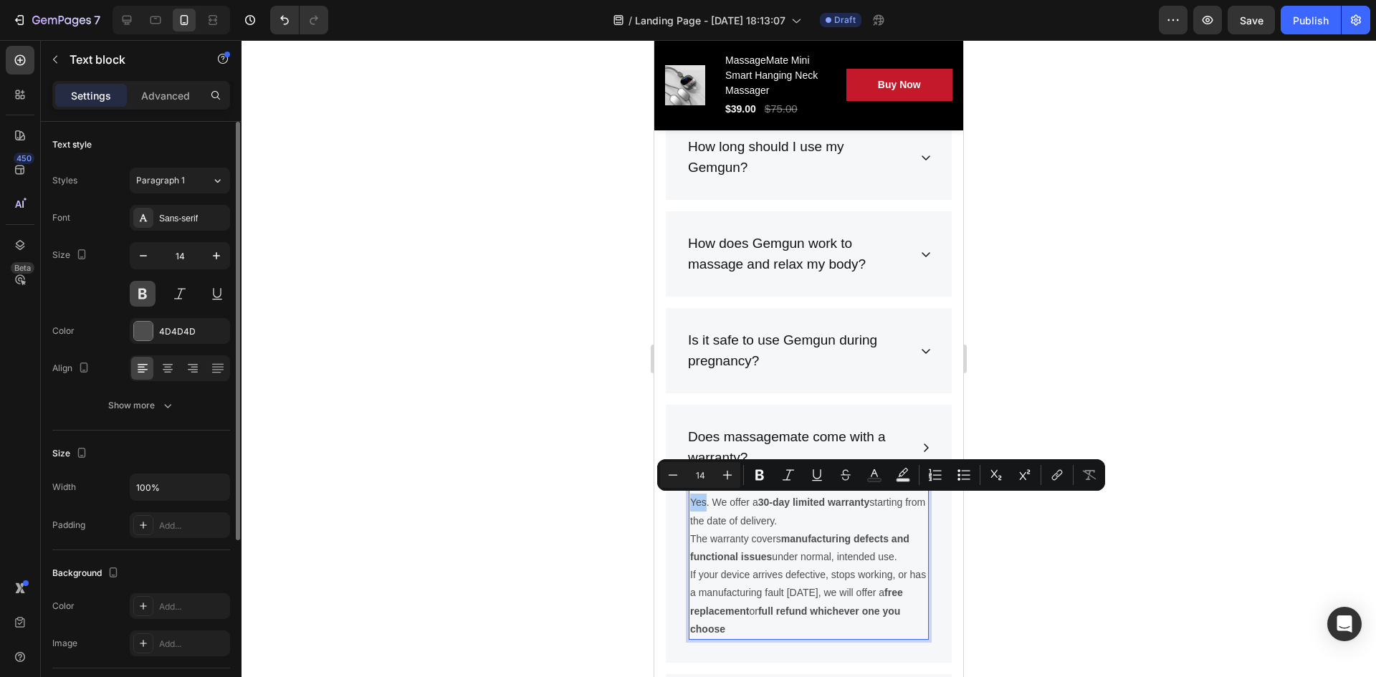
click at [135, 293] on button at bounding box center [143, 294] width 26 height 26
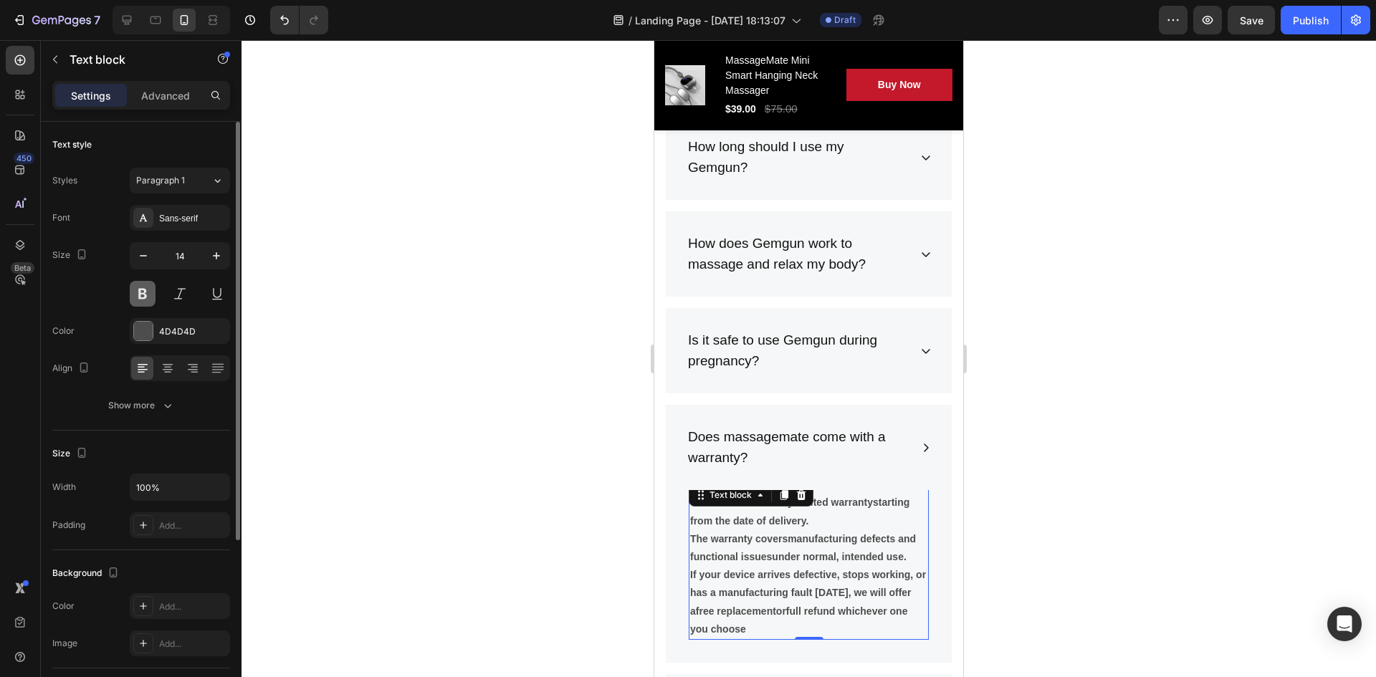
click at [135, 293] on button at bounding box center [143, 294] width 26 height 26
click at [861, 567] on p "If your device arrives defective, stops working, or has a manufacturing fault w…" at bounding box center [808, 602] width 237 height 72
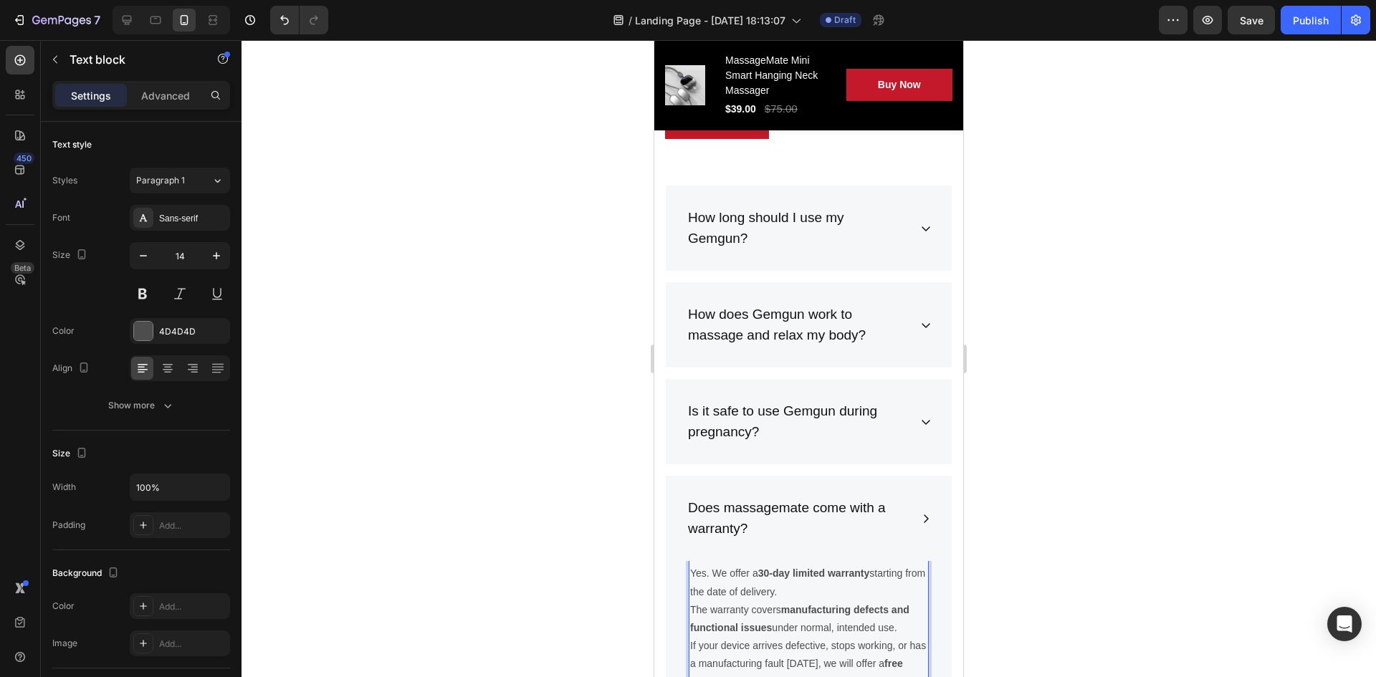
scroll to position [7402, 0]
click at [707, 574] on p "Yes. We offer a 30-day limited warranty starting from the date of delivery." at bounding box center [808, 584] width 237 height 36
drag, startPoint x: 707, startPoint y: 575, endPoint x: 693, endPoint y: 573, distance: 13.8
click at [693, 573] on p "Yes. We offer a 30-day limited warranty starting from the date of delivery." at bounding box center [808, 584] width 237 height 36
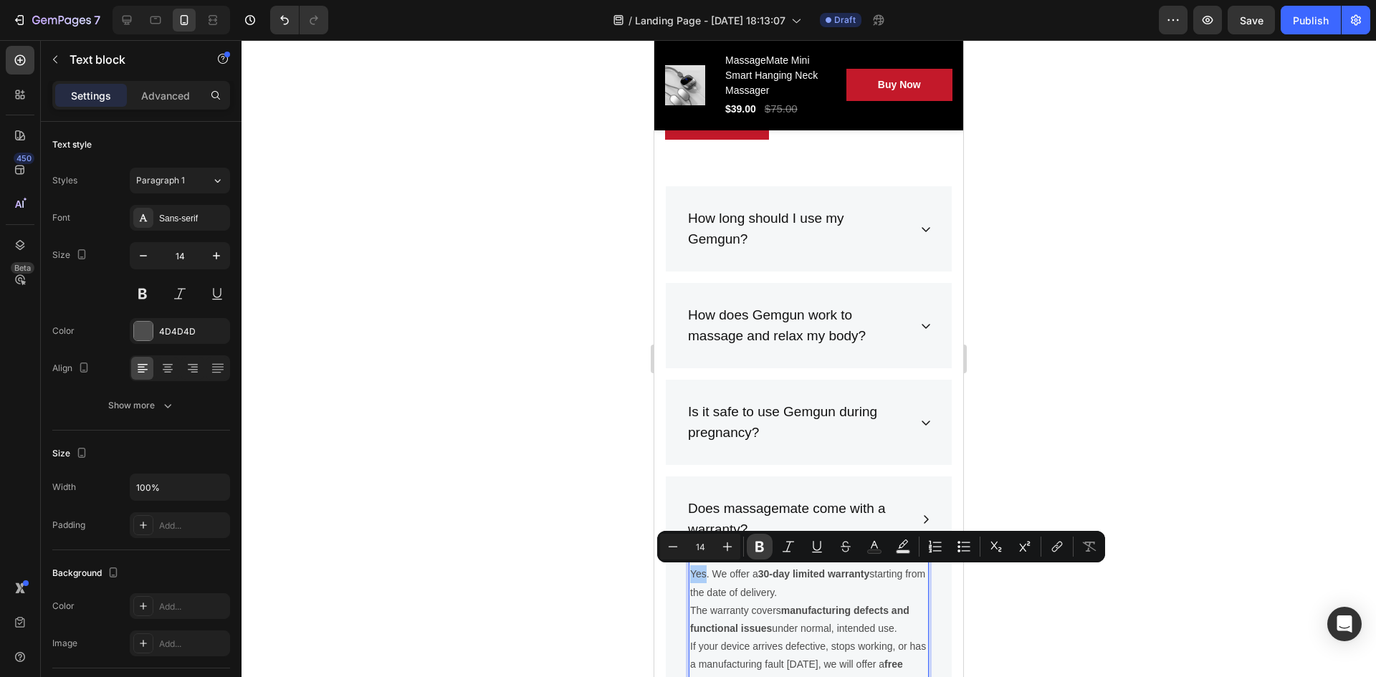
click at [751, 547] on button "Bold" at bounding box center [760, 547] width 26 height 26
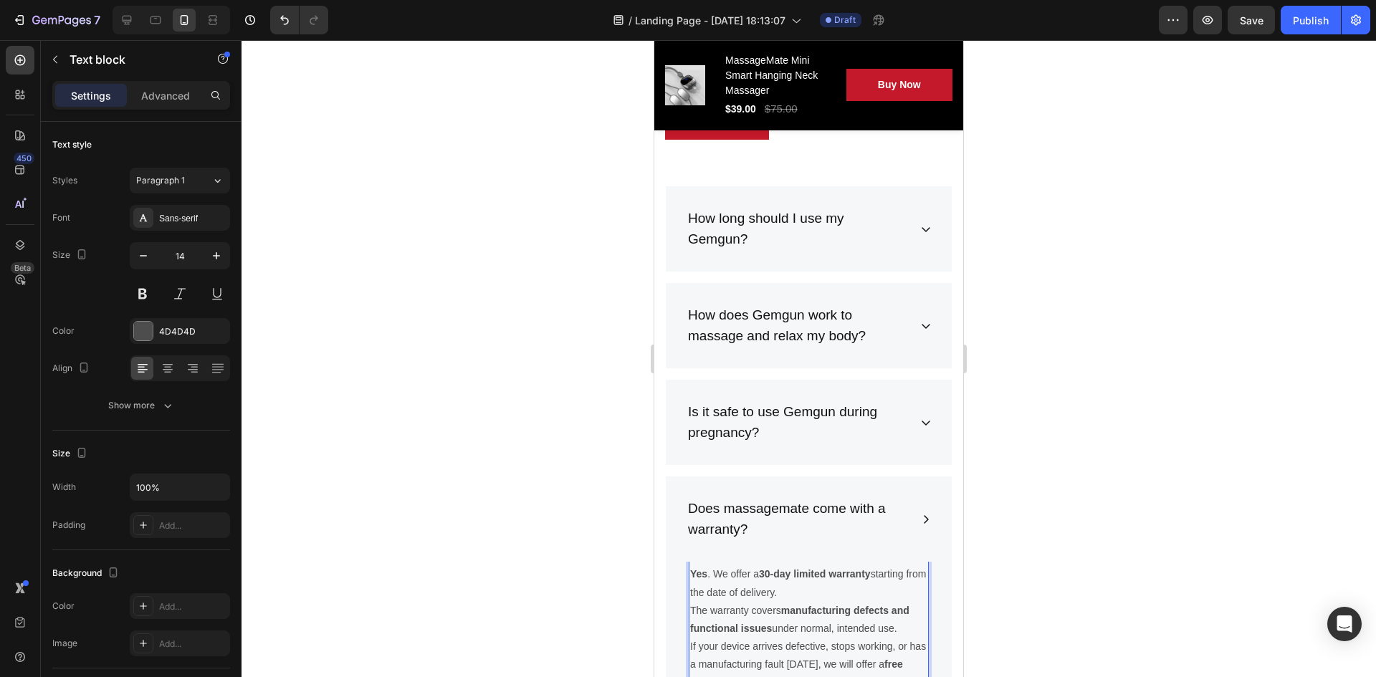
click at [723, 574] on p "Yes . We offer a 30-day limited warranty starting from the date of delivery." at bounding box center [808, 584] width 237 height 36
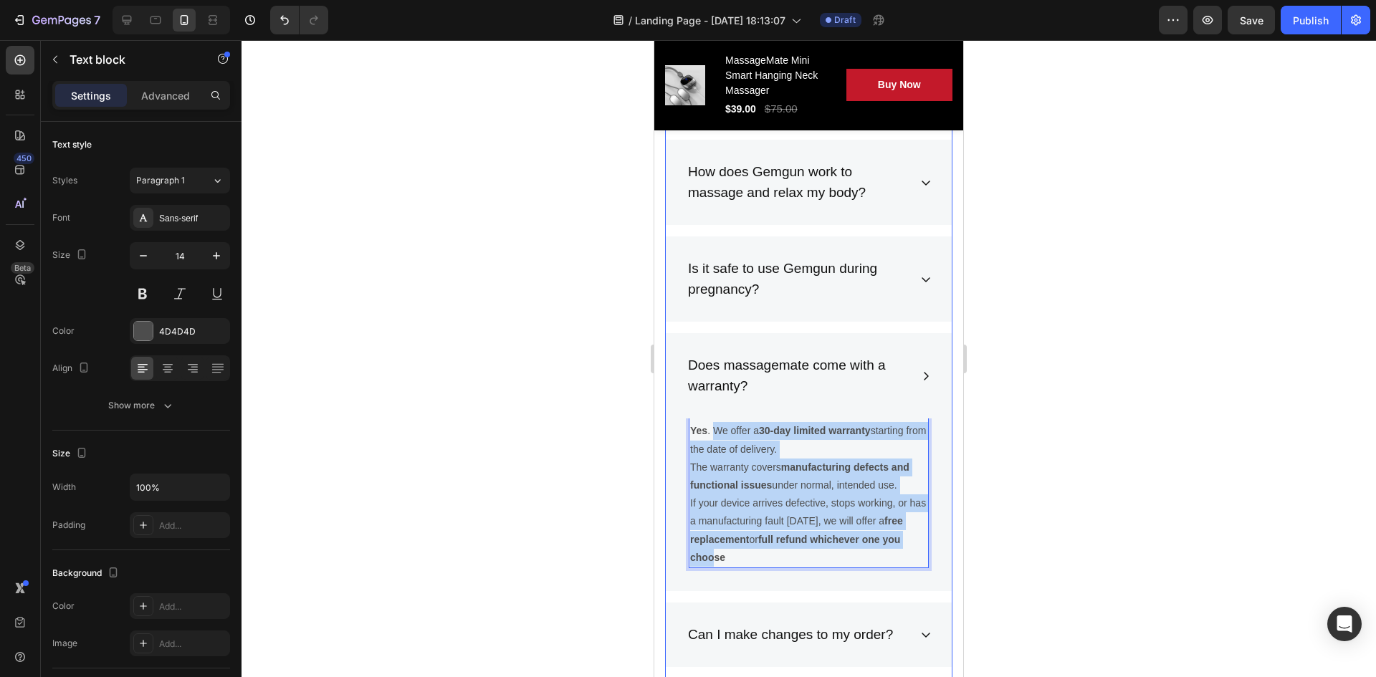
scroll to position [7638, 0]
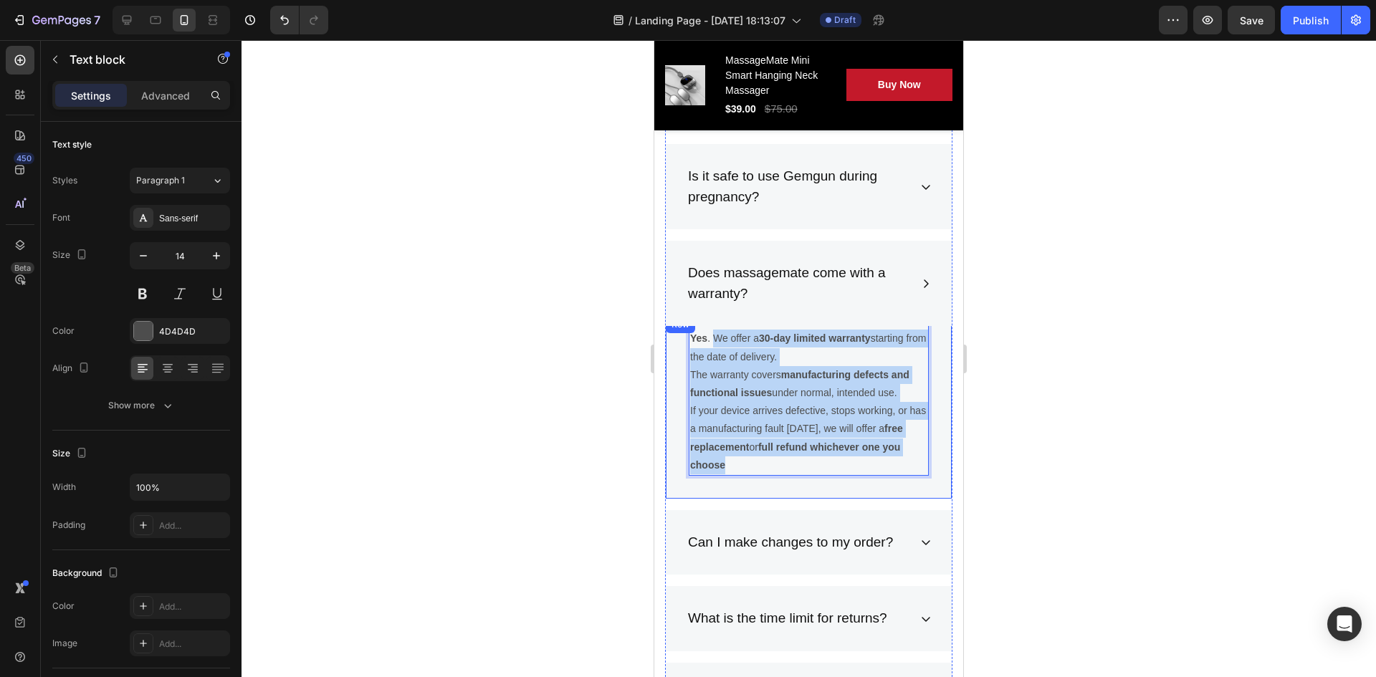
drag, startPoint x: 713, startPoint y: 573, endPoint x: 846, endPoint y: 486, distance: 158.5
click at [846, 486] on div "Yes . We offer a 30-day limited warranty starting from the date of delivery. Th…" at bounding box center [809, 407] width 286 height 183
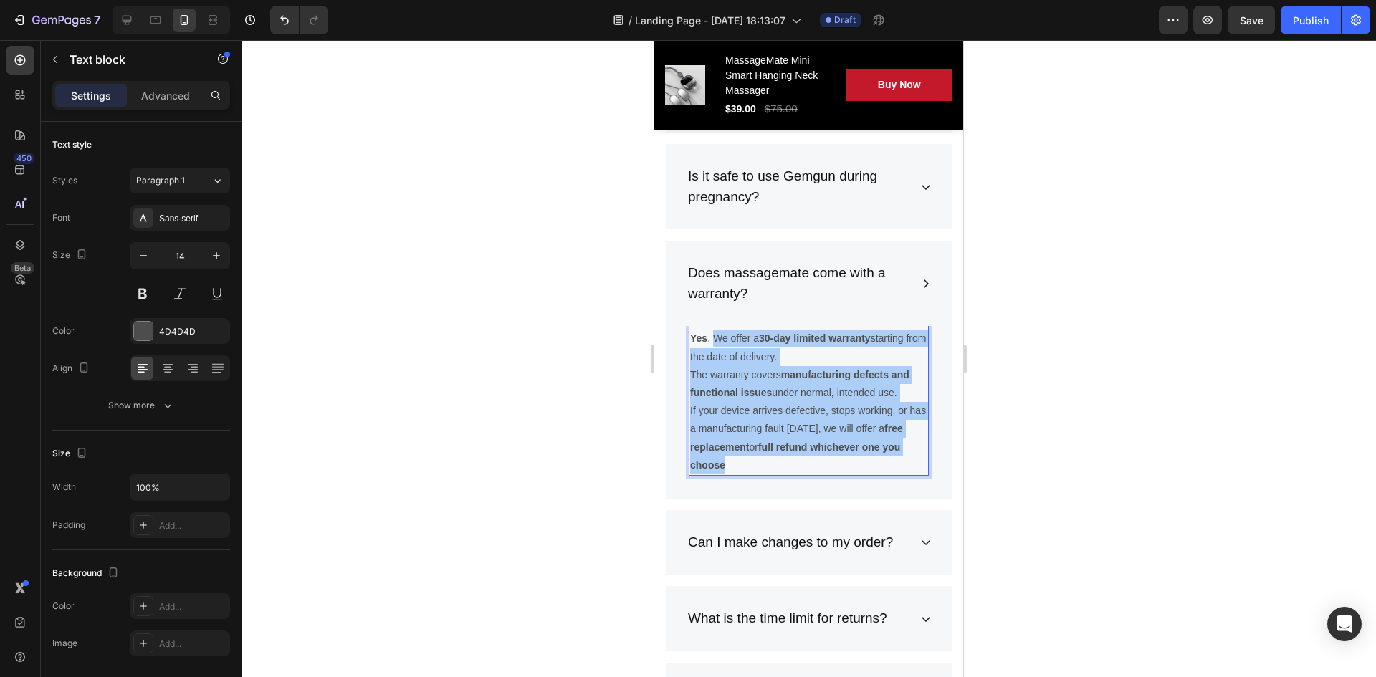
drag, startPoint x: 119, startPoint y: 332, endPoint x: 386, endPoint y: 424, distance: 282.7
click at [386, 424] on div at bounding box center [809, 358] width 1135 height 637
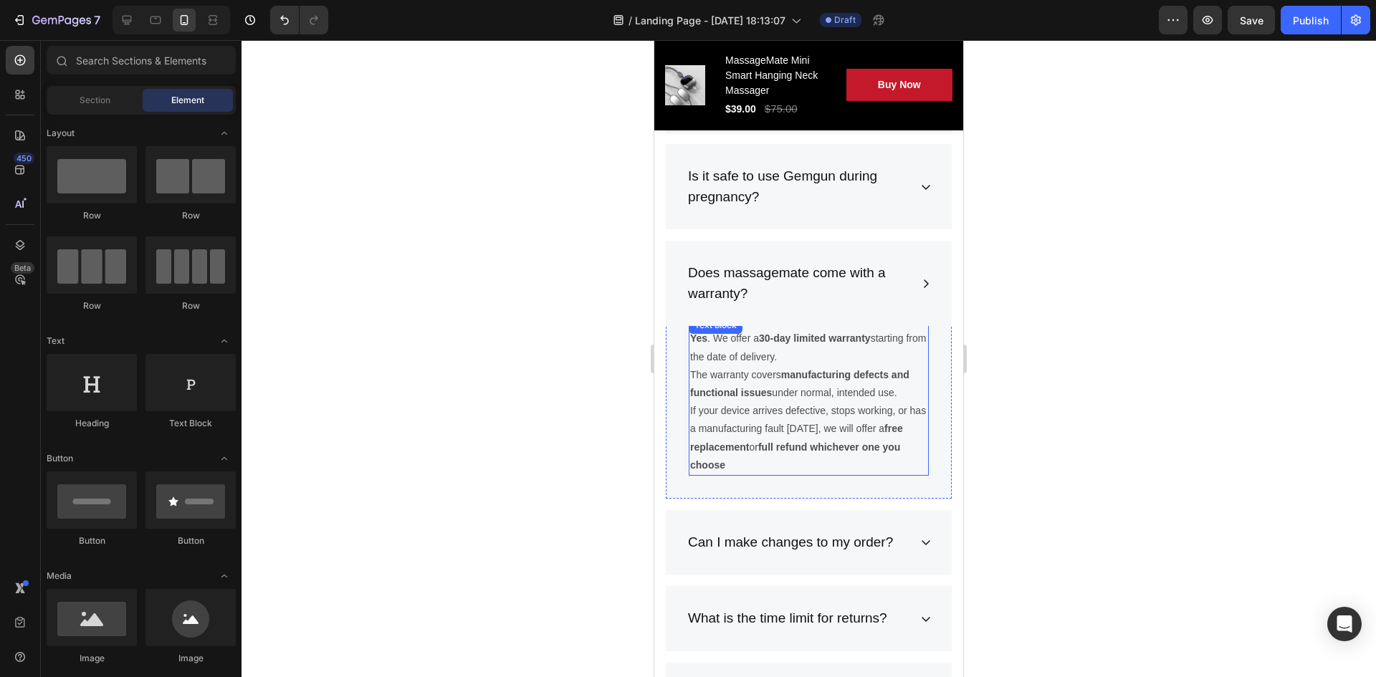
click at [831, 461] on p "If your device arrives defective, stops working, or has a manufacturing fault w…" at bounding box center [808, 438] width 237 height 72
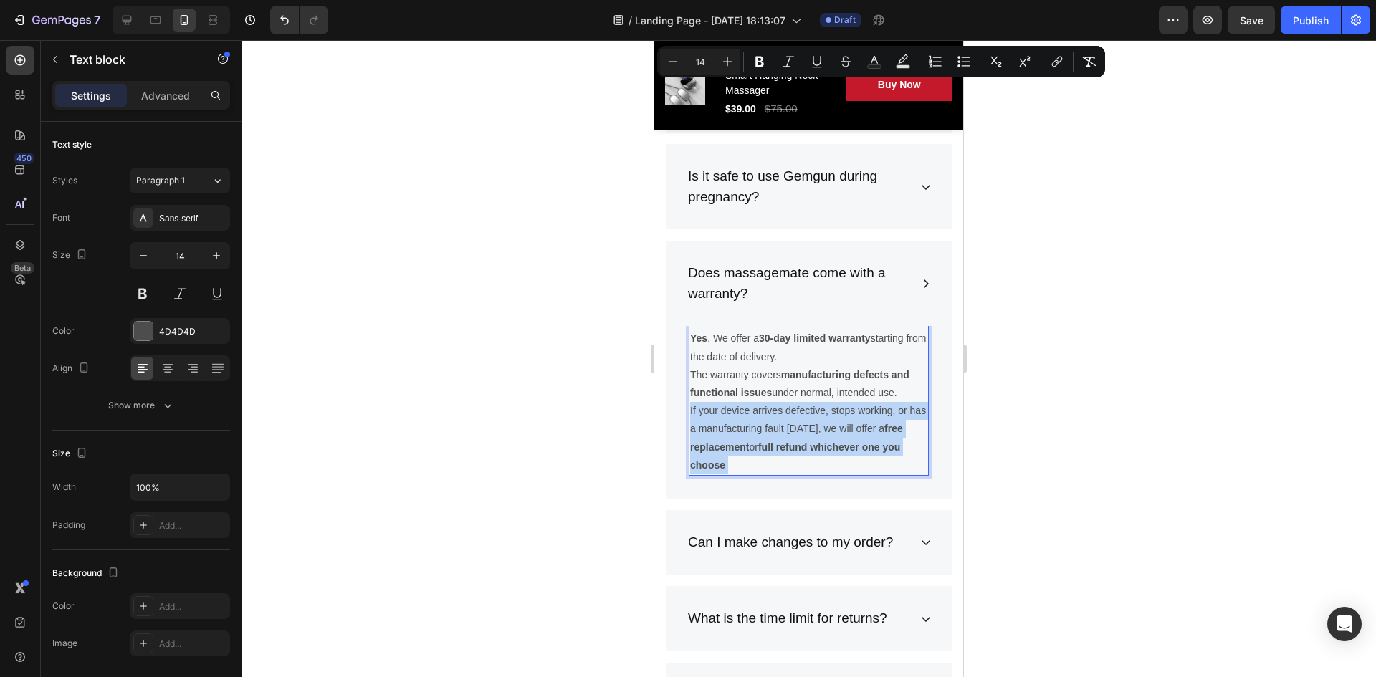
drag, startPoint x: 831, startPoint y: 461, endPoint x: 749, endPoint y: 344, distance: 142.6
click at [749, 344] on div "Yes . We offer a 30-day limited warranty starting from the date of delivery. Th…" at bounding box center [809, 402] width 240 height 148
click at [561, 430] on div at bounding box center [809, 358] width 1135 height 637
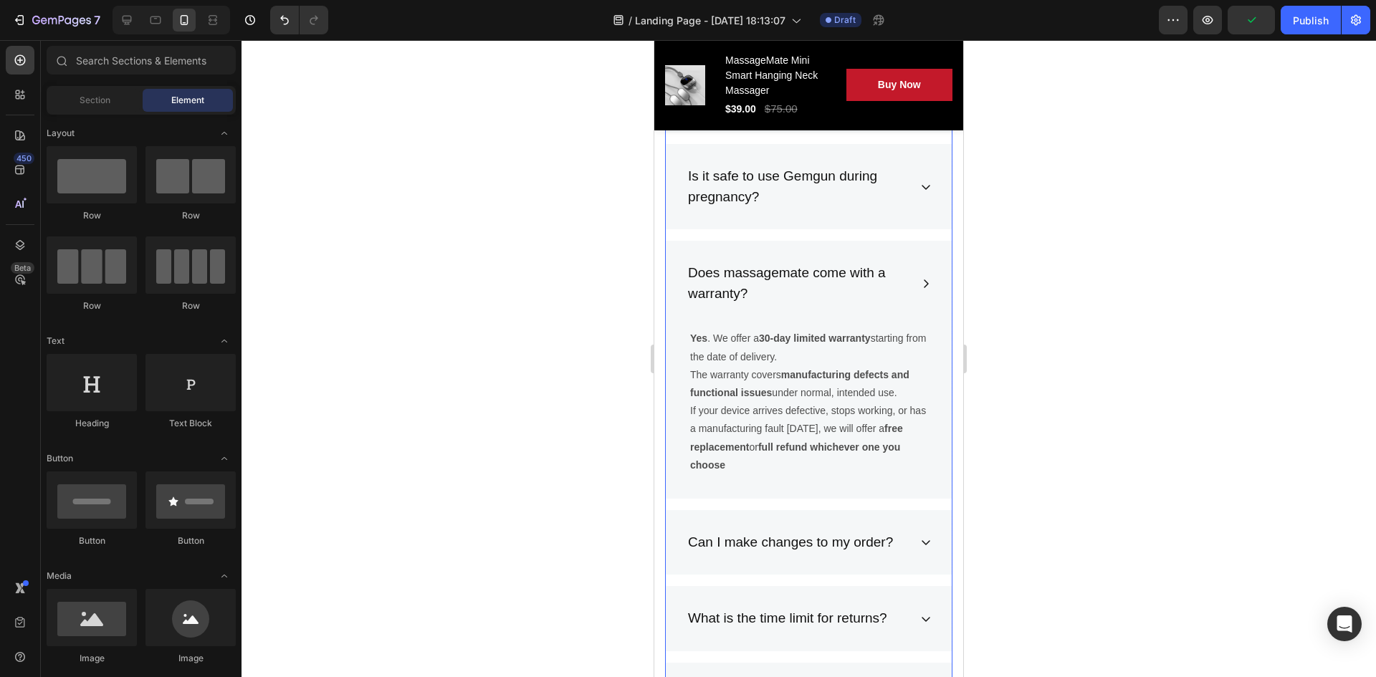
click at [908, 288] on div "Does massagemate come with a warranty?" at bounding box center [809, 283] width 286 height 85
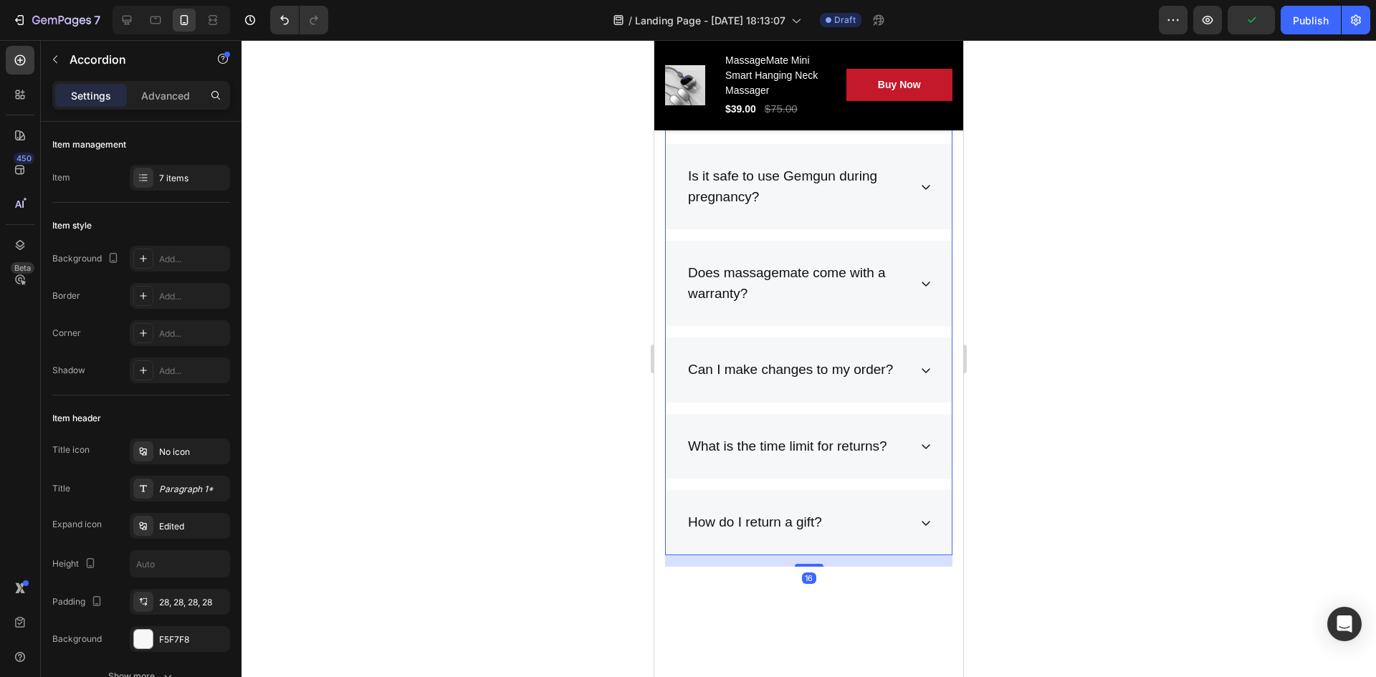
scroll to position [7495, 0]
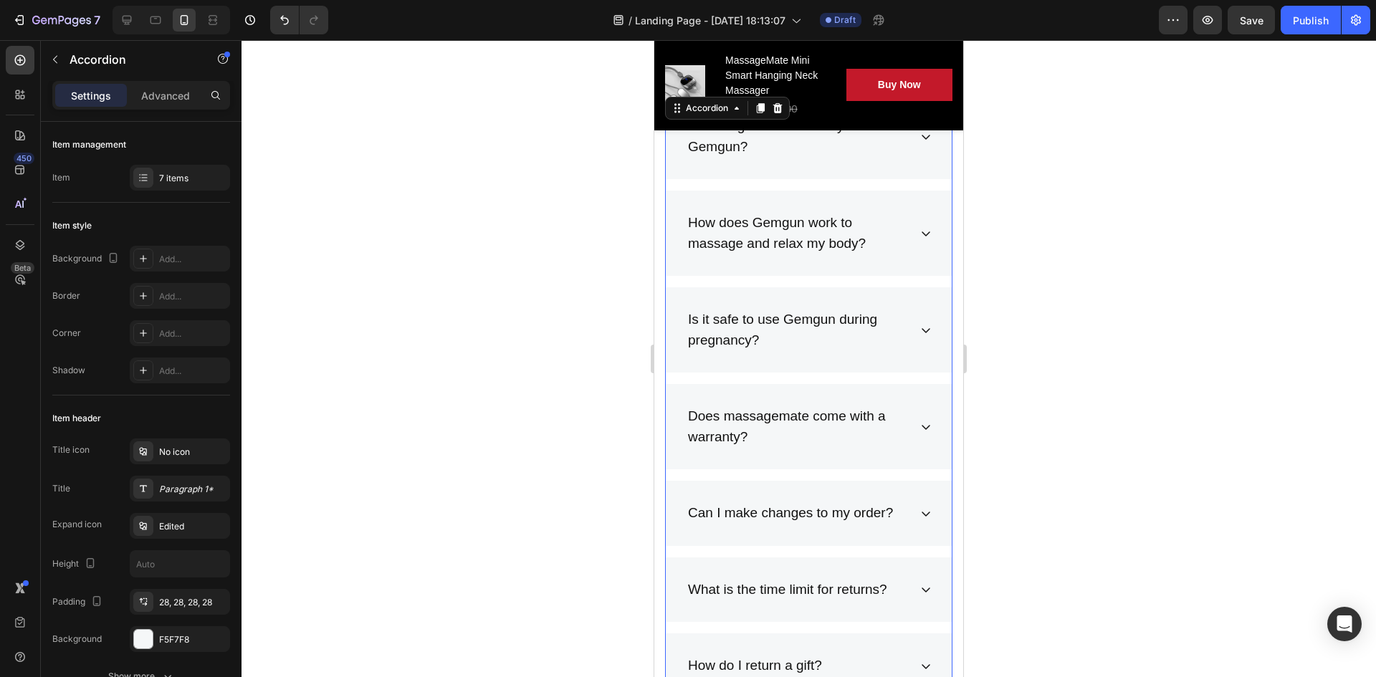
click at [906, 336] on div "Is it safe to use Gemgun during pregnancy?" at bounding box center [809, 329] width 286 height 85
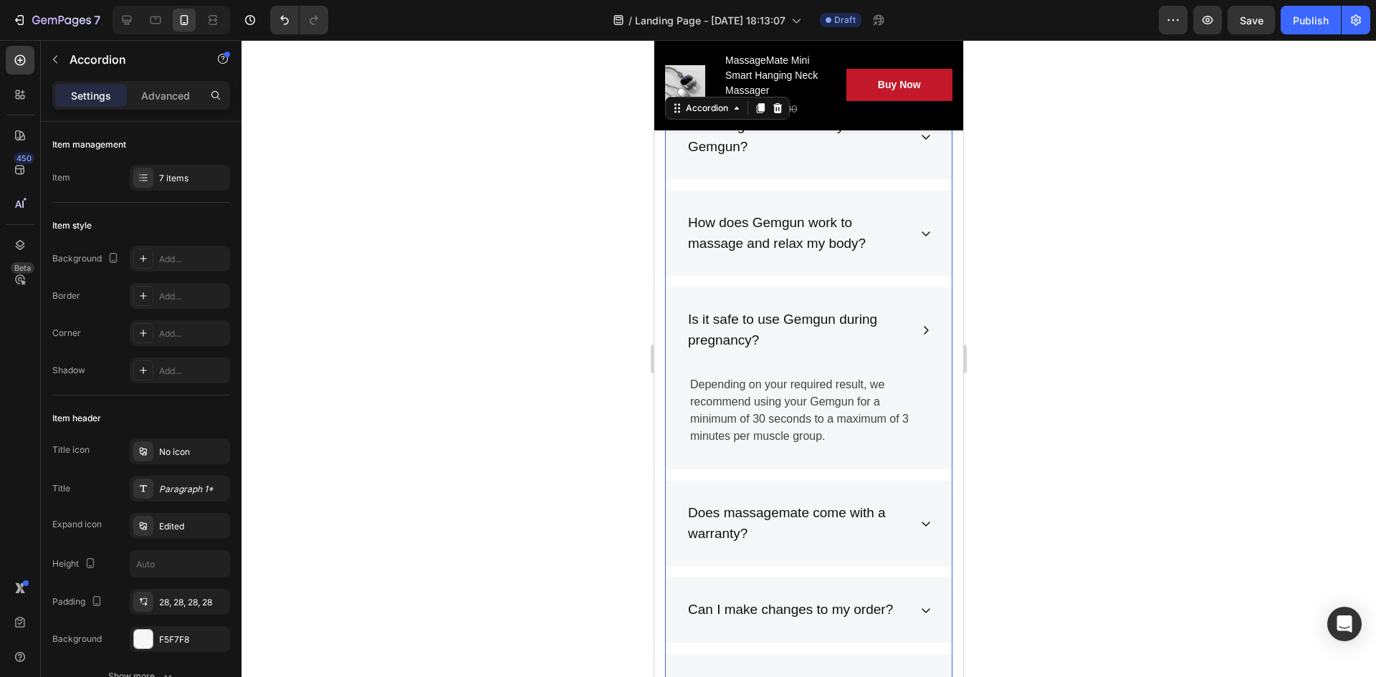
click at [915, 226] on div "How does Gemgun work to massage and relax my body?" at bounding box center [809, 233] width 286 height 85
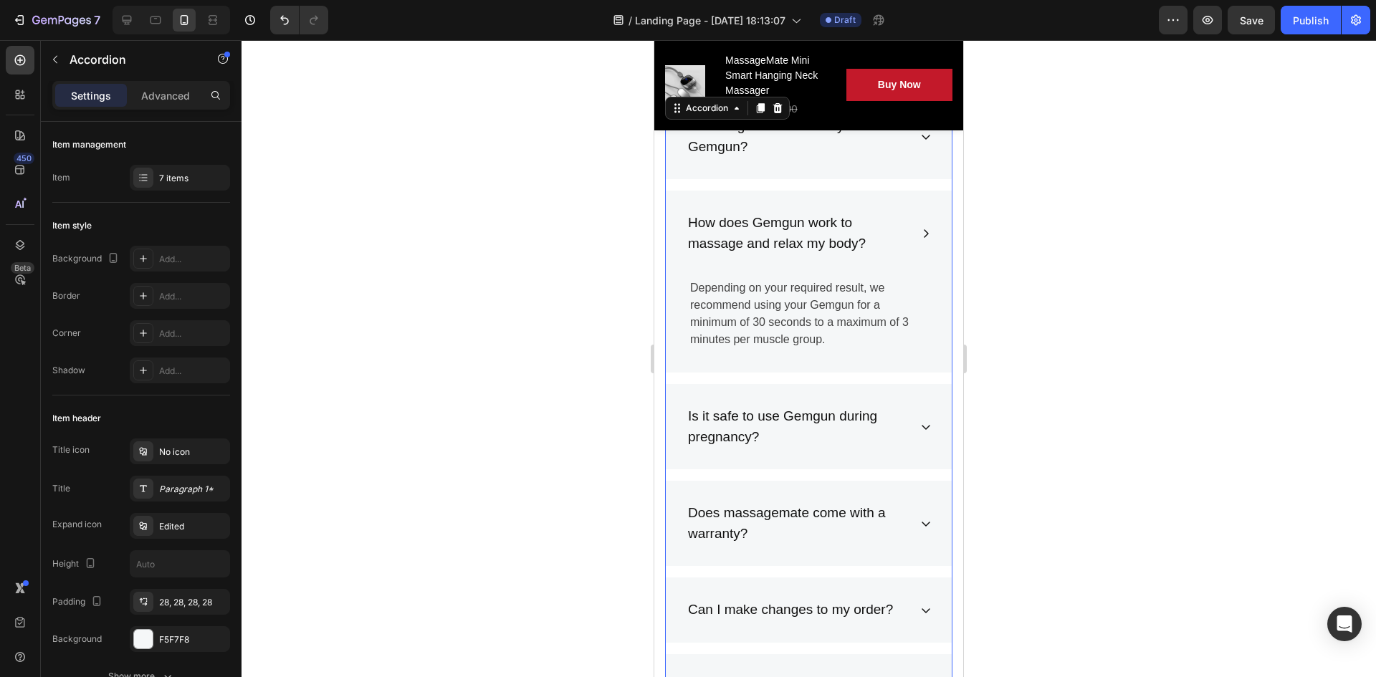
click at [915, 225] on div "How does Gemgun work to massage and relax my body?" at bounding box center [809, 233] width 286 height 85
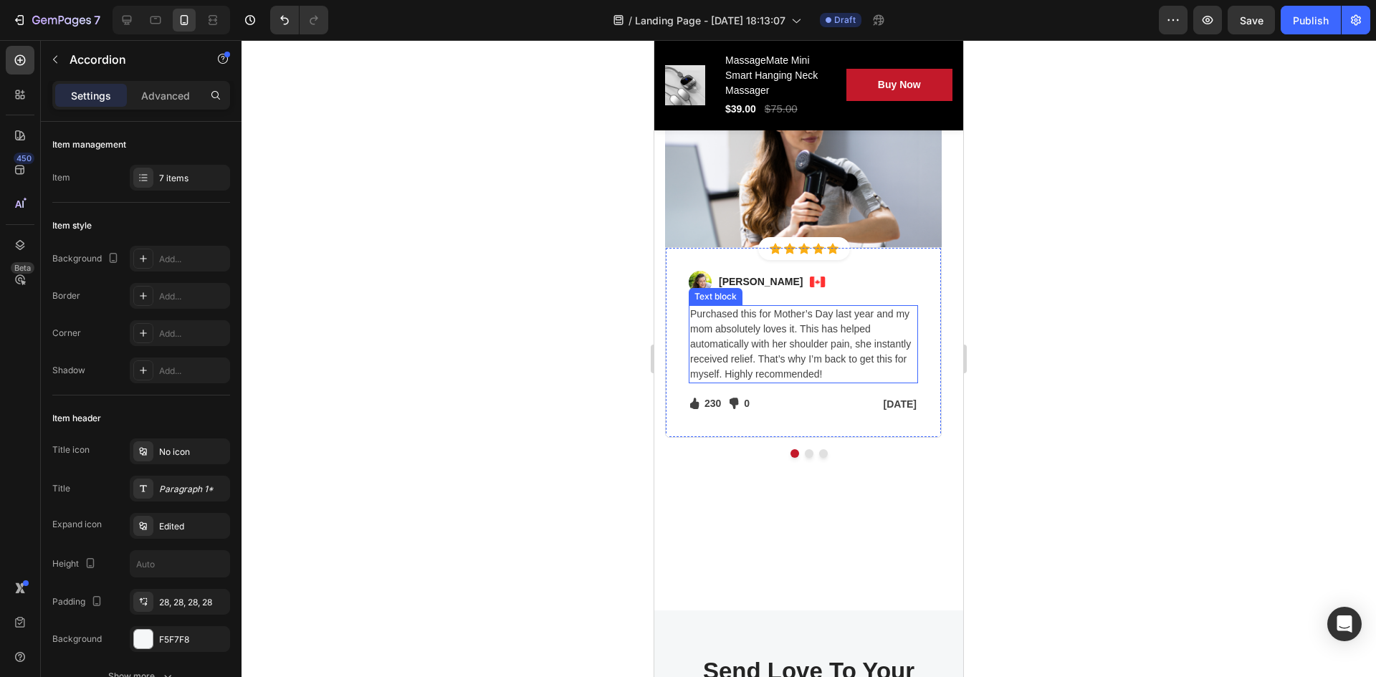
scroll to position [4951, 0]
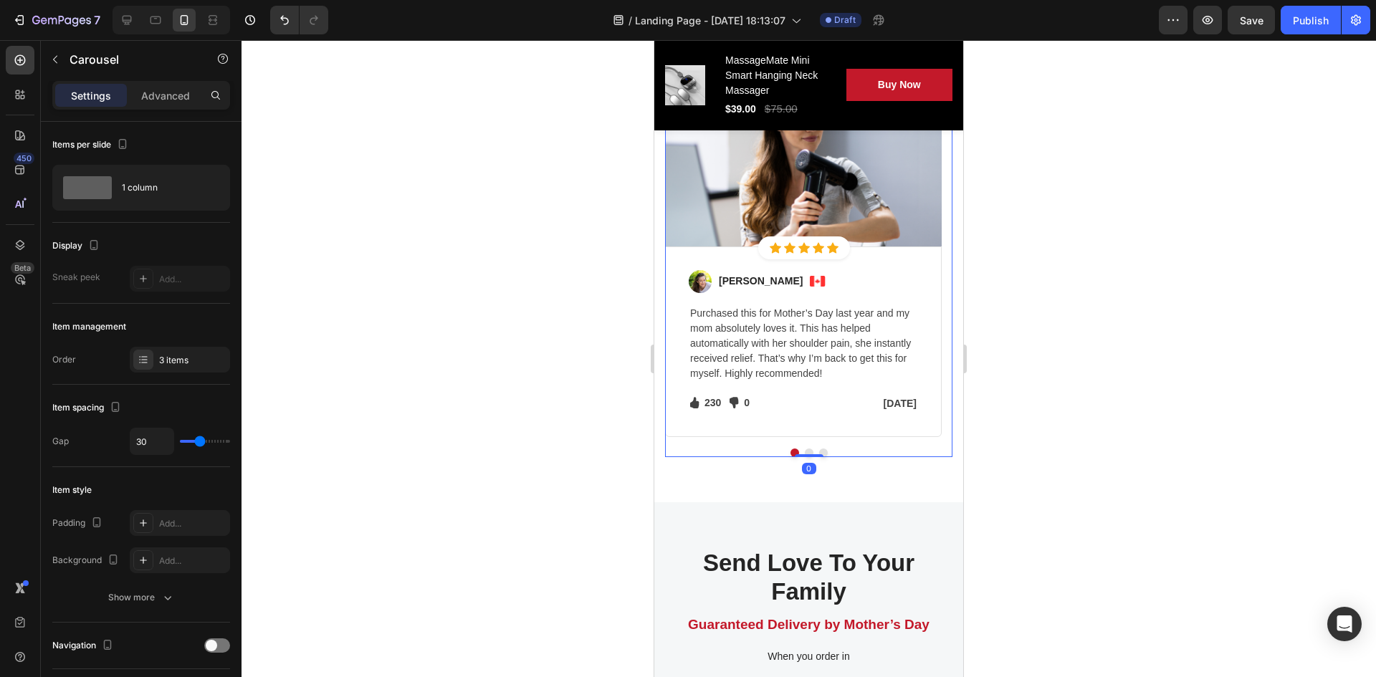
click at [805, 452] on button "Dot" at bounding box center [809, 453] width 9 height 9
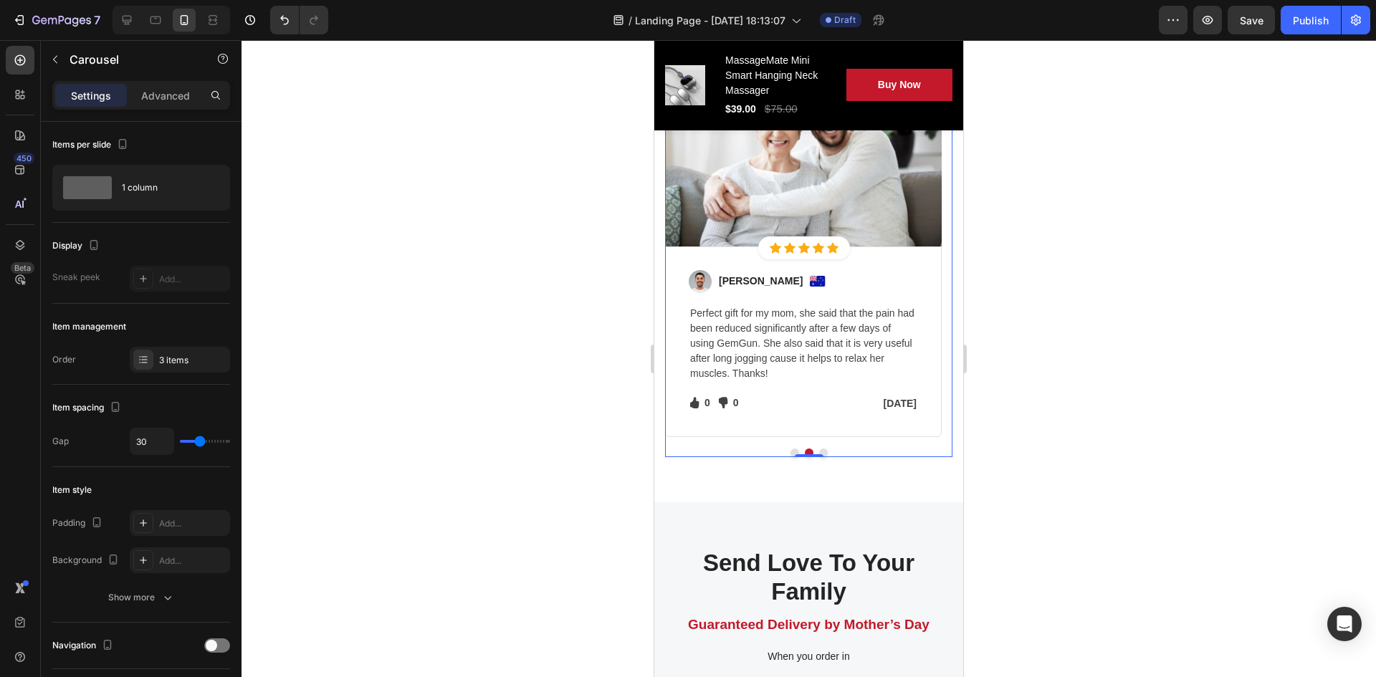
click at [819, 449] on button "Dot" at bounding box center [823, 453] width 9 height 9
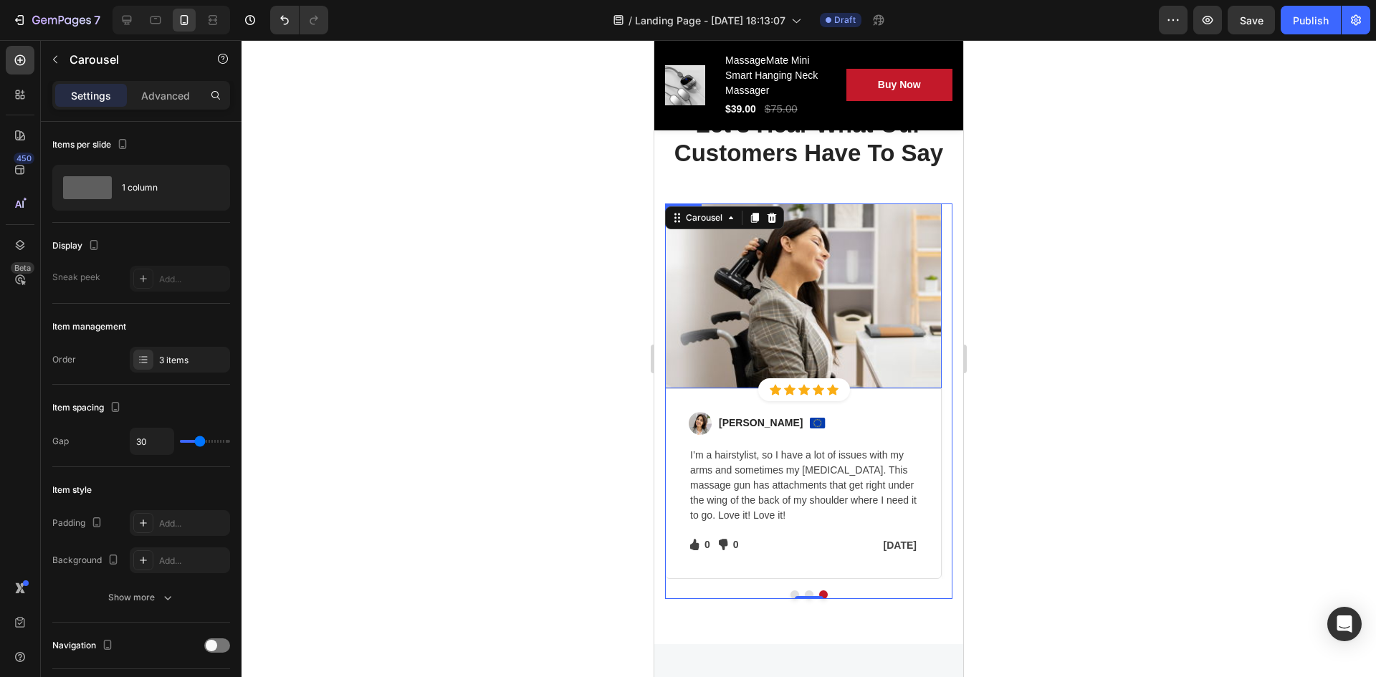
scroll to position [4807, 0]
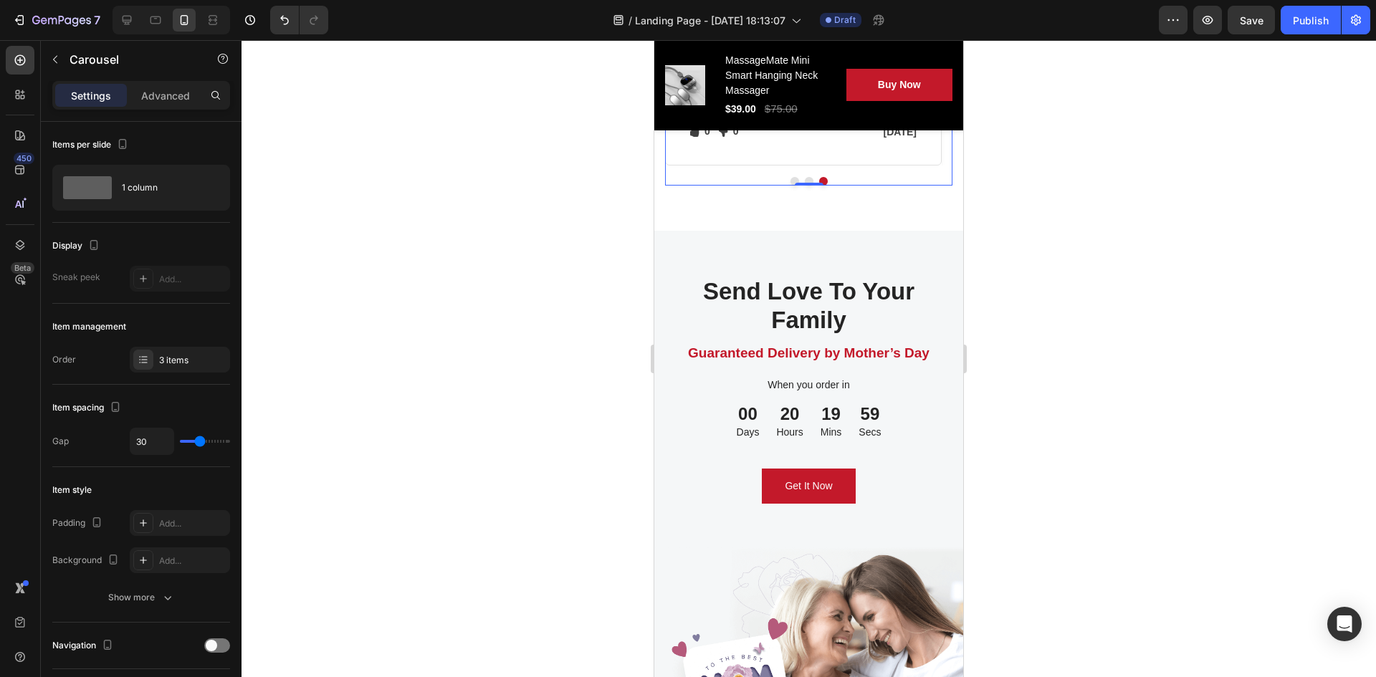
click at [791, 186] on button "Dot" at bounding box center [795, 181] width 9 height 9
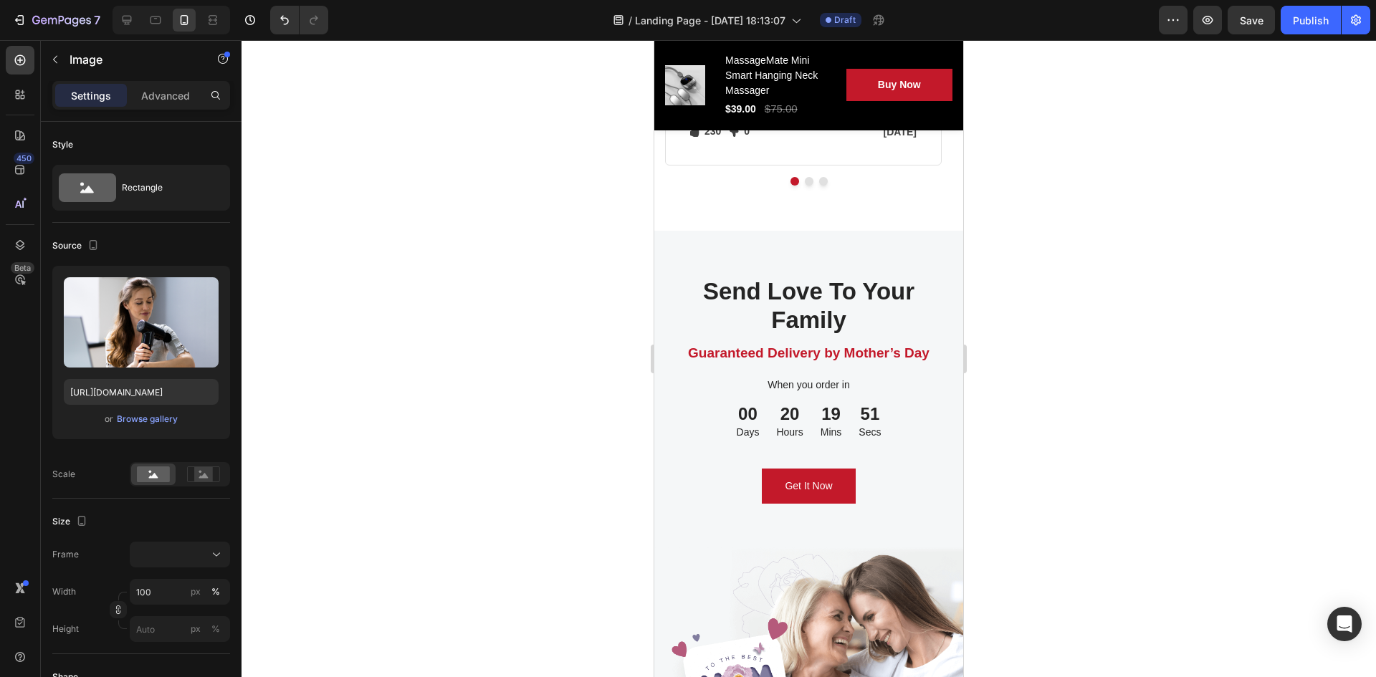
click at [796, 110] on p "Purchased this for Mother’s Day last year and my mom absolutely loves it. This …" at bounding box center [803, 71] width 227 height 75
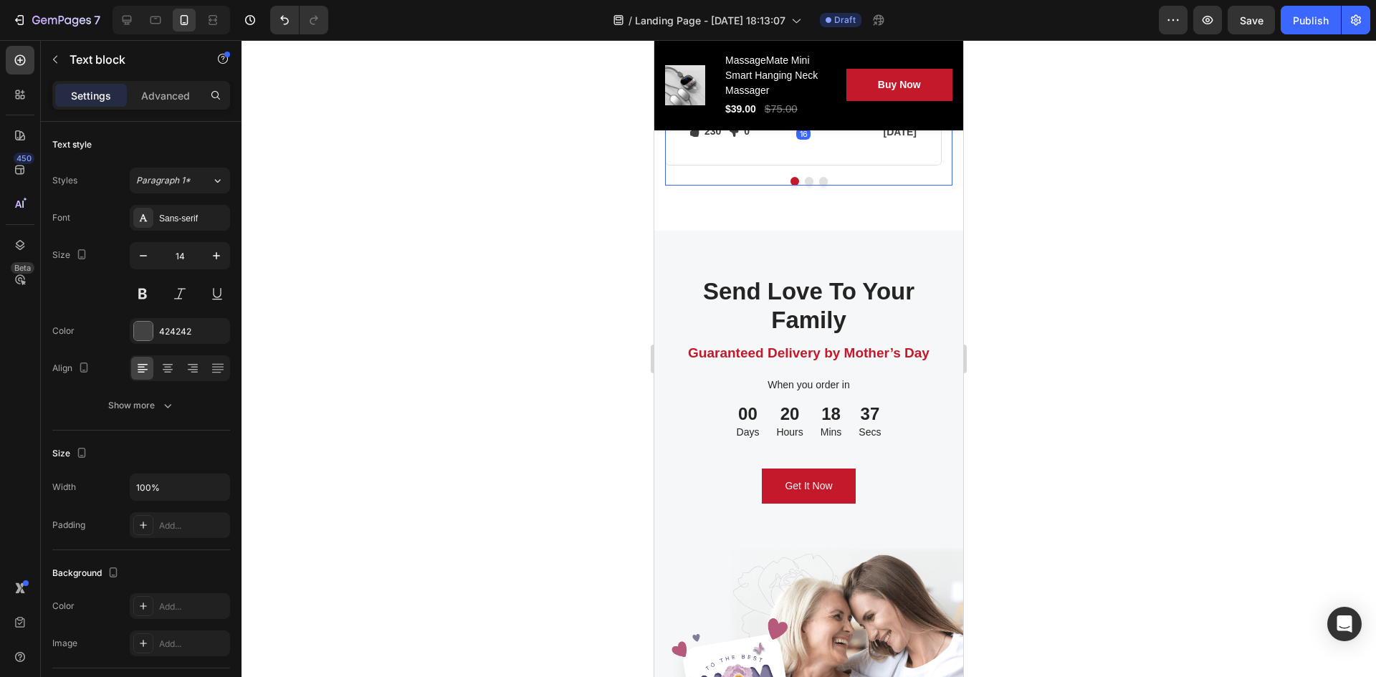
click at [819, 186] on button "Dot" at bounding box center [823, 181] width 9 height 9
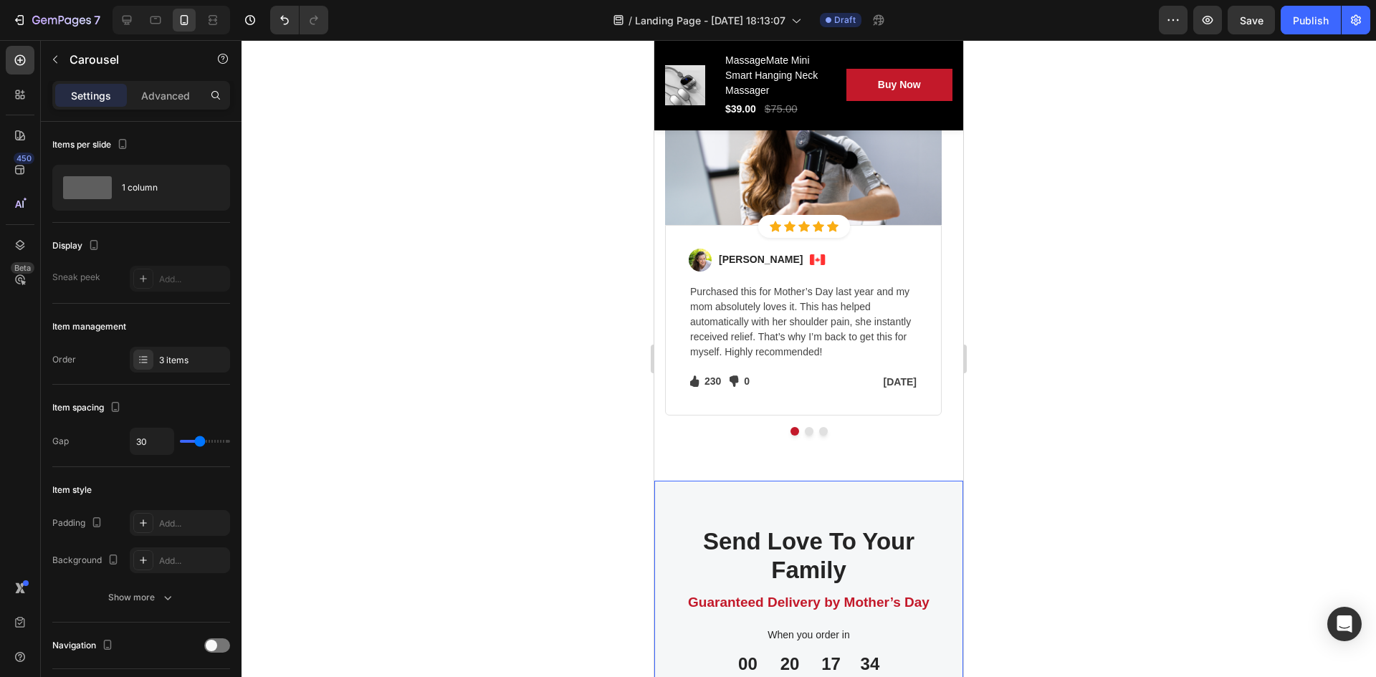
scroll to position [4879, 0]
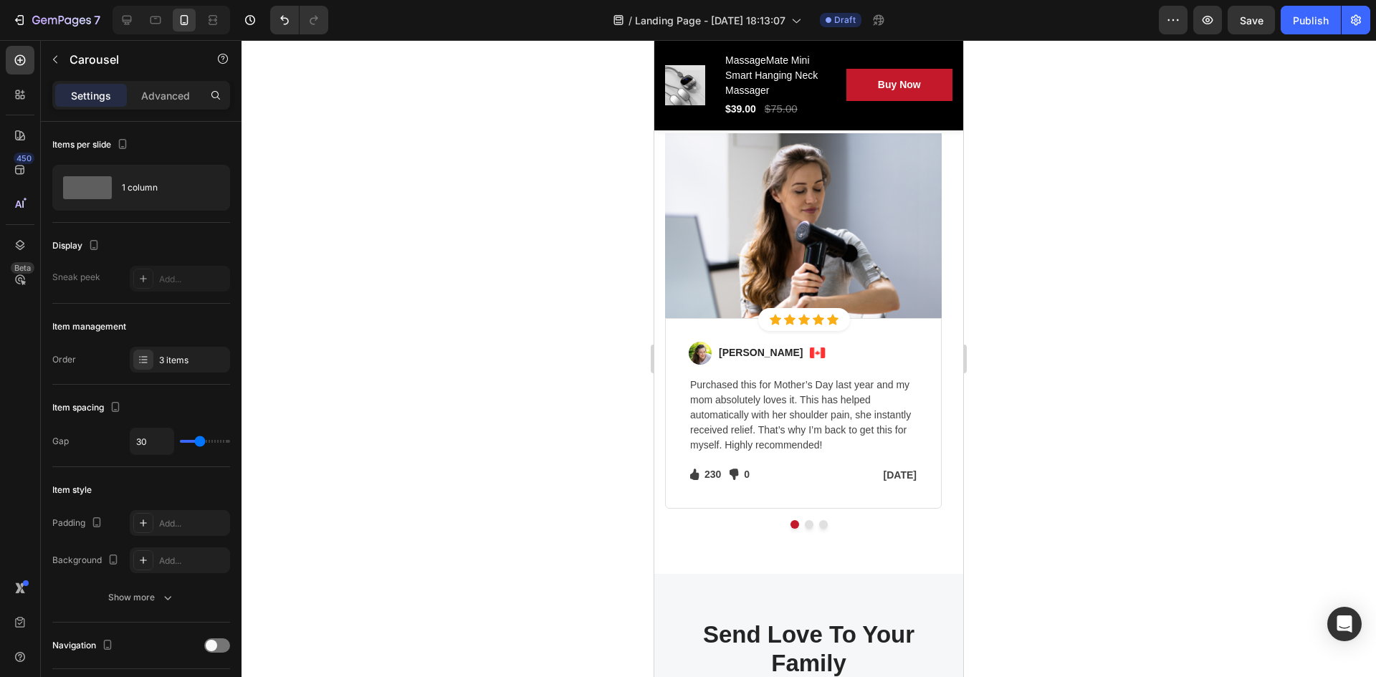
click at [819, 527] on button "Dot" at bounding box center [823, 524] width 9 height 9
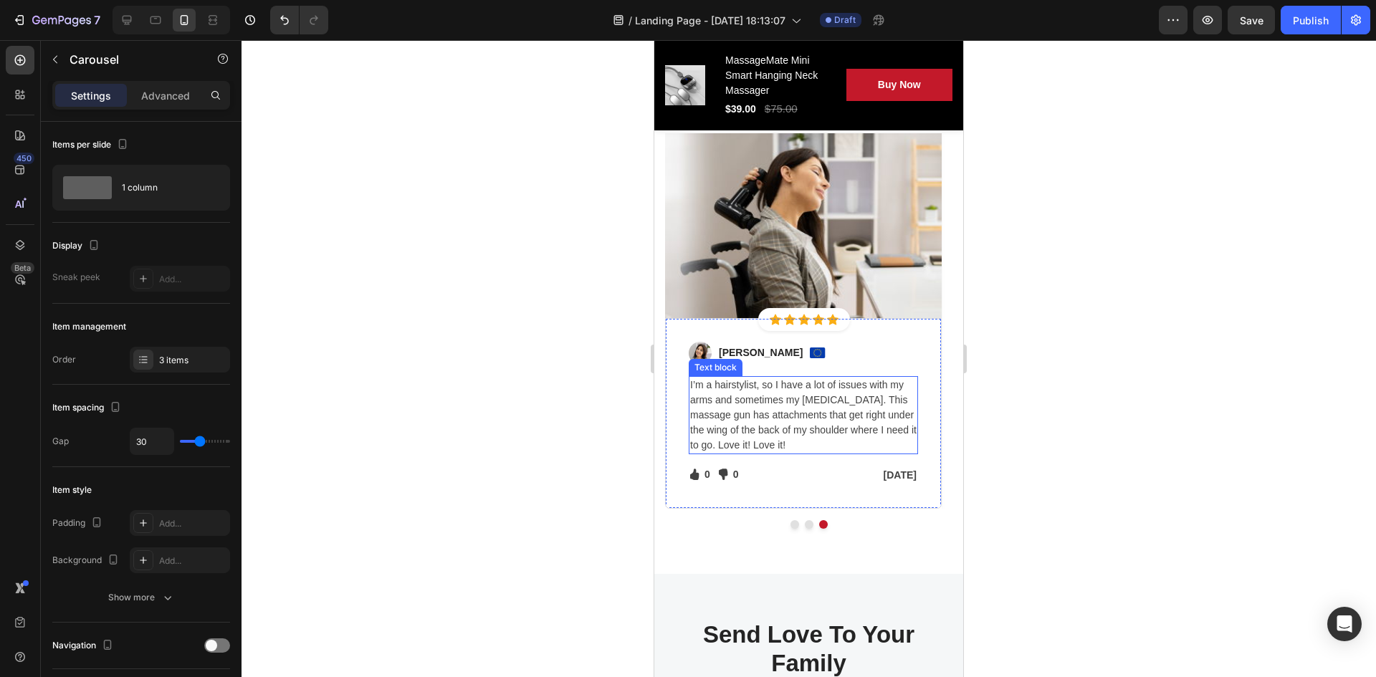
click at [799, 419] on p "I’m a hairstylist, so I have a lot of issues with my arms and sometimes my [MED…" at bounding box center [803, 415] width 227 height 75
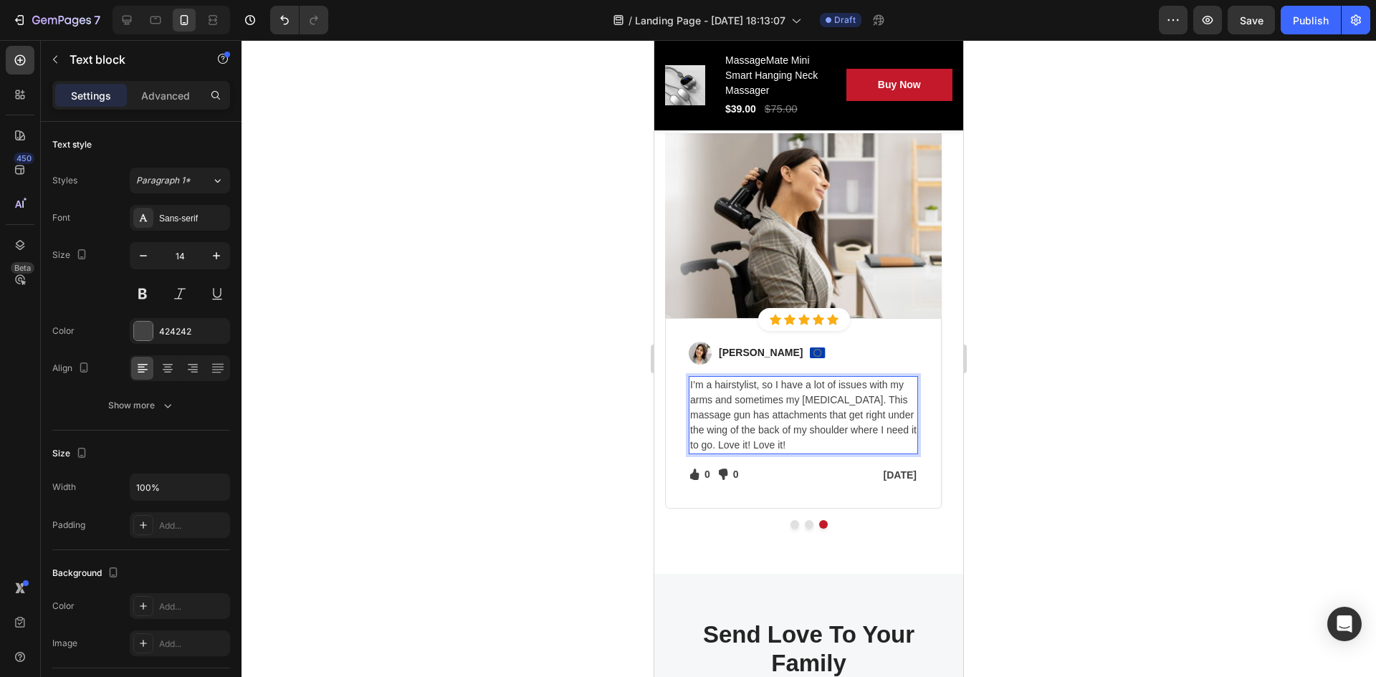
click at [795, 418] on p "I’m a hairstylist, so I have a lot of issues with my arms and sometimes my [MED…" at bounding box center [803, 415] width 227 height 75
click at [729, 394] on p "I’m a hairstylist, so I have a lot of issues with my arms and sometimes my [MED…" at bounding box center [803, 415] width 227 height 75
drag, startPoint x: 765, startPoint y: 444, endPoint x: 746, endPoint y: 443, distance: 19.4
click at [746, 443] on p "I’m a hairstylist, so I have a lot of issues with my arms and sometimes my [MED…" at bounding box center [803, 415] width 227 height 75
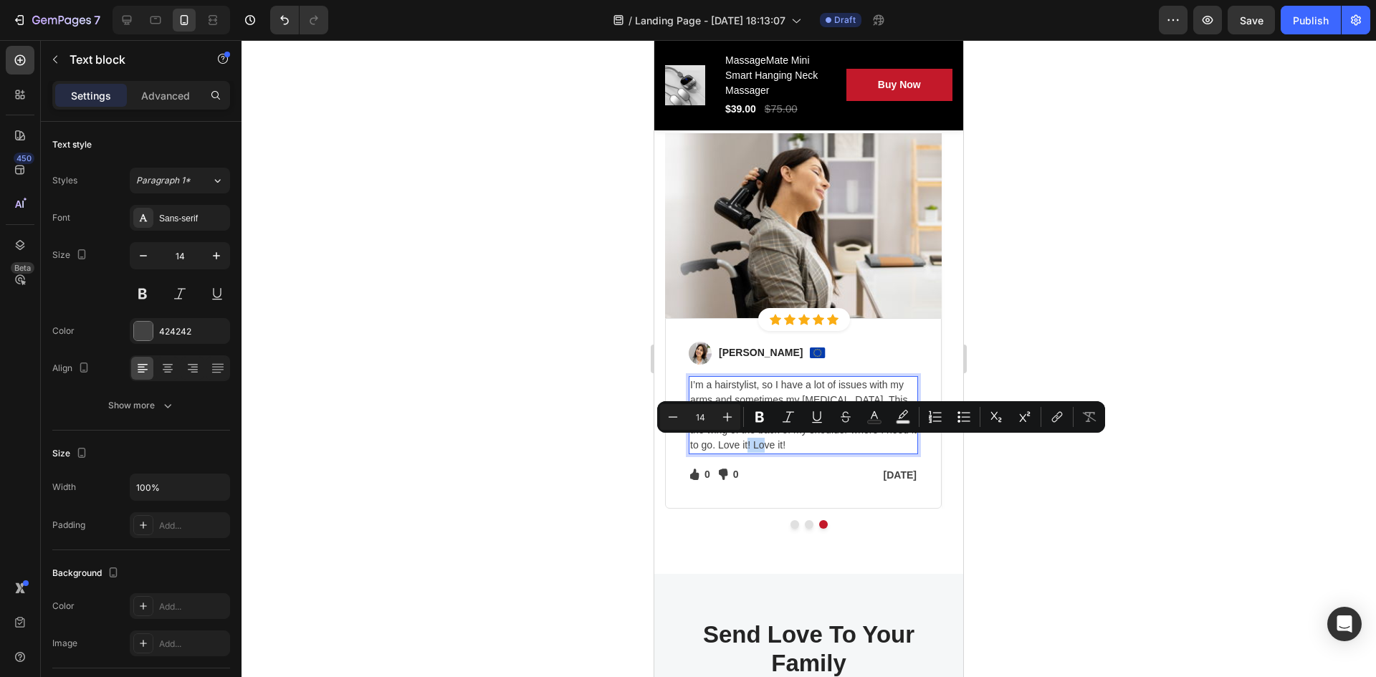
click at [746, 442] on p "I’m a hairstylist, so I have a lot of issues with my arms and sometimes my [MED…" at bounding box center [803, 415] width 227 height 75
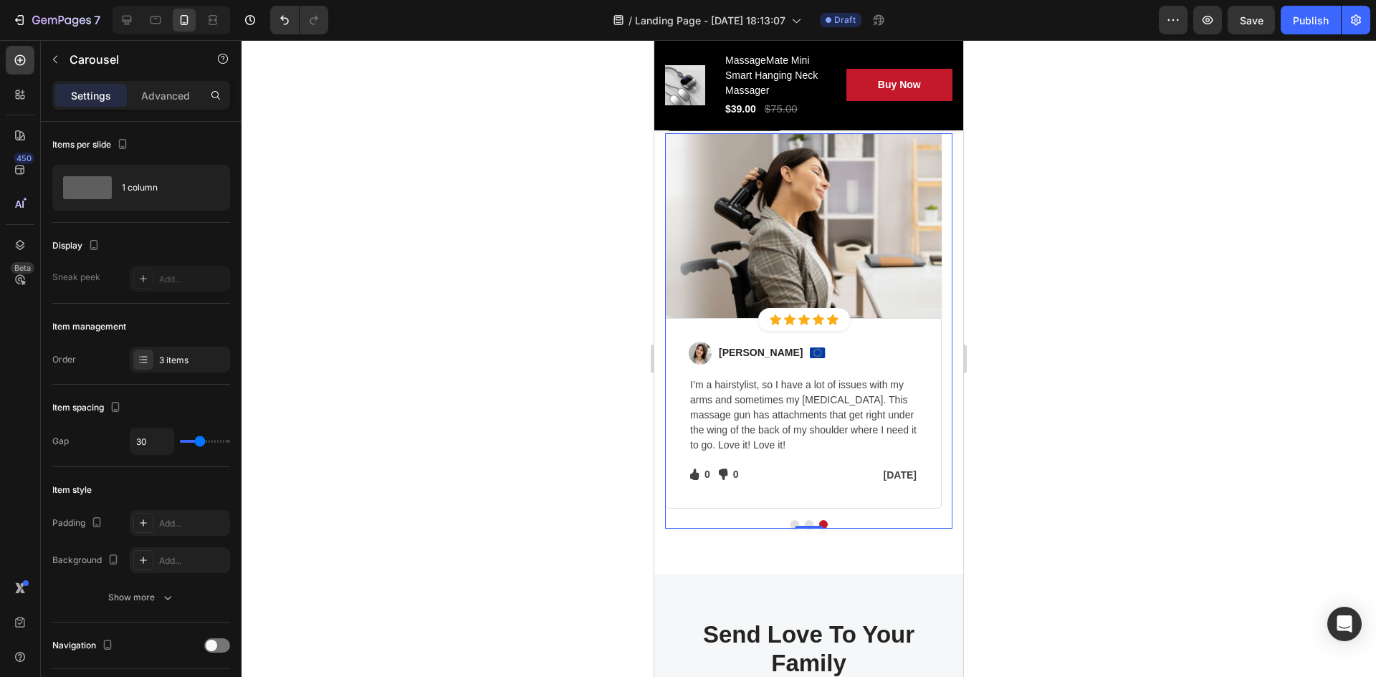
click at [802, 528] on div "Image Icon Icon Icon Icon Icon Icon List Hoz Row Row Image Regina Moore Text bl…" at bounding box center [808, 331] width 287 height 396
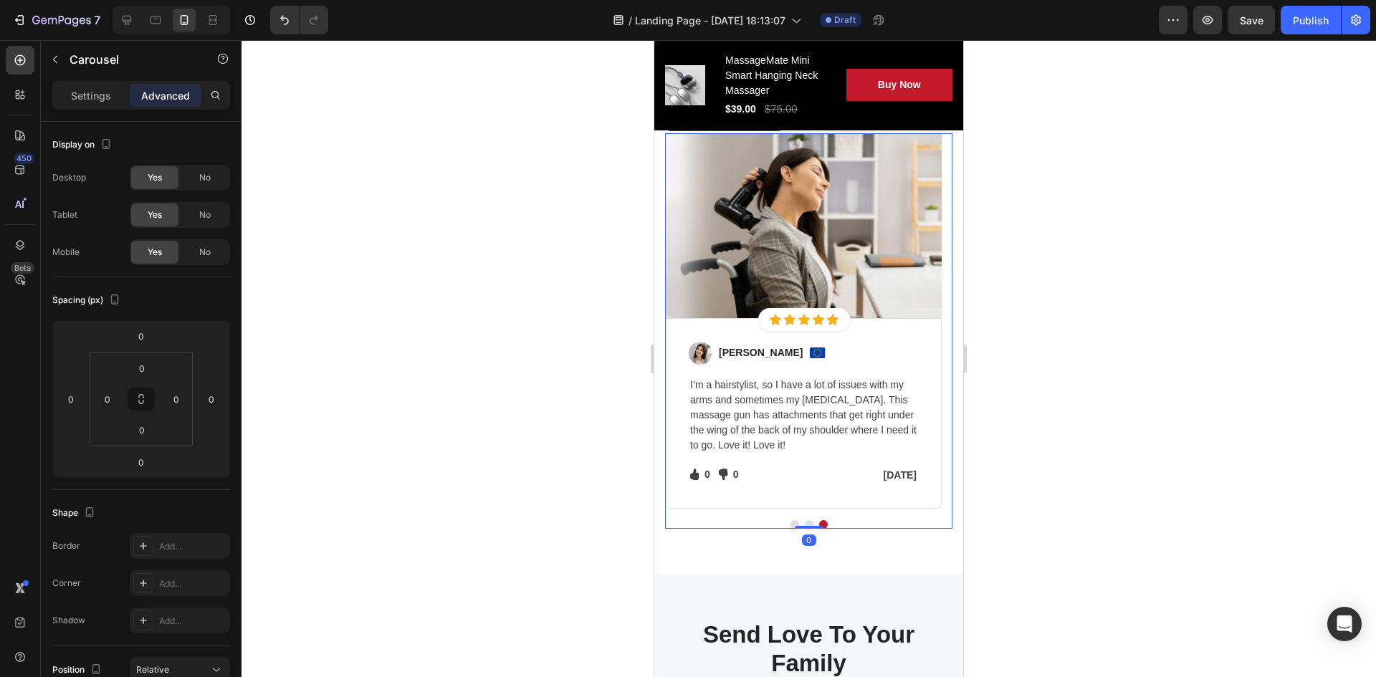
click at [805, 521] on button "Dot" at bounding box center [809, 524] width 9 height 9
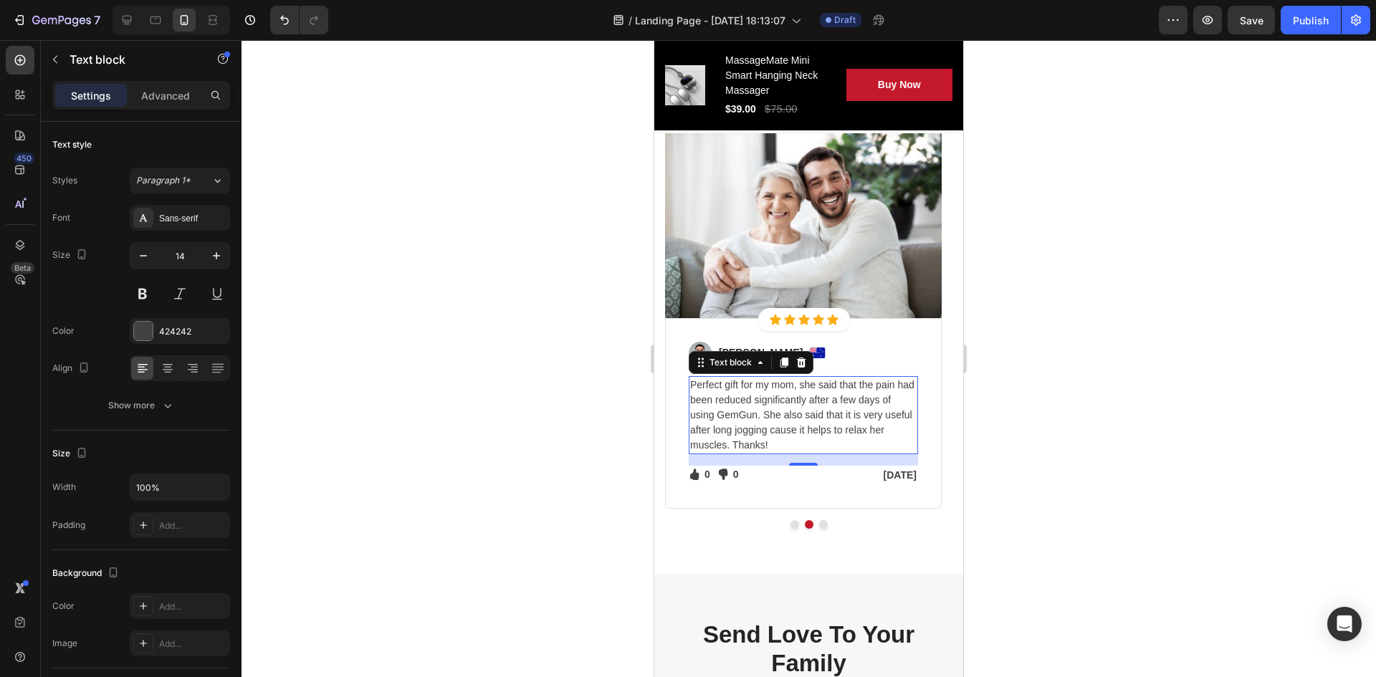
click at [756, 391] on p "Perfect gift for my mom, she said that the pain had been reduced significantly …" at bounding box center [803, 415] width 227 height 75
click at [714, 388] on p "Perfect gift for my mom, she said that the pain had been reduced significantly …" at bounding box center [803, 415] width 227 height 75
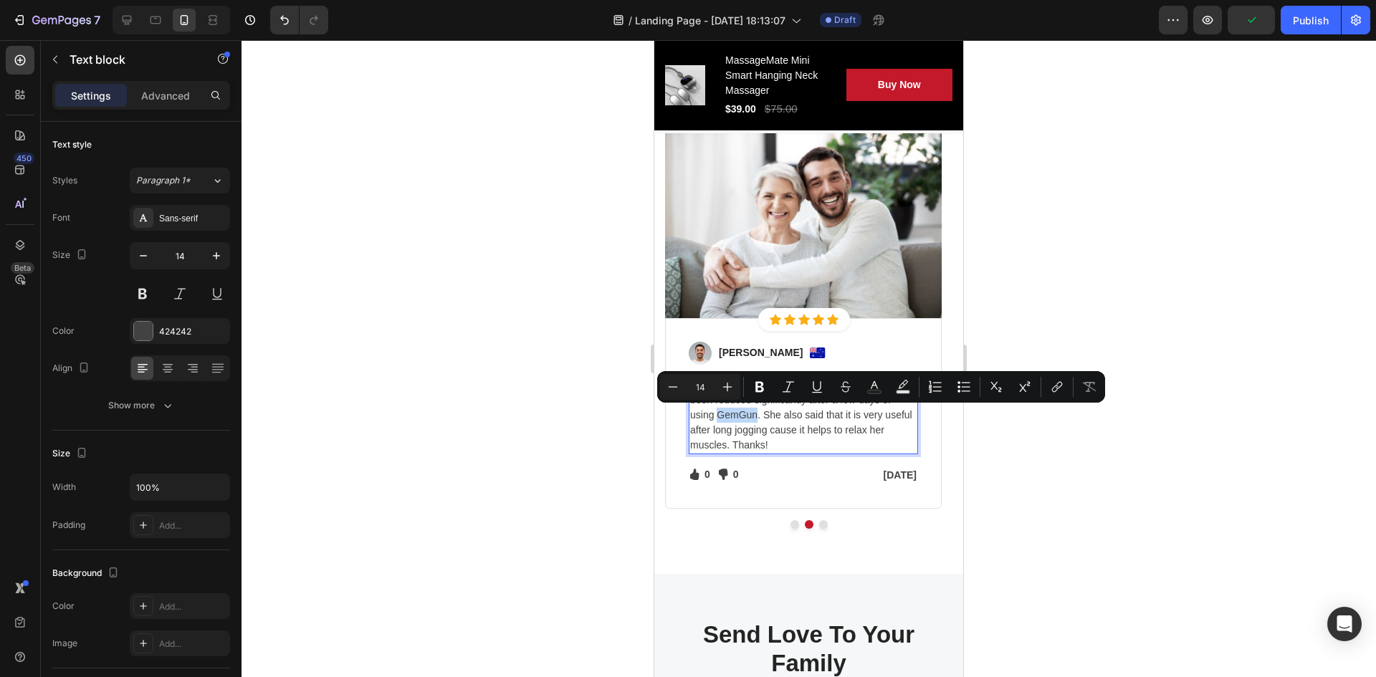
drag, startPoint x: 719, startPoint y: 414, endPoint x: 756, endPoint y: 419, distance: 37.7
click at [756, 419] on p "Perfect gift for my mom, she said that the pain had been reduced significantly …" at bounding box center [803, 415] width 227 height 75
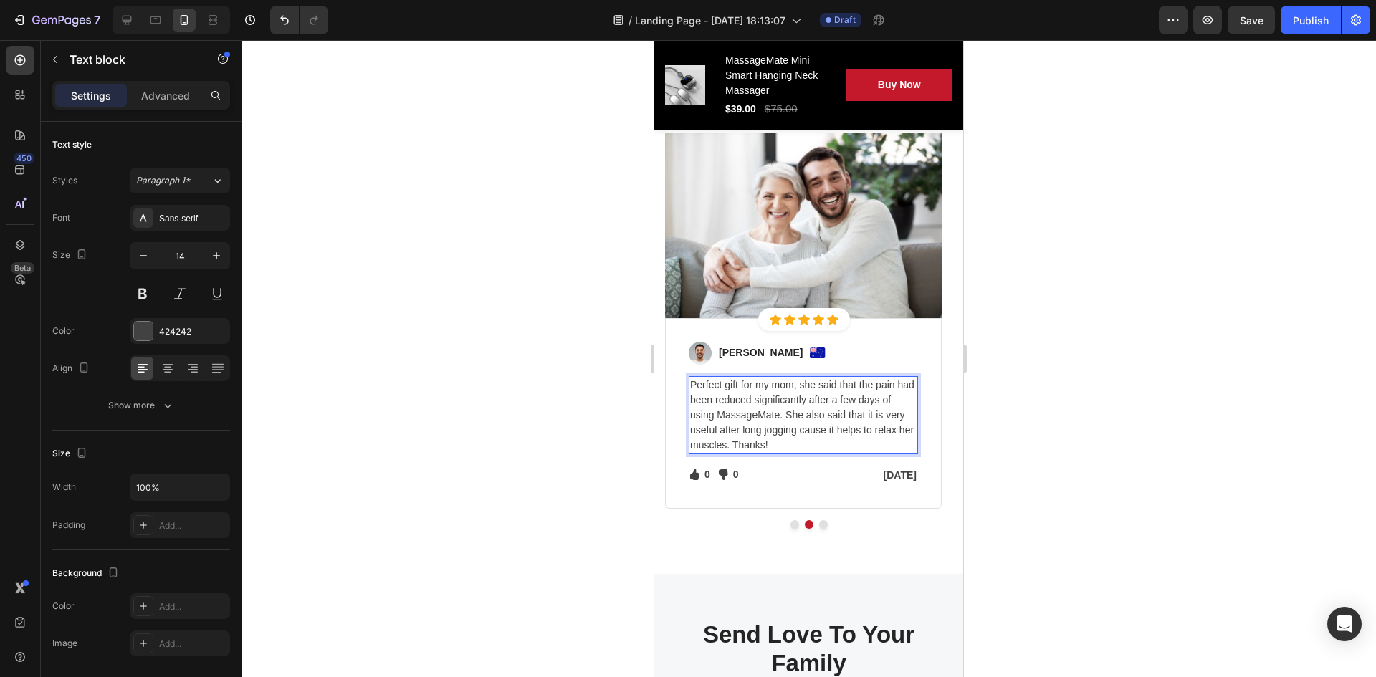
click at [796, 402] on p "Perfect gift for my mom, she said that the pain had been reduced significantly …" at bounding box center [803, 415] width 227 height 75
click at [804, 420] on p "Perfect gift for my mom, she said that the pain had been reduced significantly …" at bounding box center [803, 415] width 227 height 75
click at [846, 421] on p "Perfect gift for my mom, she said that the pain had been reduced significantly …" at bounding box center [803, 415] width 227 height 75
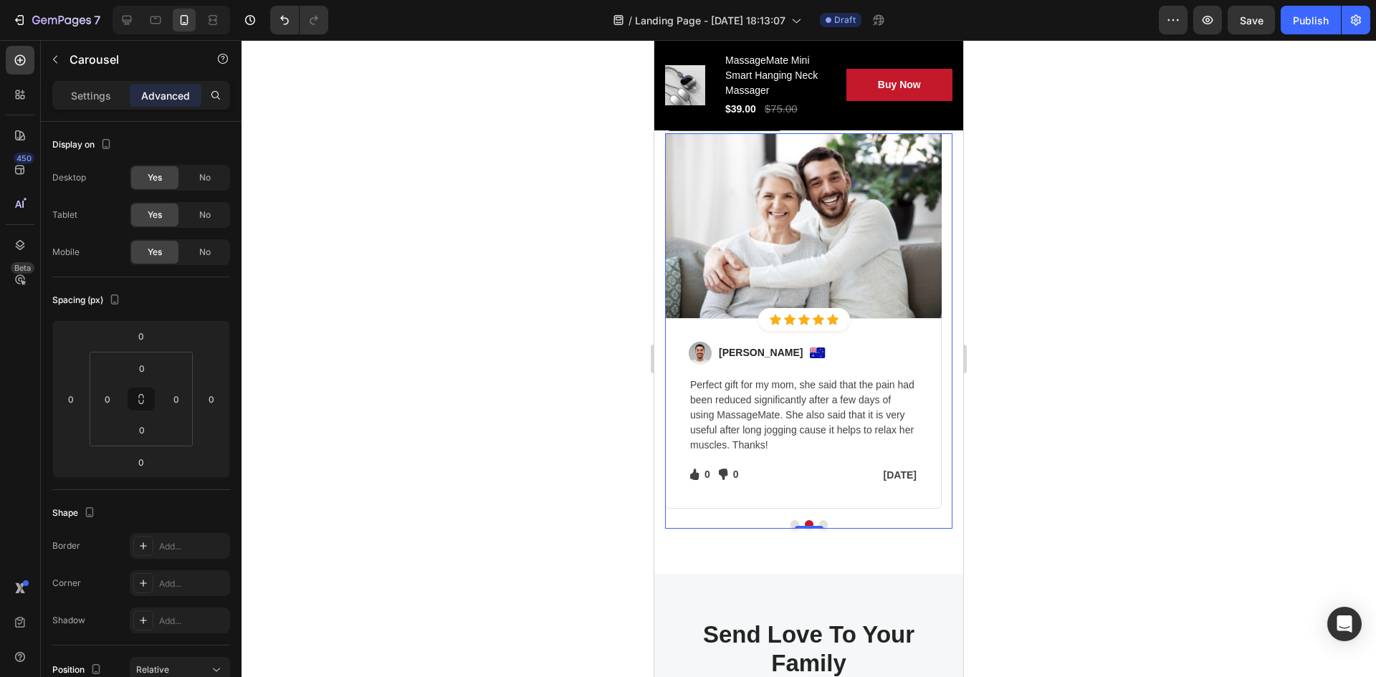
click at [791, 522] on button "Dot" at bounding box center [795, 524] width 9 height 9
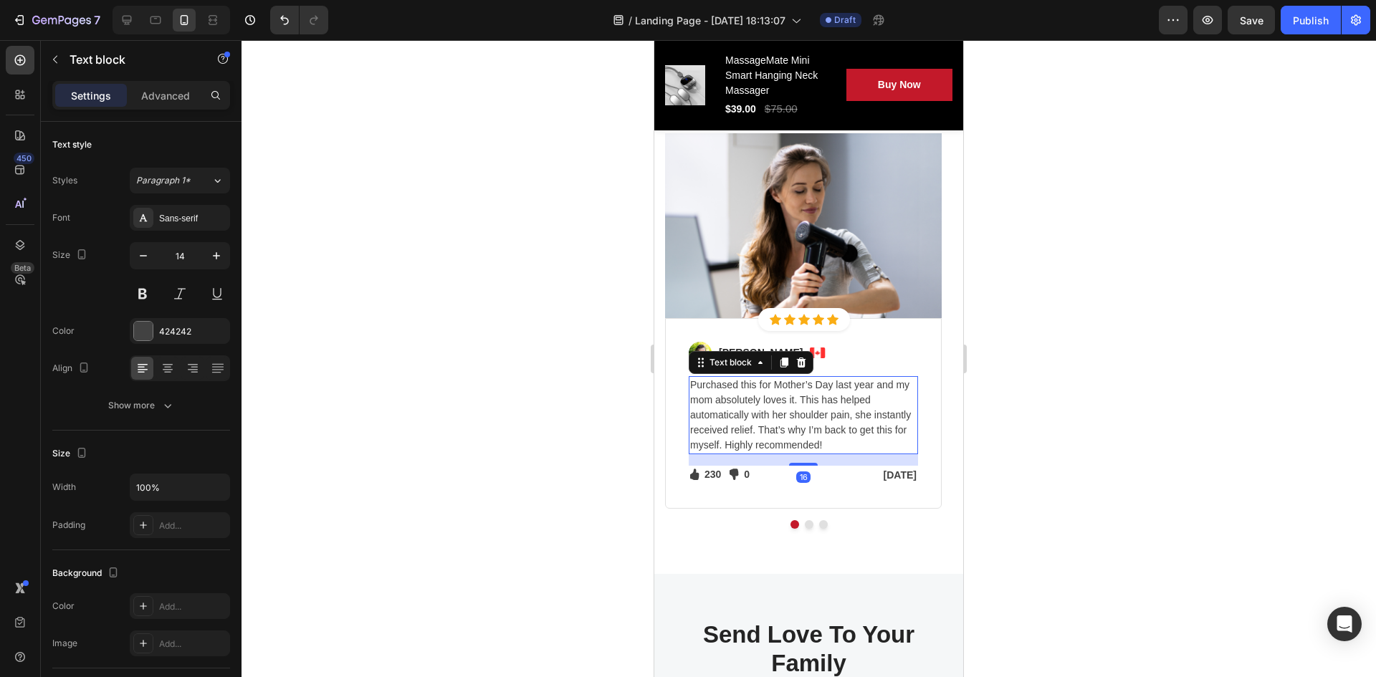
click at [737, 417] on p "Purchased this for Mother’s Day last year and my mom absolutely loves it. This …" at bounding box center [803, 415] width 227 height 75
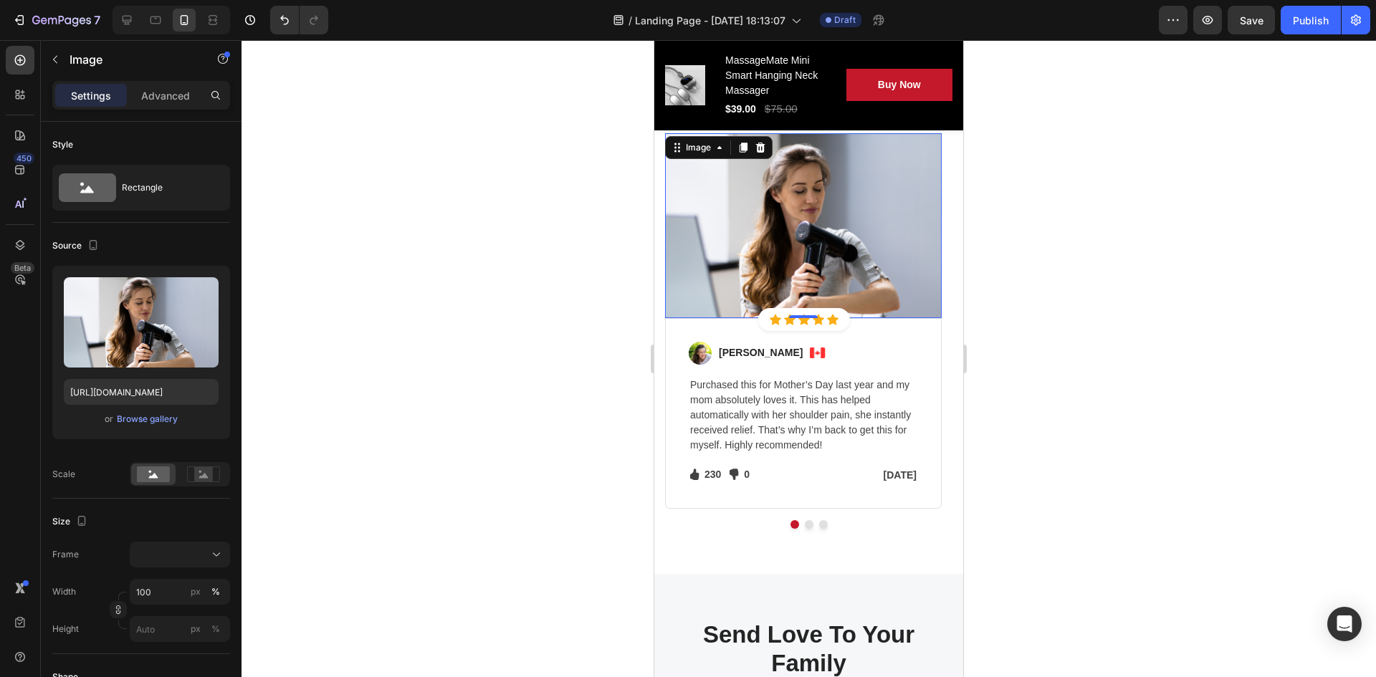
click at [816, 237] on img at bounding box center [803, 225] width 277 height 185
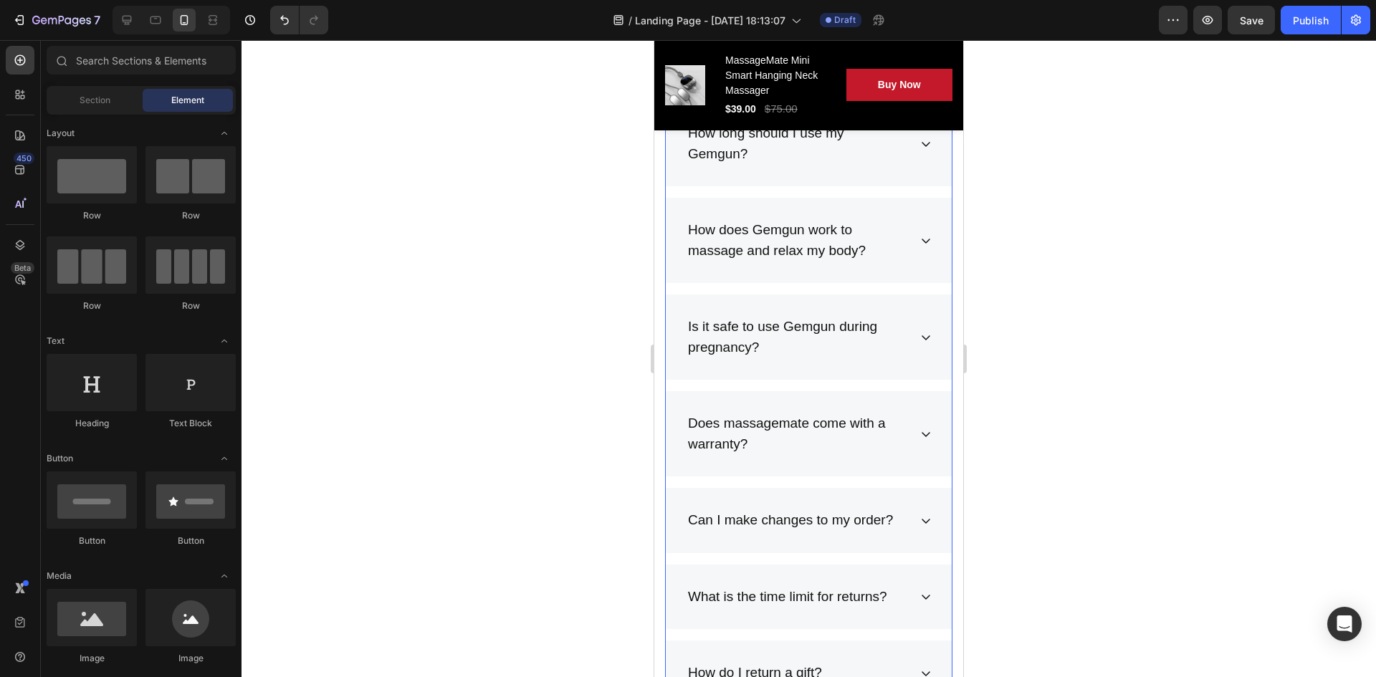
scroll to position [7385, 0]
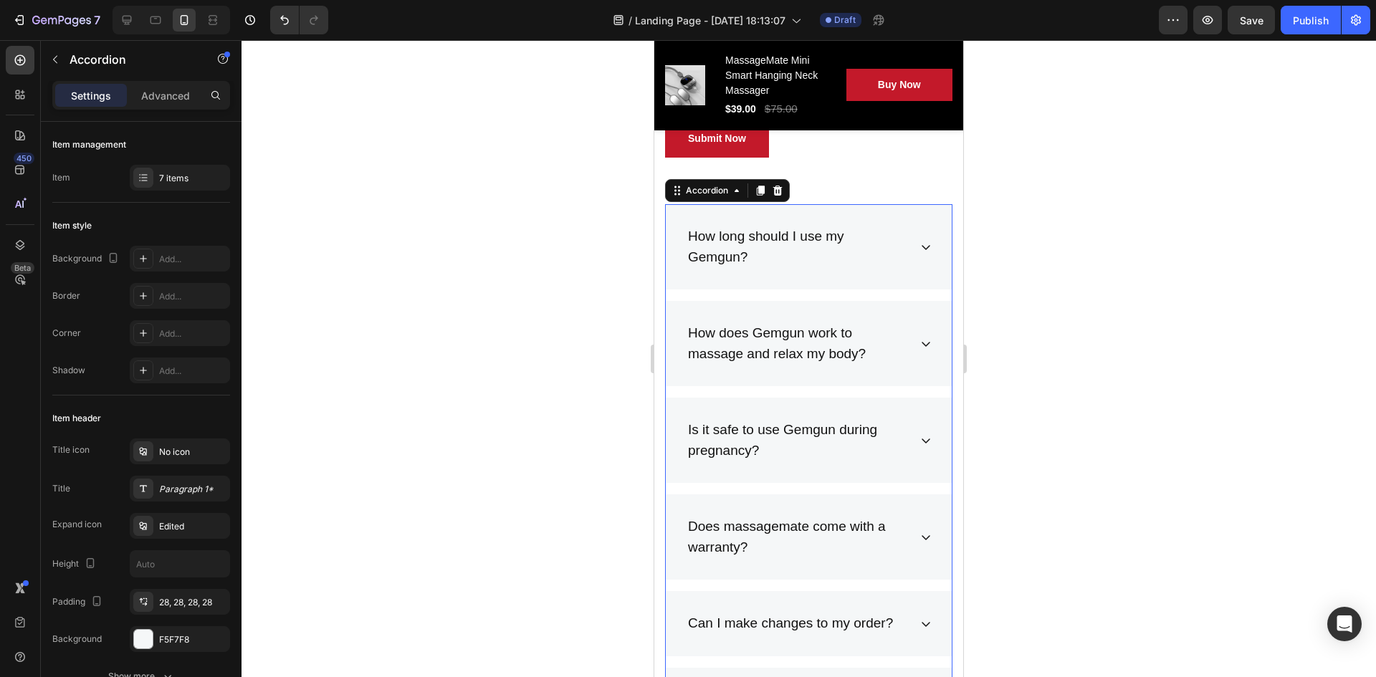
click at [794, 244] on p "How long should I use my Gemgun?" at bounding box center [797, 247] width 219 height 41
click at [920, 243] on icon at bounding box center [925, 247] width 11 height 11
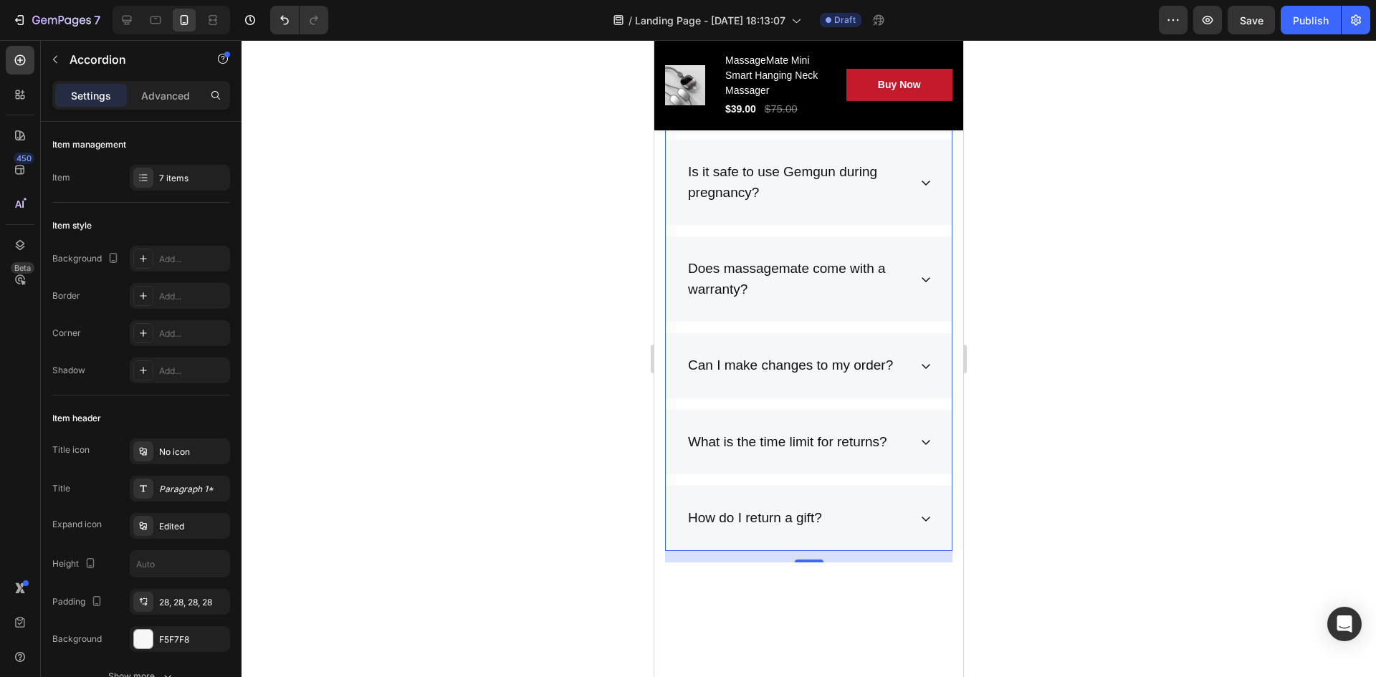
scroll to position [7743, 0]
click at [903, 372] on div "Can I make changes to my order?" at bounding box center [809, 362] width 286 height 65
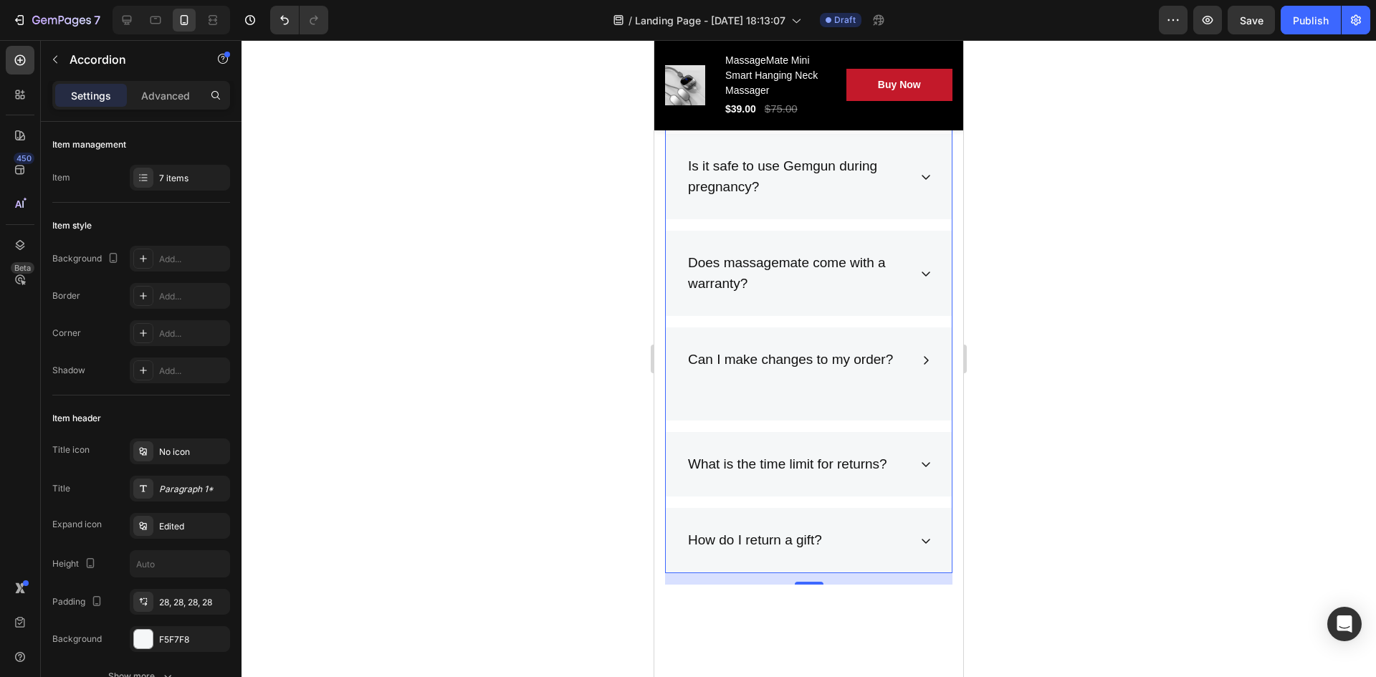
scroll to position [7646, 0]
click at [920, 365] on icon at bounding box center [925, 362] width 11 height 11
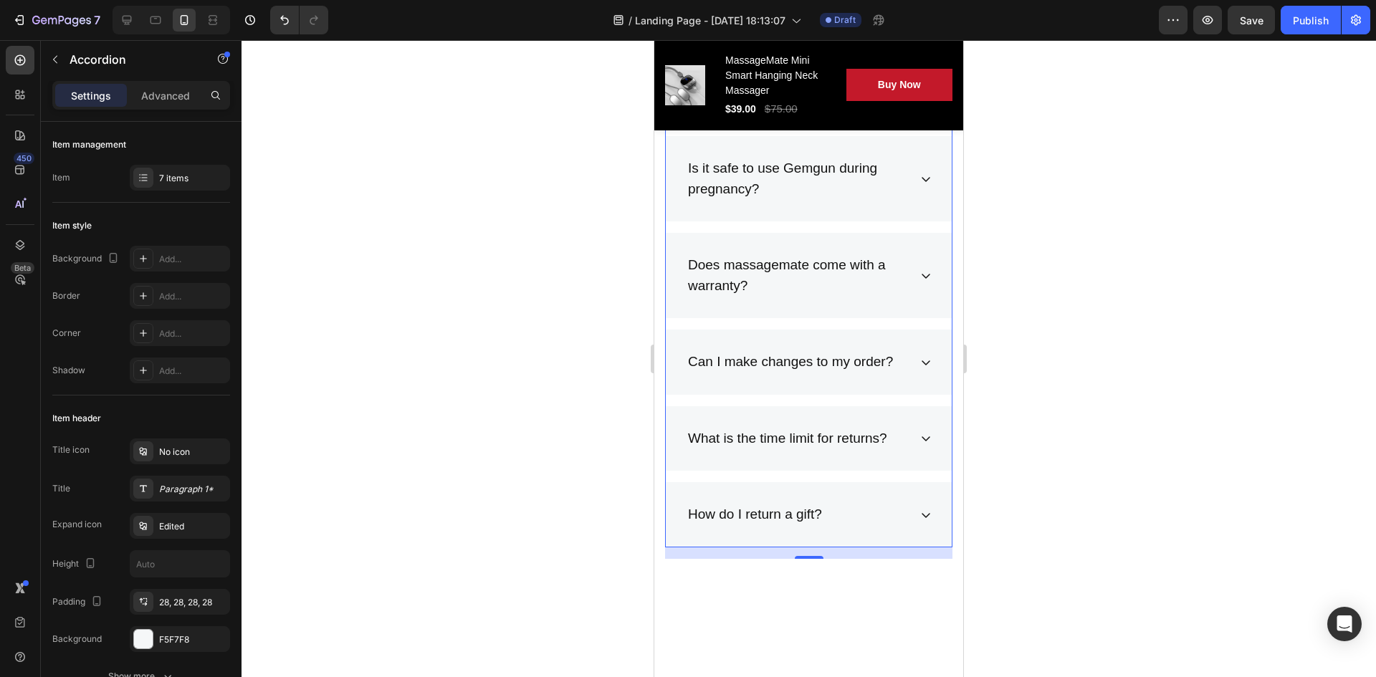
click at [920, 365] on icon at bounding box center [925, 362] width 11 height 11
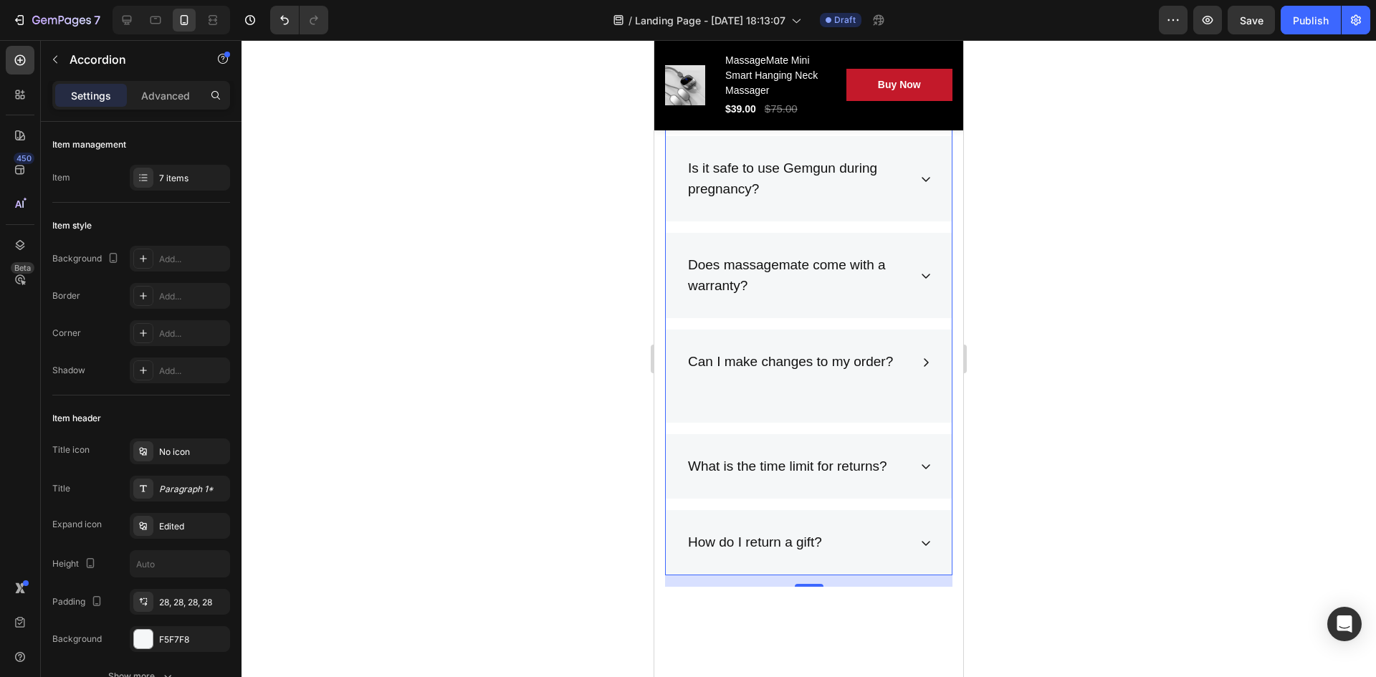
click at [804, 387] on div "Can I make changes to my order?" at bounding box center [809, 362] width 286 height 65
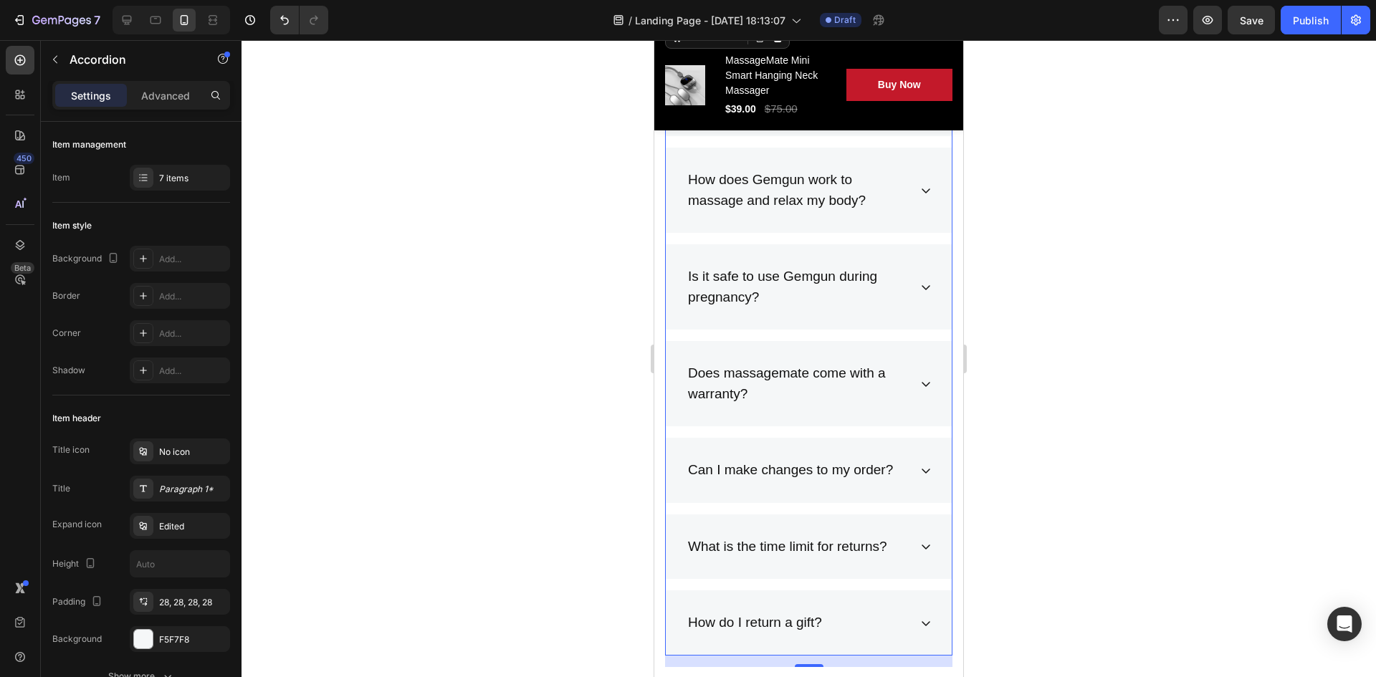
scroll to position [7503, 0]
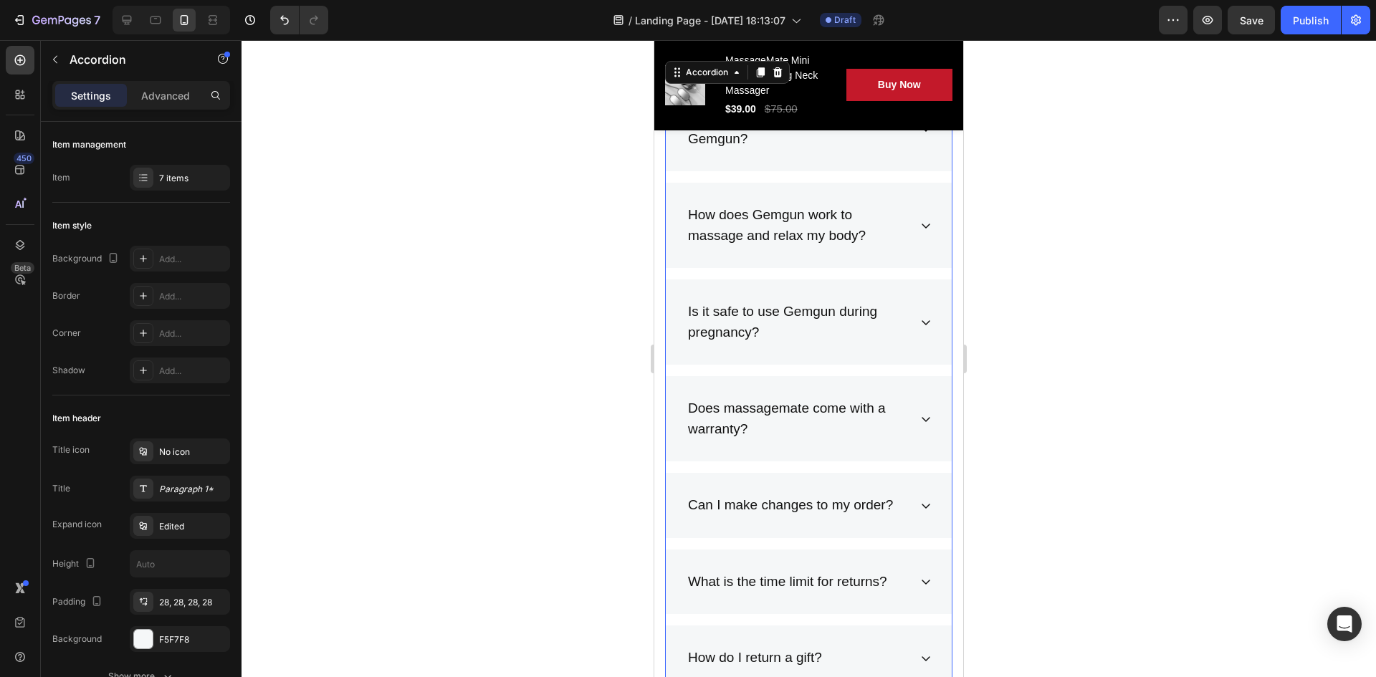
click at [921, 426] on div "Does massagemate come with a warranty?" at bounding box center [809, 418] width 286 height 85
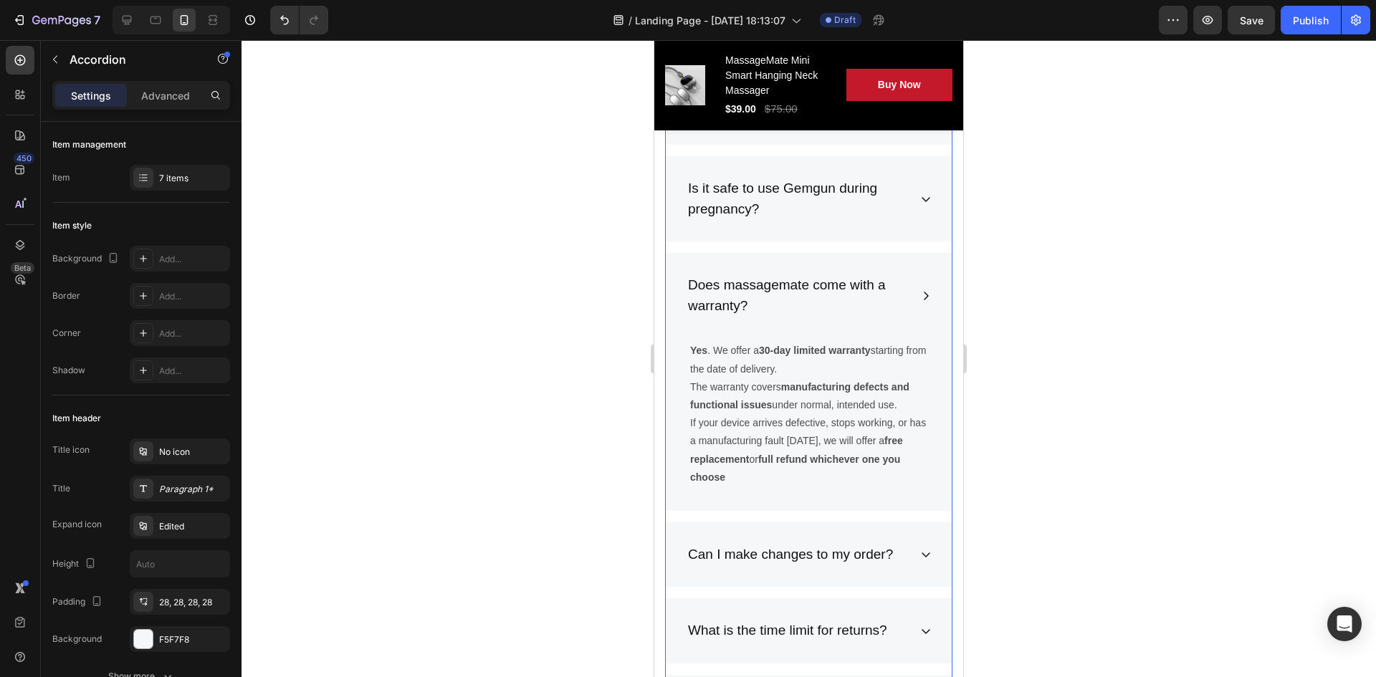
scroll to position [7646, 0]
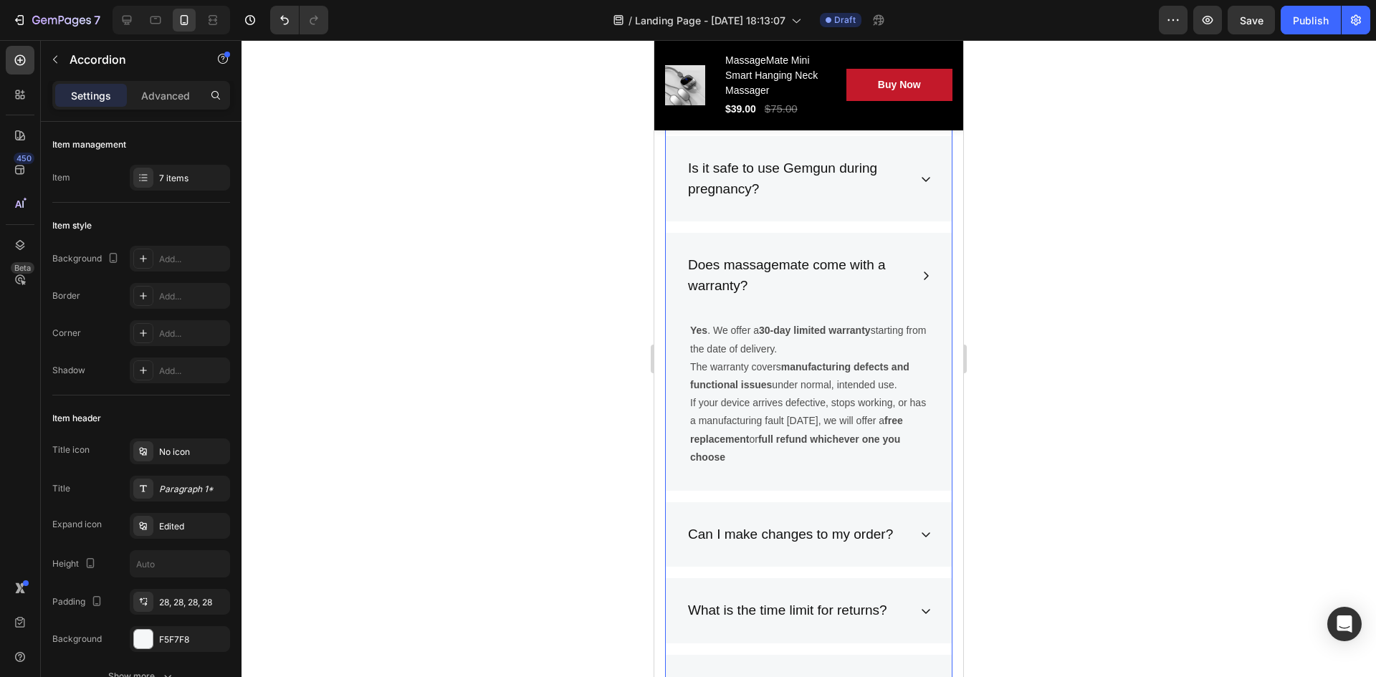
click at [907, 273] on div "Does massagemate come with a warranty?" at bounding box center [809, 275] width 286 height 85
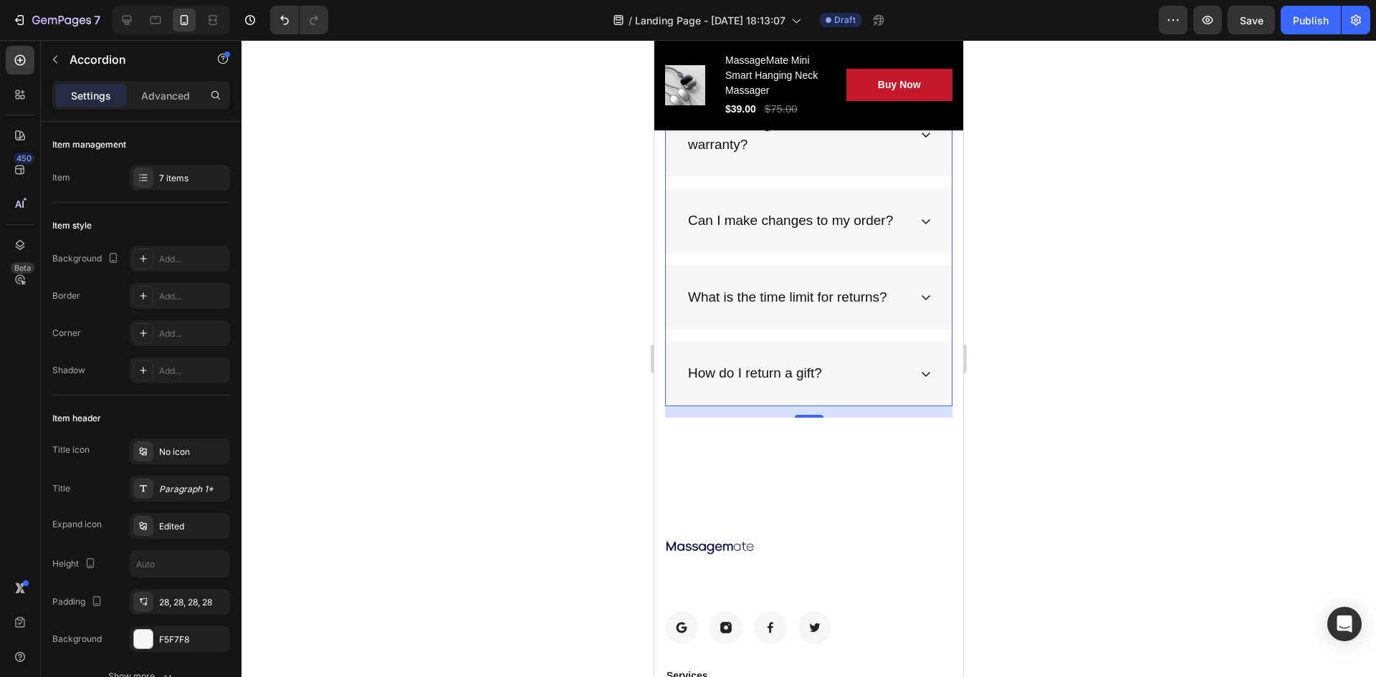
scroll to position [7790, 0]
click at [918, 357] on div "How do I return a gift?" at bounding box center [809, 371] width 286 height 65
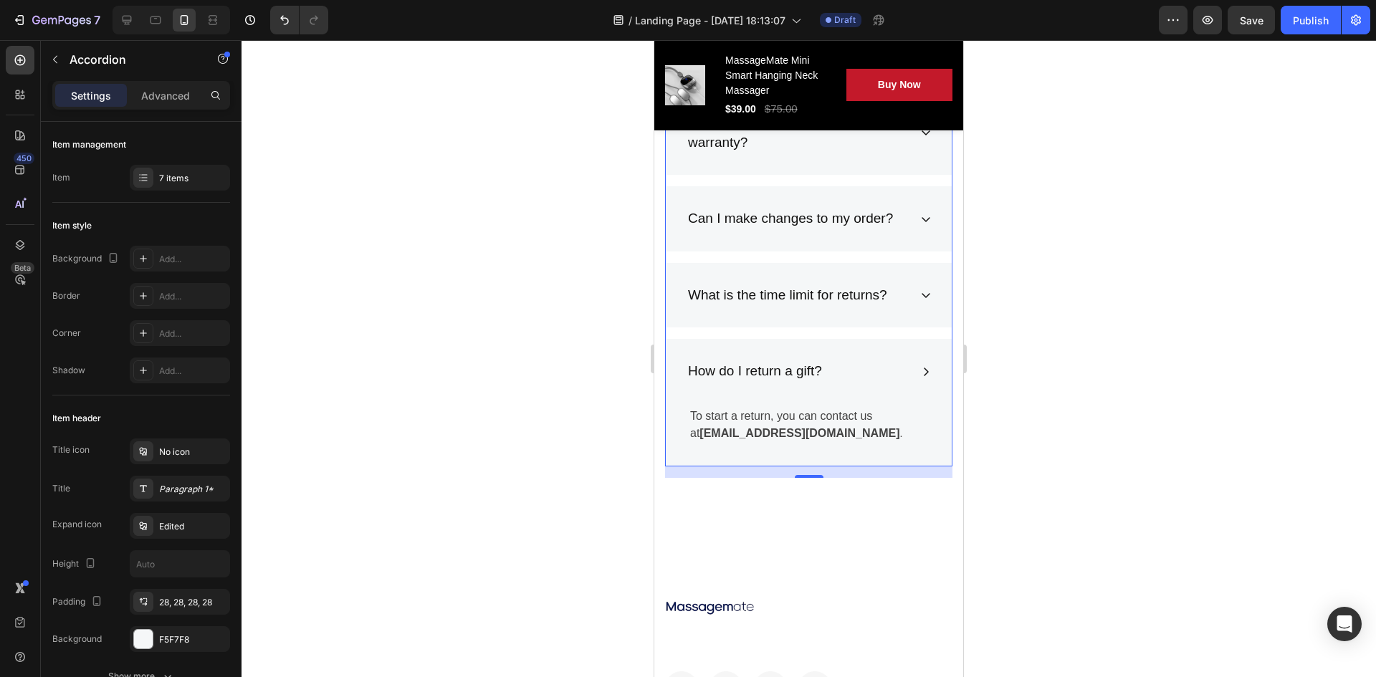
click at [925, 379] on div "How do I return a gift?" at bounding box center [809, 371] width 286 height 65
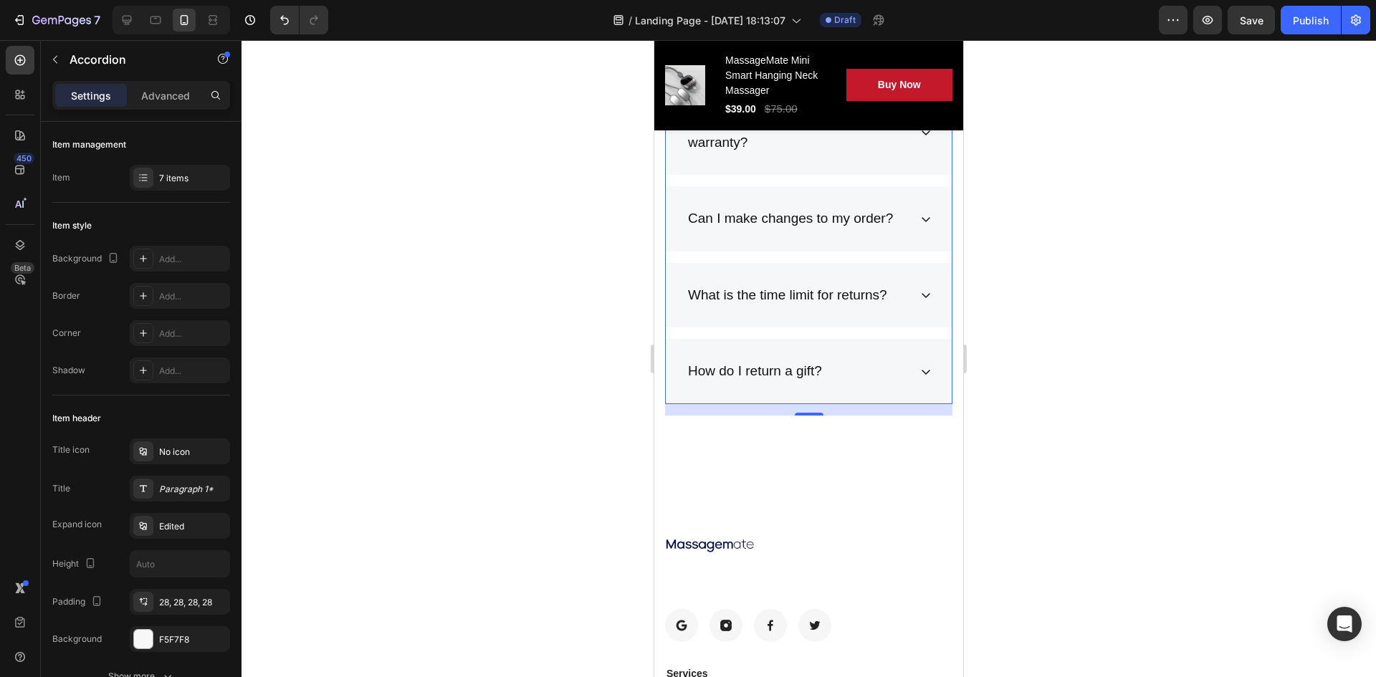
click at [913, 307] on div "What is the time limit for returns?" at bounding box center [809, 295] width 286 height 65
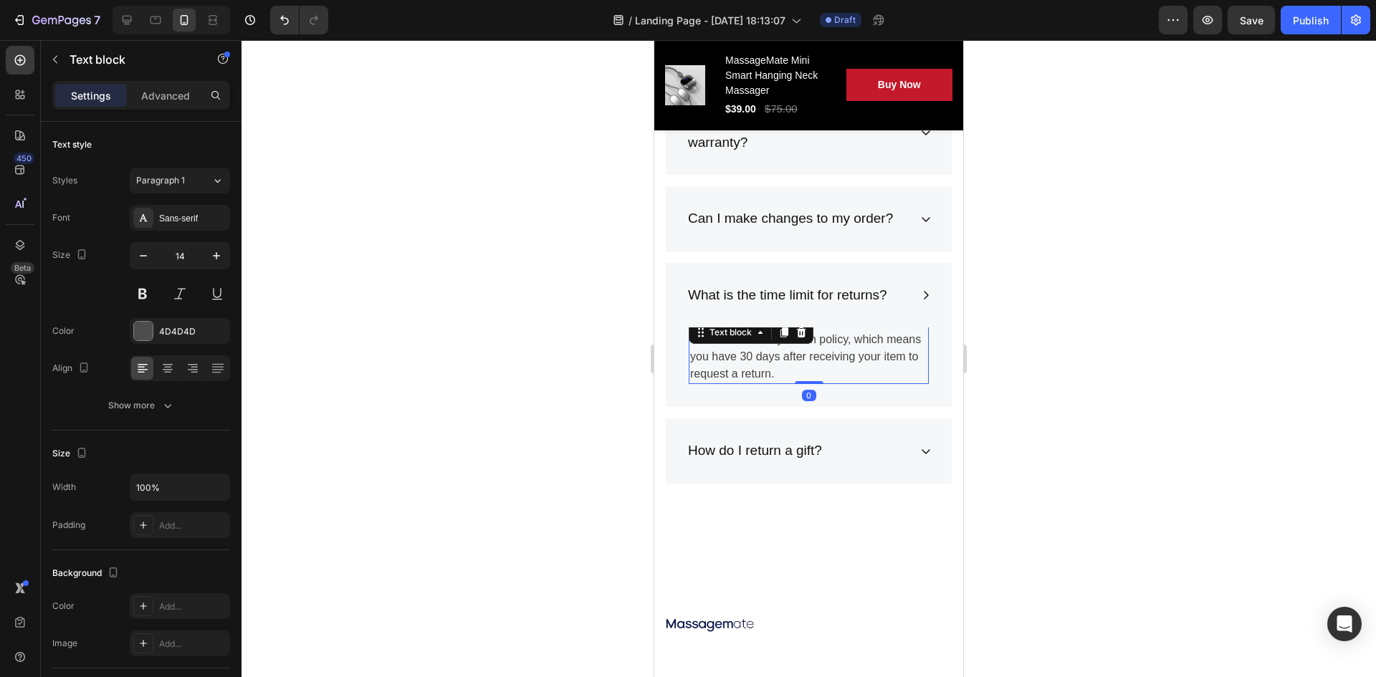
click at [782, 346] on p "We have a 30-day return policy, which means you have 30 days after receiving yo…" at bounding box center [808, 357] width 237 height 52
click at [817, 372] on p "We have a 30-day return policy, which means you have 30 days after receiving yo…" at bounding box center [808, 357] width 237 height 52
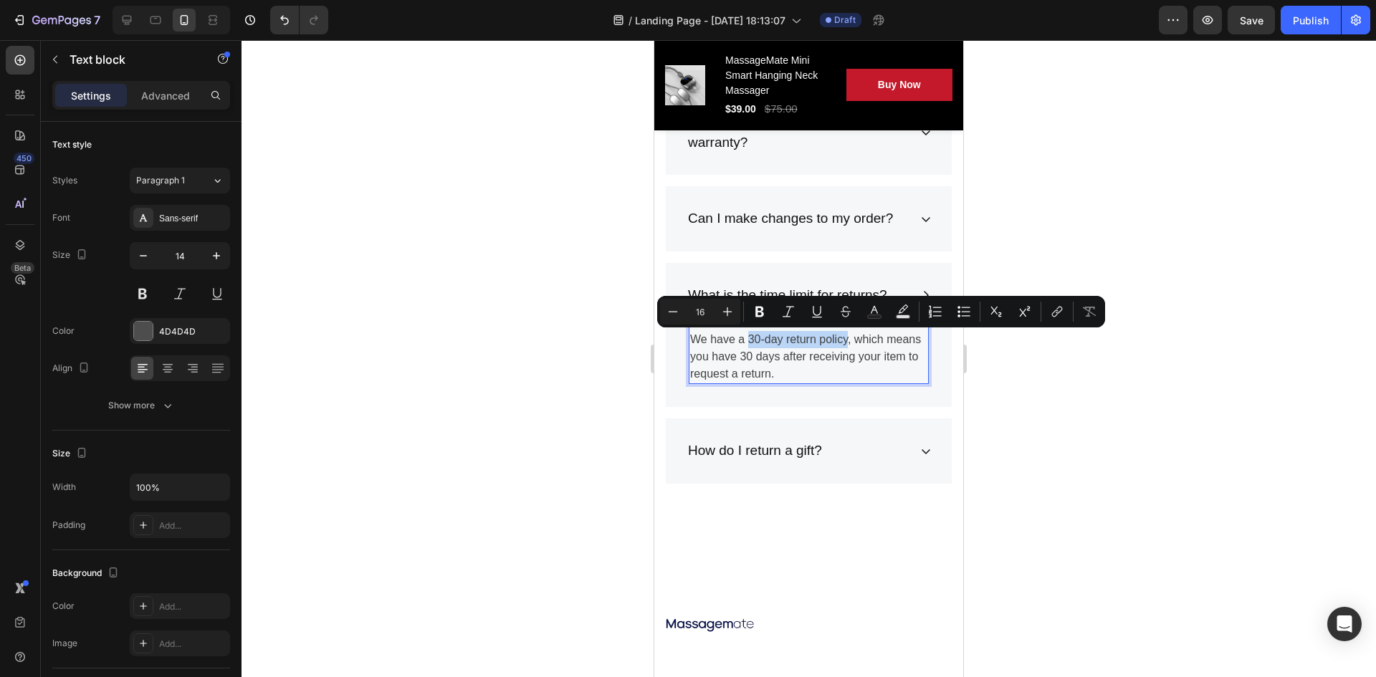
drag, startPoint x: 751, startPoint y: 335, endPoint x: 848, endPoint y: 341, distance: 97.6
click at [848, 341] on p "We have a 30-day return policy, which means you have 30 days after receiving yo…" at bounding box center [808, 357] width 237 height 52
click at [761, 314] on icon "Editor contextual toolbar" at bounding box center [760, 312] width 14 height 14
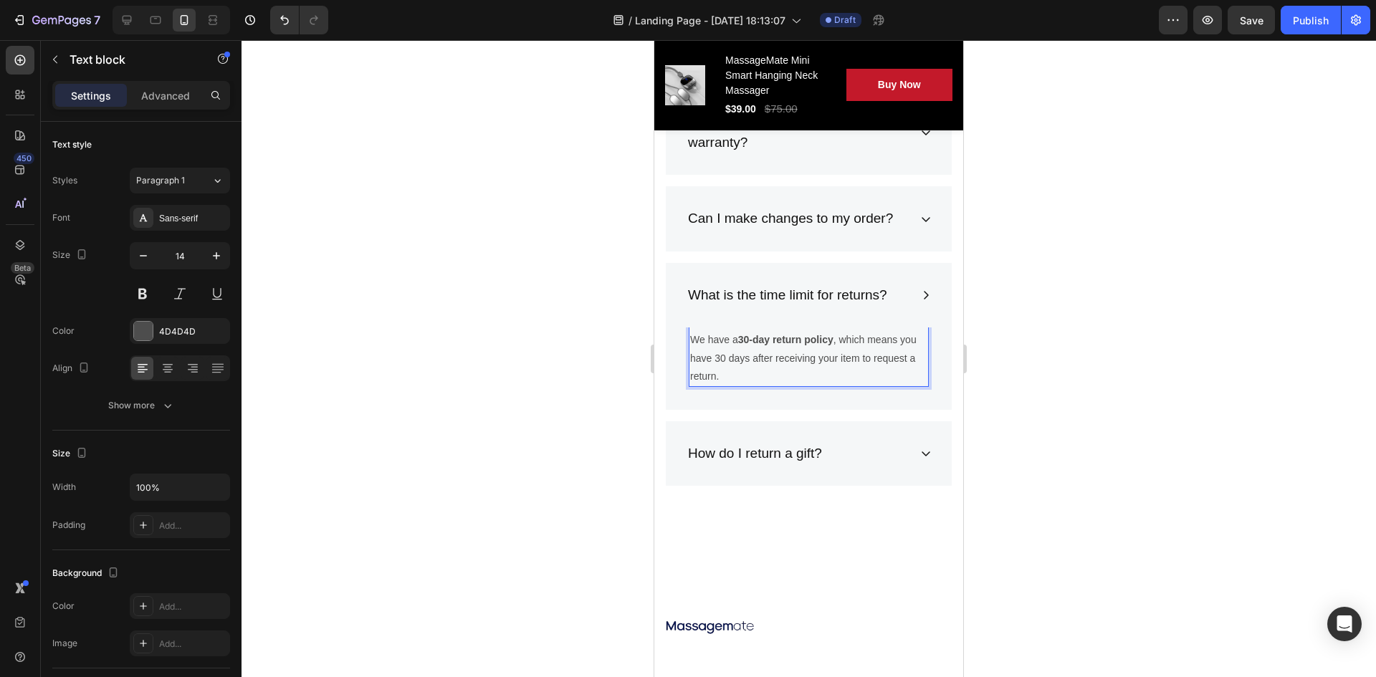
drag, startPoint x: 497, startPoint y: 404, endPoint x: 595, endPoint y: 388, distance: 99.6
click at [498, 404] on div at bounding box center [809, 358] width 1135 height 637
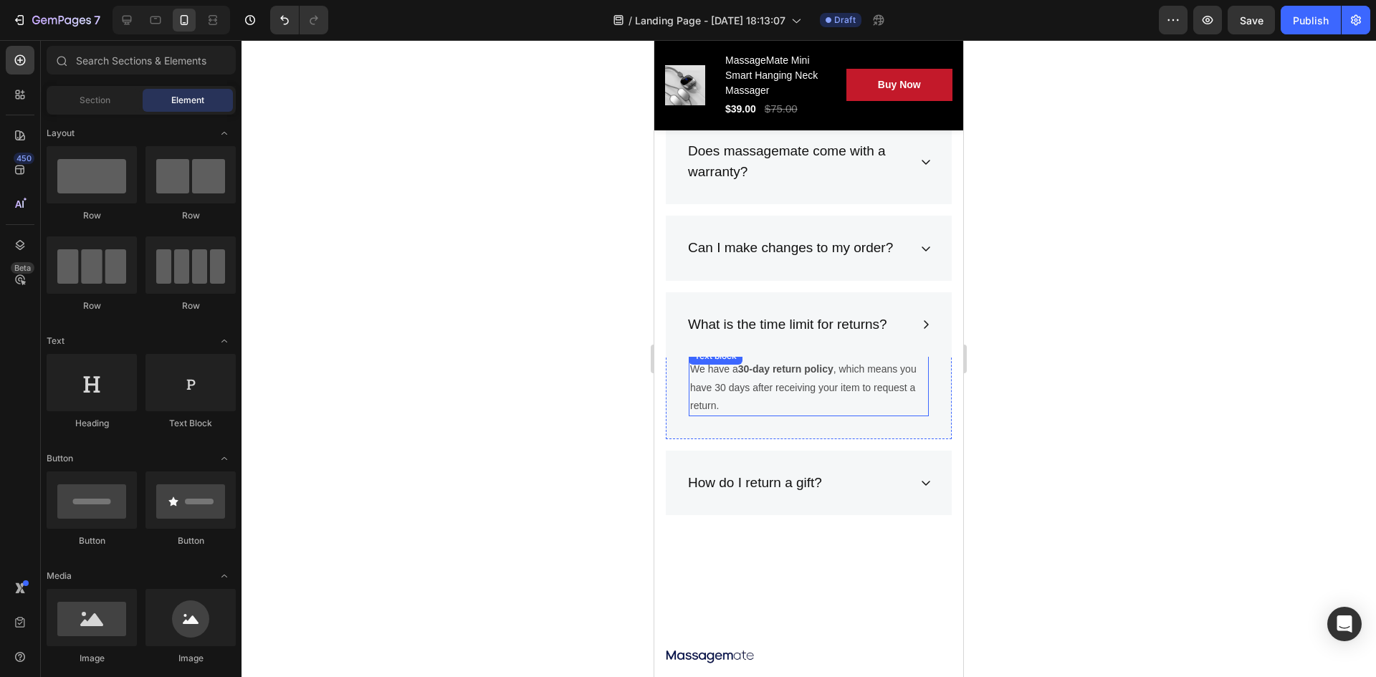
scroll to position [7718, 0]
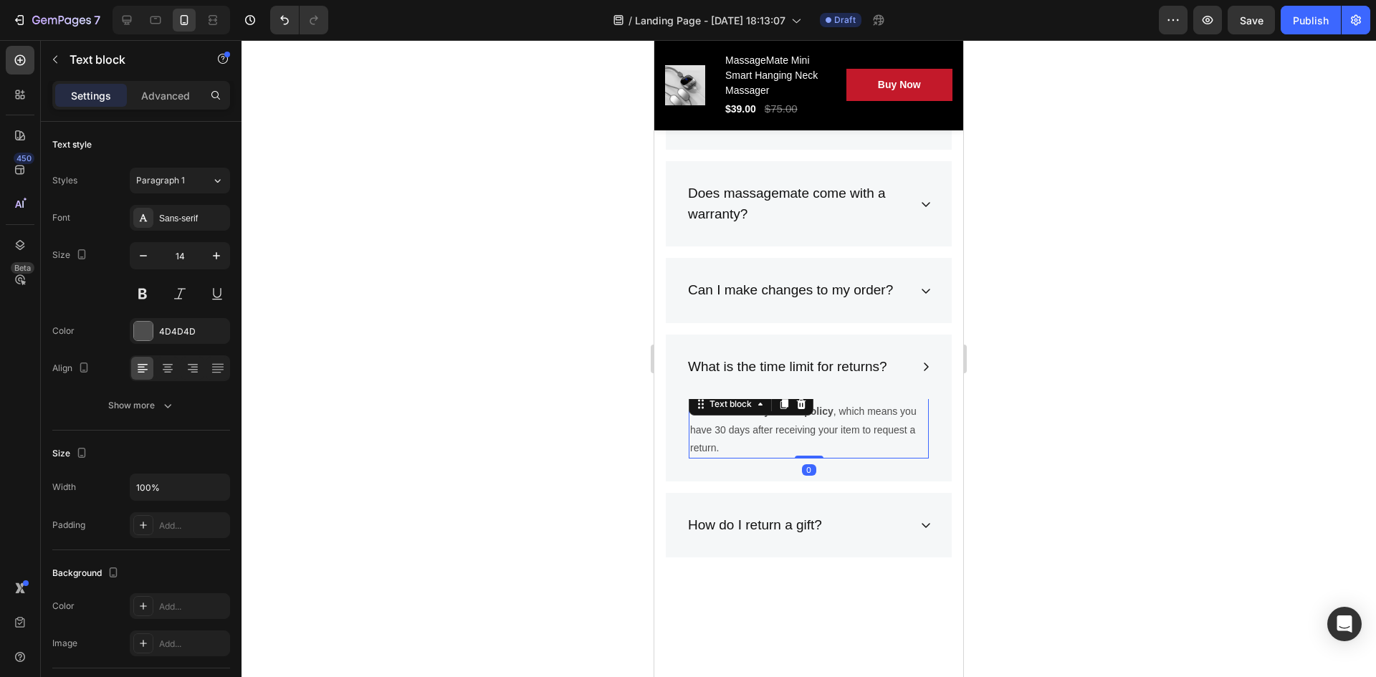
click at [752, 425] on p "We have a 30-day return policy , which means you have 30 days after receiving y…" at bounding box center [808, 430] width 237 height 54
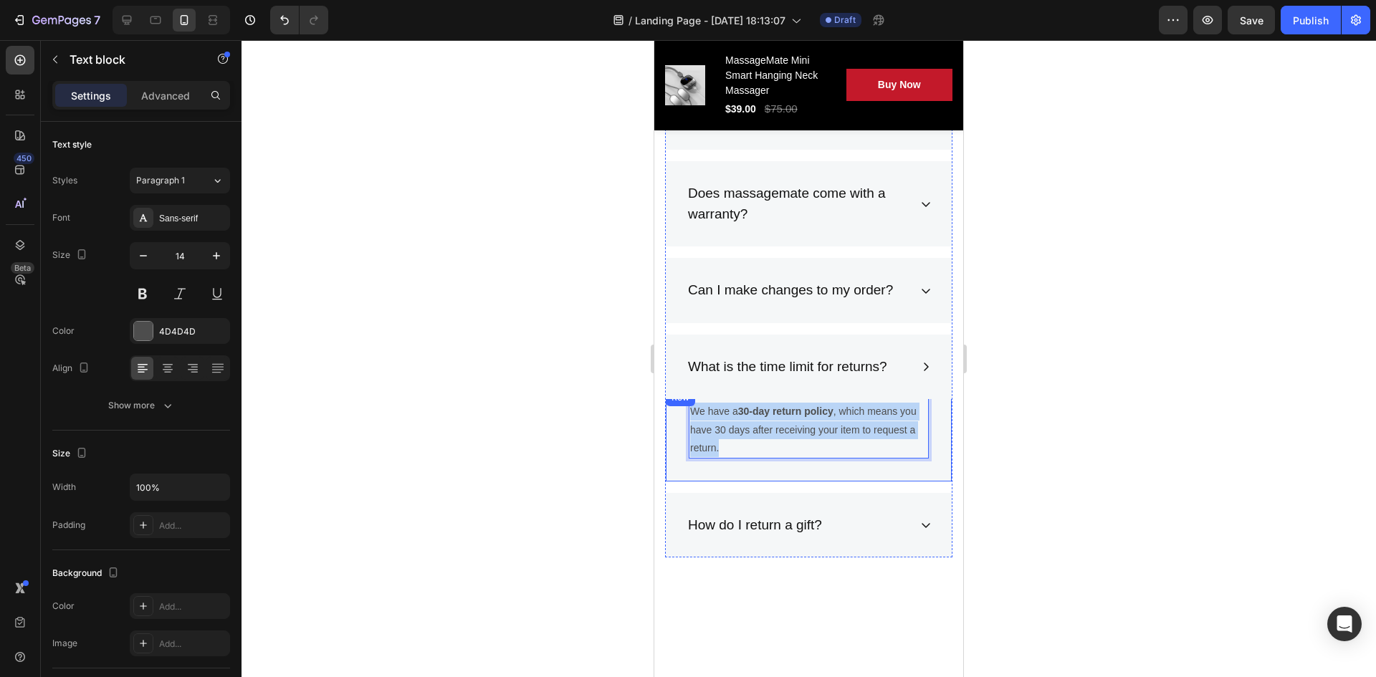
drag, startPoint x: 775, startPoint y: 446, endPoint x: 680, endPoint y: 400, distance: 105.2
click at [680, 400] on div "We have a 30-day return policy , which means you have 30 days after receiving y…" at bounding box center [809, 435] width 286 height 92
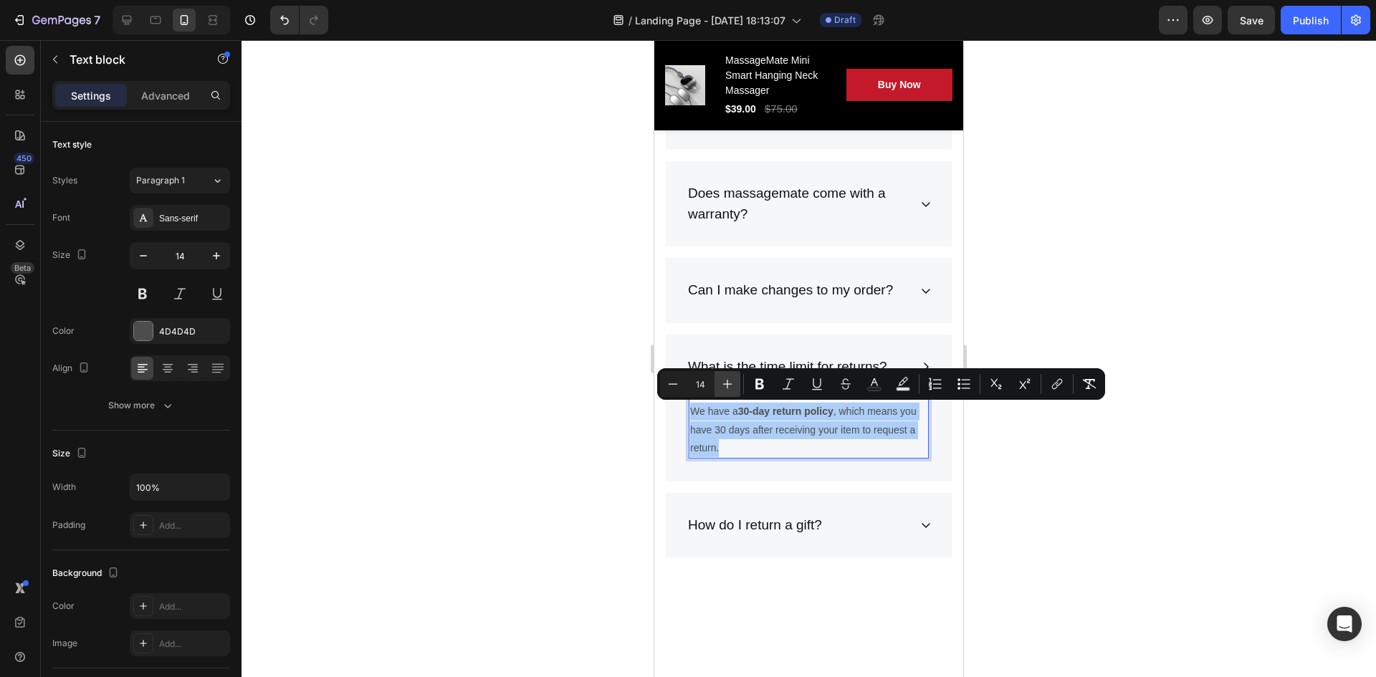
click at [728, 383] on icon "Editor contextual toolbar" at bounding box center [727, 384] width 14 height 14
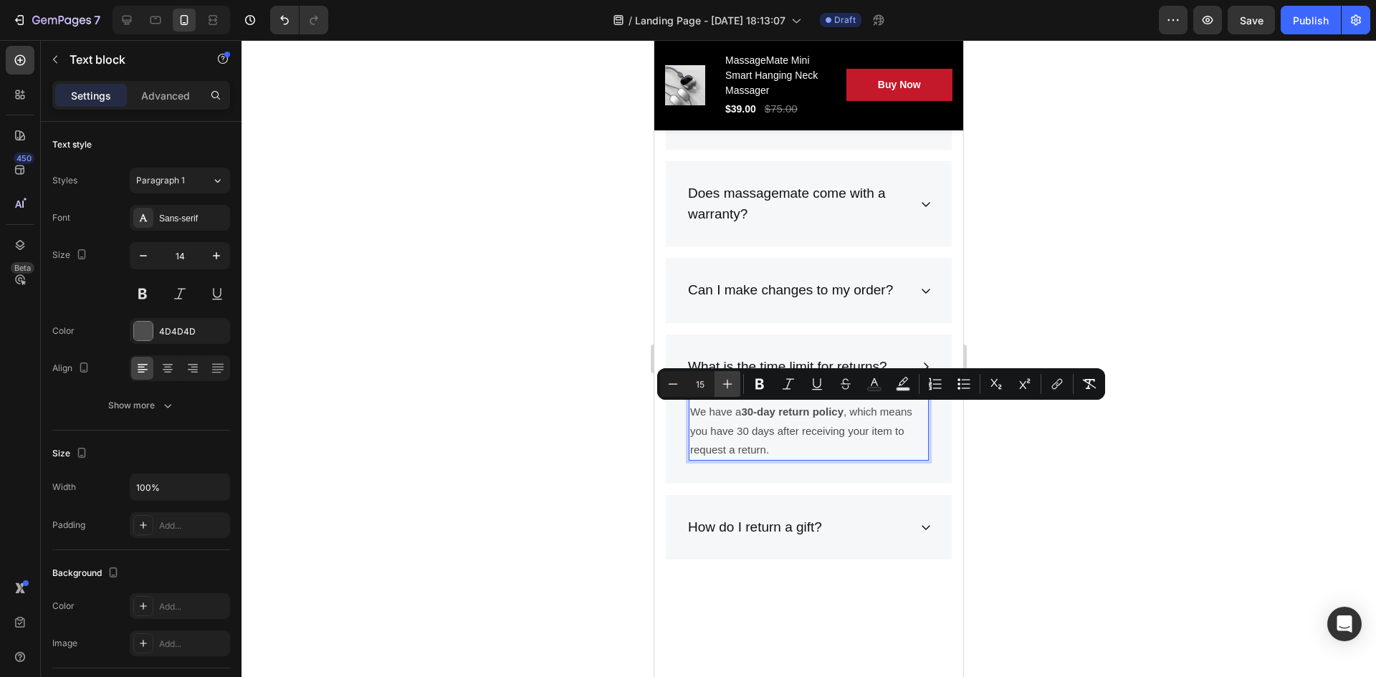
click at [729, 383] on icon "Editor contextual toolbar" at bounding box center [727, 384] width 14 height 14
type input "16"
click at [581, 411] on div at bounding box center [809, 358] width 1135 height 637
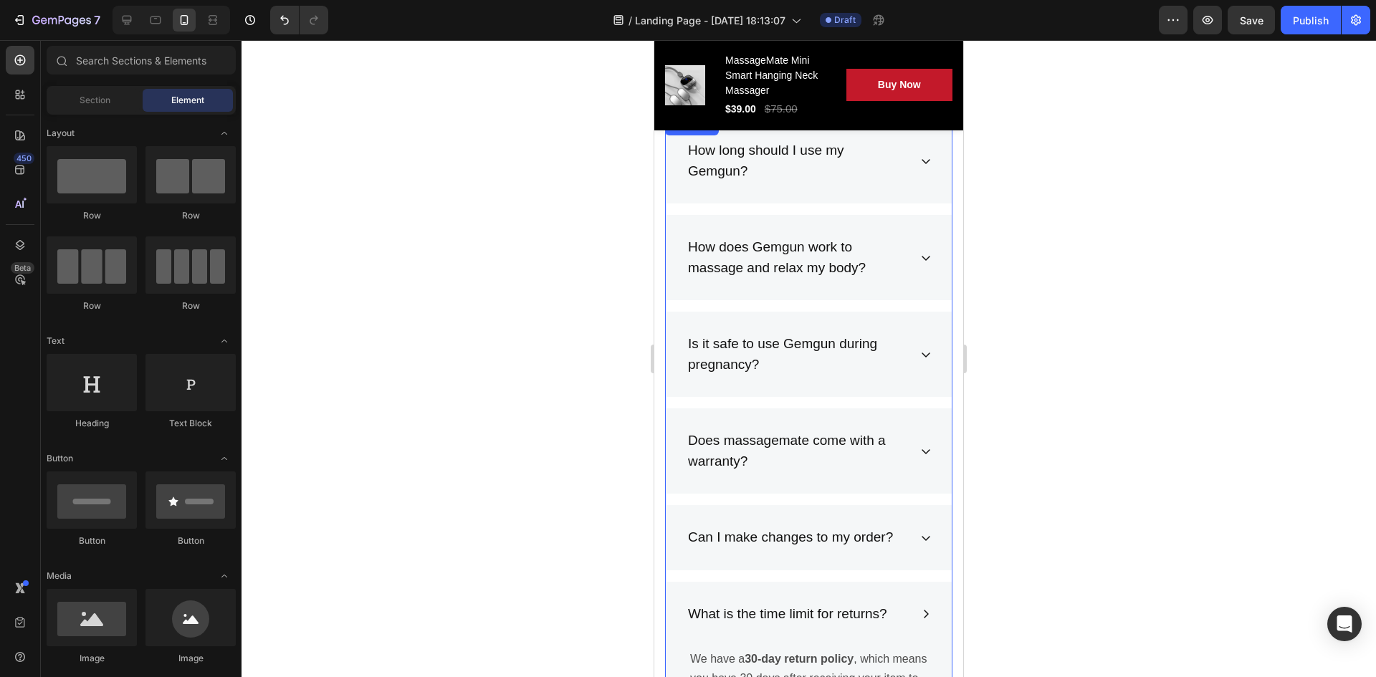
scroll to position [7431, 0]
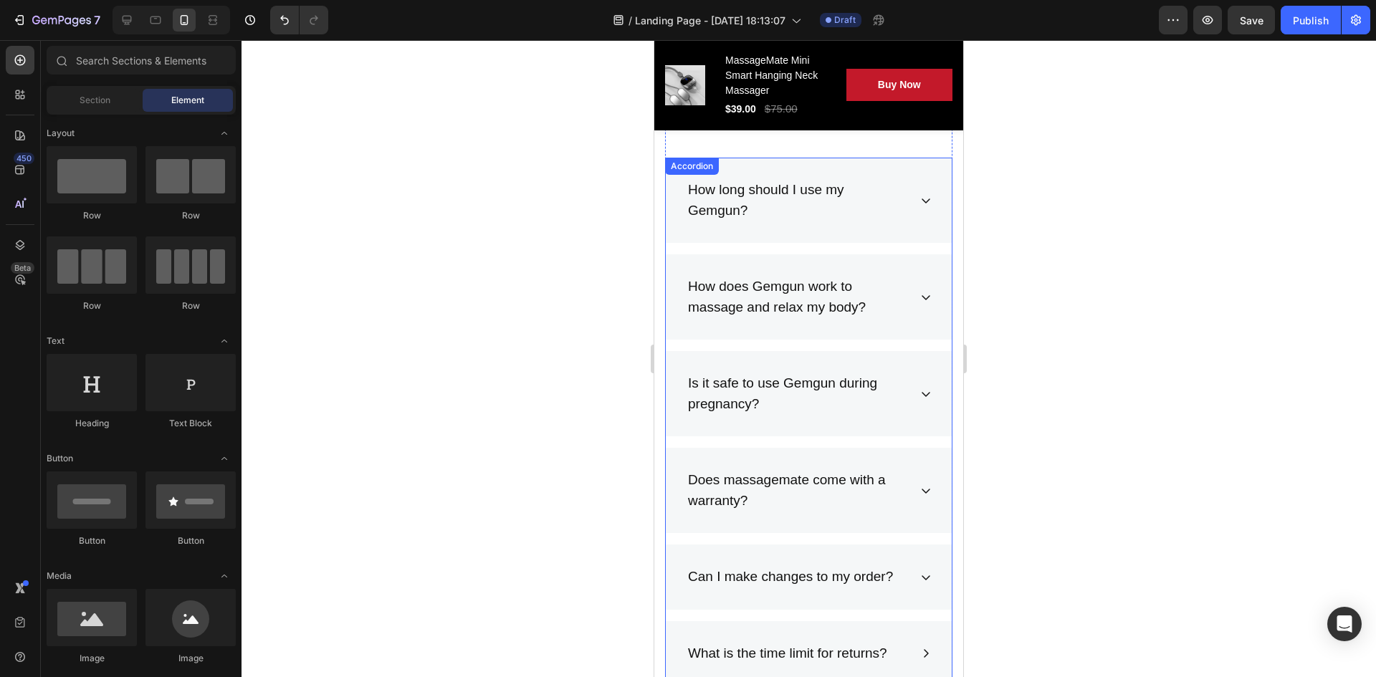
click at [908, 317] on div "How does Gemgun work to massage and relax my body?" at bounding box center [809, 296] width 286 height 85
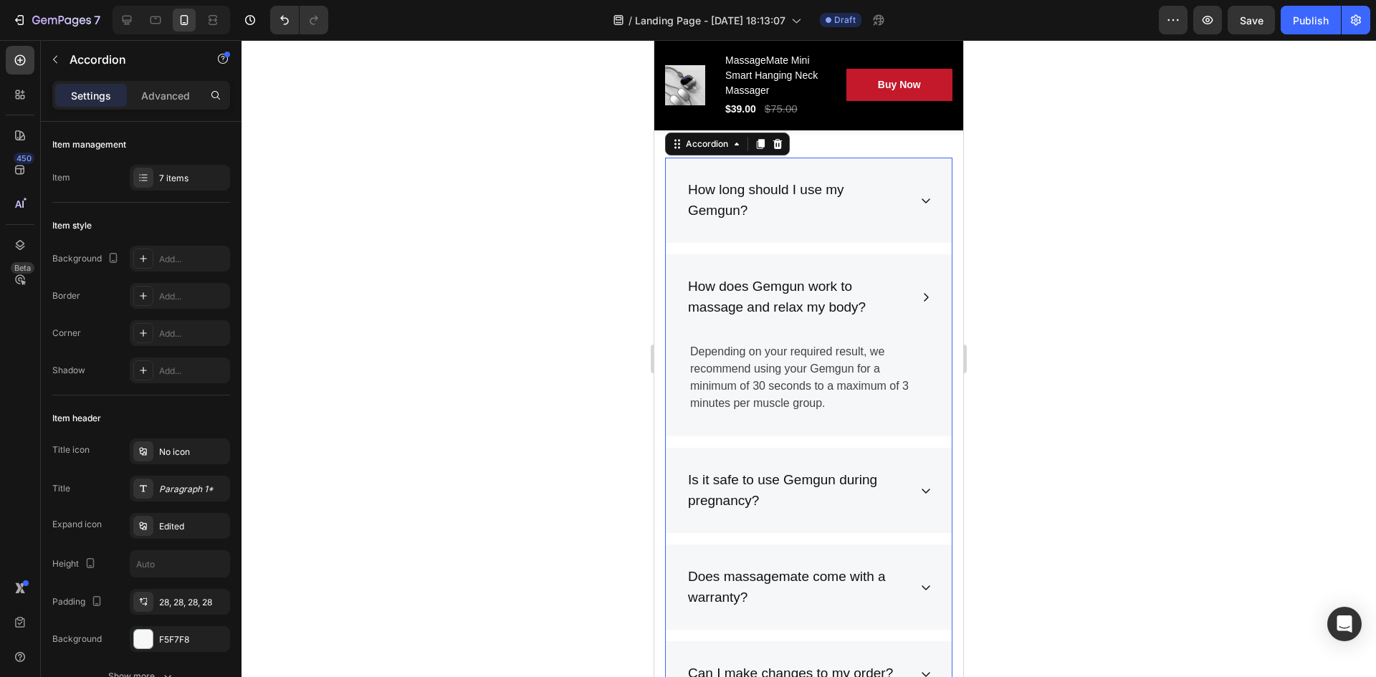
click at [905, 319] on div "How does Gemgun work to massage and relax my body?" at bounding box center [809, 296] width 286 height 85
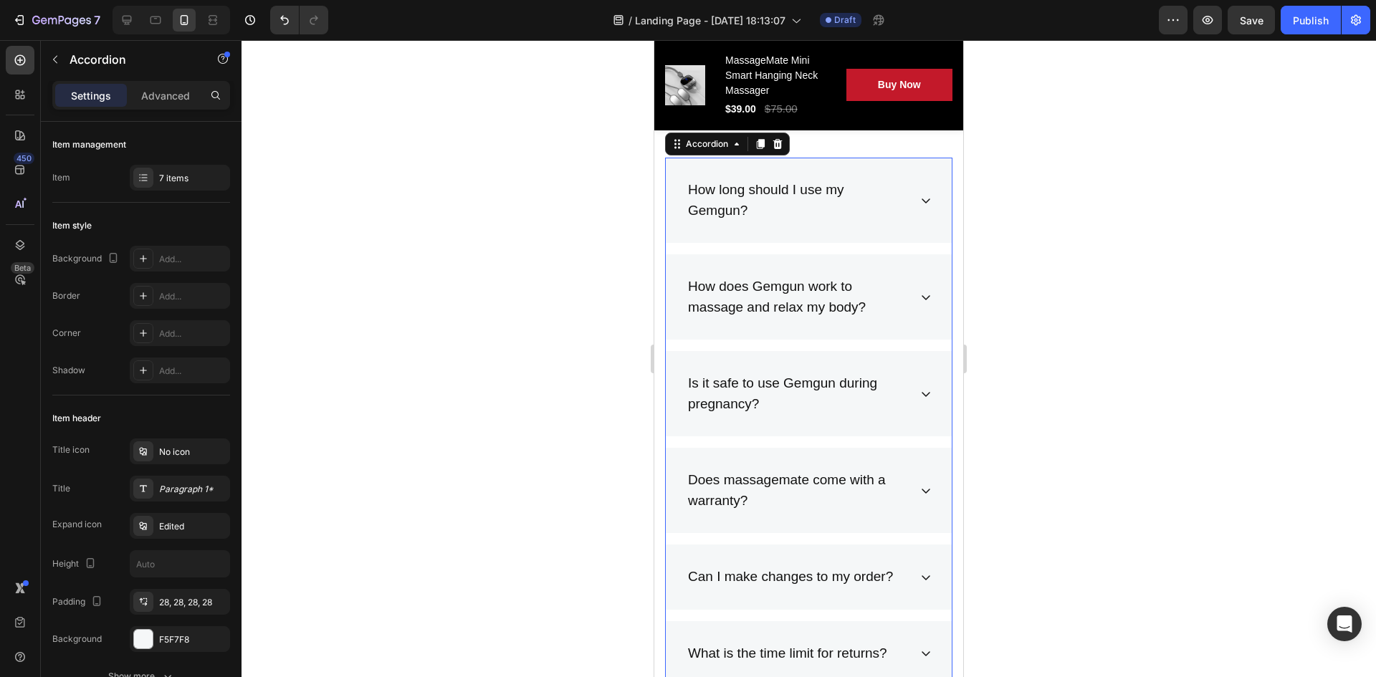
click at [920, 383] on div "Is it safe to use Gemgun during pregnancy?" at bounding box center [809, 393] width 286 height 85
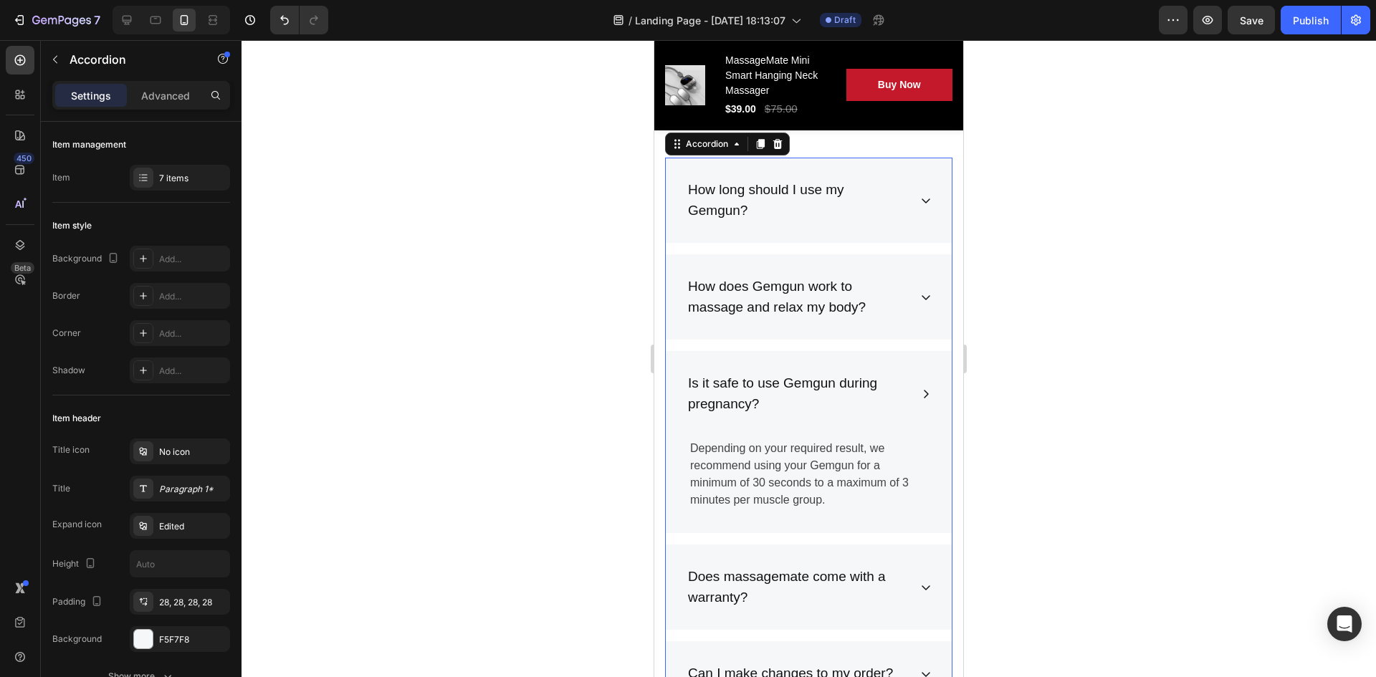
click at [918, 383] on div "Is it safe to use Gemgun during pregnancy?" at bounding box center [809, 393] width 286 height 85
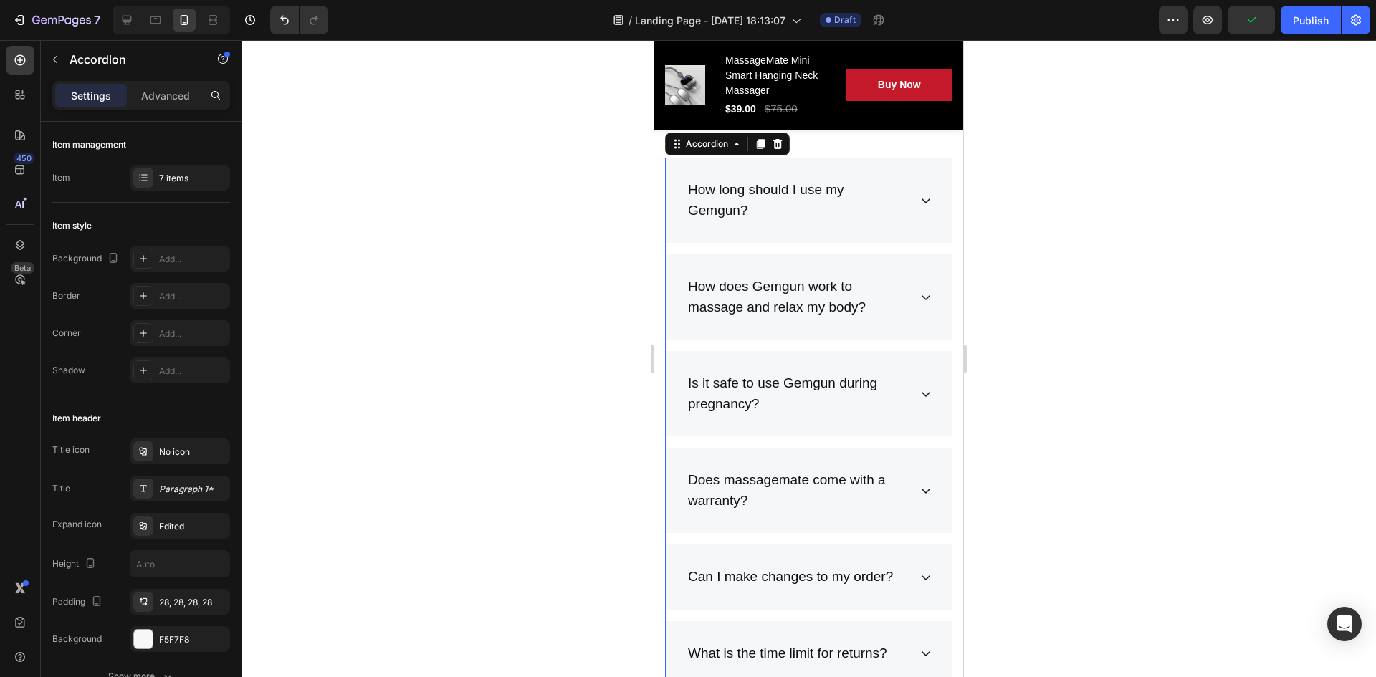
click at [926, 311] on div "How does Gemgun work to massage and relax my body?" at bounding box center [809, 296] width 286 height 85
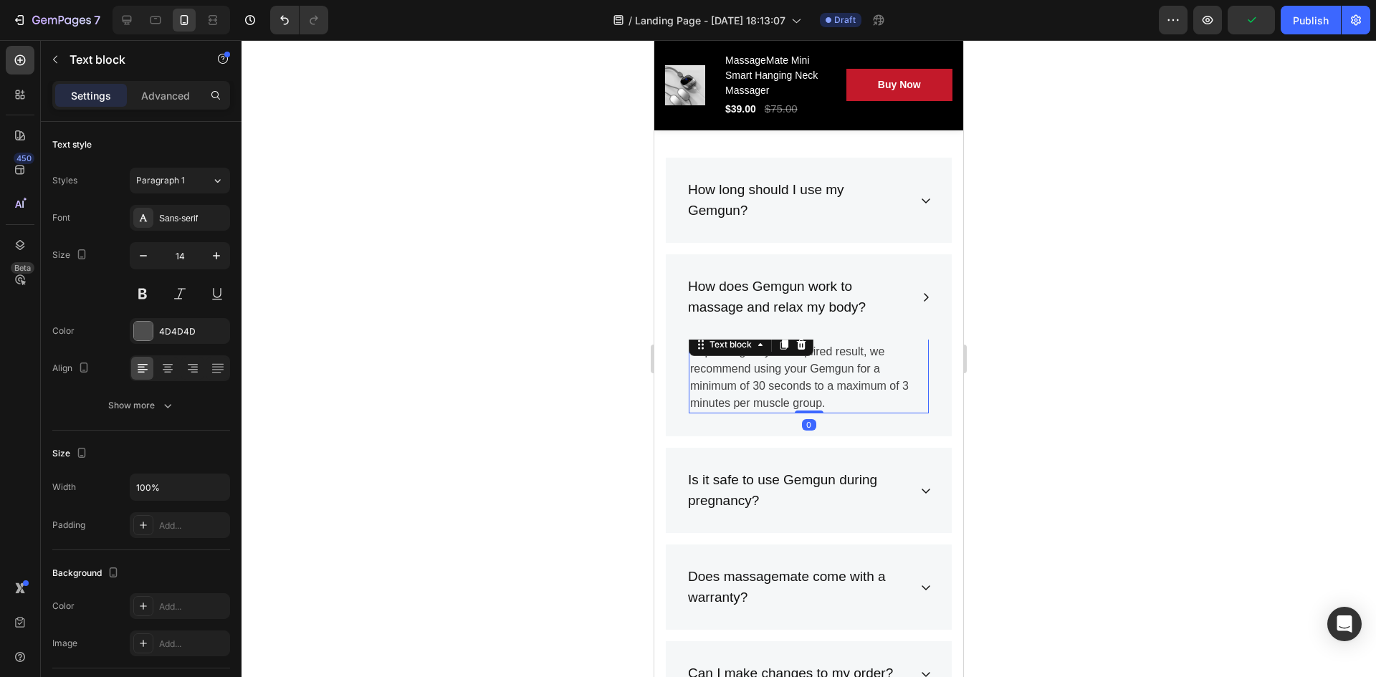
click at [814, 382] on p "Depending on your required result, we recommend using your Gemgun for a minimum…" at bounding box center [808, 377] width 237 height 69
click at [838, 401] on p "Depending on your required result, we recommend using your Gemgun for a minimum…" at bounding box center [808, 377] width 237 height 69
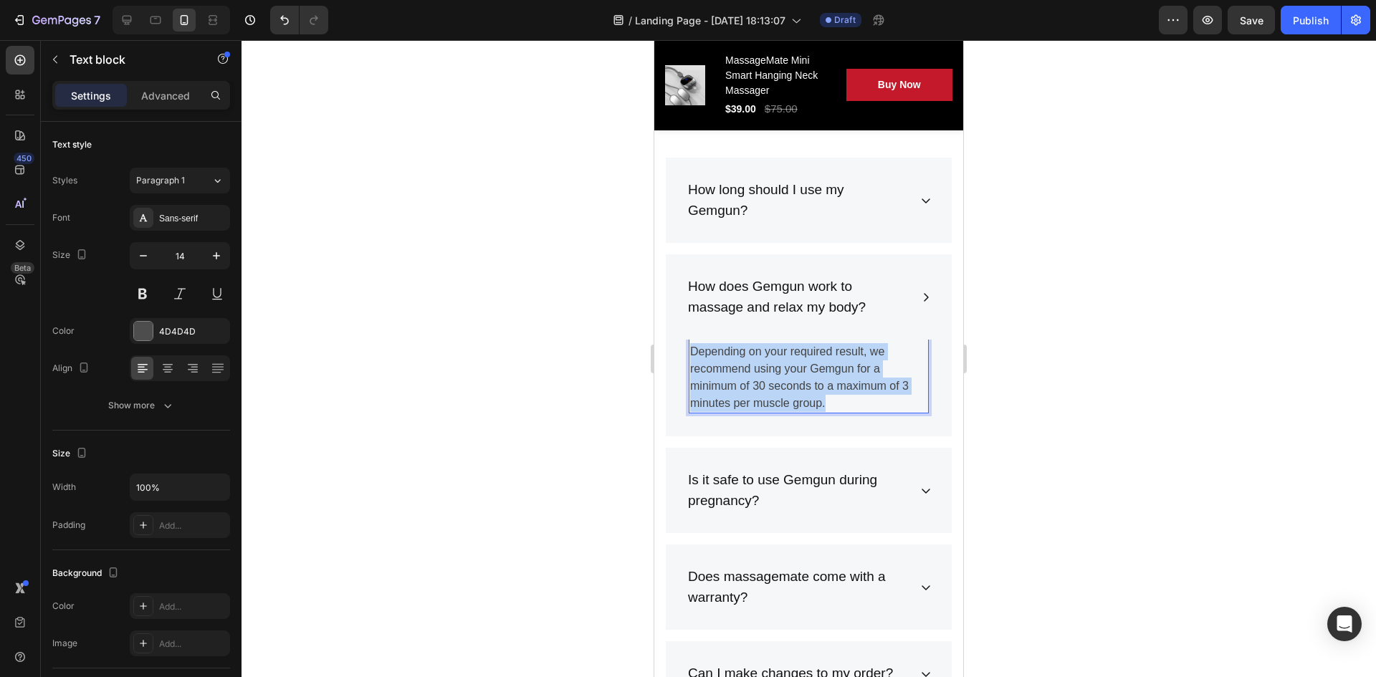
drag, startPoint x: 838, startPoint y: 401, endPoint x: 690, endPoint y: 350, distance: 156.9
click at [690, 350] on div "Depending on your required result, we recommend using your Gemgun for a minimum…" at bounding box center [809, 378] width 240 height 72
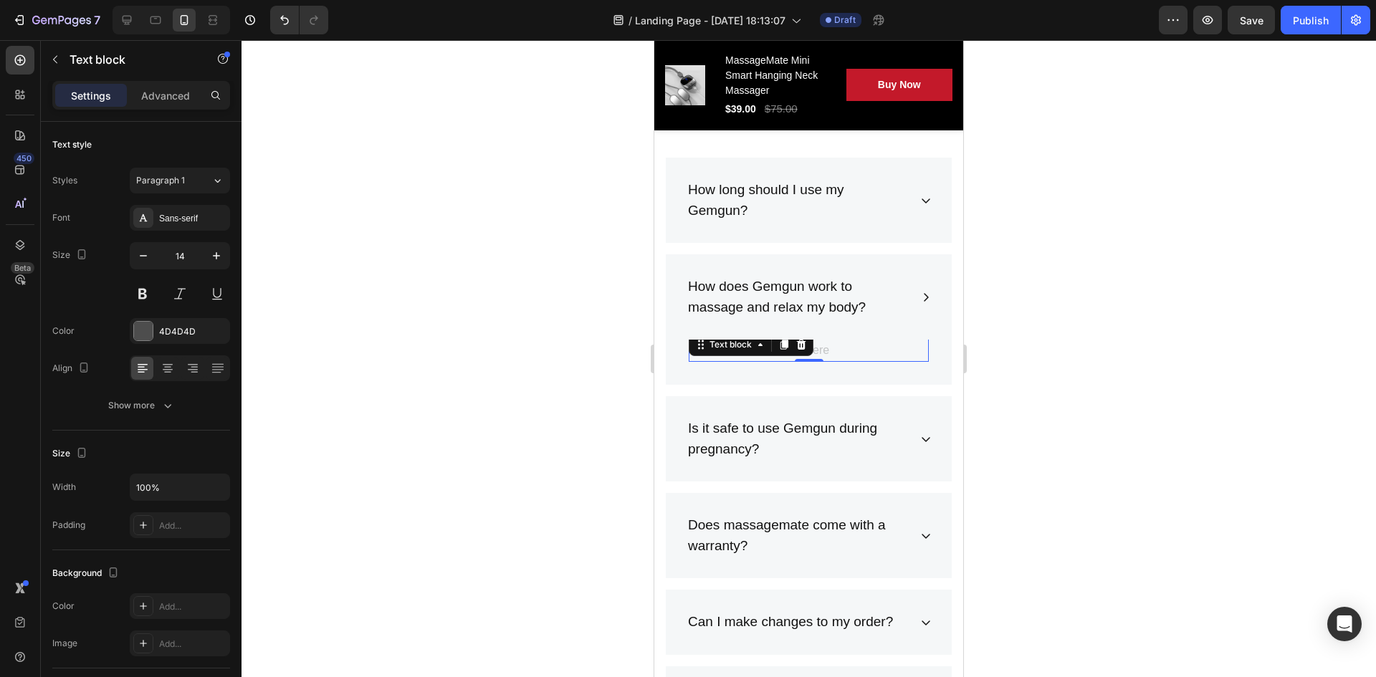
click at [1056, 375] on div at bounding box center [809, 358] width 1135 height 637
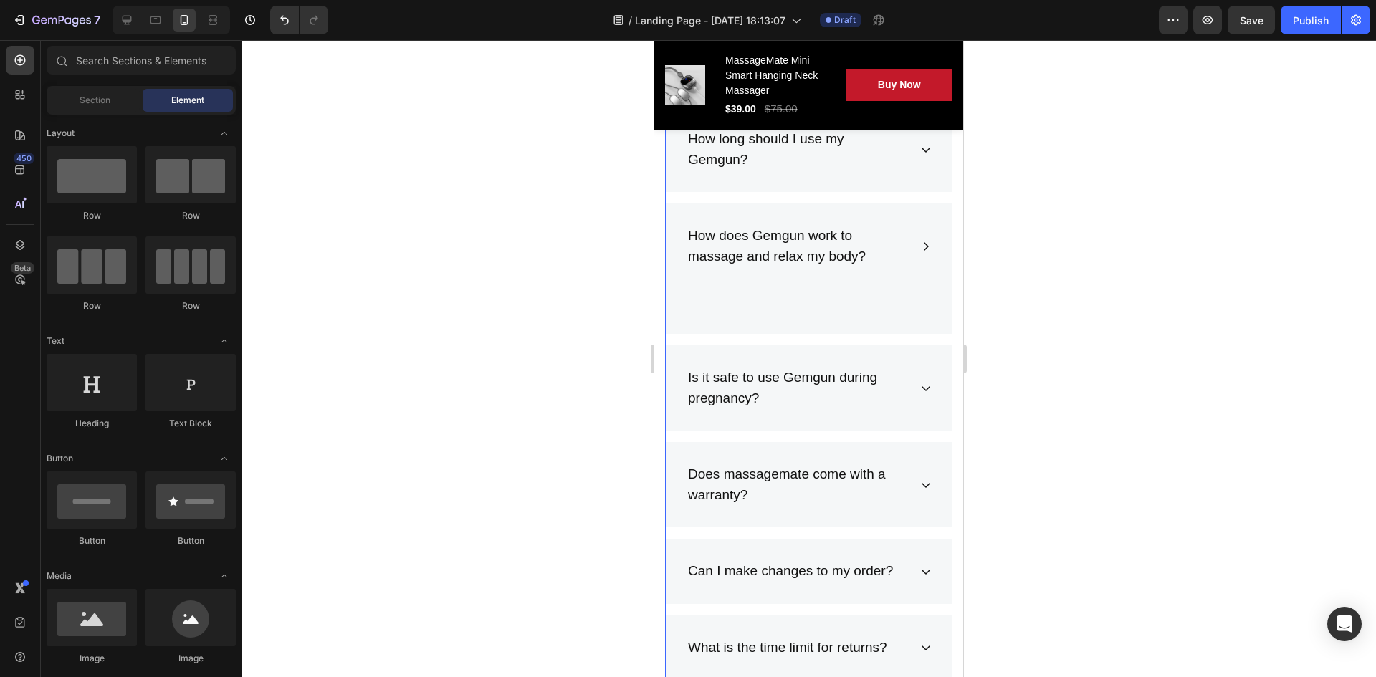
scroll to position [7575, 0]
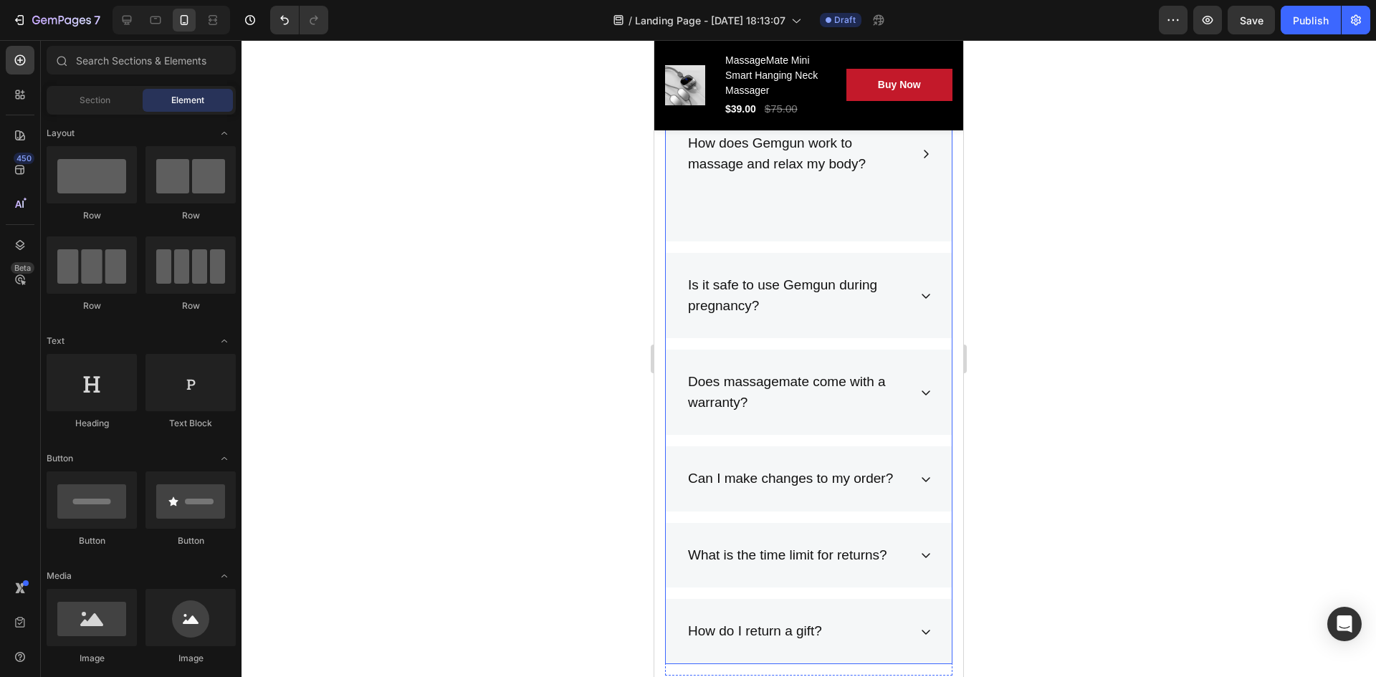
click at [940, 388] on div "Frequently Asked Questions Heading Still have questions? Send us your question …" at bounding box center [809, 115] width 309 height 1195
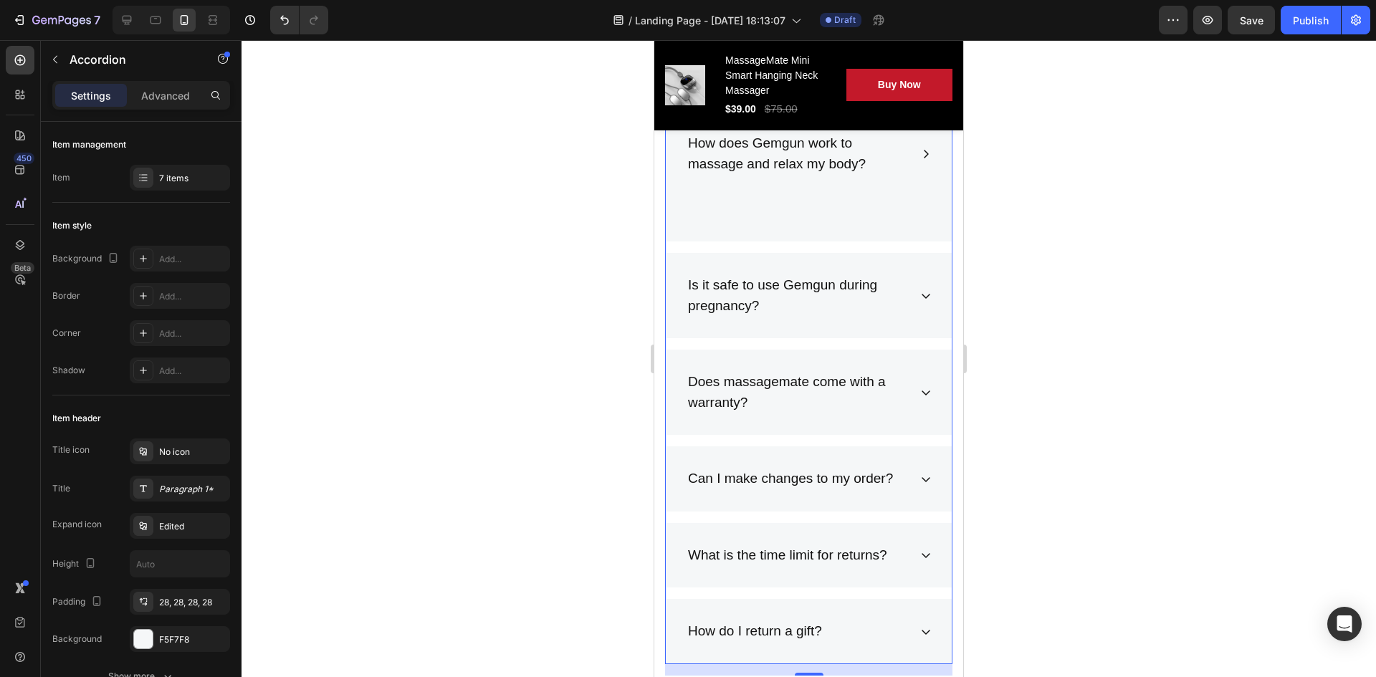
click at [927, 392] on div "Does massagemate come with a warranty?" at bounding box center [809, 392] width 286 height 85
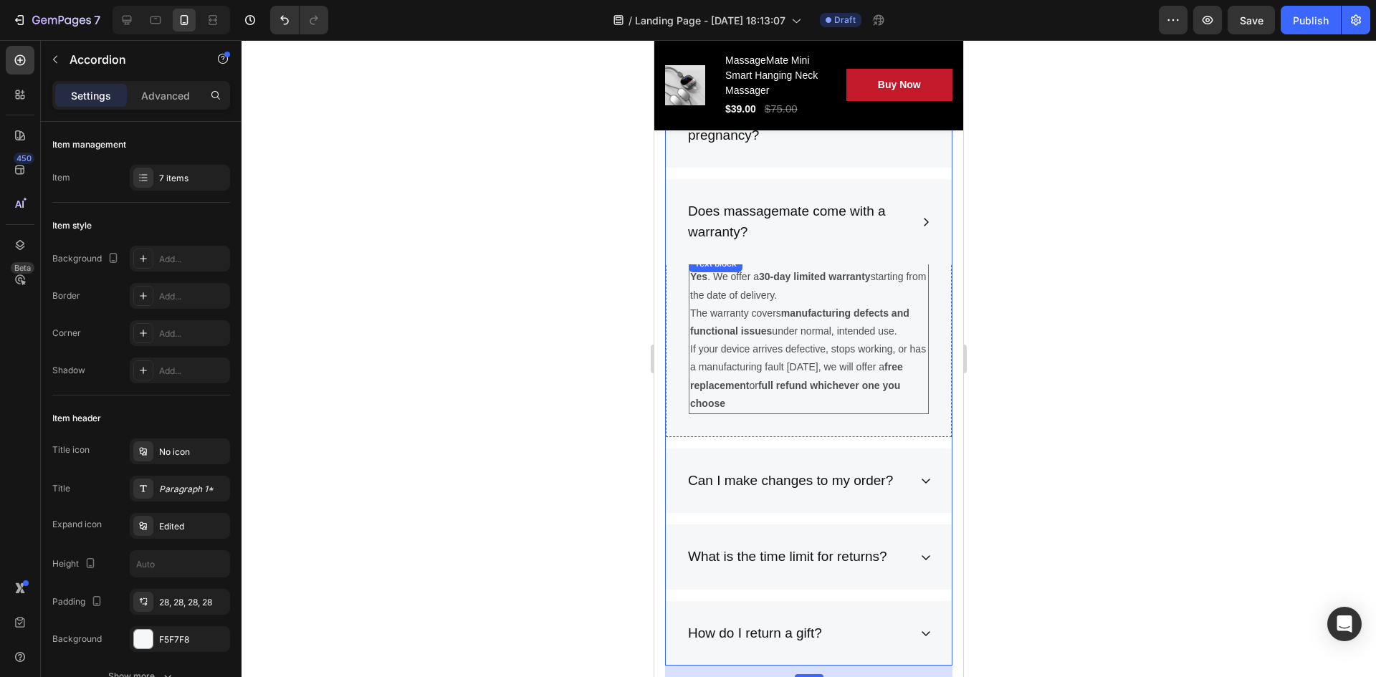
scroll to position [7718, 0]
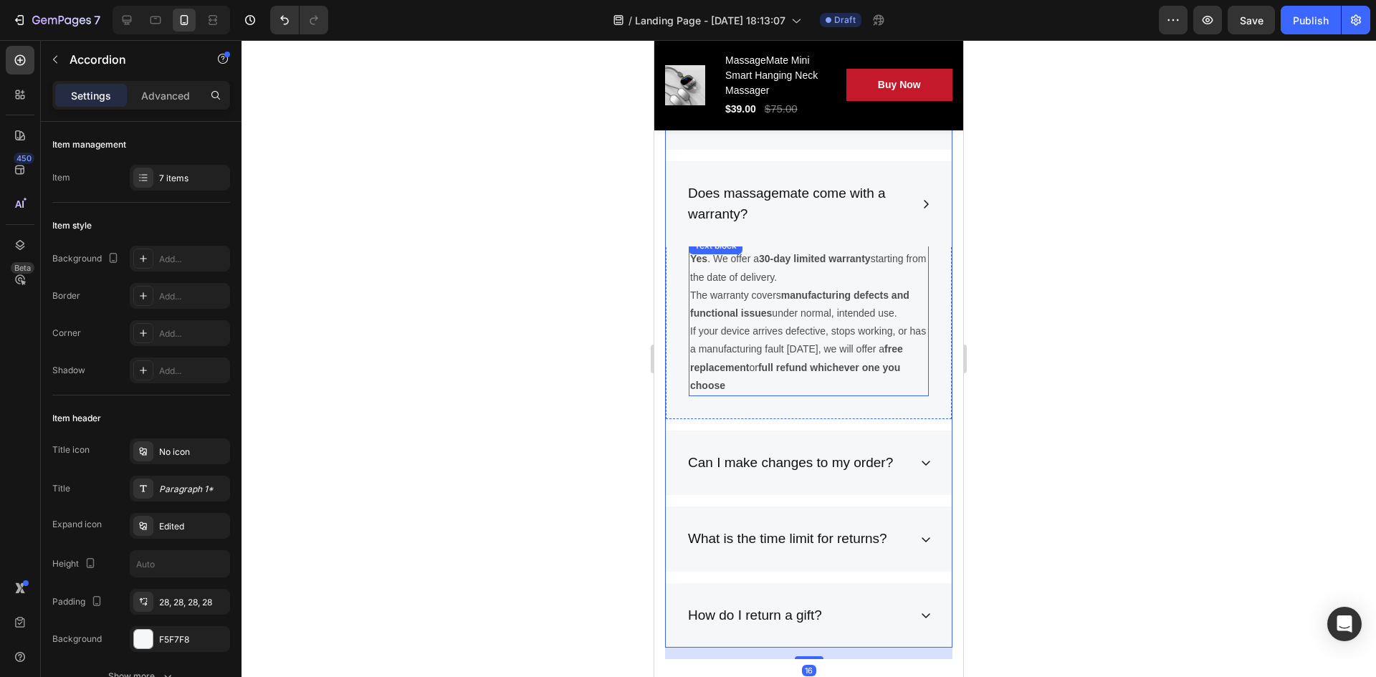
click at [790, 368] on strong "free replacement" at bounding box center [796, 357] width 213 height 29
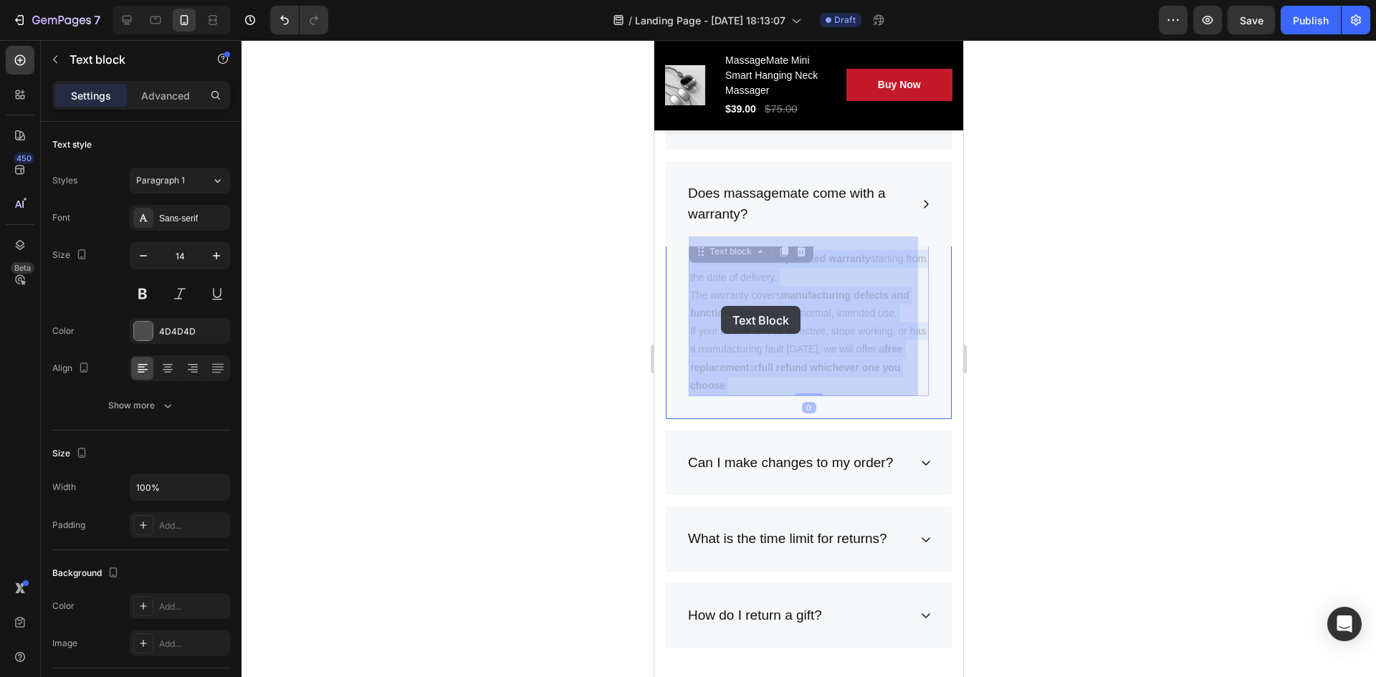
drag, startPoint x: 841, startPoint y: 384, endPoint x: 756, endPoint y: 333, distance: 99.7
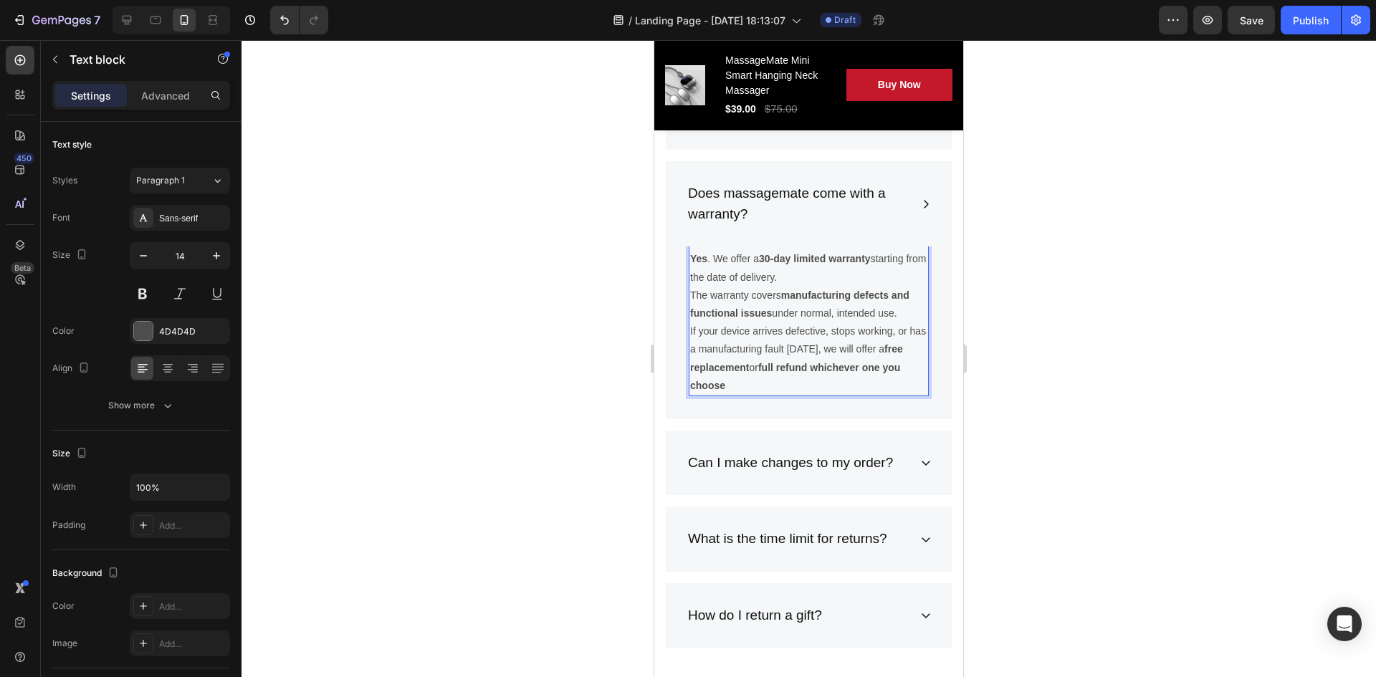
click at [842, 389] on p "If your device arrives defective, stops working, or has a manufacturing fault w…" at bounding box center [808, 359] width 237 height 72
drag, startPoint x: 835, startPoint y: 389, endPoint x: 796, endPoint y: 371, distance: 42.4
click at [796, 371] on p "If your device arrives defective, stops working, or has a manufacturing fault w…" at bounding box center [808, 359] width 237 height 72
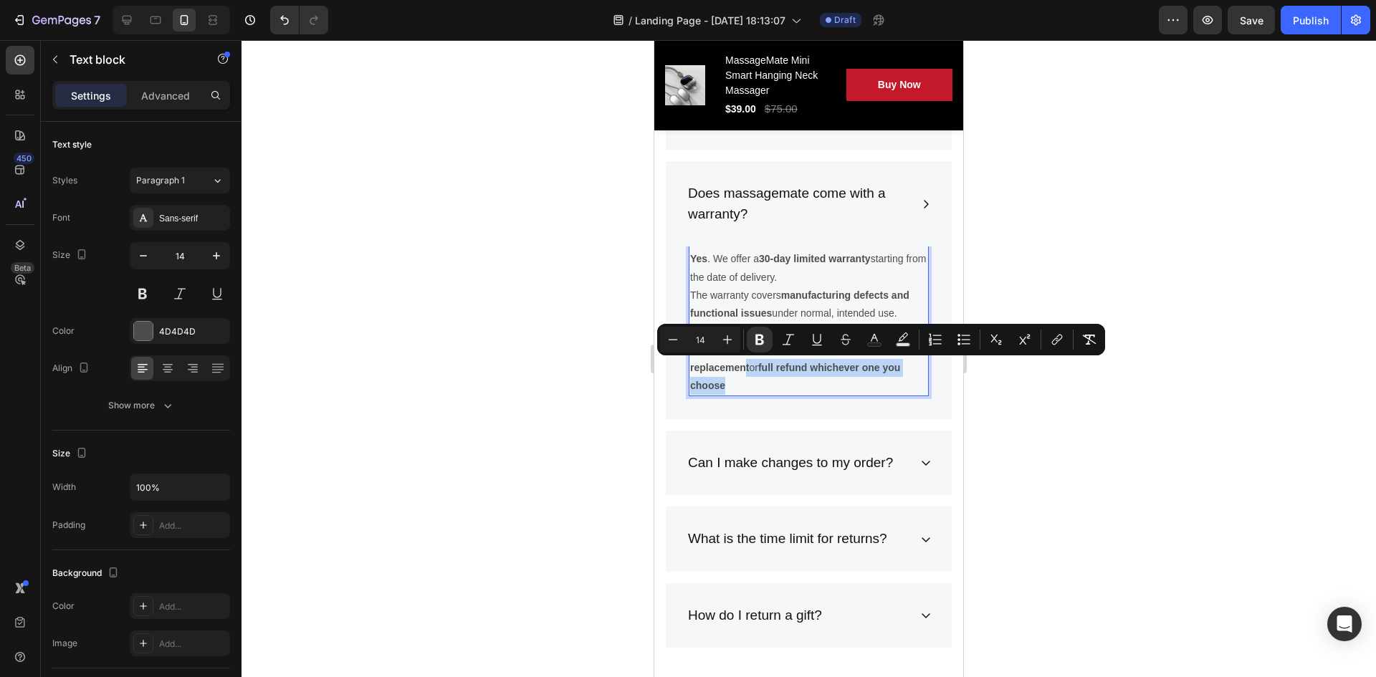
click at [825, 376] on p "If your device arrives defective, stops working, or has a manufacturing fault w…" at bounding box center [808, 359] width 237 height 72
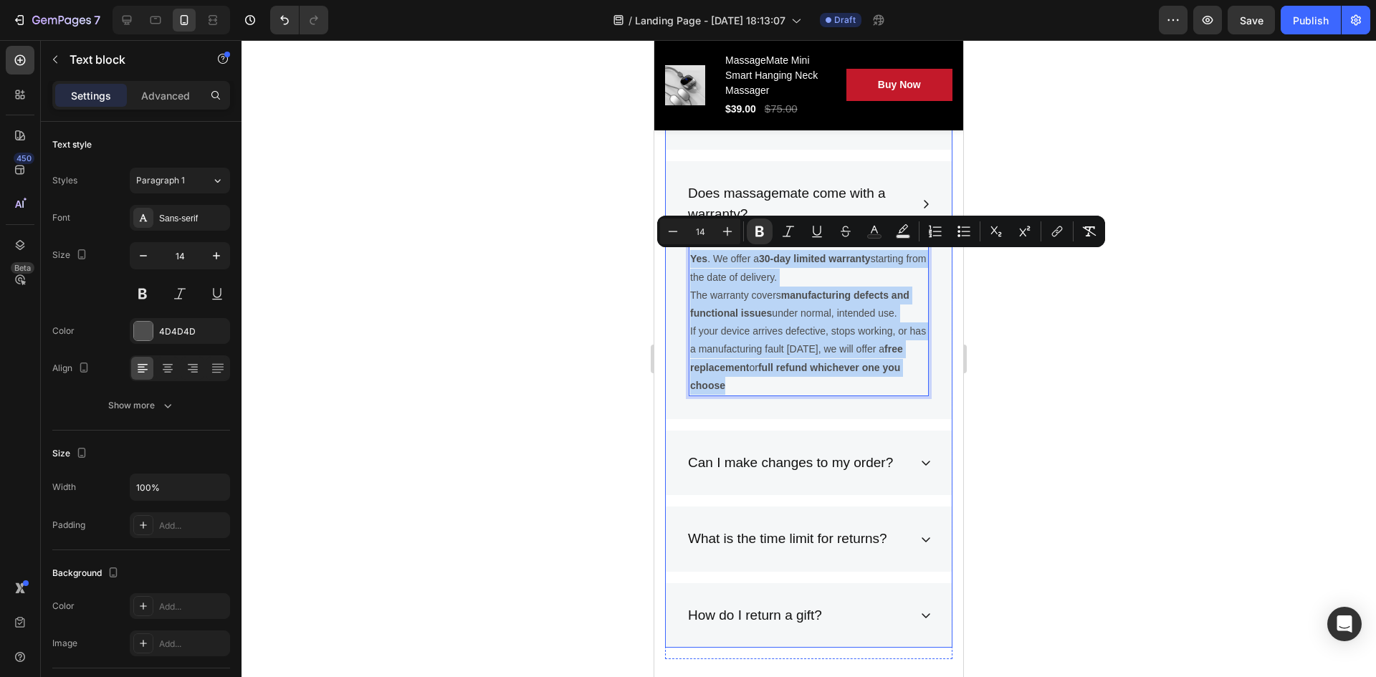
drag, startPoint x: 826, startPoint y: 386, endPoint x: 685, endPoint y: 244, distance: 199.7
click at [685, 244] on div "Does massagemate come with a warranty? Yes . We offer a 30-day limited warranty…" at bounding box center [809, 290] width 286 height 258
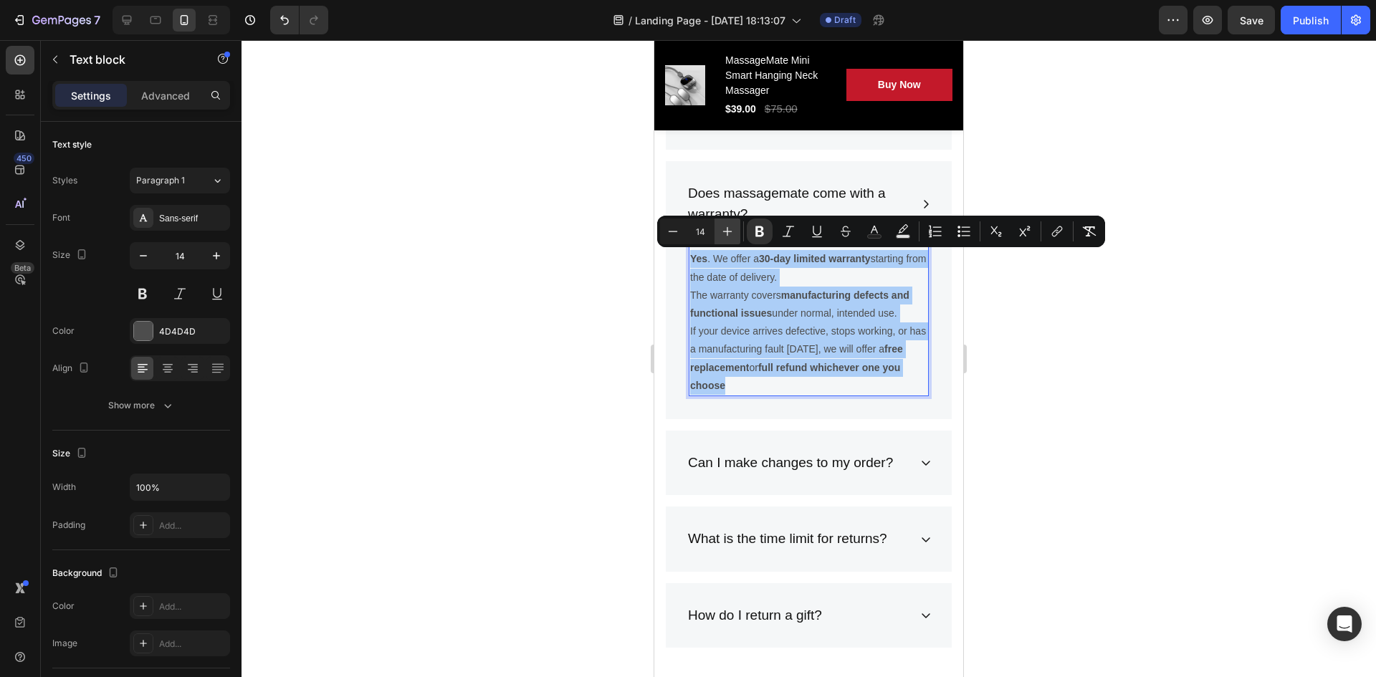
click at [720, 226] on button "Plus" at bounding box center [728, 232] width 26 height 26
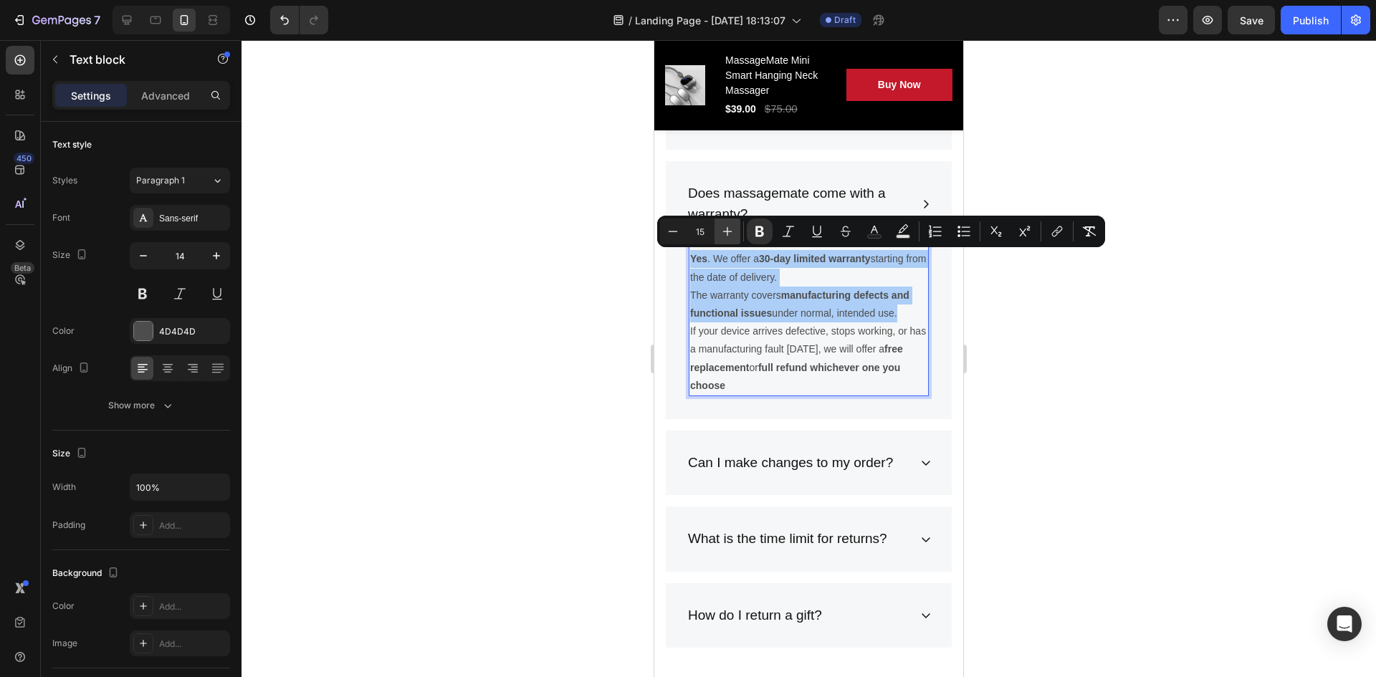
click at [720, 226] on icon "Editor contextual toolbar" at bounding box center [727, 231] width 14 height 14
type input "16"
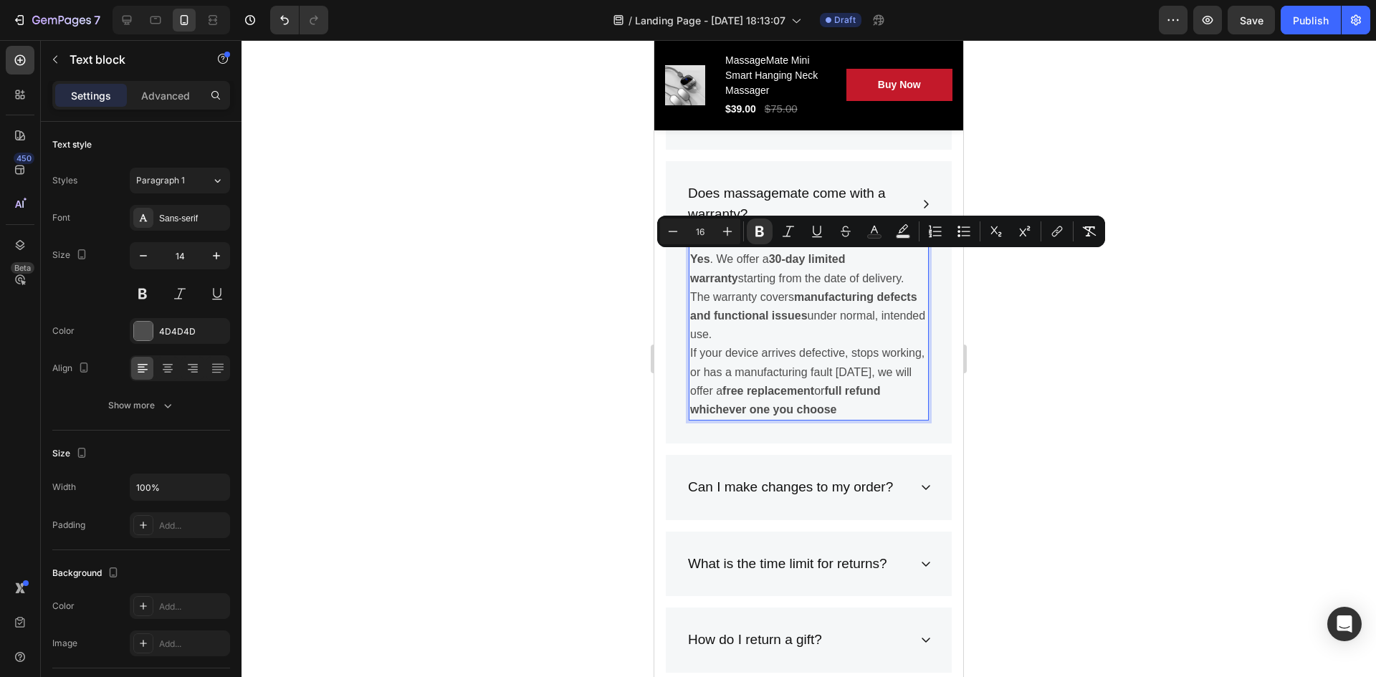
click at [1047, 298] on div at bounding box center [809, 358] width 1135 height 637
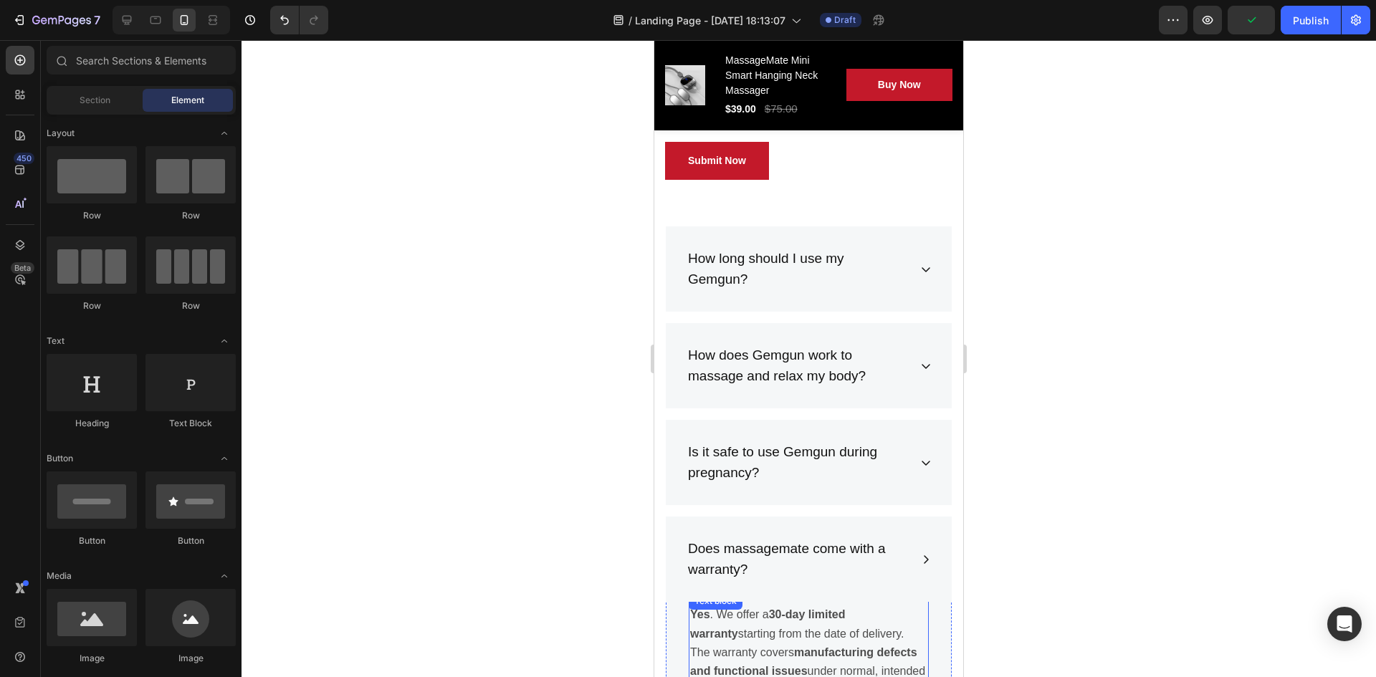
scroll to position [7359, 0]
click at [904, 272] on div "How long should I use my Gemgun?" at bounding box center [809, 271] width 286 height 85
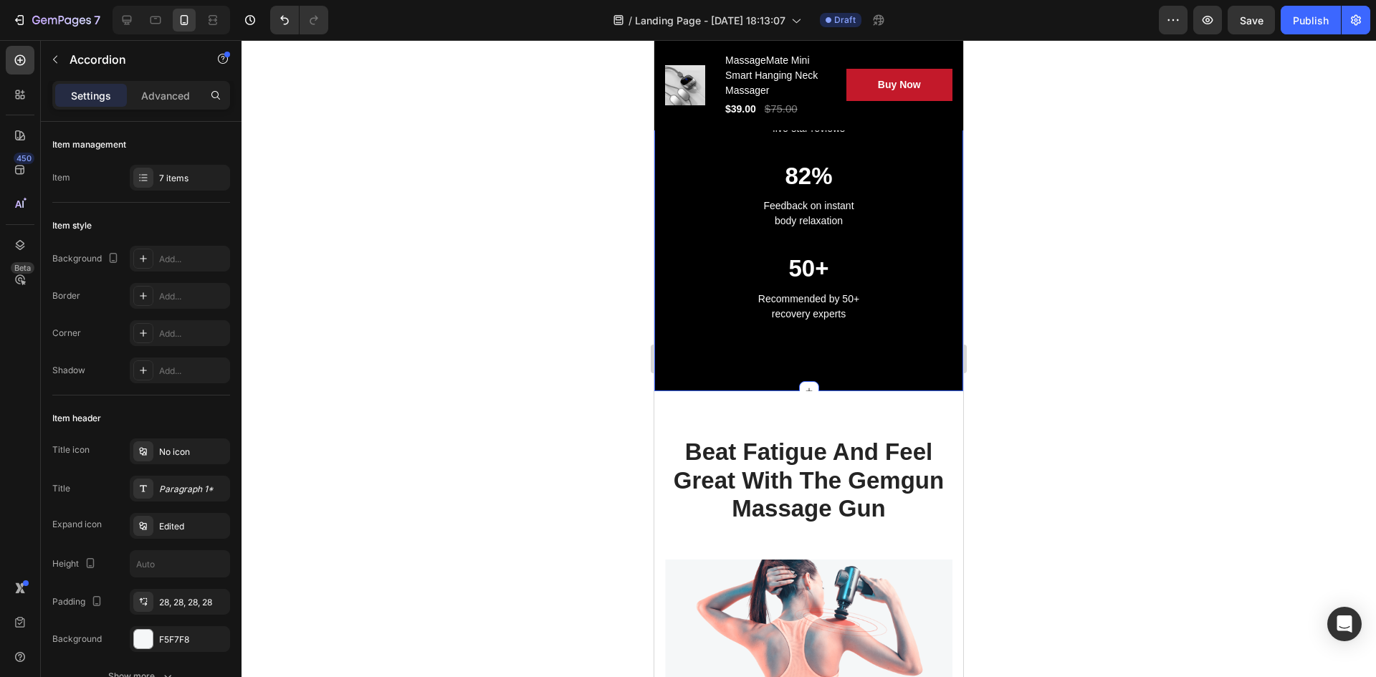
scroll to position [1787, 0]
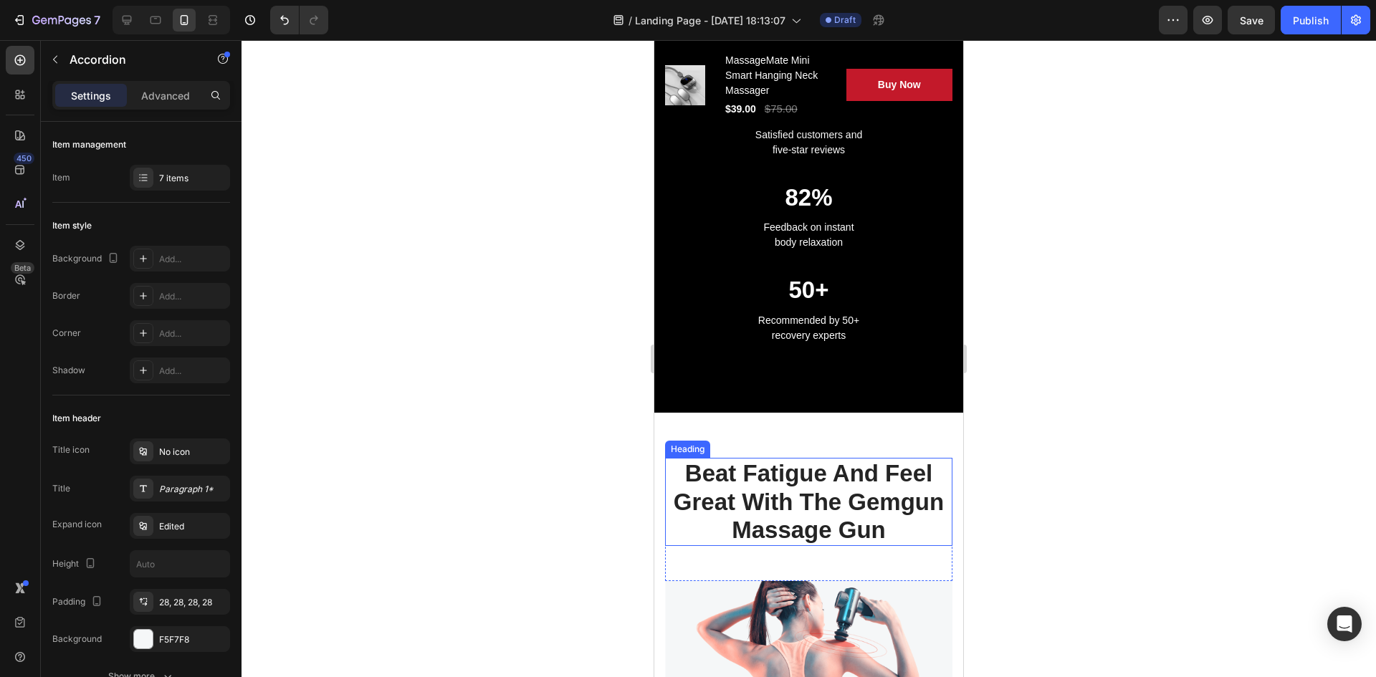
click at [791, 498] on p "Beat Fatigue And Feel Great With The Gemgun Massage Gun" at bounding box center [809, 502] width 285 height 85
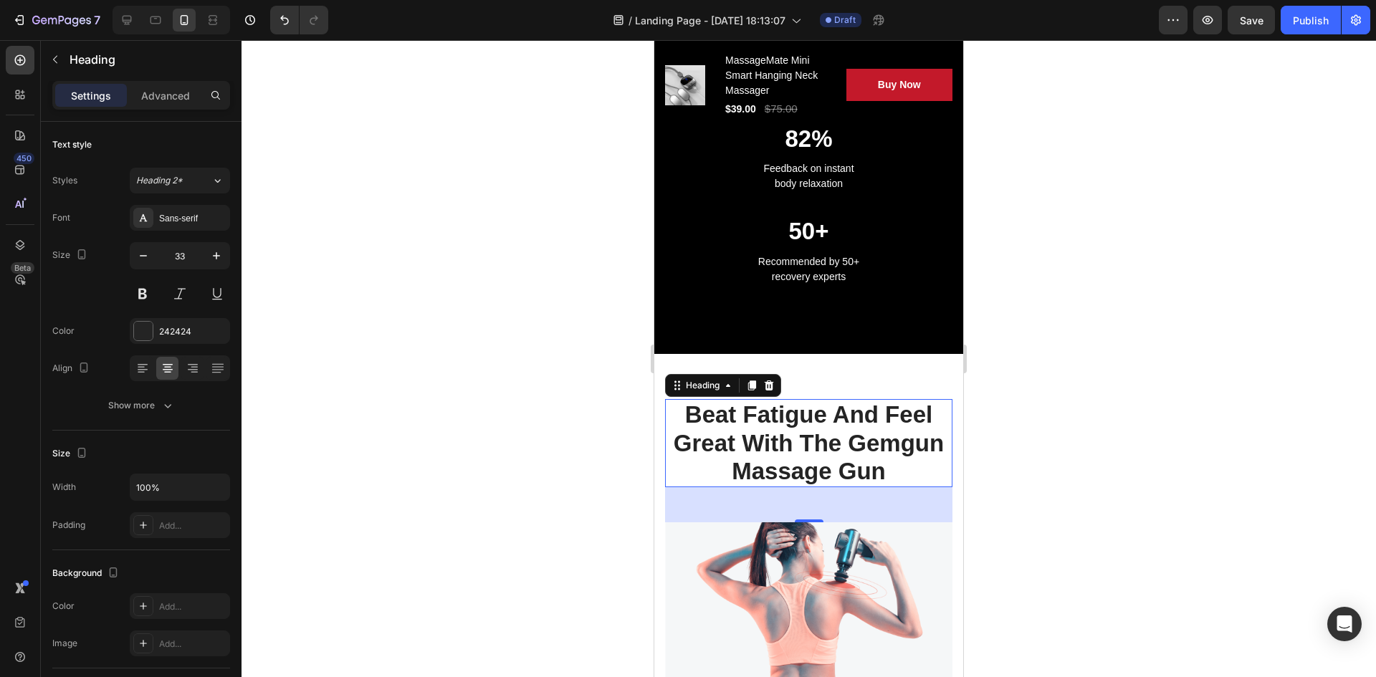
scroll to position [2146, 0]
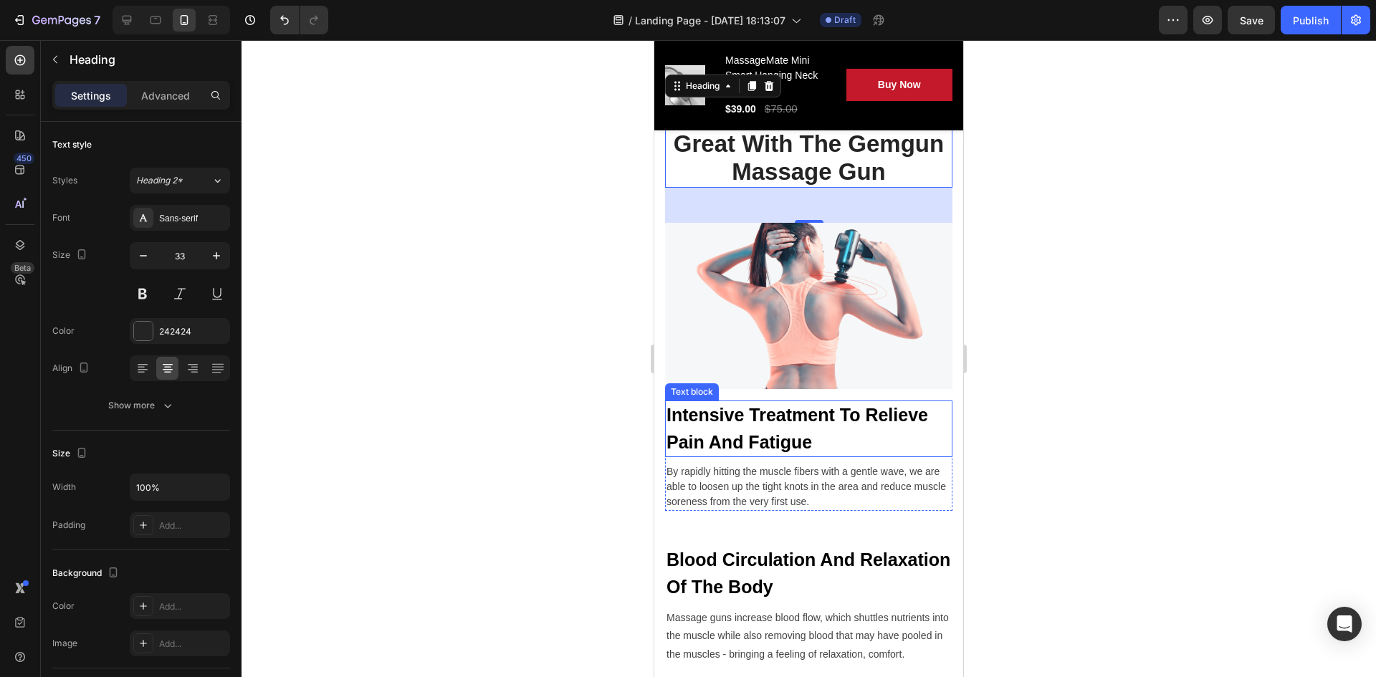
click at [695, 411] on p "Intensive Treatment To Relieve Pain And Fatigue" at bounding box center [809, 429] width 285 height 54
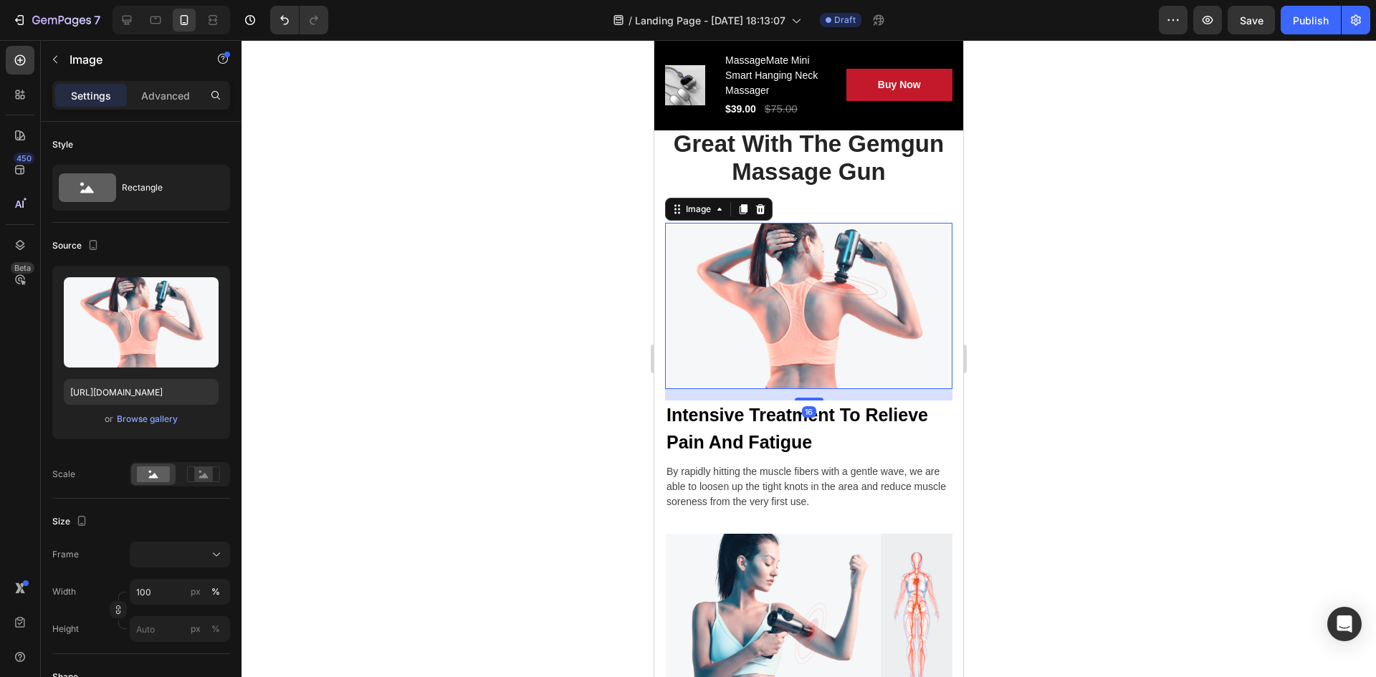
click at [855, 343] on img at bounding box center [808, 306] width 287 height 166
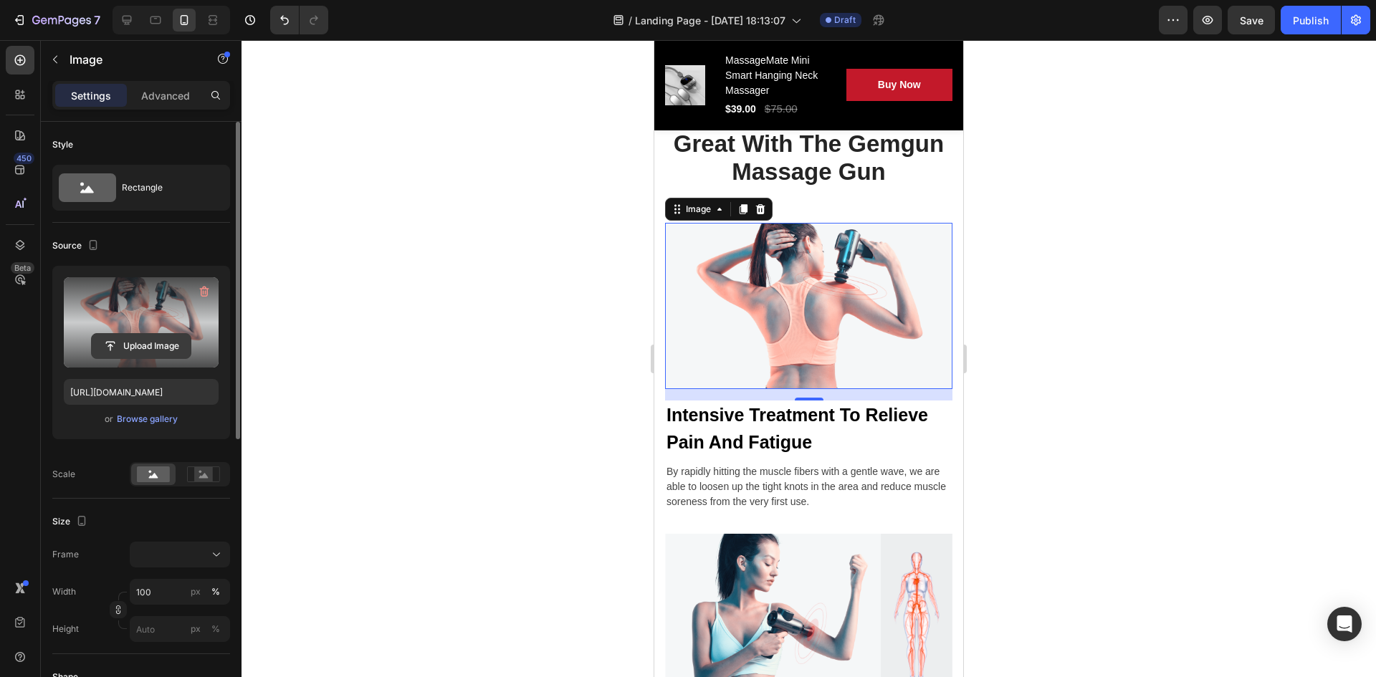
click at [108, 346] on input "file" at bounding box center [141, 346] width 99 height 24
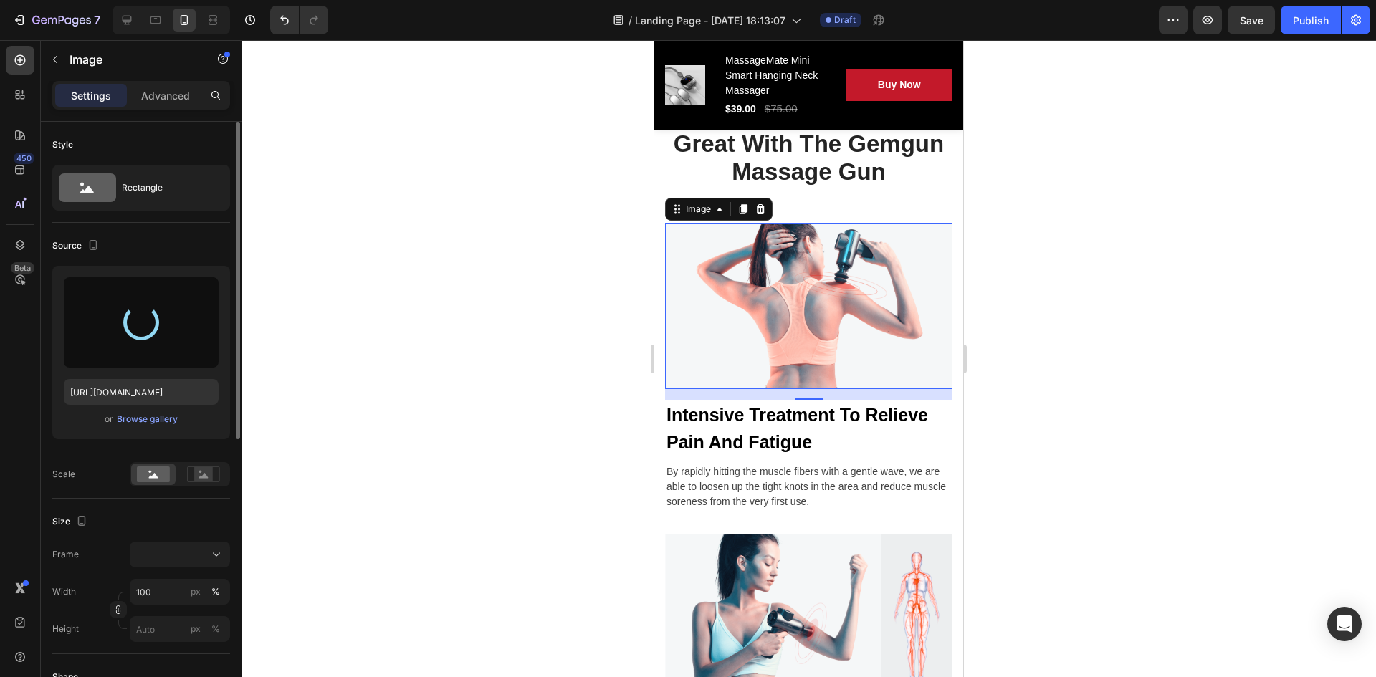
type input "https://cdn.shopify.com/s/files/1/0943/8442/3195/files/gempages_585884447153324…"
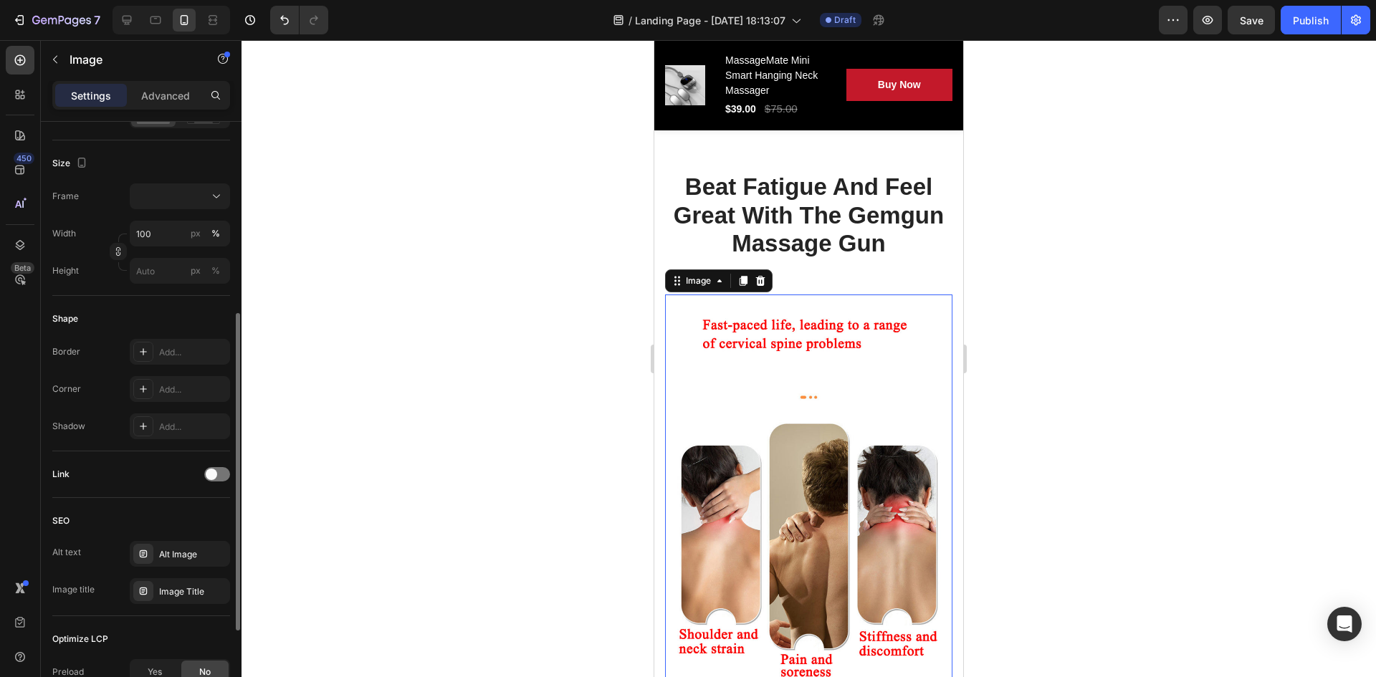
scroll to position [215, 0]
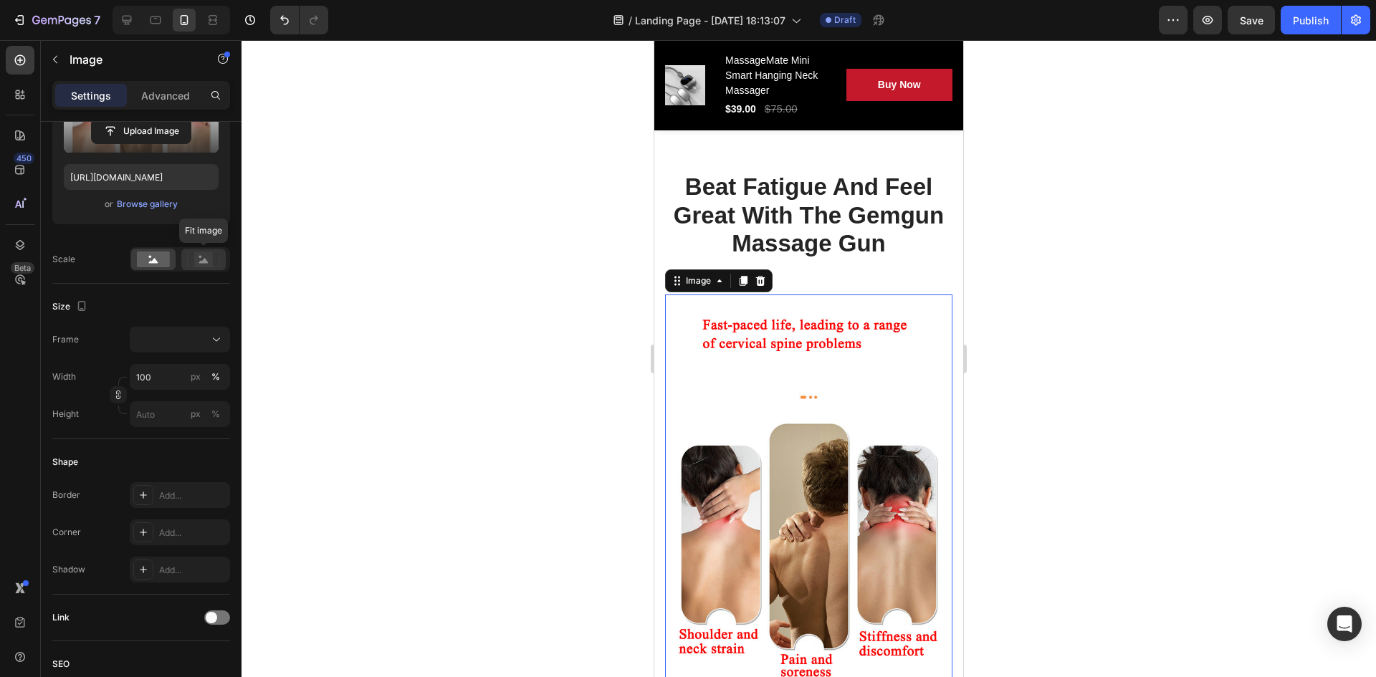
click at [193, 261] on icon at bounding box center [203, 260] width 33 height 16
click at [150, 257] on circle at bounding box center [150, 257] width 3 height 3
drag, startPoint x: 205, startPoint y: 255, endPoint x: 205, endPoint y: 217, distance: 38.0
click at [204, 257] on rect at bounding box center [203, 259] width 19 height 14
click at [166, 93] on p "Advanced" at bounding box center [165, 95] width 49 height 15
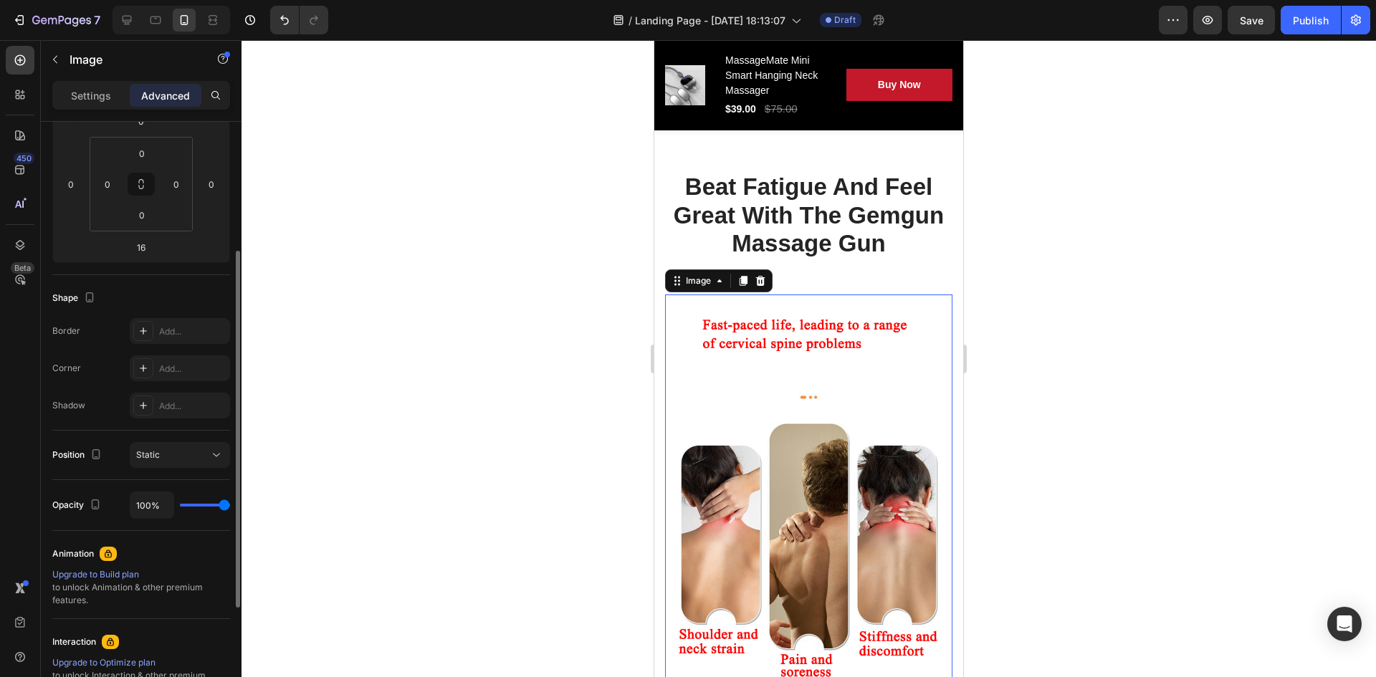
scroll to position [287, 0]
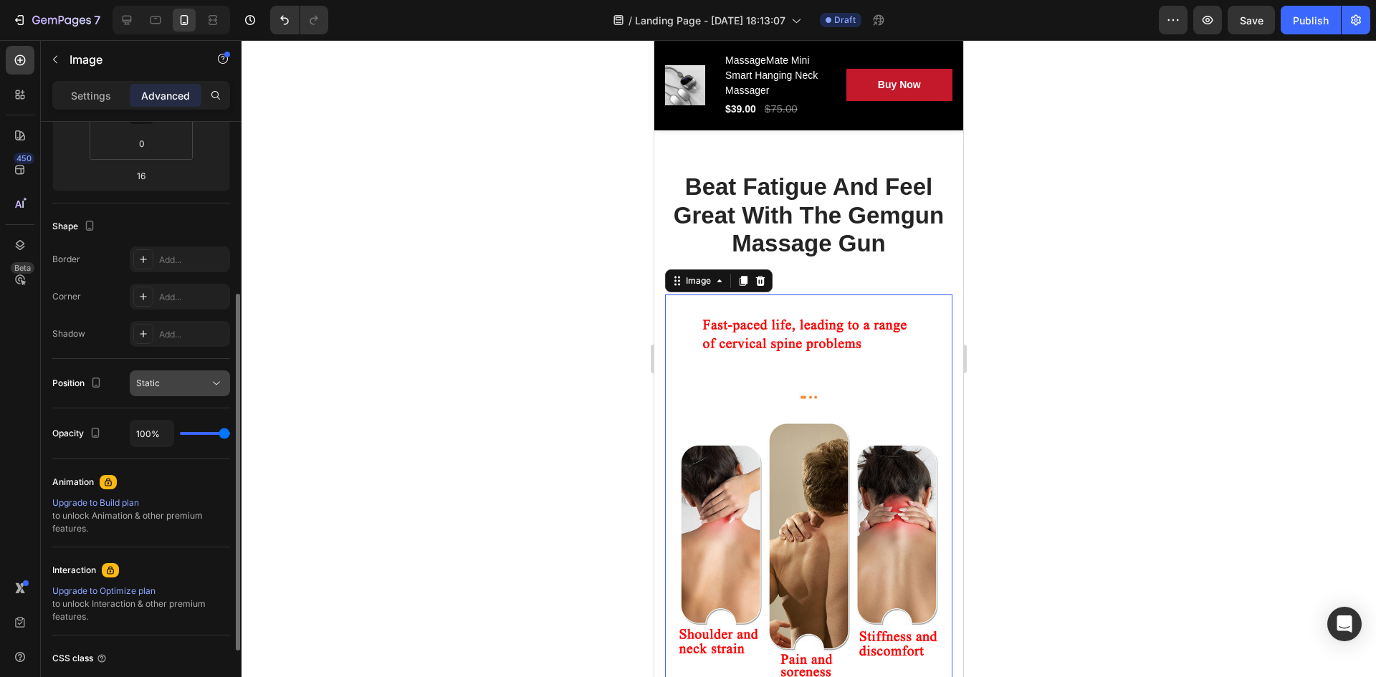
click at [157, 380] on span "Static" at bounding box center [148, 383] width 24 height 11
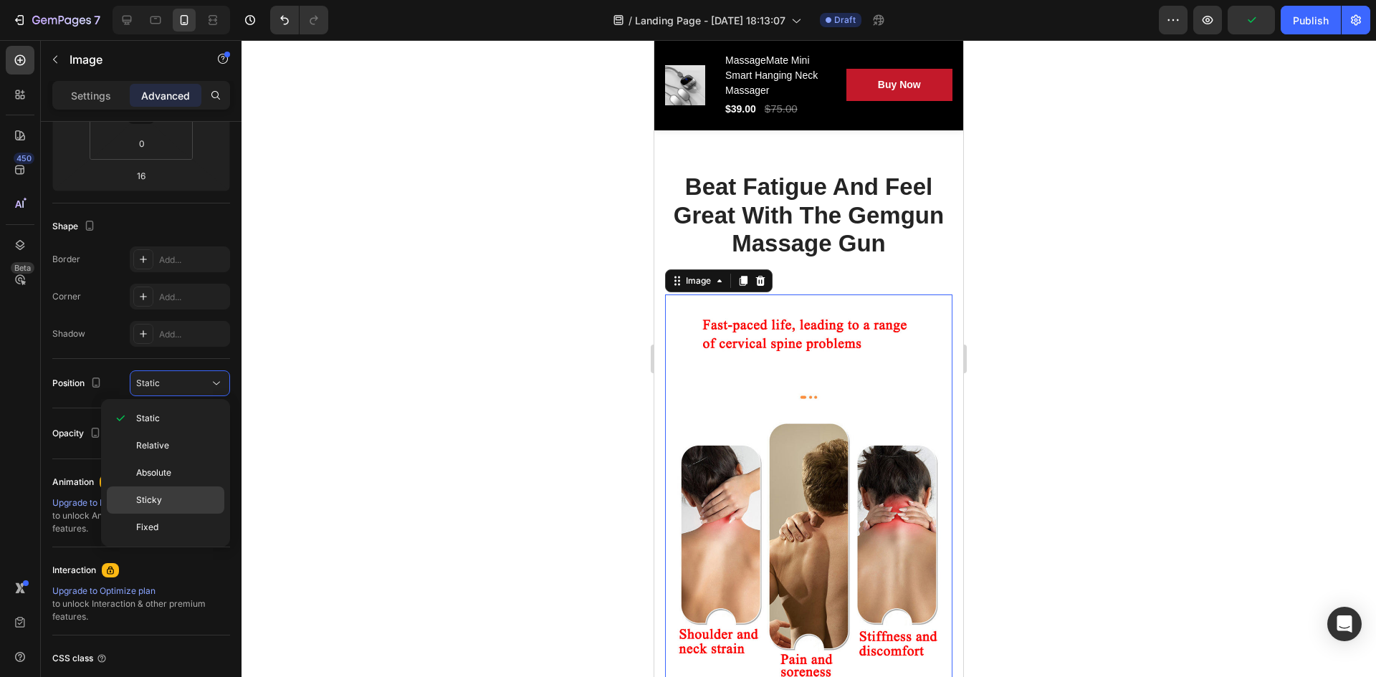
click at [179, 498] on p "Sticky" at bounding box center [177, 500] width 82 height 13
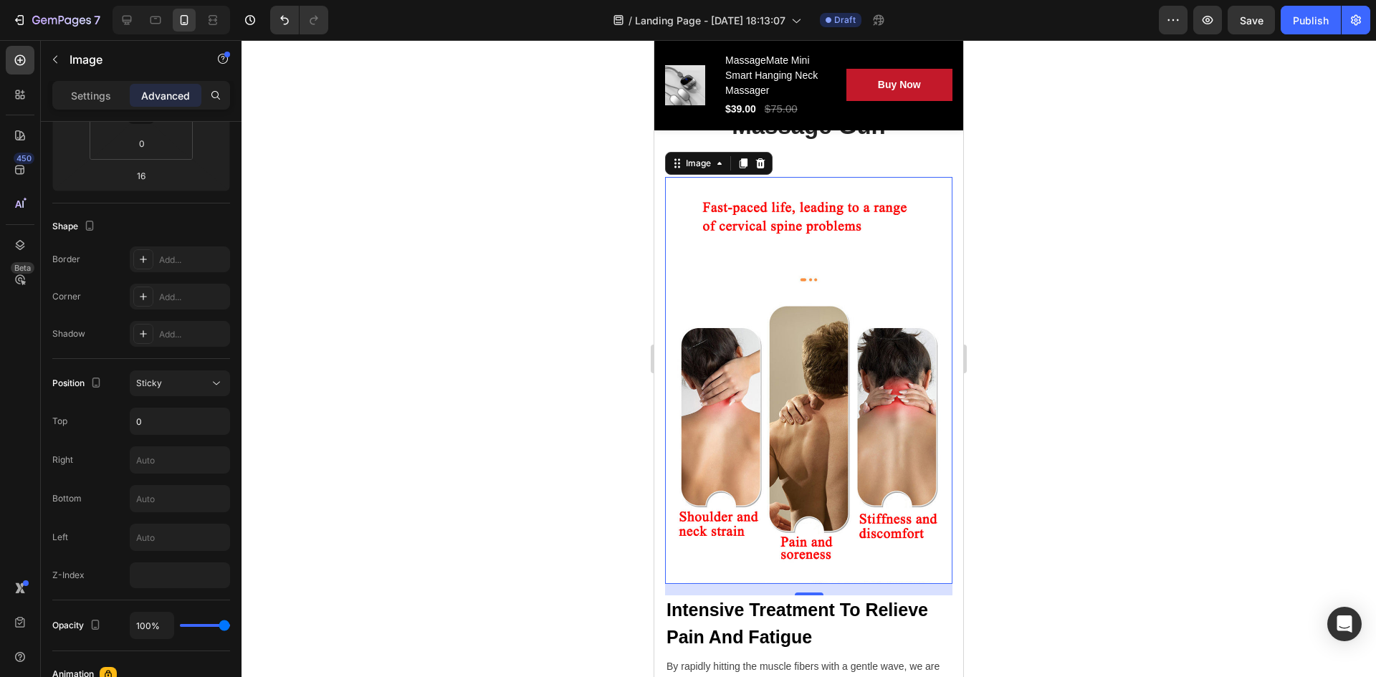
scroll to position [2074, 0]
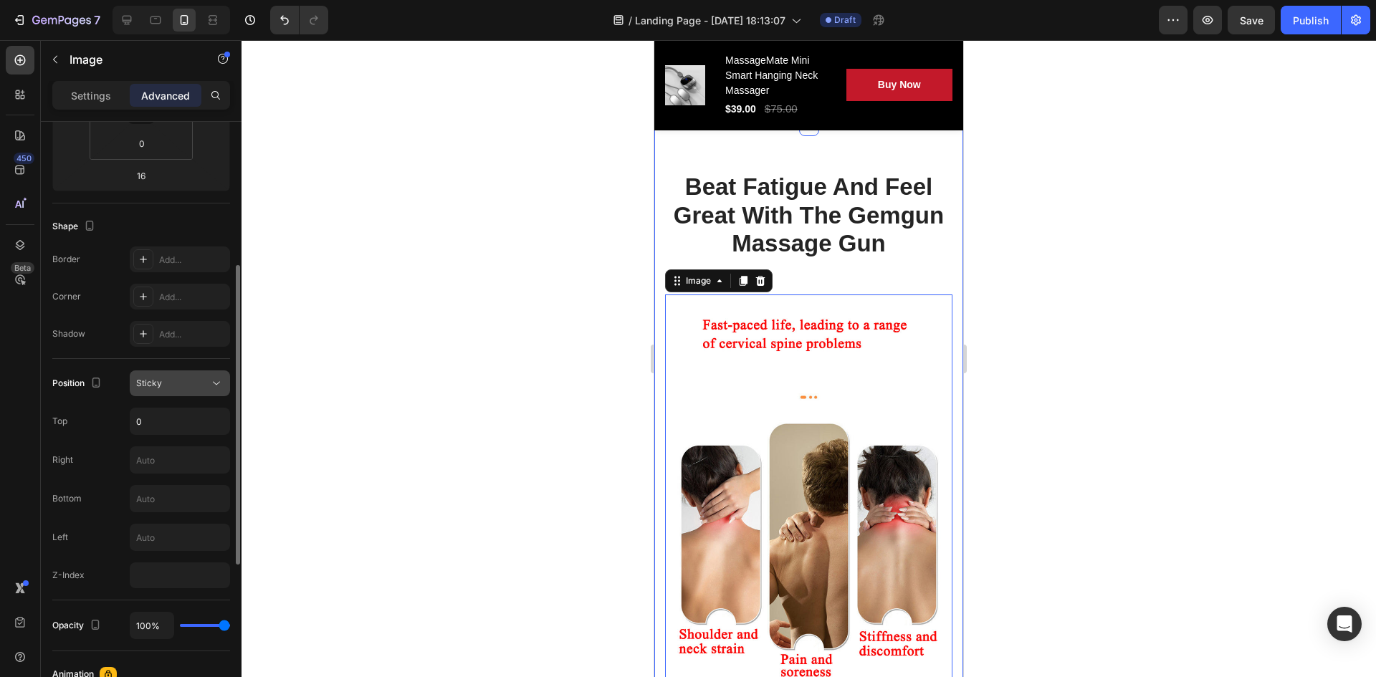
click at [179, 373] on button "Sticky" at bounding box center [180, 384] width 100 height 26
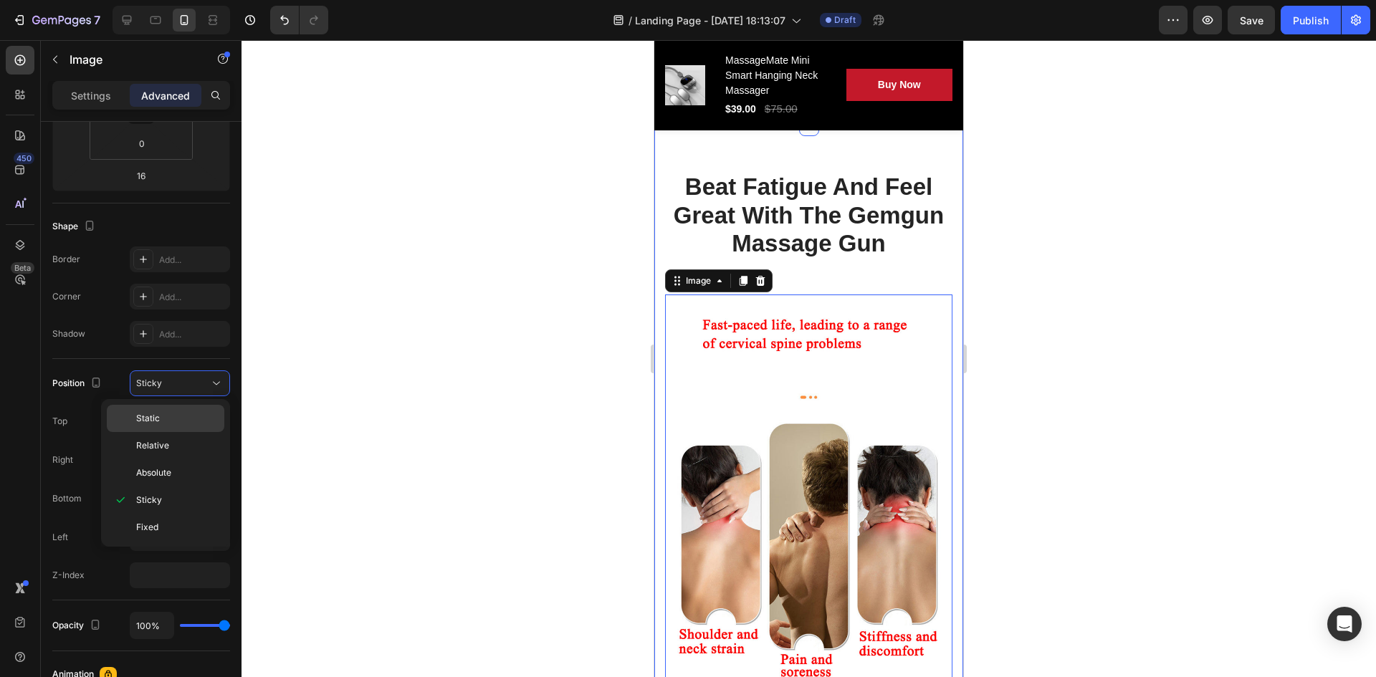
click at [168, 410] on div "Static" at bounding box center [166, 418] width 118 height 27
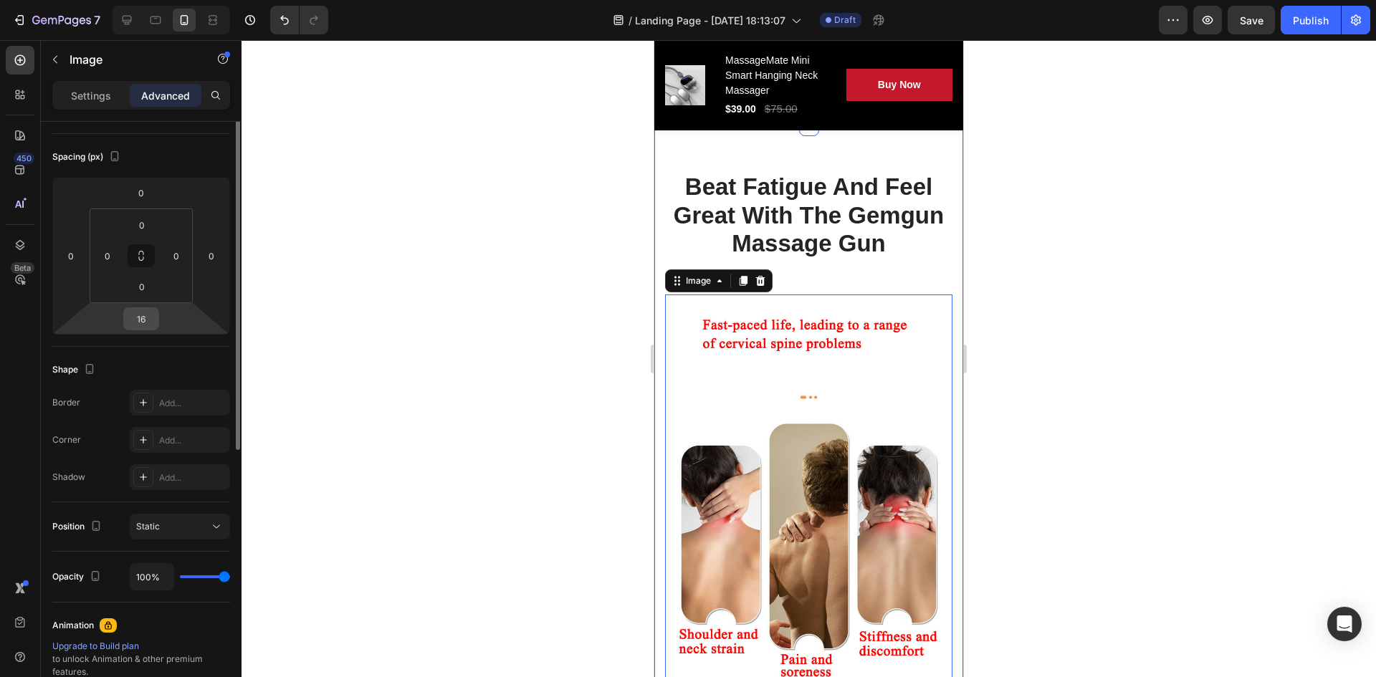
scroll to position [0, 0]
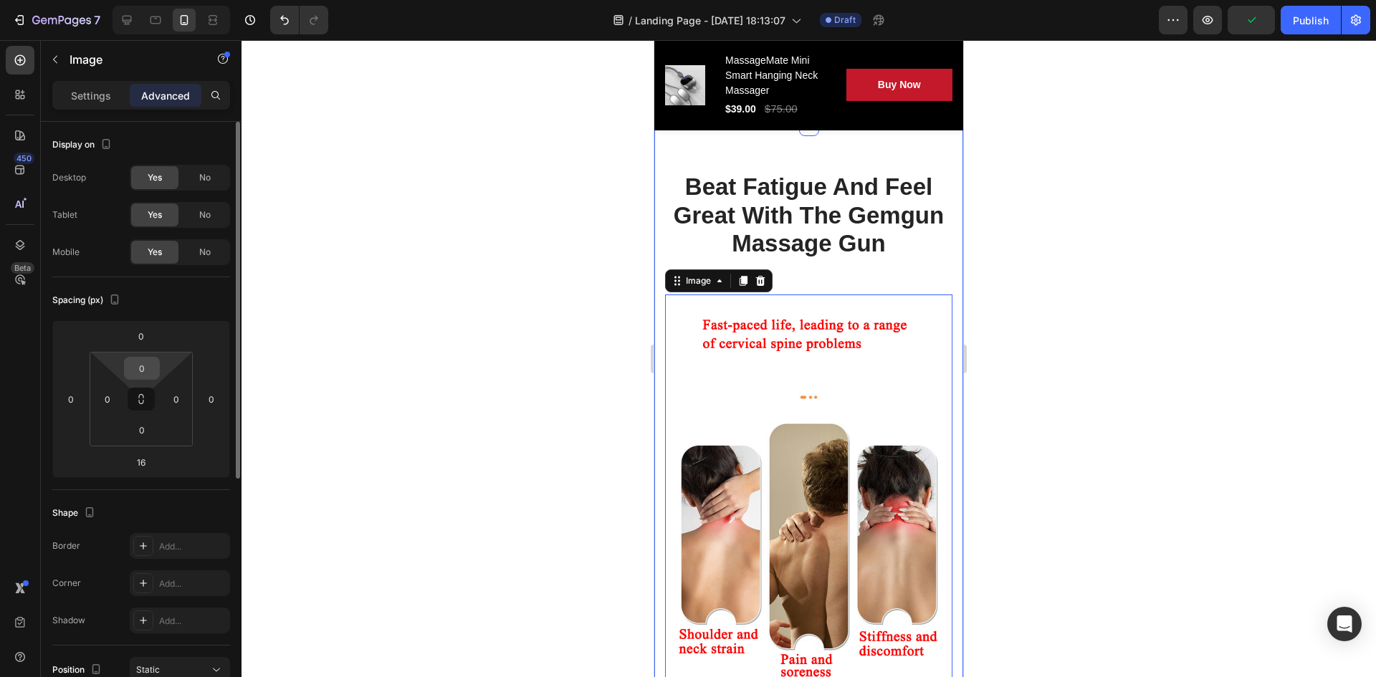
click at [136, 373] on input "0" at bounding box center [142, 369] width 29 height 22
click at [146, 372] on input "0" at bounding box center [142, 369] width 29 height 22
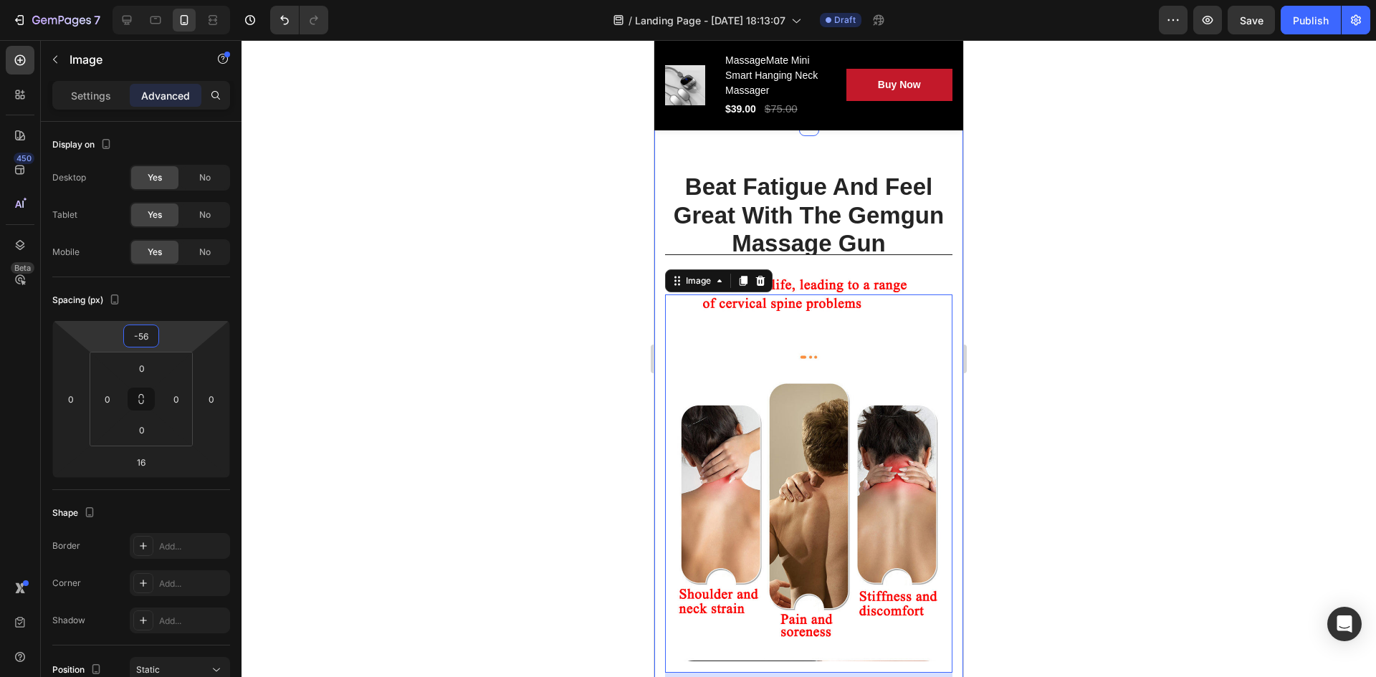
type input "-58"
drag, startPoint x: 159, startPoint y: 347, endPoint x: 149, endPoint y: 368, distance: 23.1
click at [149, 0] on html "7 / Landing Page - Sep 24, 18:13:07 Draft Preview Save Publish 450 Beta Section…" at bounding box center [688, 0] width 1376 height 0
click at [521, 307] on div at bounding box center [809, 358] width 1135 height 637
click at [779, 263] on img at bounding box center [808, 457] width 287 height 408
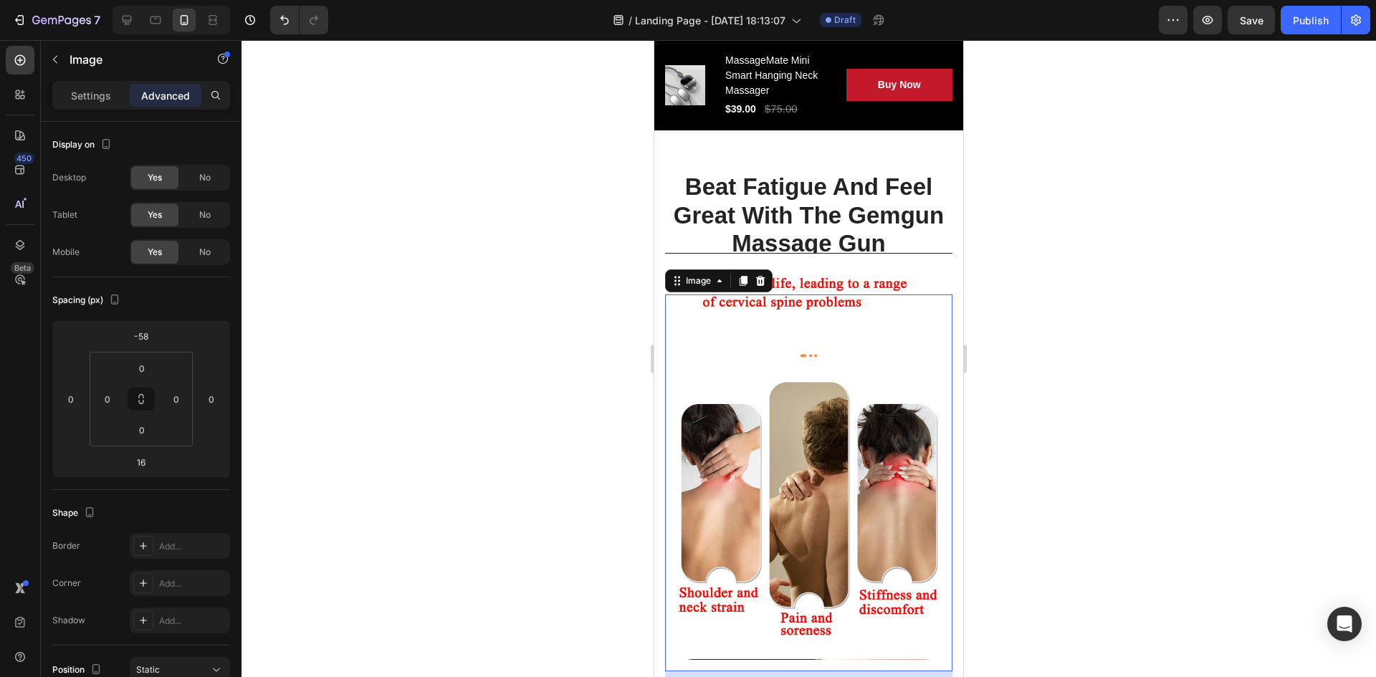
drag, startPoint x: 768, startPoint y: 363, endPoint x: 761, endPoint y: 345, distance: 20.0
click at [768, 363] on img at bounding box center [808, 457] width 287 height 408
click at [687, 249] on p "Beat Fatigue And Feel Great With The Gemgun Massage Gun" at bounding box center [809, 215] width 285 height 85
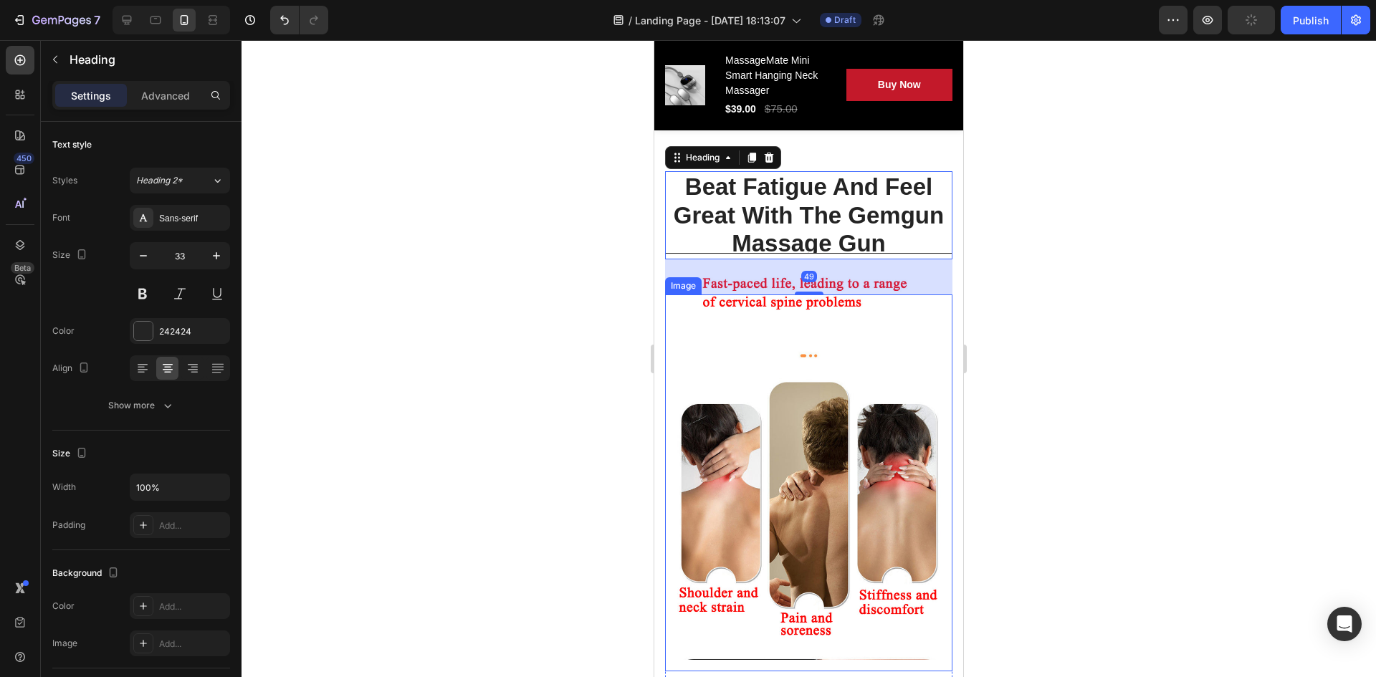
click at [685, 253] on img at bounding box center [808, 457] width 287 height 408
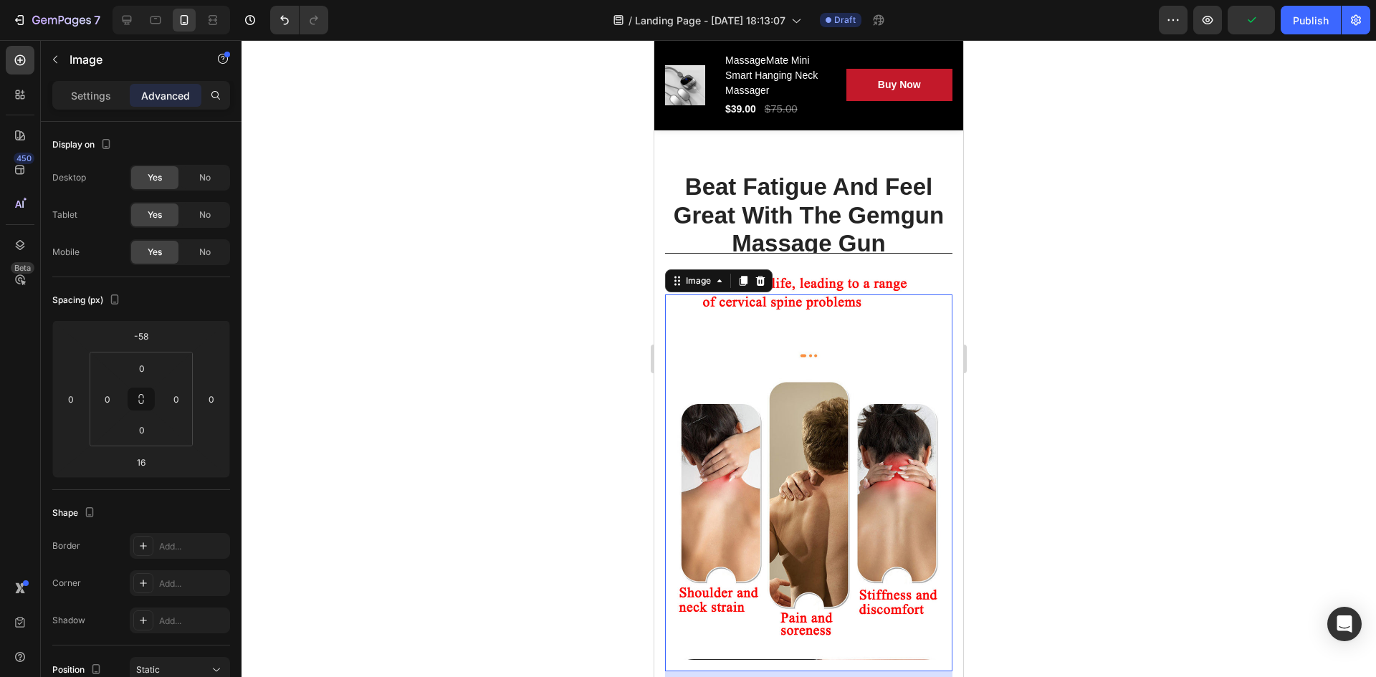
click at [561, 296] on div at bounding box center [809, 358] width 1135 height 637
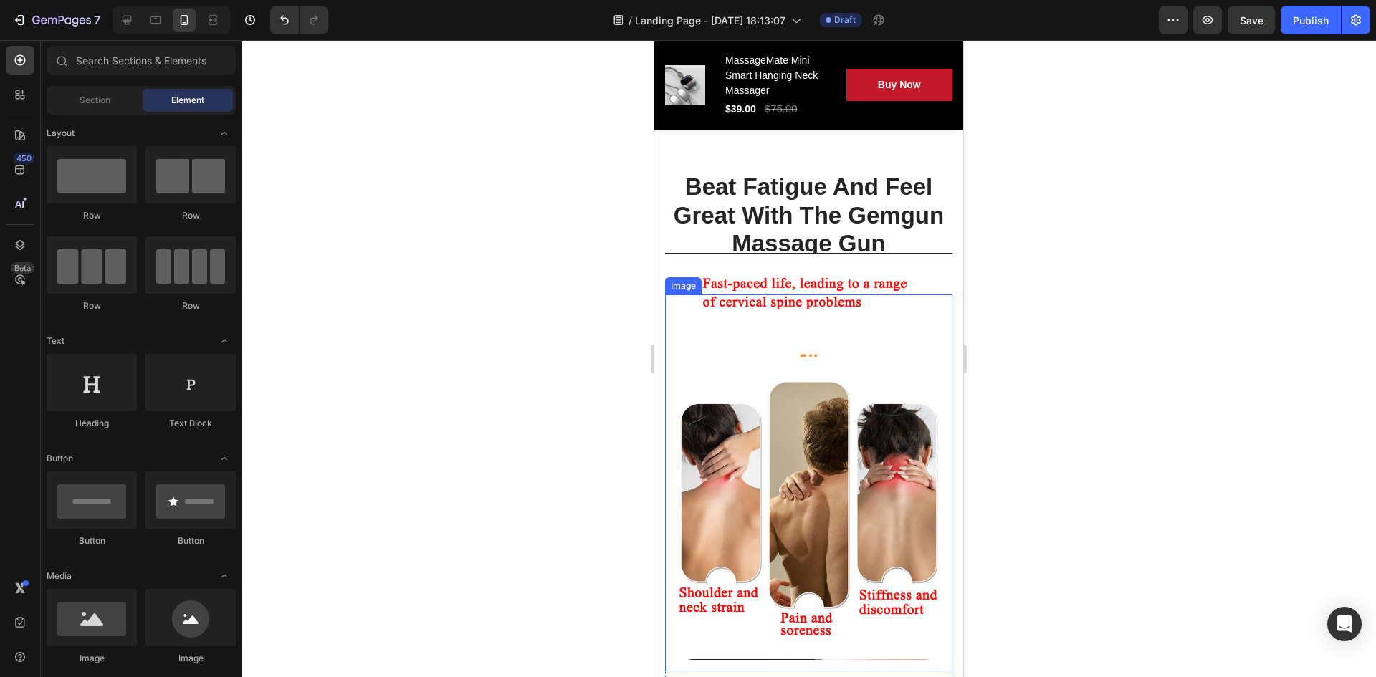
click at [870, 463] on img at bounding box center [808, 457] width 287 height 408
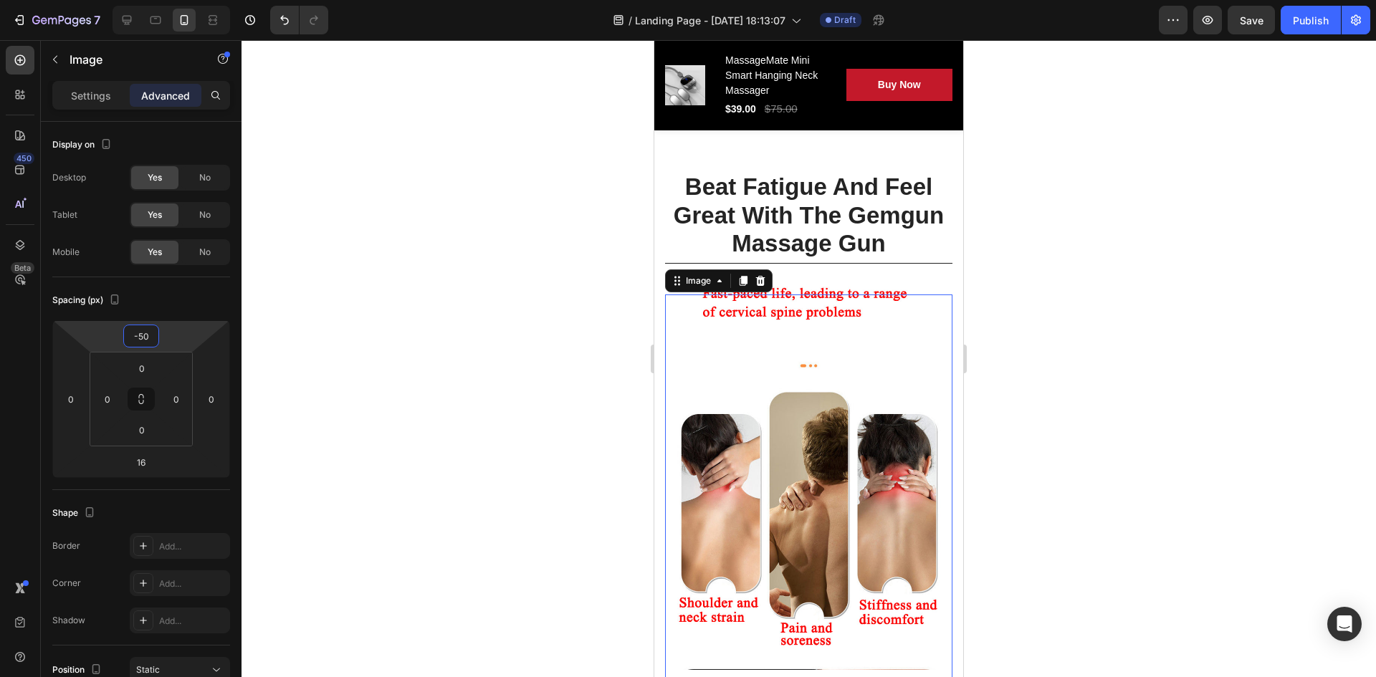
type input "-52"
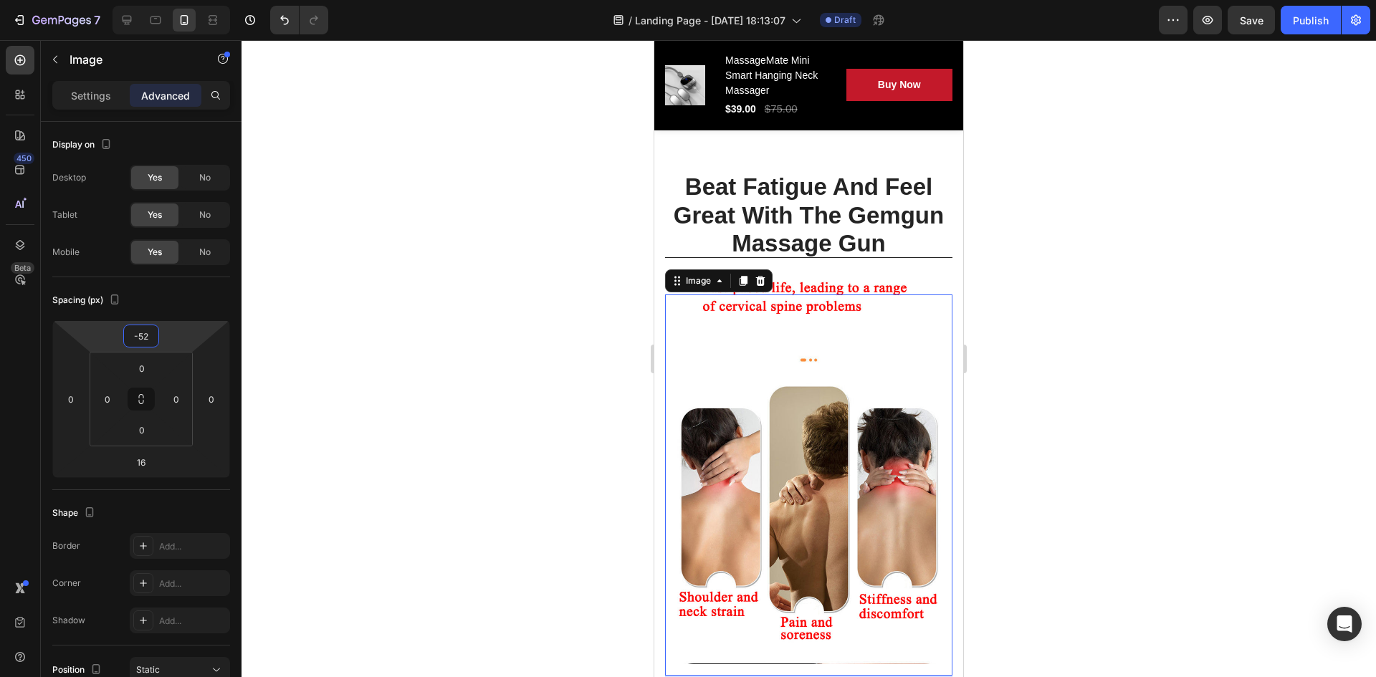
drag, startPoint x: 141, startPoint y: 349, endPoint x: 103, endPoint y: 347, distance: 37.3
click at [103, 0] on html "7 / Landing Page - Sep 24, 18:13:07 Draft Preview Save Publish 450 Beta Section…" at bounding box center [688, 0] width 1376 height 0
type input "0"
drag, startPoint x: 161, startPoint y: 470, endPoint x: 127, endPoint y: 475, distance: 34.9
click at [127, 0] on html "7 / Landing Page - Sep 24, 18:13:07 Draft Preview Save Publish 450 Beta Section…" at bounding box center [688, 0] width 1376 height 0
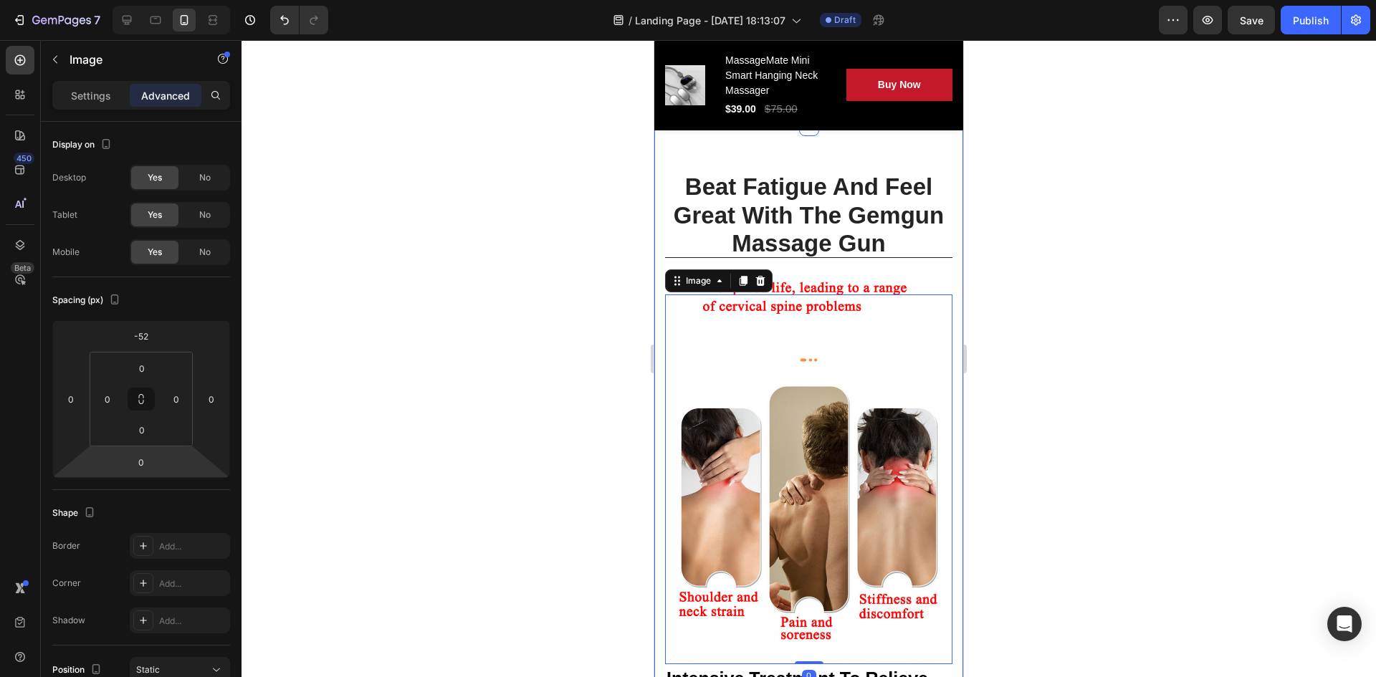
click at [1083, 469] on div at bounding box center [809, 358] width 1135 height 637
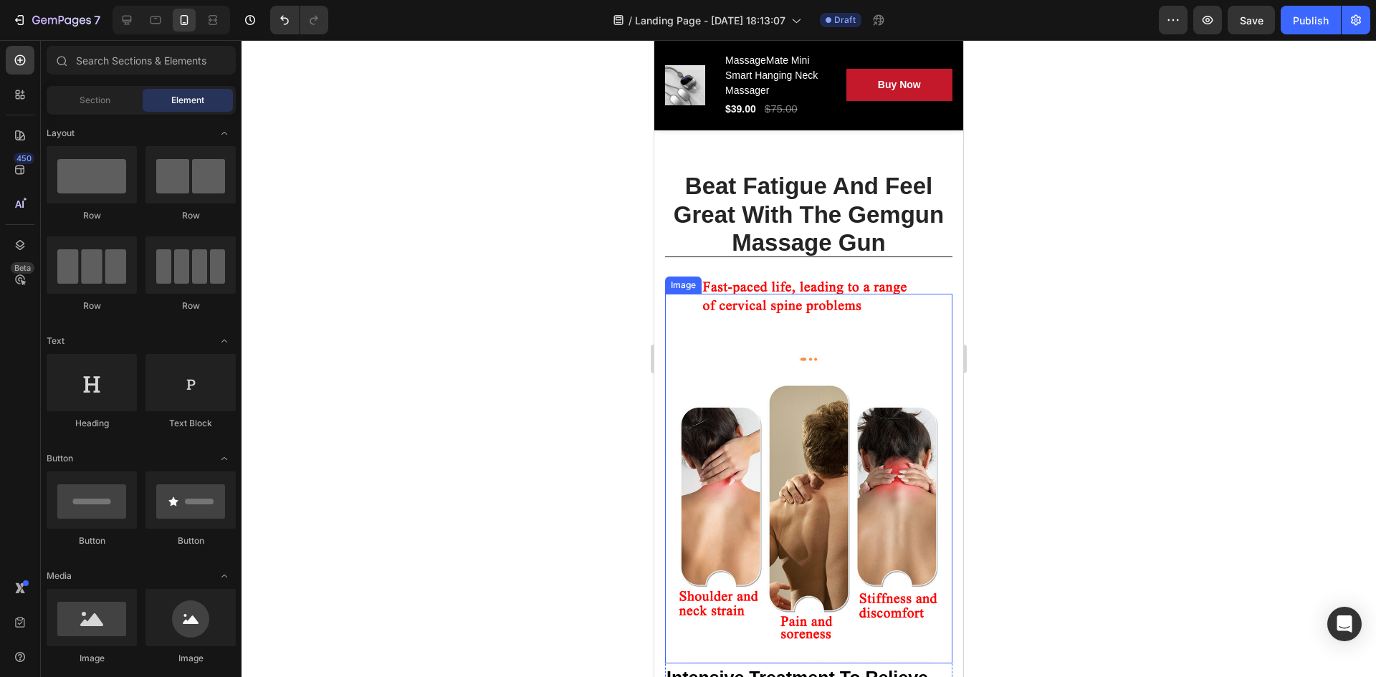
scroll to position [2074, 0]
click at [720, 267] on img at bounding box center [808, 461] width 287 height 408
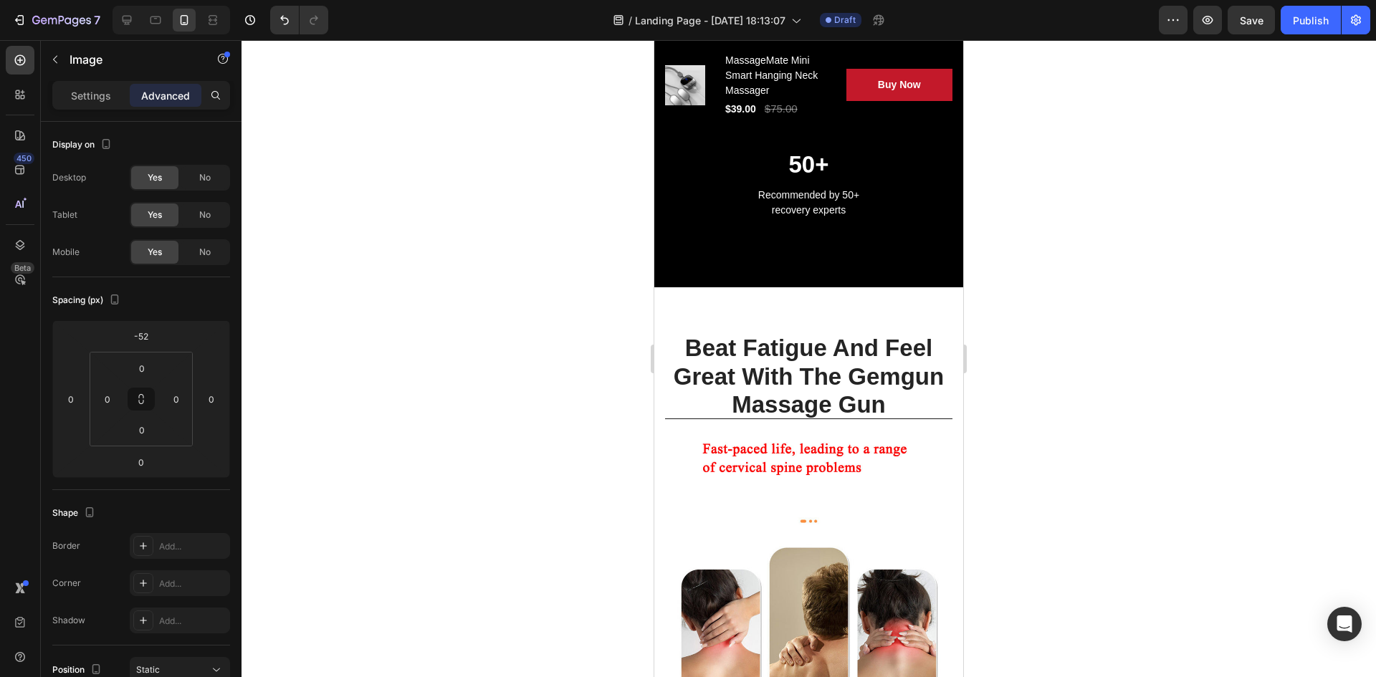
scroll to position [2048, 0]
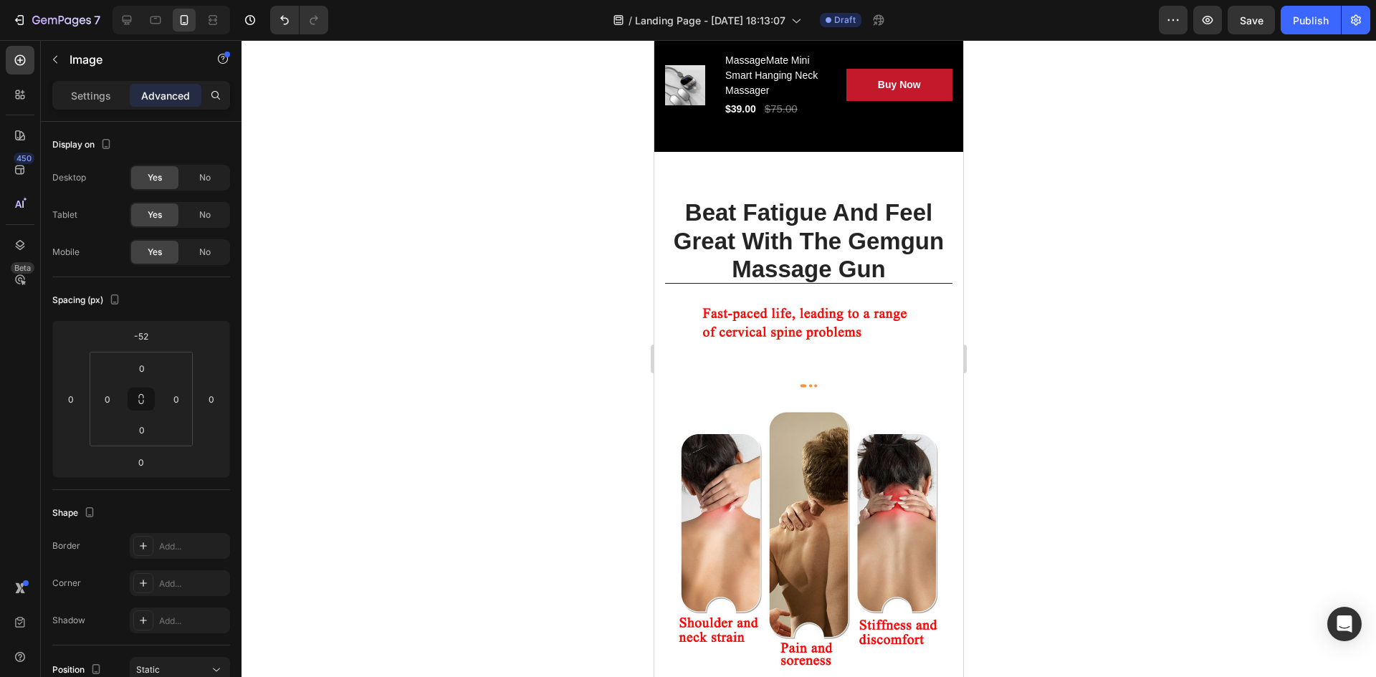
click at [865, 393] on img at bounding box center [808, 487] width 287 height 408
click at [276, 19] on button "Undo/Redo" at bounding box center [284, 20] width 29 height 29
type input "16"
click at [276, 19] on button "Undo/Redo" at bounding box center [284, 20] width 29 height 29
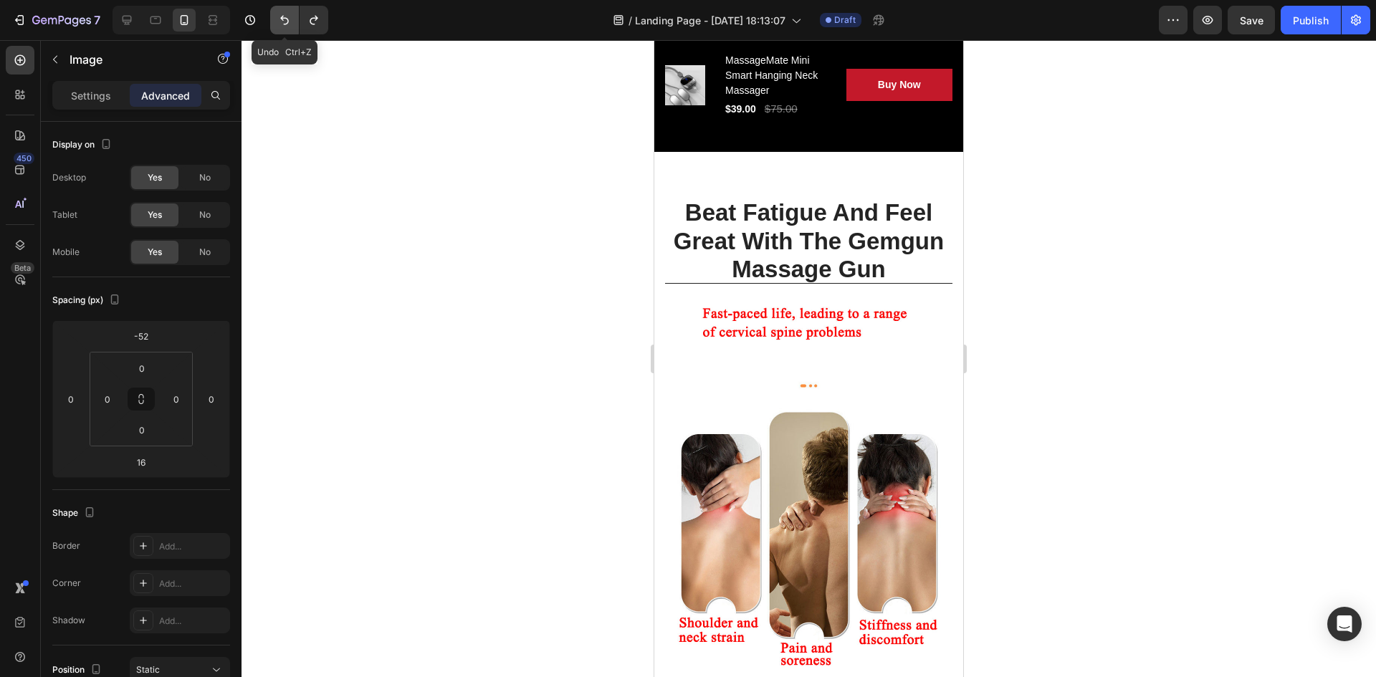
click at [276, 19] on button "Undo/Redo" at bounding box center [284, 20] width 29 height 29
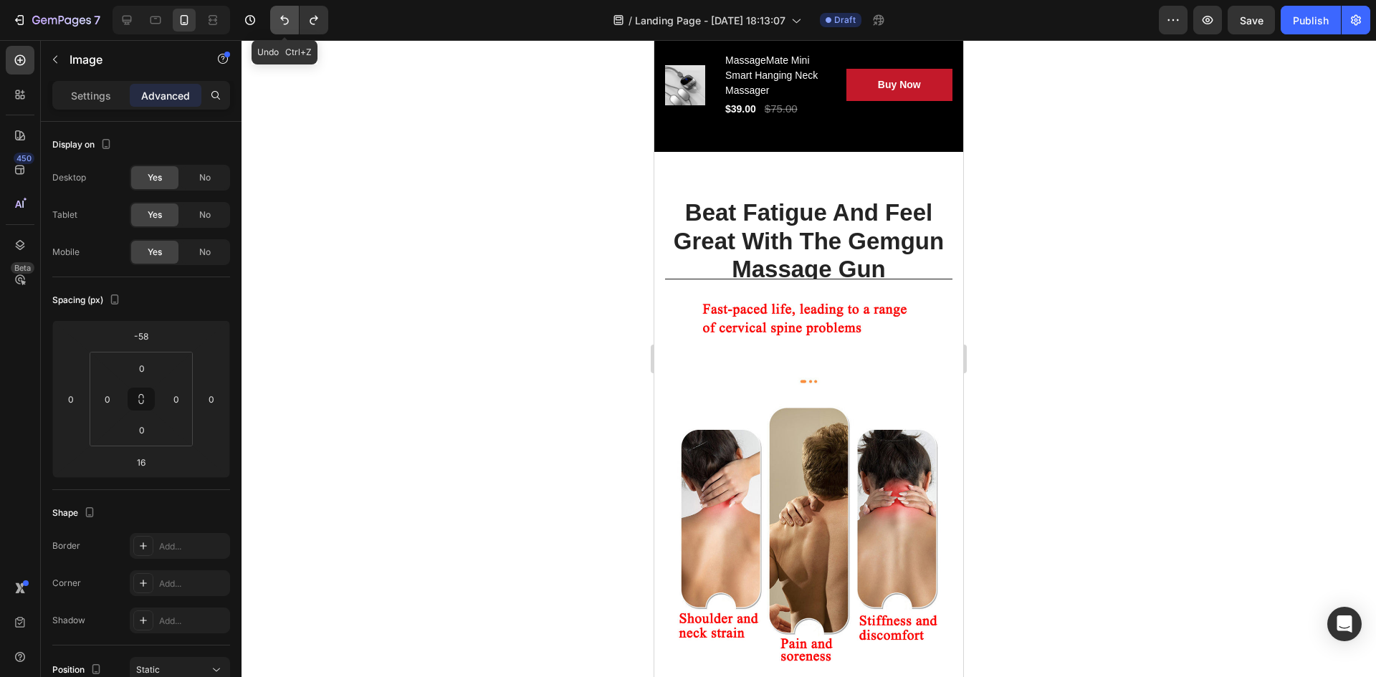
click at [276, 19] on button "Undo/Redo" at bounding box center [284, 20] width 29 height 29
type input "0"
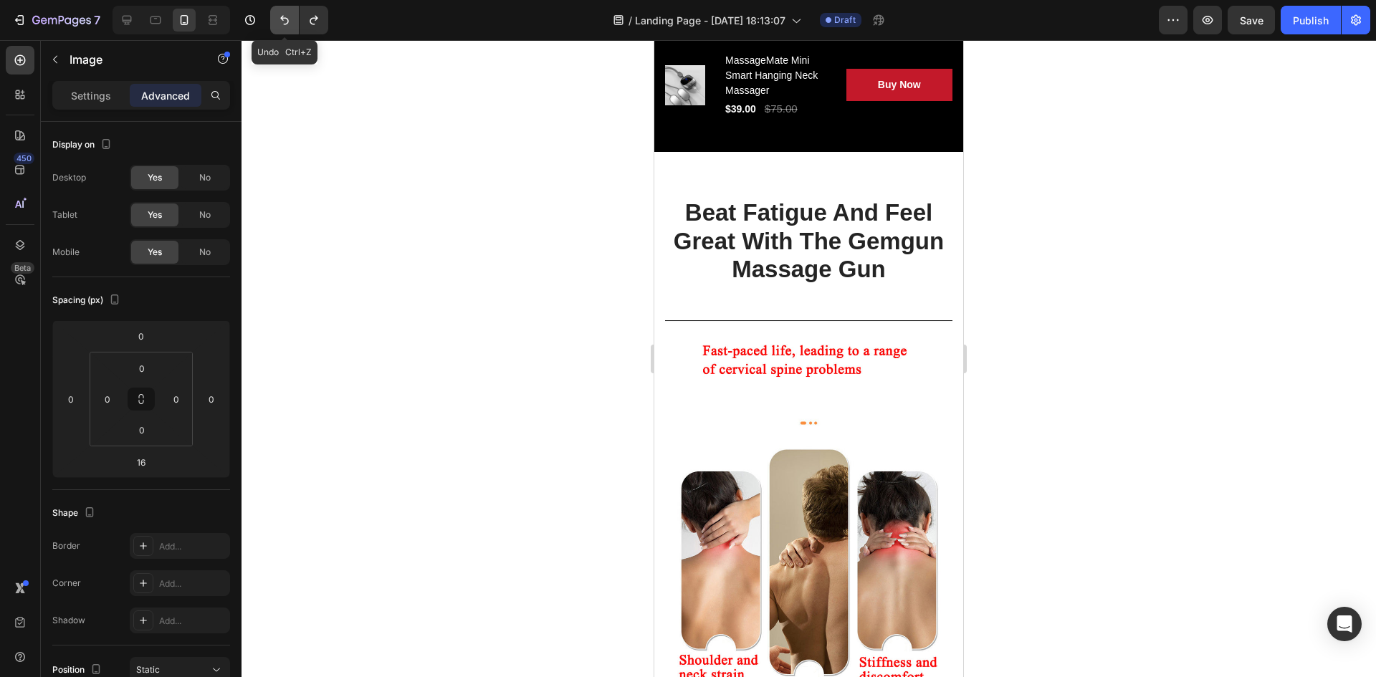
click at [276, 19] on button "Undo/Redo" at bounding box center [284, 20] width 29 height 29
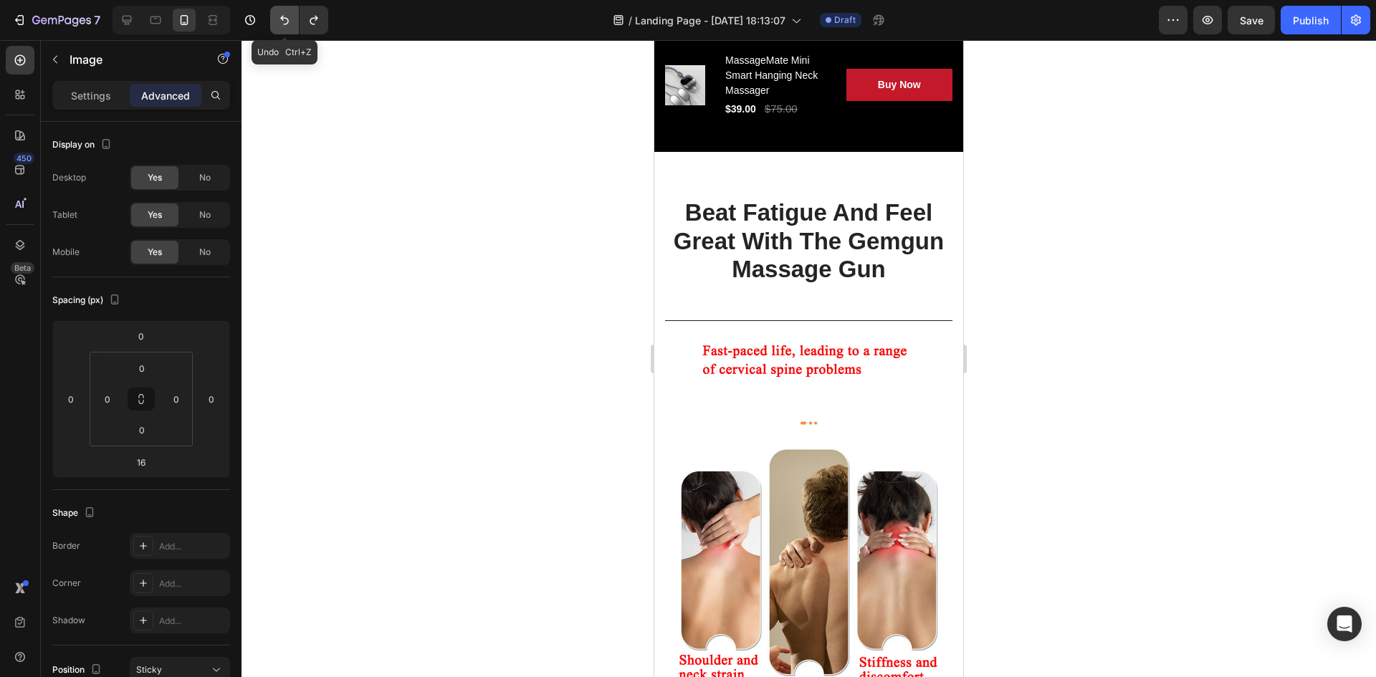
click at [276, 19] on button "Undo/Redo" at bounding box center [284, 20] width 29 height 29
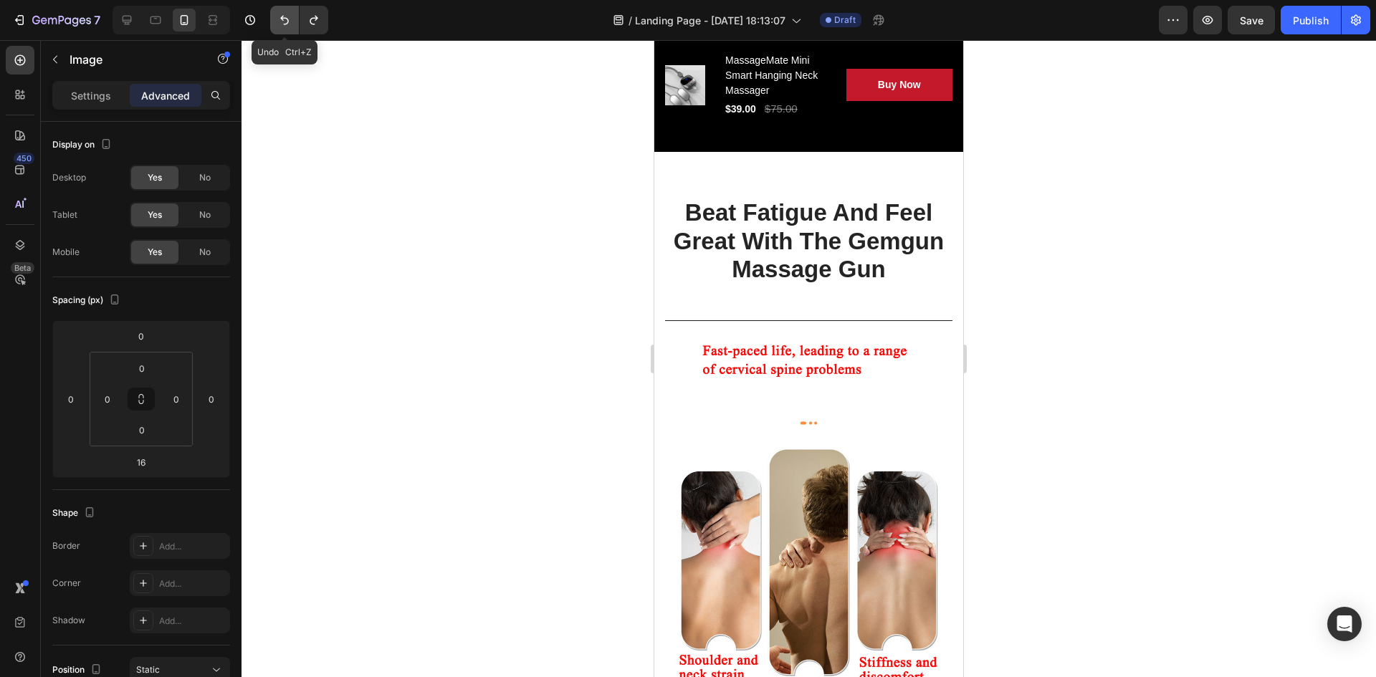
click at [276, 19] on button "Undo/Redo" at bounding box center [284, 20] width 29 height 29
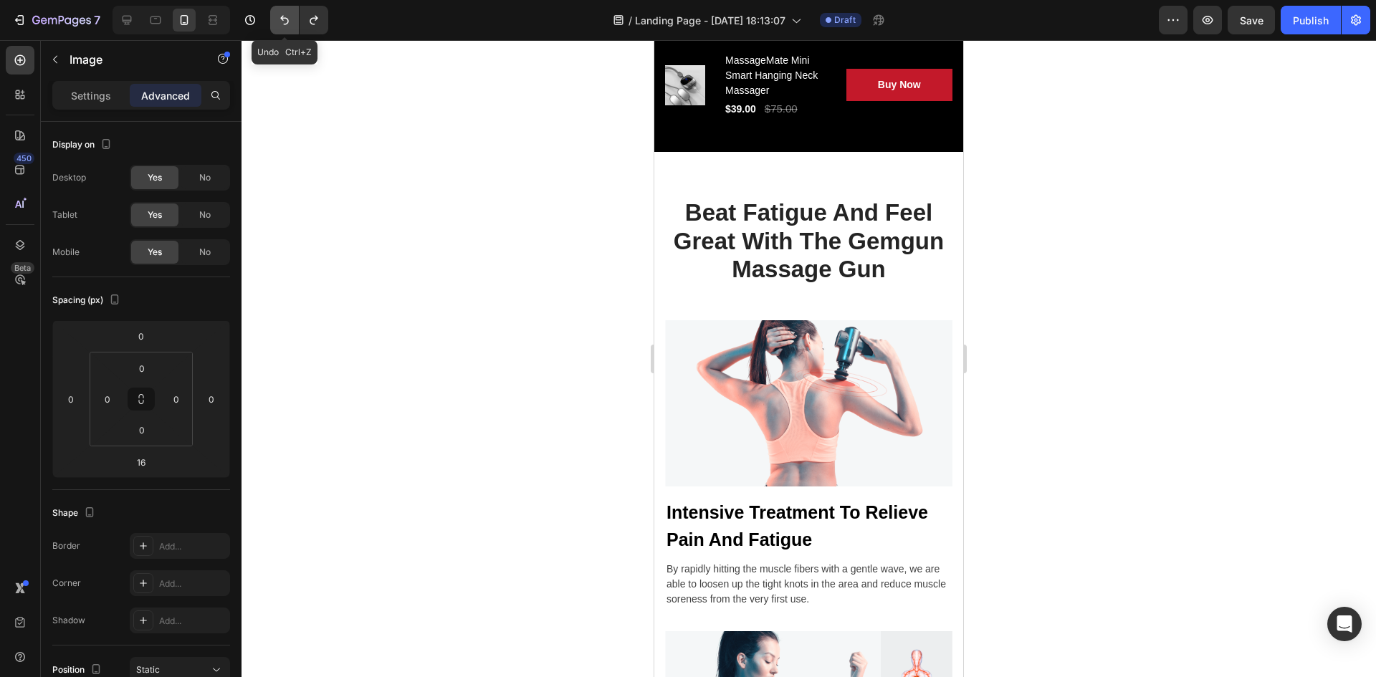
click at [276, 19] on button "Undo/Redo" at bounding box center [284, 20] width 29 height 29
click at [322, 19] on button "Undo/Redo" at bounding box center [314, 20] width 29 height 29
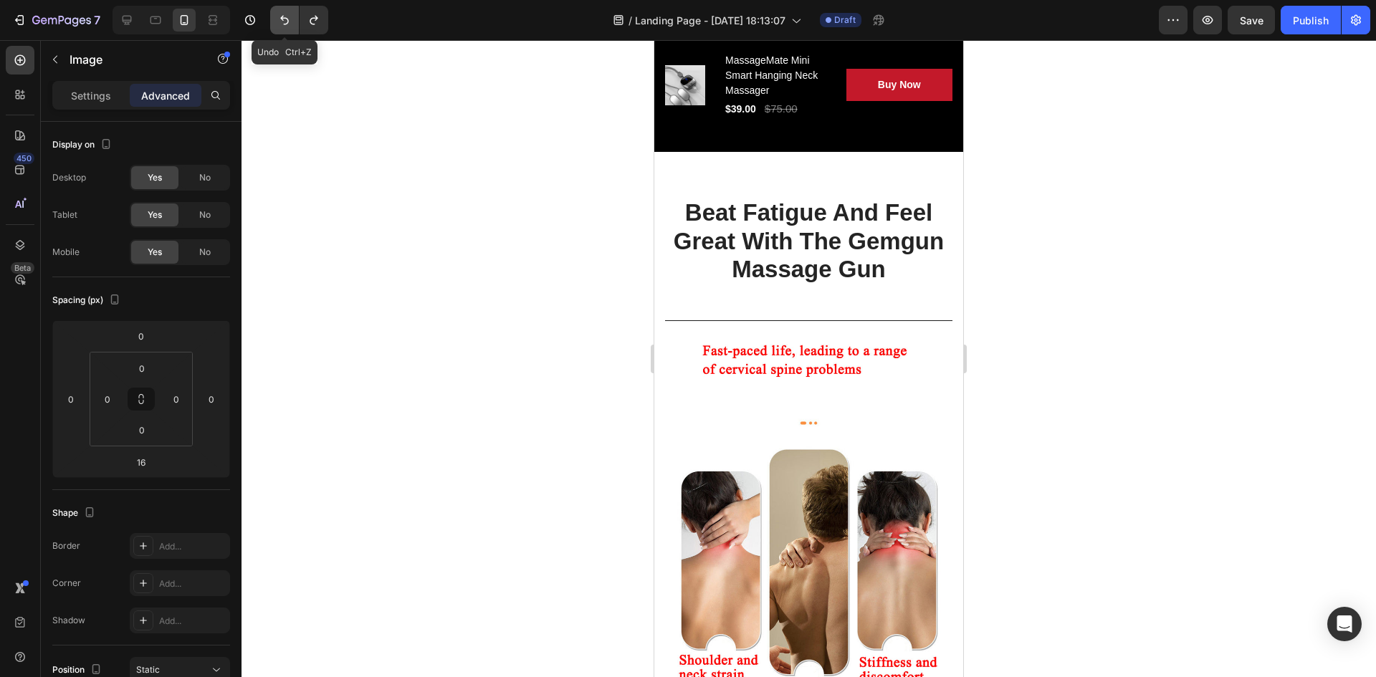
click at [275, 24] on button "Undo/Redo" at bounding box center [284, 20] width 29 height 29
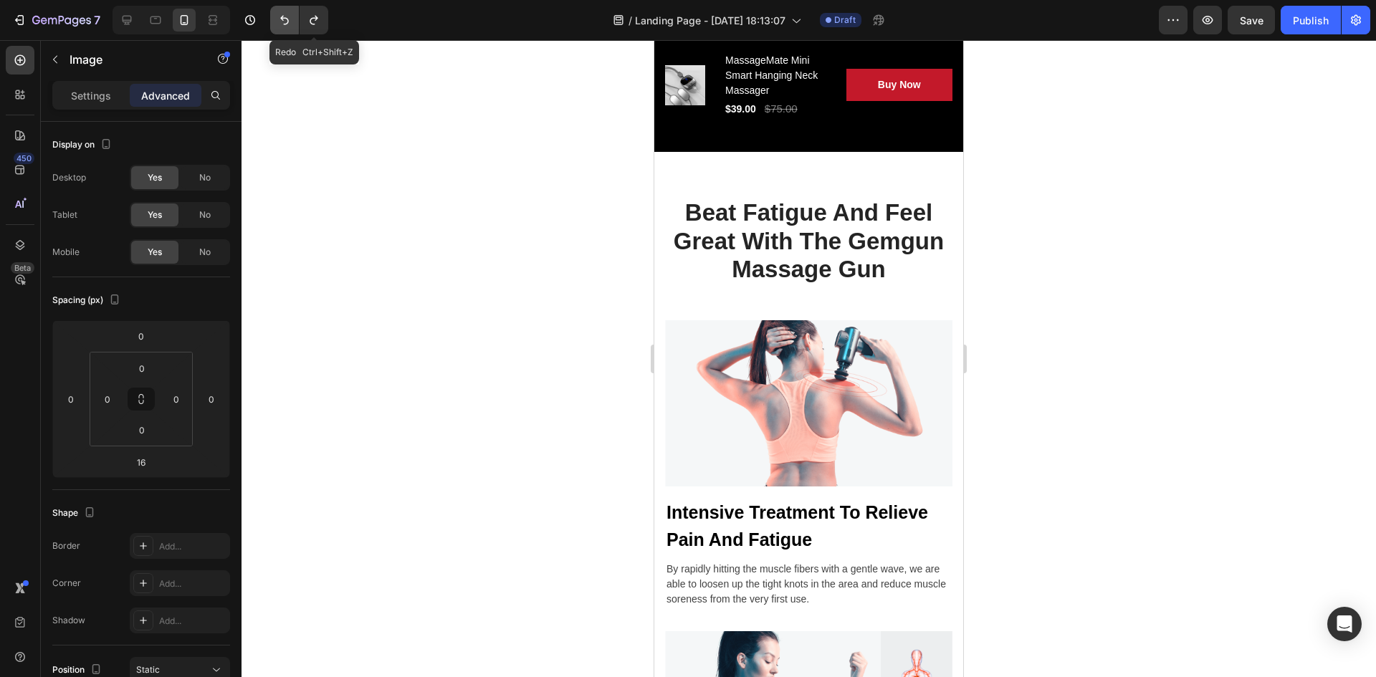
drag, startPoint x: 313, startPoint y: 19, endPoint x: 290, endPoint y: 19, distance: 23.7
click at [313, 19] on icon "Undo/Redo" at bounding box center [314, 20] width 8 height 9
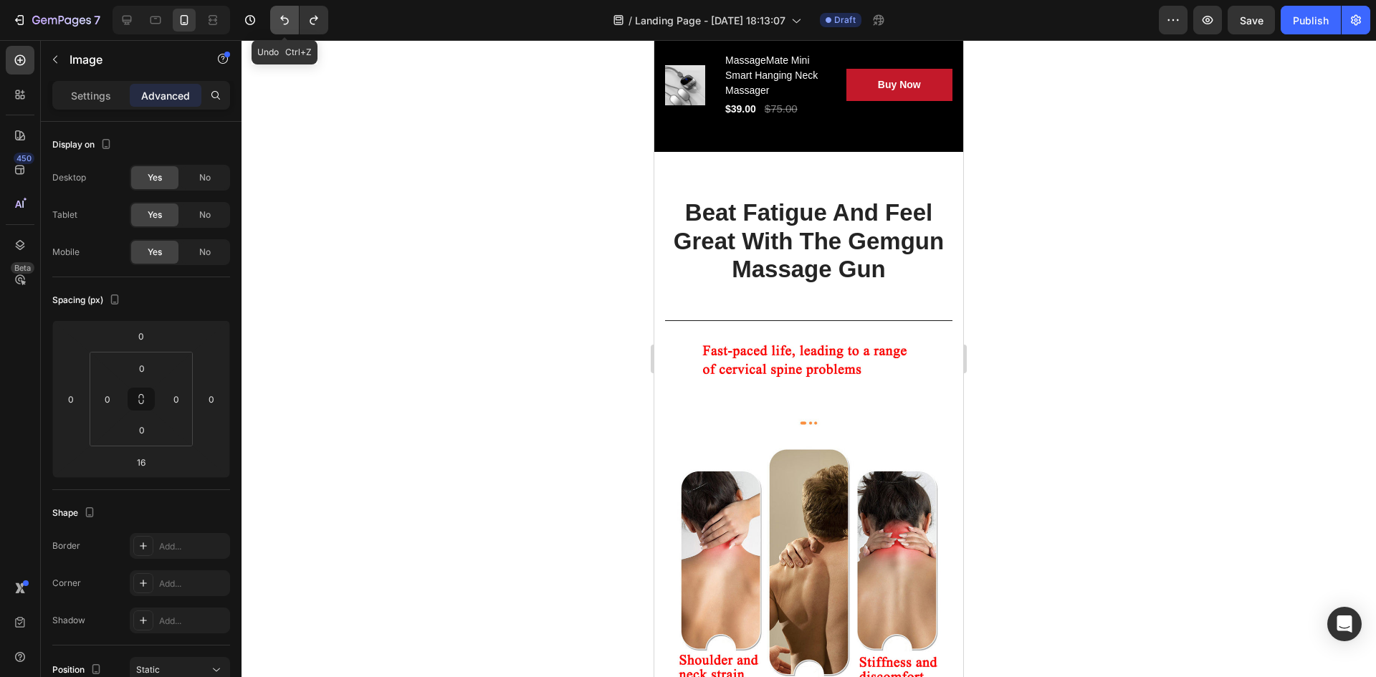
click at [277, 19] on button "Undo/Redo" at bounding box center [284, 20] width 29 height 29
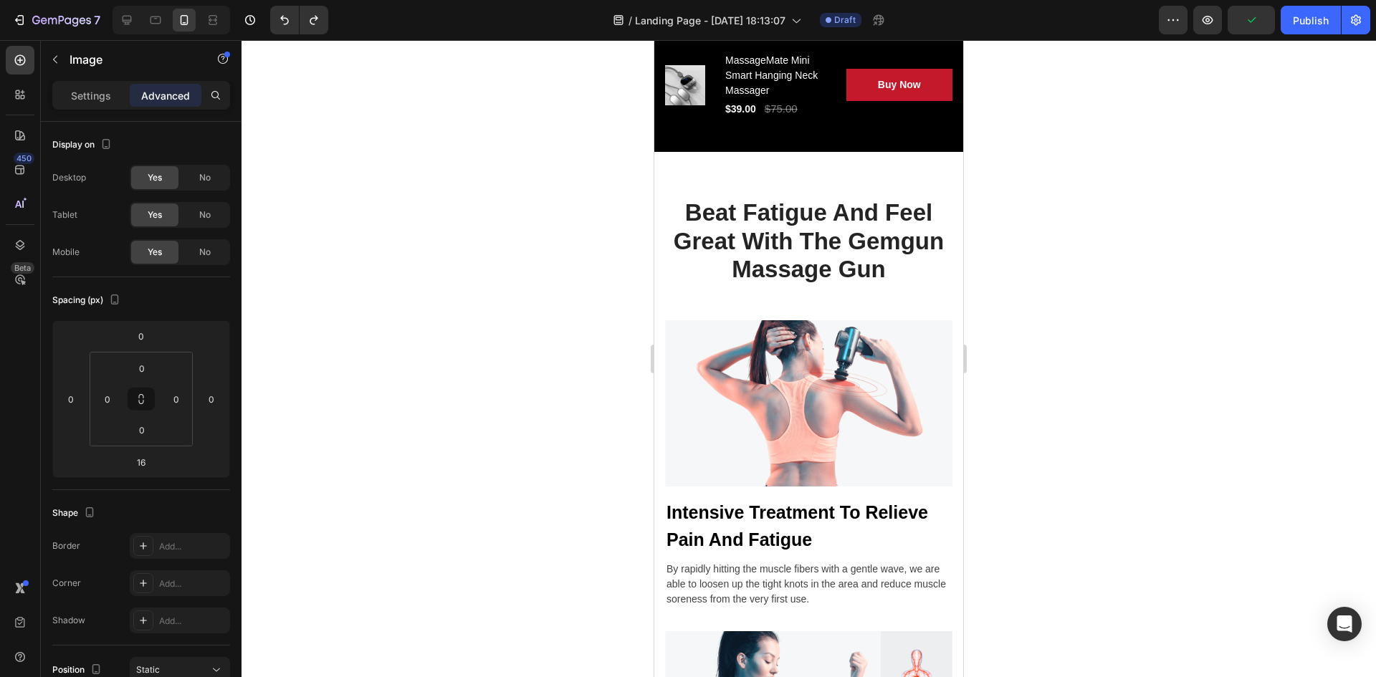
click at [695, 359] on img at bounding box center [808, 403] width 287 height 166
click at [723, 367] on img at bounding box center [808, 403] width 287 height 166
click at [730, 368] on img at bounding box center [808, 403] width 287 height 166
drag, startPoint x: 1253, startPoint y: 82, endPoint x: 1204, endPoint y: 107, distance: 54.5
click at [1252, 85] on div at bounding box center [809, 358] width 1135 height 637
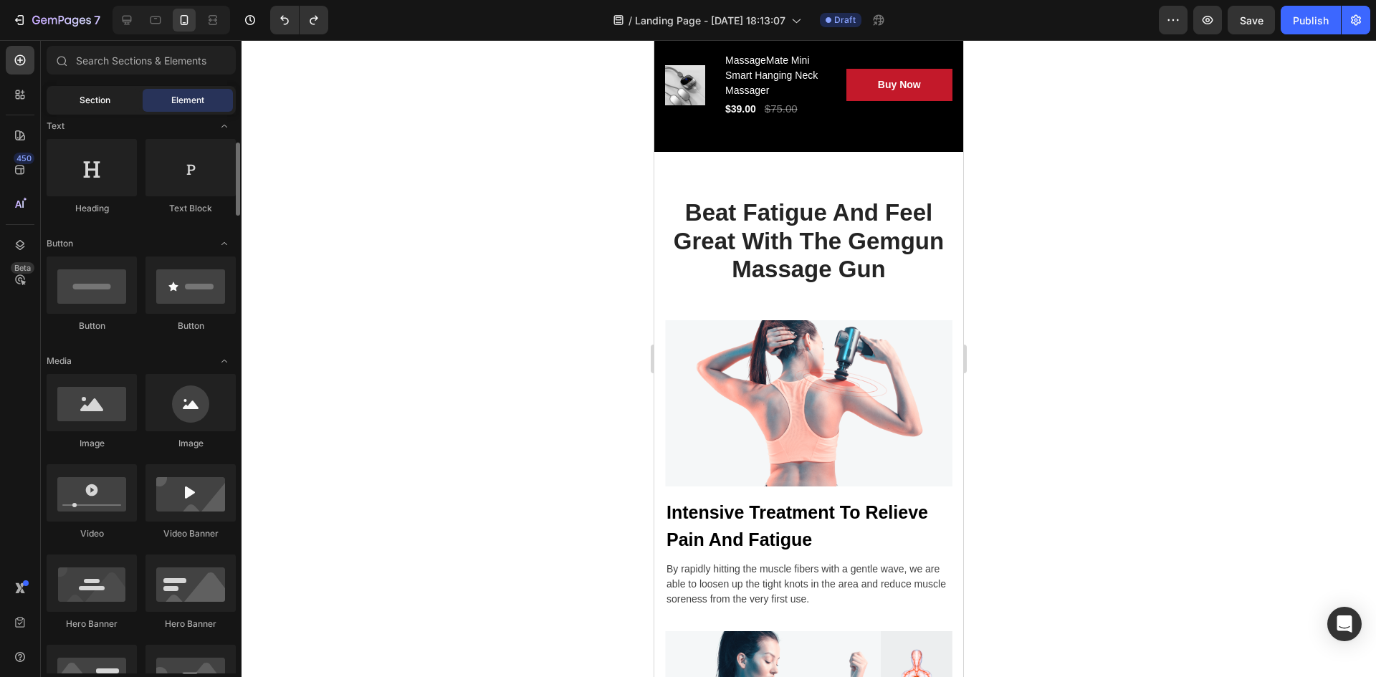
scroll to position [143, 0]
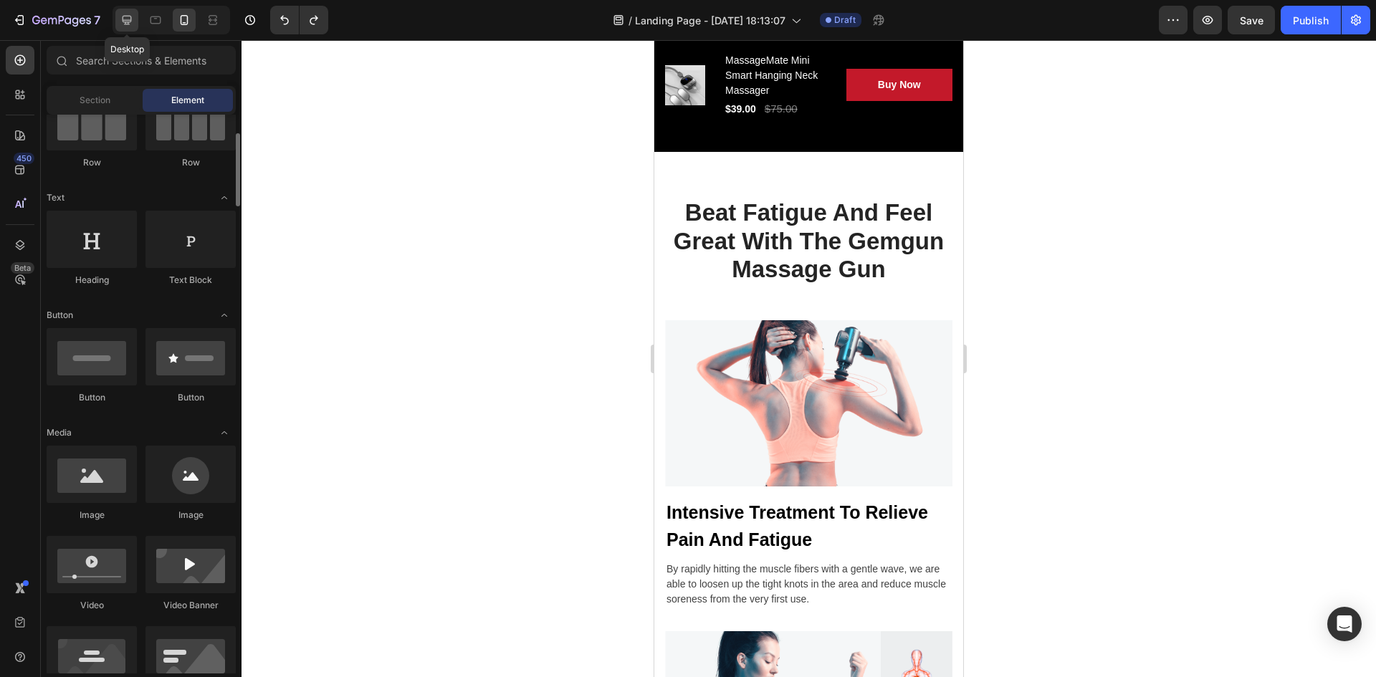
click at [134, 22] on icon at bounding box center [127, 20] width 14 height 14
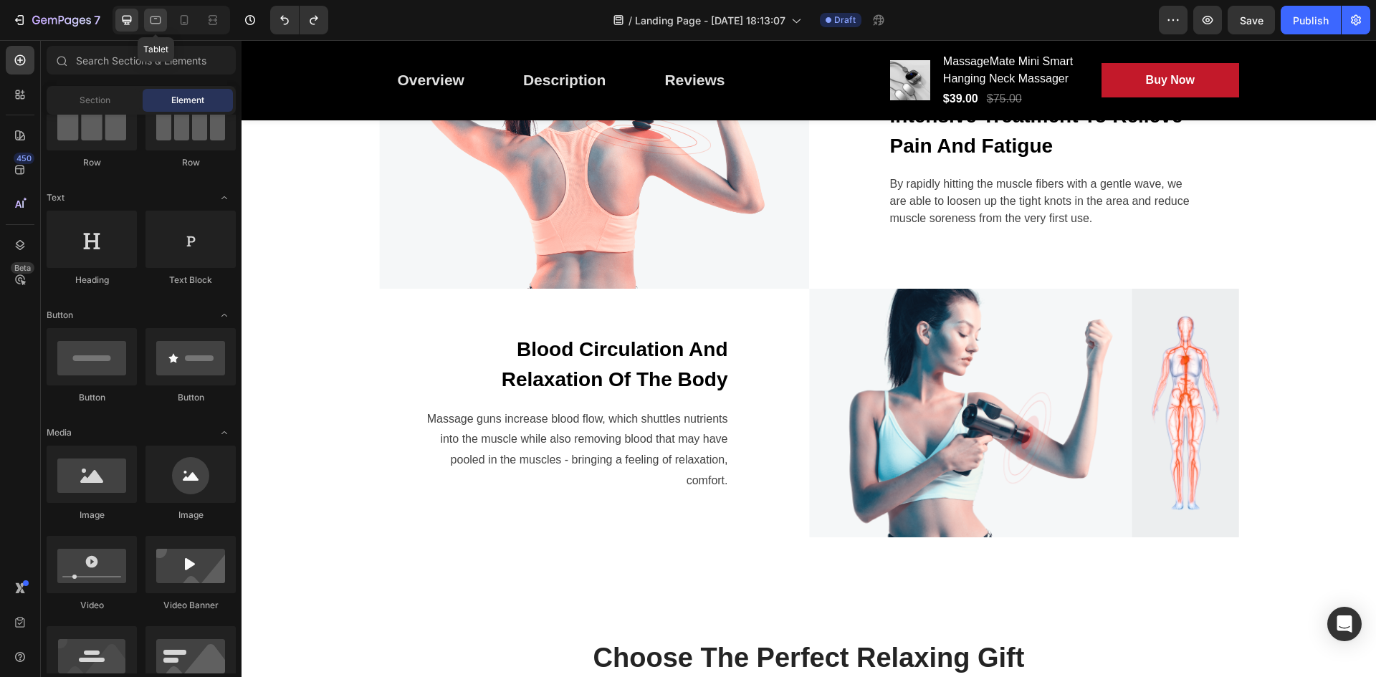
click at [151, 24] on icon at bounding box center [155, 20] width 14 height 14
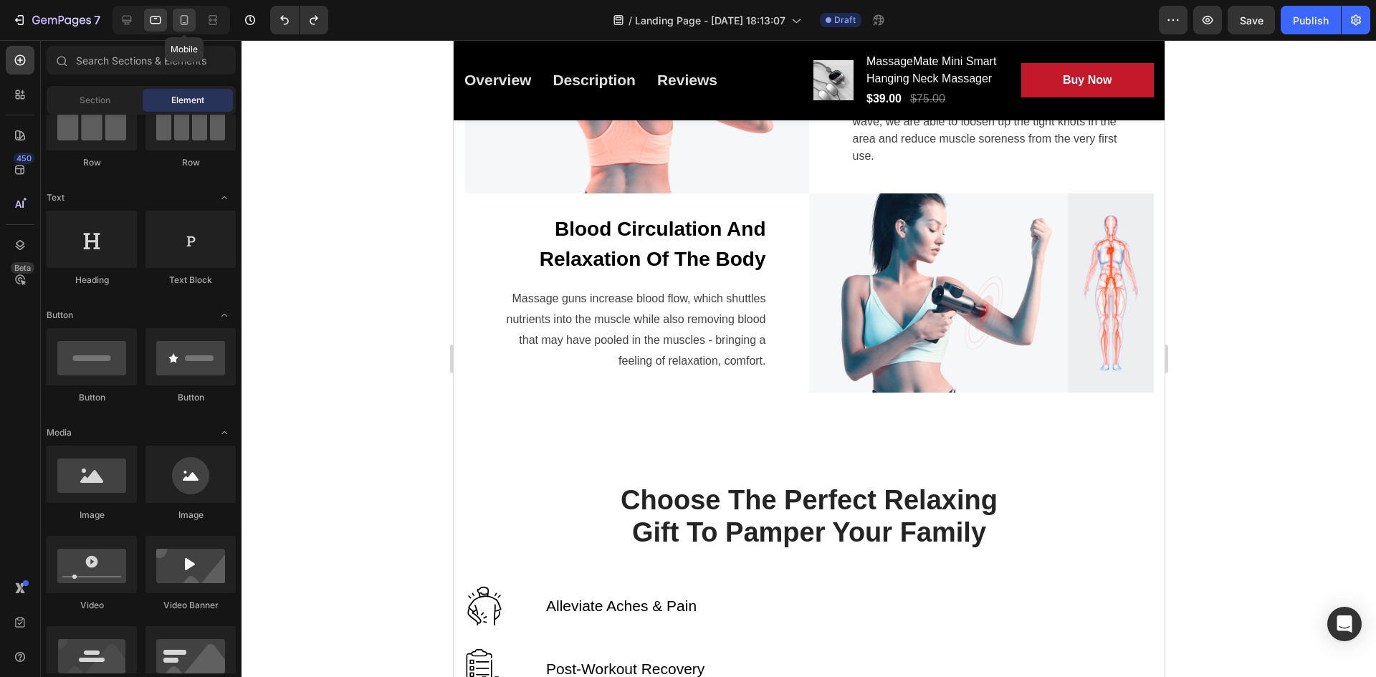
click at [182, 18] on icon at bounding box center [184, 20] width 14 height 14
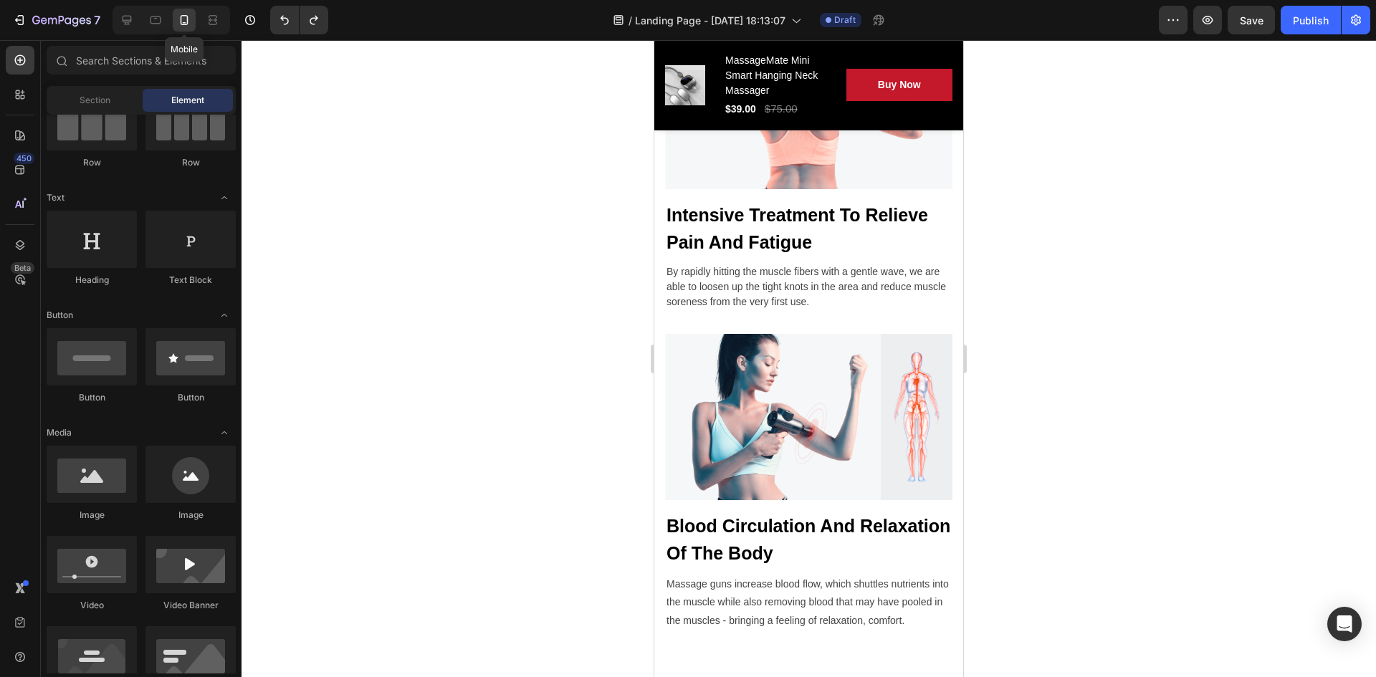
scroll to position [2126, 0]
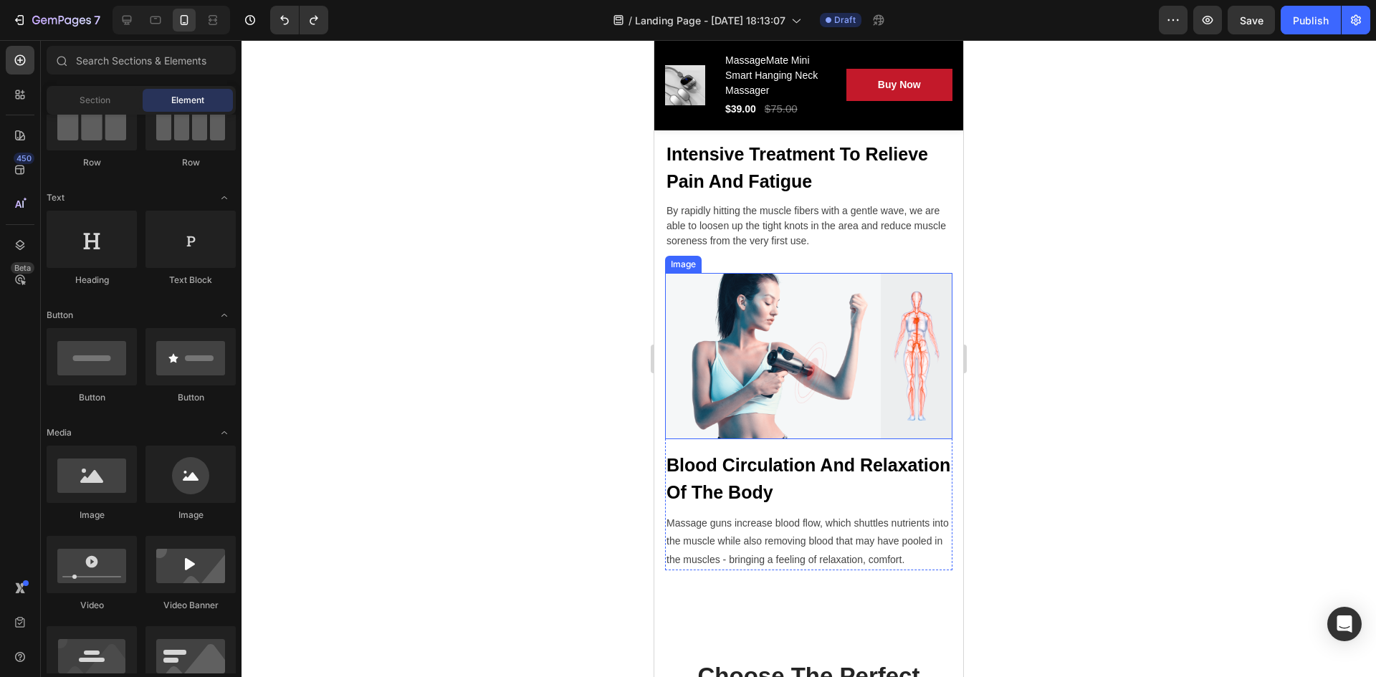
click at [780, 350] on img at bounding box center [808, 356] width 287 height 166
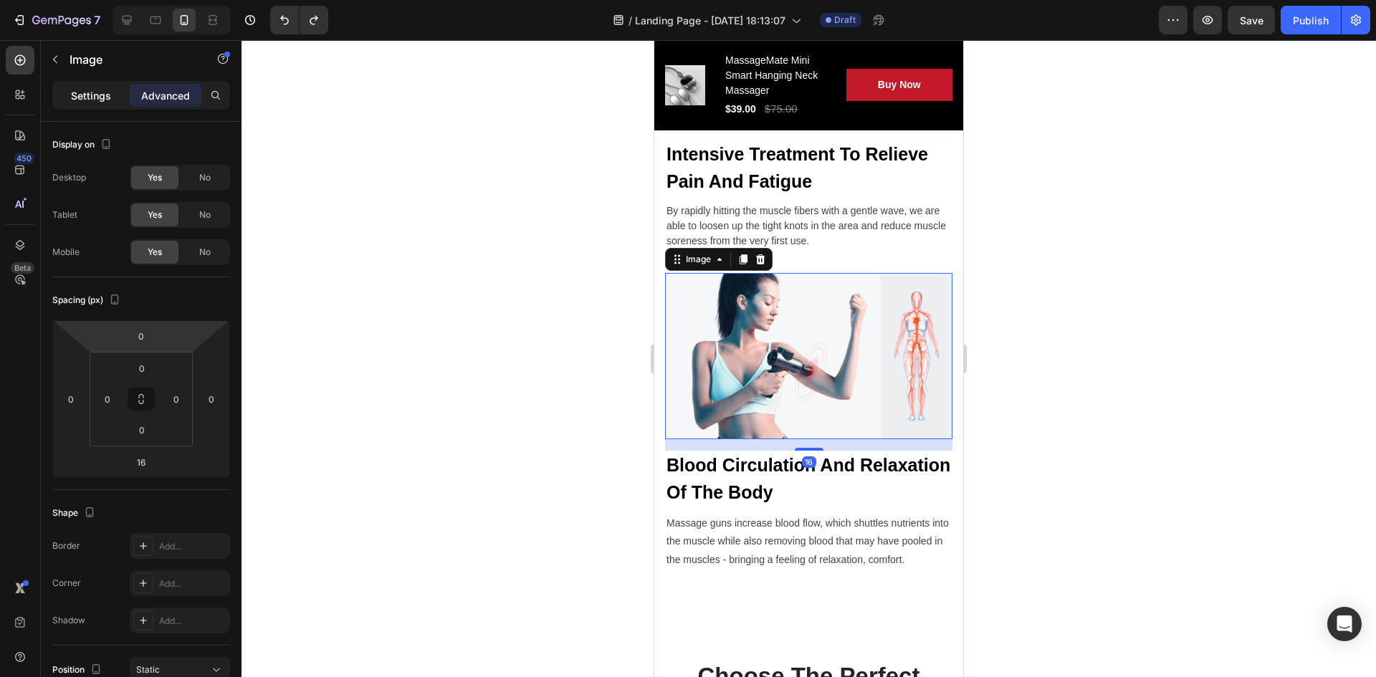
click at [105, 88] on p "Settings" at bounding box center [91, 95] width 40 height 15
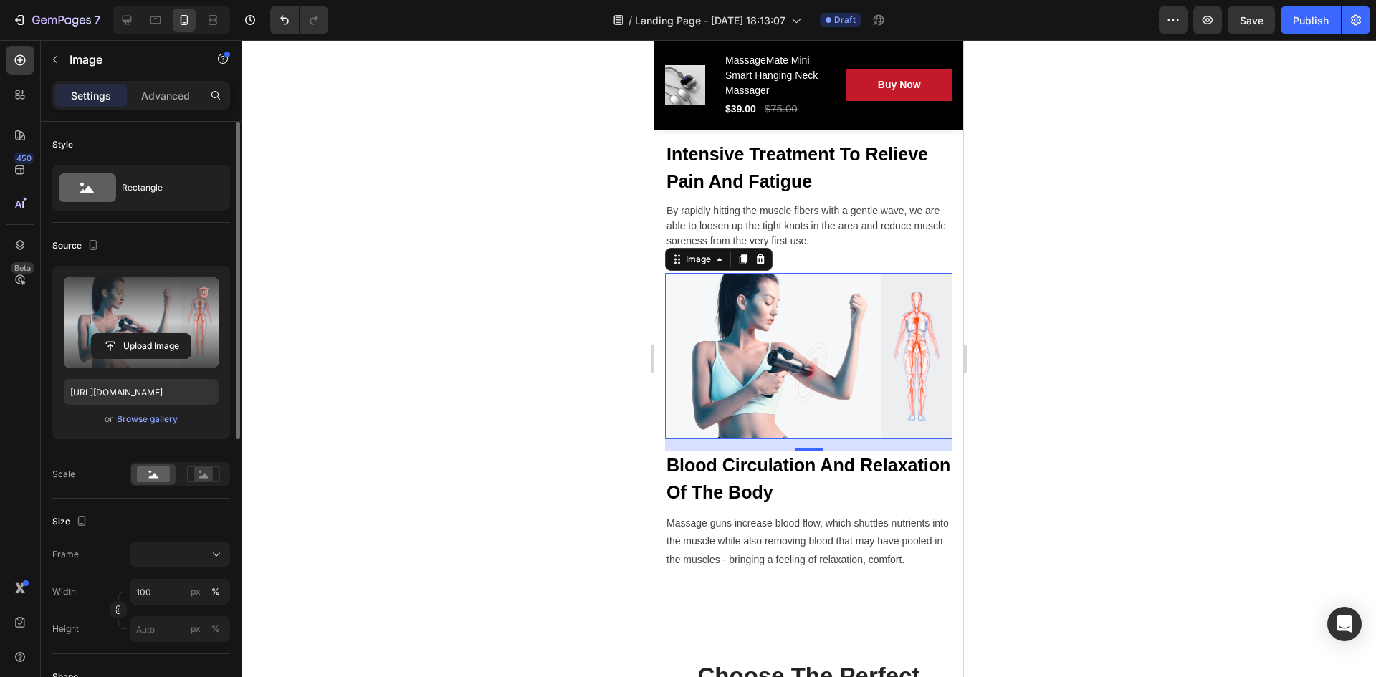
click at [129, 322] on label at bounding box center [141, 322] width 155 height 90
click at [129, 334] on input "file" at bounding box center [141, 346] width 99 height 24
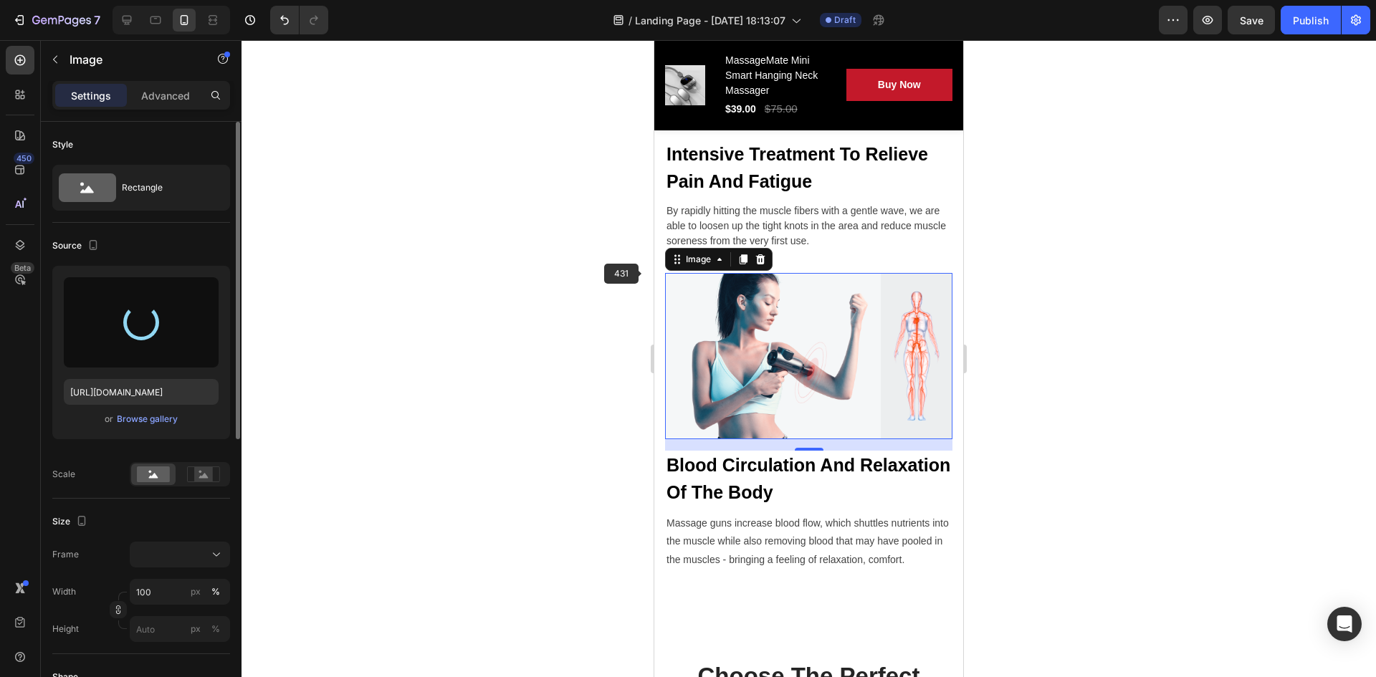
type input "https://cdn.shopify.com/s/files/1/0943/8442/3195/files/gempages_585884447153324…"
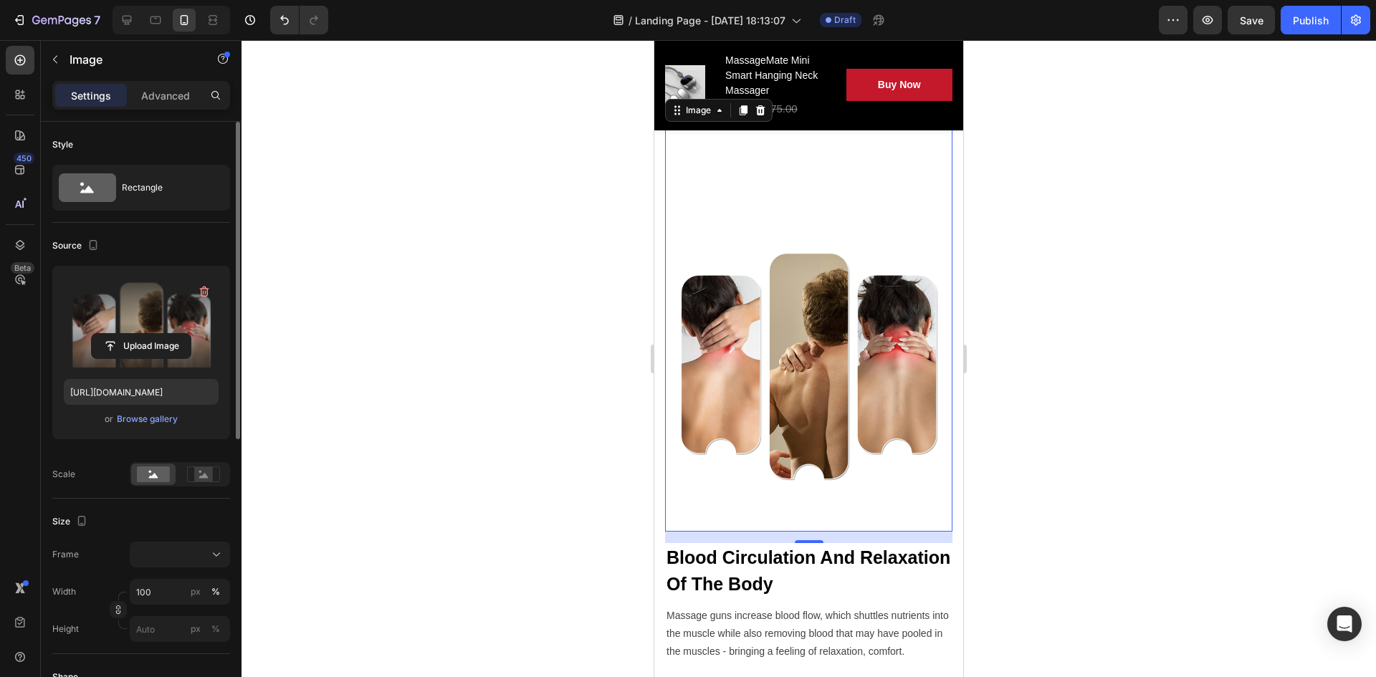
scroll to position [2270, 0]
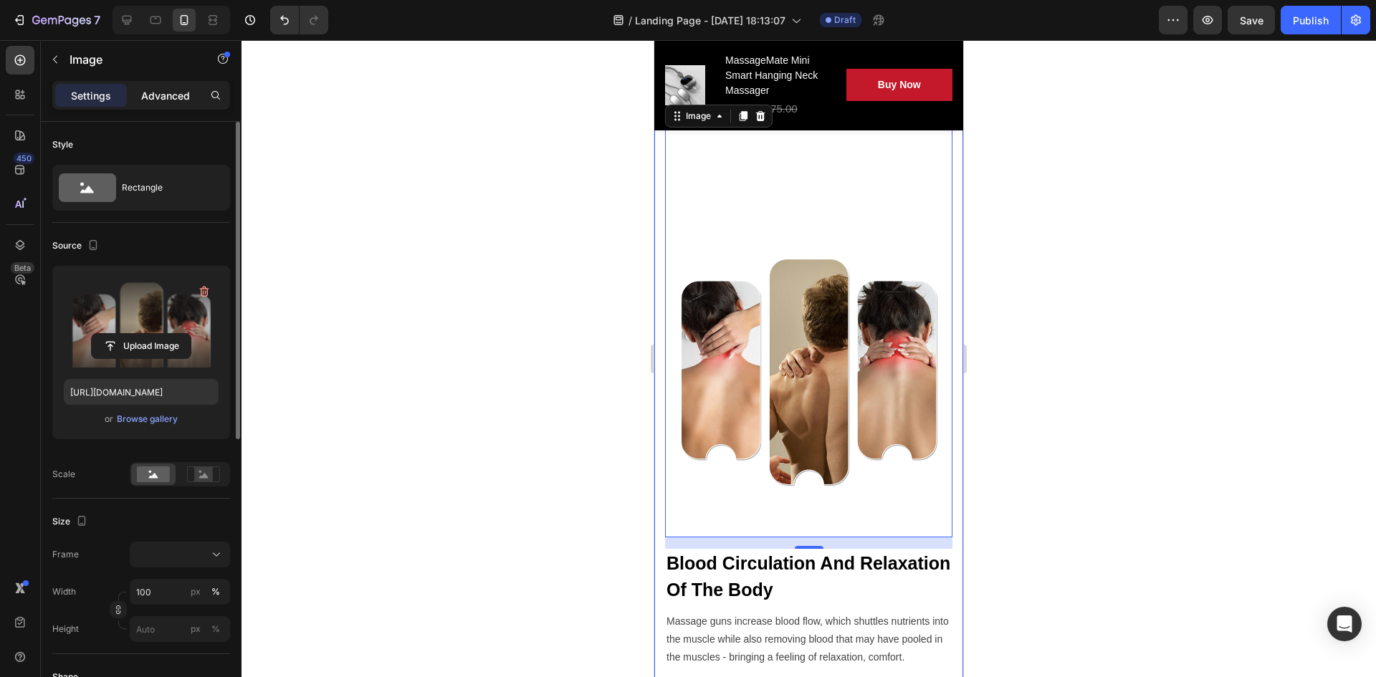
click at [133, 100] on div "Advanced" at bounding box center [166, 95] width 72 height 23
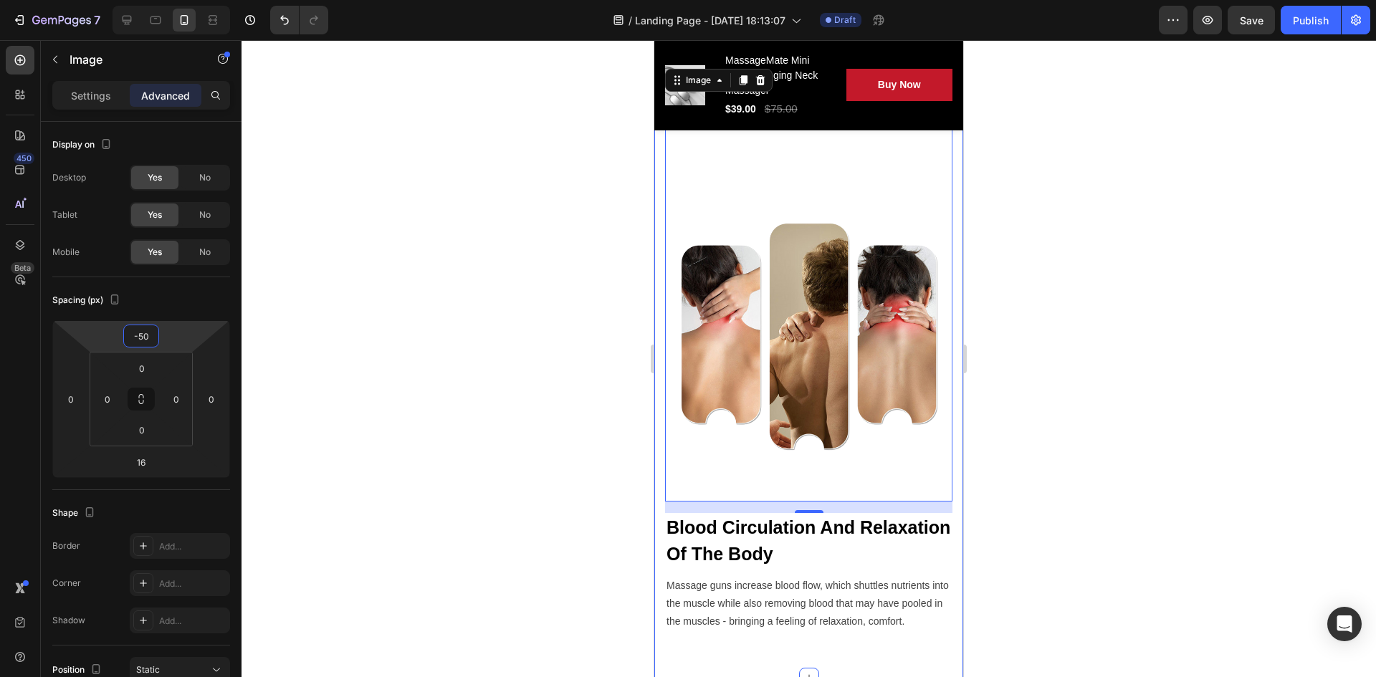
drag, startPoint x: 164, startPoint y: 340, endPoint x: 167, endPoint y: 358, distance: 18.1
click at [167, 0] on html "7 / Landing Page - Sep 24, 18:13:07 Draft Preview Save Publish 450 Beta Section…" at bounding box center [688, 0] width 1376 height 0
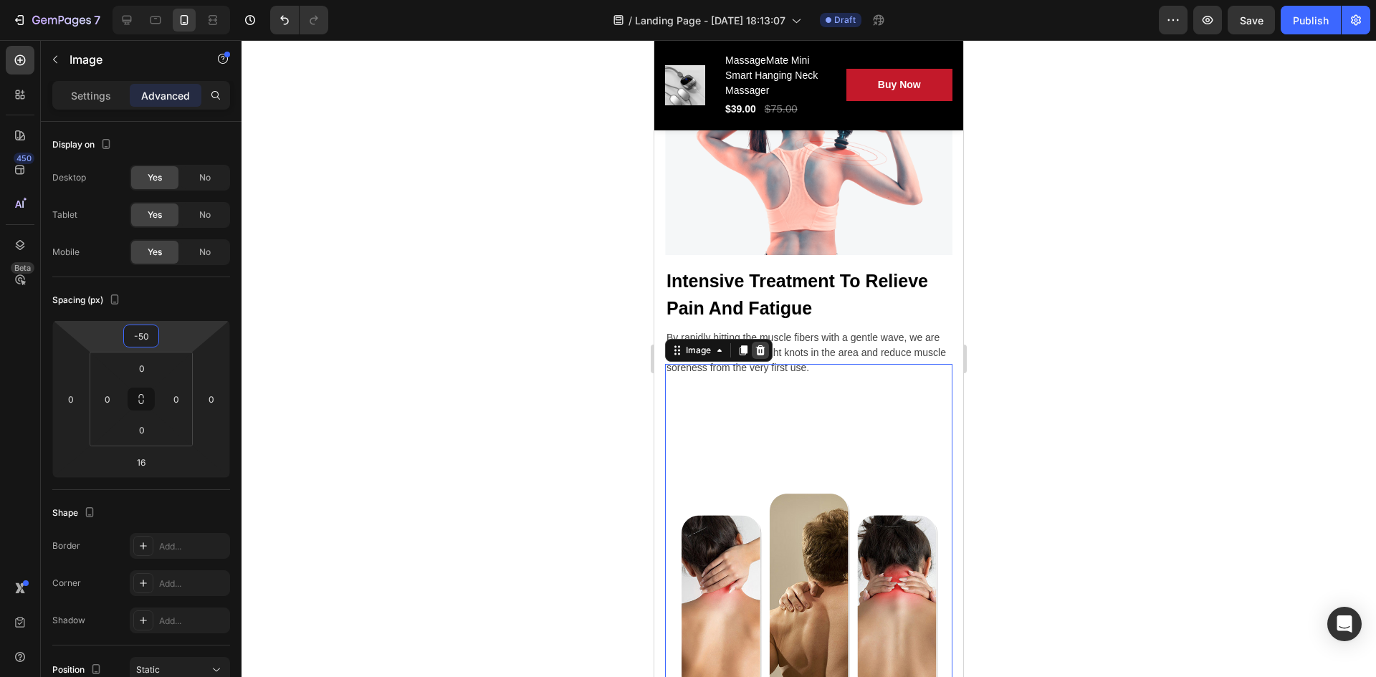
scroll to position [1983, 0]
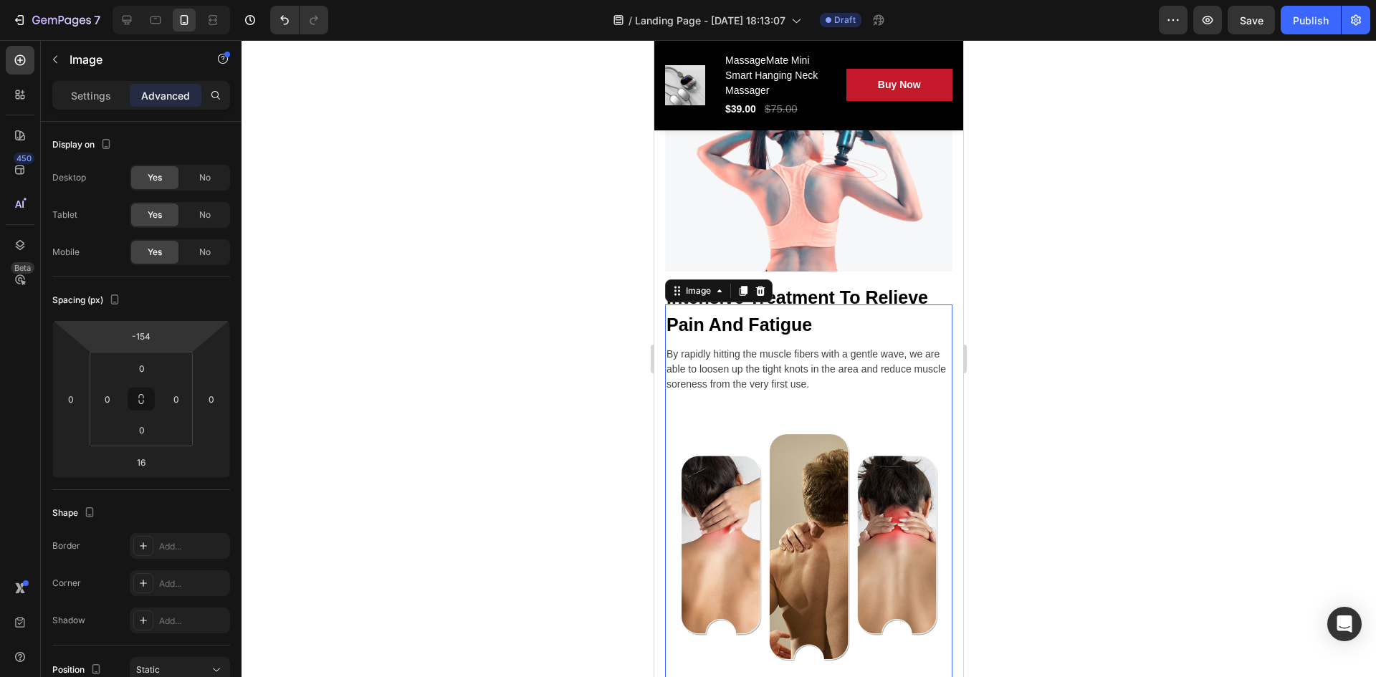
drag, startPoint x: 178, startPoint y: 332, endPoint x: 176, endPoint y: 369, distance: 37.3
click at [176, 0] on html "7 / Landing Page - Sep 24, 18:13:07 Draft Preview Save Publish 450 Beta Section…" at bounding box center [688, 0] width 1376 height 0
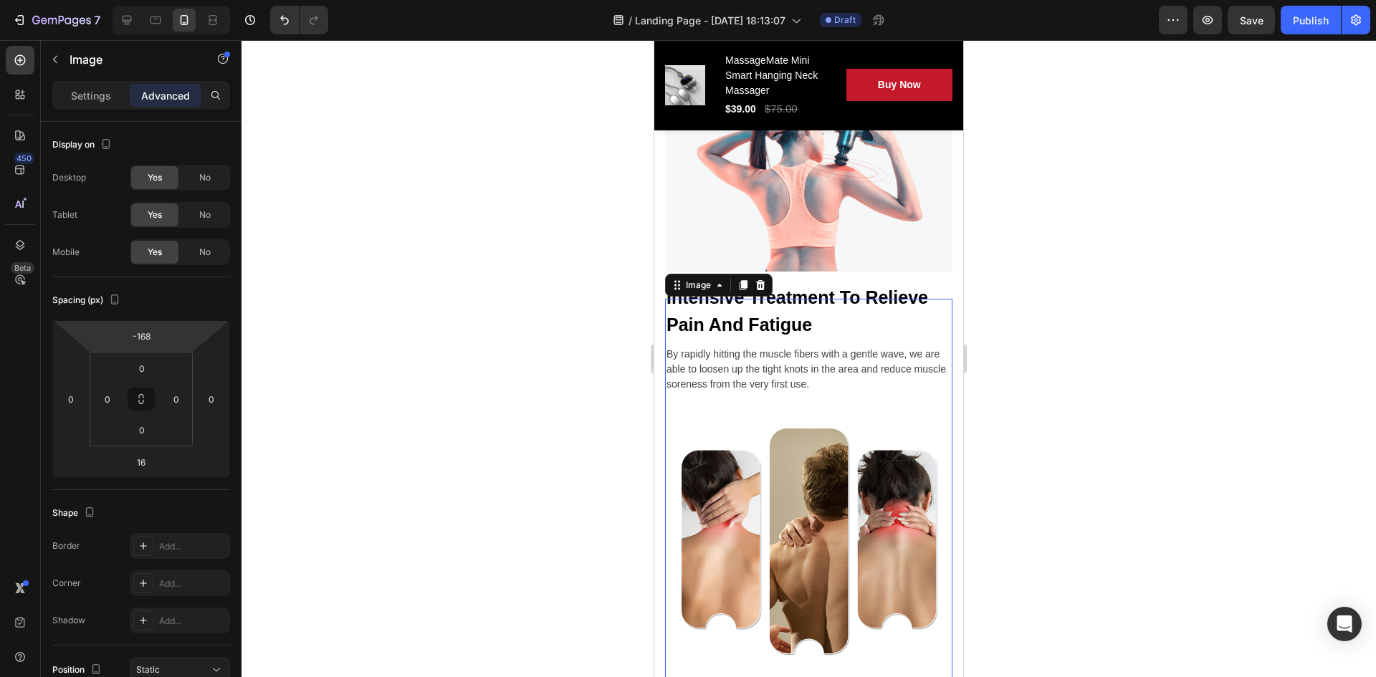
type input "-172"
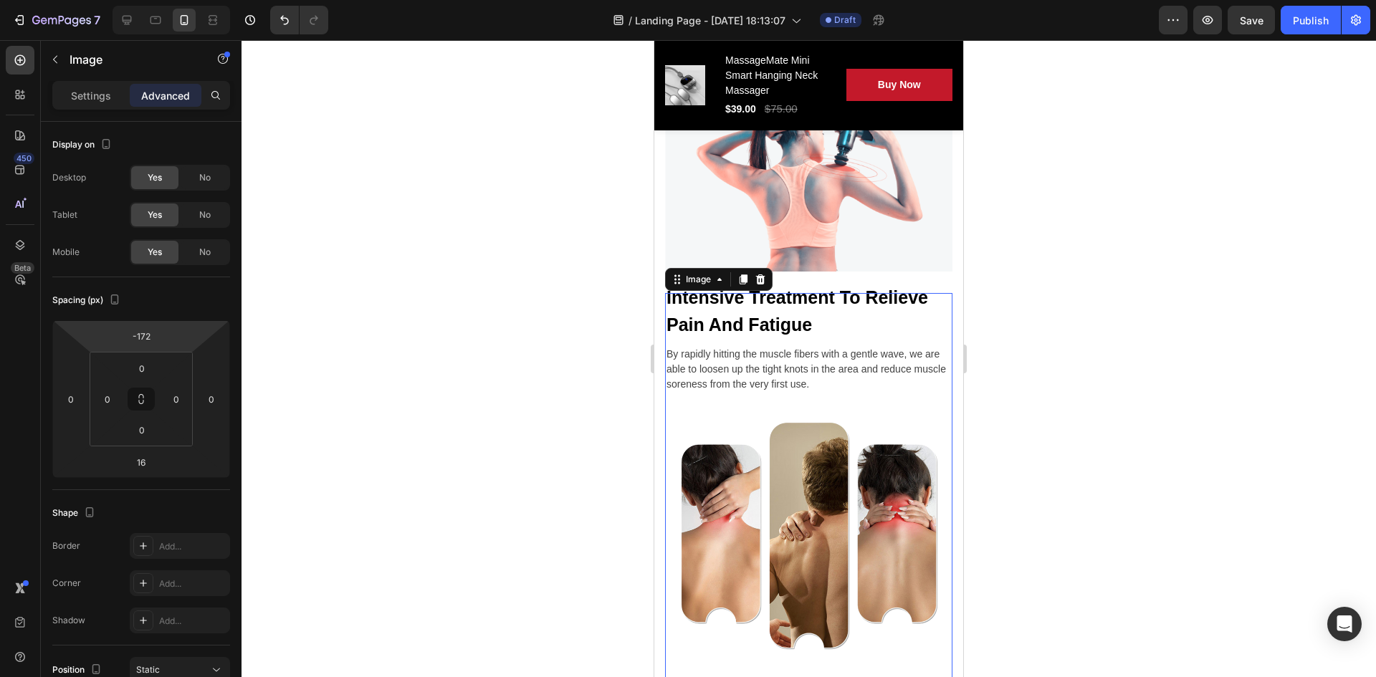
click at [187, 0] on html "7 / Landing Page - Sep 24, 18:13:07 Draft Preview Save Publish 450 Beta Section…" at bounding box center [688, 0] width 1376 height 0
drag, startPoint x: 163, startPoint y: 462, endPoint x: 162, endPoint y: 428, distance: 33.7
click at [162, 0] on html "7 / Landing Page - Sep 24, 18:13:07 Draft Preview Save Publish 450 Beta Section…" at bounding box center [688, 0] width 1376 height 0
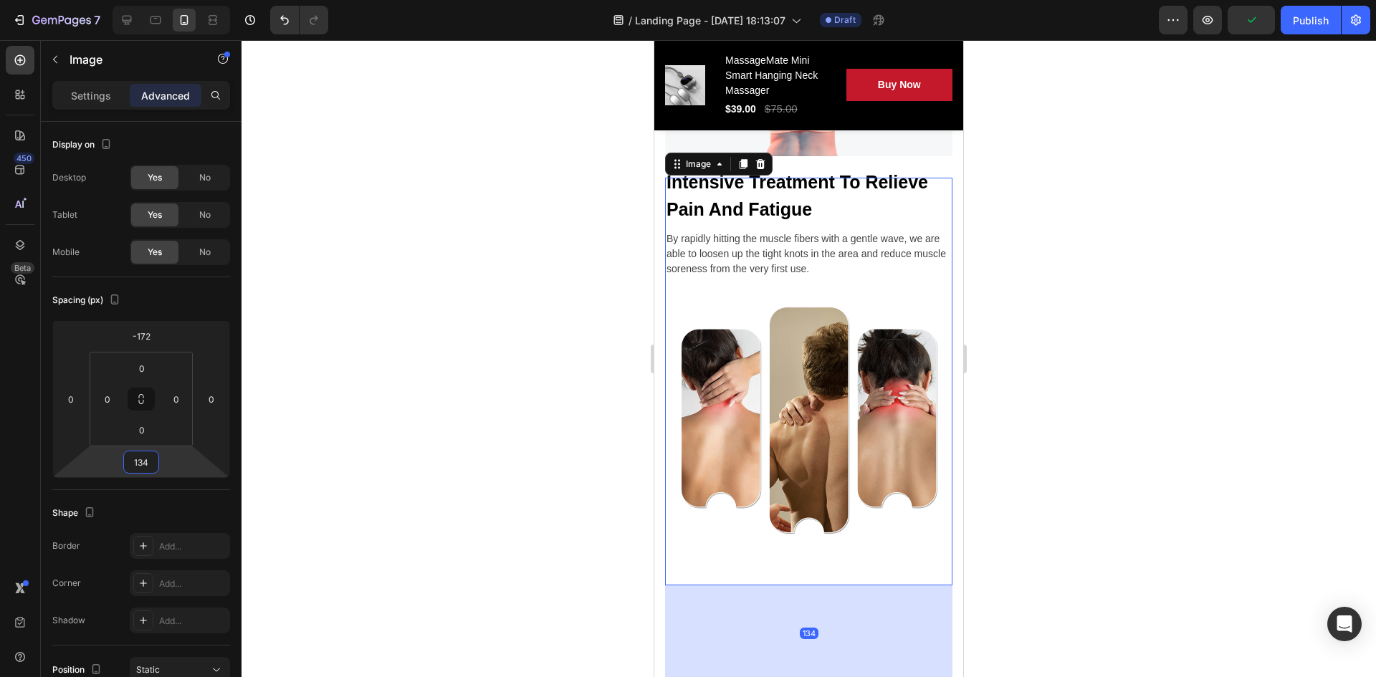
scroll to position [2198, 0]
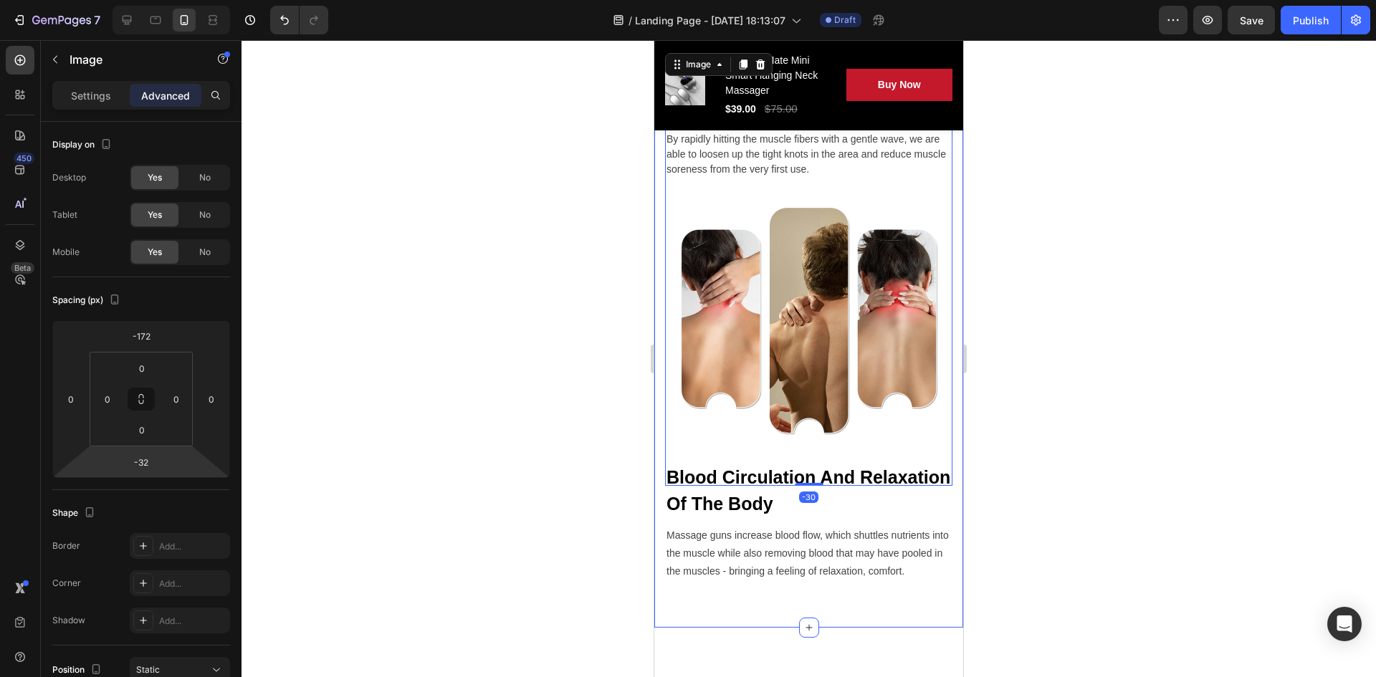
type input "-34"
drag, startPoint x: 175, startPoint y: 462, endPoint x: 148, endPoint y: 523, distance: 65.8
click at [148, 0] on html "7 / Landing Page - Sep 24, 18:13:07 Draft Preview Save Publish 450 Beta Section…" at bounding box center [688, 0] width 1376 height 0
click at [480, 353] on div at bounding box center [809, 358] width 1135 height 637
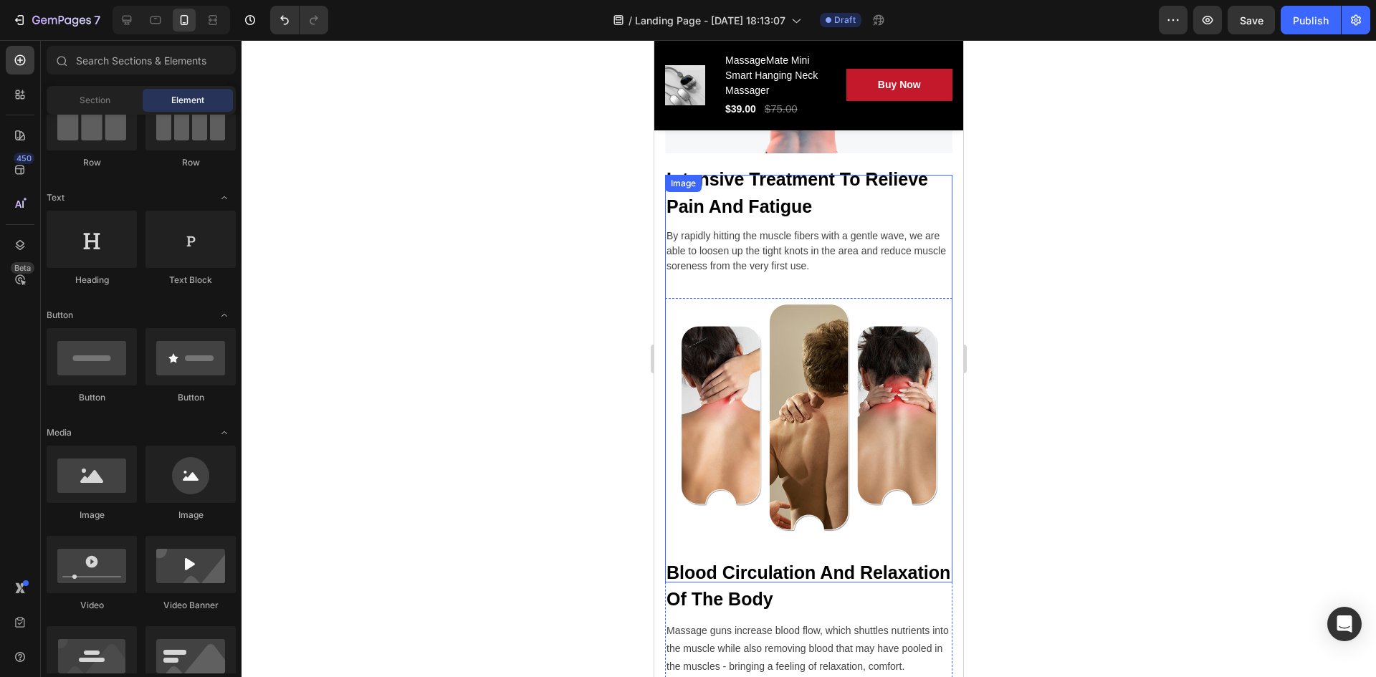
scroll to position [1983, 0]
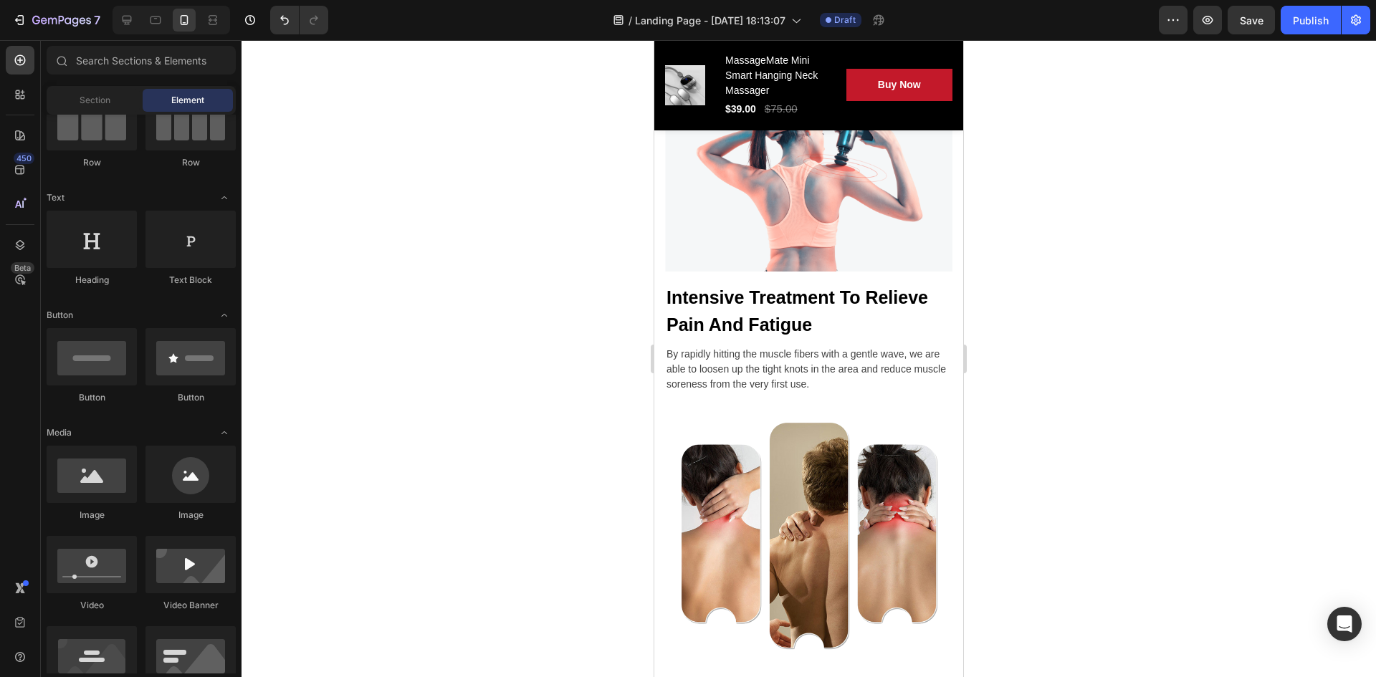
click at [1129, 332] on div at bounding box center [809, 358] width 1135 height 637
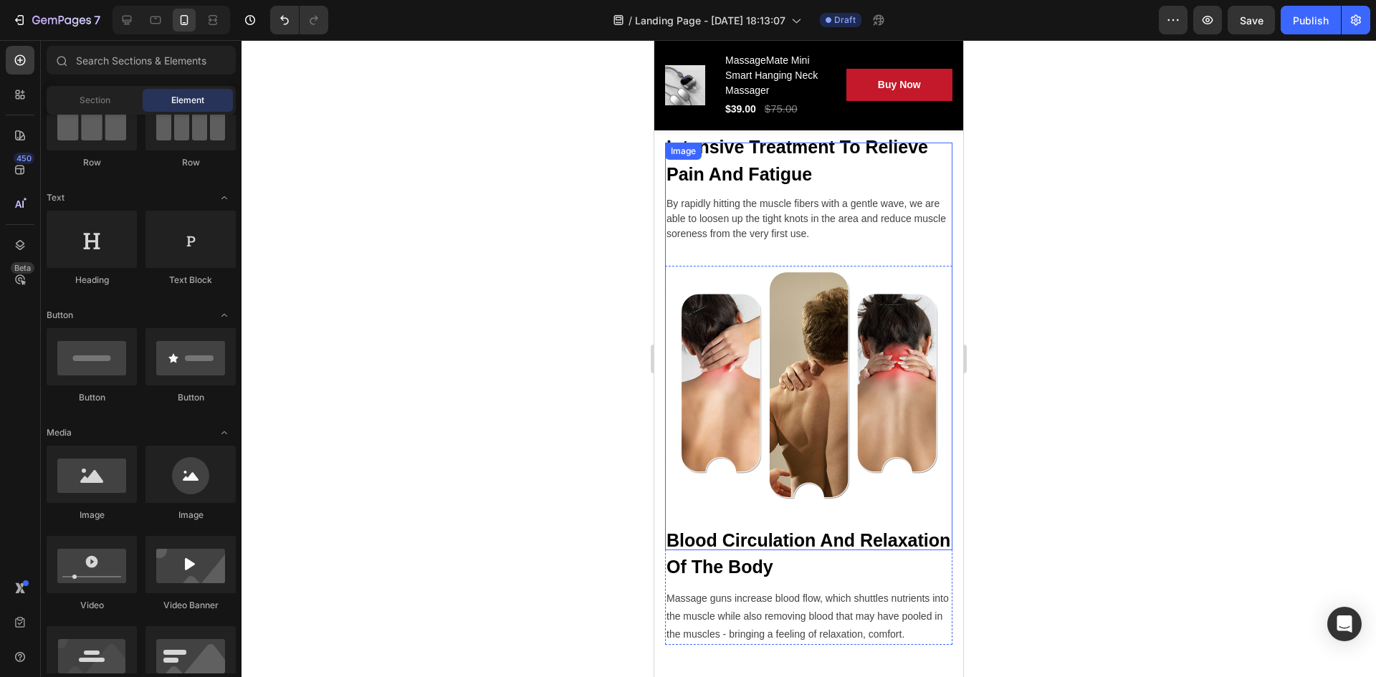
scroll to position [2413, 0]
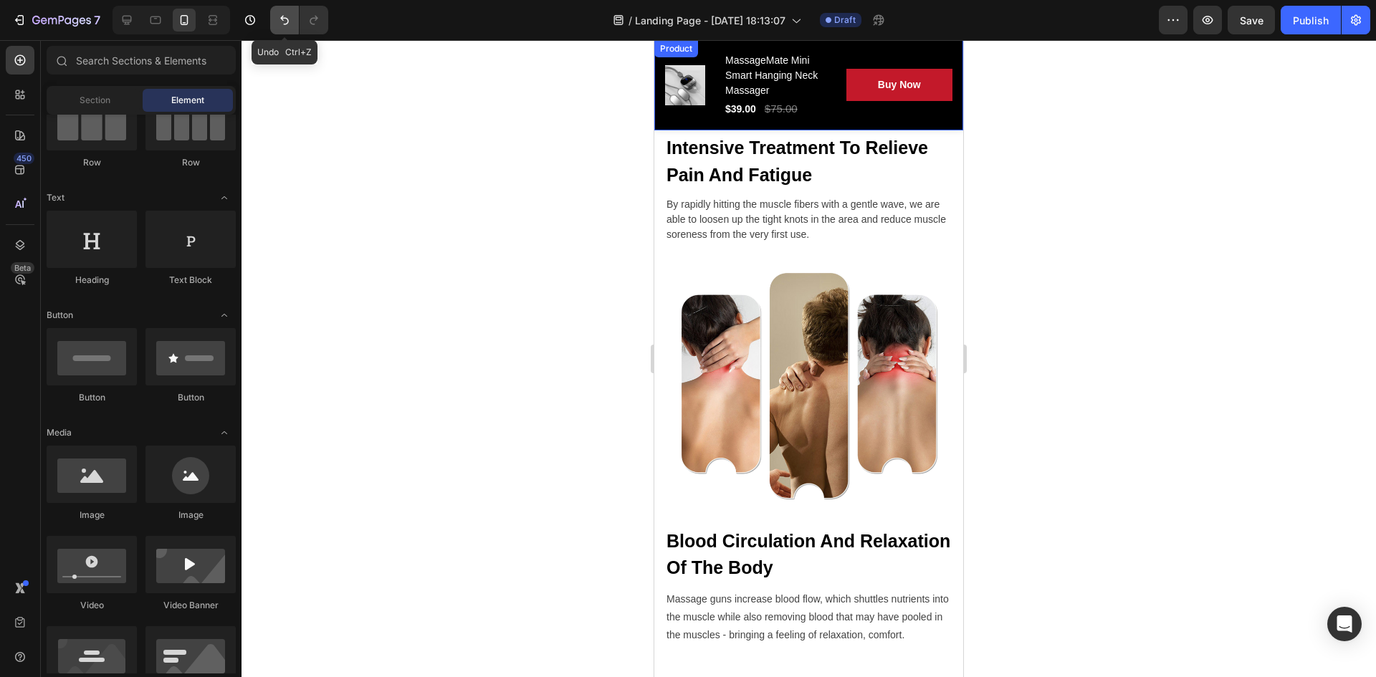
click at [287, 24] on icon "Undo/Redo" at bounding box center [284, 20] width 9 height 9
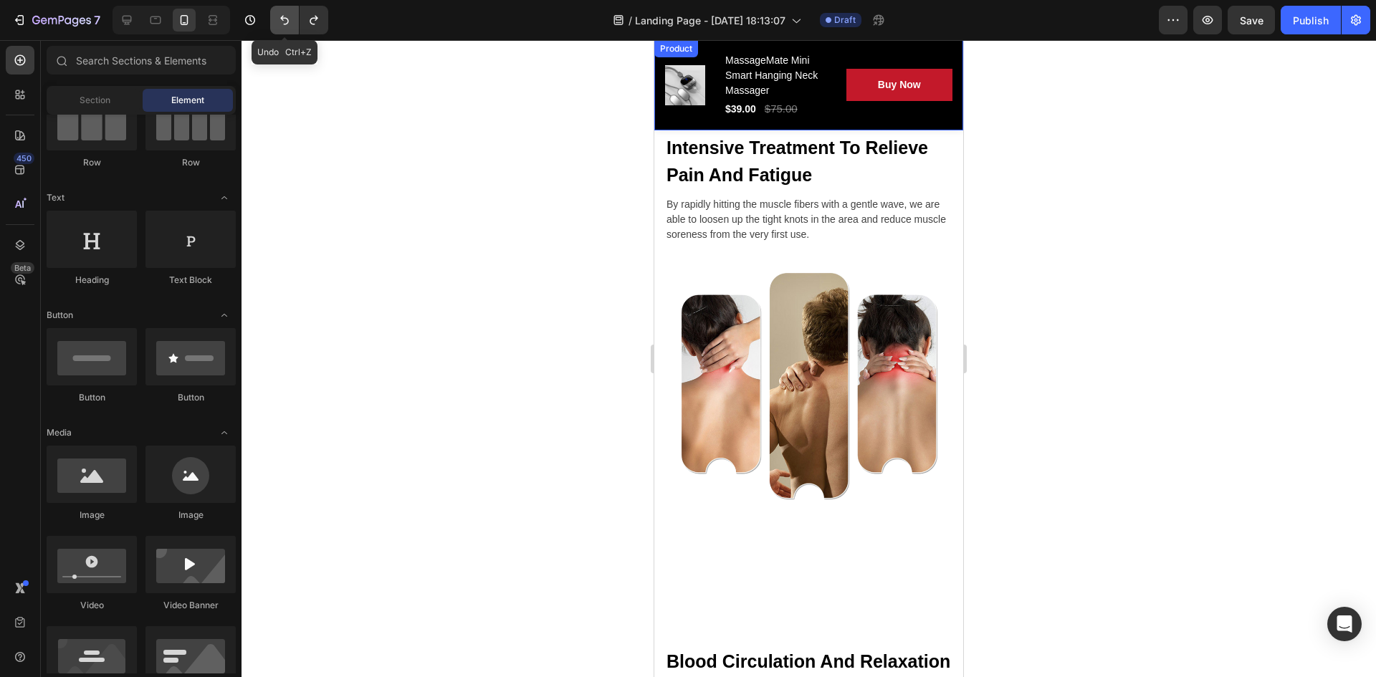
click at [287, 24] on icon "Undo/Redo" at bounding box center [284, 20] width 9 height 9
click at [290, 25] on icon "Undo/Redo" at bounding box center [284, 20] width 14 height 14
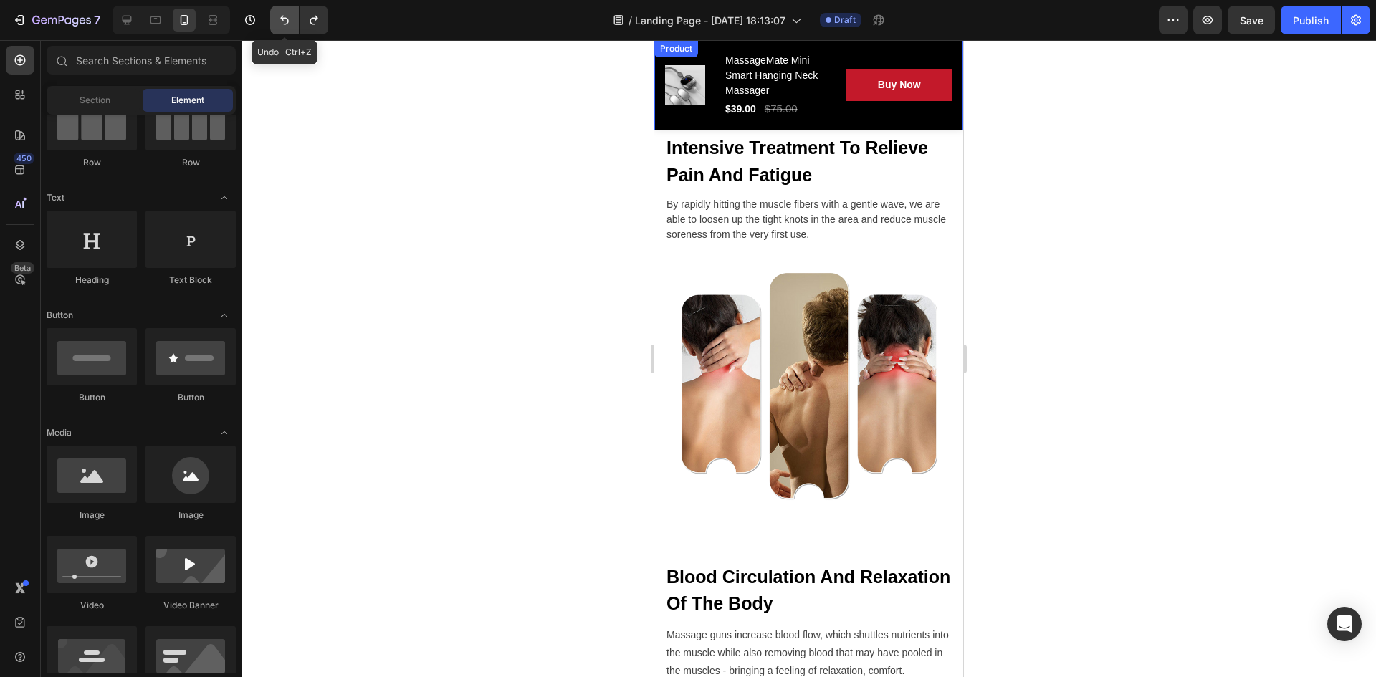
click at [290, 25] on icon "Undo/Redo" at bounding box center [284, 20] width 14 height 14
click at [282, 26] on icon "Undo/Redo" at bounding box center [284, 20] width 14 height 14
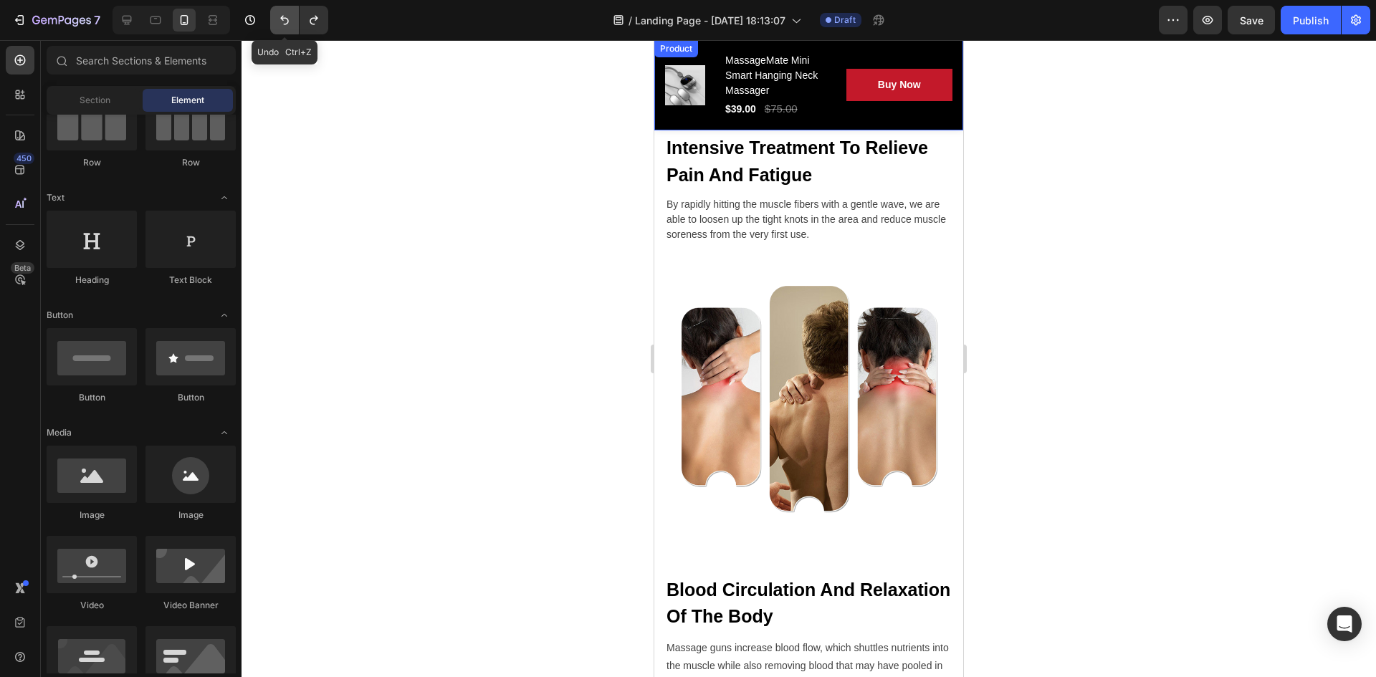
click at [282, 26] on icon "Undo/Redo" at bounding box center [284, 20] width 14 height 14
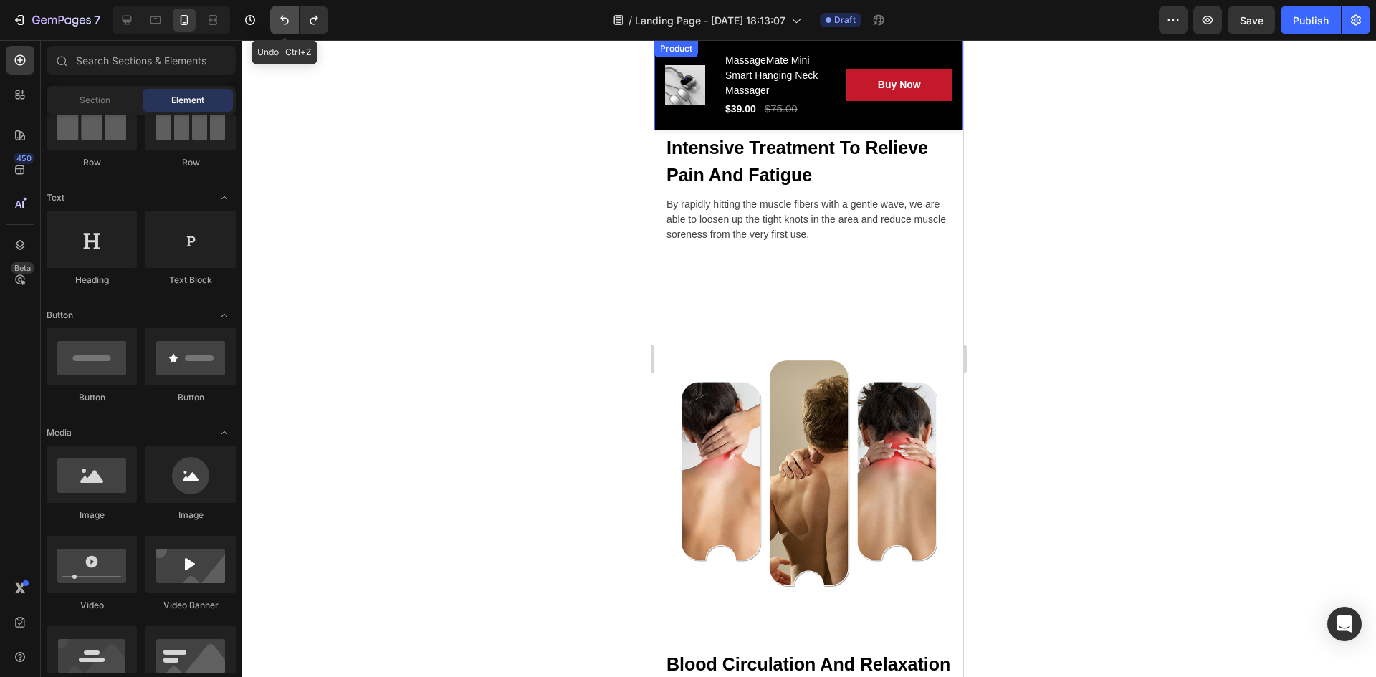
click at [282, 26] on icon "Undo/Redo" at bounding box center [284, 20] width 14 height 14
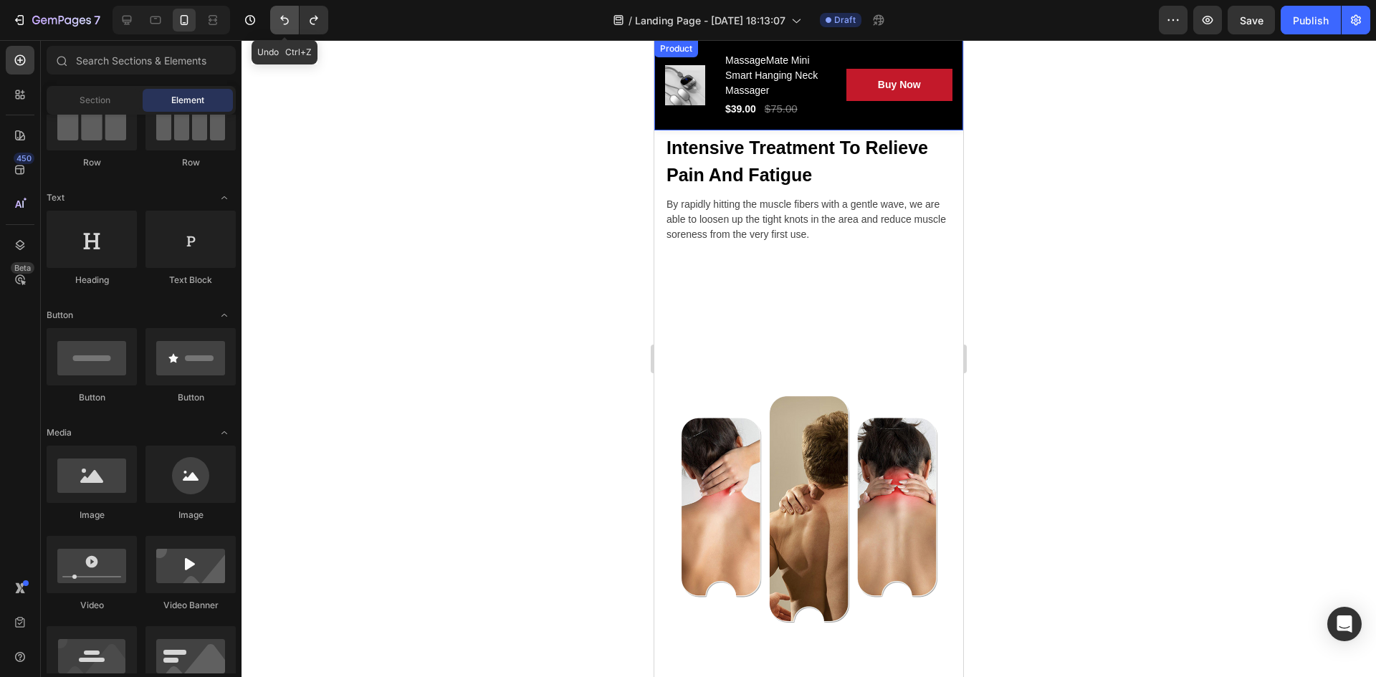
click at [282, 26] on icon "Undo/Redo" at bounding box center [284, 20] width 14 height 14
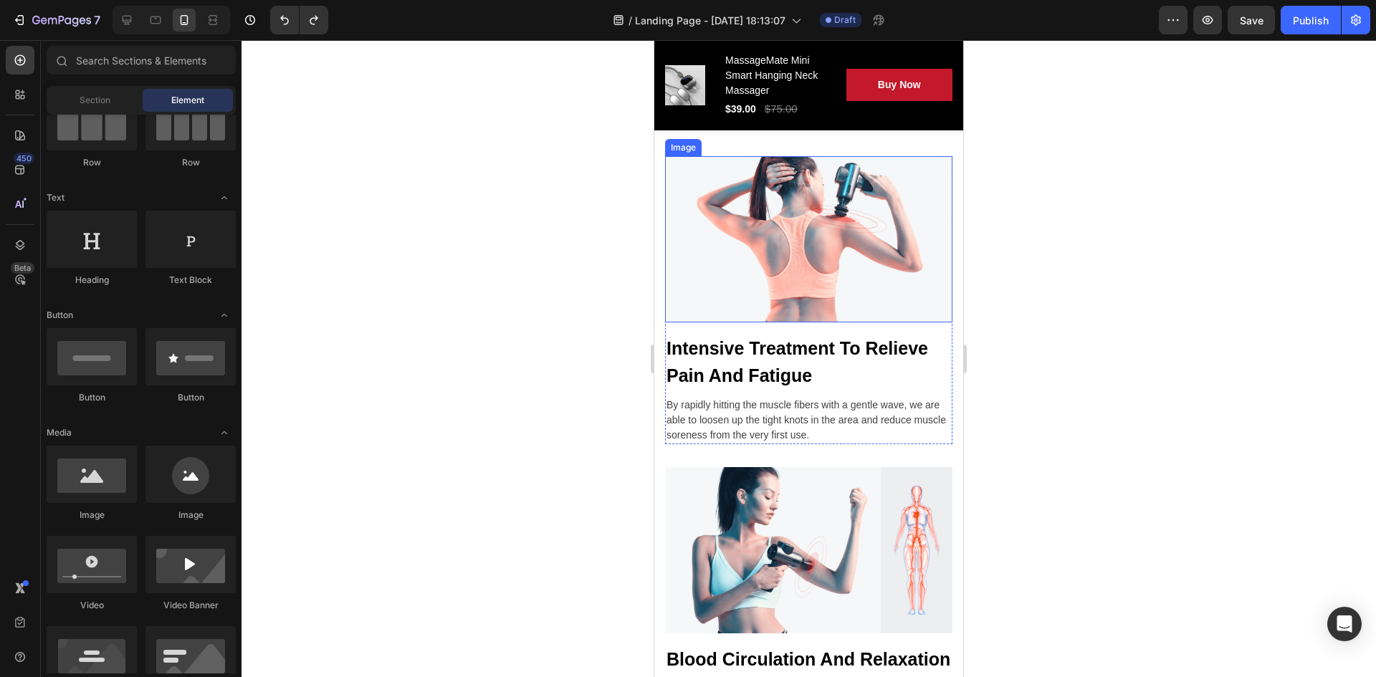
scroll to position [2126, 0]
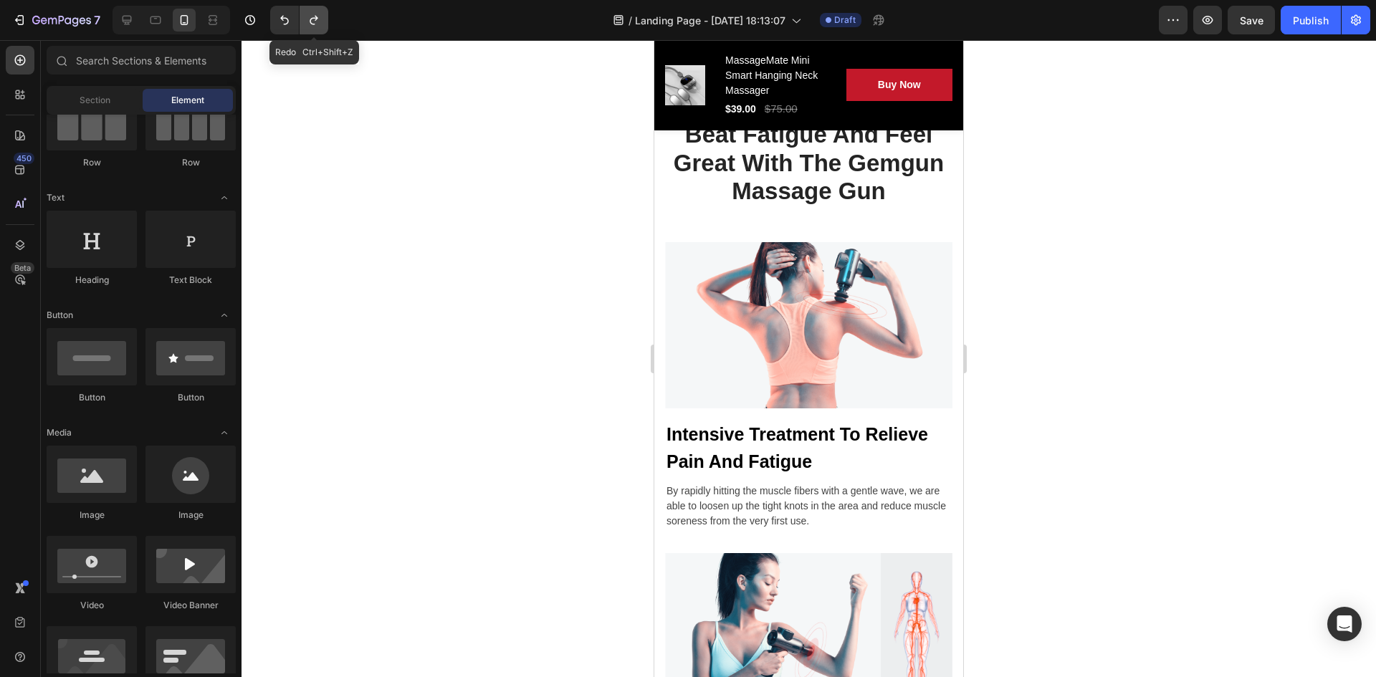
click at [305, 11] on button "Undo/Redo" at bounding box center [314, 20] width 29 height 29
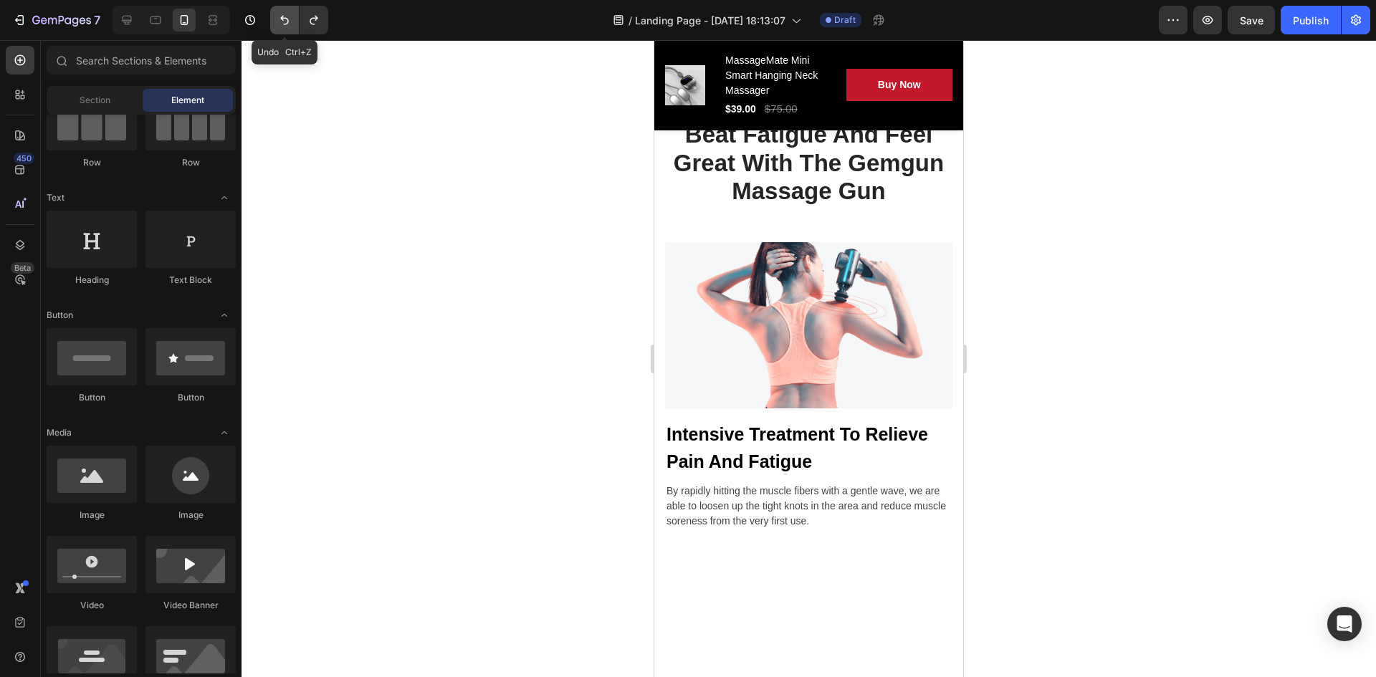
click at [282, 29] on button "Undo/Redo" at bounding box center [284, 20] width 29 height 29
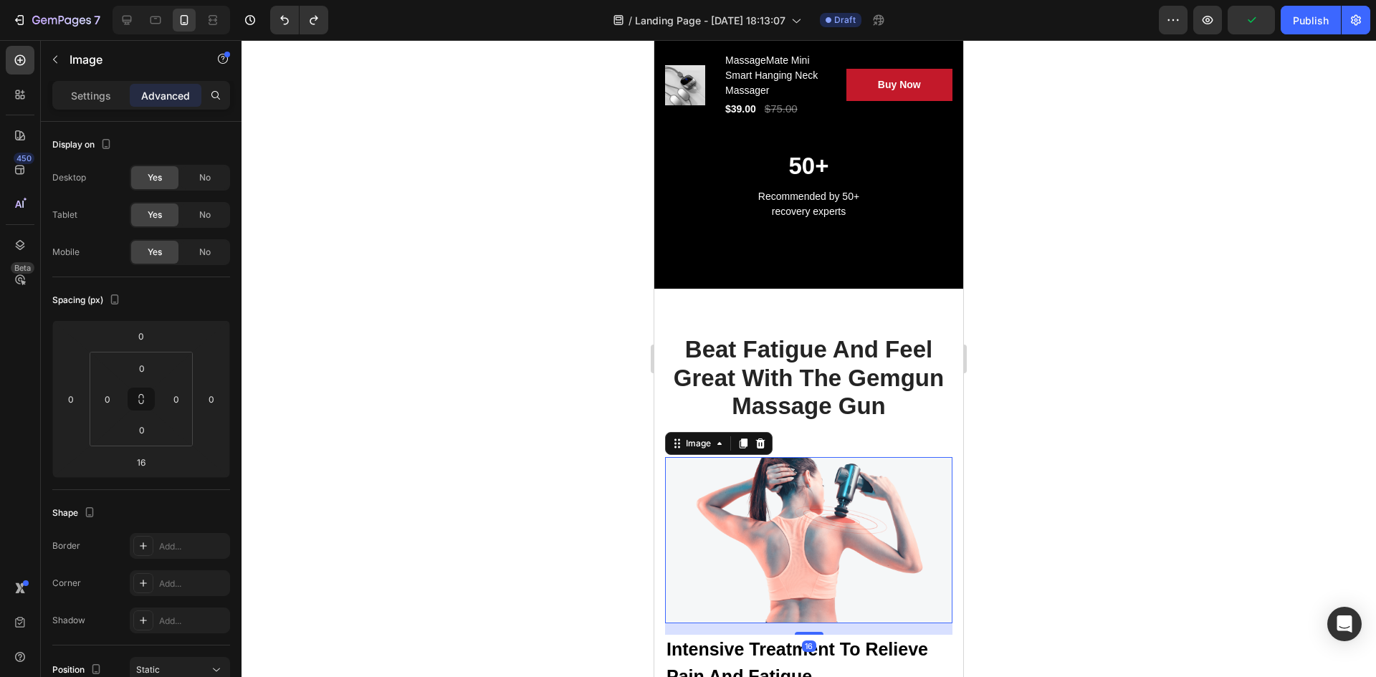
click at [841, 545] on img at bounding box center [808, 540] width 287 height 166
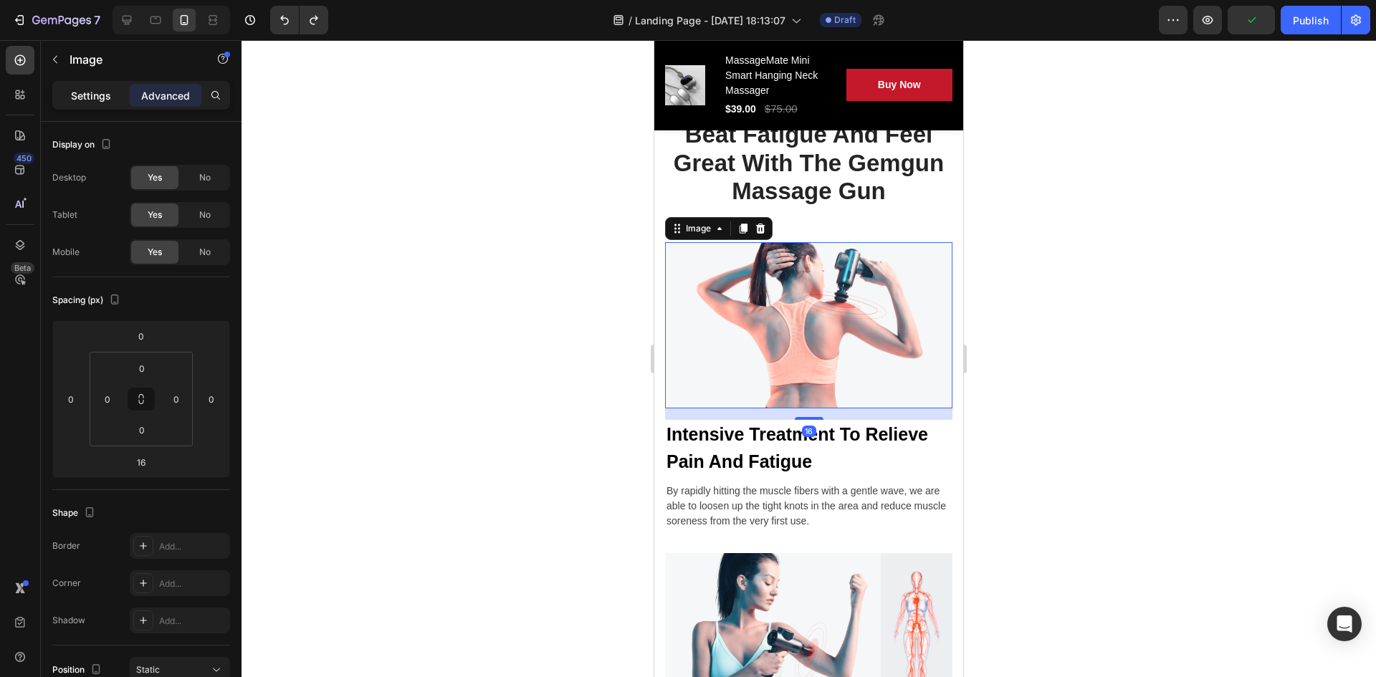
click at [105, 86] on div "Settings" at bounding box center [91, 95] width 72 height 23
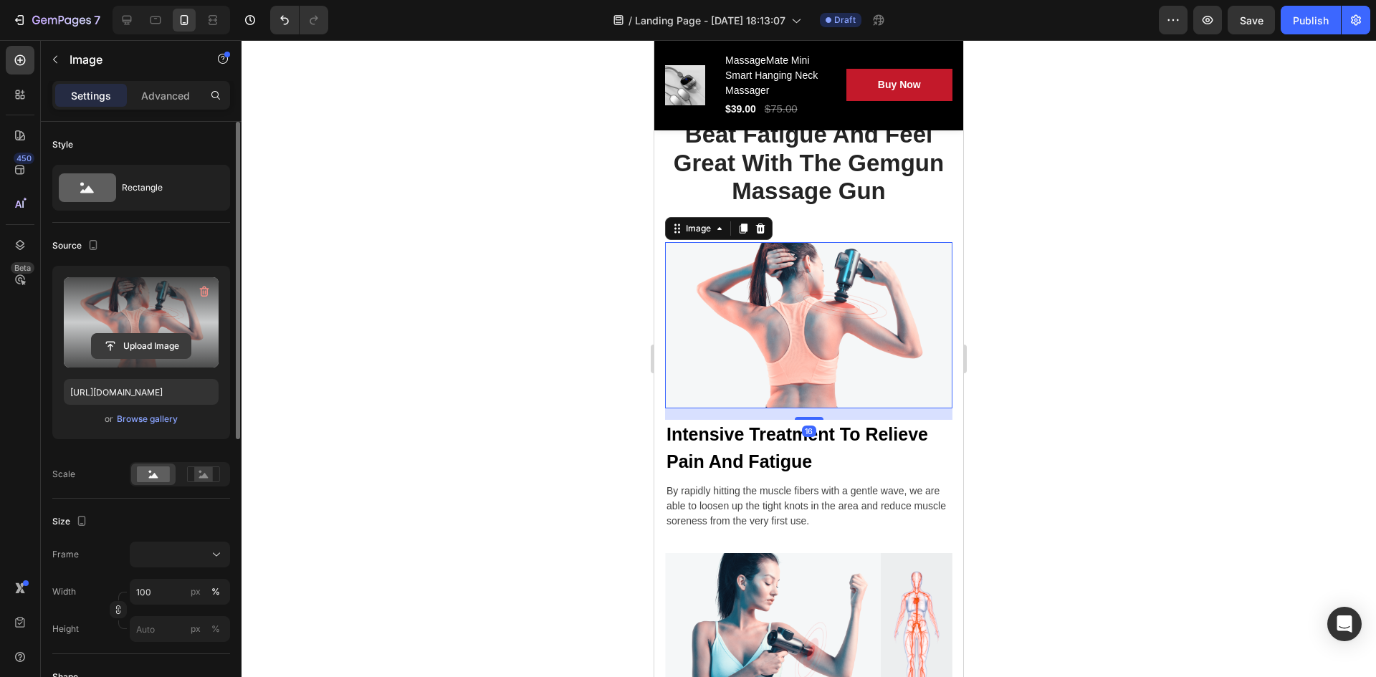
click at [155, 339] on input "file" at bounding box center [141, 346] width 99 height 24
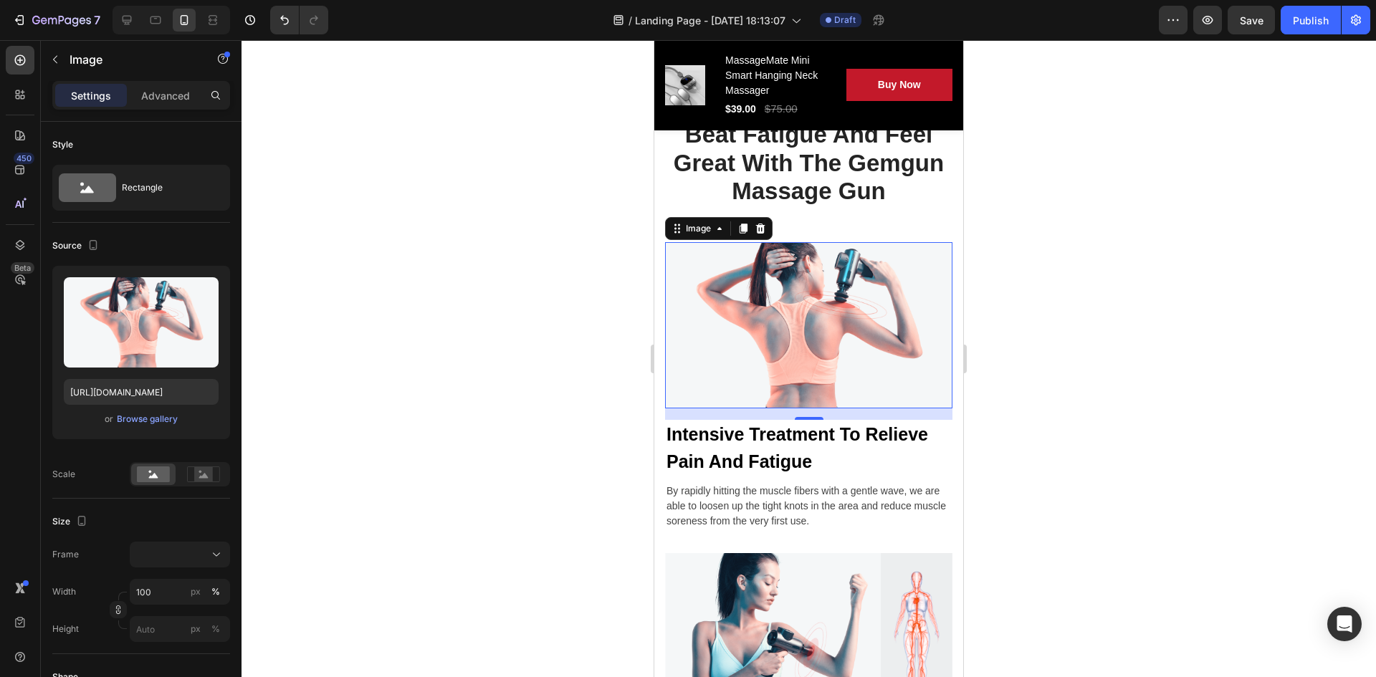
type input "https://cdn.shopify.com/s/files/1/0943/8442/3195/files/gempages_585884447153324…"
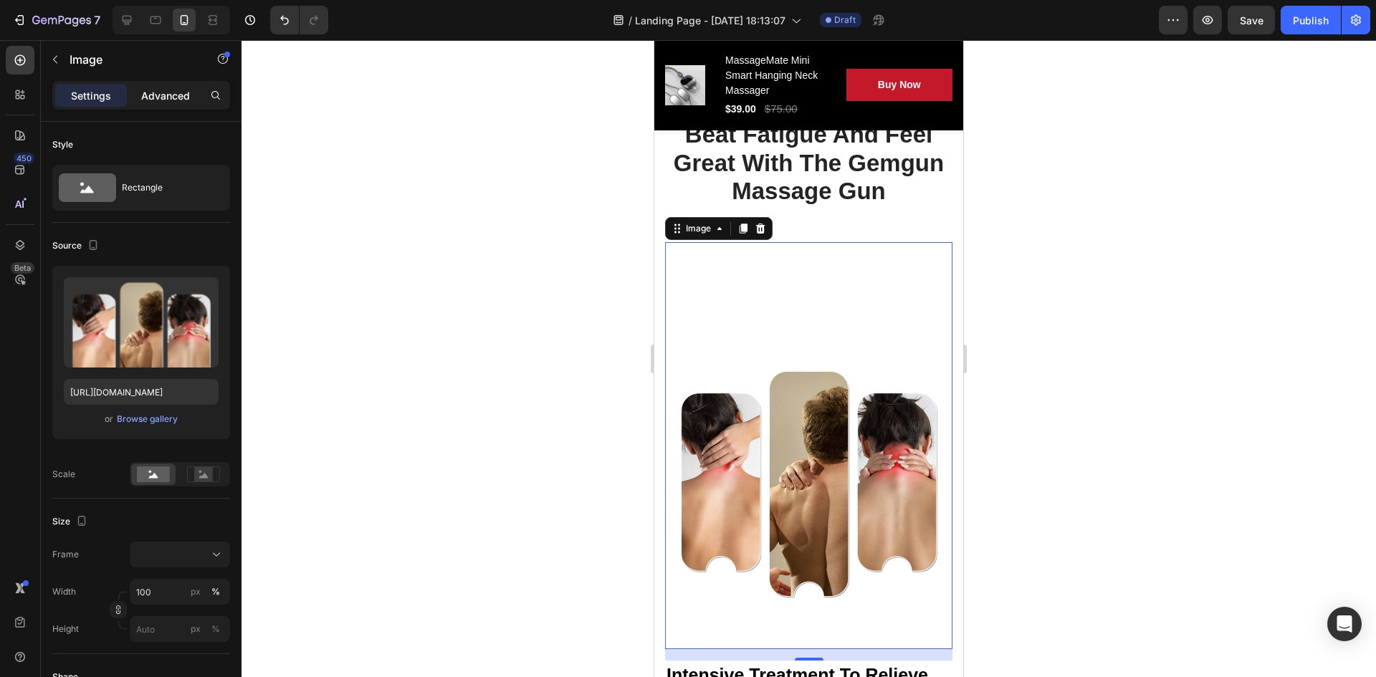
click at [158, 99] on p "Advanced" at bounding box center [165, 95] width 49 height 15
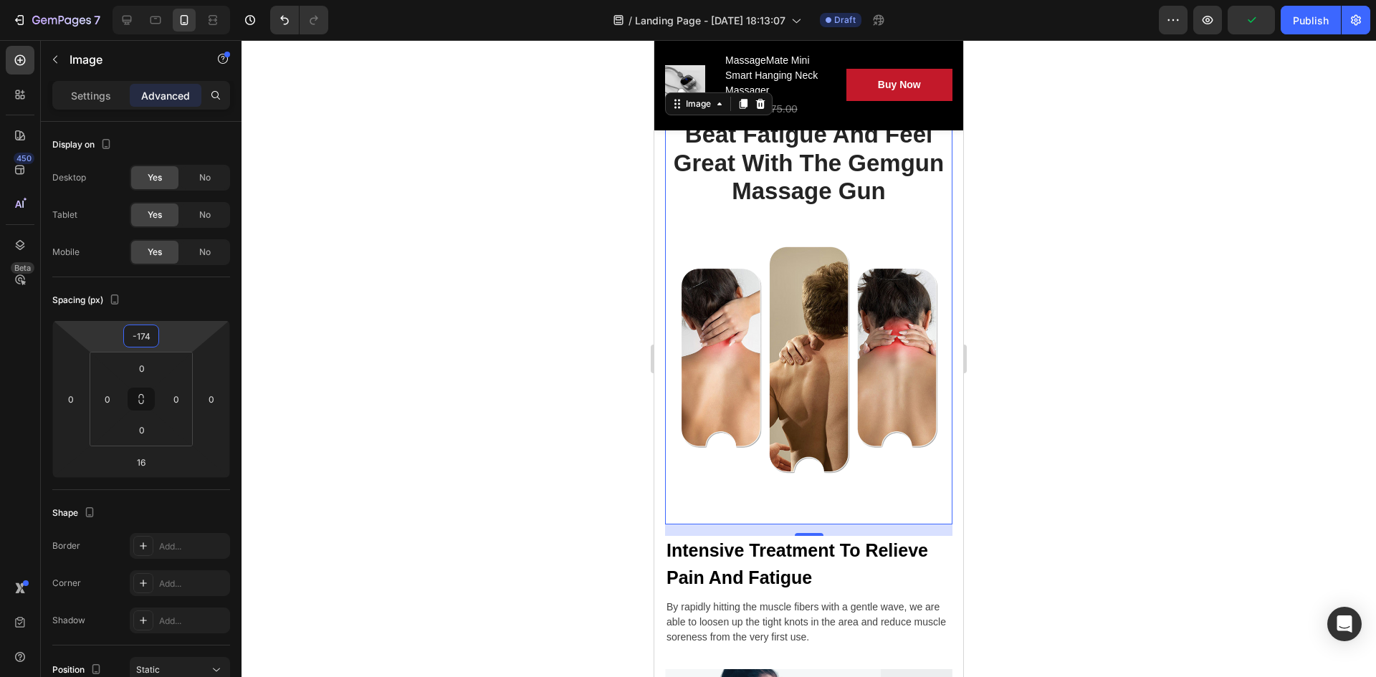
drag, startPoint x: 161, startPoint y: 327, endPoint x: 156, endPoint y: 389, distance: 62.6
click at [156, 0] on html "7 / Landing Page - Sep 24, 18:13:07 Draft Preview Publish 450 Beta Sections(18)…" at bounding box center [688, 0] width 1376 height 0
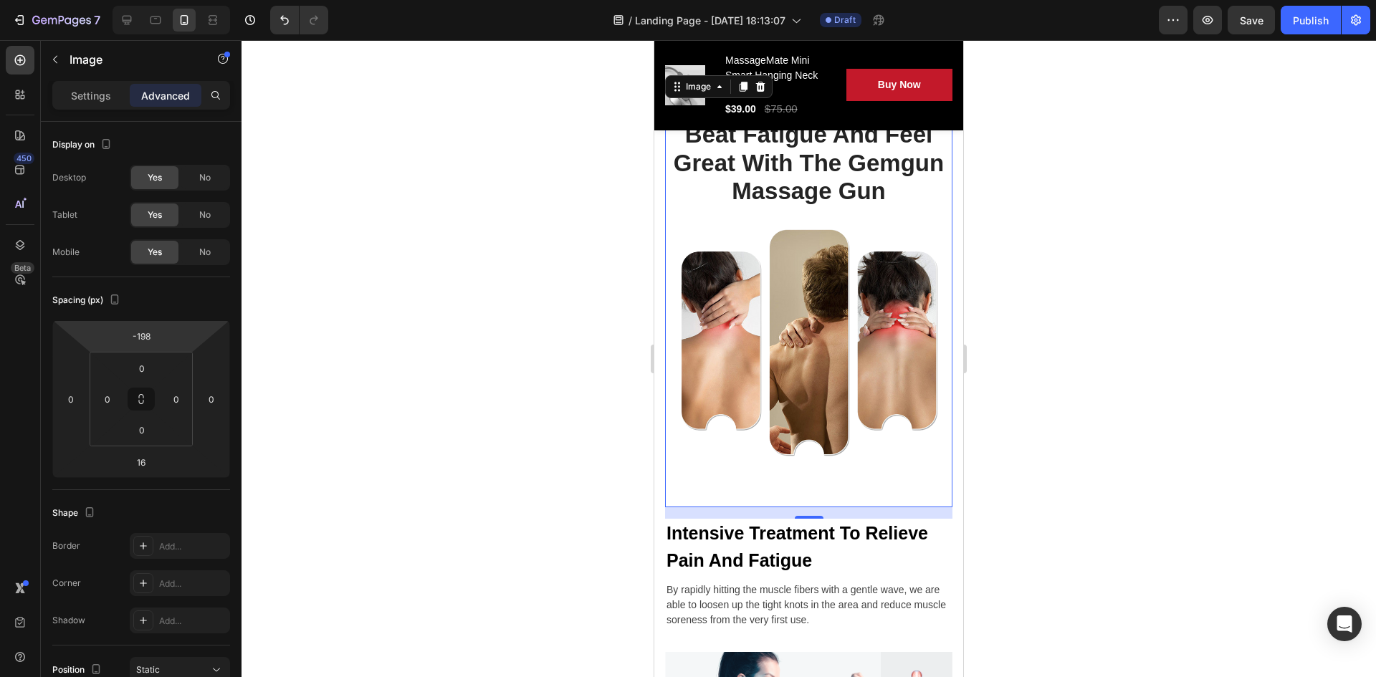
drag, startPoint x: 173, startPoint y: 334, endPoint x: 177, endPoint y: 343, distance: 9.6
click at [177, 0] on html "7 / Landing Page - Sep 24, 18:13:07 Draft Preview Save Publish 450 Beta Section…" at bounding box center [688, 0] width 1376 height 0
click at [184, 0] on html "7 / Landing Page - Sep 24, 18:13:07 Draft Preview Save Publish 450 Beta Section…" at bounding box center [688, 0] width 1376 height 0
click at [148, 338] on input "-198" at bounding box center [141, 336] width 29 height 22
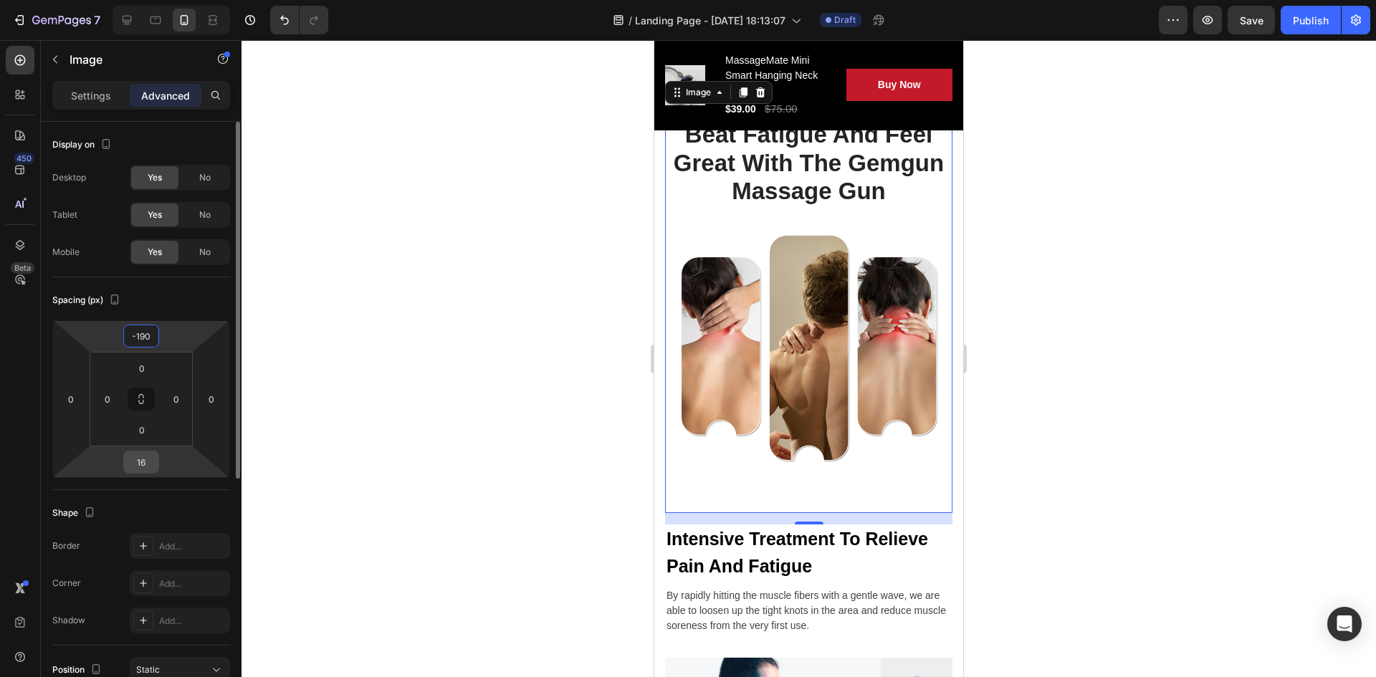
type input "-190"
click at [142, 459] on input "16" at bounding box center [141, 463] width 29 height 22
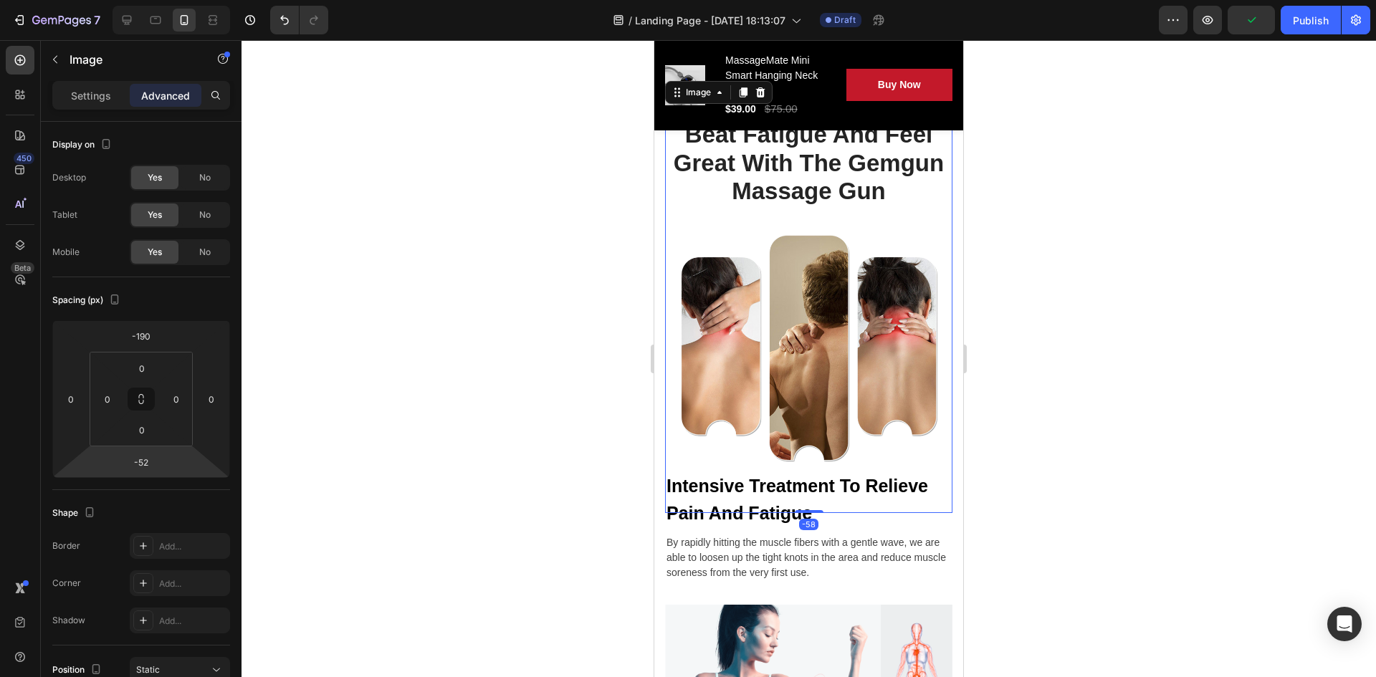
type input "-50"
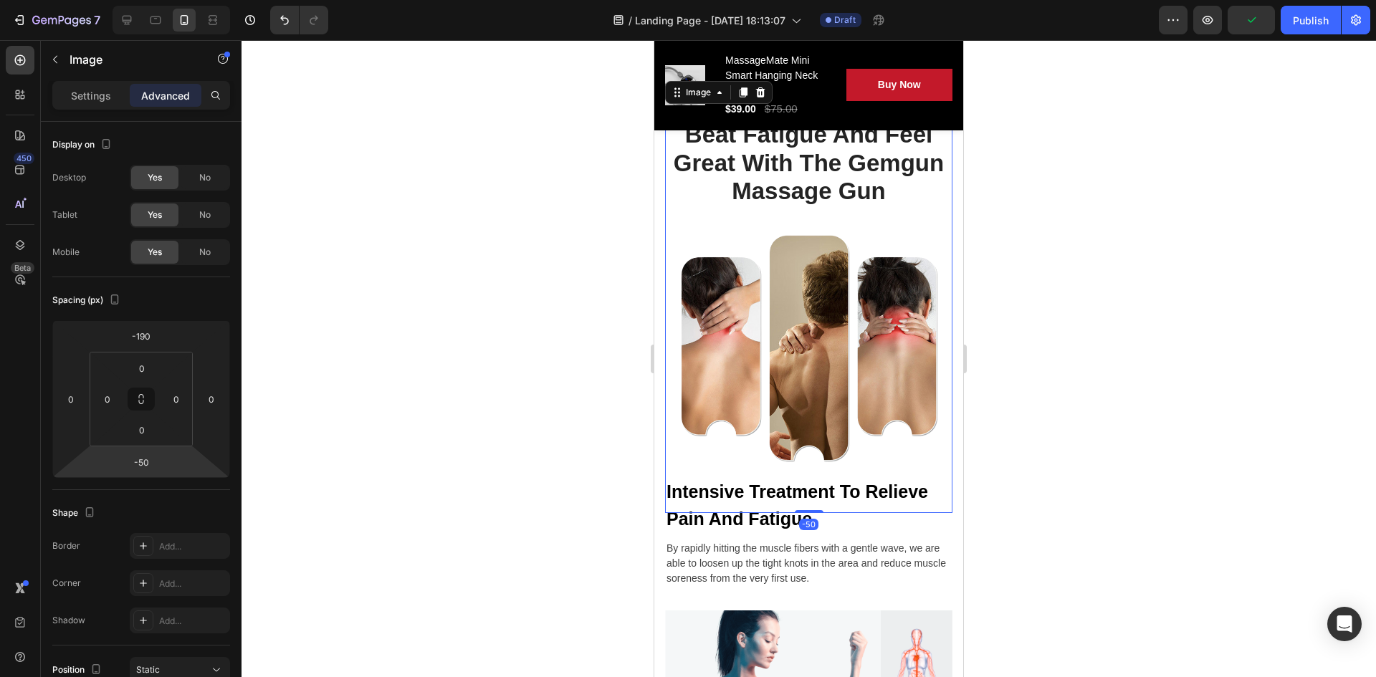
drag, startPoint x: 169, startPoint y: 457, endPoint x: 153, endPoint y: 481, distance: 28.4
click at [153, 0] on html "7 / Landing Page - Sep 24, 18:13:07 Draft Preview Publish 450 Beta Sections(18)…" at bounding box center [688, 0] width 1376 height 0
click at [270, 411] on div at bounding box center [809, 358] width 1135 height 637
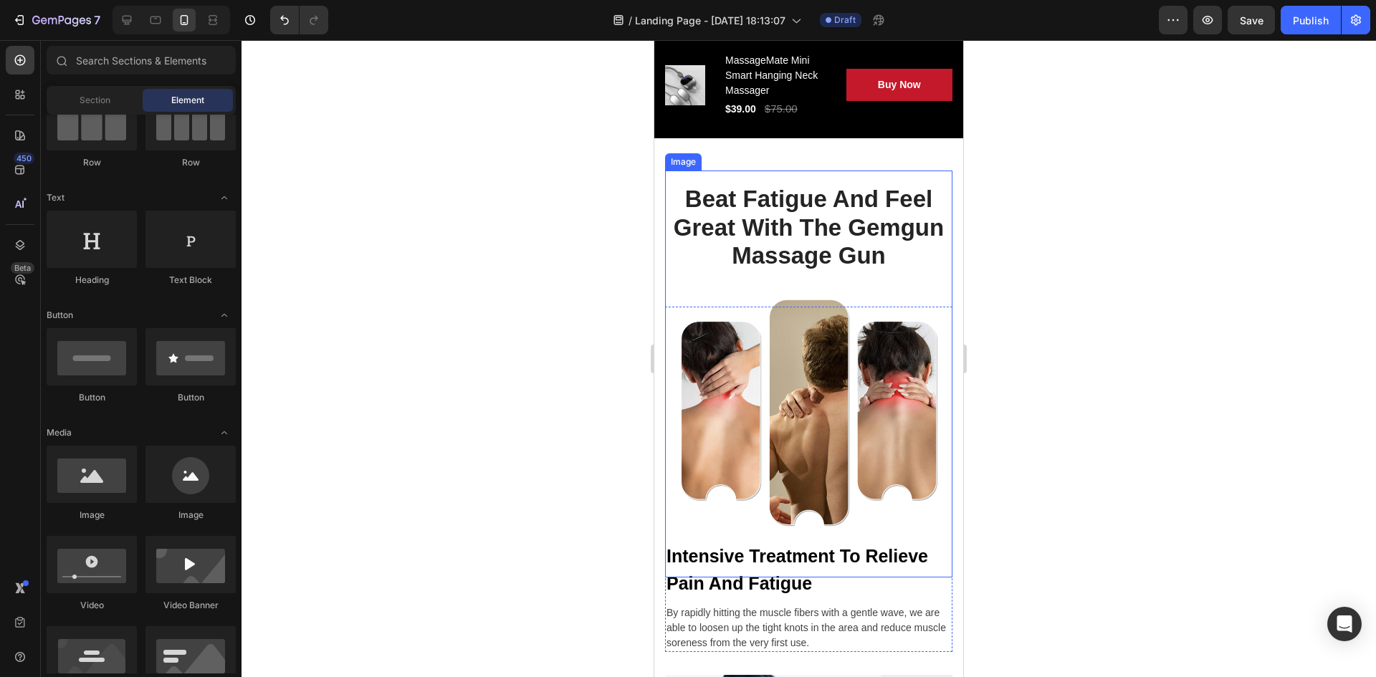
scroll to position [2055, 0]
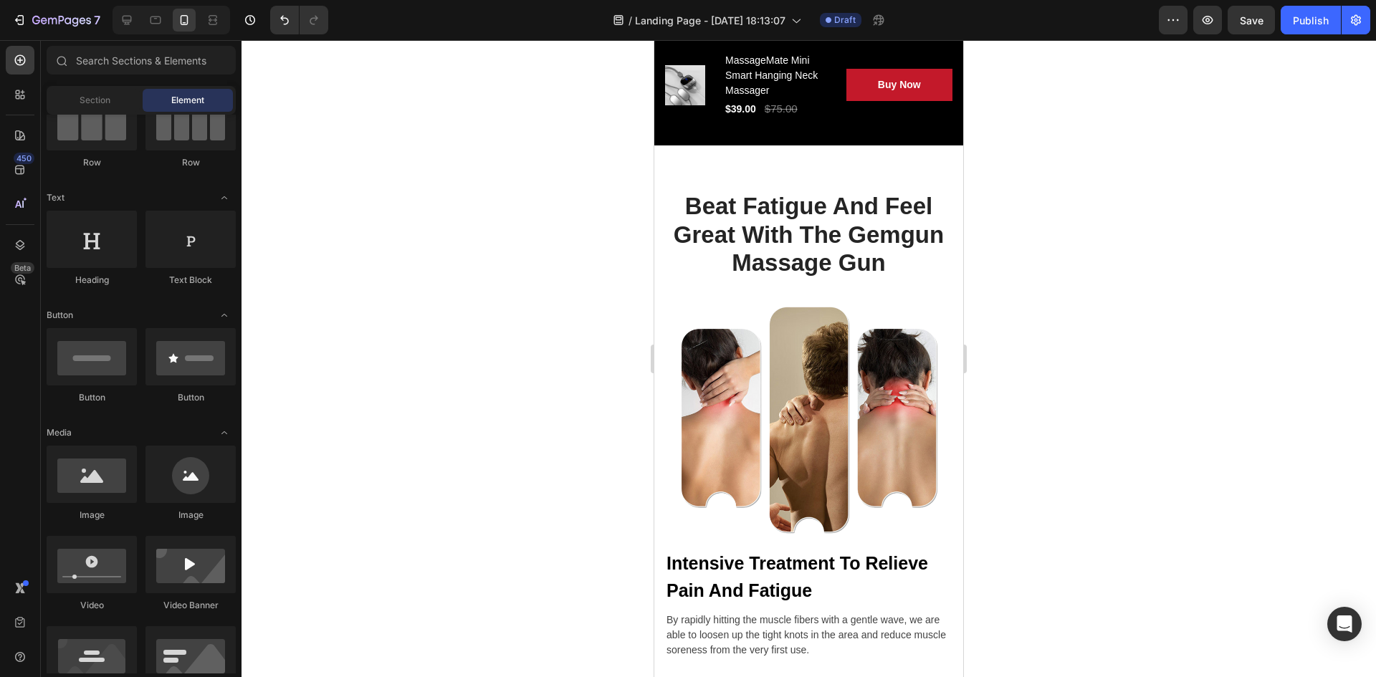
click at [1007, 316] on div at bounding box center [809, 358] width 1135 height 637
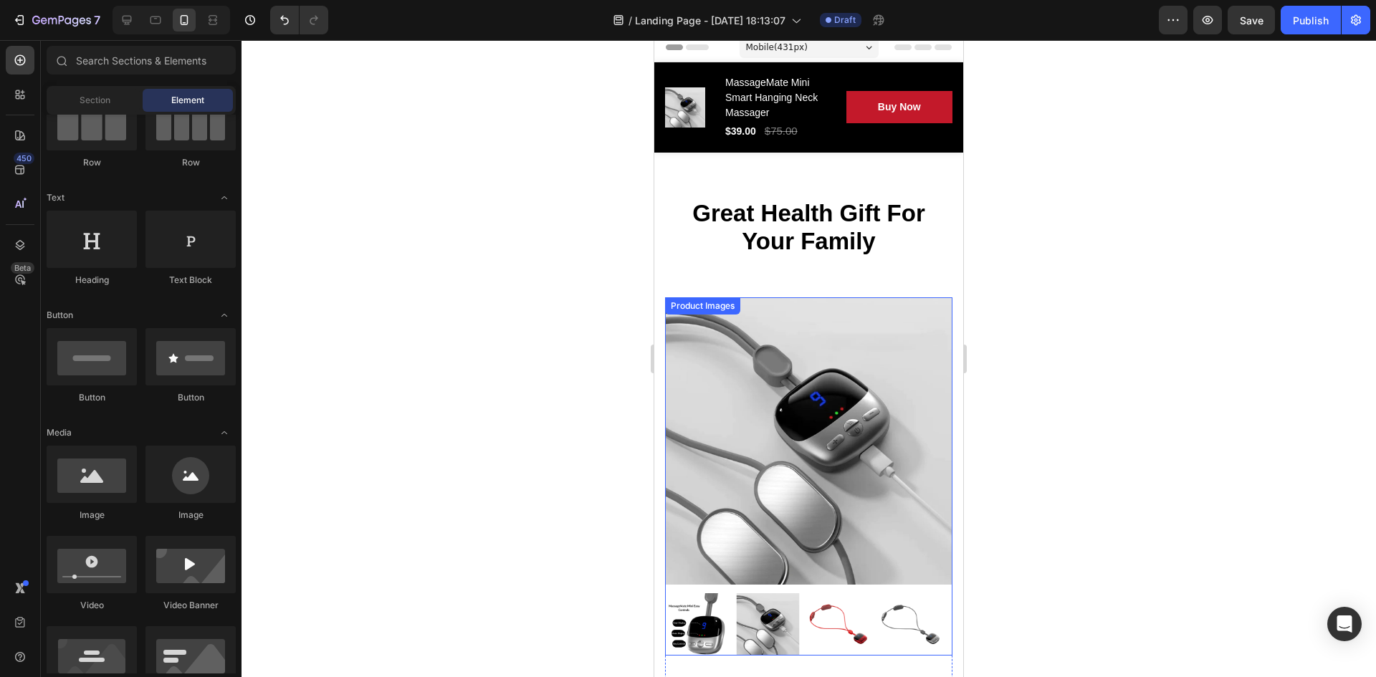
scroll to position [0, 0]
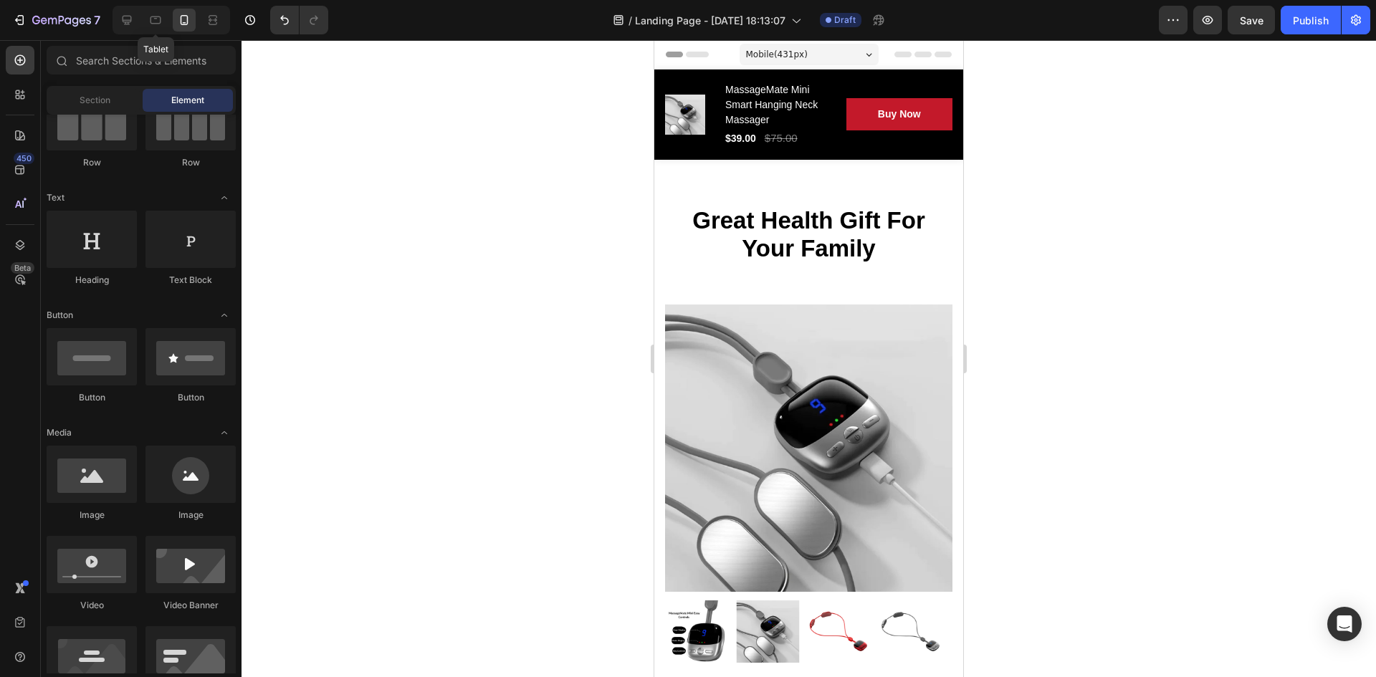
click at [145, 31] on div at bounding box center [155, 20] width 23 height 23
click at [133, 26] on icon at bounding box center [127, 20] width 14 height 14
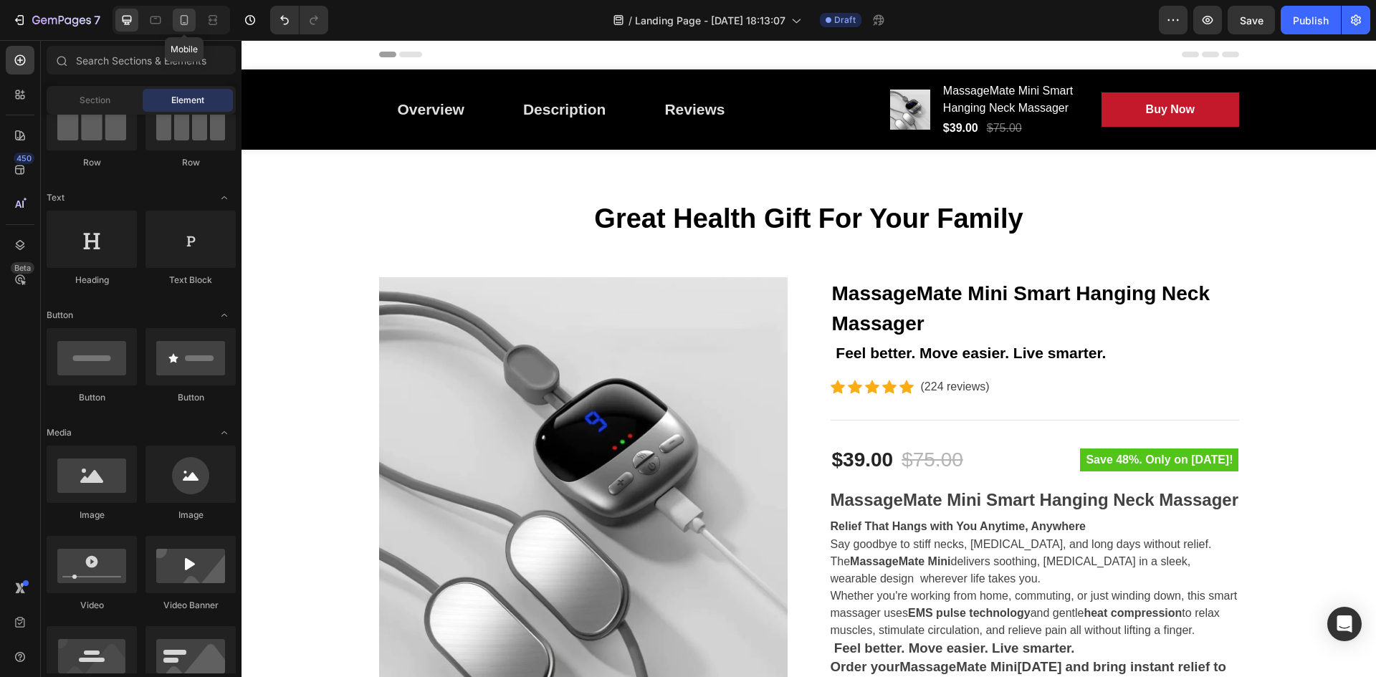
click at [182, 19] on icon at bounding box center [184, 20] width 14 height 14
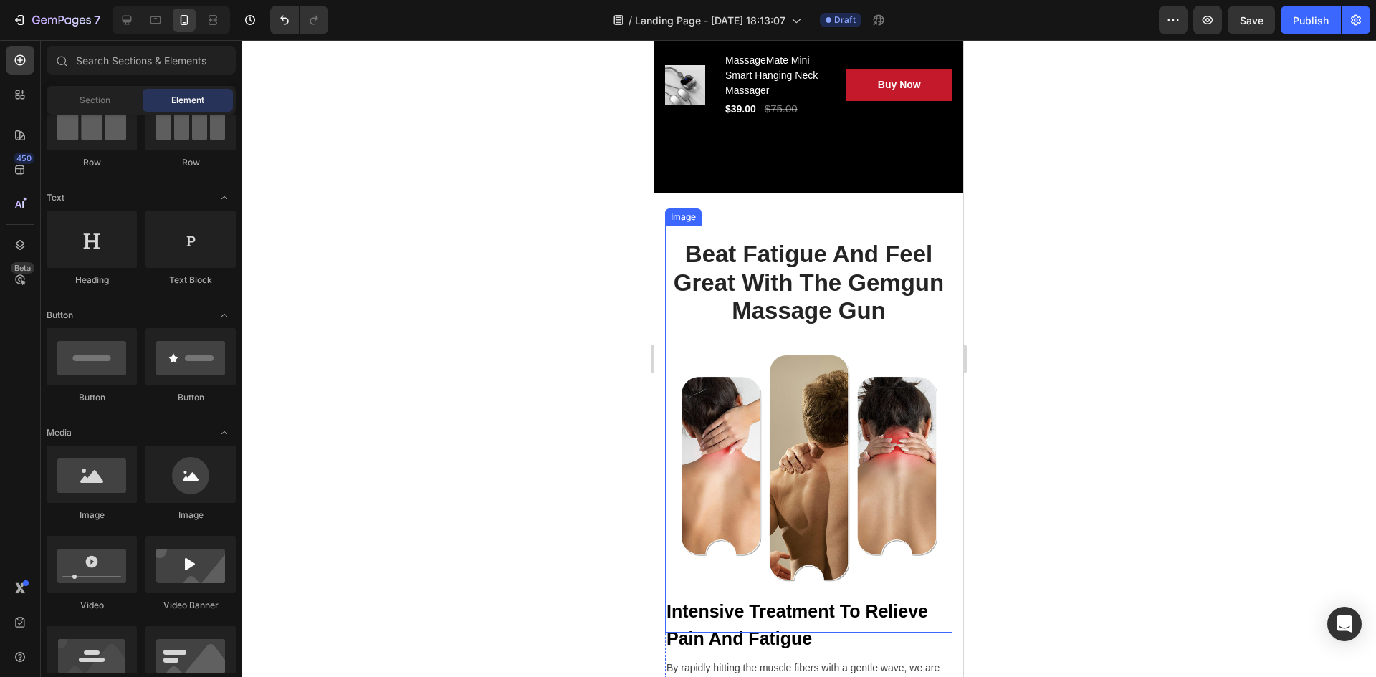
scroll to position [2007, 0]
click at [882, 300] on img at bounding box center [808, 429] width 287 height 408
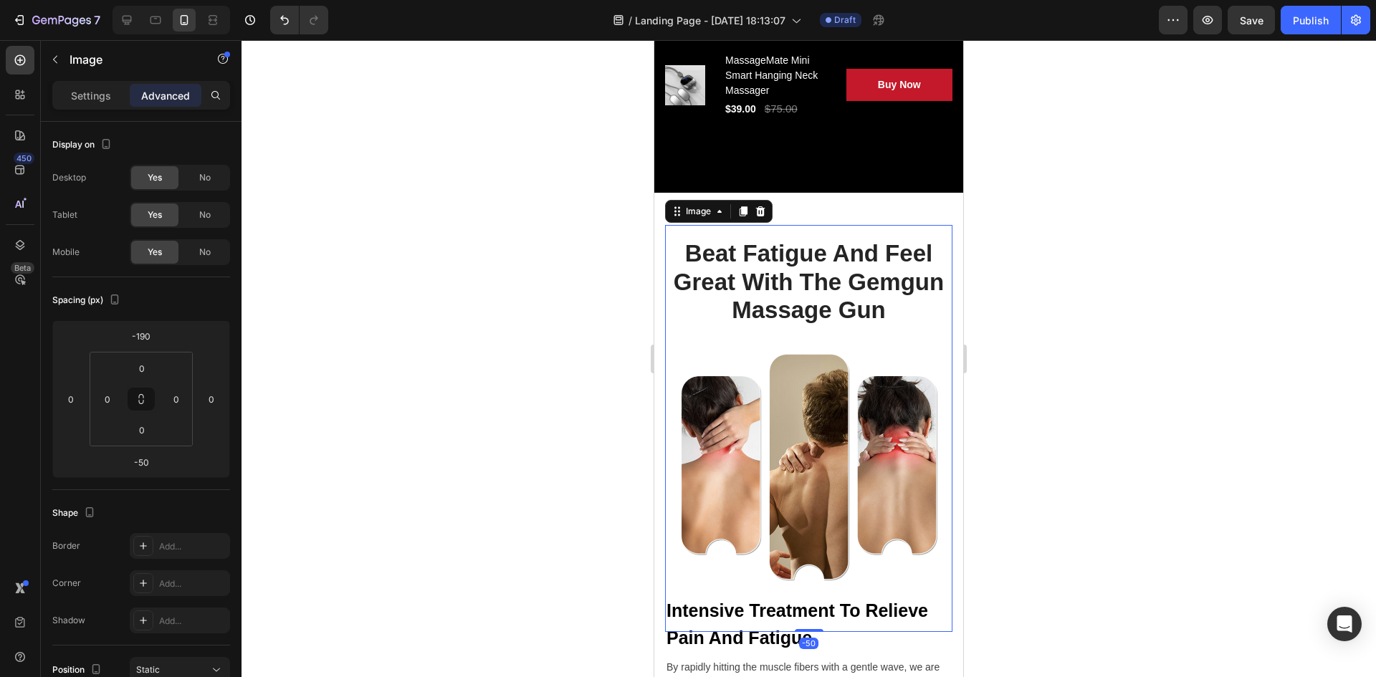
click at [883, 285] on img at bounding box center [808, 429] width 287 height 408
click at [857, 285] on img at bounding box center [808, 429] width 287 height 408
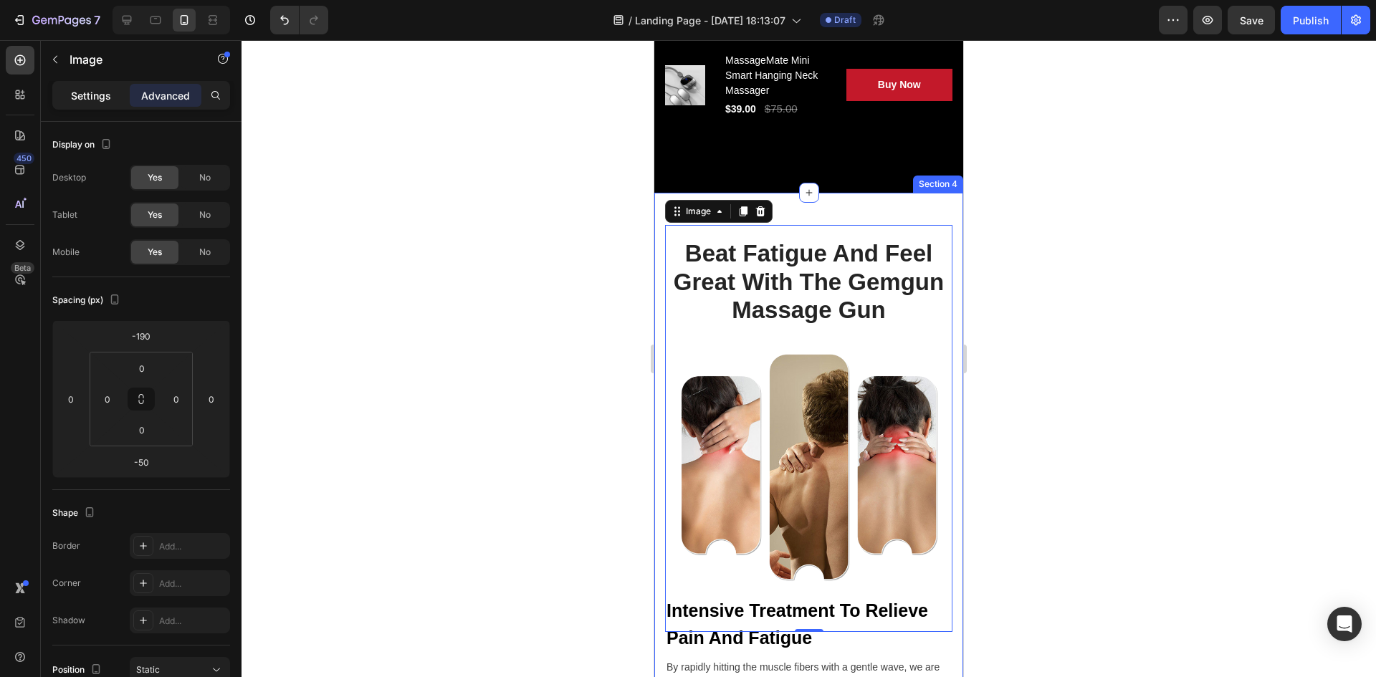
click at [101, 96] on p "Settings" at bounding box center [91, 95] width 40 height 15
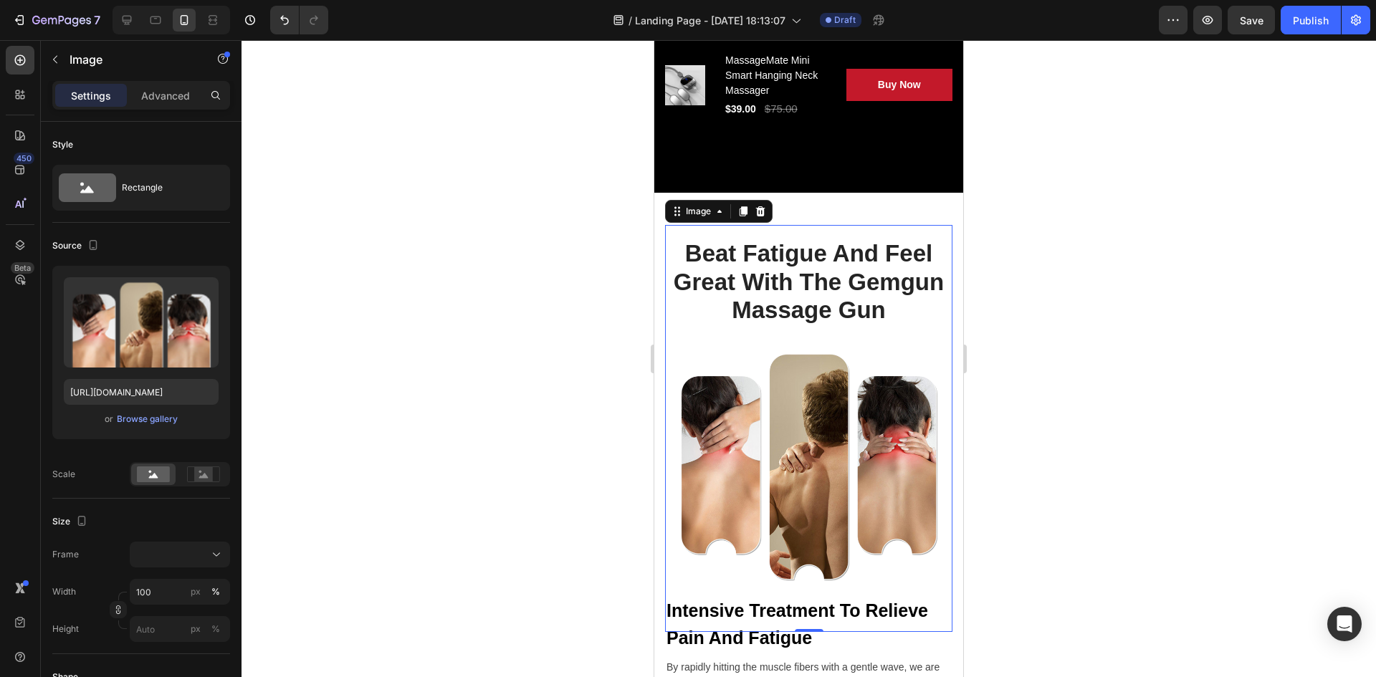
click at [829, 298] on img at bounding box center [808, 429] width 287 height 408
click at [819, 270] on img at bounding box center [808, 429] width 287 height 408
click at [803, 206] on div "Beat Fatigue And Feel Great With The Gemgun Massage Gun Heading Row Image -50 I…" at bounding box center [809, 633] width 309 height 880
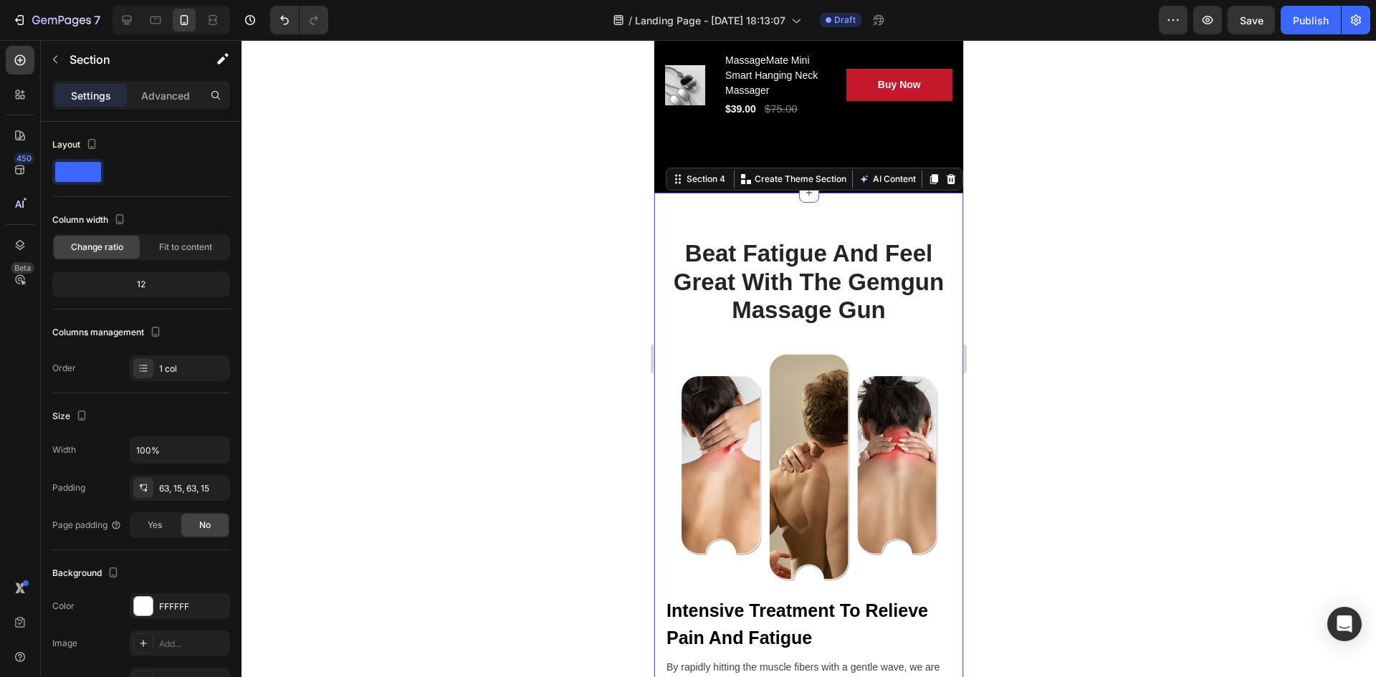
click at [854, 210] on div "Beat Fatigue And Feel Great With The Gemgun Massage Gun Heading Row Image Inten…" at bounding box center [809, 633] width 309 height 880
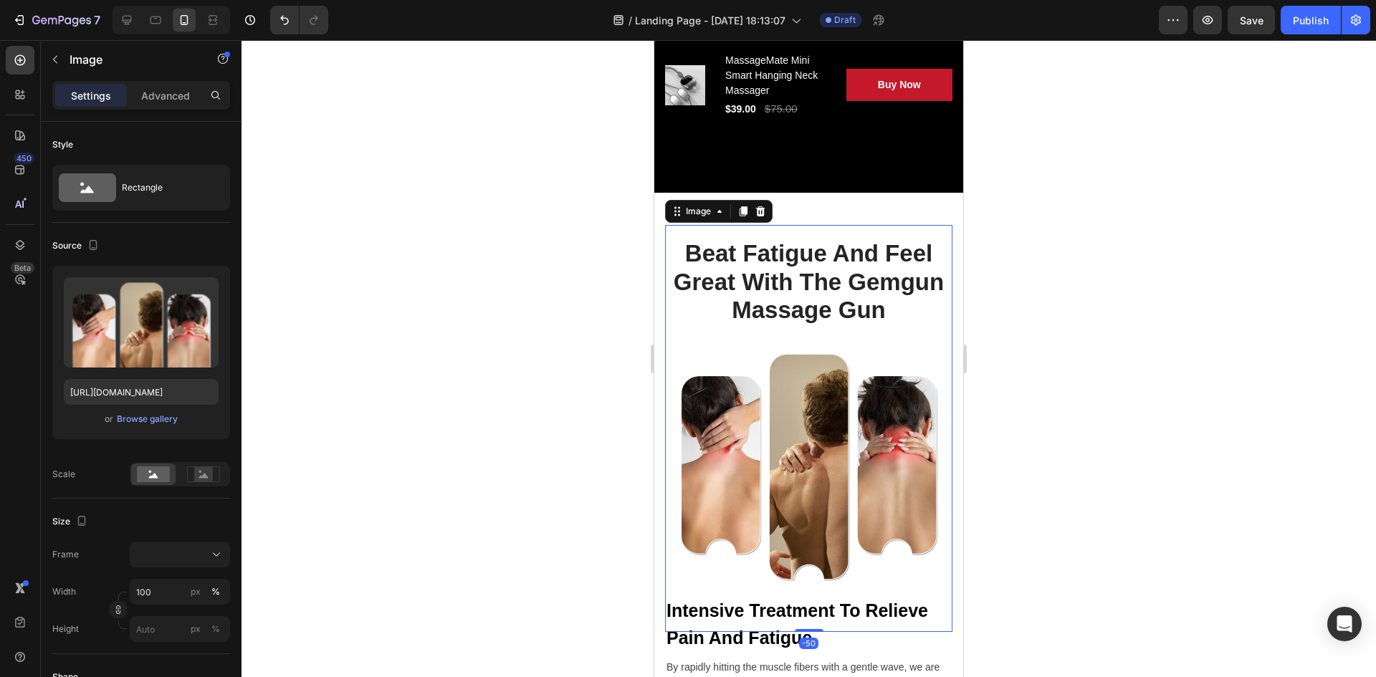
click at [836, 225] on img at bounding box center [808, 429] width 287 height 408
click at [817, 315] on img at bounding box center [808, 429] width 287 height 408
click at [1002, 339] on div at bounding box center [809, 358] width 1135 height 637
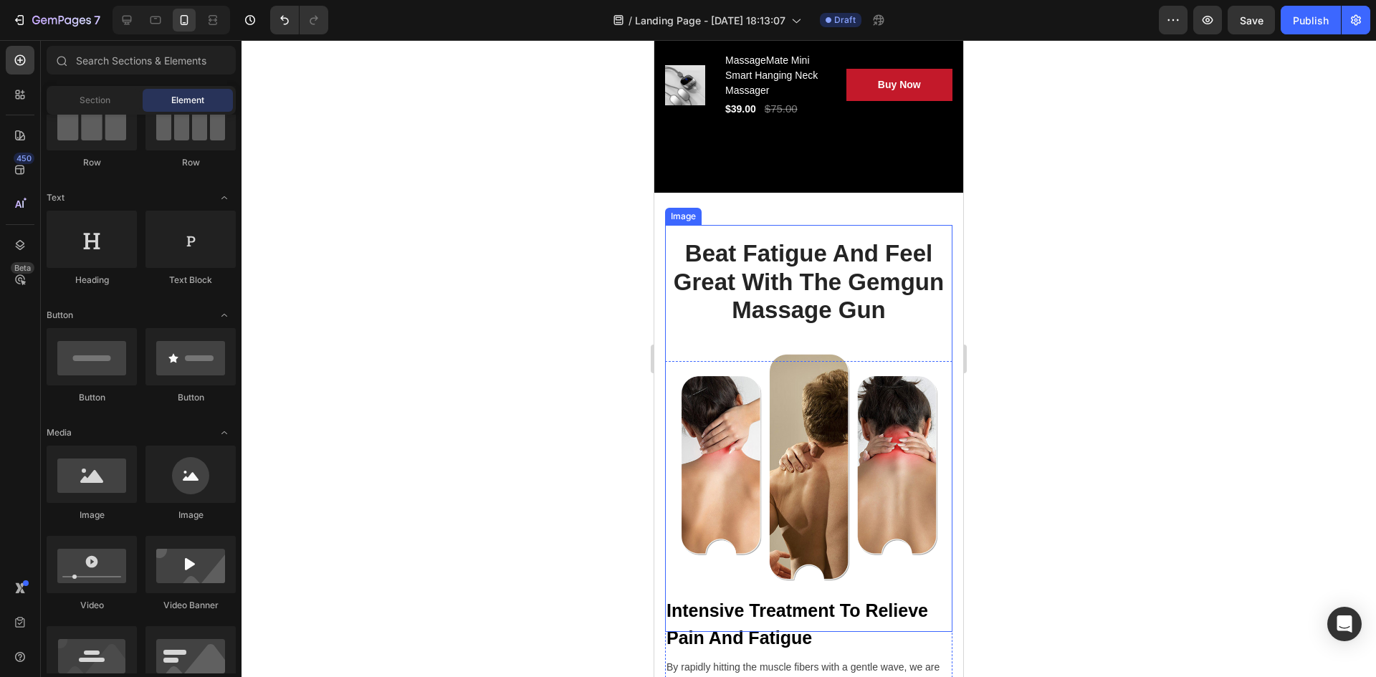
click at [803, 296] on img at bounding box center [808, 429] width 287 height 408
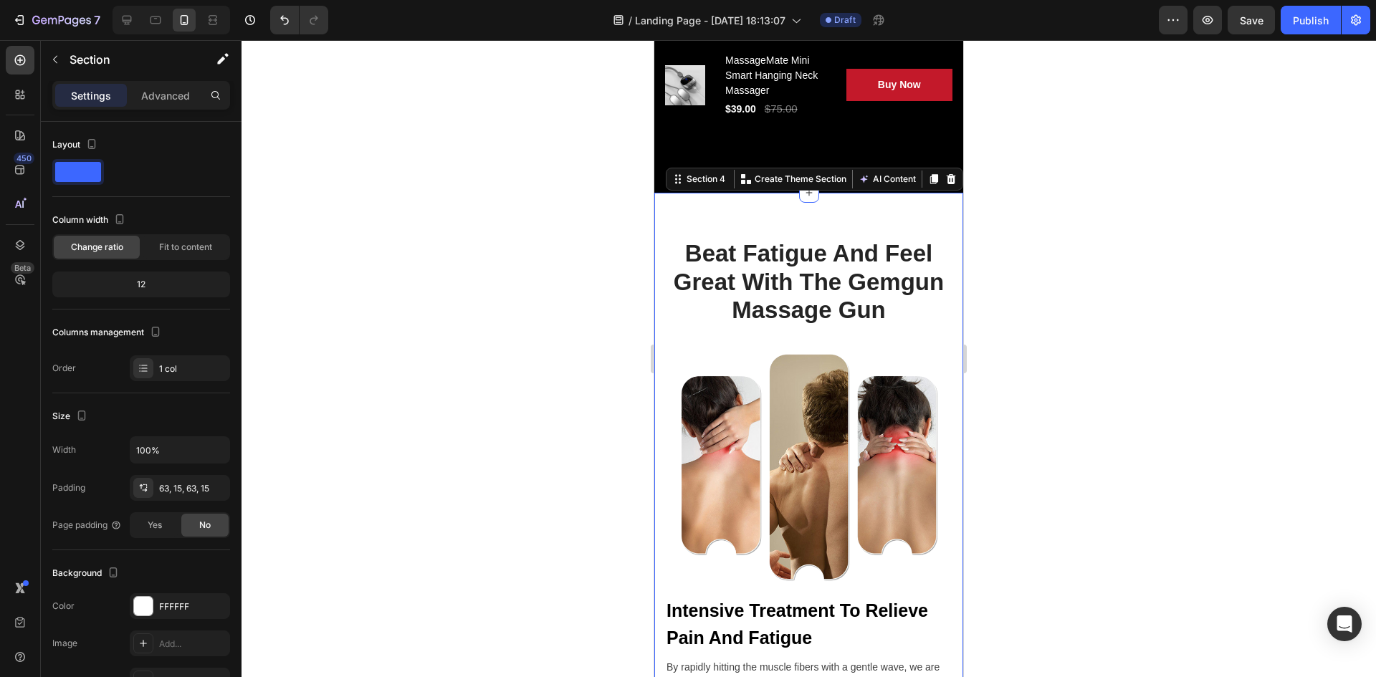
click at [805, 219] on div "Beat Fatigue And Feel Great With The Gemgun Massage Gun Heading Row Image Inten…" at bounding box center [809, 633] width 309 height 880
click at [861, 210] on div "Beat Fatigue And Feel Great With The Gemgun Massage Gun Heading Row Image Inten…" at bounding box center [809, 633] width 309 height 880
click at [835, 218] on div "Beat Fatigue And Feel Great With The Gemgun Massage Gun Heading Row Image Inten…" at bounding box center [809, 633] width 309 height 880
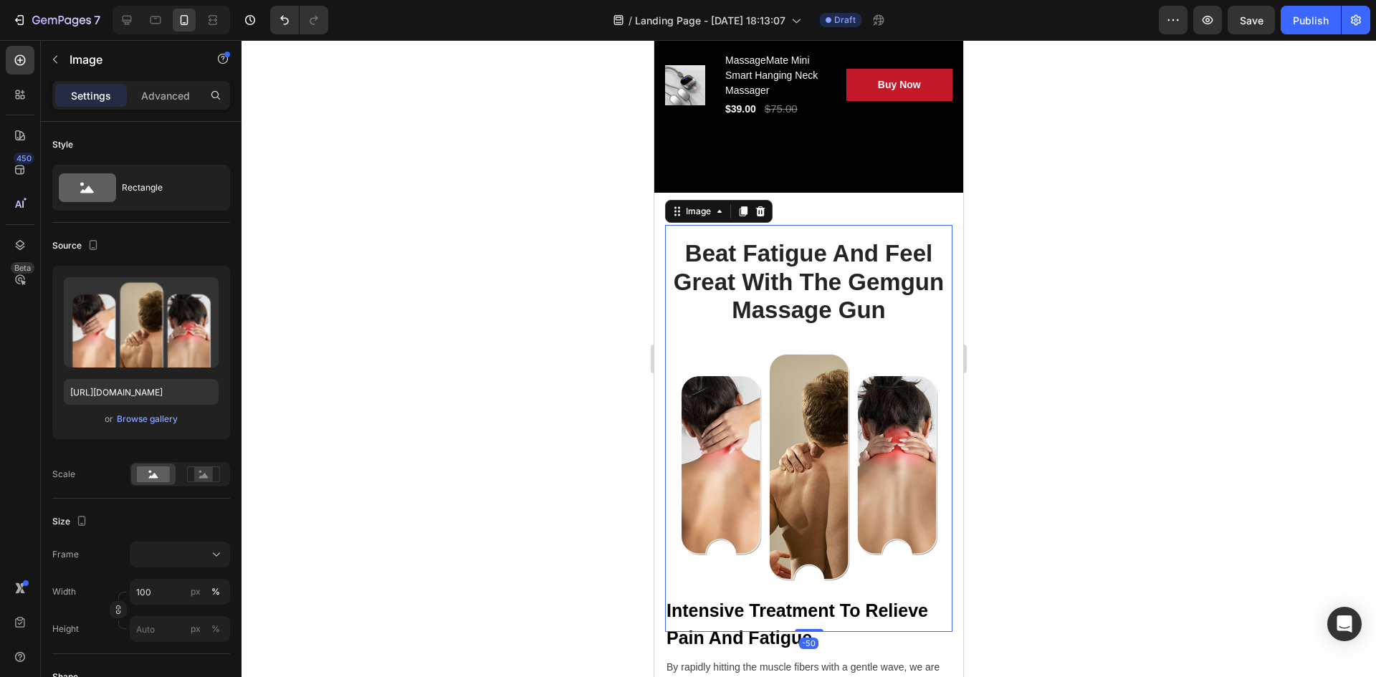
click at [847, 237] on img at bounding box center [808, 429] width 287 height 408
click at [875, 212] on div "Beat Fatigue And Feel Great With The Gemgun Massage Gun Heading Row Image -50 I…" at bounding box center [809, 633] width 309 height 880
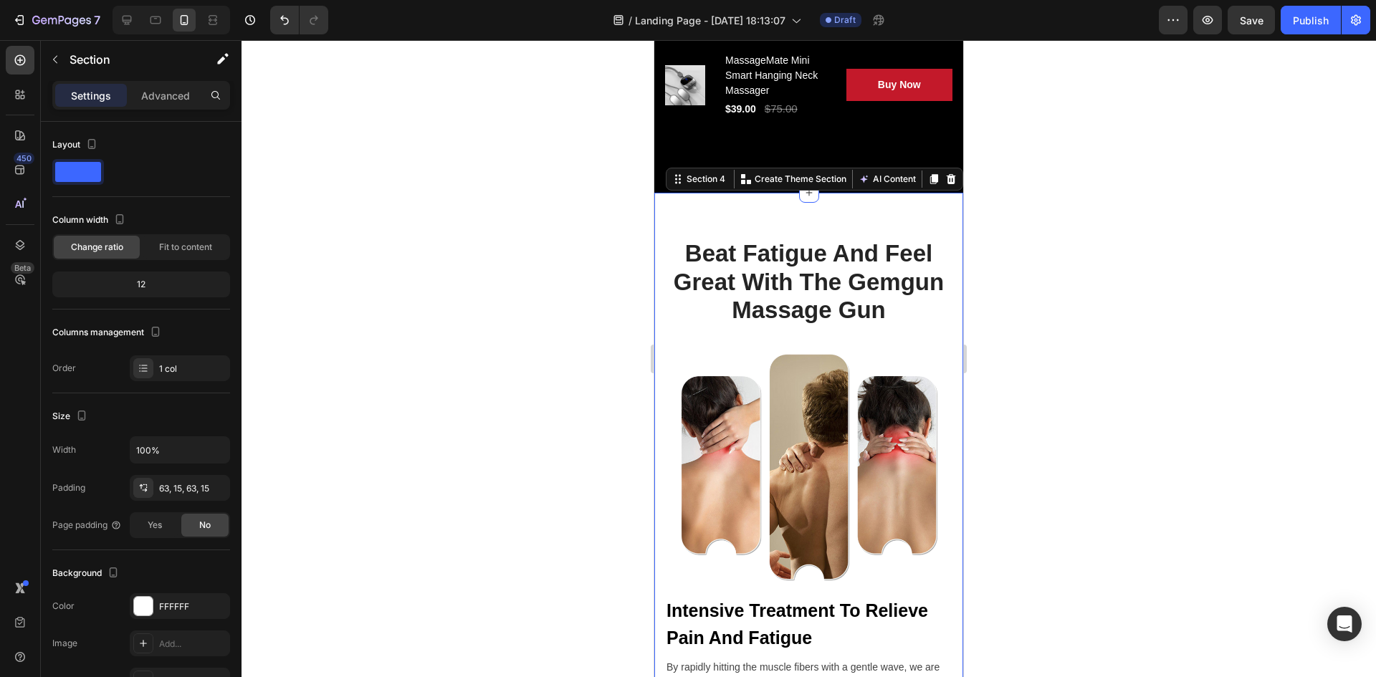
click at [931, 223] on div "Beat Fatigue And Feel Great With The Gemgun Massage Gun Heading Row Image Inten…" at bounding box center [809, 633] width 309 height 880
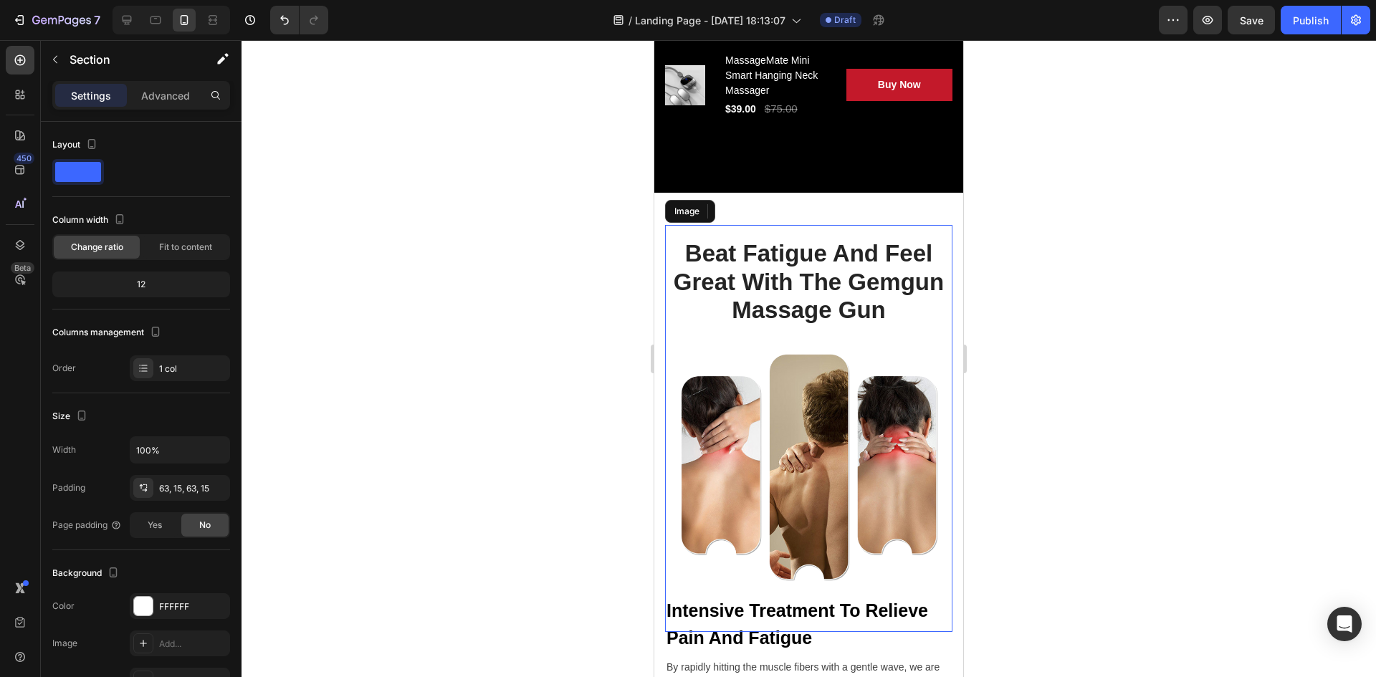
click at [939, 227] on img at bounding box center [808, 429] width 287 height 408
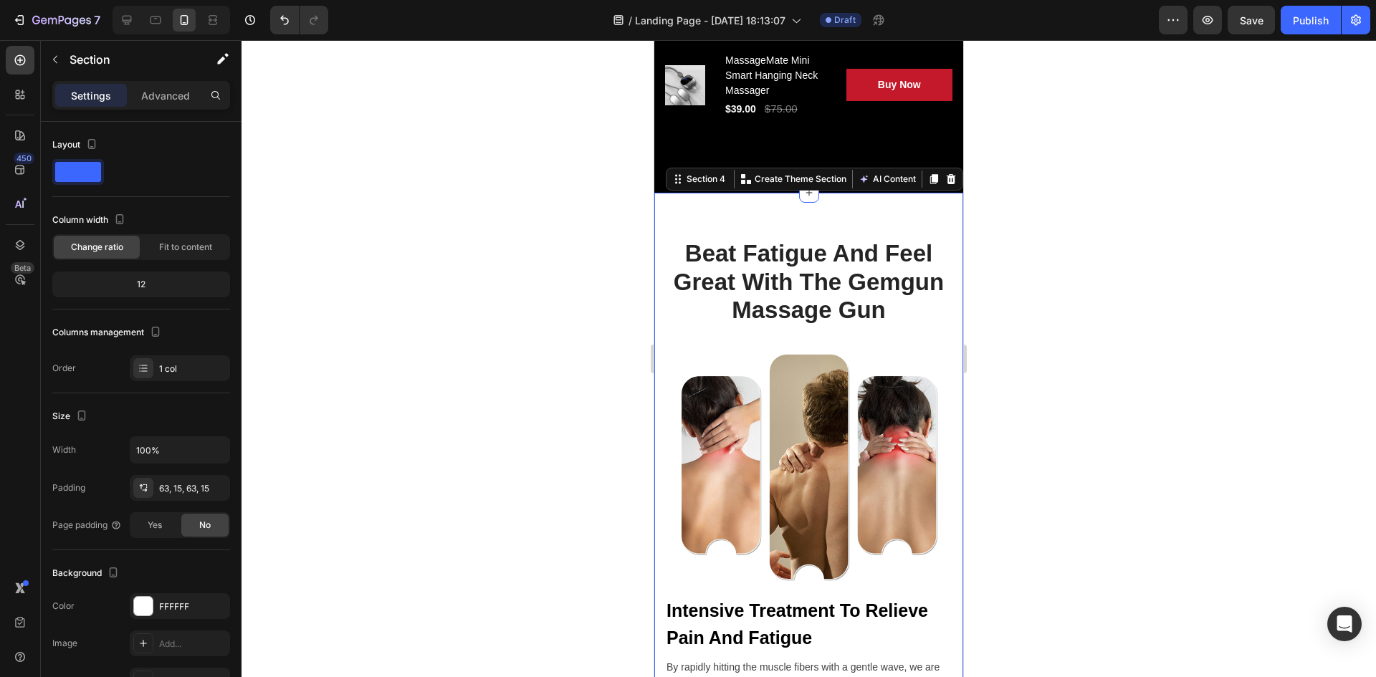
click at [946, 232] on div "Beat Fatigue And Feel Great With The Gemgun Massage Gun Heading Row Image Inten…" at bounding box center [809, 633] width 309 height 880
click at [946, 231] on div "Beat Fatigue And Feel Great With The Gemgun Massage Gun Heading Row Image Inten…" at bounding box center [809, 633] width 309 height 880
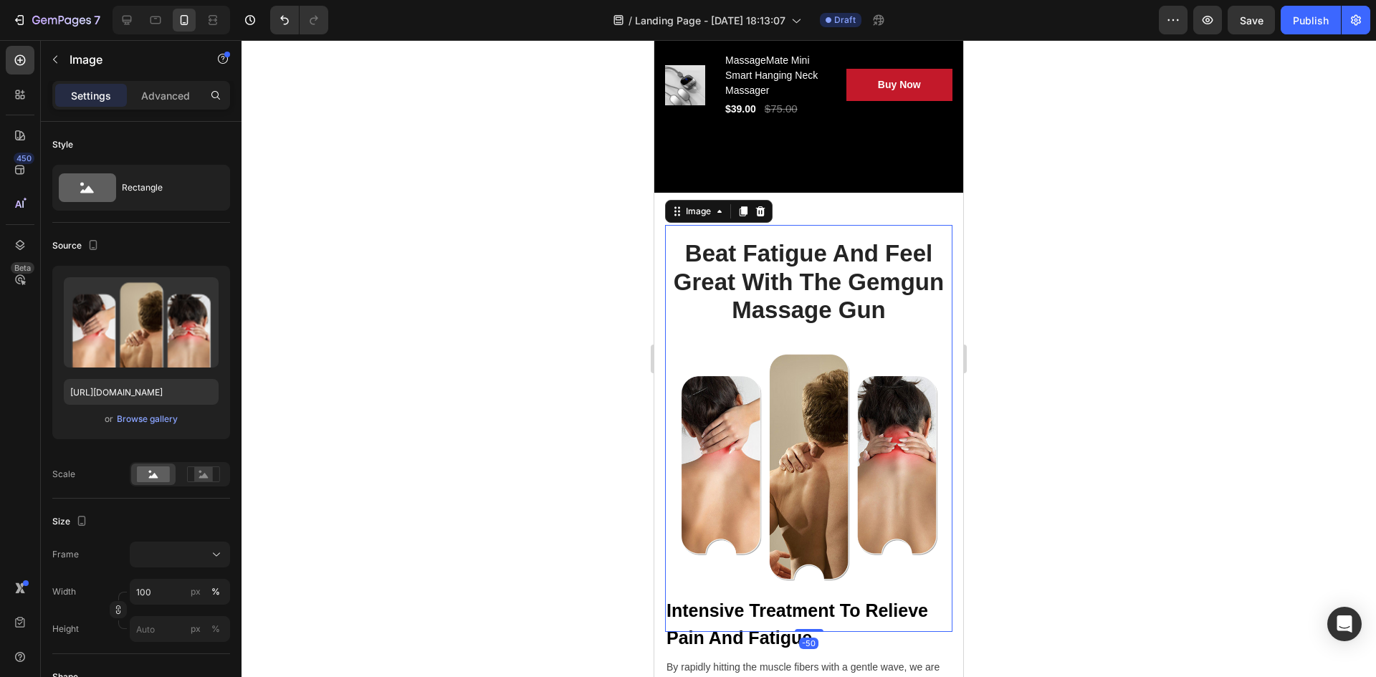
click at [888, 257] on img at bounding box center [808, 429] width 287 height 408
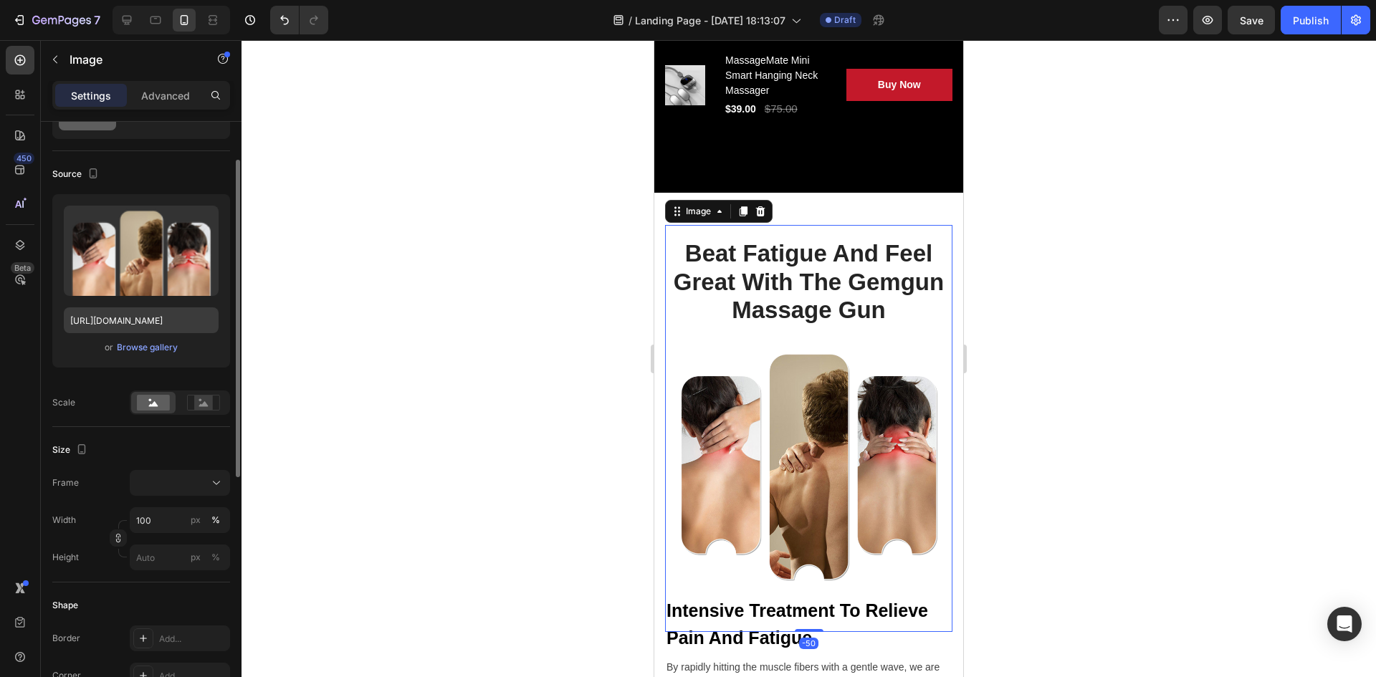
scroll to position [0, 0]
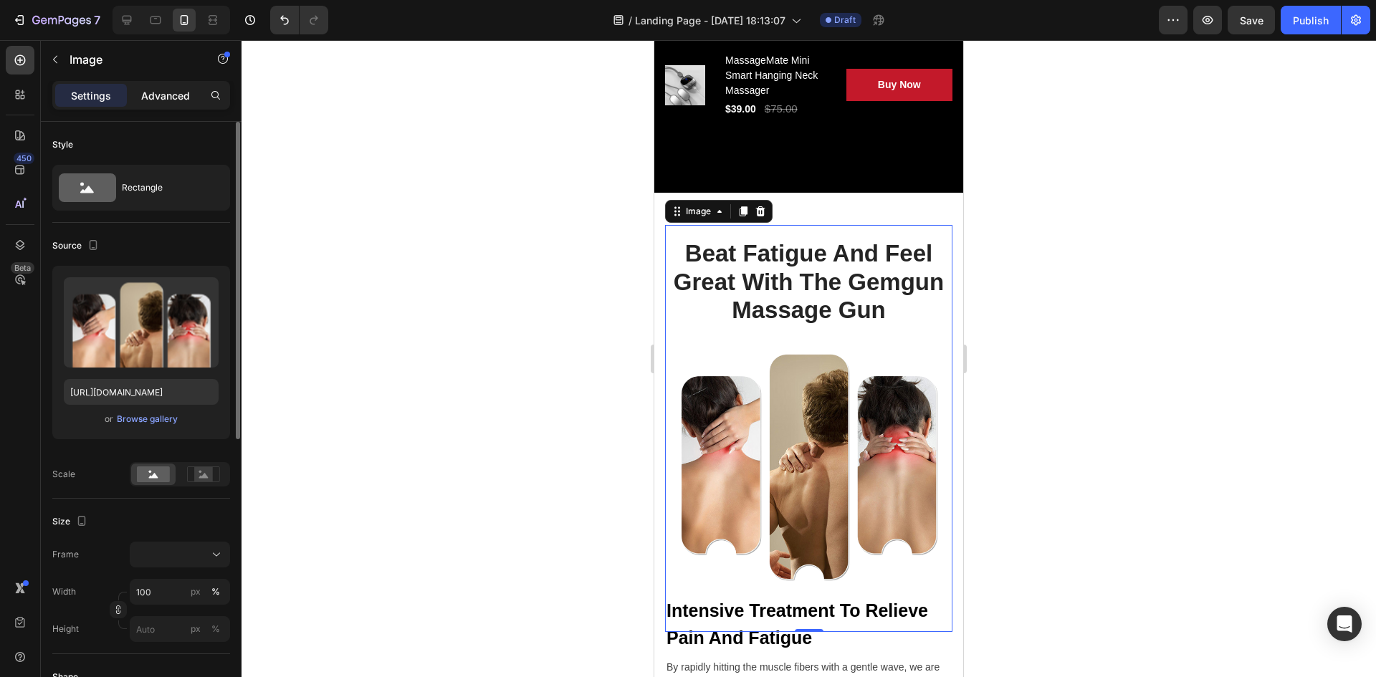
click at [154, 92] on p "Advanced" at bounding box center [165, 95] width 49 height 15
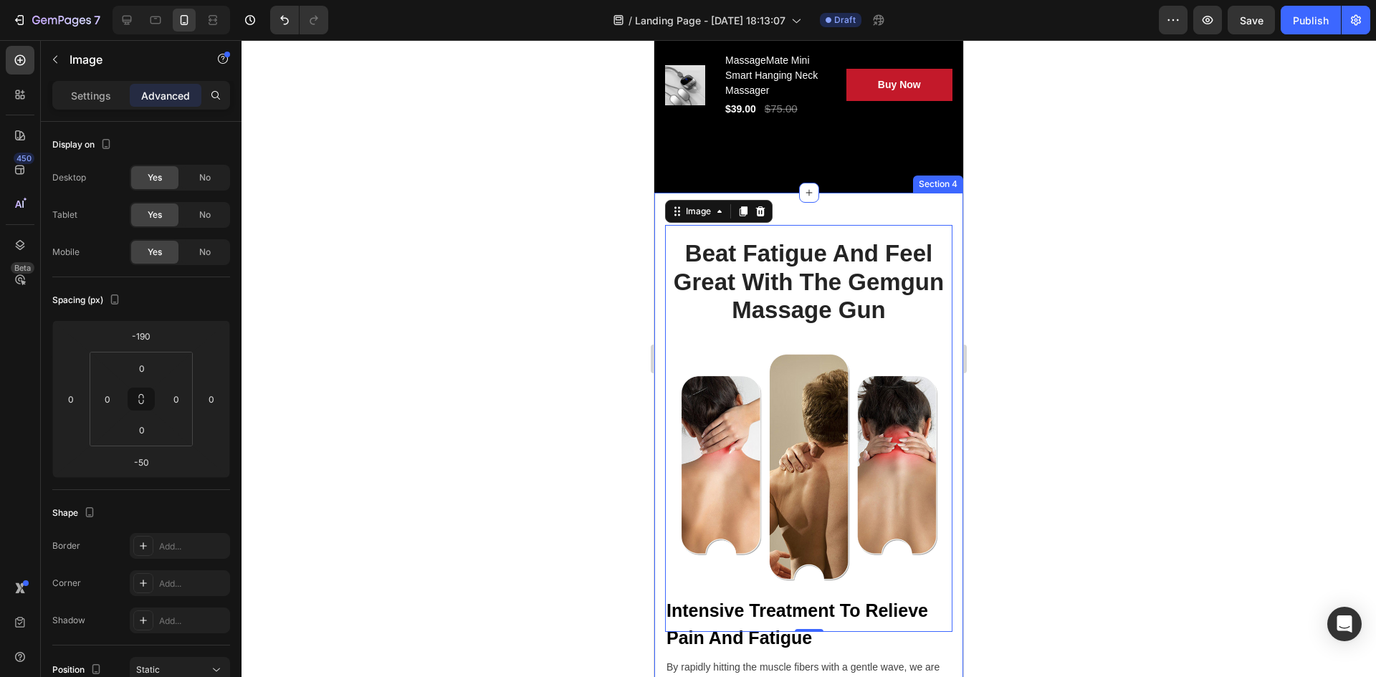
click at [796, 208] on div "Beat Fatigue And Feel Great With The Gemgun Massage Gun Heading Row Image -50 I…" at bounding box center [809, 633] width 309 height 880
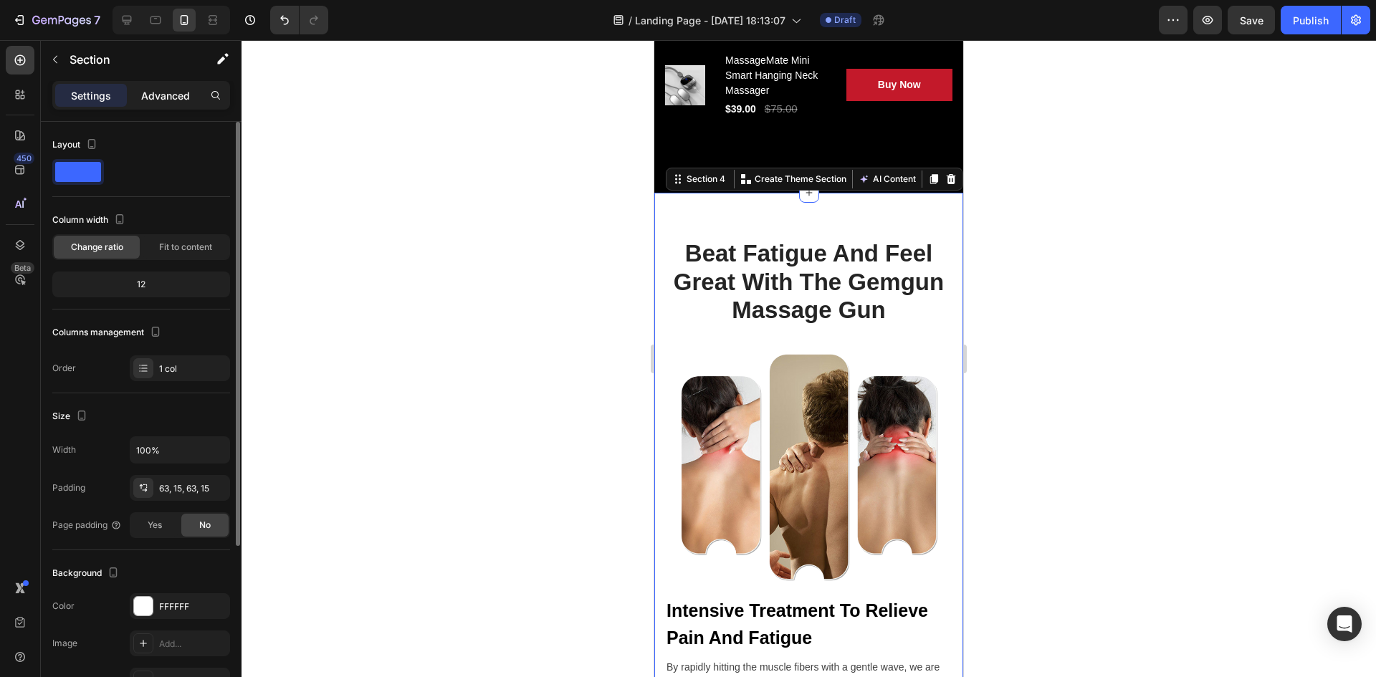
click at [174, 94] on p "Advanced" at bounding box center [165, 95] width 49 height 15
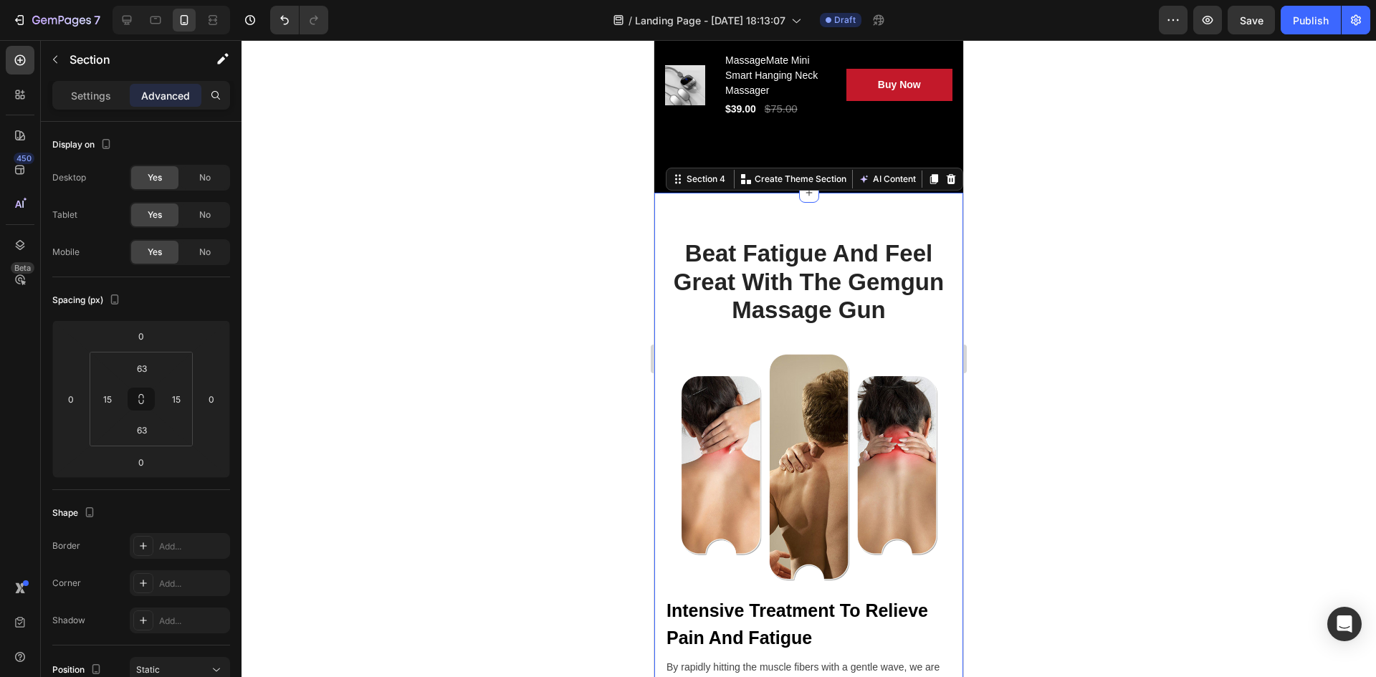
click at [118, 82] on div "Settings Advanced" at bounding box center [141, 95] width 178 height 29
click at [108, 91] on p "Settings" at bounding box center [91, 95] width 40 height 15
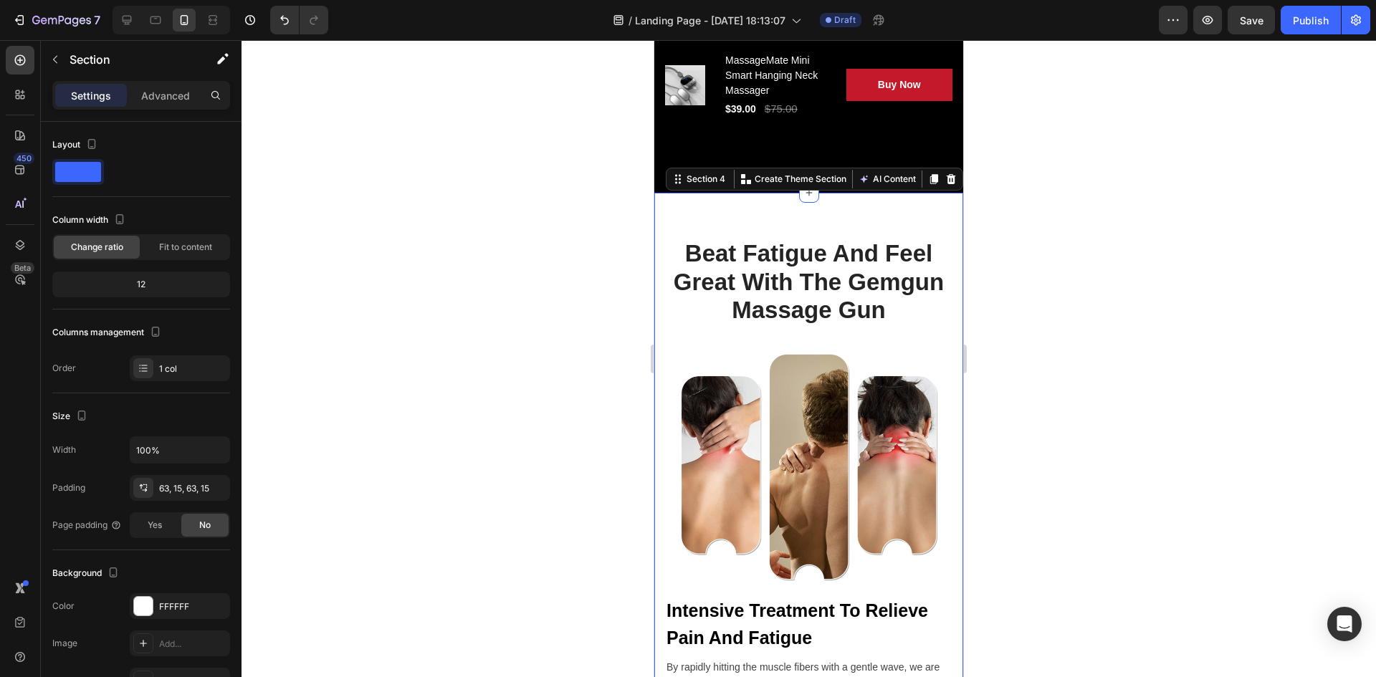
click at [394, 290] on div at bounding box center [809, 358] width 1135 height 637
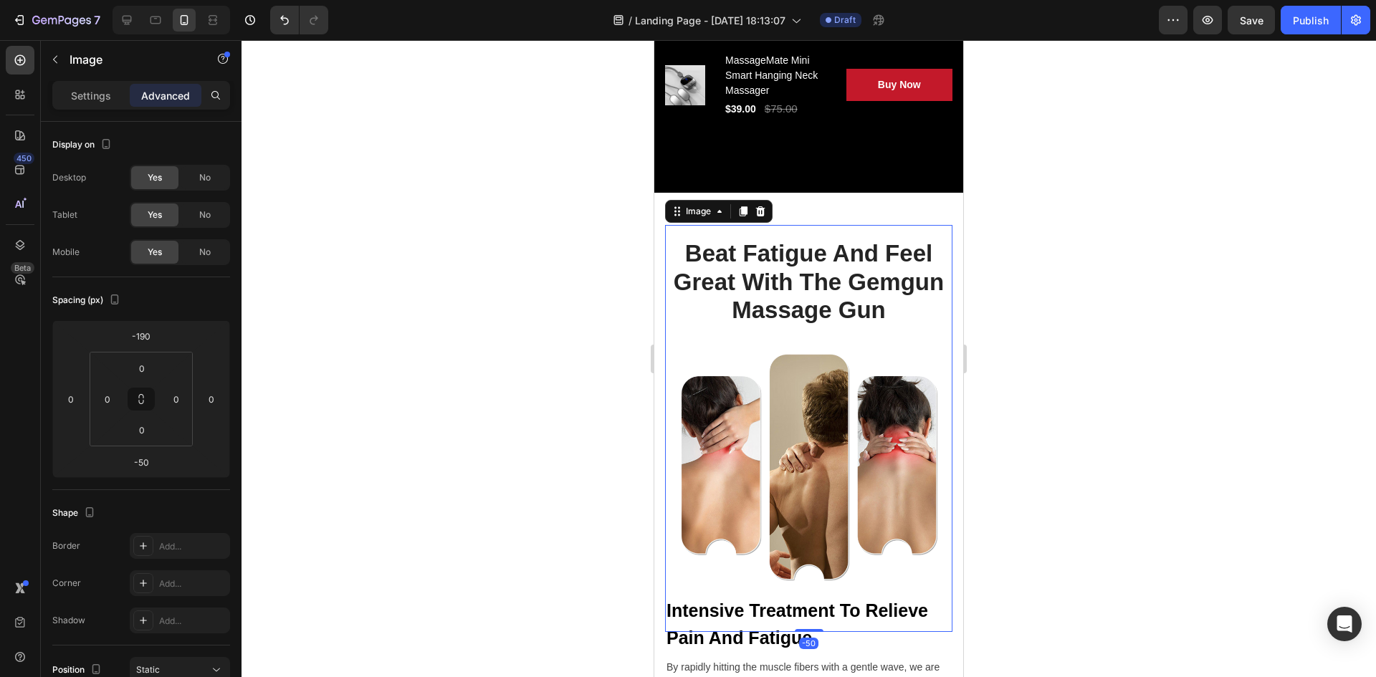
click at [690, 275] on img at bounding box center [808, 429] width 287 height 408
click at [690, 273] on img at bounding box center [808, 429] width 287 height 408
click at [703, 264] on img at bounding box center [808, 429] width 287 height 408
click at [723, 220] on div "Image" at bounding box center [719, 211] width 108 height 23
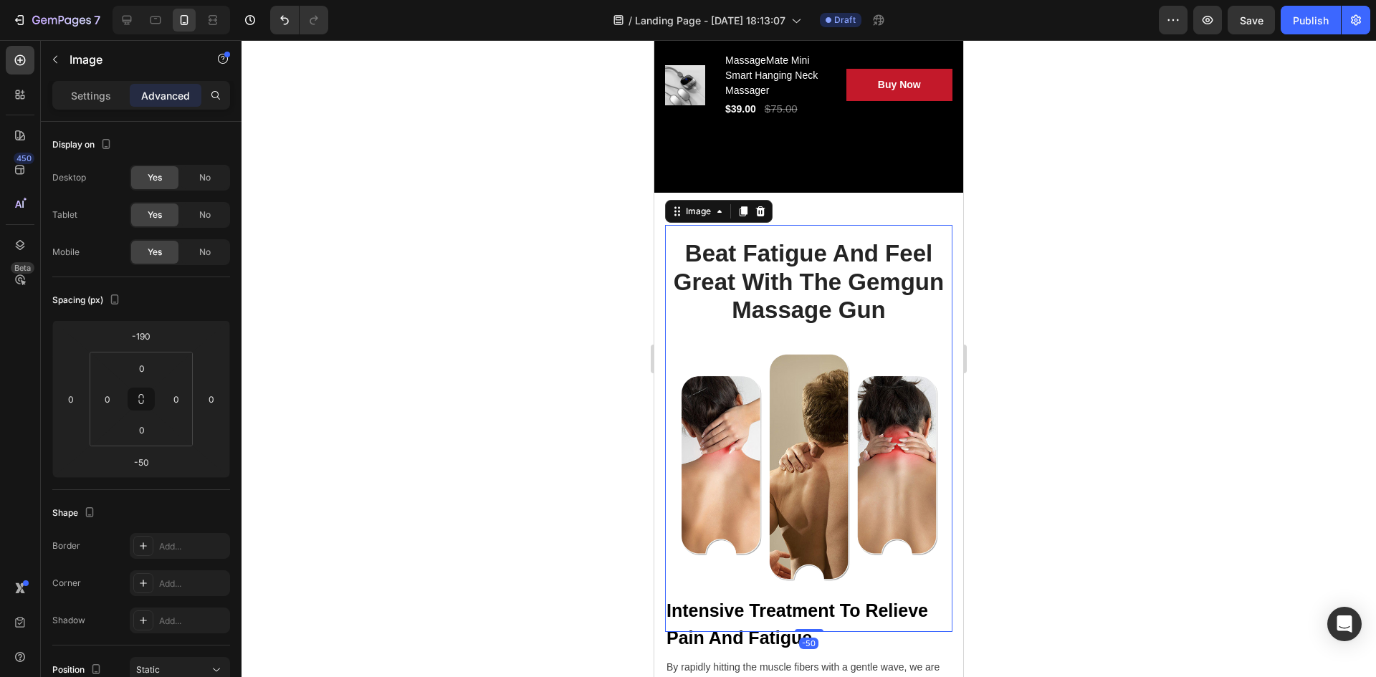
click at [712, 254] on img at bounding box center [808, 429] width 287 height 408
click at [714, 254] on img at bounding box center [808, 429] width 287 height 408
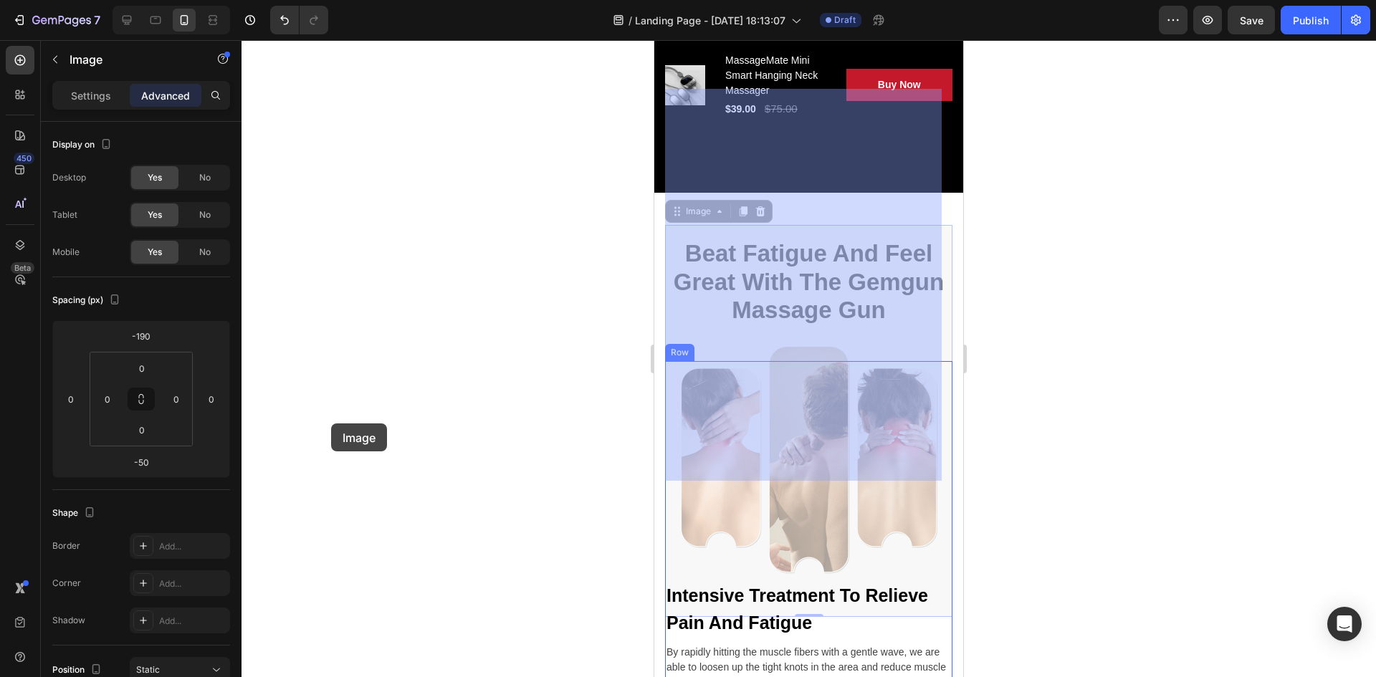
drag, startPoint x: 731, startPoint y: 299, endPoint x: 330, endPoint y: 417, distance: 418.5
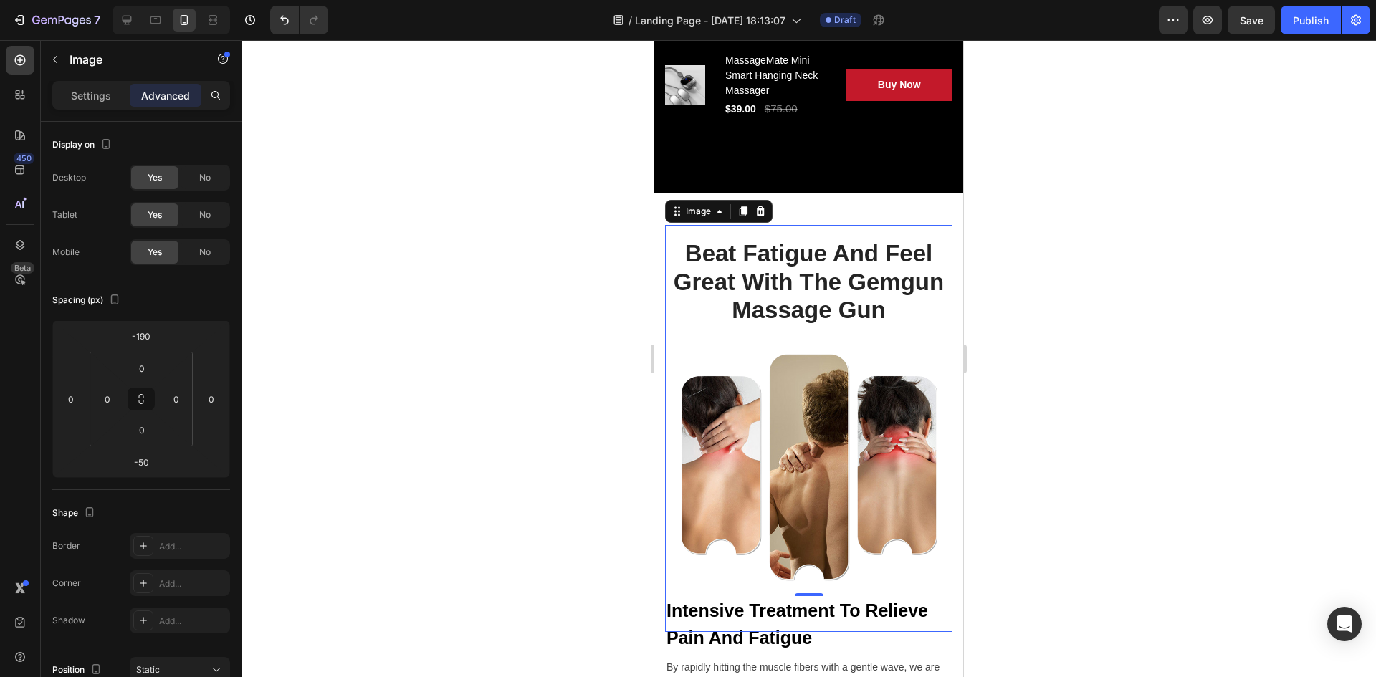
click at [498, 320] on div at bounding box center [809, 358] width 1135 height 637
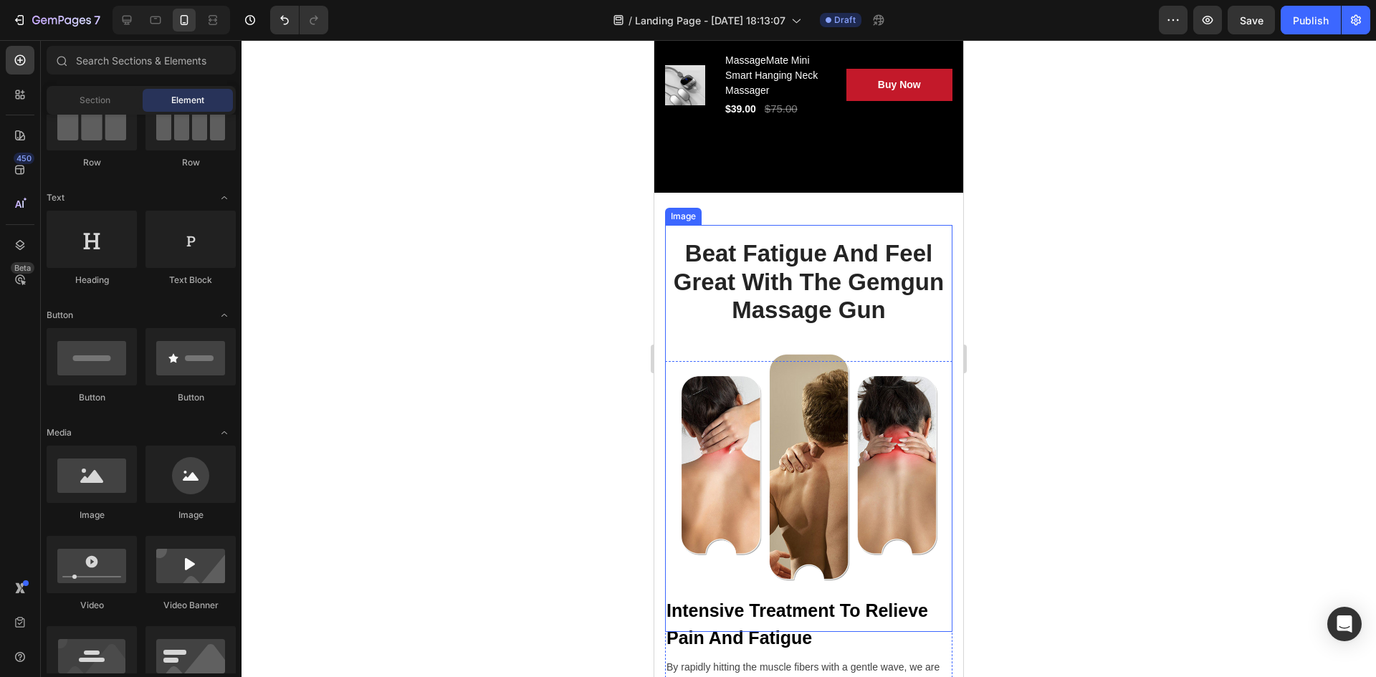
click at [741, 336] on img at bounding box center [808, 429] width 287 height 408
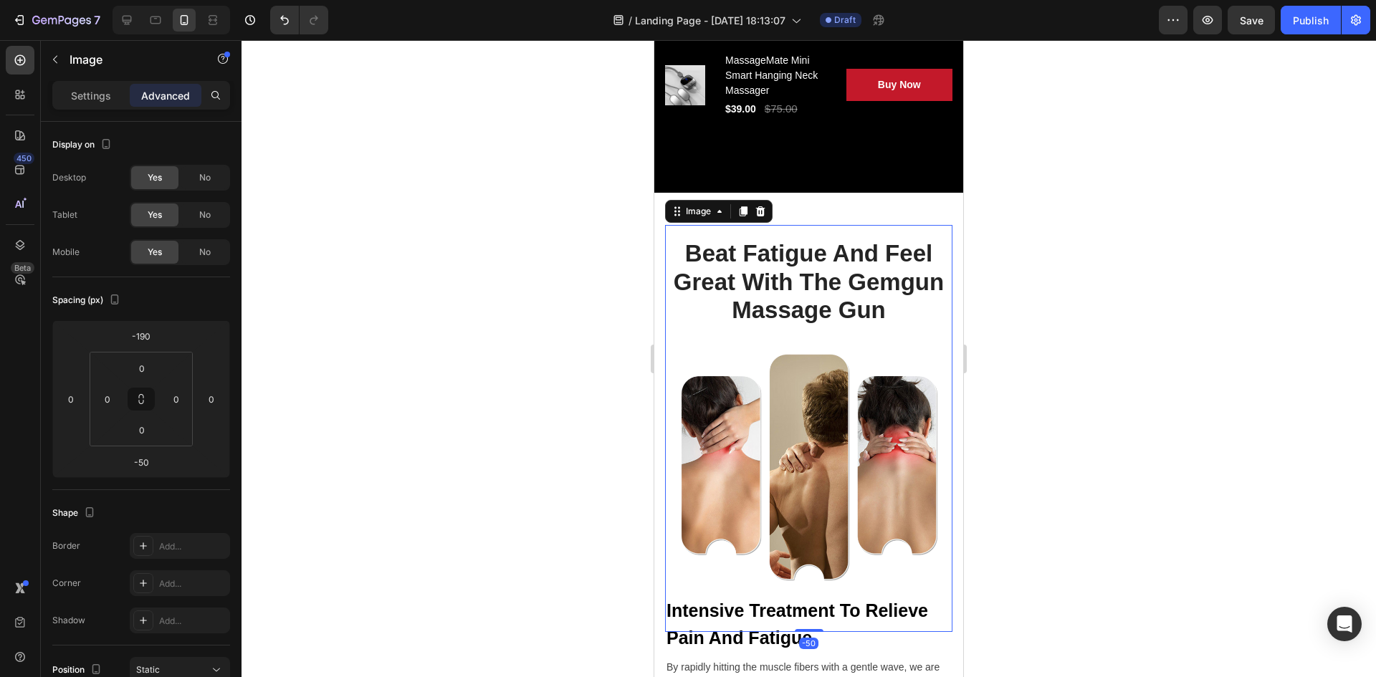
click at [732, 362] on img at bounding box center [808, 429] width 287 height 408
click at [741, 303] on img at bounding box center [808, 429] width 287 height 408
click at [730, 373] on img at bounding box center [808, 429] width 287 height 408
click at [730, 384] on img at bounding box center [808, 429] width 287 height 408
click at [766, 437] on img at bounding box center [808, 429] width 287 height 408
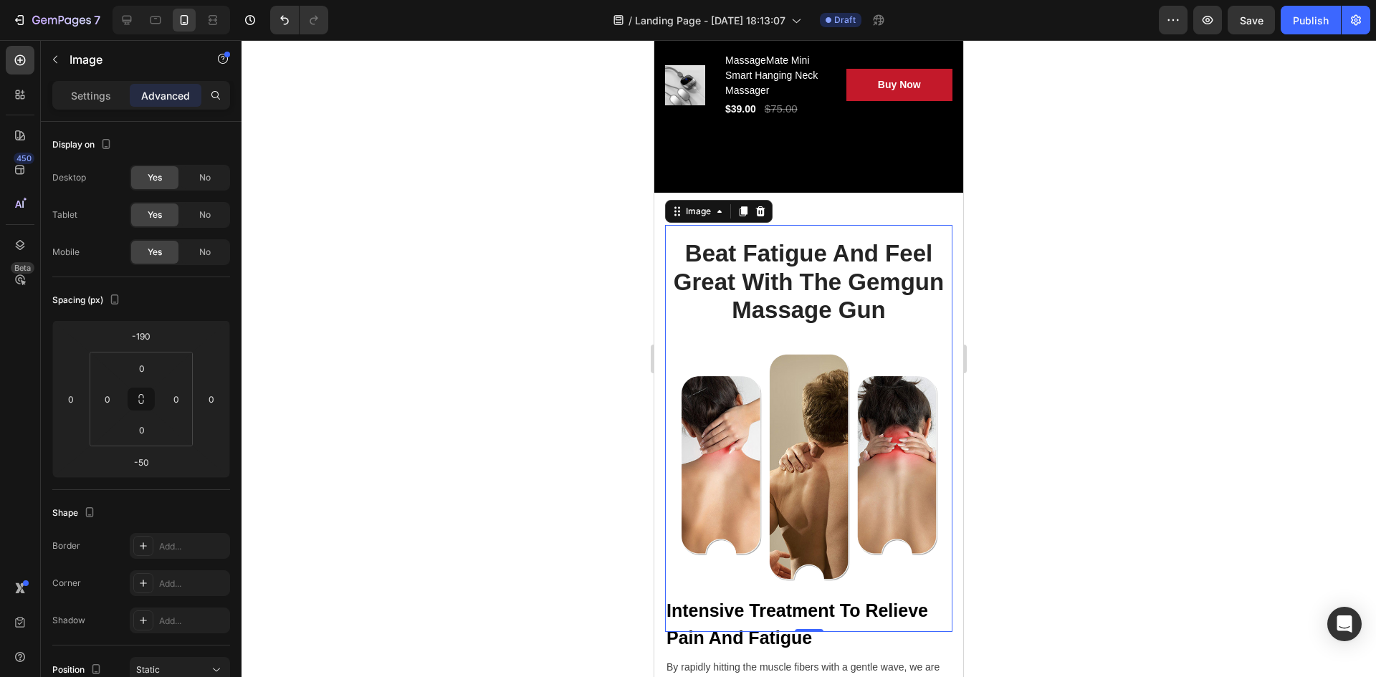
click at [774, 315] on img at bounding box center [808, 429] width 287 height 408
click at [779, 280] on img at bounding box center [808, 429] width 287 height 408
click at [779, 252] on img at bounding box center [808, 429] width 287 height 408
click at [784, 239] on img at bounding box center [808, 429] width 287 height 408
click at [793, 228] on img at bounding box center [808, 429] width 287 height 408
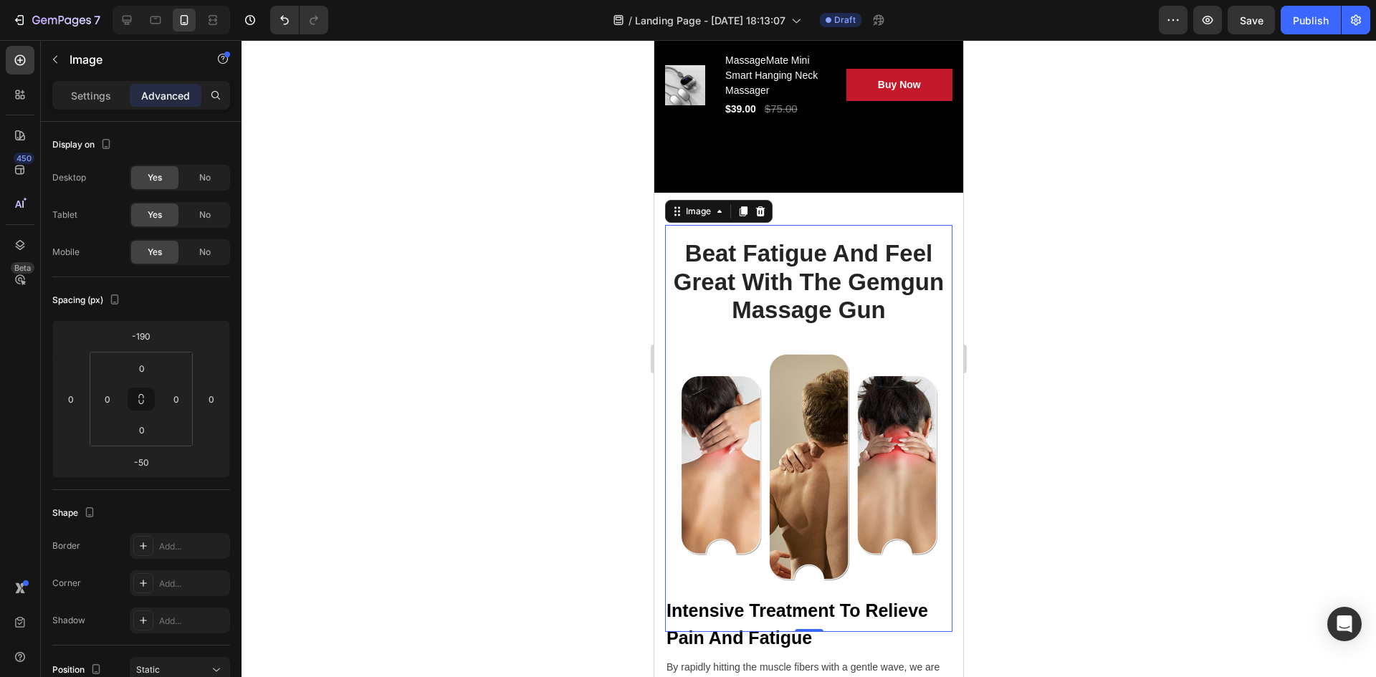
click at [795, 225] on img at bounding box center [808, 429] width 287 height 408
click at [799, 204] on div "Beat Fatigue And Feel Great With The Gemgun Massage Gun Heading Row Image -50 I…" at bounding box center [809, 633] width 309 height 880
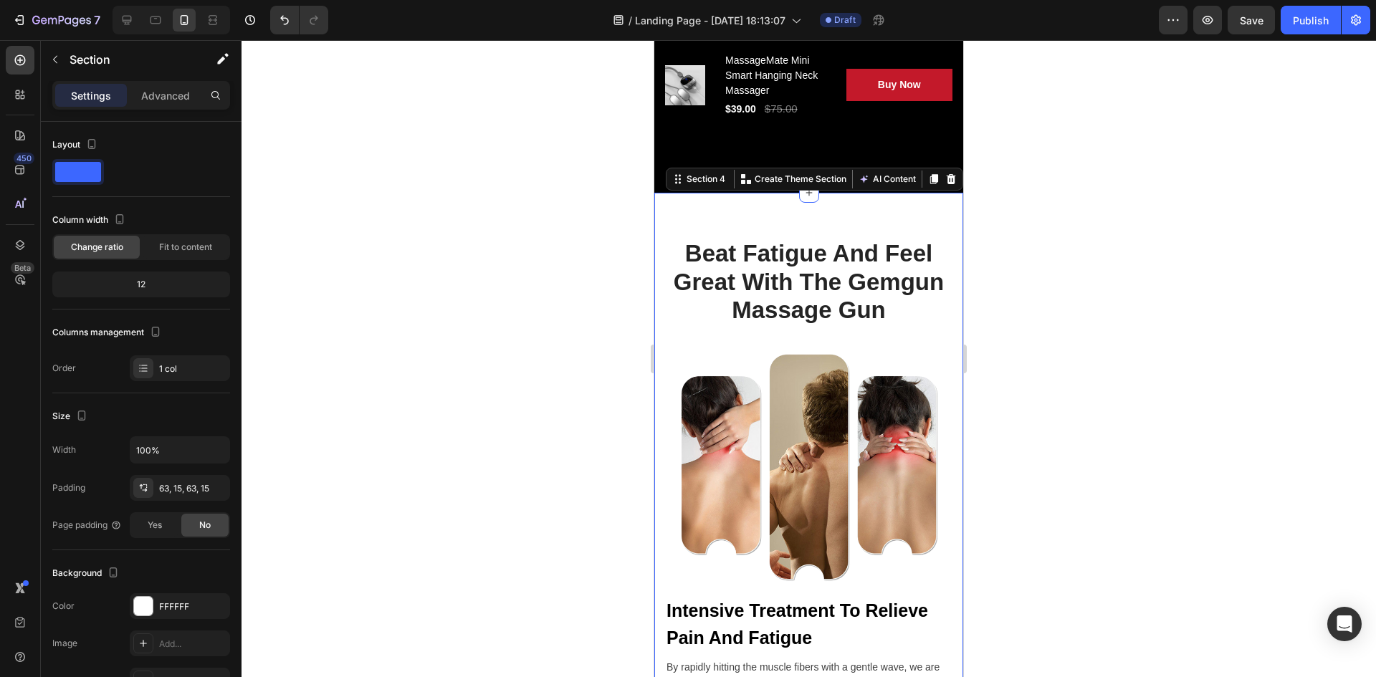
click at [787, 205] on div "Beat Fatigue And Feel Great With The Gemgun Massage Gun Heading Row Image Inten…" at bounding box center [809, 633] width 309 height 880
click at [720, 241] on img at bounding box center [808, 429] width 287 height 408
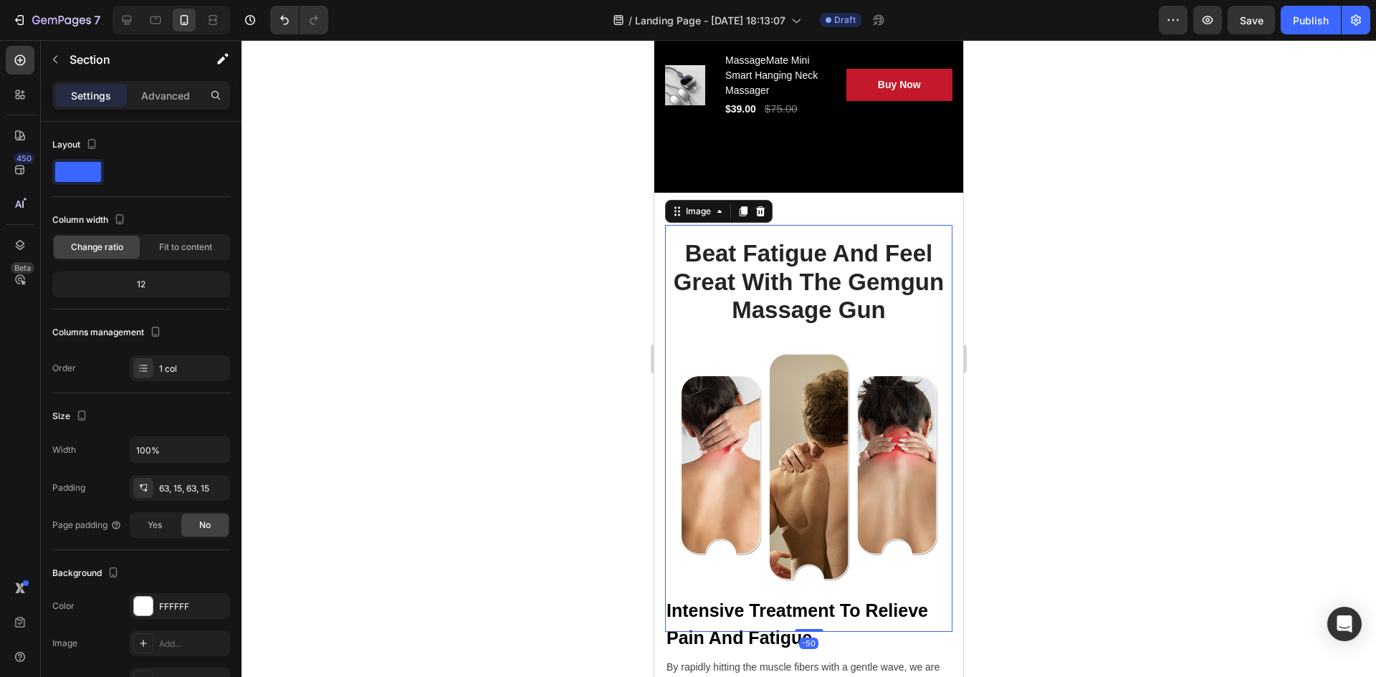
click at [784, 199] on div "Beat Fatigue And Feel Great With The Gemgun Massage Gun Heading Row Image -50 I…" at bounding box center [809, 633] width 309 height 880
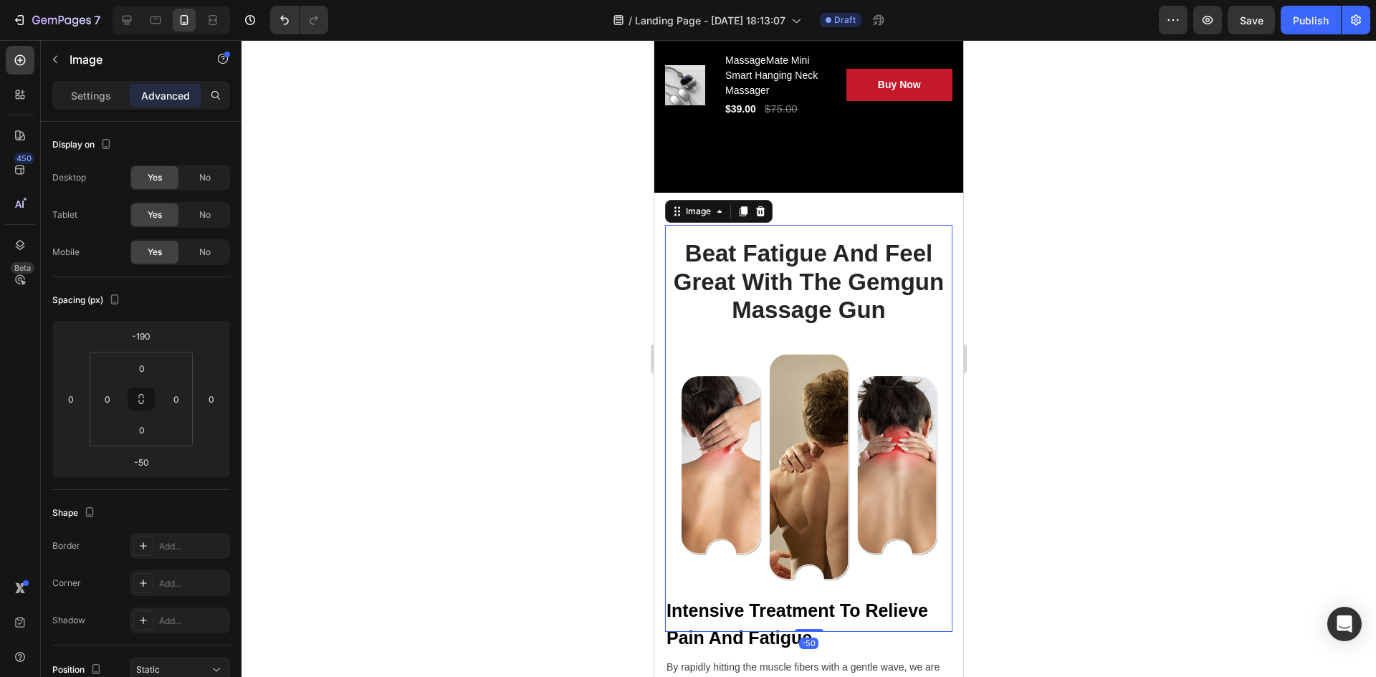
click at [720, 368] on img at bounding box center [808, 429] width 287 height 408
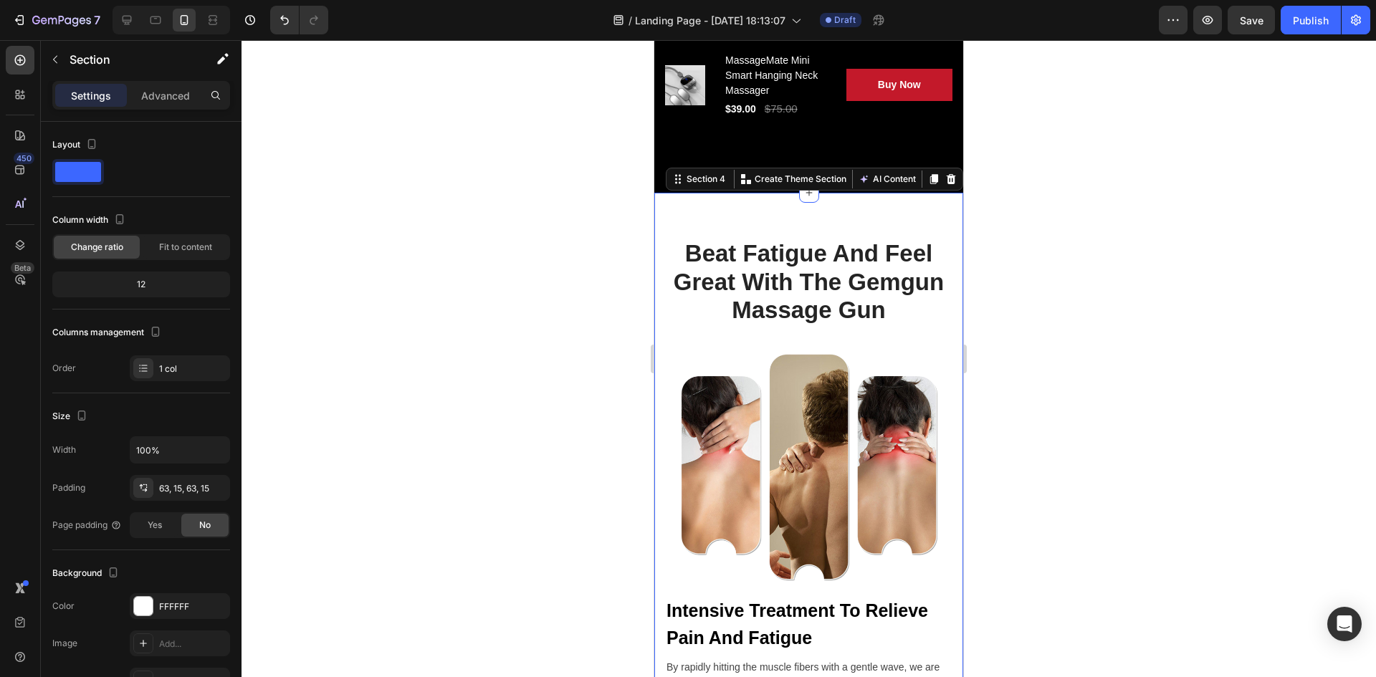
click at [781, 210] on div "Beat Fatigue And Feel Great With The Gemgun Massage Gun Heading Row Image Inten…" at bounding box center [809, 633] width 309 height 880
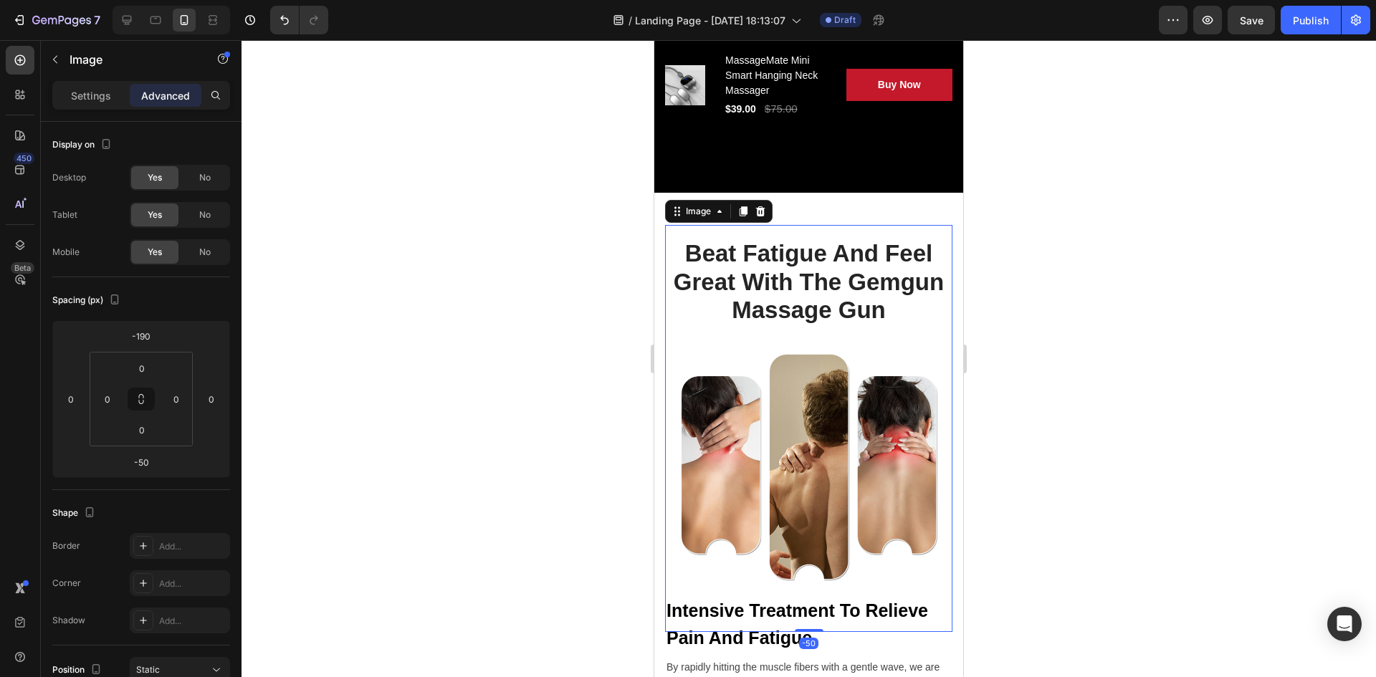
click at [758, 264] on img at bounding box center [808, 429] width 287 height 408
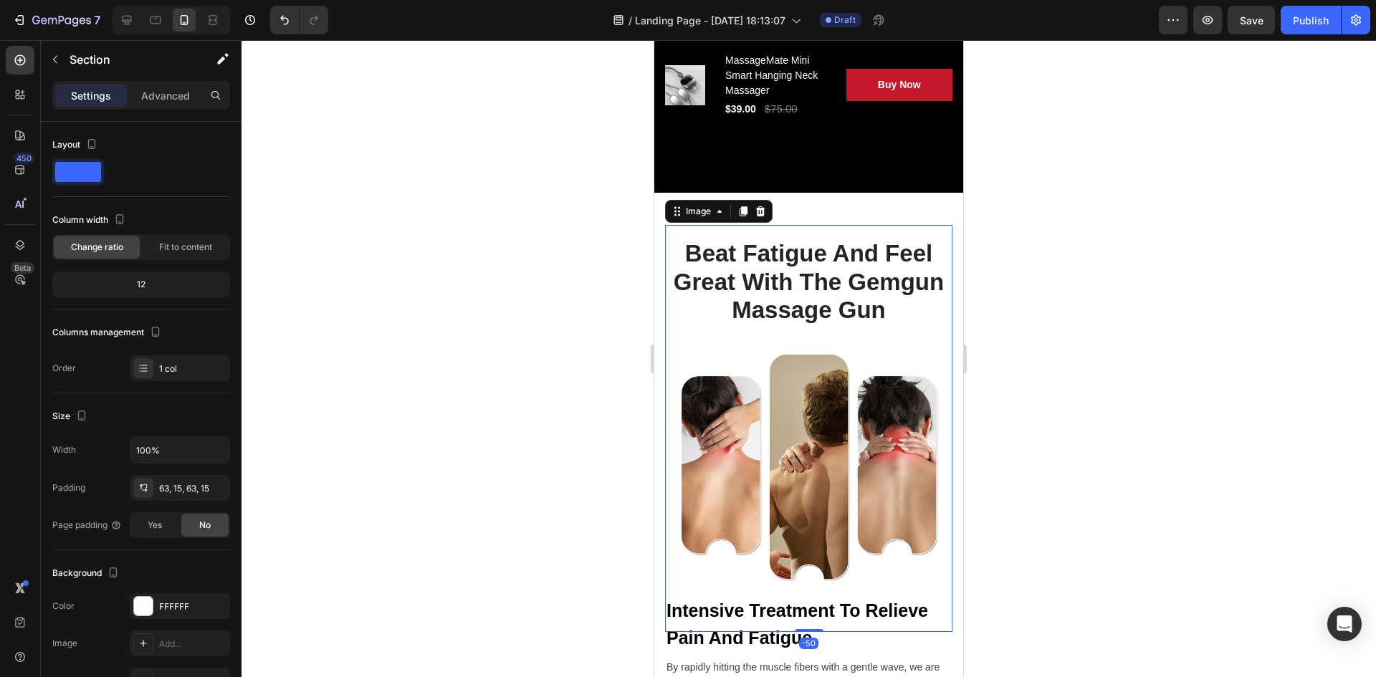
click at [776, 204] on div "Beat Fatigue And Feel Great With The Gemgun Massage Gun Heading Row Image -50 I…" at bounding box center [809, 633] width 309 height 880
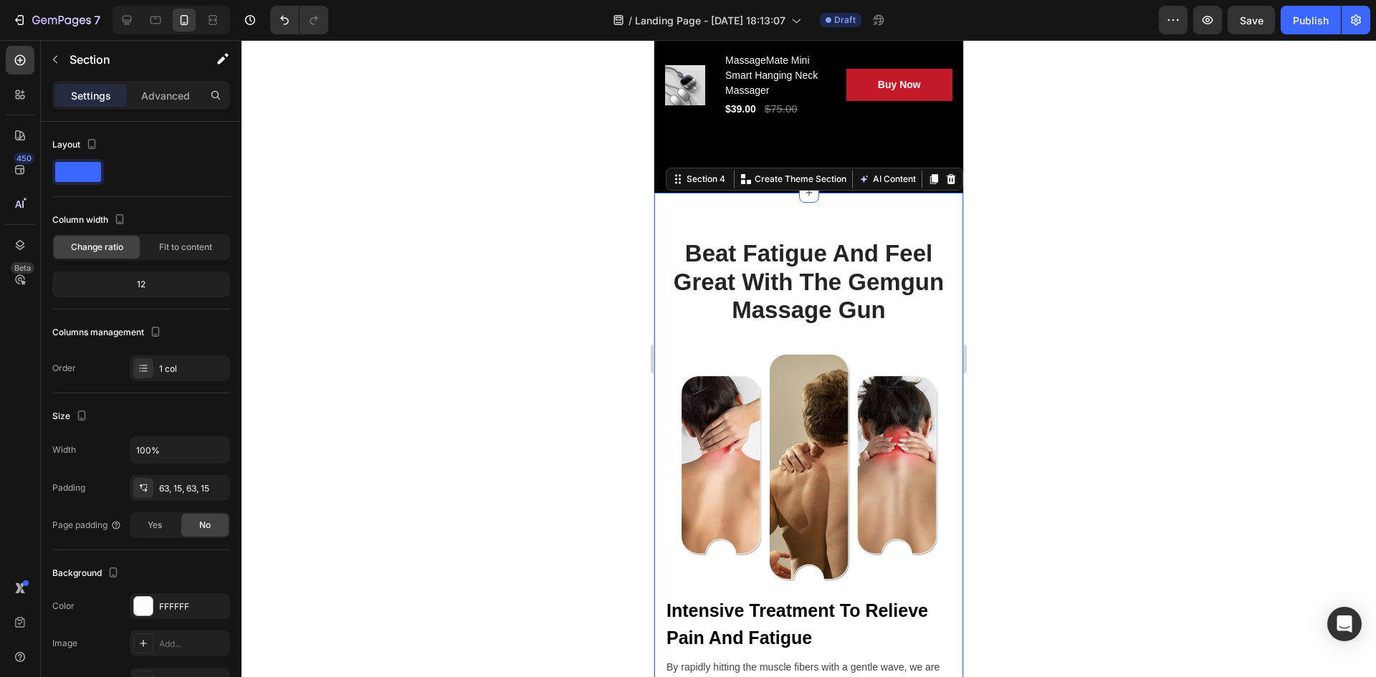
click at [528, 307] on div at bounding box center [809, 358] width 1135 height 637
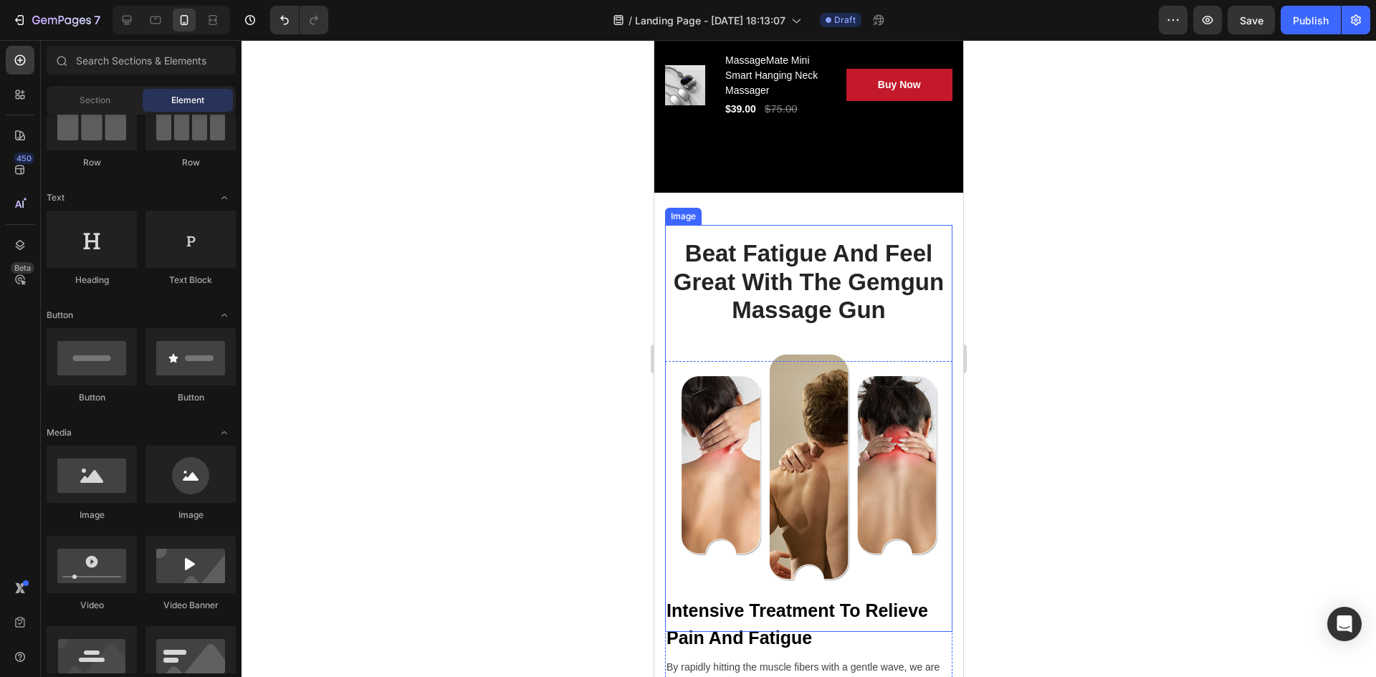
click at [725, 363] on img at bounding box center [808, 429] width 287 height 408
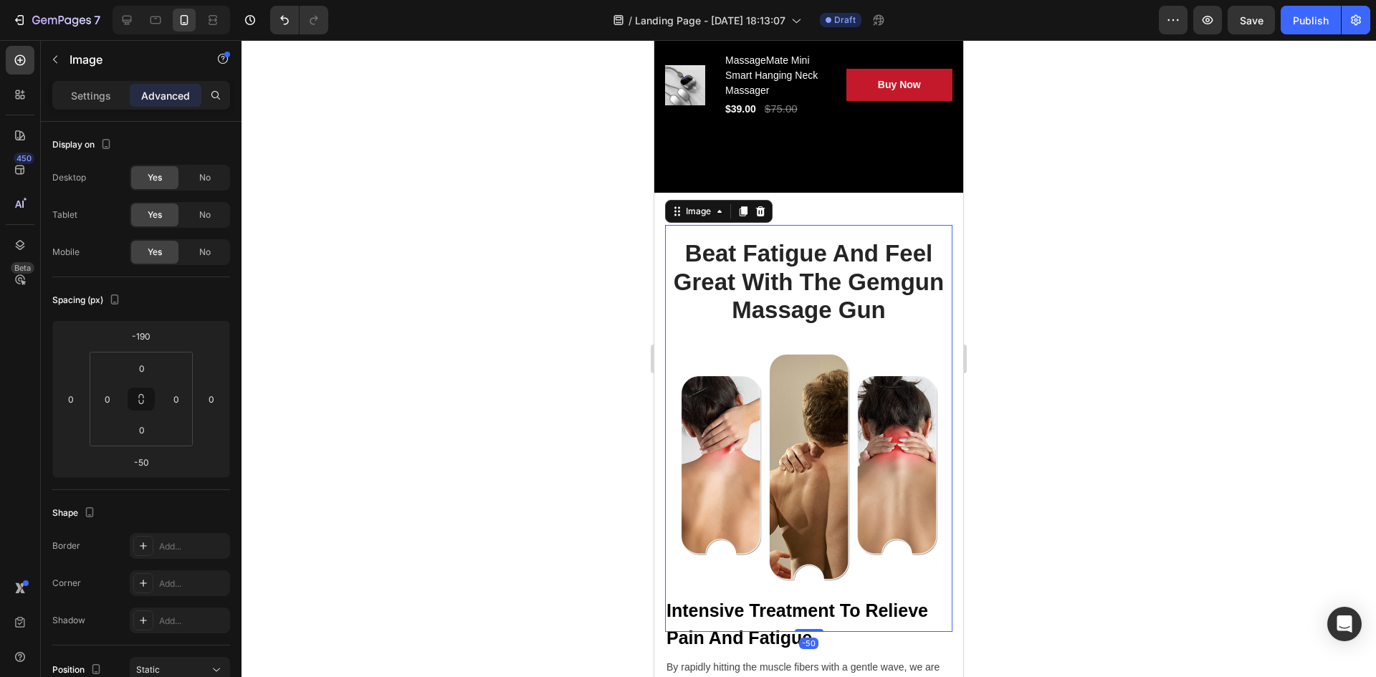
click at [725, 355] on img at bounding box center [808, 429] width 287 height 408
click at [473, 387] on div at bounding box center [809, 358] width 1135 height 637
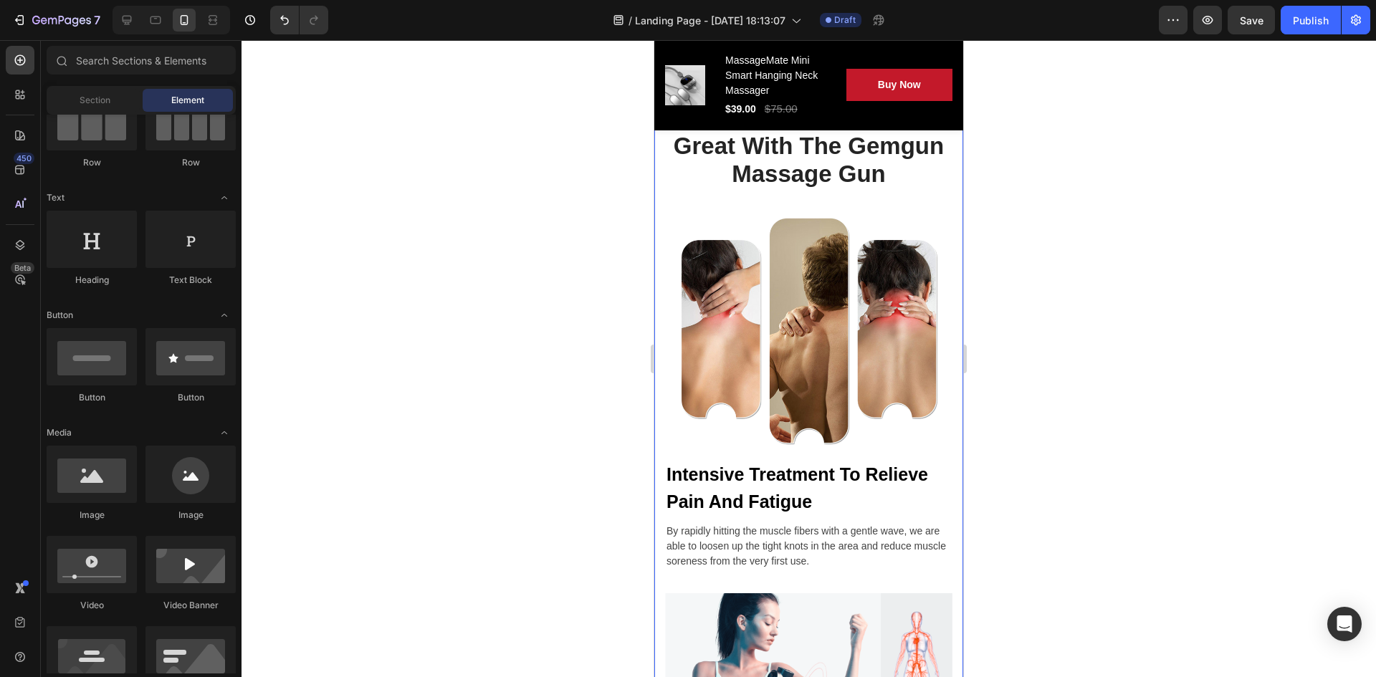
scroll to position [2151, 0]
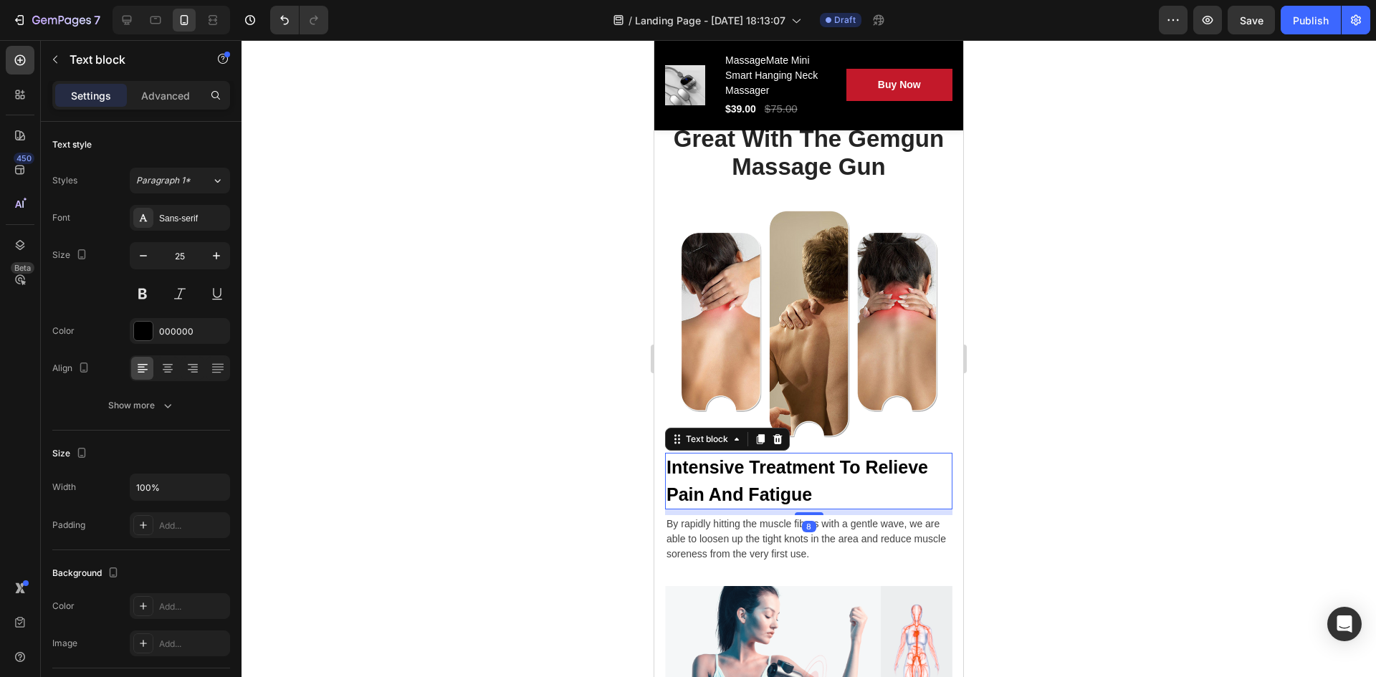
click at [803, 482] on p "Intensive Treatment To Relieve Pain And Fatigue" at bounding box center [809, 482] width 285 height 54
click at [474, 476] on div at bounding box center [809, 358] width 1135 height 637
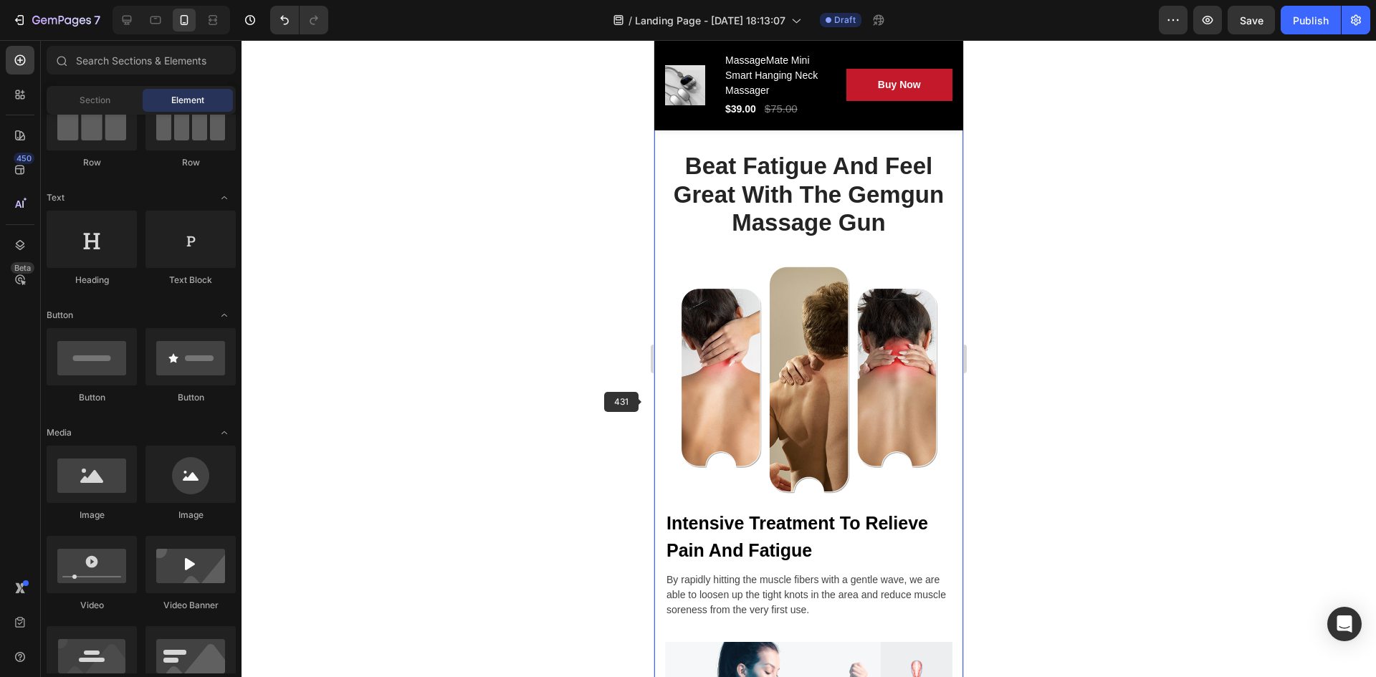
scroll to position [2007, 0]
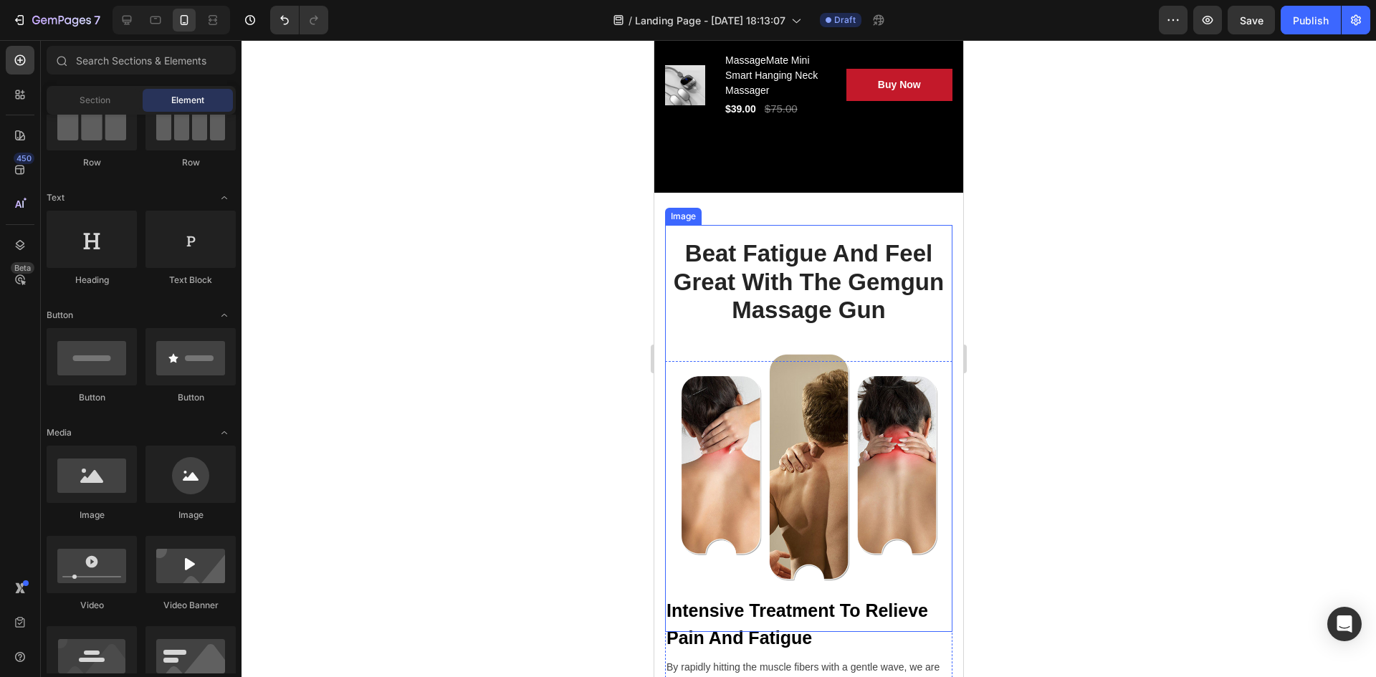
click at [760, 308] on img at bounding box center [808, 429] width 287 height 408
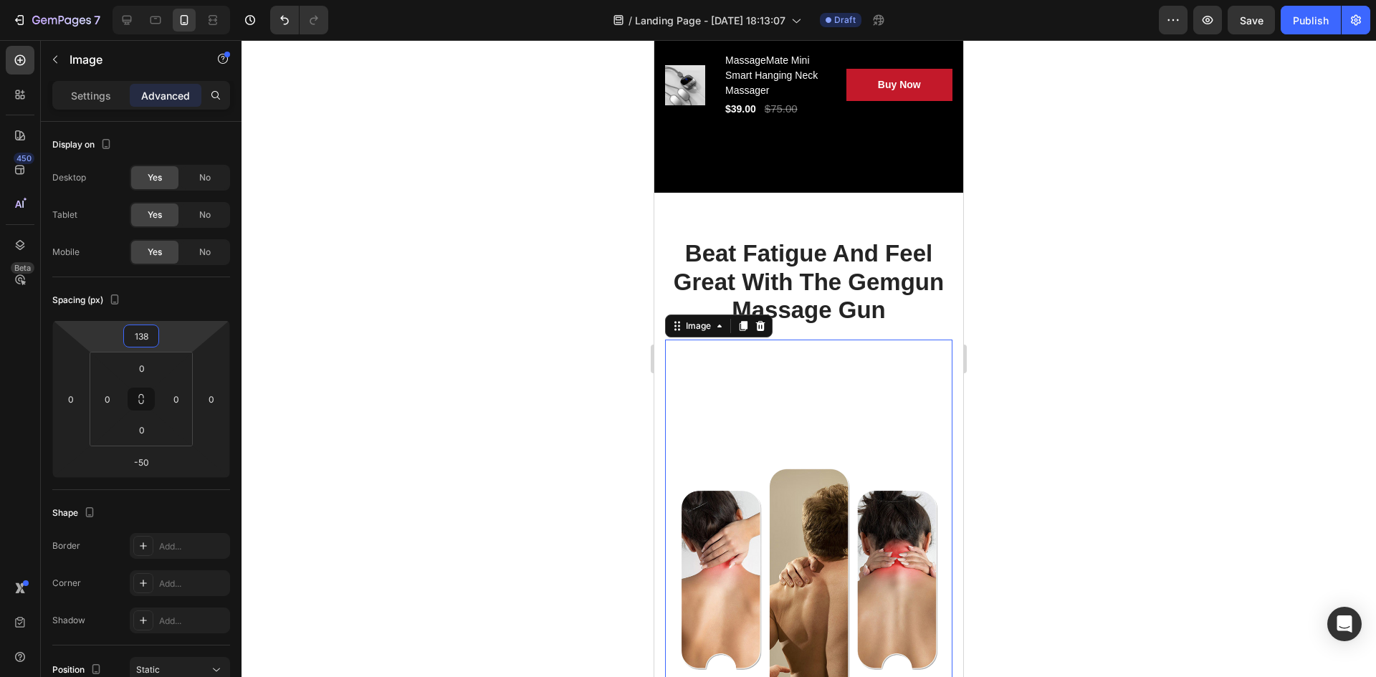
type input "140"
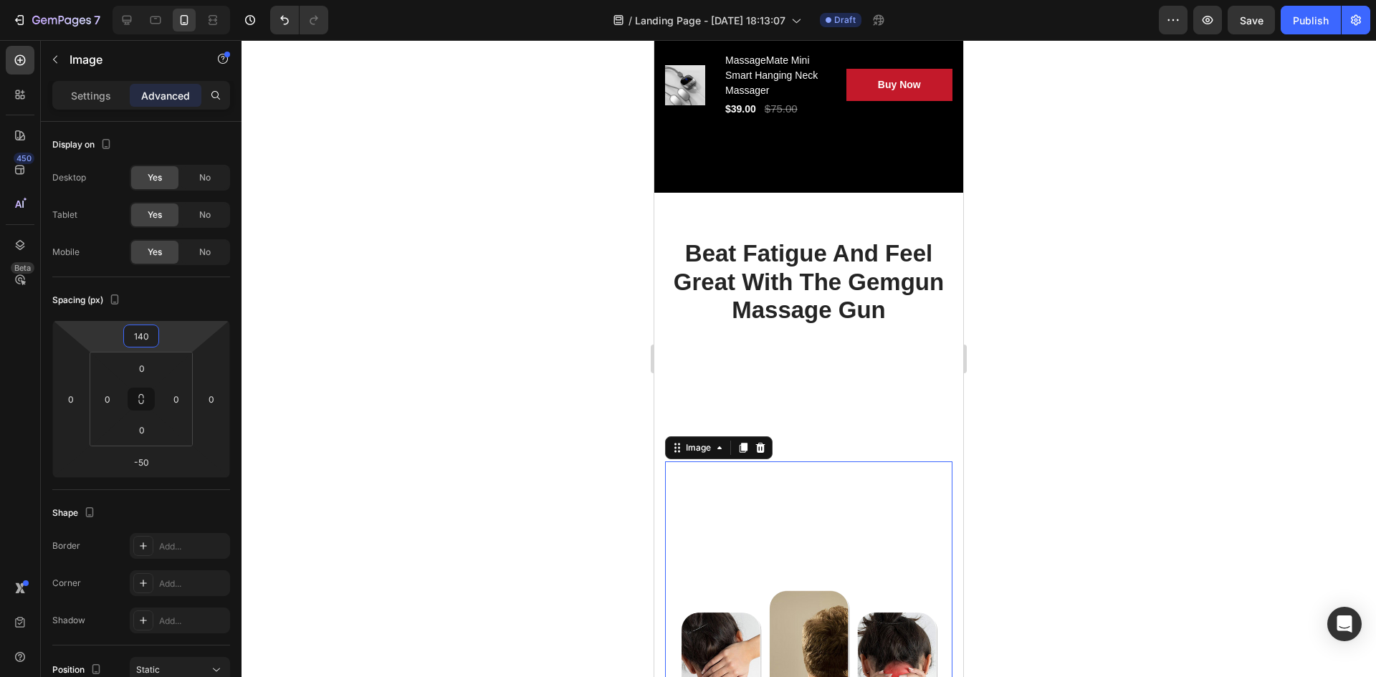
drag, startPoint x: 170, startPoint y: 325, endPoint x: 182, endPoint y: 218, distance: 108.2
click at [182, 0] on html "7 / Landing Page - Sep 24, 18:13:07 Draft Preview Save Publish 450 Beta Section…" at bounding box center [688, 0] width 1376 height 0
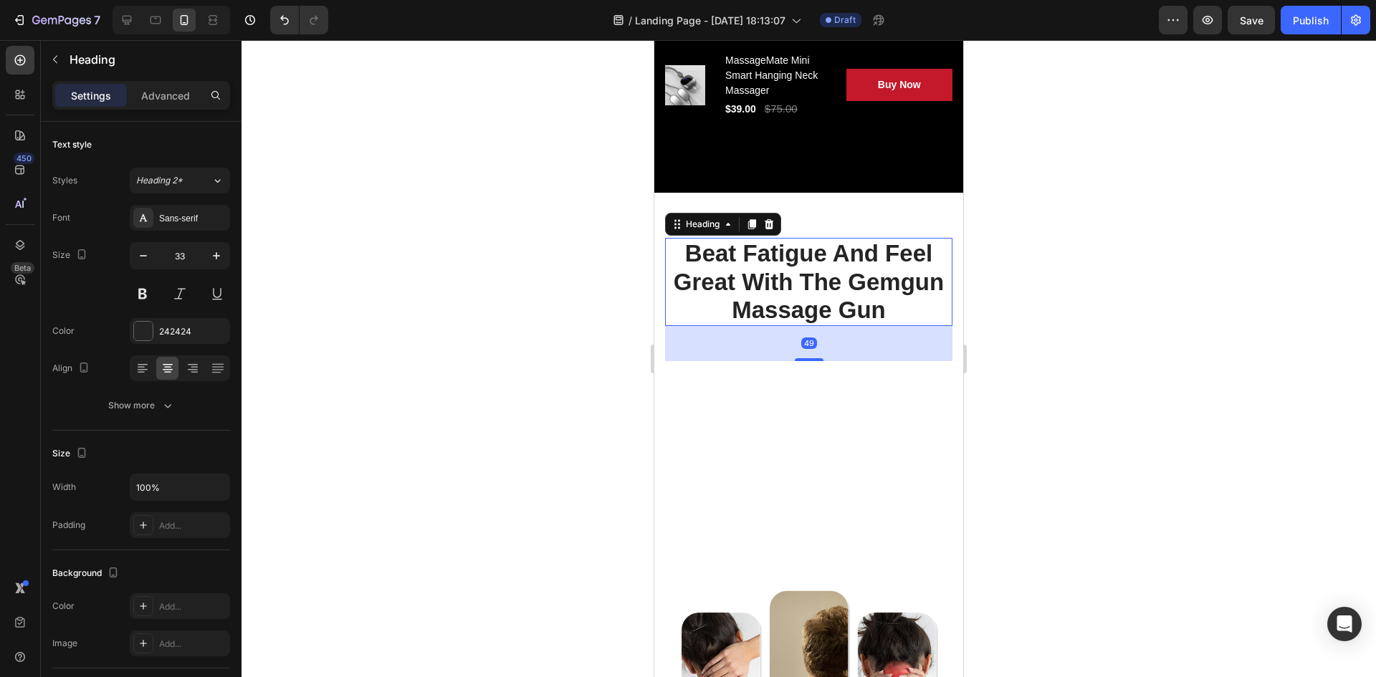
click at [712, 277] on p "Beat Fatigue And Feel Great With The Gemgun Massage Gun" at bounding box center [809, 281] width 285 height 85
click at [819, 285] on p "Beat Fatigue And Feel Great With The Gemgun Massage Gun" at bounding box center [809, 281] width 285 height 85
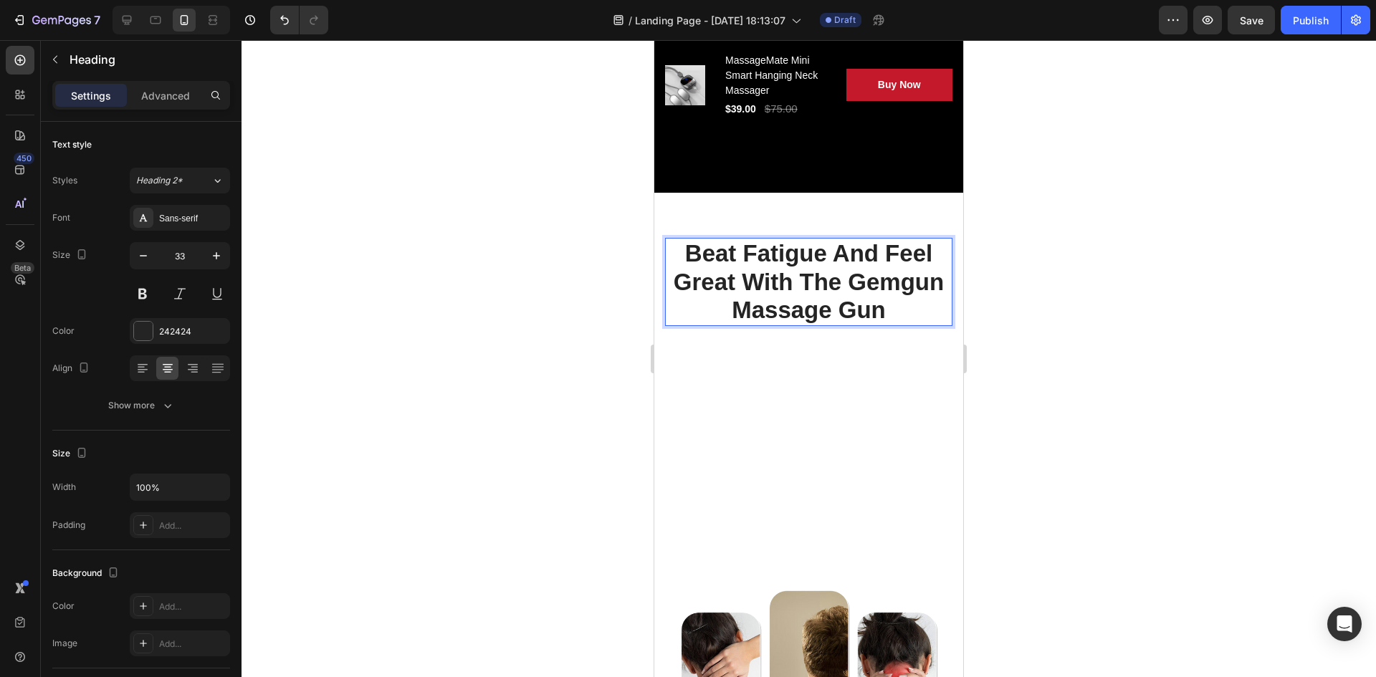
click at [894, 305] on p "Beat Fatigue And Feel Great With The Gemgun Massage Gun" at bounding box center [809, 281] width 285 height 85
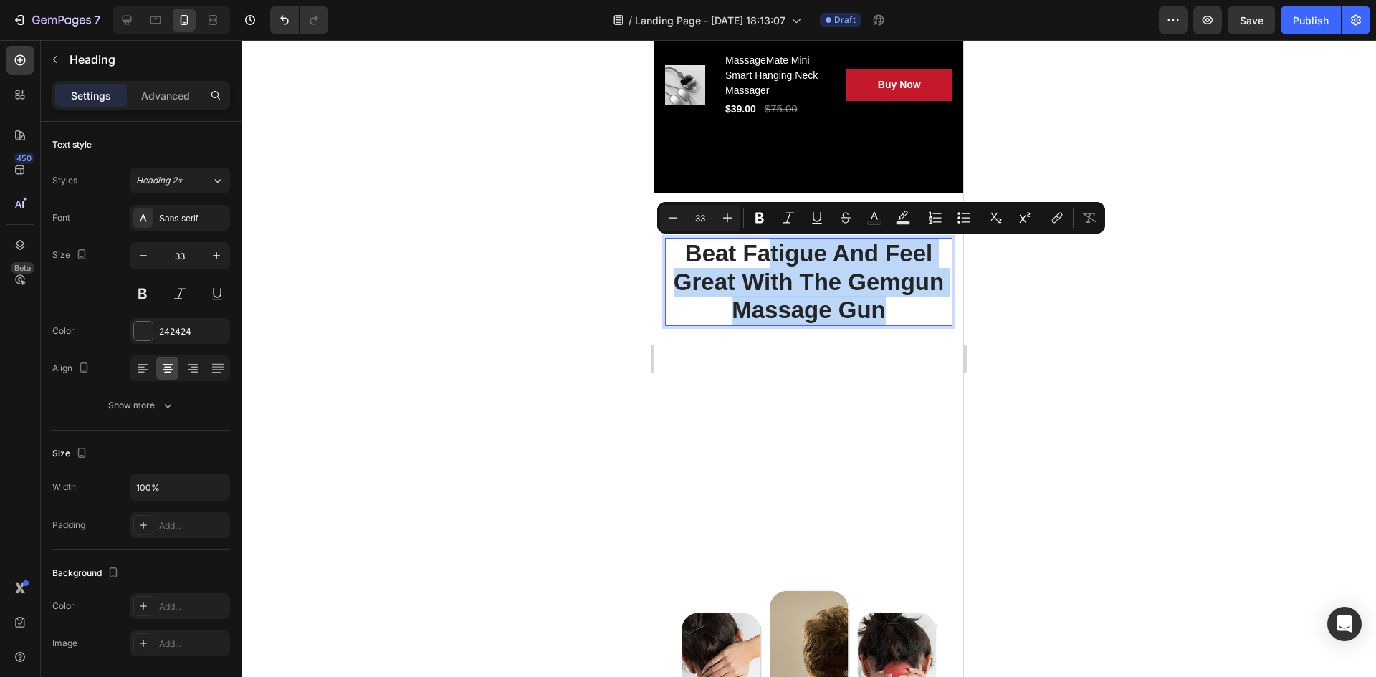
drag, startPoint x: 894, startPoint y: 305, endPoint x: 765, endPoint y: 265, distance: 135.1
click at [765, 265] on p "Beat Fatigue And Feel Great With The Gemgun Massage Gun" at bounding box center [809, 281] width 285 height 85
click at [834, 282] on p "Beat Fatigue And Feel Great With The Gemgun Massage Gun" at bounding box center [809, 281] width 285 height 85
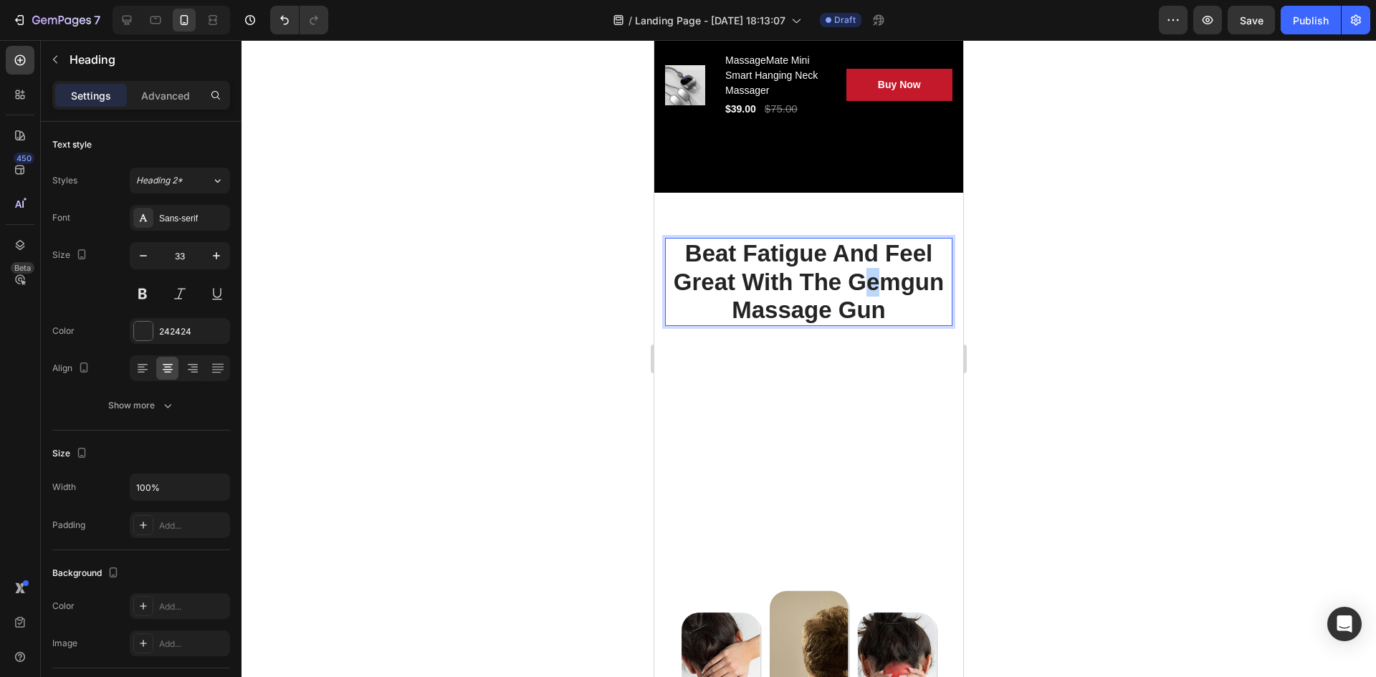
drag, startPoint x: 857, startPoint y: 277, endPoint x: 881, endPoint y: 280, distance: 23.9
click at [882, 280] on p "Beat Fatigue And Feel Great With The Gemgun Massage Gun" at bounding box center [809, 281] width 285 height 85
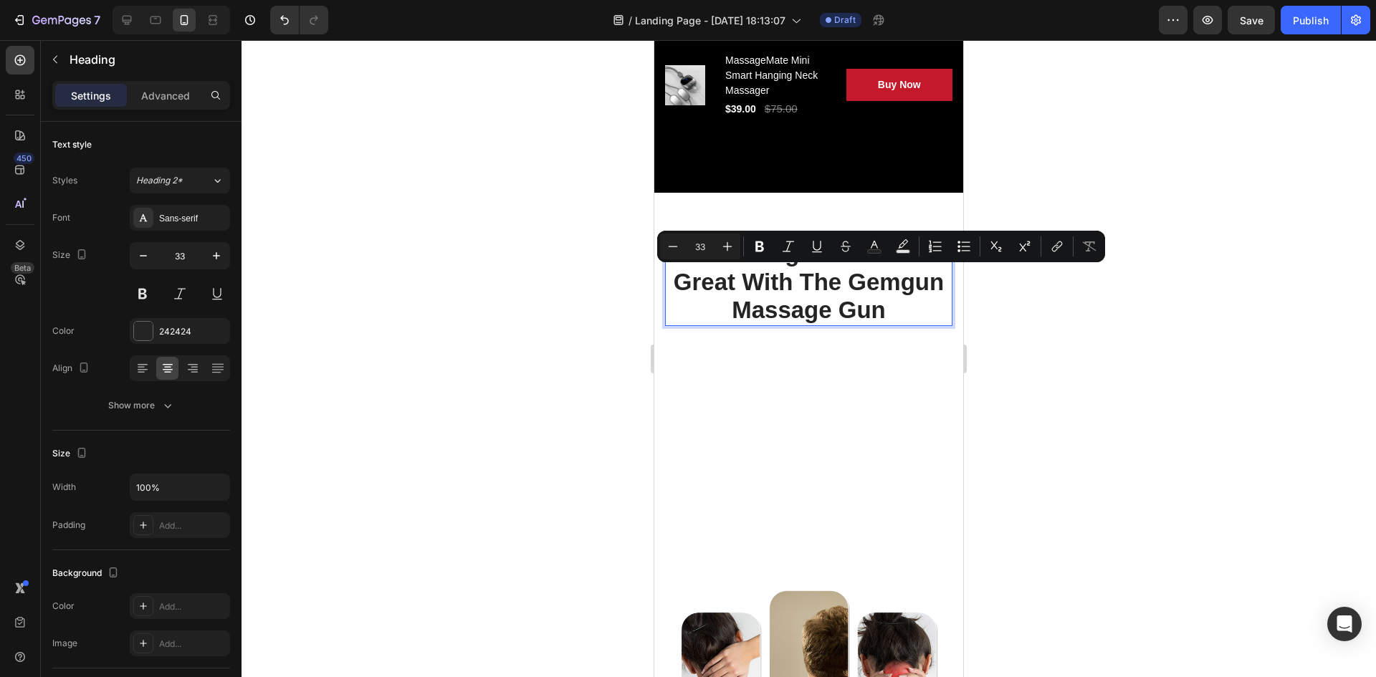
click at [845, 281] on p "Beat Fatigue And Feel Great With The Gemgun Massage Gun" at bounding box center [809, 281] width 285 height 85
drag, startPoint x: 845, startPoint y: 281, endPoint x: 866, endPoint y: 282, distance: 20.8
click at [866, 282] on p "Beat Fatigue And Feel Great With The Gemgun Massage Gun" at bounding box center [809, 281] width 285 height 85
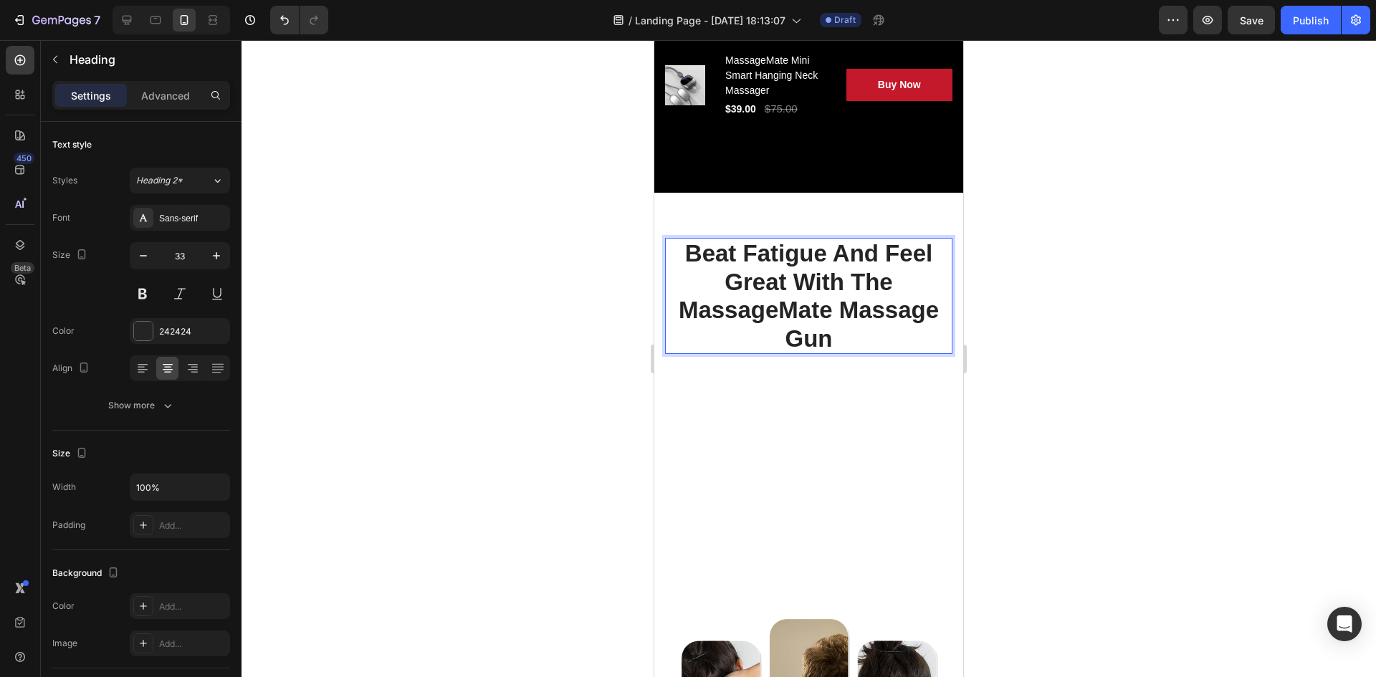
click at [836, 340] on p "Beat Fatigue And Feel Great With The MassageMate Massage Gun" at bounding box center [809, 295] width 285 height 113
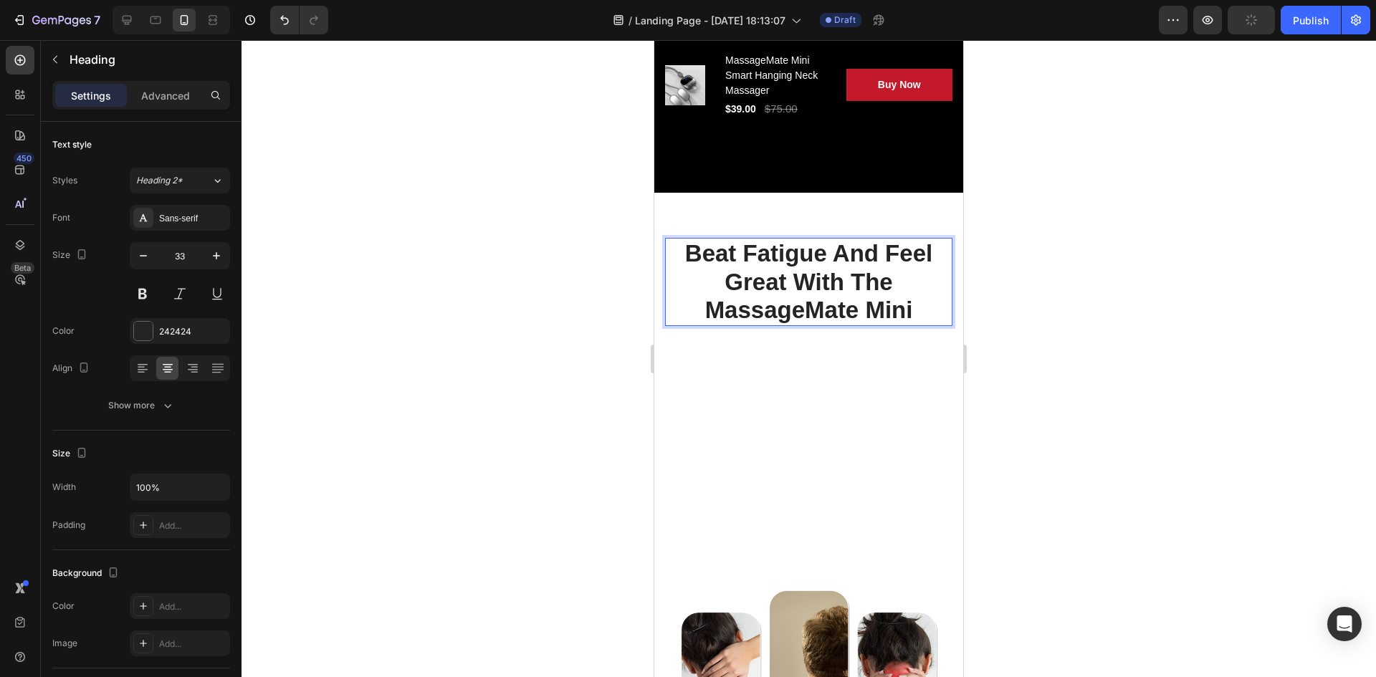
click at [1162, 331] on div at bounding box center [809, 358] width 1135 height 637
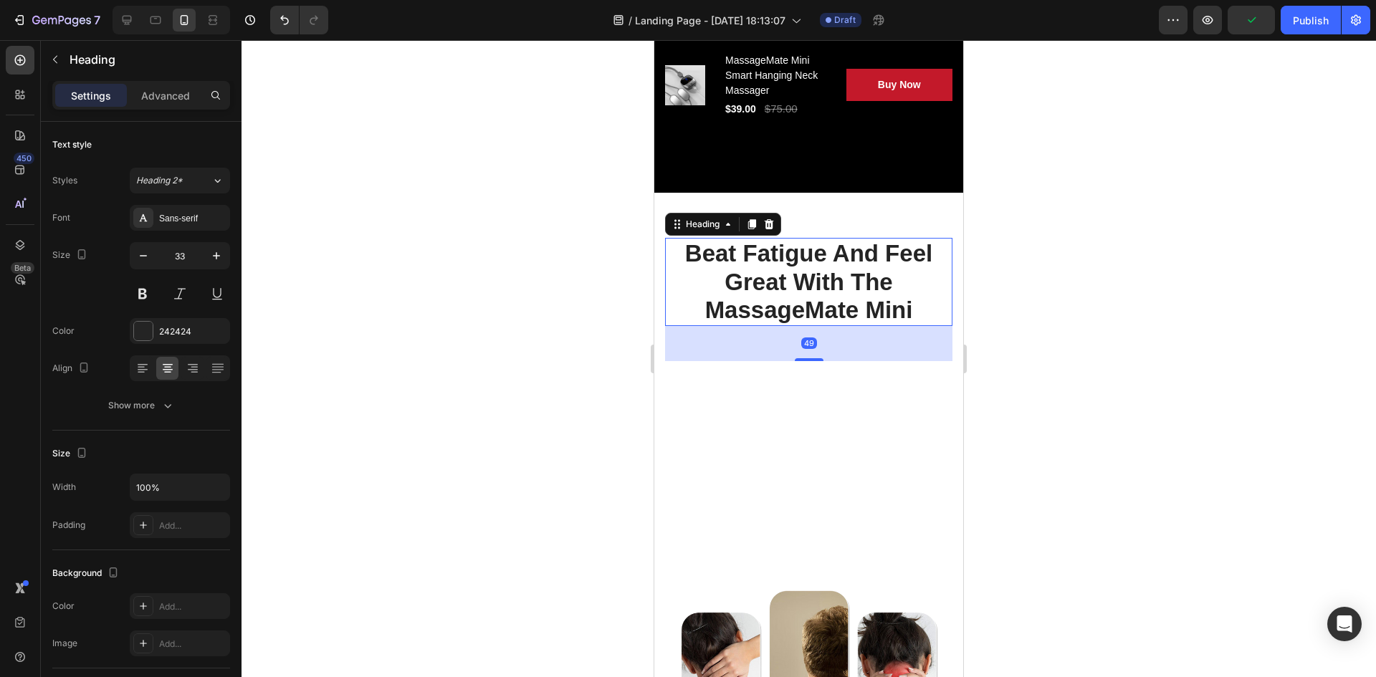
click at [757, 254] on p "Beat Fatigue And Feel Great With The MassageMate Mini" at bounding box center [809, 281] width 285 height 85
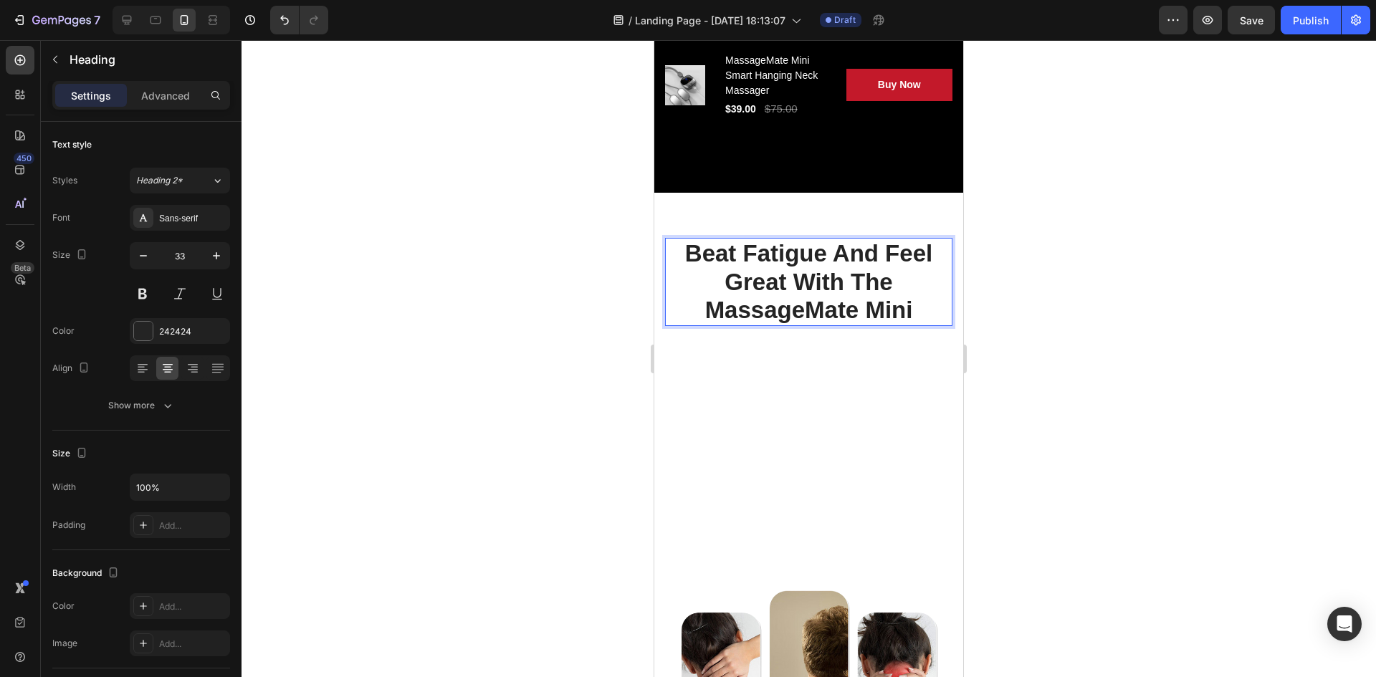
click at [763, 265] on p "Beat Fatigue And Feel Great With The MassageMate Mini" at bounding box center [809, 281] width 285 height 85
click at [788, 257] on p "Beat Fatigue And Feel Great With The MassageMate Mini" at bounding box center [809, 281] width 285 height 85
click at [811, 287] on p "Beat Fatigue And Feel Great With The MassageMate Mini" at bounding box center [809, 281] width 285 height 85
click at [876, 310] on p "Beat Fatigue And Feel Great With The MassageMate Mini" at bounding box center [809, 281] width 285 height 85
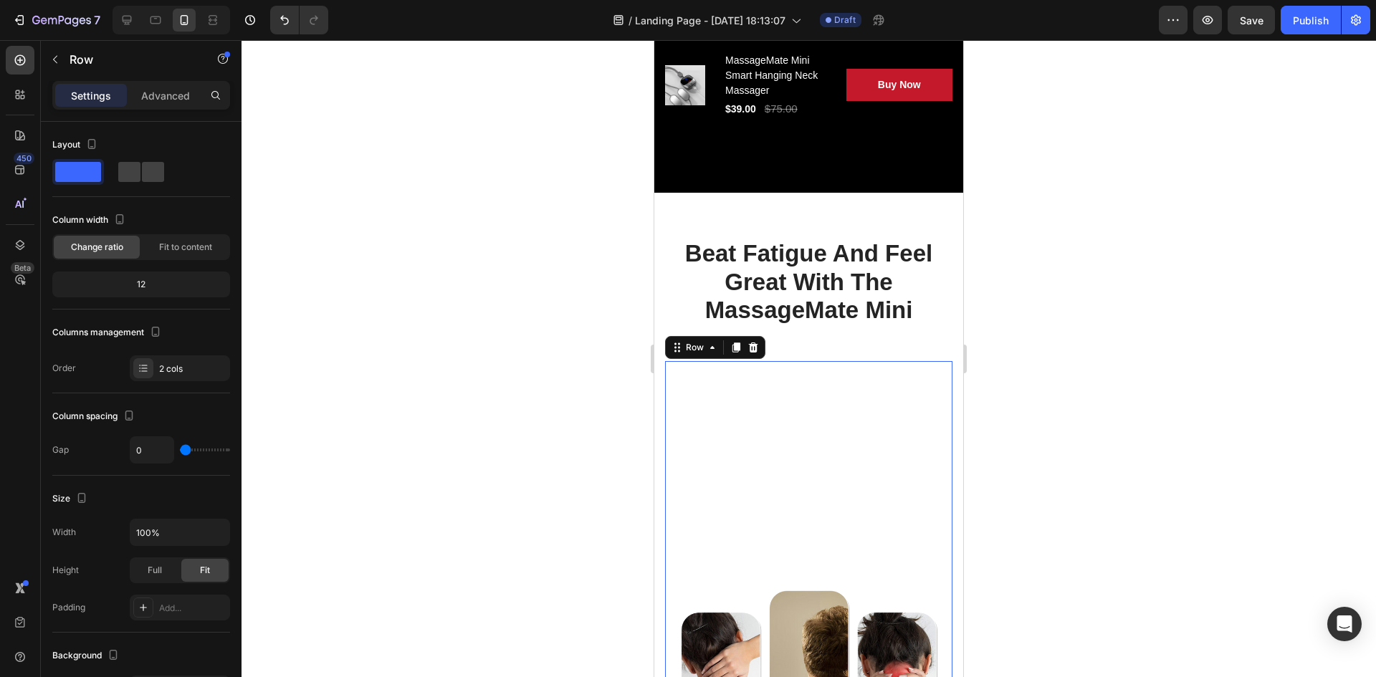
click at [837, 370] on div "Image" at bounding box center [808, 597] width 287 height 472
click at [177, 100] on p "Advanced" at bounding box center [165, 95] width 49 height 15
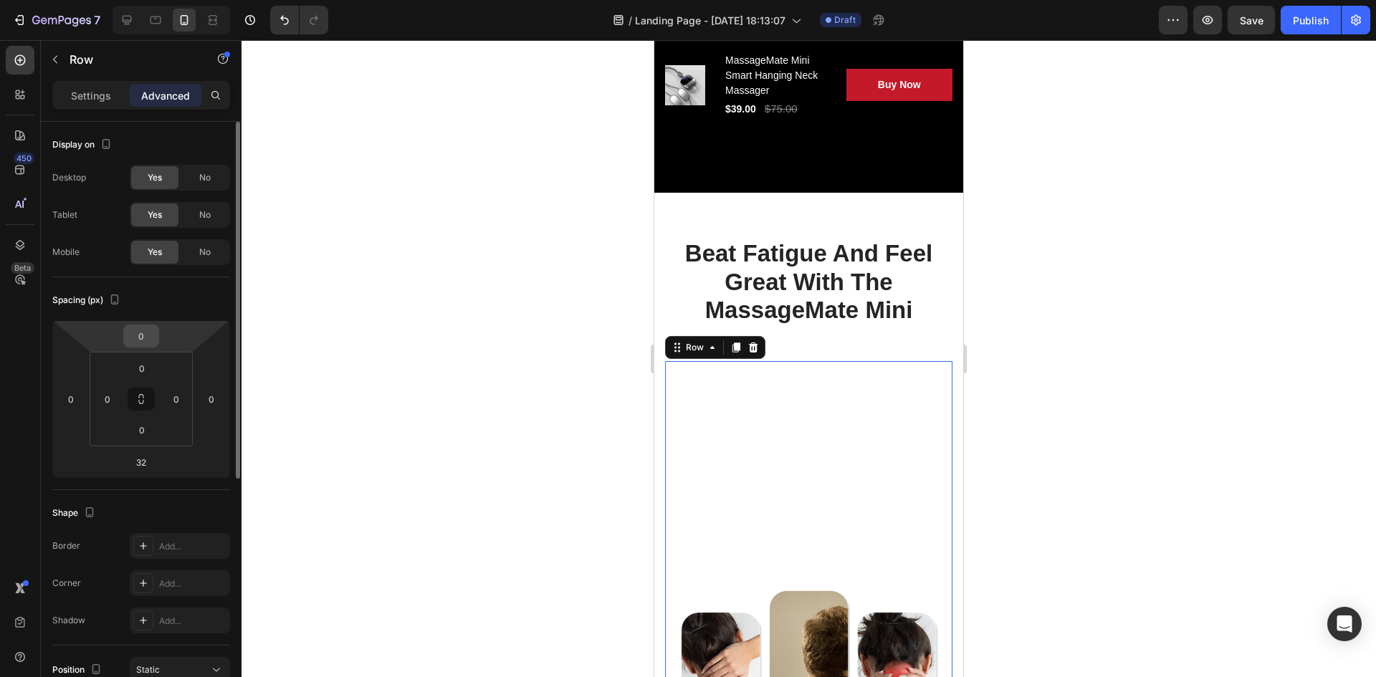
click at [158, 344] on div "0" at bounding box center [141, 336] width 36 height 23
click at [177, 0] on html "7 / Landing Page - Sep 24, 18:13:07 Draft Preview Save Publish 450 Beta Section…" at bounding box center [688, 0] width 1376 height 0
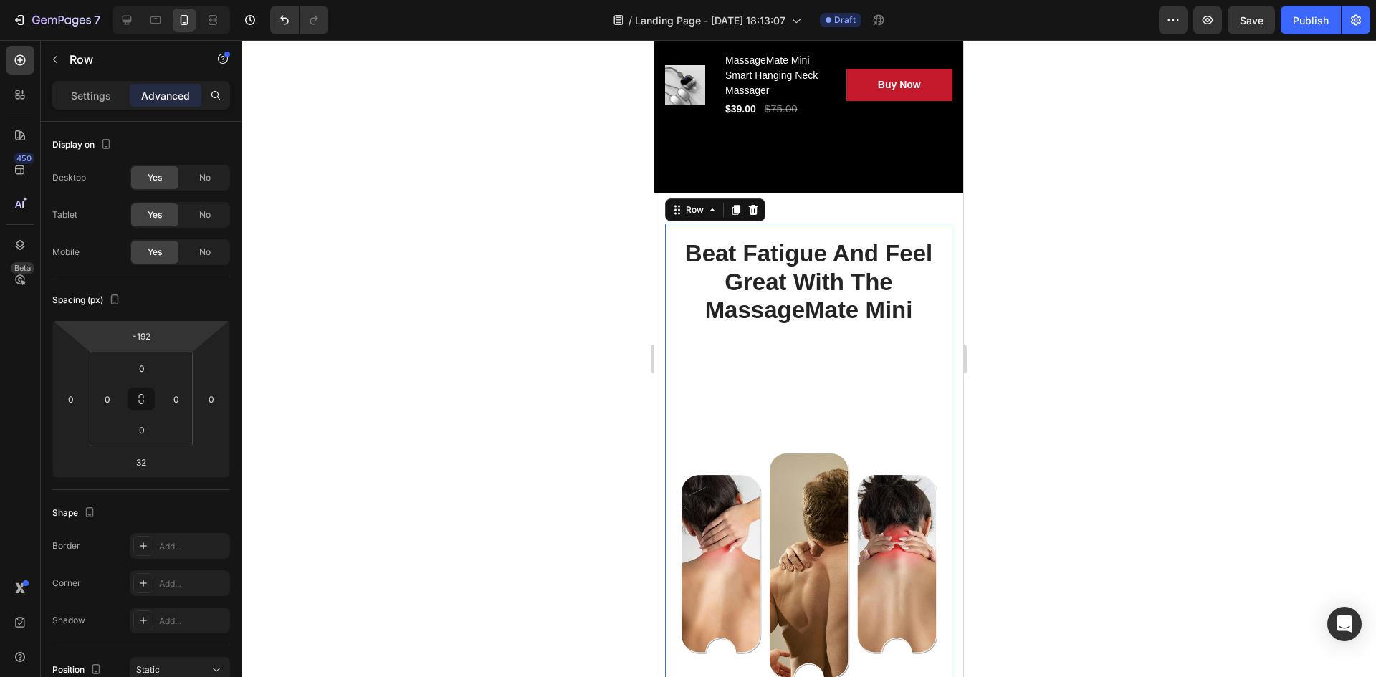
drag, startPoint x: 177, startPoint y: 335, endPoint x: 167, endPoint y: 404, distance: 69.5
click at [167, 0] on html "7 / Landing Page - Sep 24, 18:13:07 Draft Preview Save Publish 450 Beta Section…" at bounding box center [688, 0] width 1376 height 0
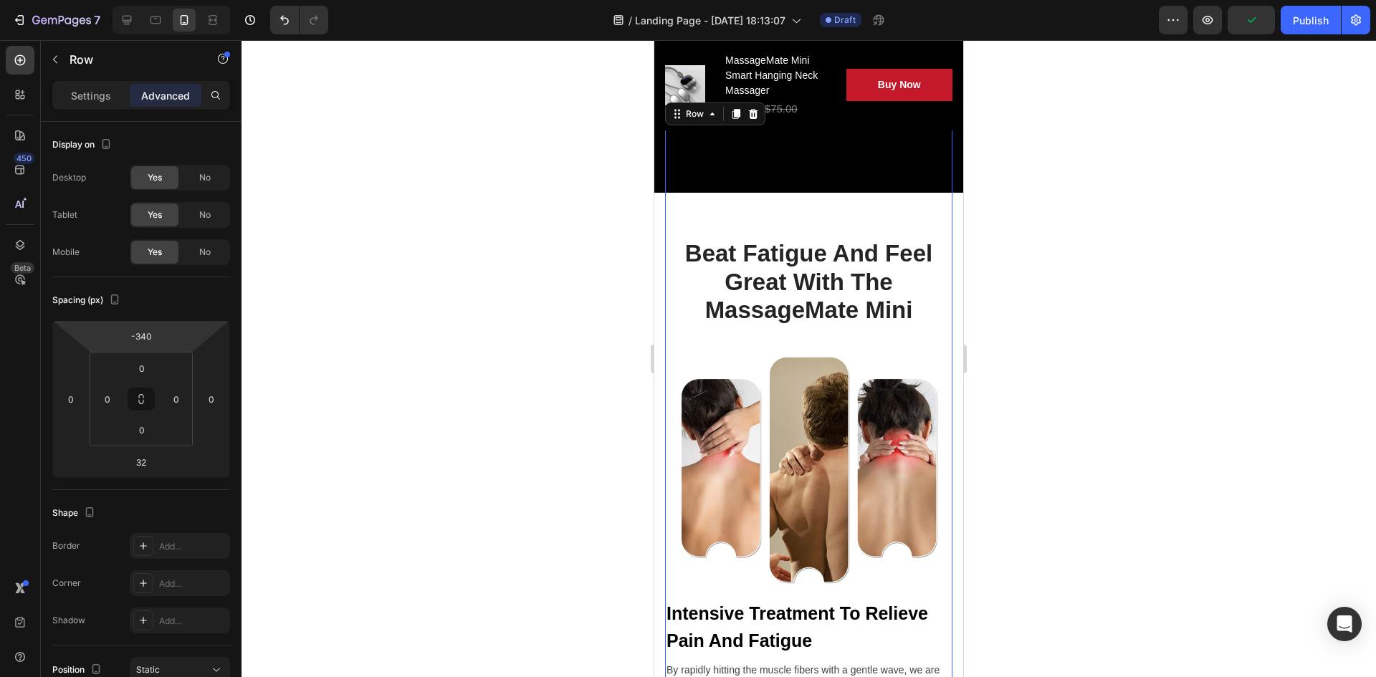
type input "-342"
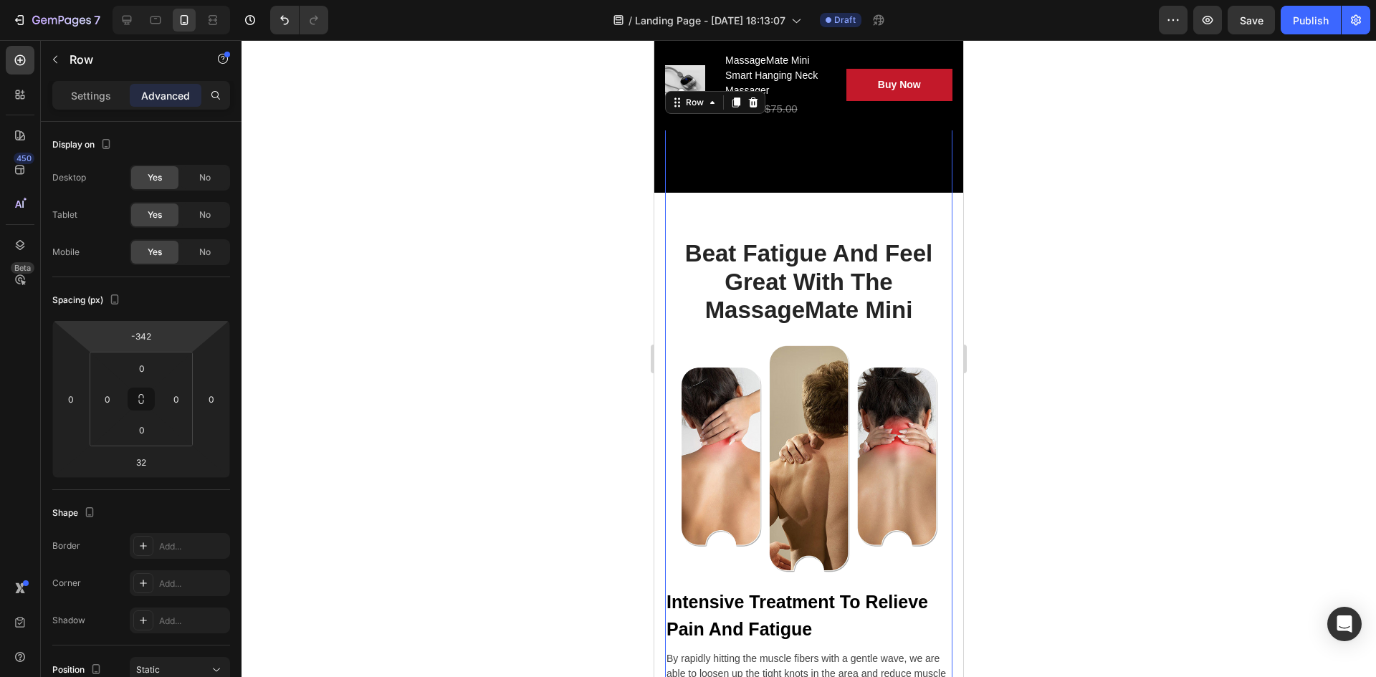
drag, startPoint x: 188, startPoint y: 338, endPoint x: 186, endPoint y: 391, distance: 53.8
click at [186, 0] on html "7 / Landing Page - Sep 24, 18:13:07 Draft Preview Save Publish 450 Beta Section…" at bounding box center [688, 0] width 1376 height 0
click at [580, 358] on div at bounding box center [809, 358] width 1135 height 637
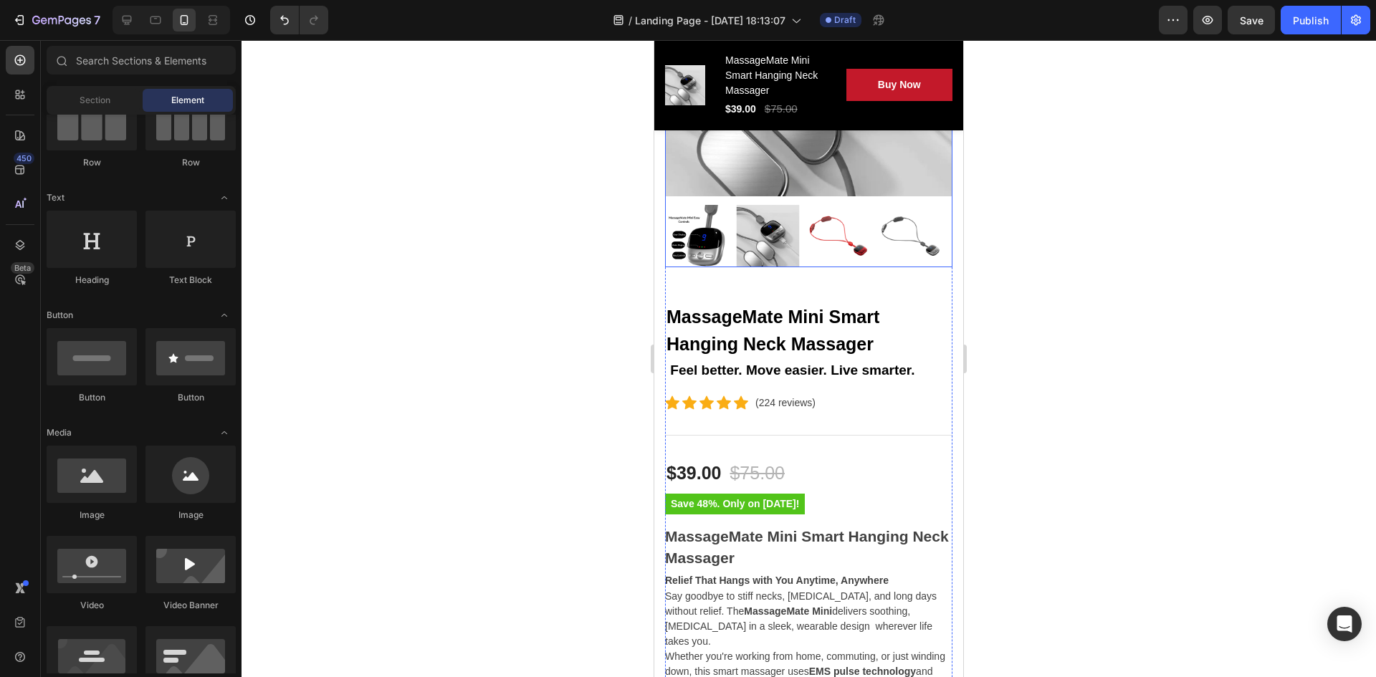
scroll to position [430, 0]
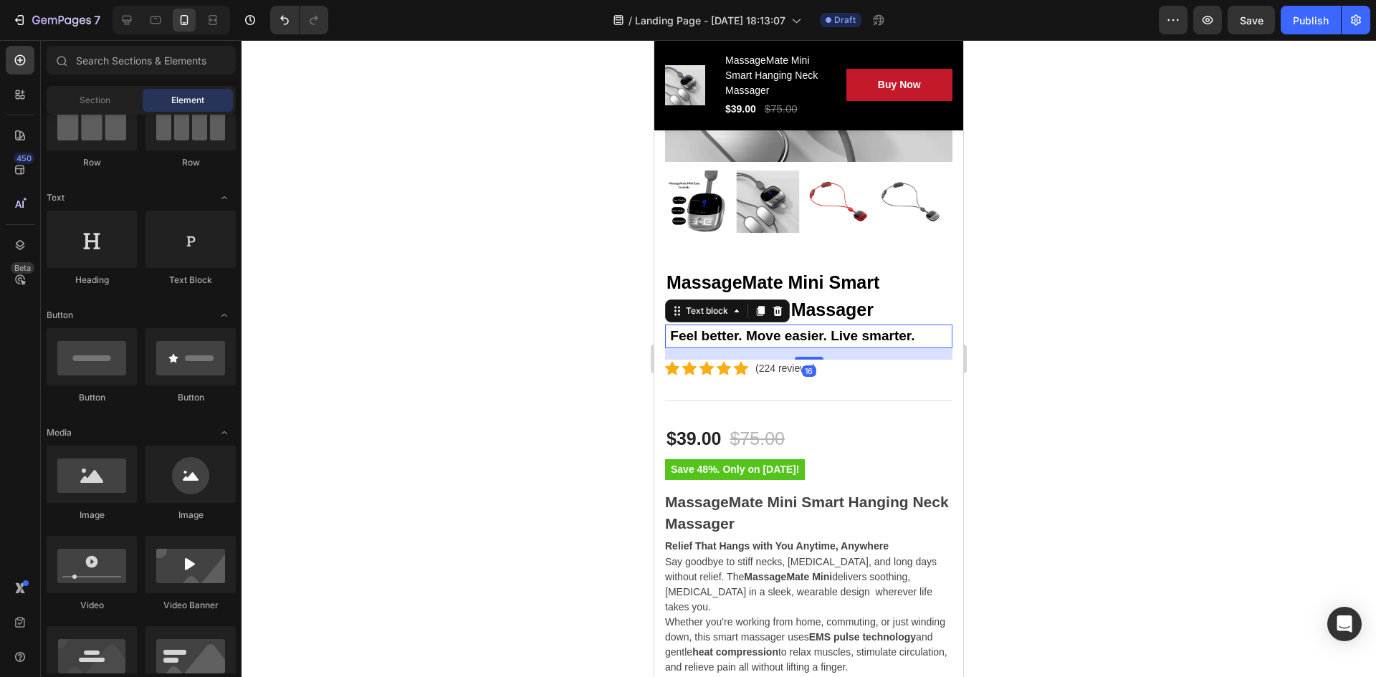
click at [690, 328] on strong "Feel better. Move easier. Live smarter." at bounding box center [792, 335] width 244 height 15
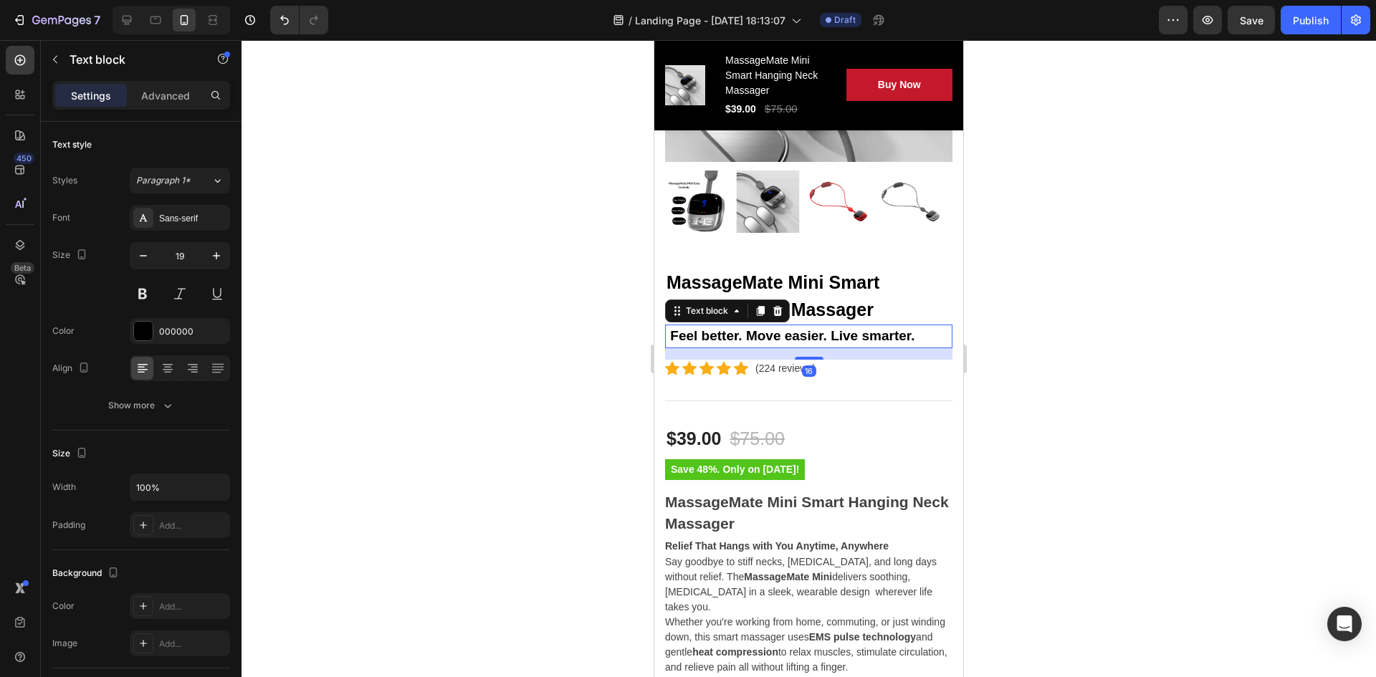
click at [509, 318] on div at bounding box center [809, 358] width 1135 height 637
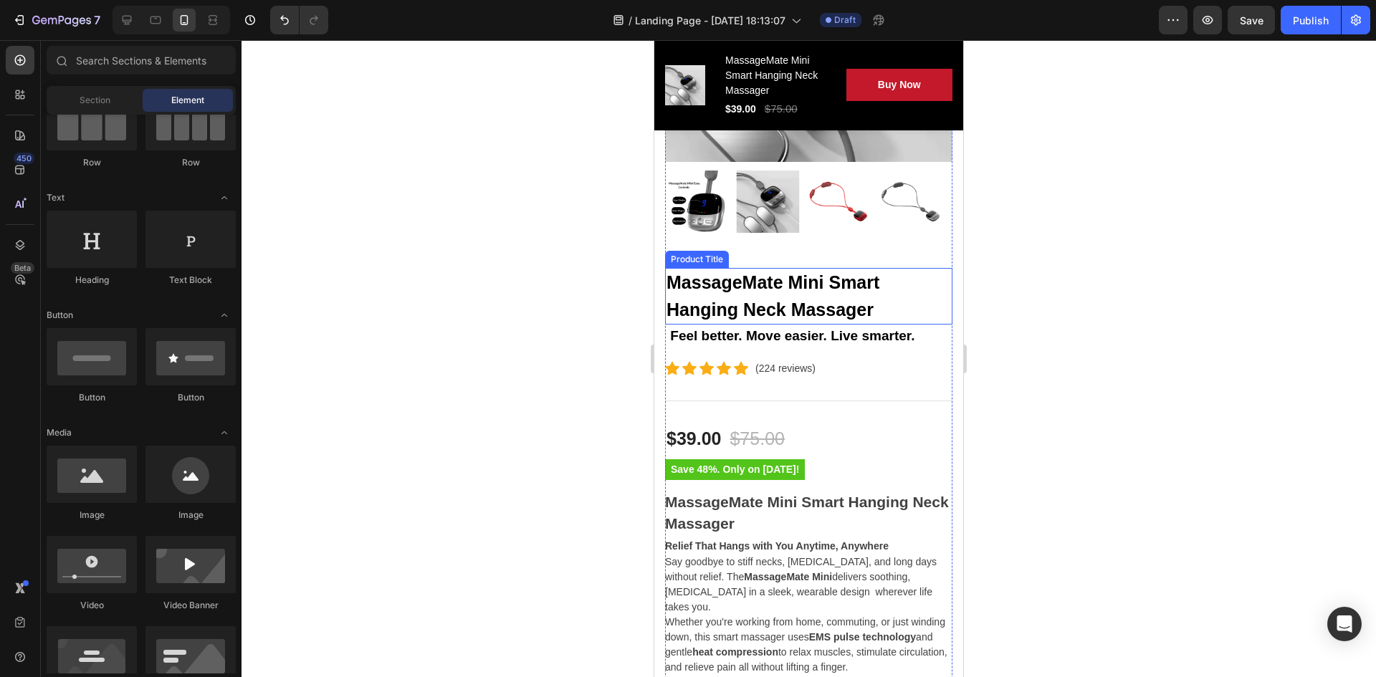
click at [844, 279] on h2 "MassageMate Mini Smart Hanging Neck Massager" at bounding box center [808, 296] width 287 height 57
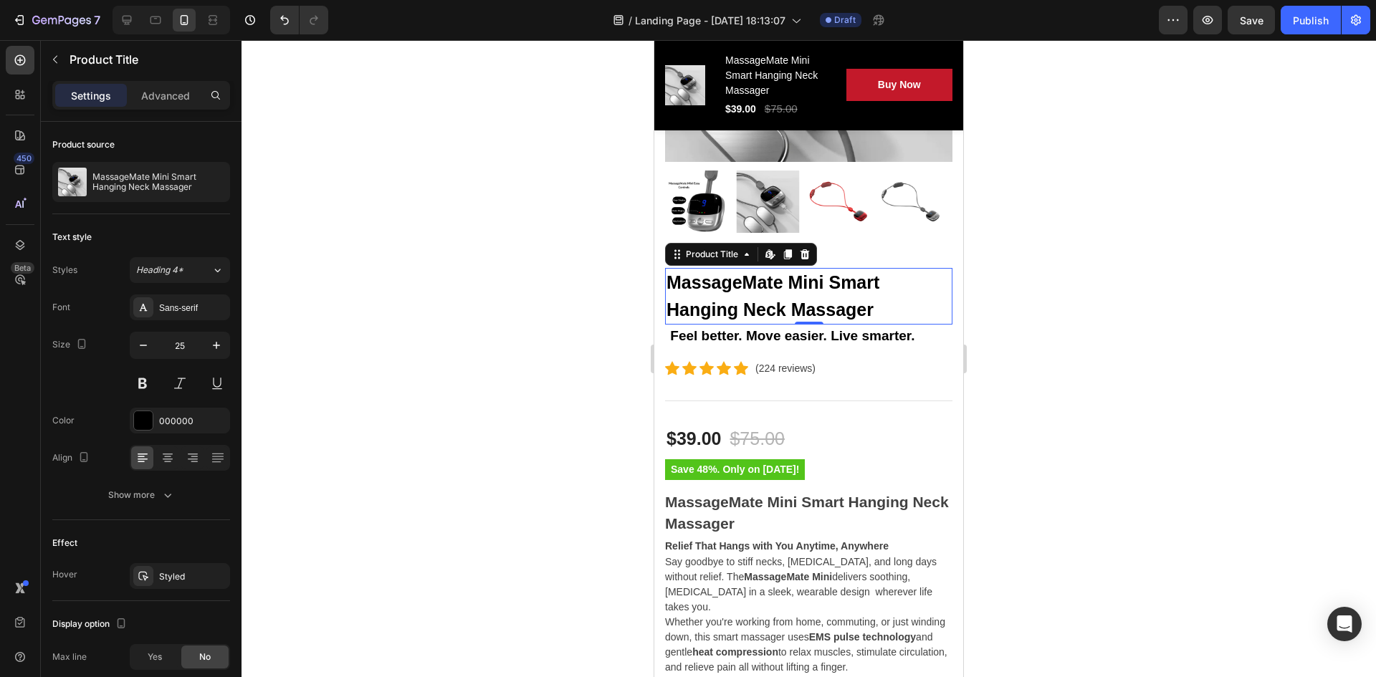
click at [766, 296] on h2 "MassageMate Mini Smart Hanging Neck Massager" at bounding box center [808, 296] width 287 height 57
click at [745, 298] on h2 "MassageMate Mini Smart Hanging Neck Massager" at bounding box center [808, 296] width 287 height 57
click at [741, 296] on h2 "MassageMate Mini Smart Hanging Neck Massager" at bounding box center [808, 296] width 287 height 57
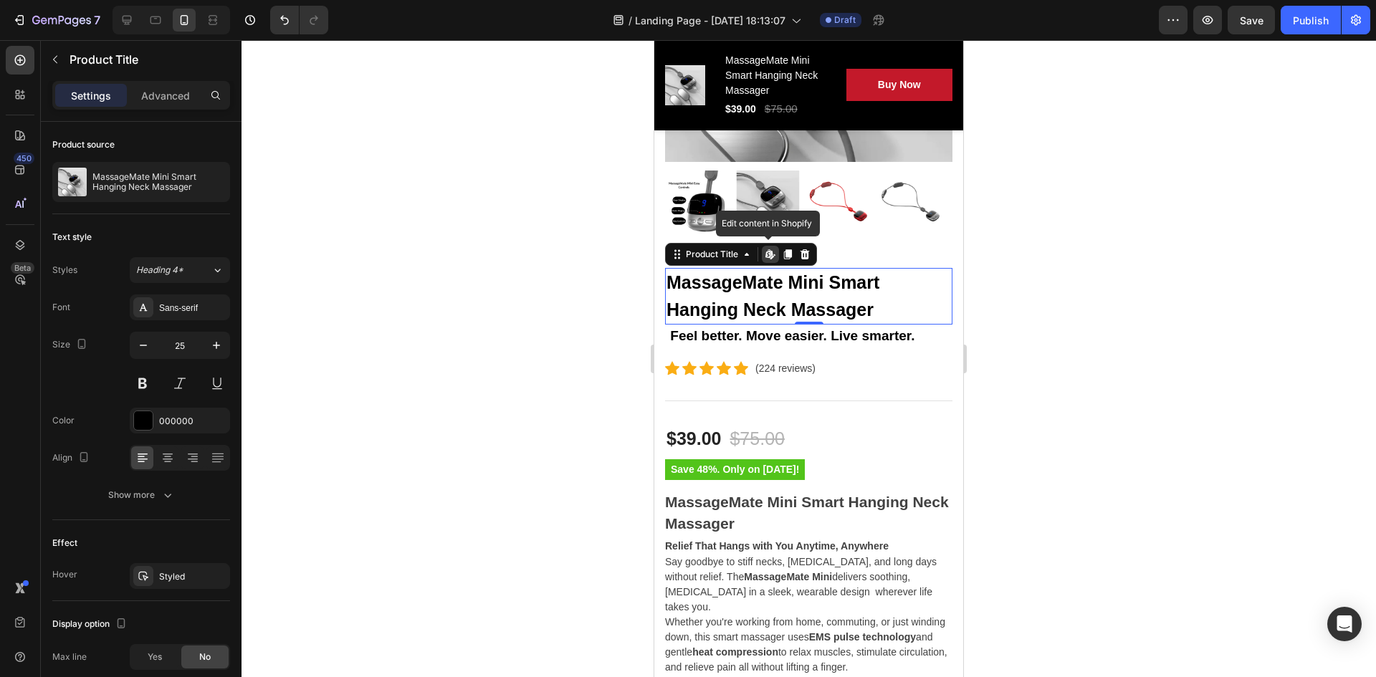
click at [741, 296] on h2 "MassageMate Mini Smart Hanging Neck Massager" at bounding box center [808, 296] width 287 height 57
click at [734, 249] on div "Product Title" at bounding box center [712, 254] width 58 height 13
click at [774, 249] on icon at bounding box center [770, 254] width 11 height 11
click at [536, 229] on div at bounding box center [809, 358] width 1135 height 637
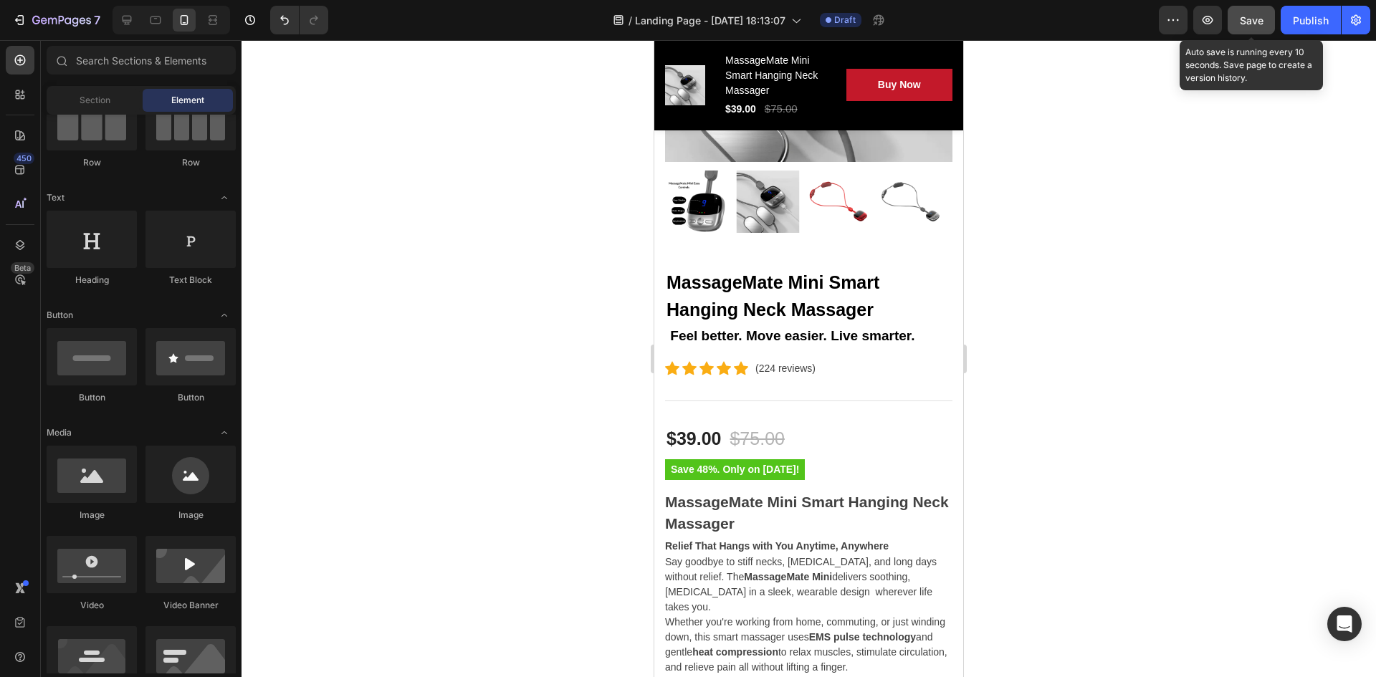
click at [1247, 23] on span "Save" at bounding box center [1252, 20] width 24 height 12
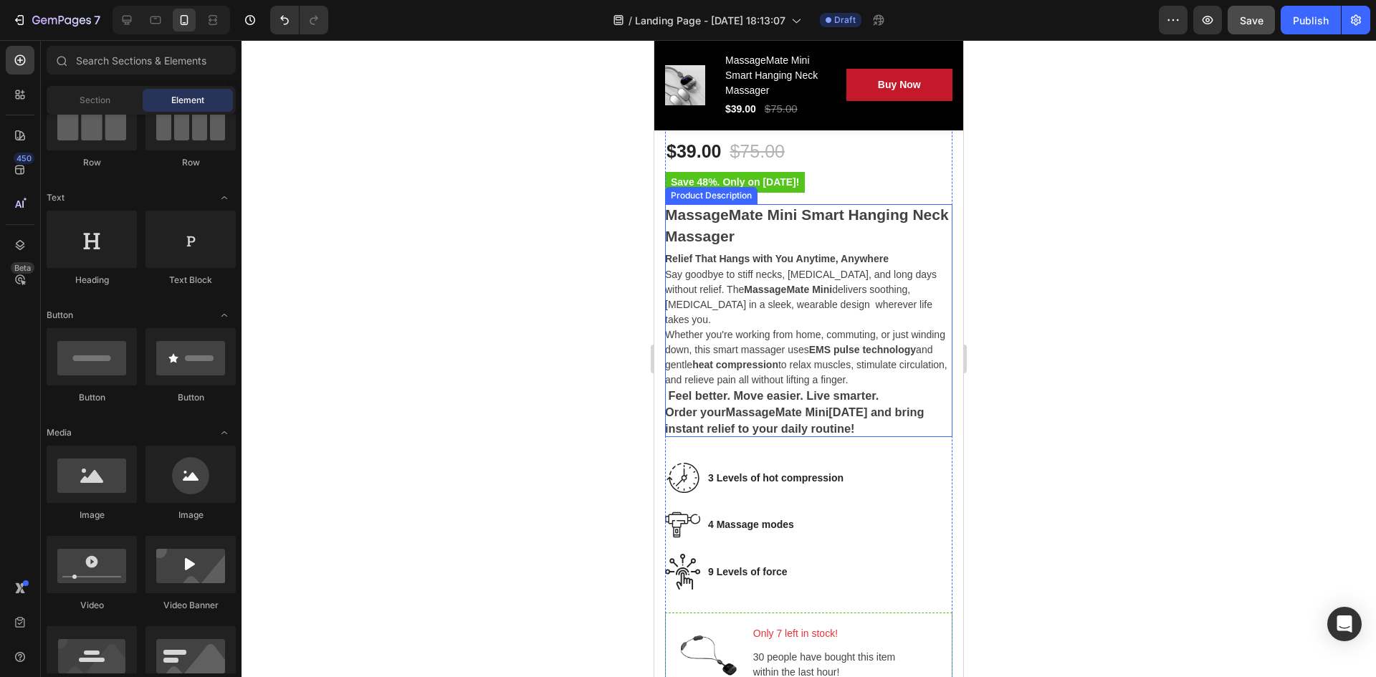
scroll to position [717, 0]
click at [727, 173] on pre "Save 48%. Only on [DATE]!" at bounding box center [735, 183] width 140 height 21
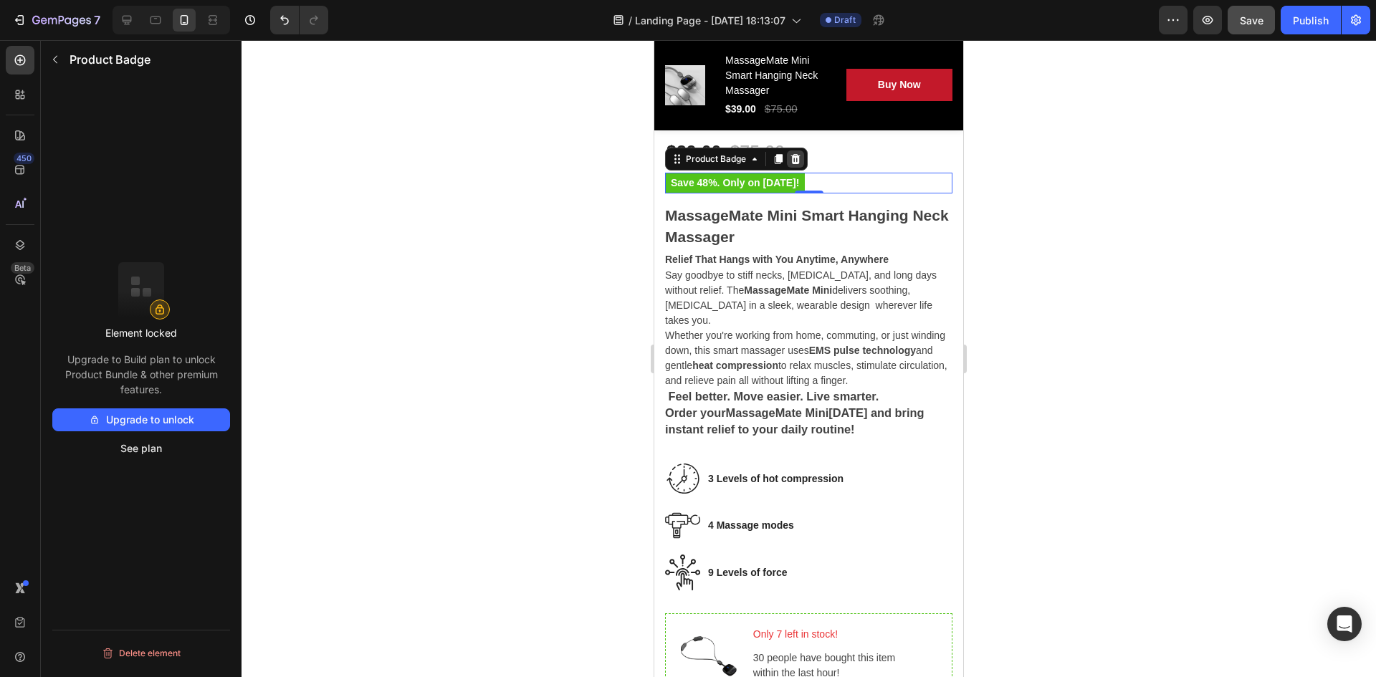
click at [798, 154] on icon at bounding box center [795, 159] width 9 height 10
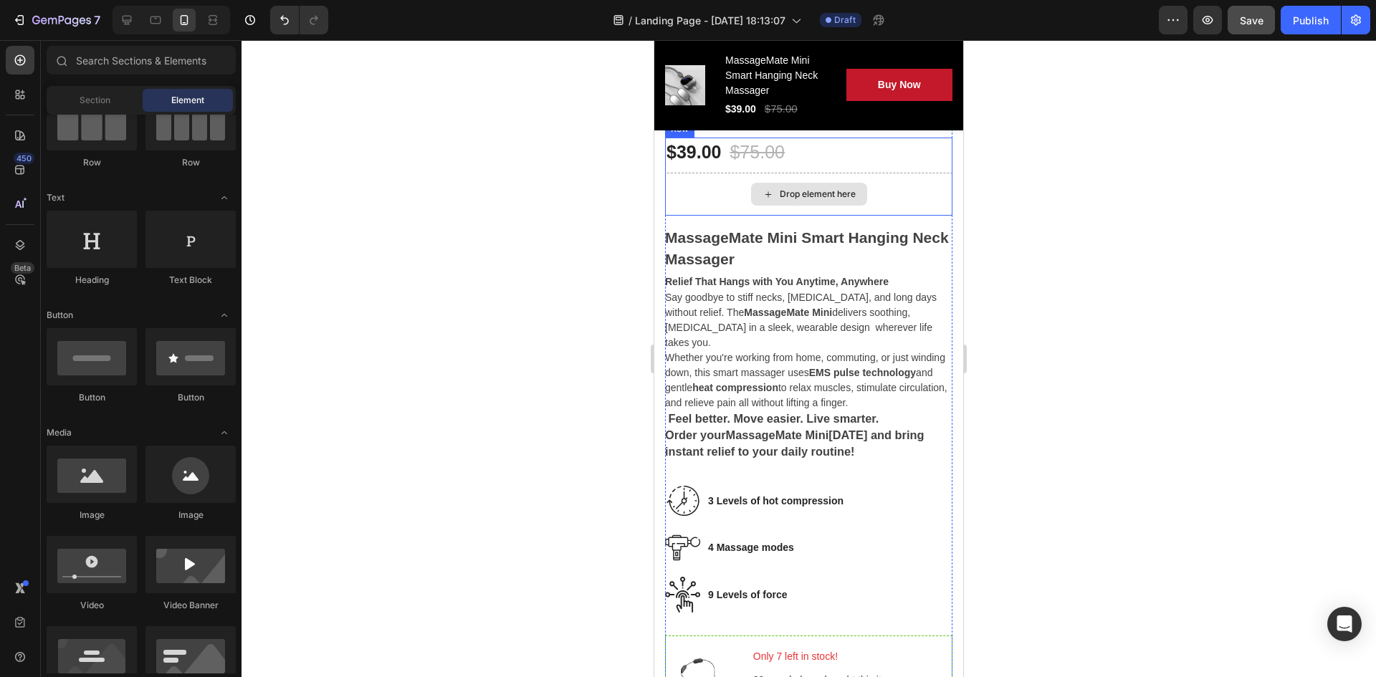
click at [791, 183] on div "Drop element here" at bounding box center [809, 194] width 116 height 23
click at [278, 25] on icon "Undo/Redo" at bounding box center [284, 20] width 14 height 14
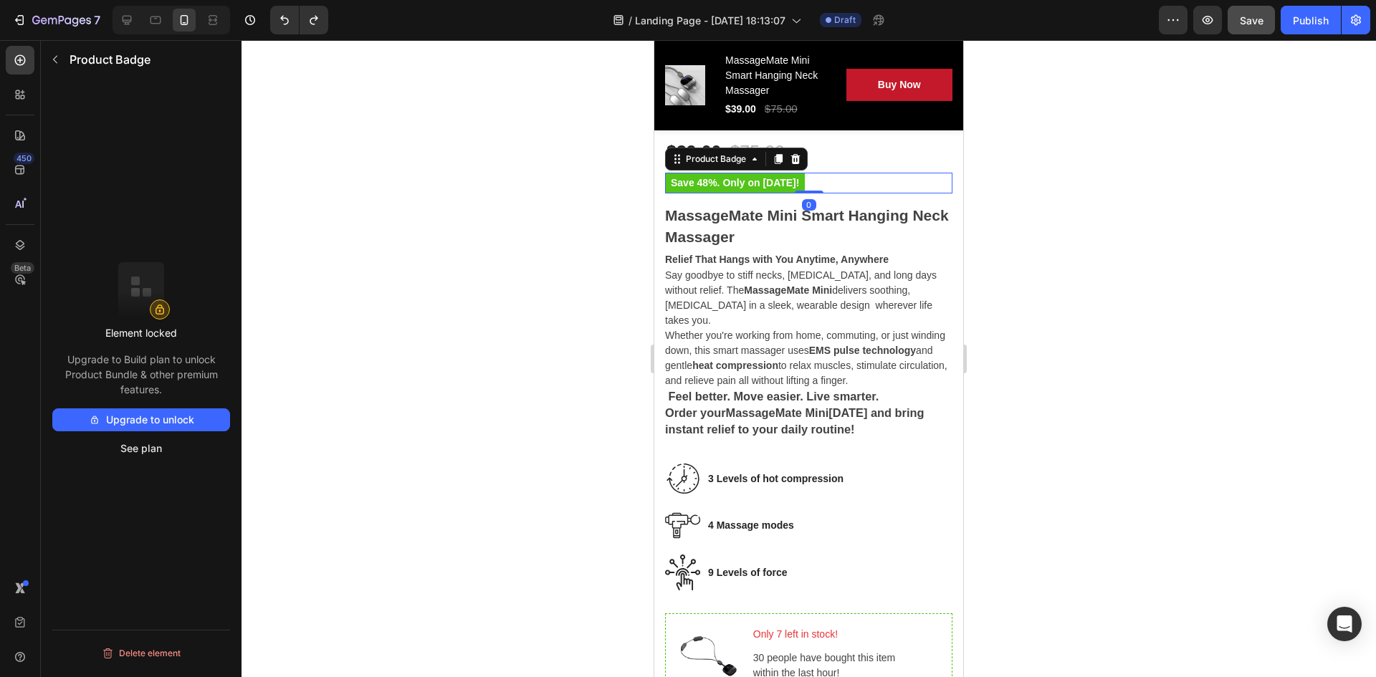
click at [713, 173] on pre "Save 48%. Only on [DATE]!" at bounding box center [735, 183] width 140 height 21
click at [746, 156] on div "Product Badge" at bounding box center [716, 159] width 95 height 17
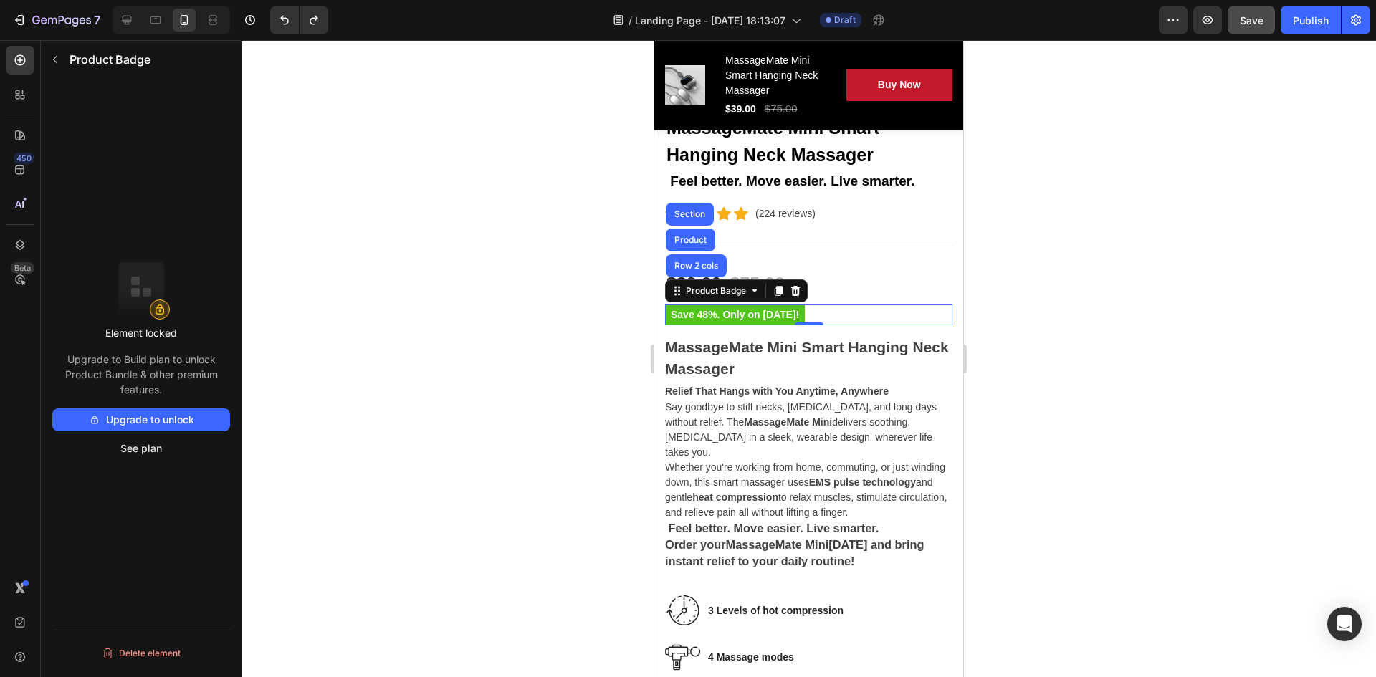
scroll to position [574, 0]
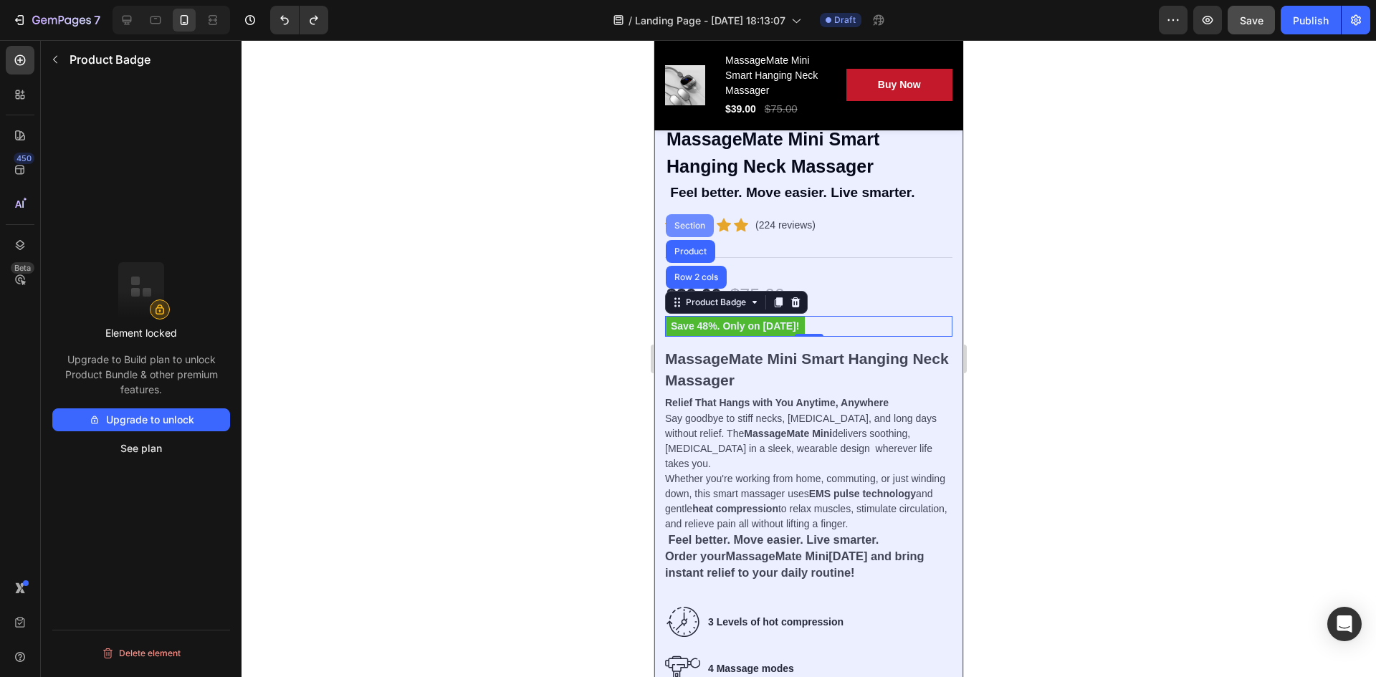
click at [691, 222] on div "Section" at bounding box center [690, 226] width 37 height 9
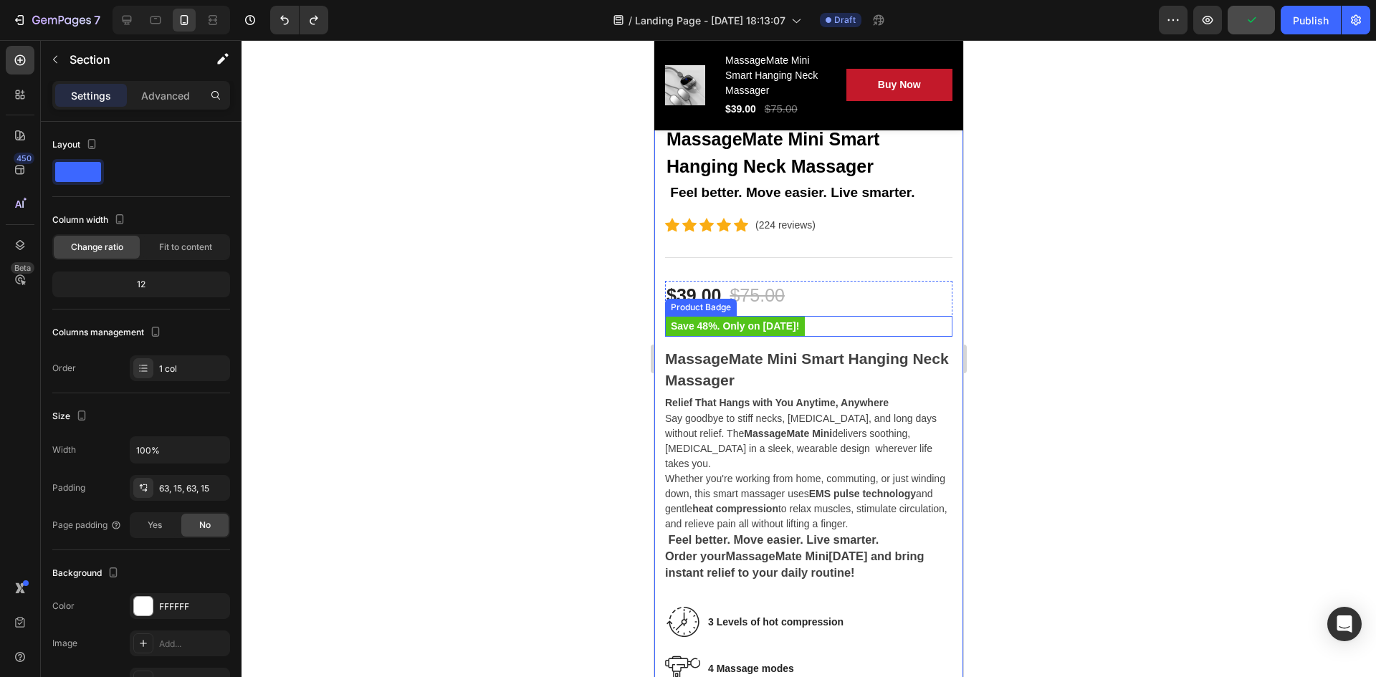
click at [717, 316] on pre "Save 48%. Only on [DATE]!" at bounding box center [735, 326] width 140 height 21
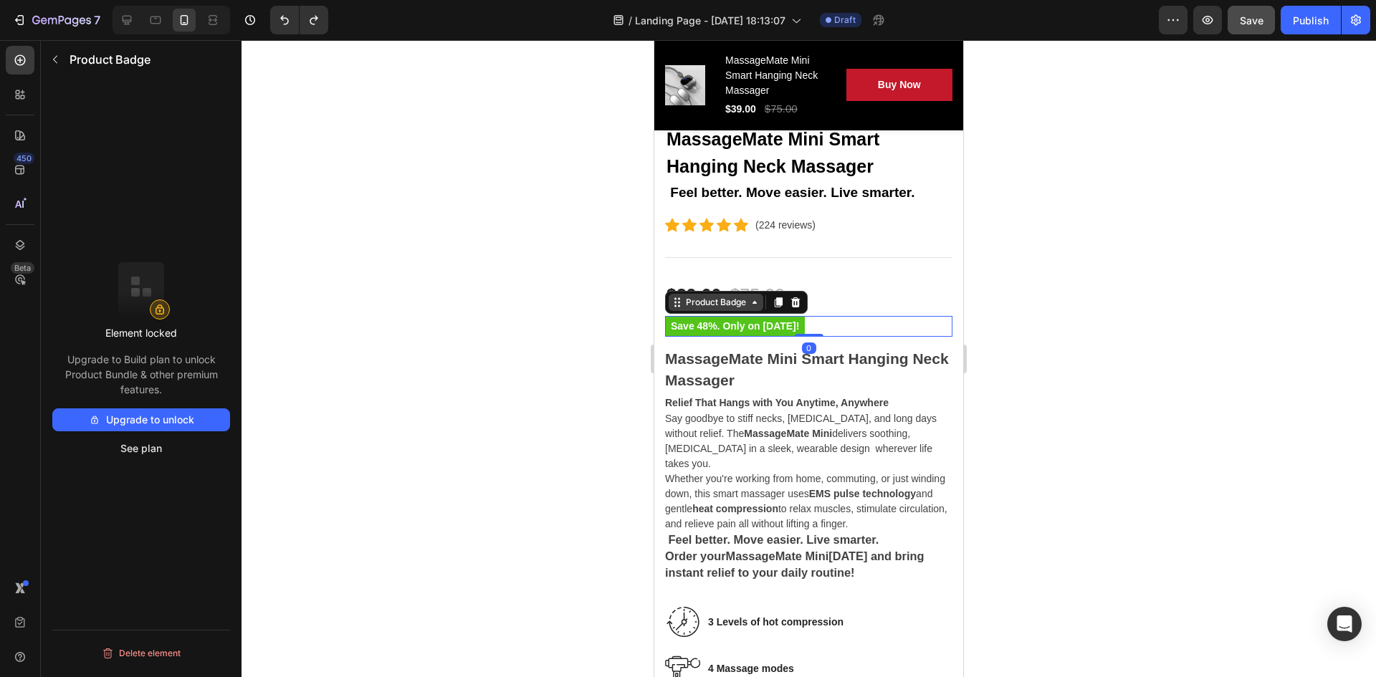
click at [720, 296] on div "Product Badge" at bounding box center [716, 302] width 66 height 13
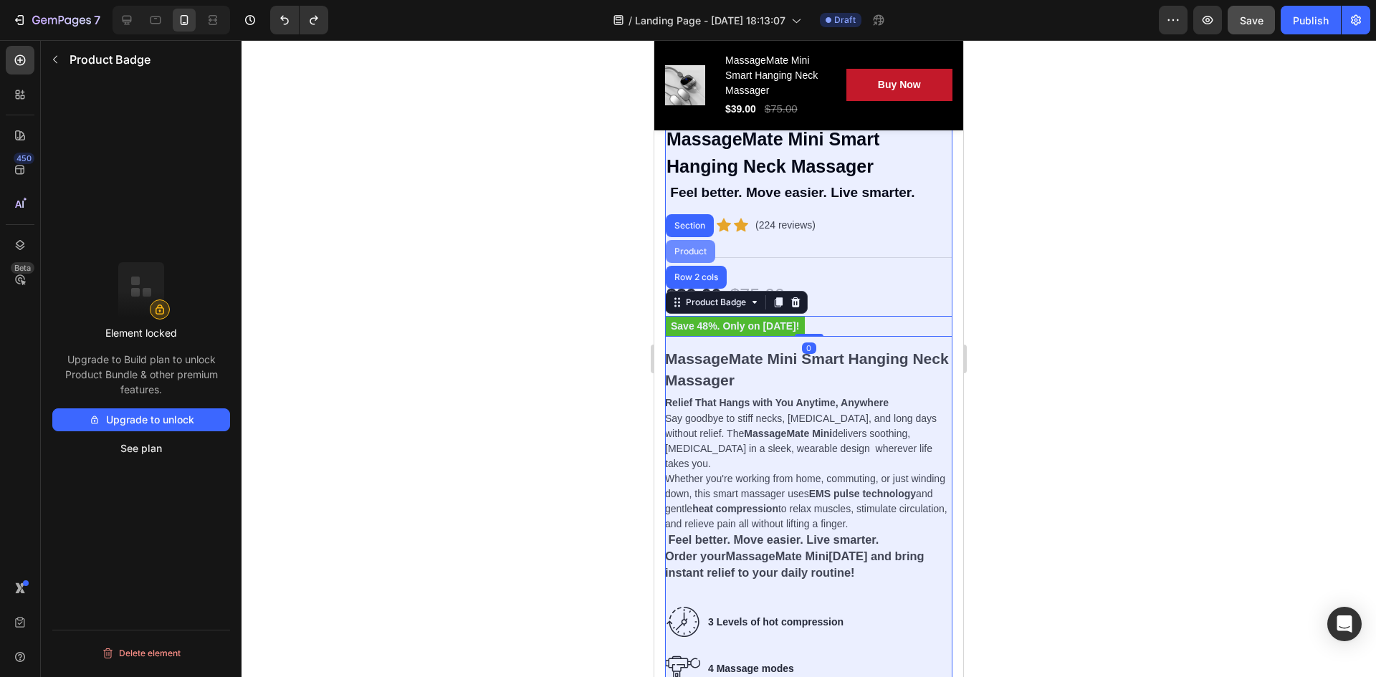
click at [685, 240] on div "Product" at bounding box center [690, 251] width 49 height 23
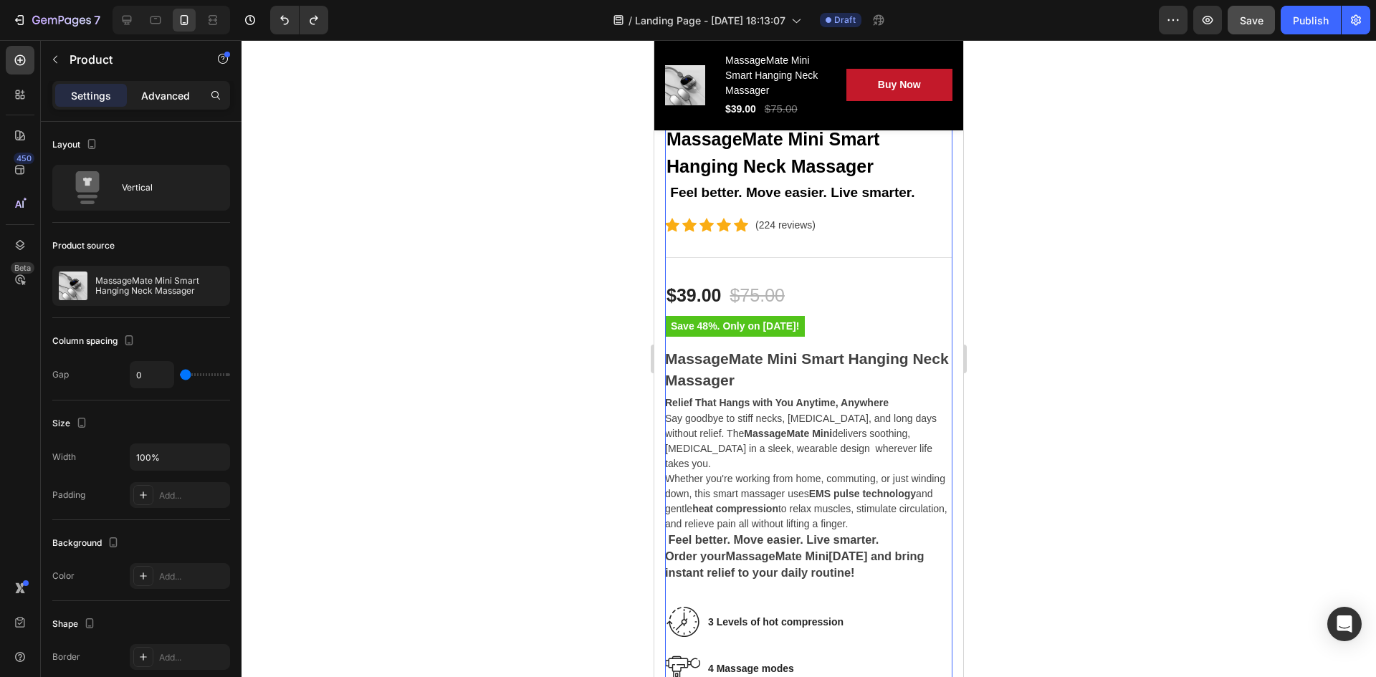
click at [160, 91] on p "Advanced" at bounding box center [165, 95] width 49 height 15
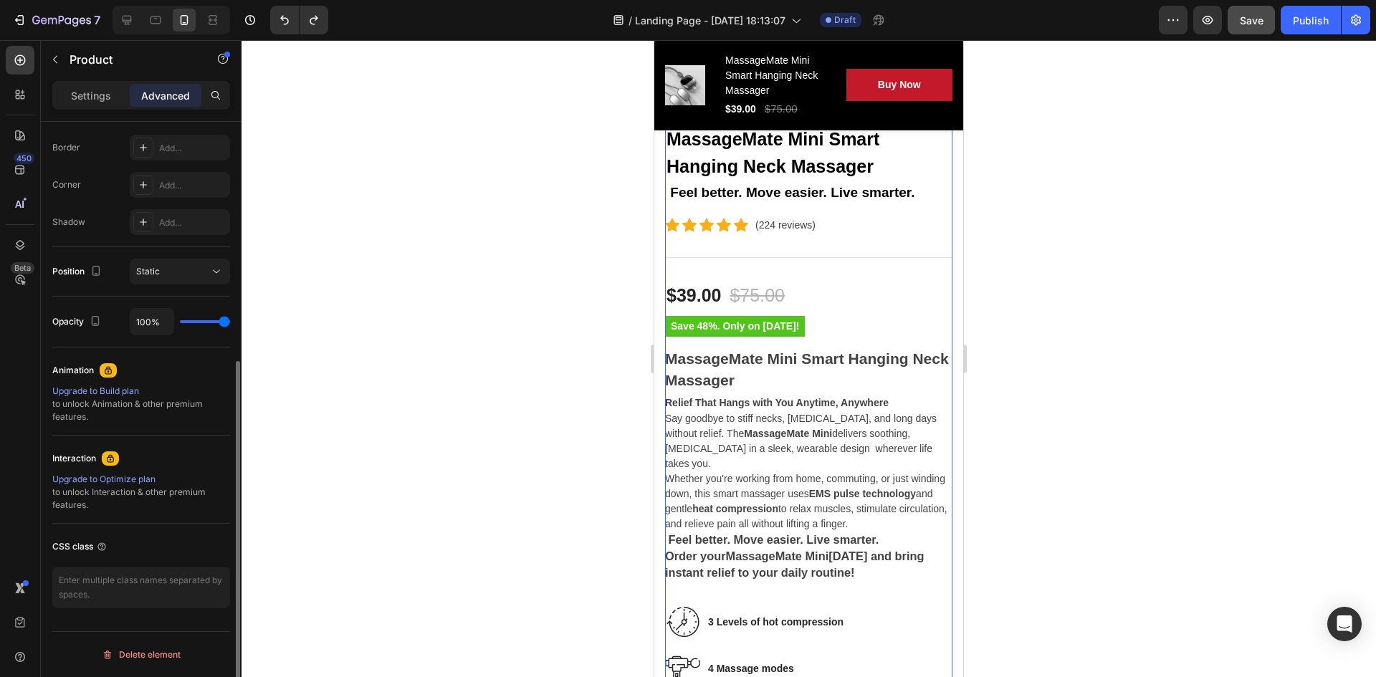
scroll to position [184, 0]
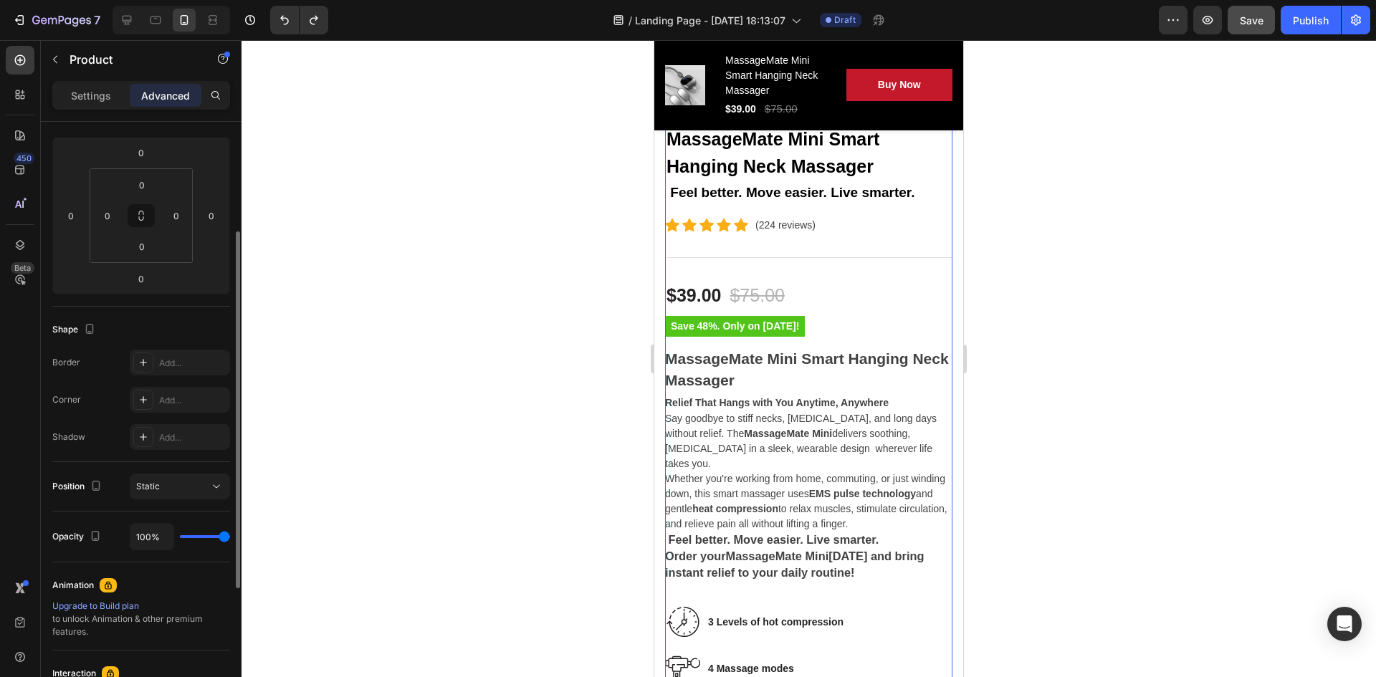
click at [101, 102] on p "Settings" at bounding box center [91, 95] width 40 height 15
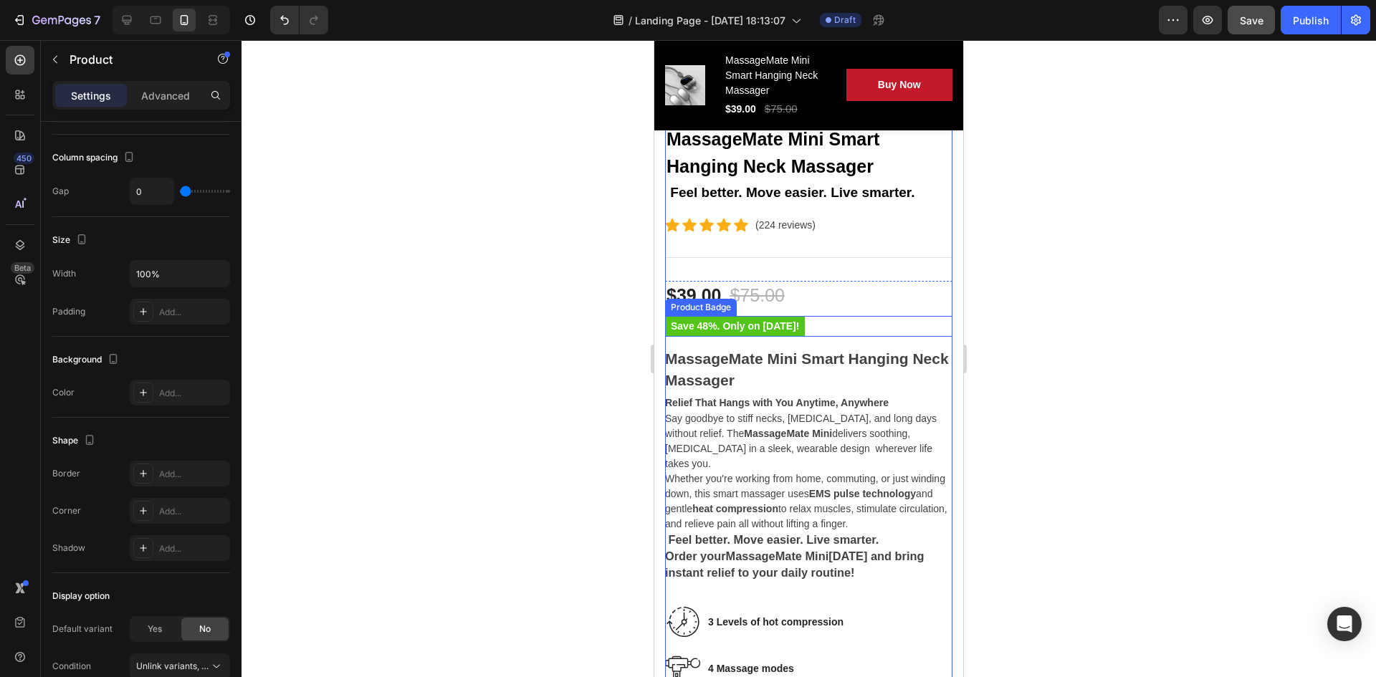
click at [749, 316] on pre "Save 48%. Only on [DATE]!" at bounding box center [735, 326] width 140 height 21
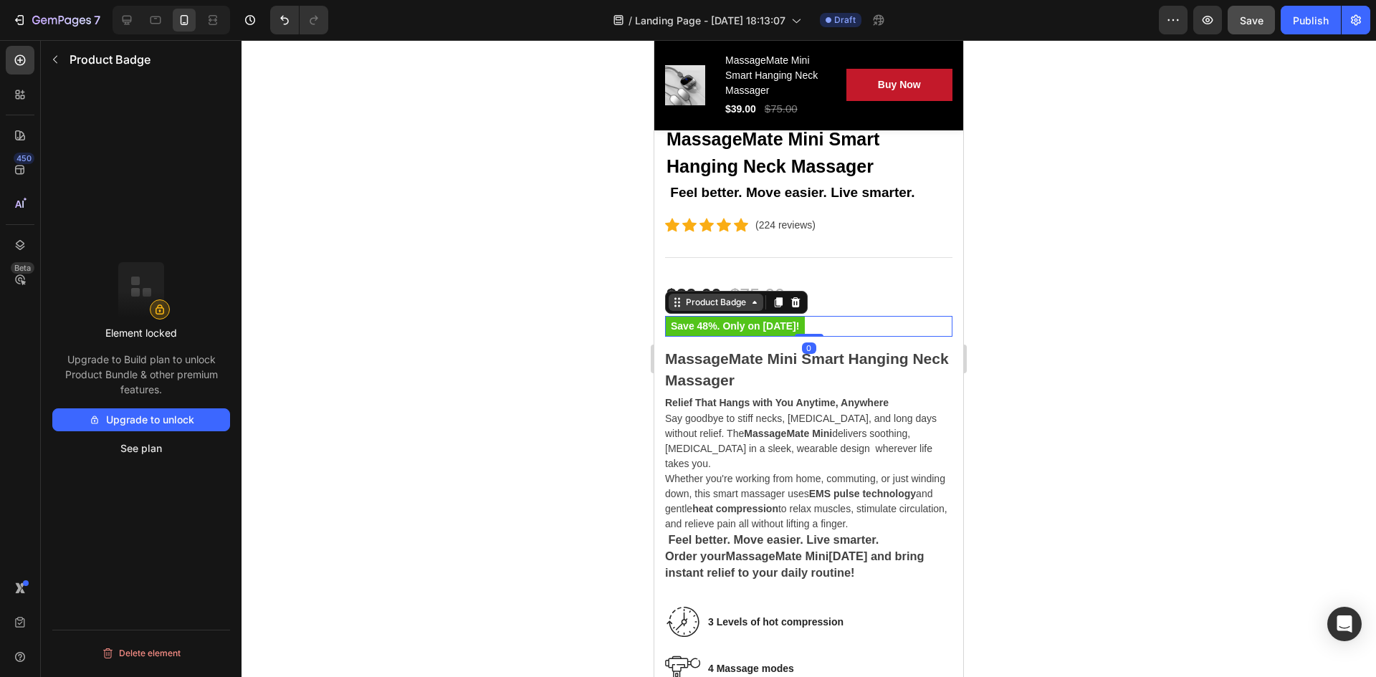
click at [720, 296] on div "Product Badge" at bounding box center [716, 302] width 66 height 13
click at [743, 296] on div "Product Badge" at bounding box center [716, 302] width 66 height 13
click at [496, 321] on div at bounding box center [809, 358] width 1135 height 637
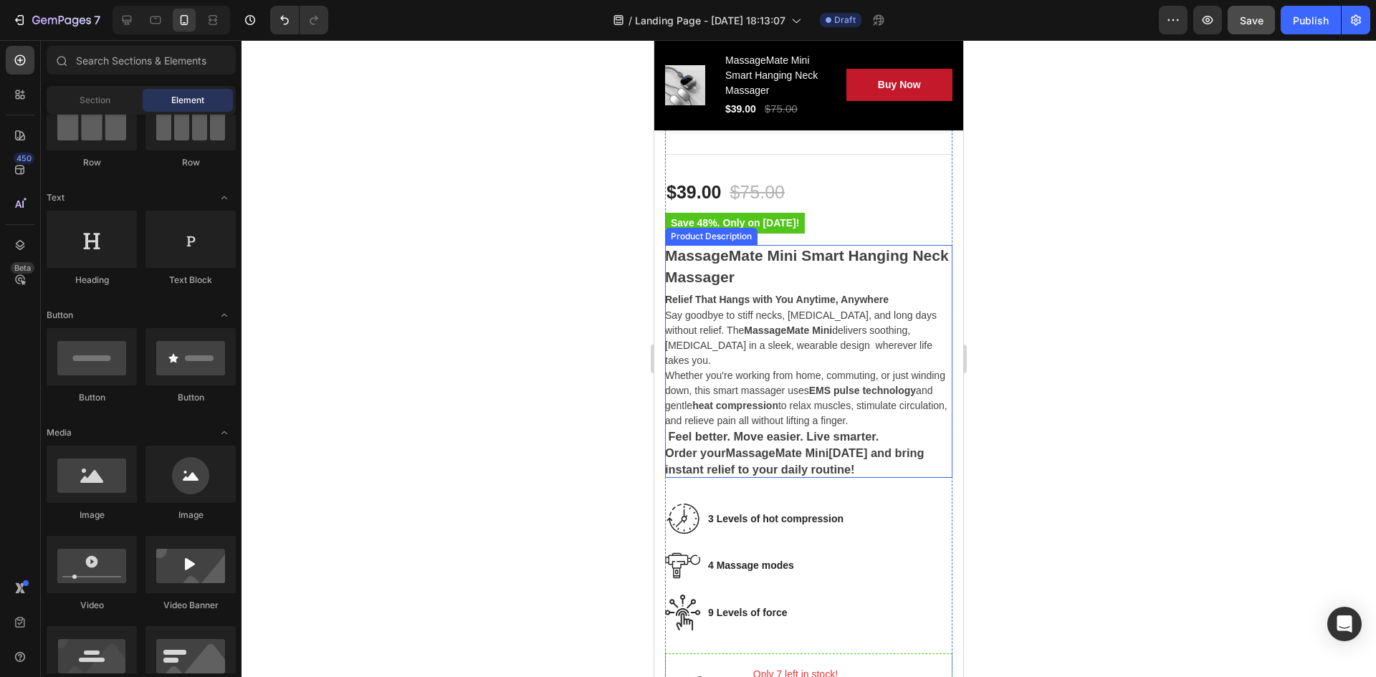
scroll to position [717, 0]
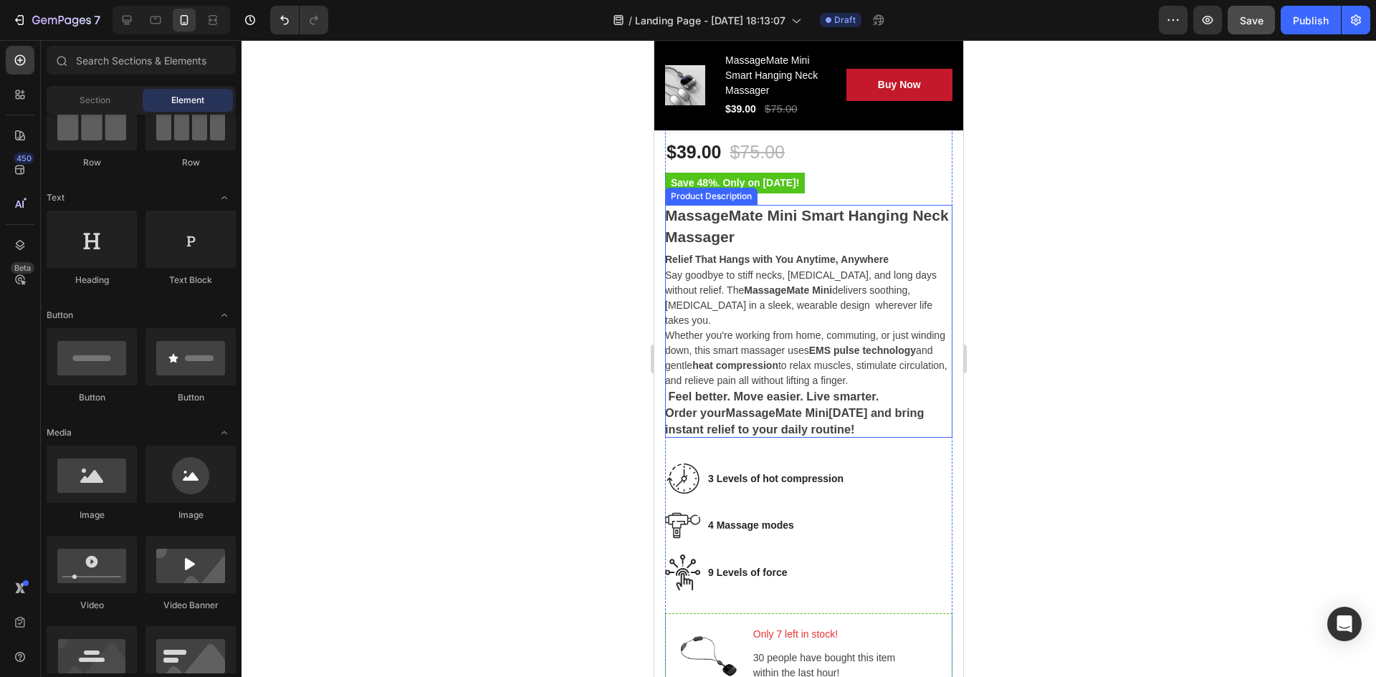
click at [721, 278] on p "Say goodbye to stiff necks, [MEDICAL_DATA], and long days without relief. The M…" at bounding box center [801, 298] width 272 height 57
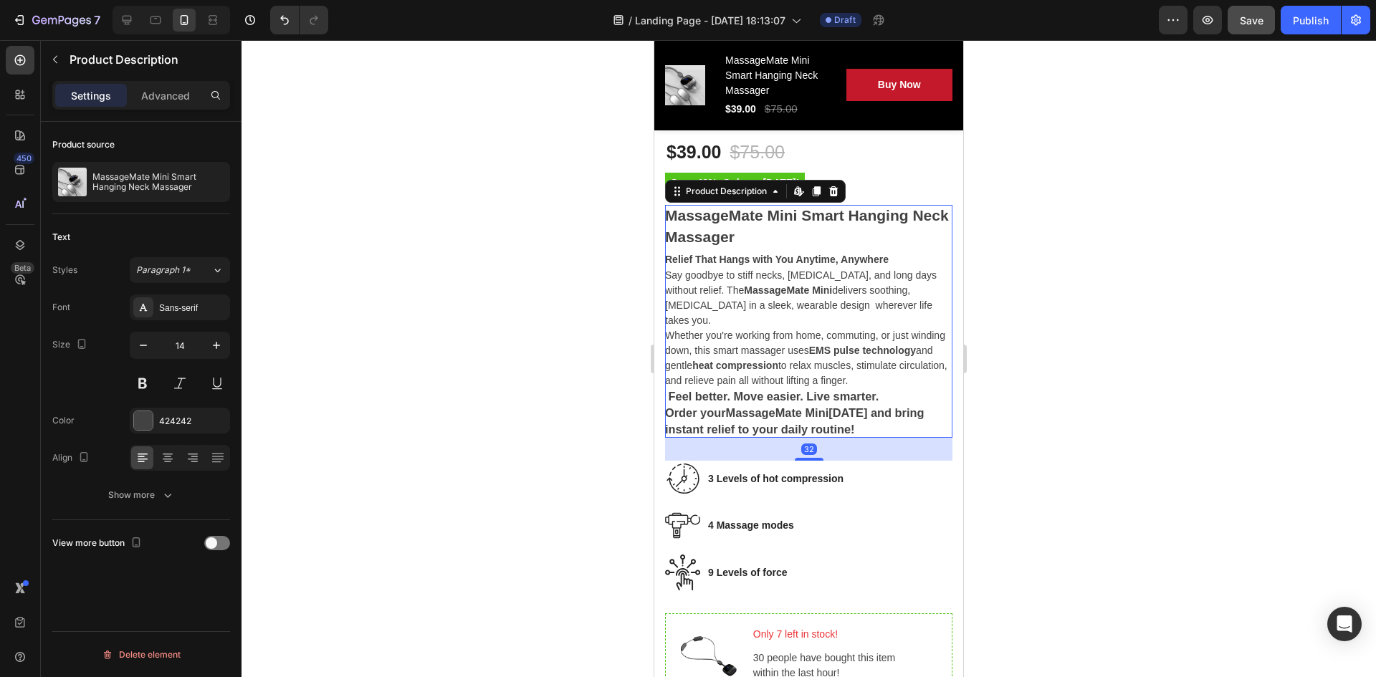
click at [551, 351] on div at bounding box center [809, 358] width 1135 height 637
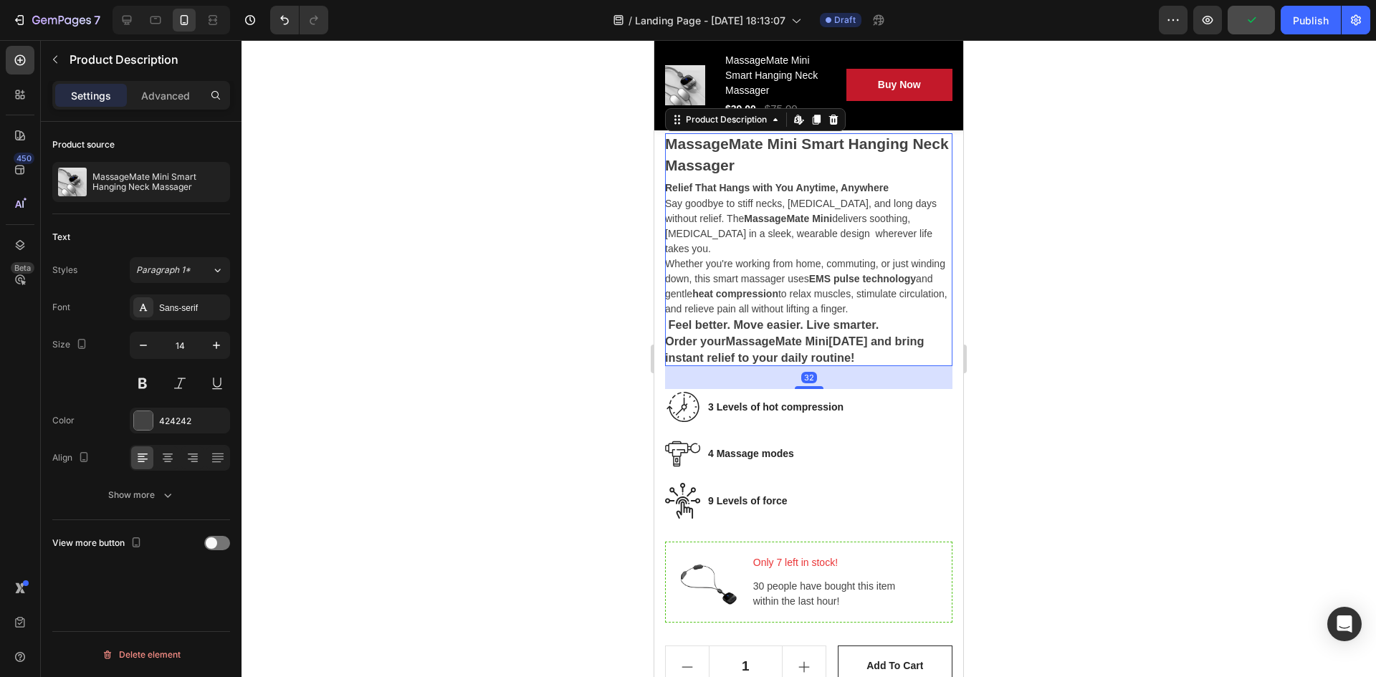
click at [733, 335] on strong "MassageMate Mini" at bounding box center [777, 341] width 103 height 13
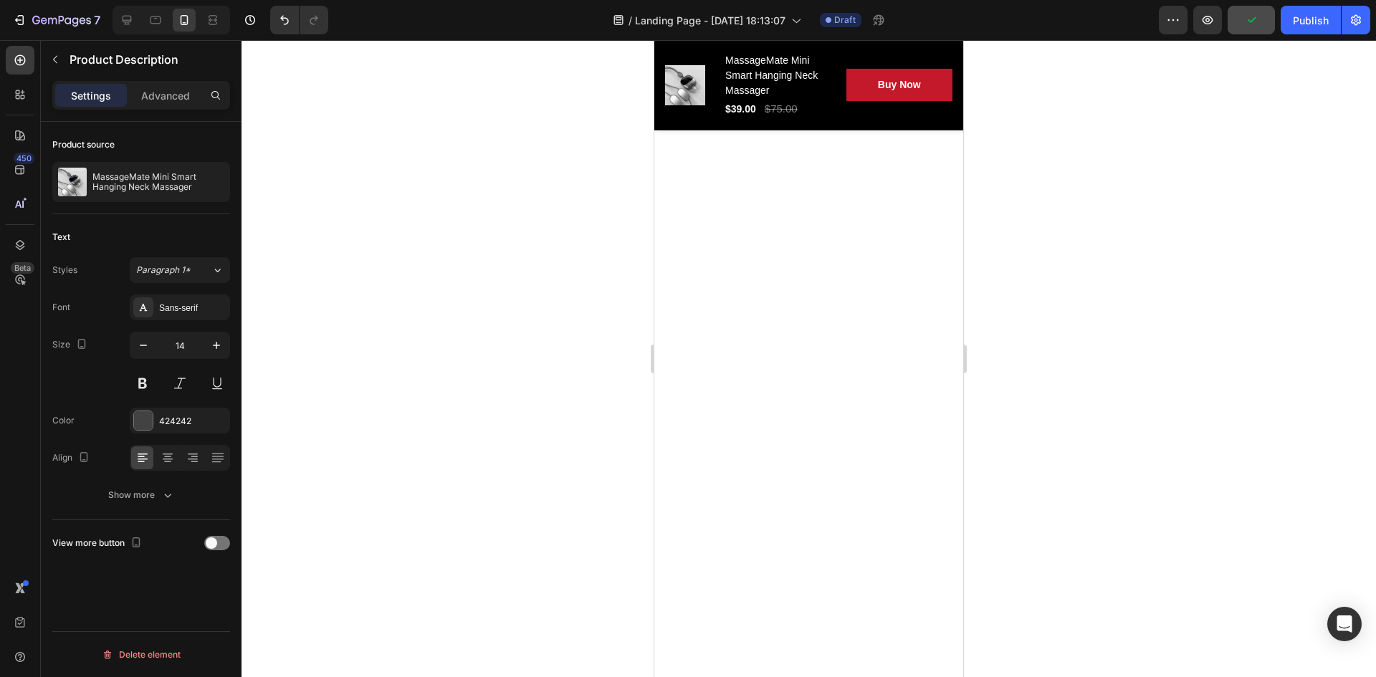
click at [491, 339] on div at bounding box center [809, 358] width 1135 height 637
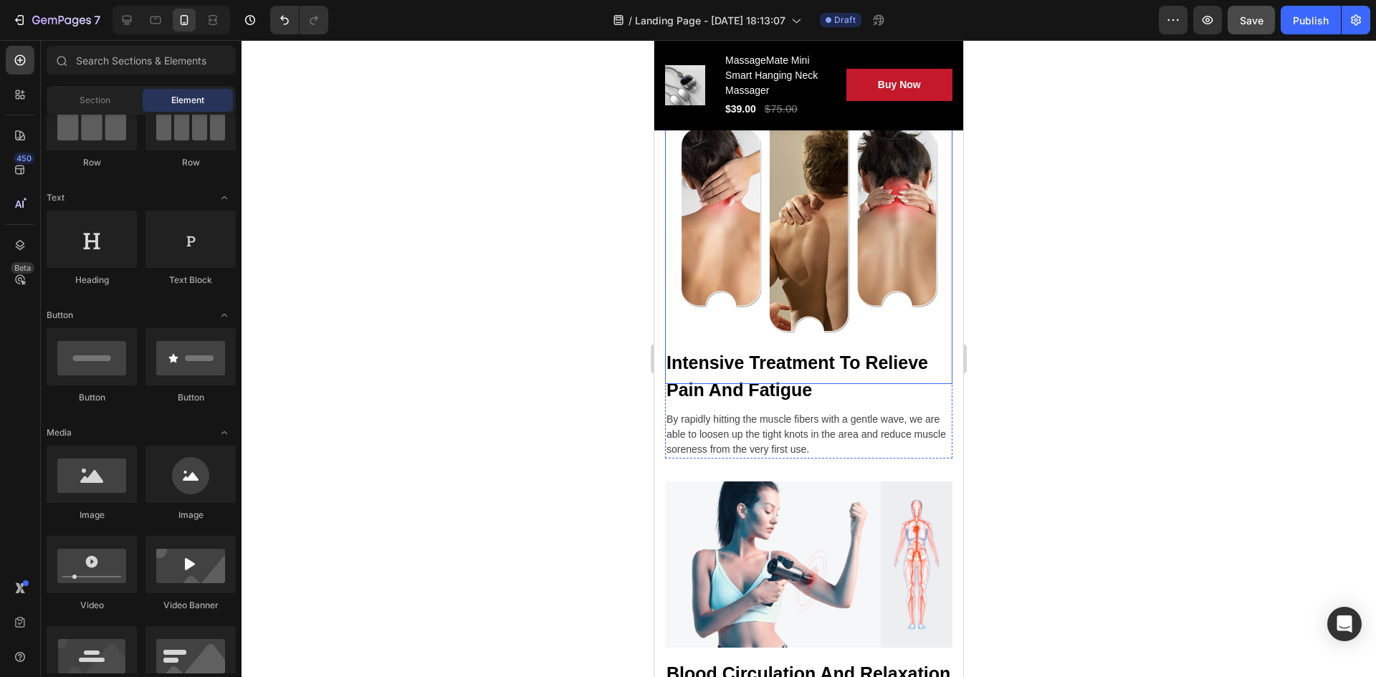
scroll to position [2085, 0]
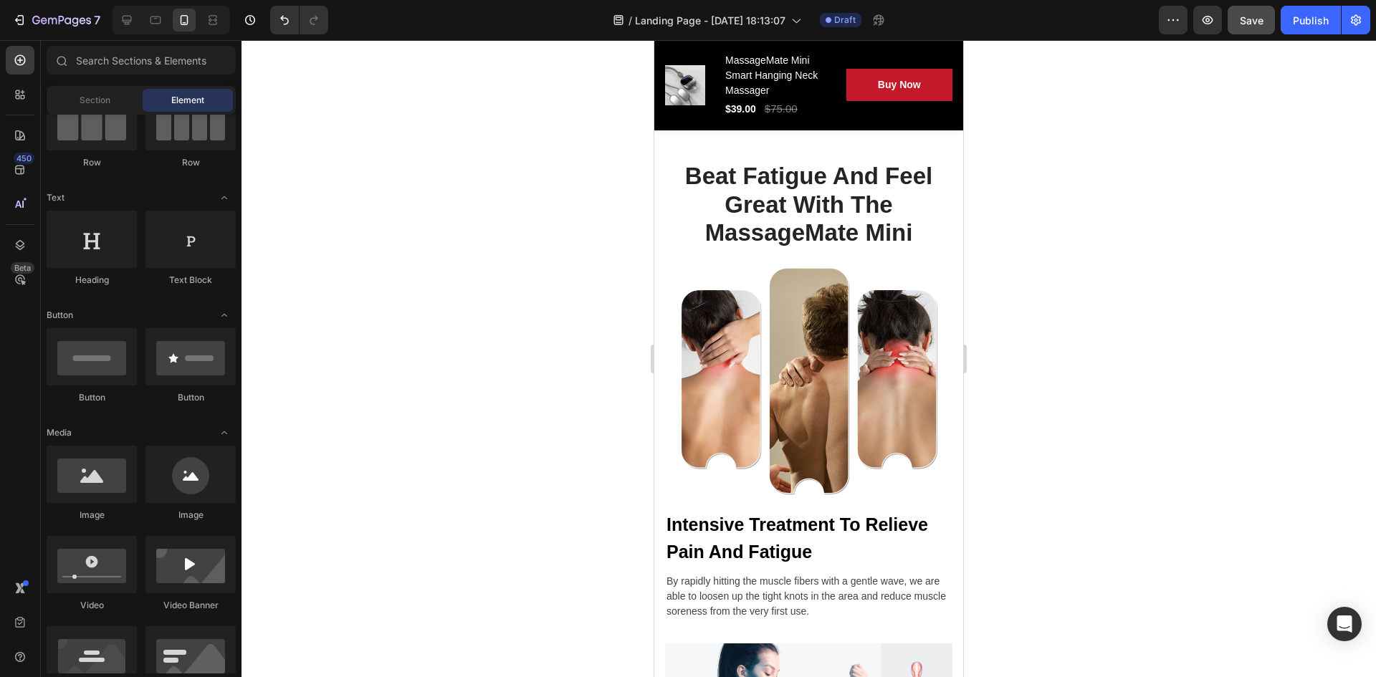
click at [448, 350] on div at bounding box center [809, 358] width 1135 height 637
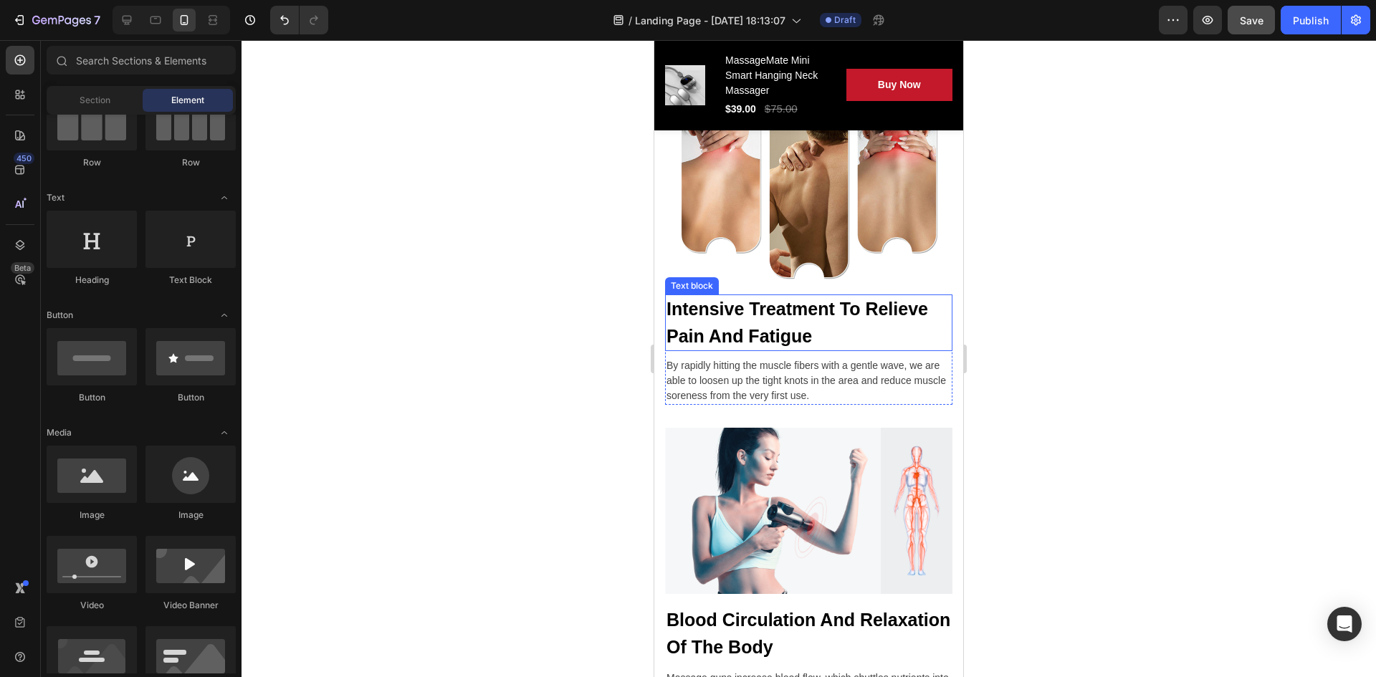
scroll to position [2300, 0]
click at [536, 373] on div at bounding box center [809, 358] width 1135 height 637
click at [486, 373] on div at bounding box center [809, 358] width 1135 height 637
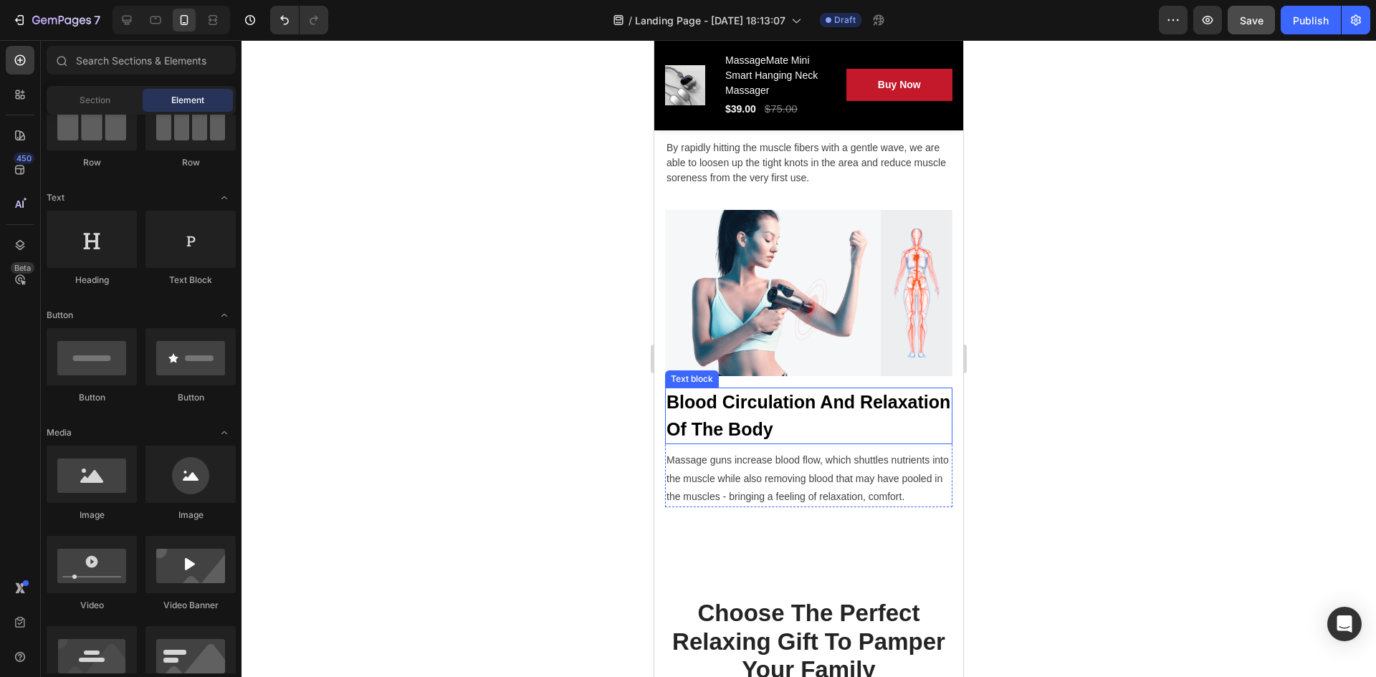
scroll to position [2515, 0]
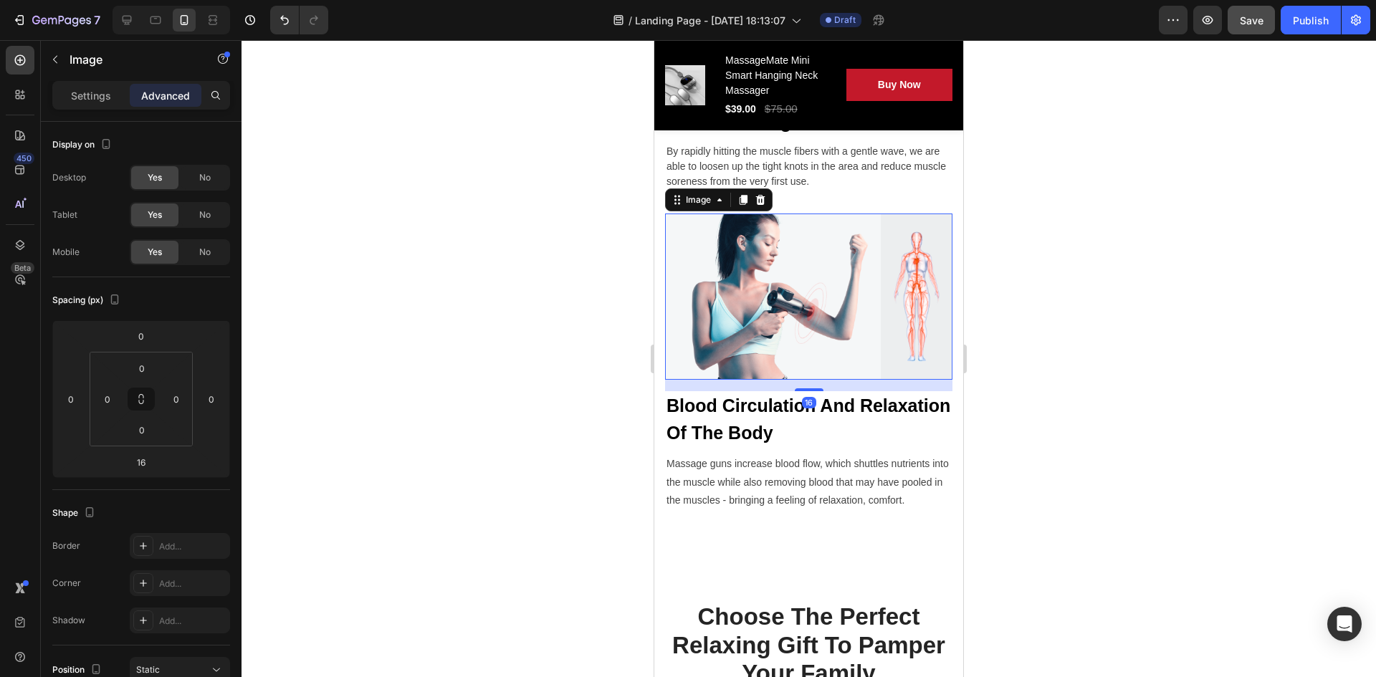
click at [763, 310] on img at bounding box center [808, 297] width 287 height 166
click at [563, 306] on div at bounding box center [809, 358] width 1135 height 637
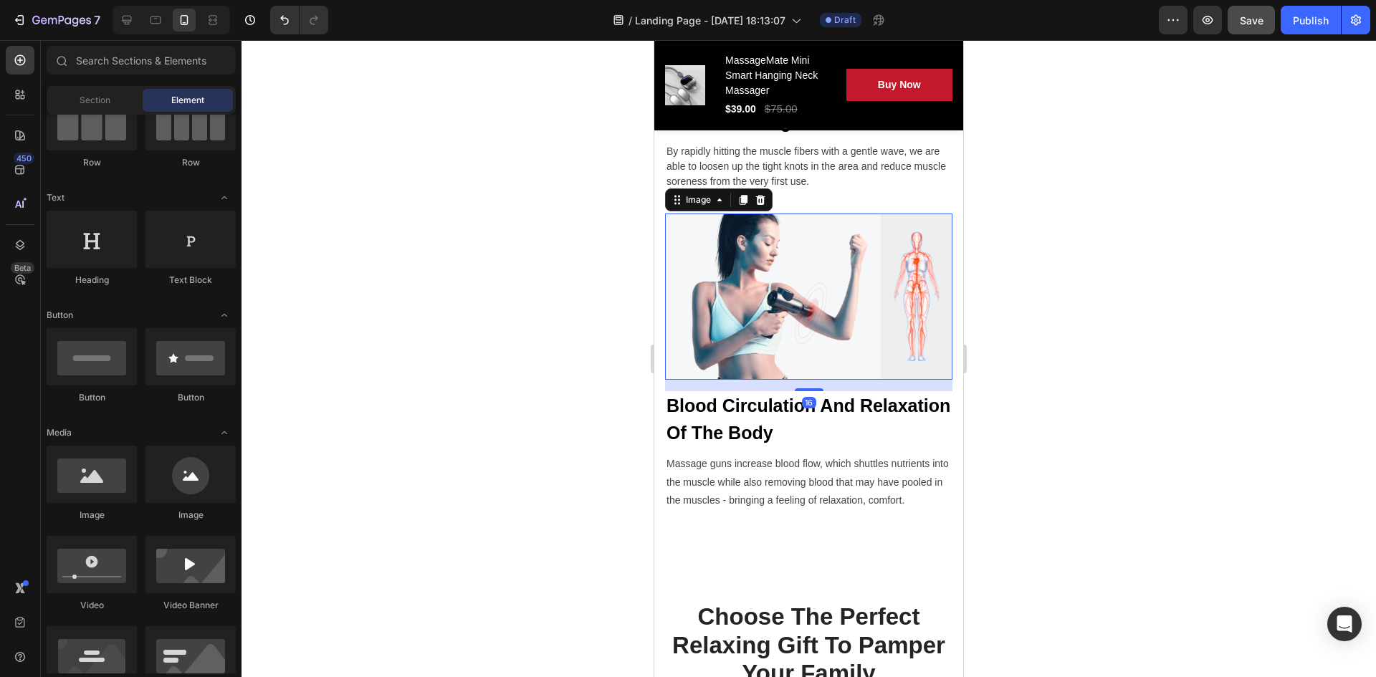
click at [806, 293] on img at bounding box center [808, 297] width 287 height 166
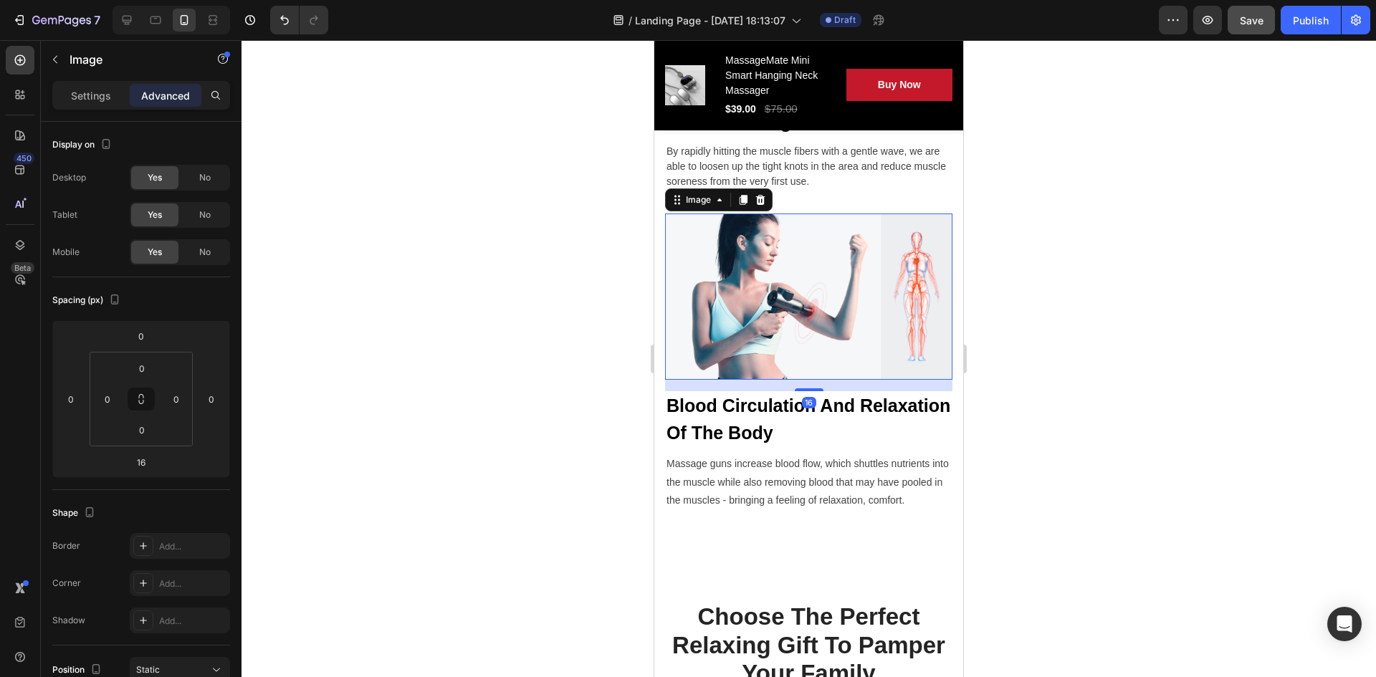
click at [736, 277] on img at bounding box center [808, 297] width 287 height 166
click at [82, 101] on p "Settings" at bounding box center [91, 95] width 40 height 15
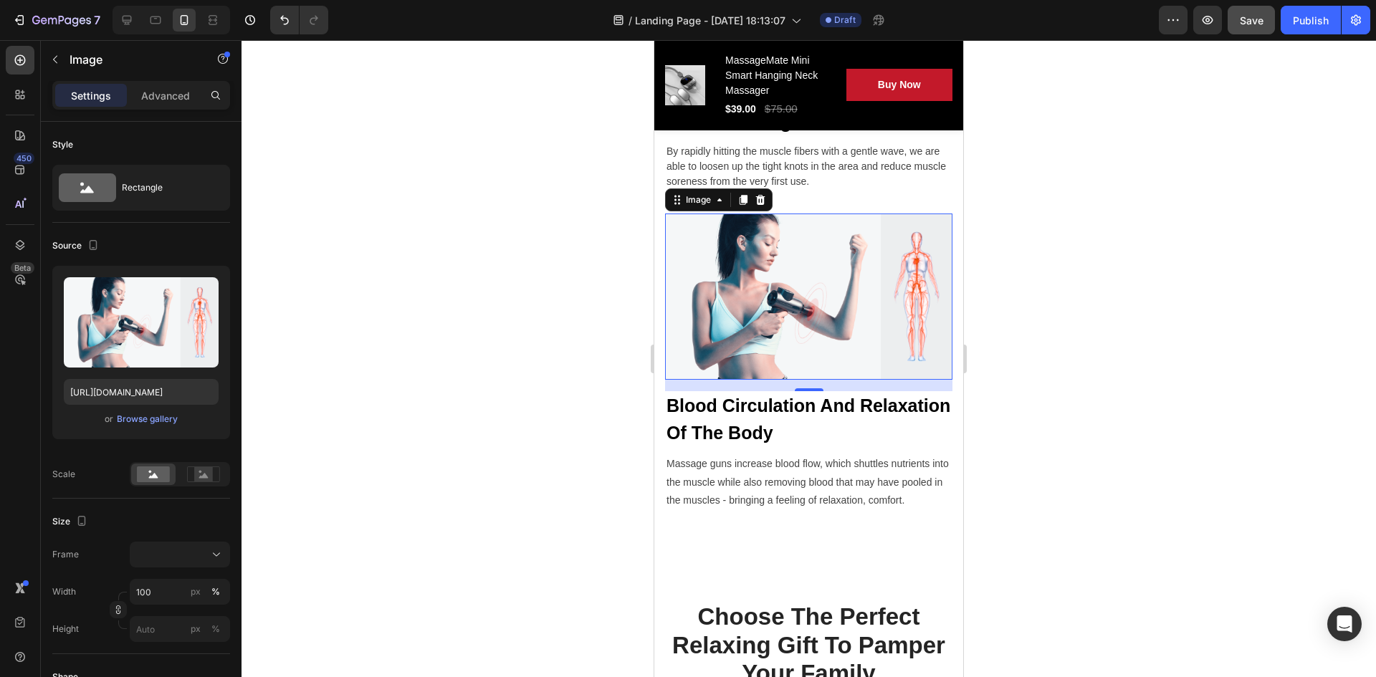
click at [504, 304] on div at bounding box center [809, 358] width 1135 height 637
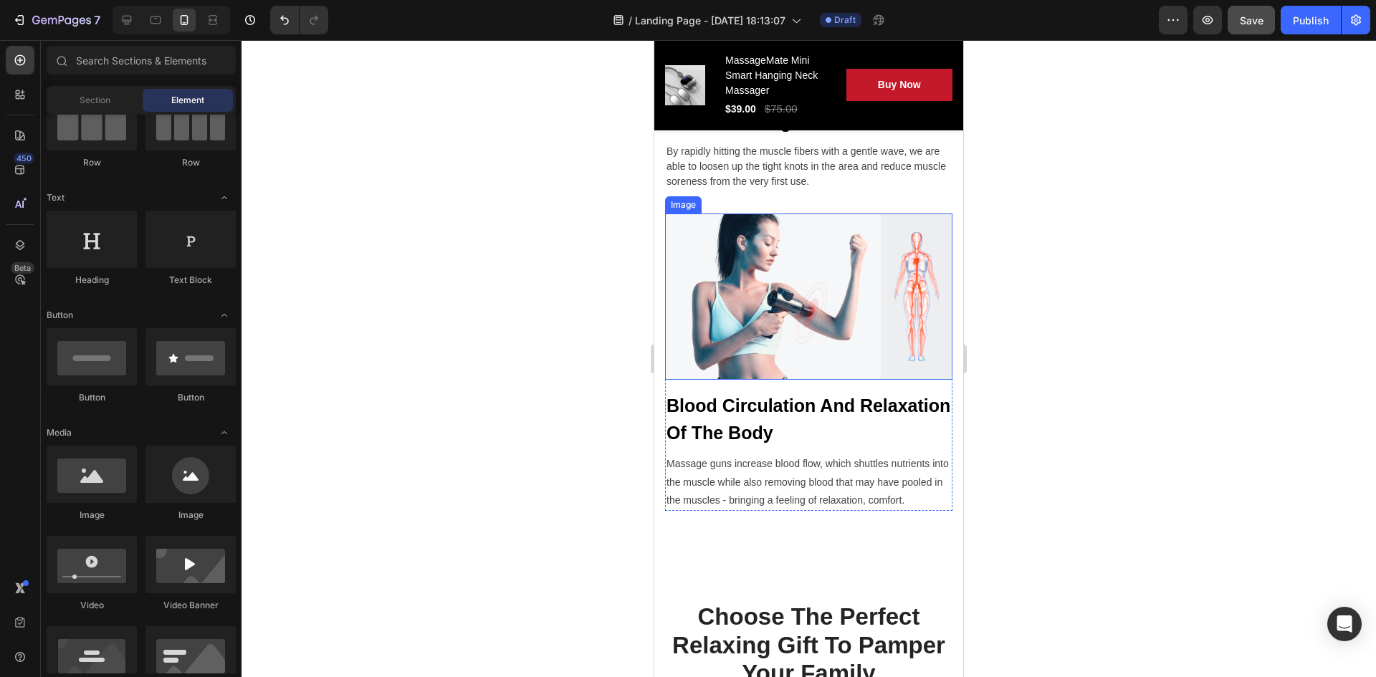
click at [730, 296] on img at bounding box center [808, 297] width 287 height 166
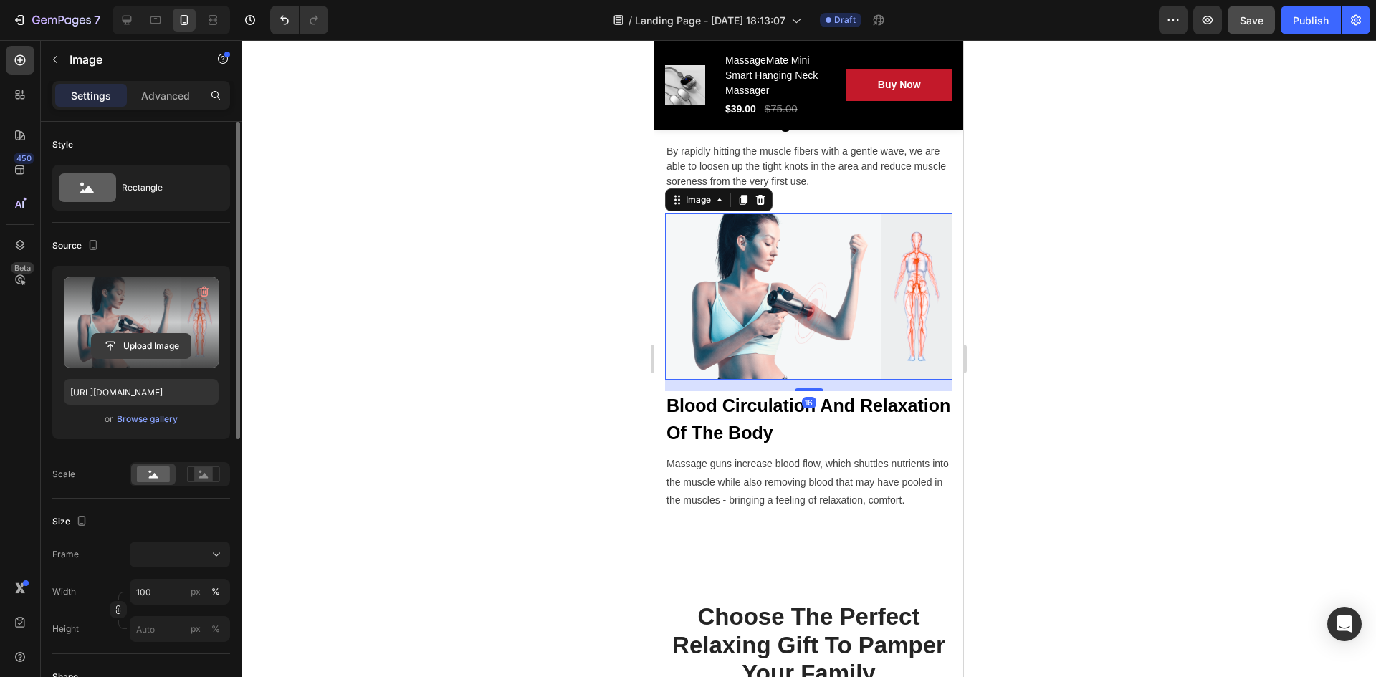
click at [138, 348] on input "file" at bounding box center [141, 346] width 99 height 24
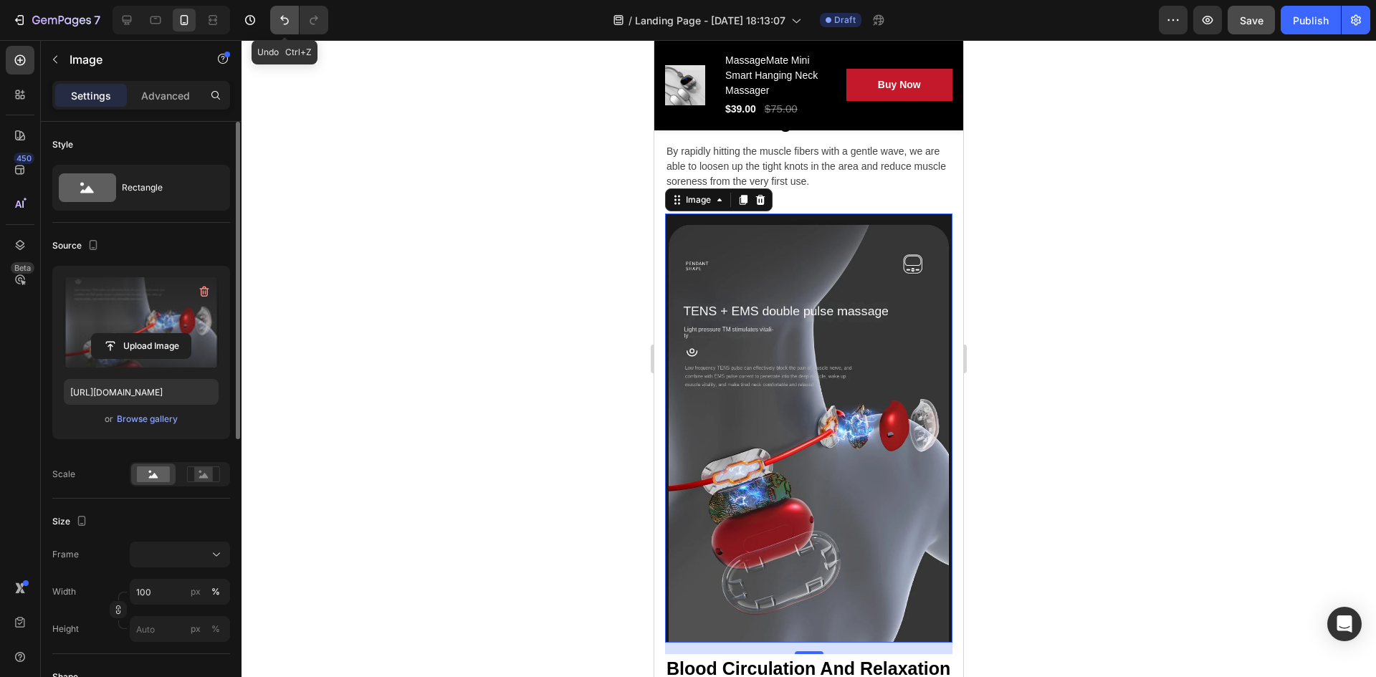
click at [286, 21] on icon "Undo/Redo" at bounding box center [284, 20] width 14 height 14
click at [278, 18] on icon "Undo/Redo" at bounding box center [284, 20] width 14 height 14
type input "https://ucarecdn.com/c15db63a-a3ce-46da-9e8c-6b8d45c9798c/-/format/auto/-/previ…"
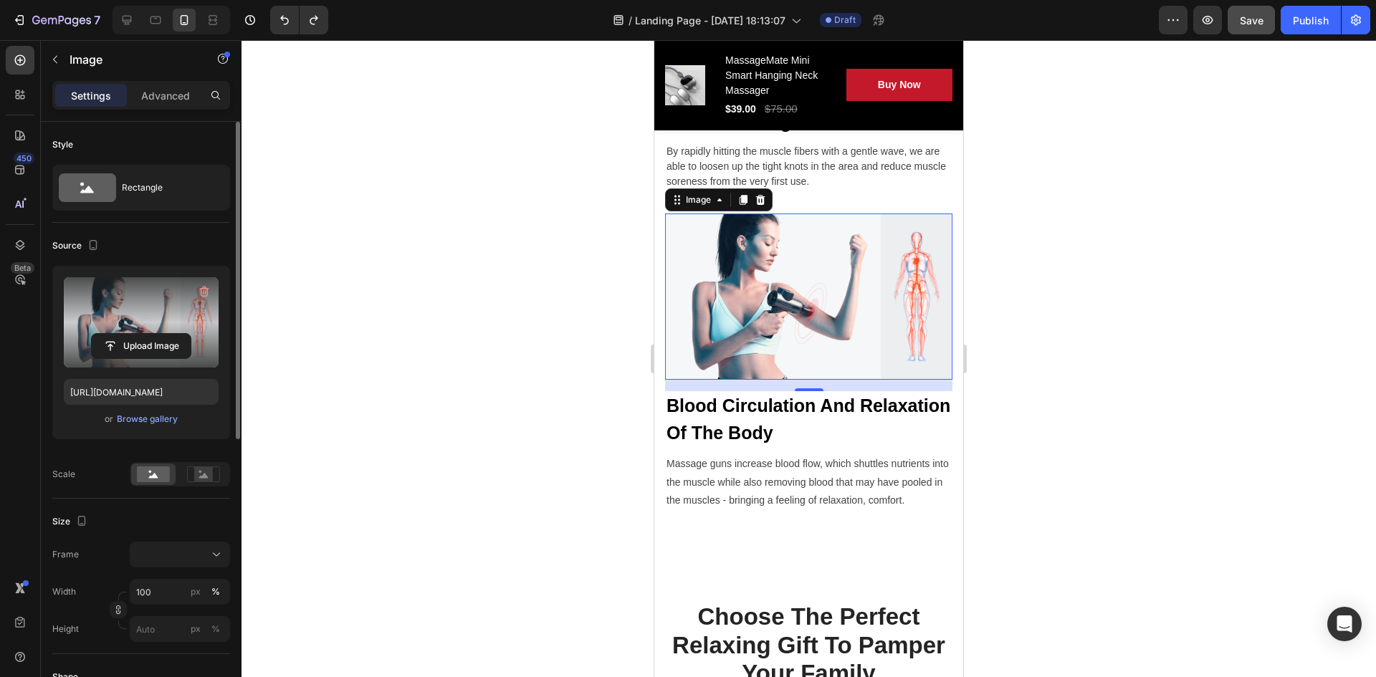
drag, startPoint x: 543, startPoint y: 275, endPoint x: 555, endPoint y: 280, distance: 12.5
click at [543, 279] on div at bounding box center [809, 358] width 1135 height 637
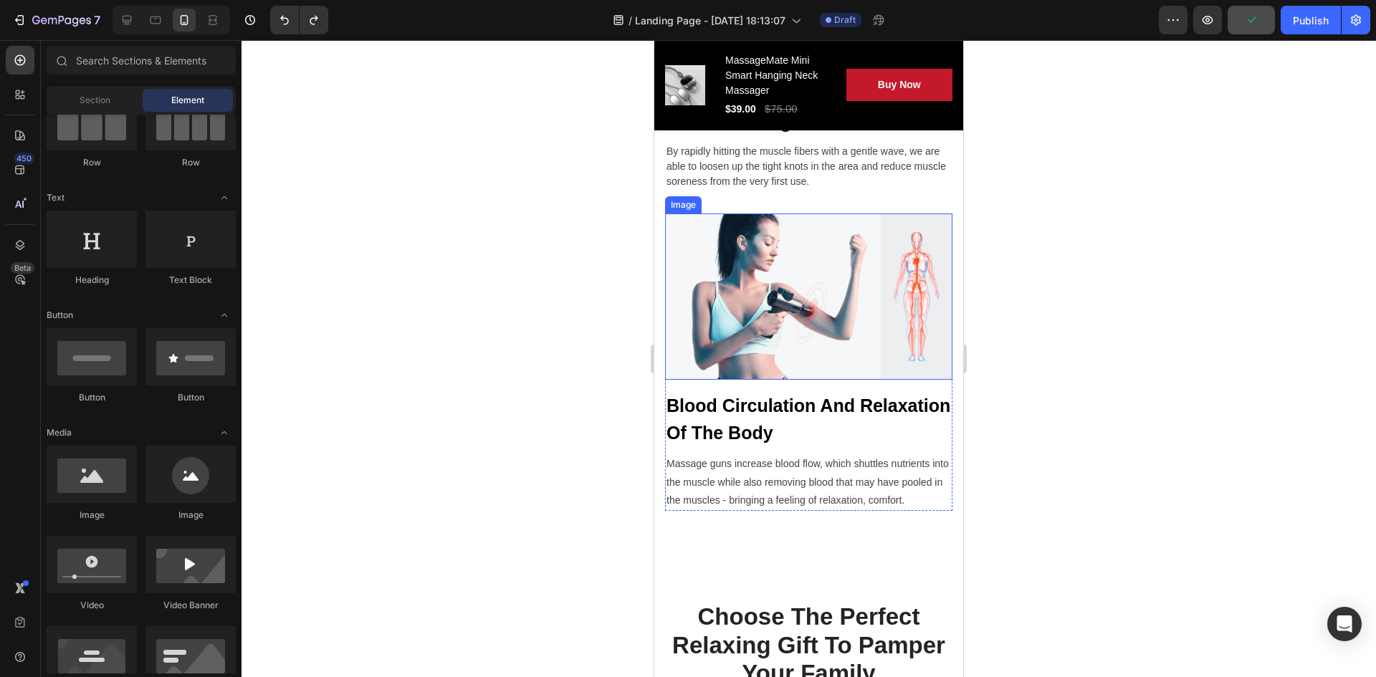
click at [831, 315] on img at bounding box center [808, 297] width 287 height 166
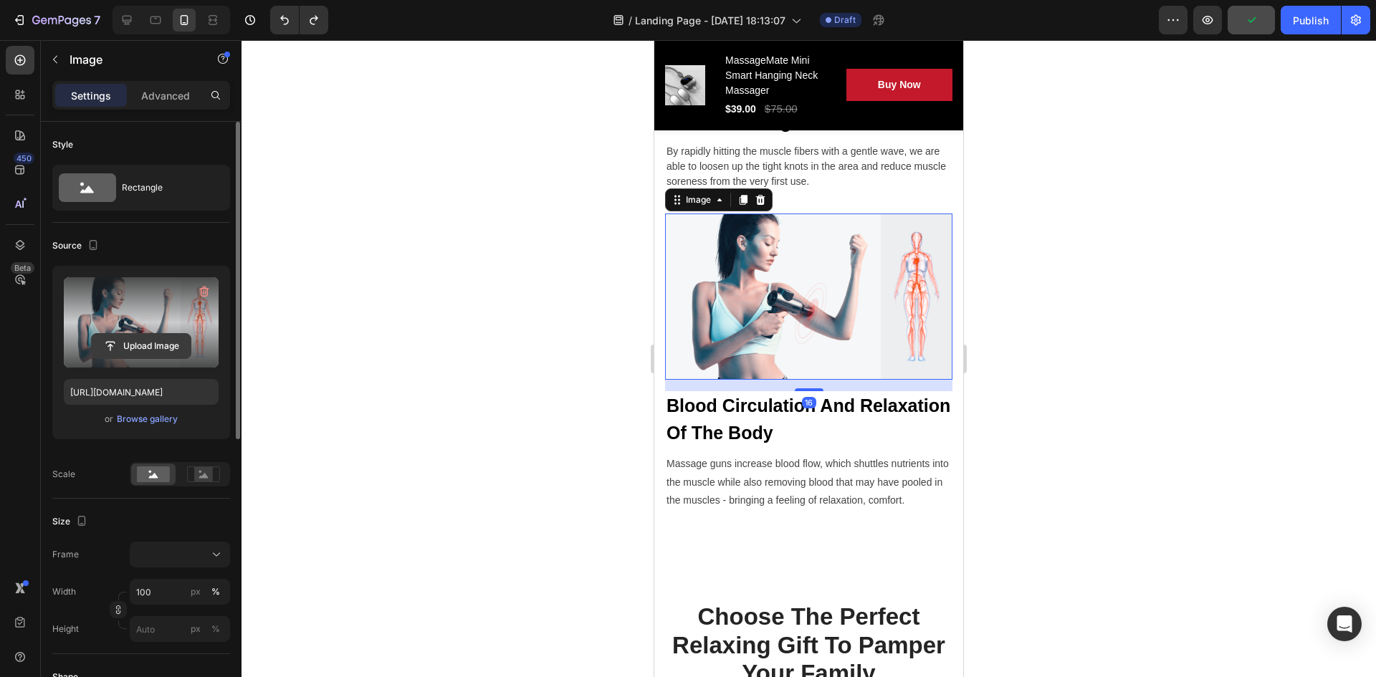
click at [161, 345] on input "file" at bounding box center [141, 346] width 99 height 24
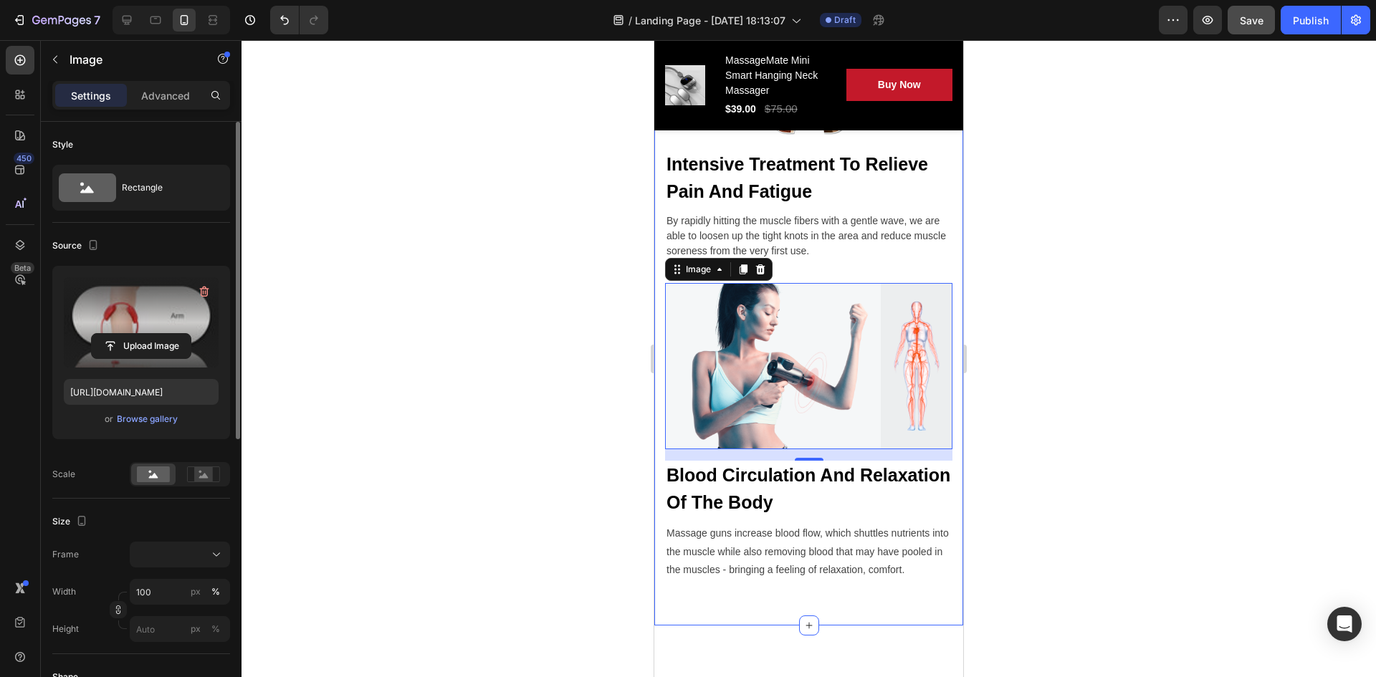
scroll to position [2443, 0]
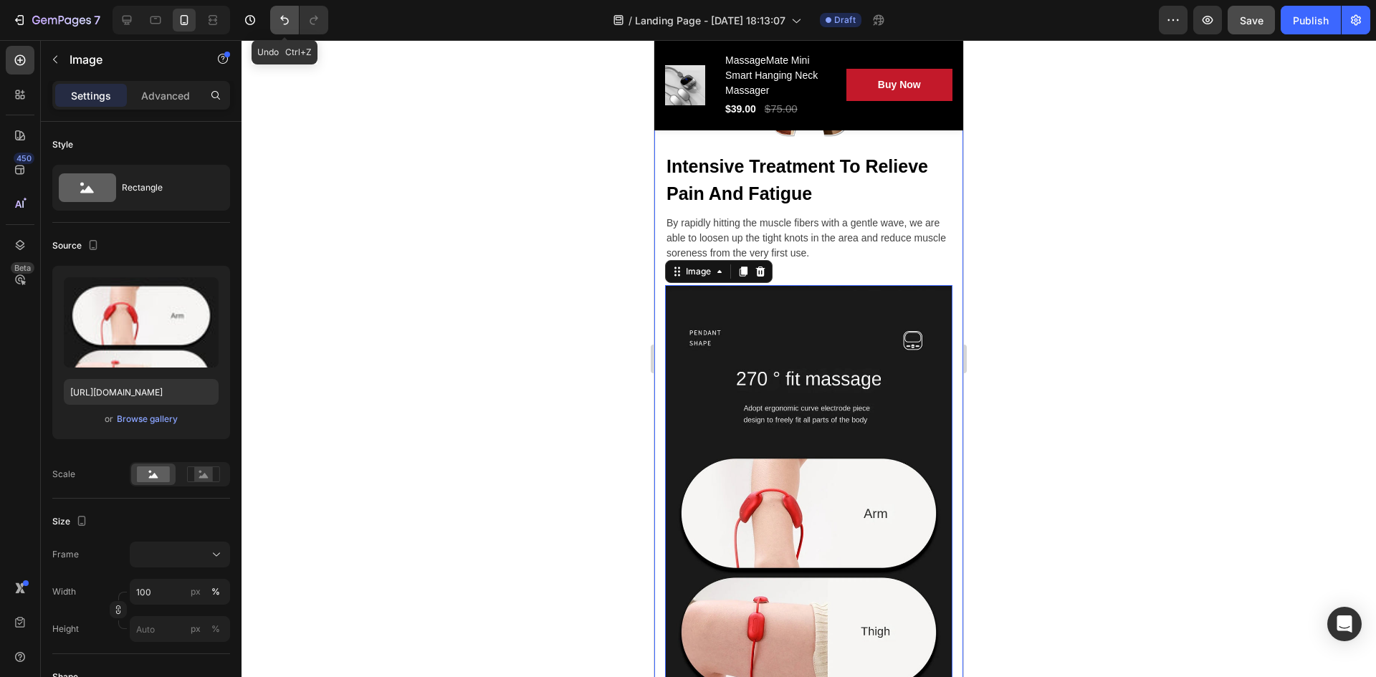
click at [285, 18] on icon "Undo/Redo" at bounding box center [284, 20] width 9 height 9
click at [282, 18] on icon "Undo/Redo" at bounding box center [284, 20] width 9 height 9
type input "https://ucarecdn.com/c15db63a-a3ce-46da-9e8c-6b8d45c9798c/-/format/auto/-/previ…"
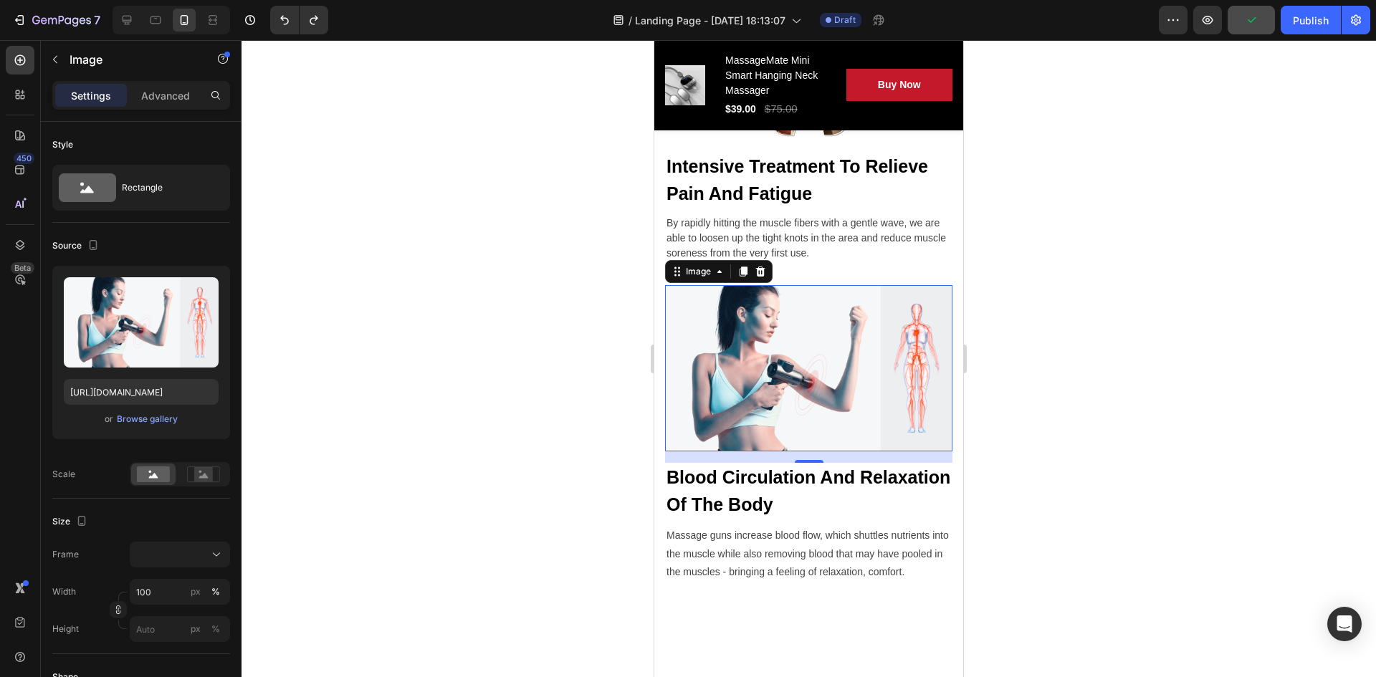
click at [596, 290] on div at bounding box center [809, 358] width 1135 height 637
click at [791, 371] on img at bounding box center [808, 368] width 287 height 166
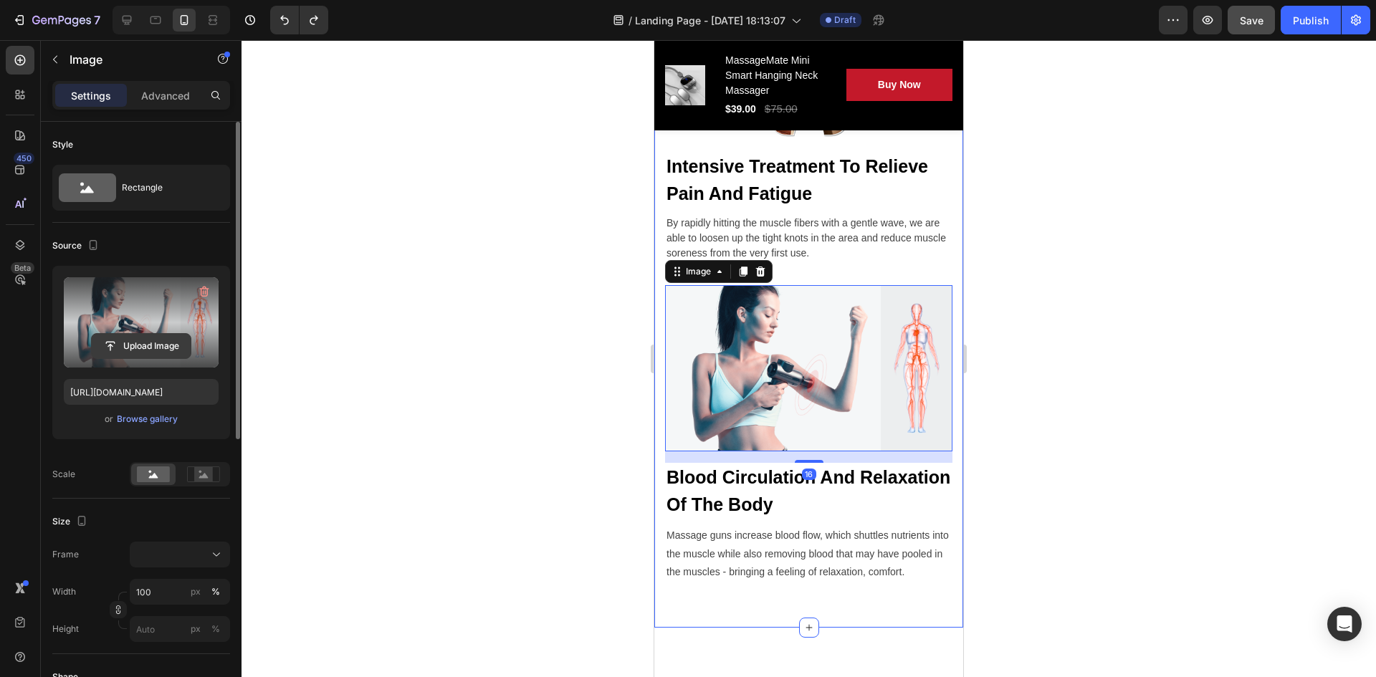
click at [164, 346] on input "file" at bounding box center [141, 346] width 99 height 24
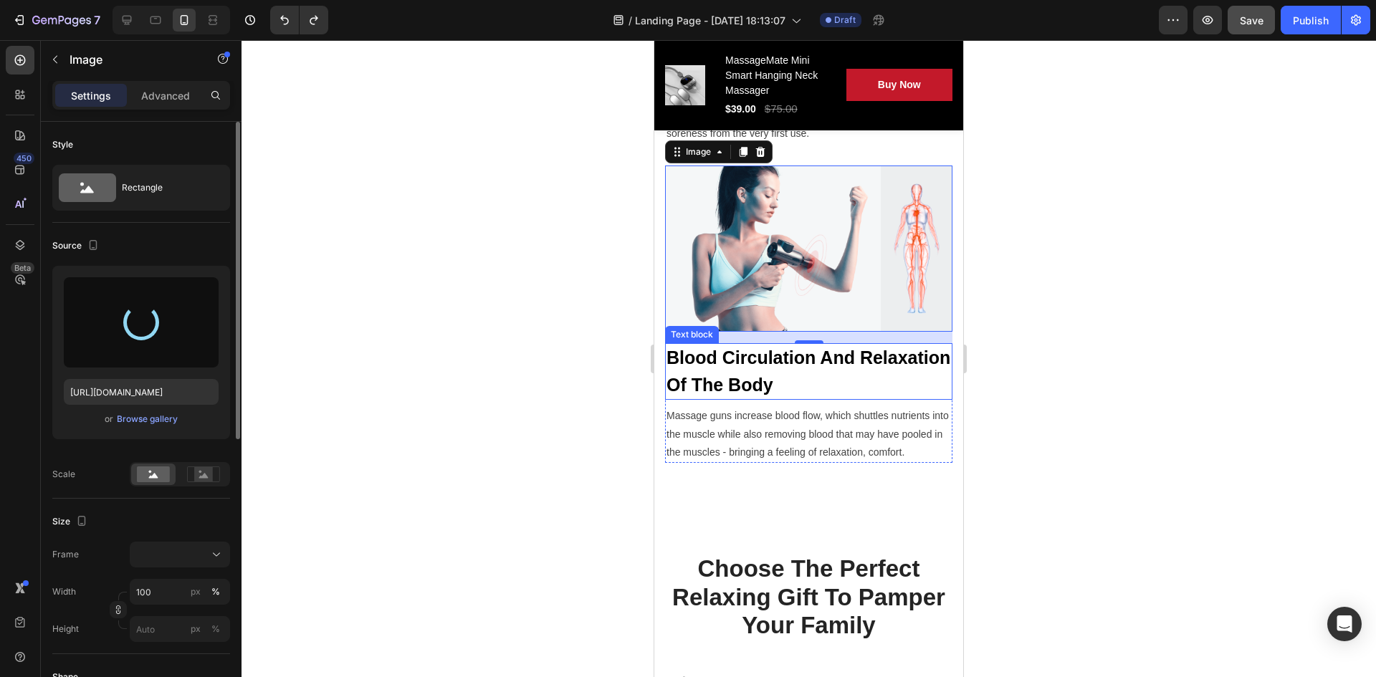
type input "https://cdn.shopify.com/s/files/1/0943/8442/3195/files/gempages_585884447153324…"
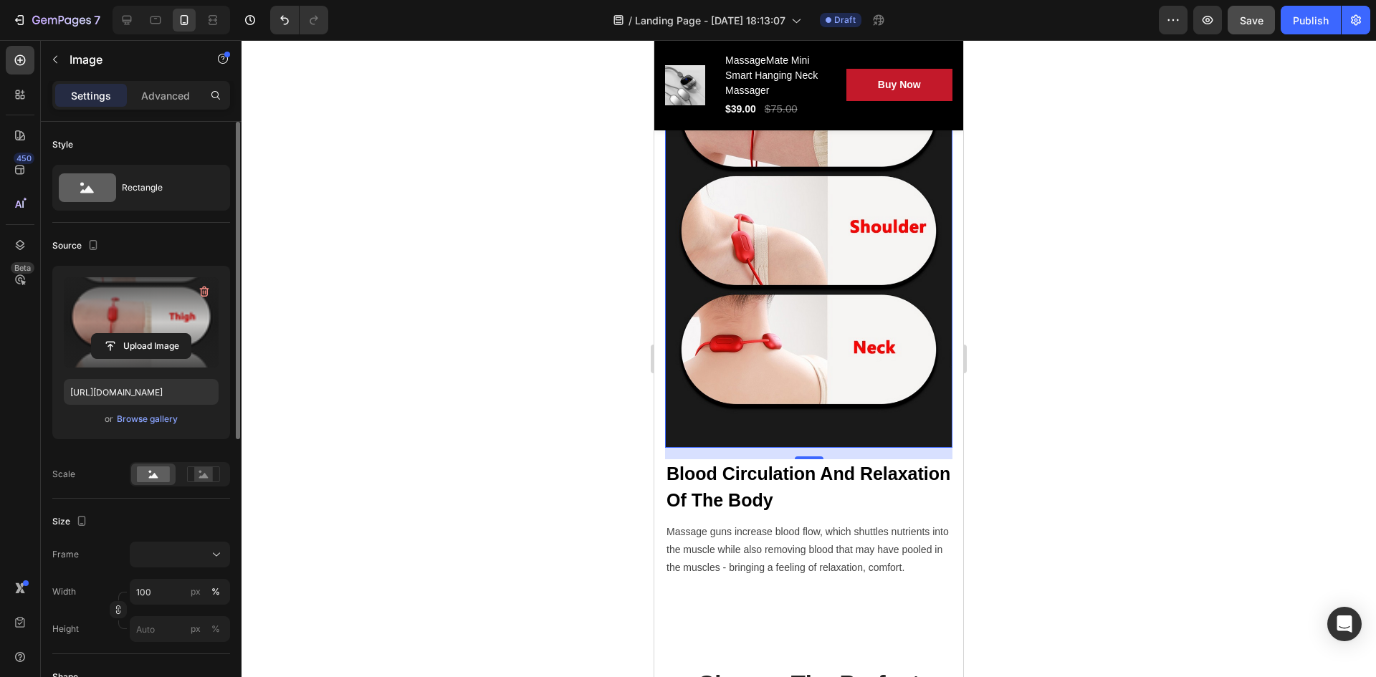
scroll to position [2945, 0]
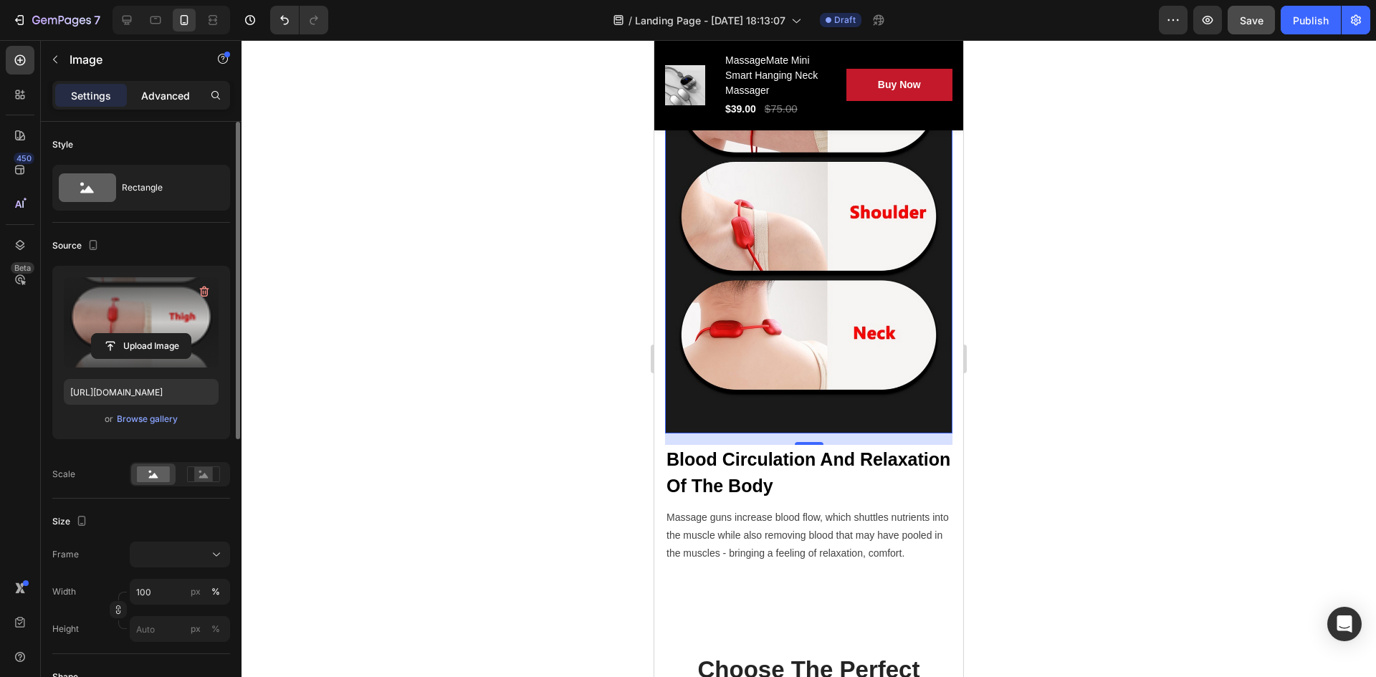
click at [183, 95] on p "Advanced" at bounding box center [165, 95] width 49 height 15
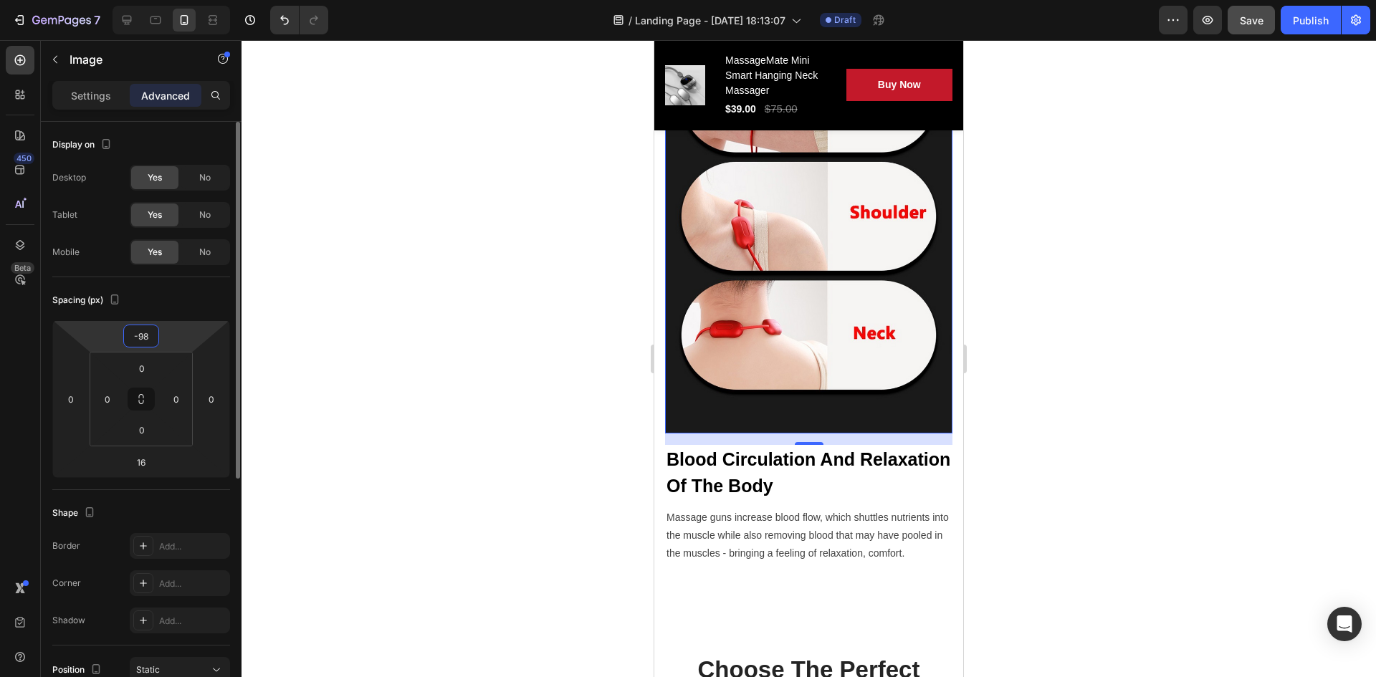
drag, startPoint x: 171, startPoint y: 350, endPoint x: 171, endPoint y: 376, distance: 25.8
click at [171, 0] on html "7 / Landing Page - Sep 24, 18:13:07 Draft Preview Save Publish 450 Beta Section…" at bounding box center [688, 0] width 1376 height 0
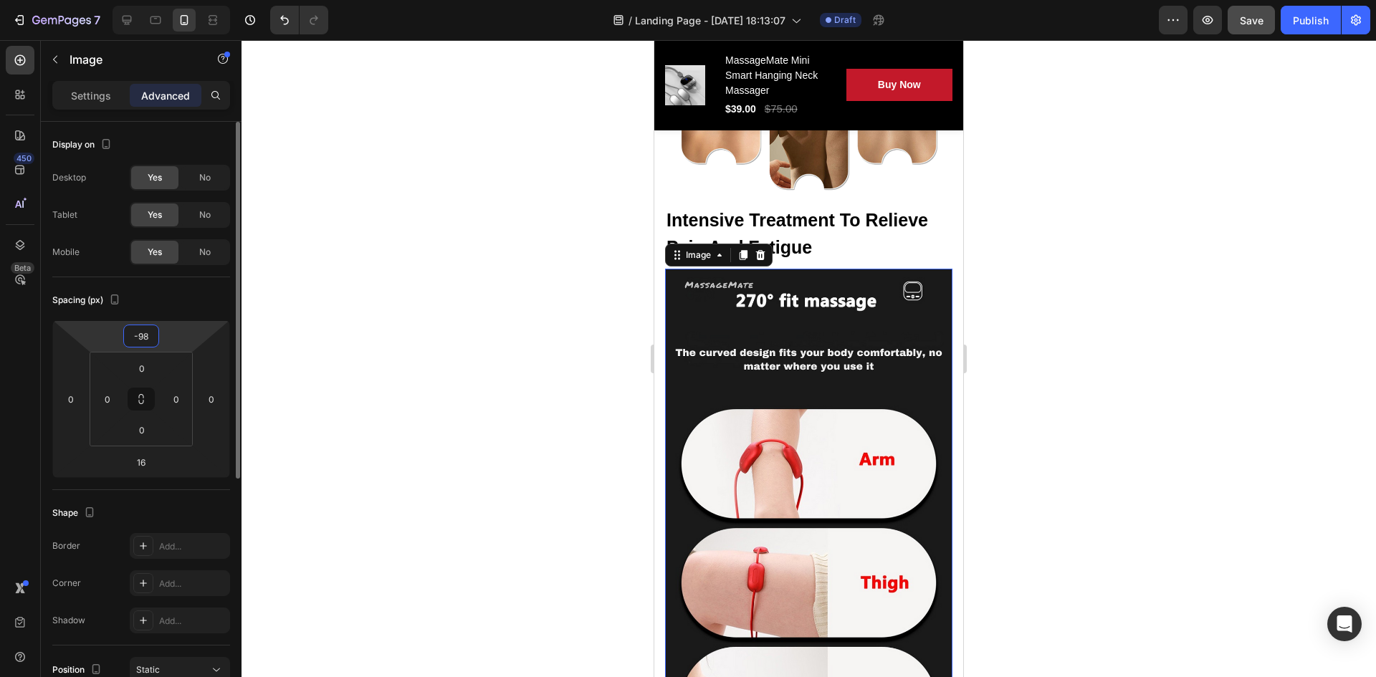
scroll to position [2373, 0]
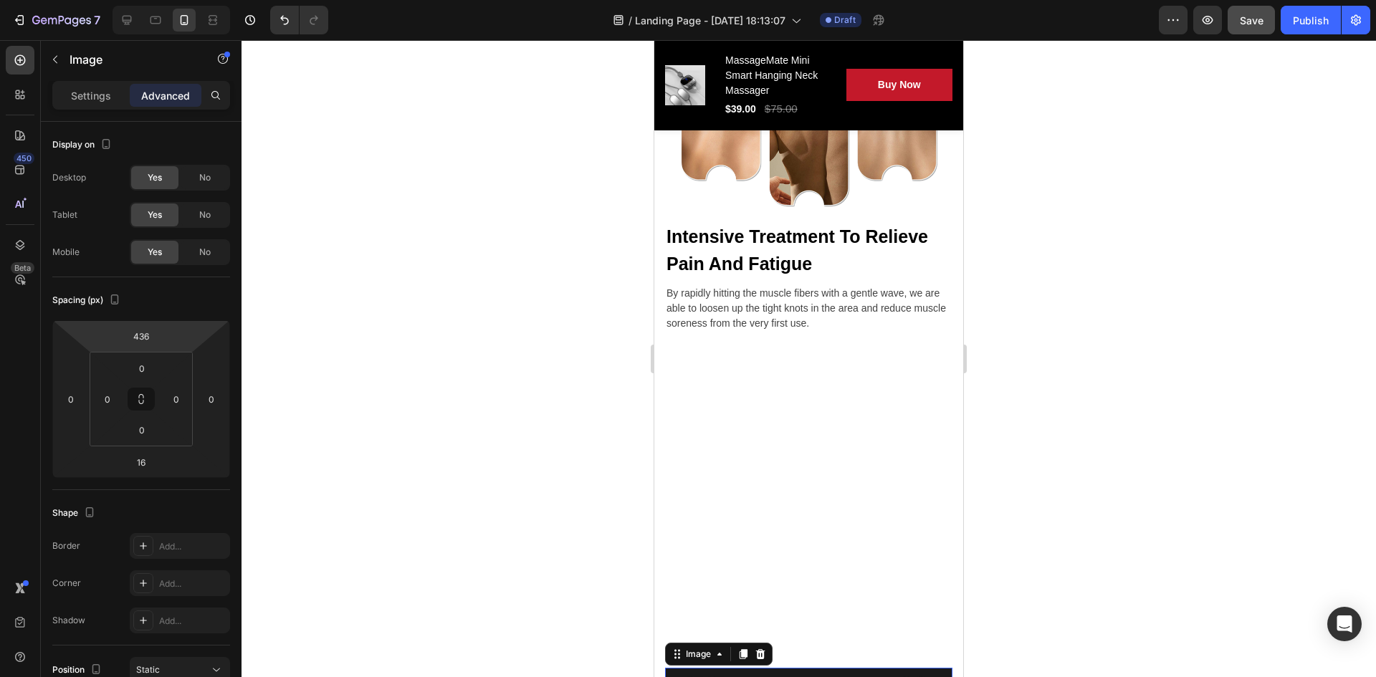
drag, startPoint x: 173, startPoint y: 338, endPoint x: 222, endPoint y: 146, distance: 197.5
click at [222, 0] on html "7 / Landing Page - Sep 24, 18:13:07 Draft Preview Save Publish 450 Beta Section…" at bounding box center [688, 0] width 1376 height 0
click at [296, 24] on button "Undo/Redo" at bounding box center [284, 20] width 29 height 29
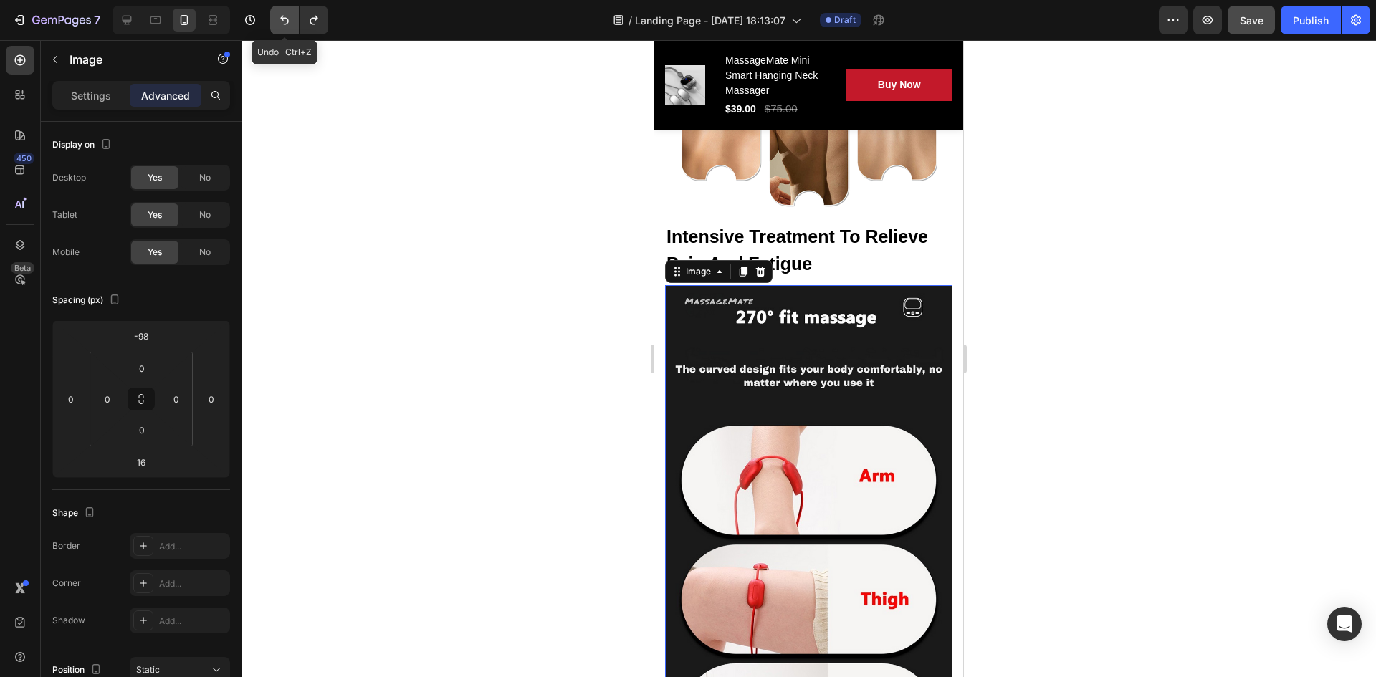
click at [295, 21] on button "Undo/Redo" at bounding box center [284, 20] width 29 height 29
click at [291, 17] on icon "Undo/Redo" at bounding box center [284, 20] width 14 height 14
type input "0"
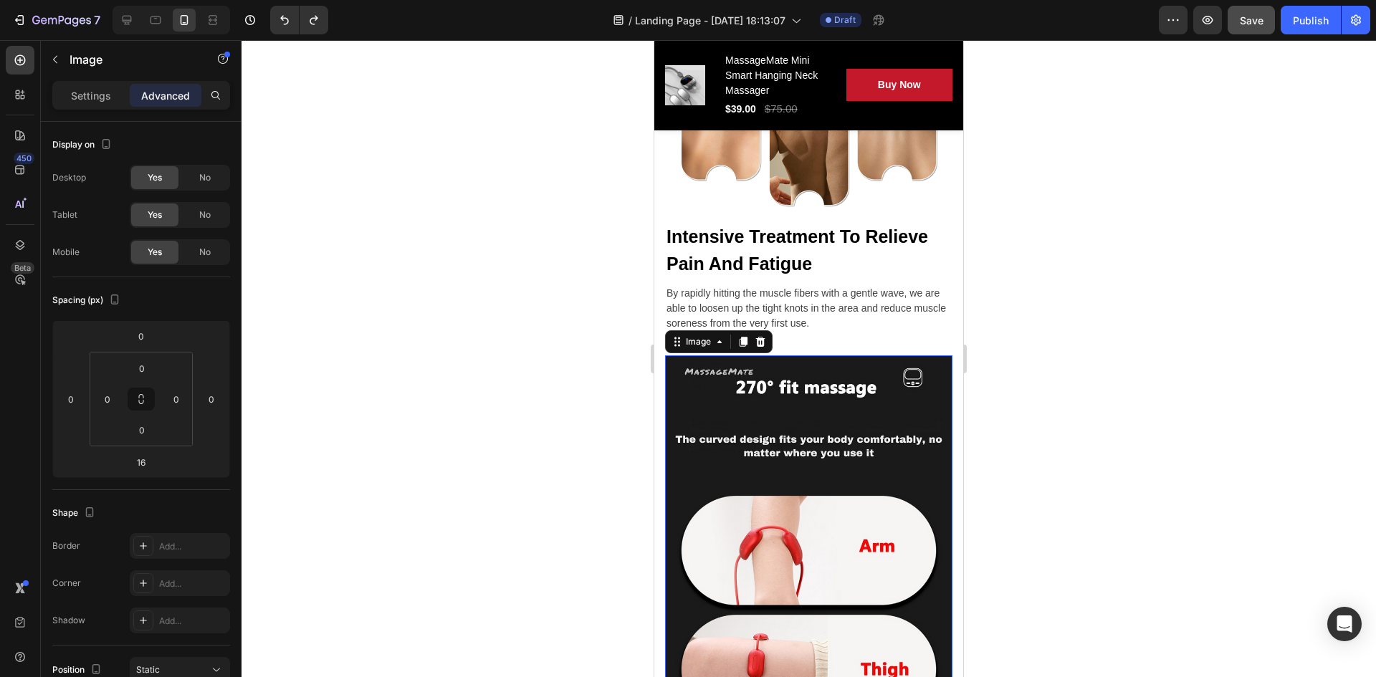
click at [406, 298] on div at bounding box center [809, 358] width 1135 height 637
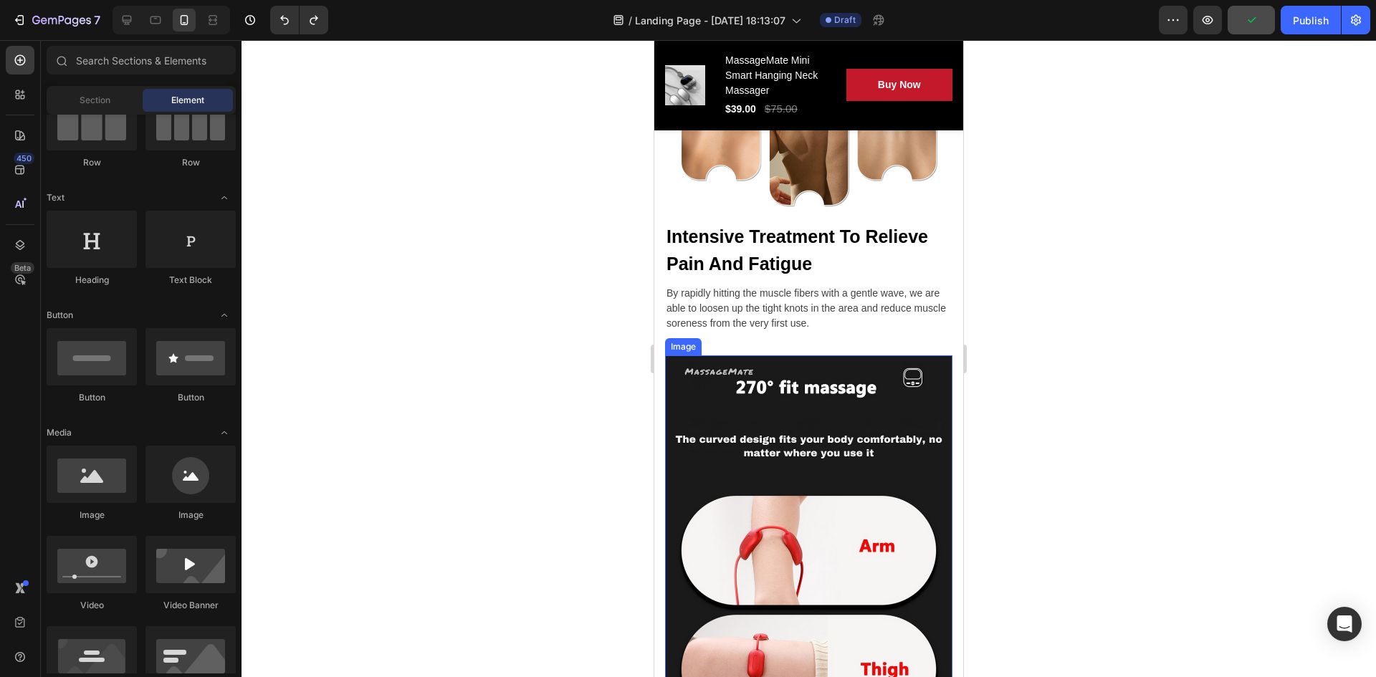
click at [692, 384] on img at bounding box center [808, 680] width 287 height 649
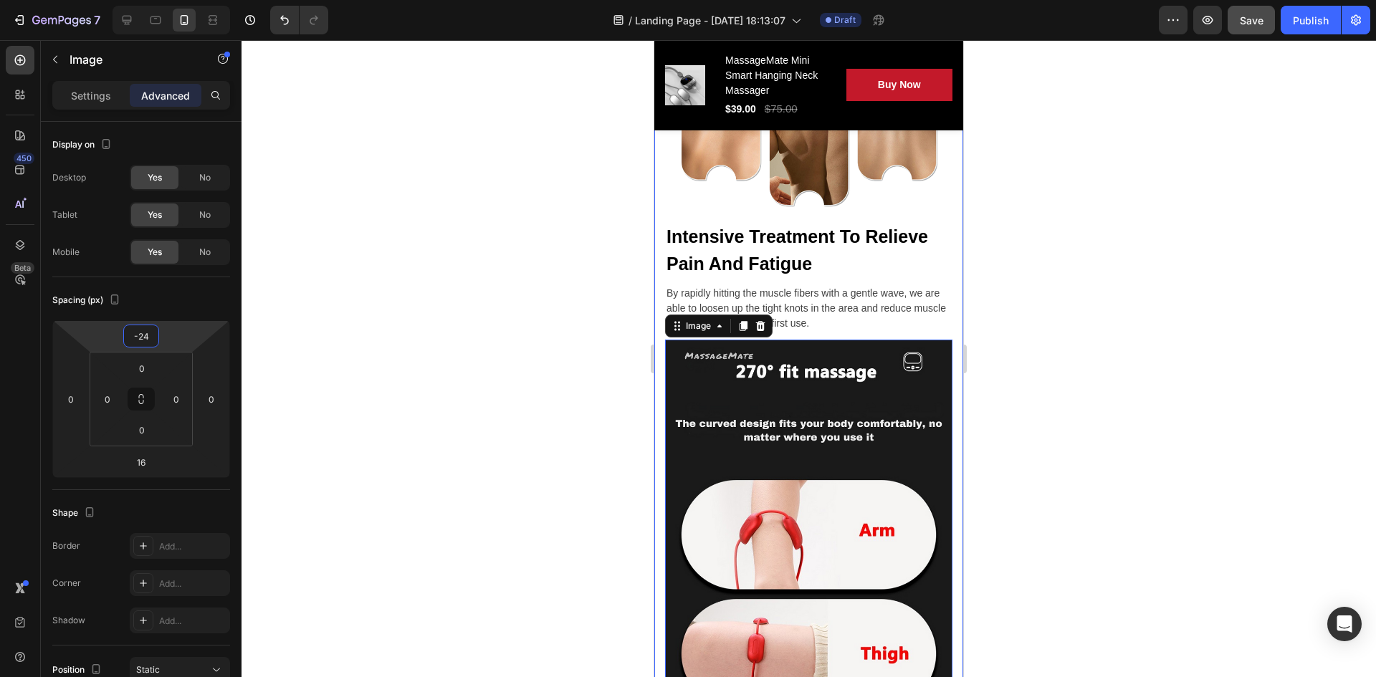
type input "-28"
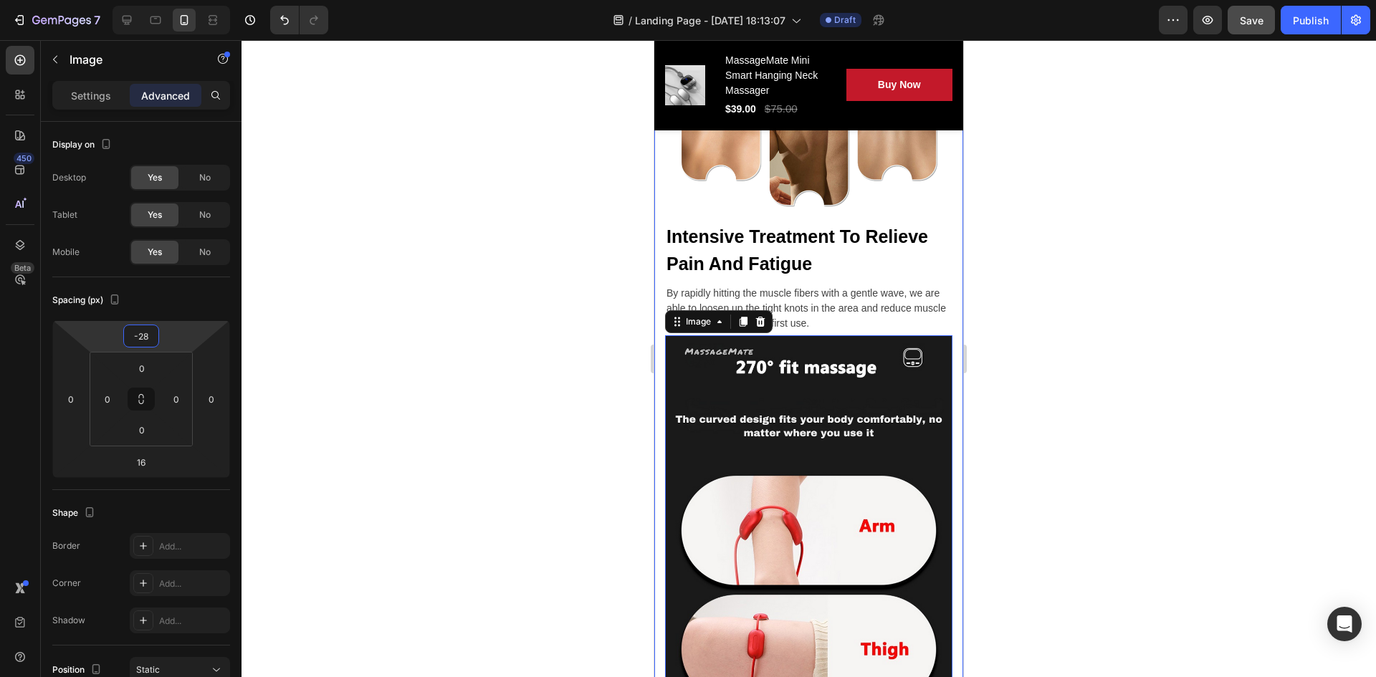
drag, startPoint x: 167, startPoint y: 335, endPoint x: 167, endPoint y: 346, distance: 10.0
click at [167, 0] on html "7 / Landing Page - Sep 24, 18:13:07 Draft Preview Save Publish 450 Beta Section…" at bounding box center [688, 0] width 1376 height 0
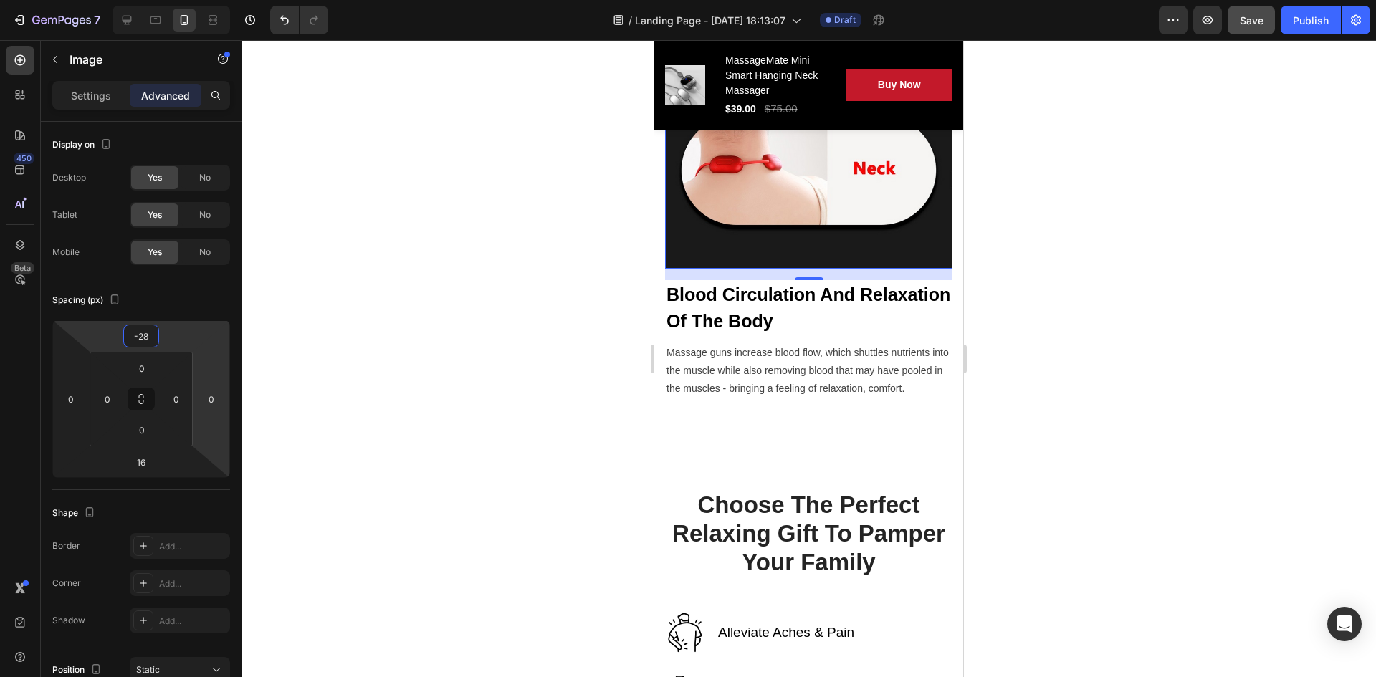
click at [462, 311] on div at bounding box center [809, 358] width 1135 height 637
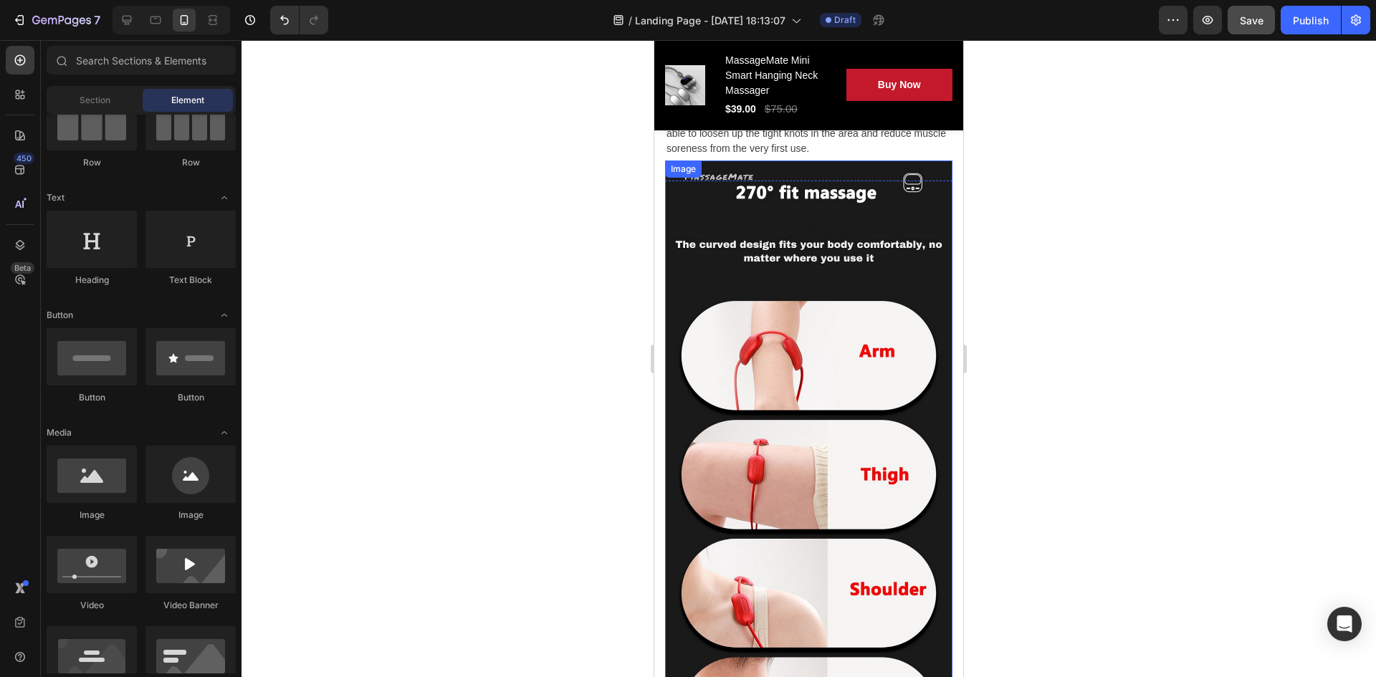
scroll to position [2516, 0]
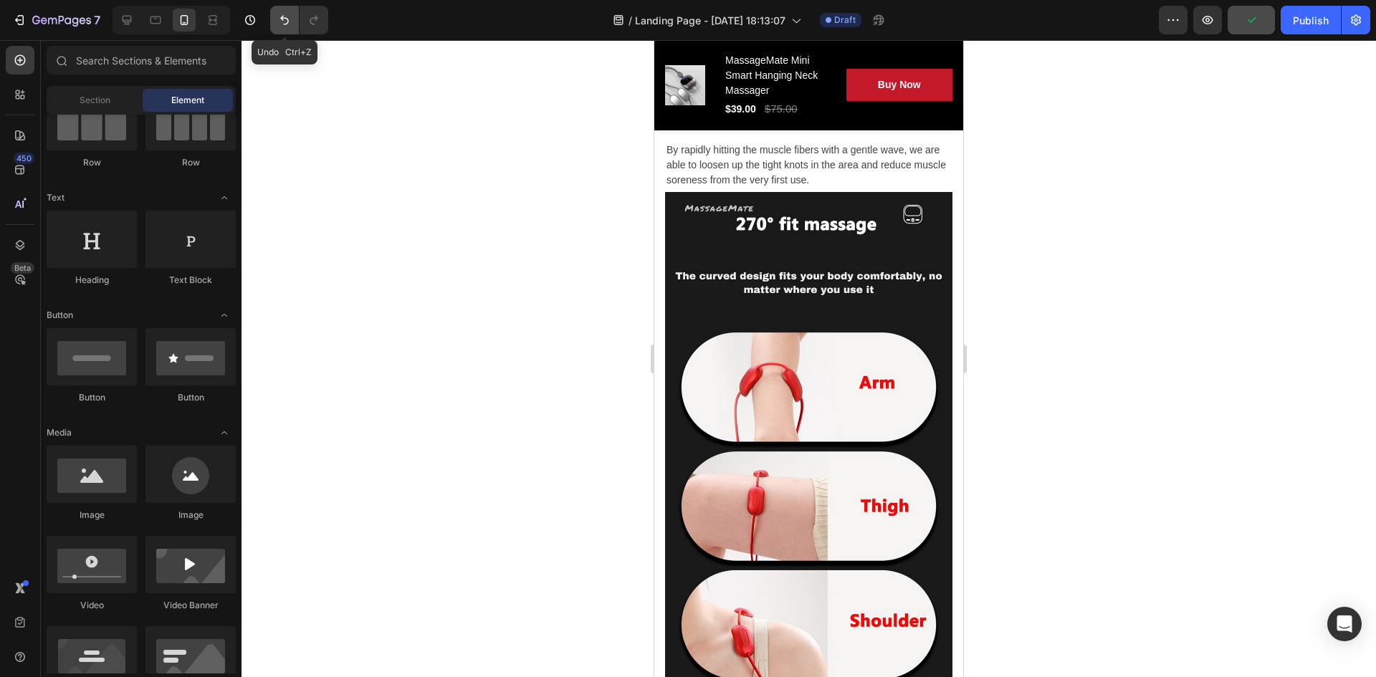
click at [289, 23] on icon "Undo/Redo" at bounding box center [284, 20] width 14 height 14
click at [554, 123] on div at bounding box center [809, 358] width 1135 height 637
click at [287, 12] on button "Undo/Redo" at bounding box center [284, 20] width 29 height 29
